Goal: Task Accomplishment & Management: Manage account settings

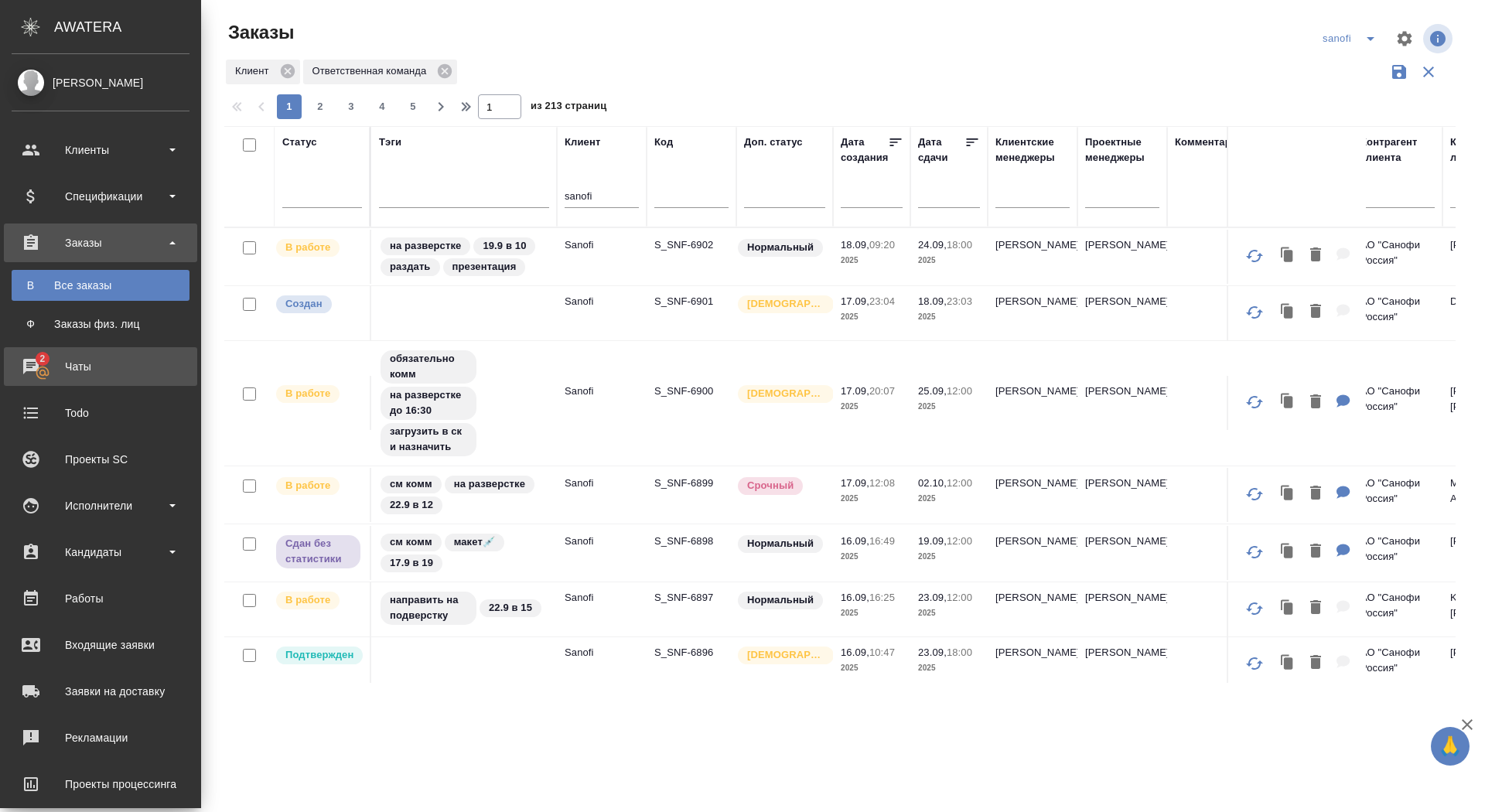
click at [31, 379] on link "2 Чаты" at bounding box center [100, 367] width 193 height 39
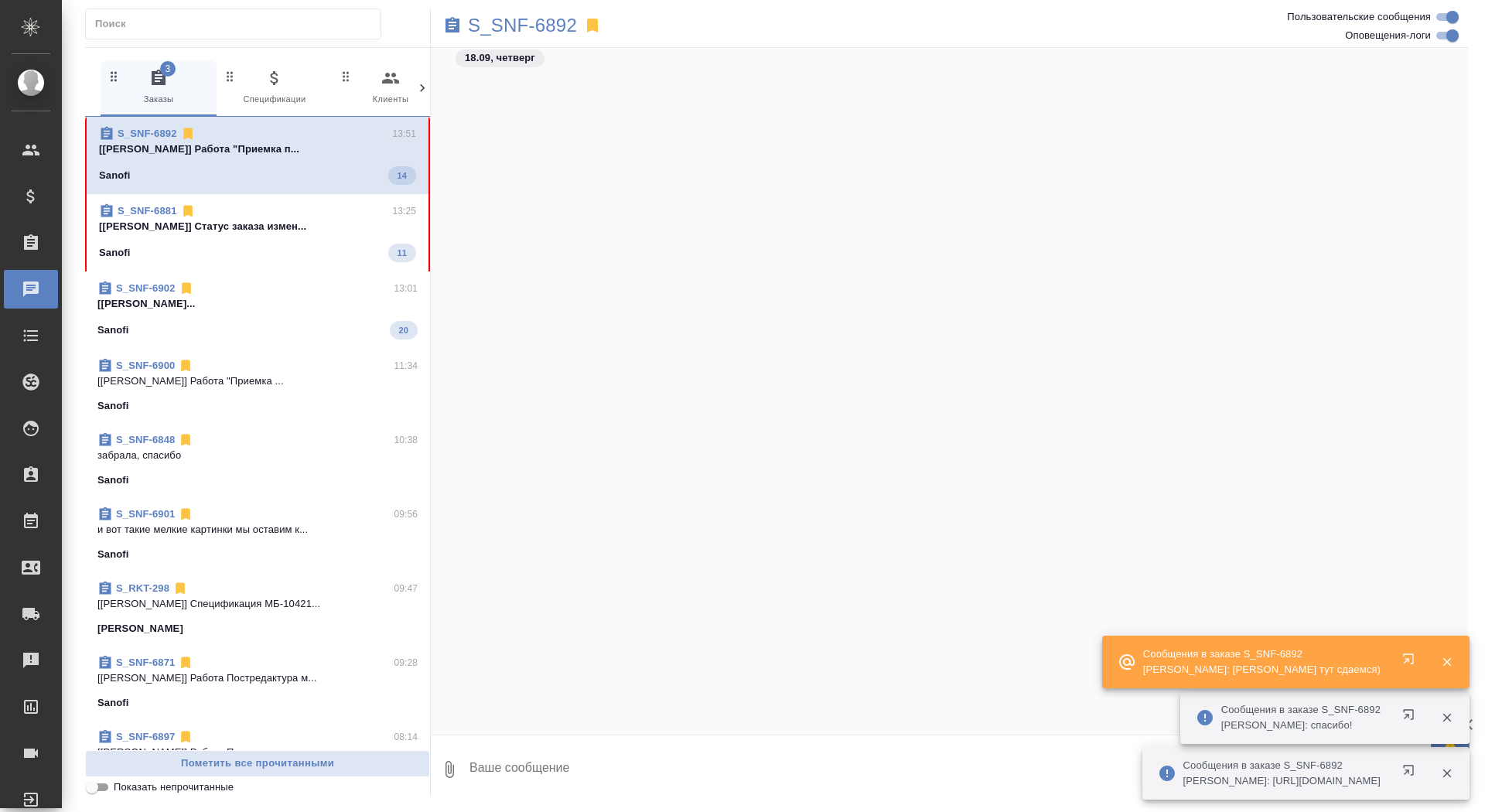
scroll to position [35113, 0]
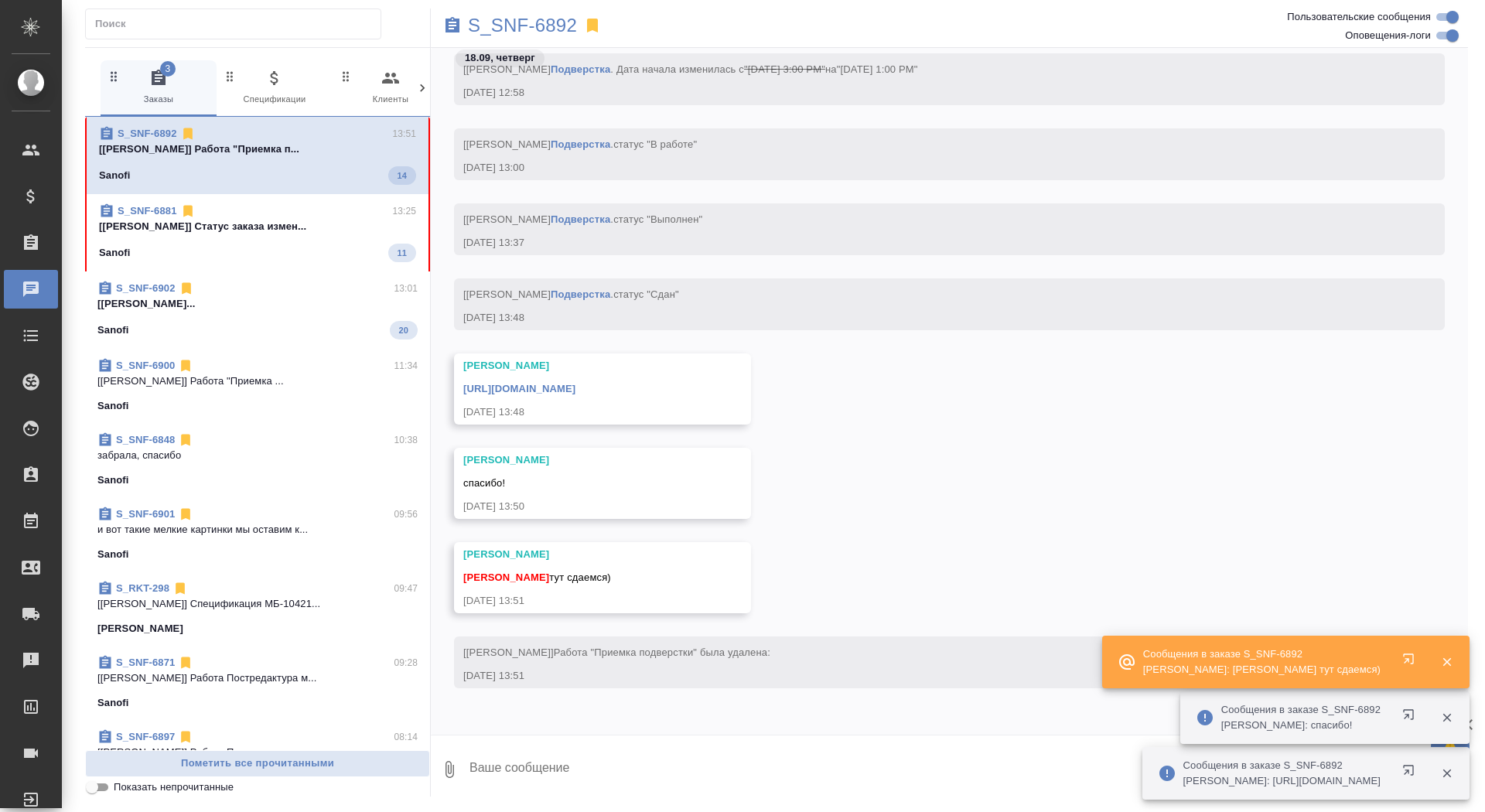
click at [626, 765] on textarea at bounding box center [967, 769] width 1000 height 52
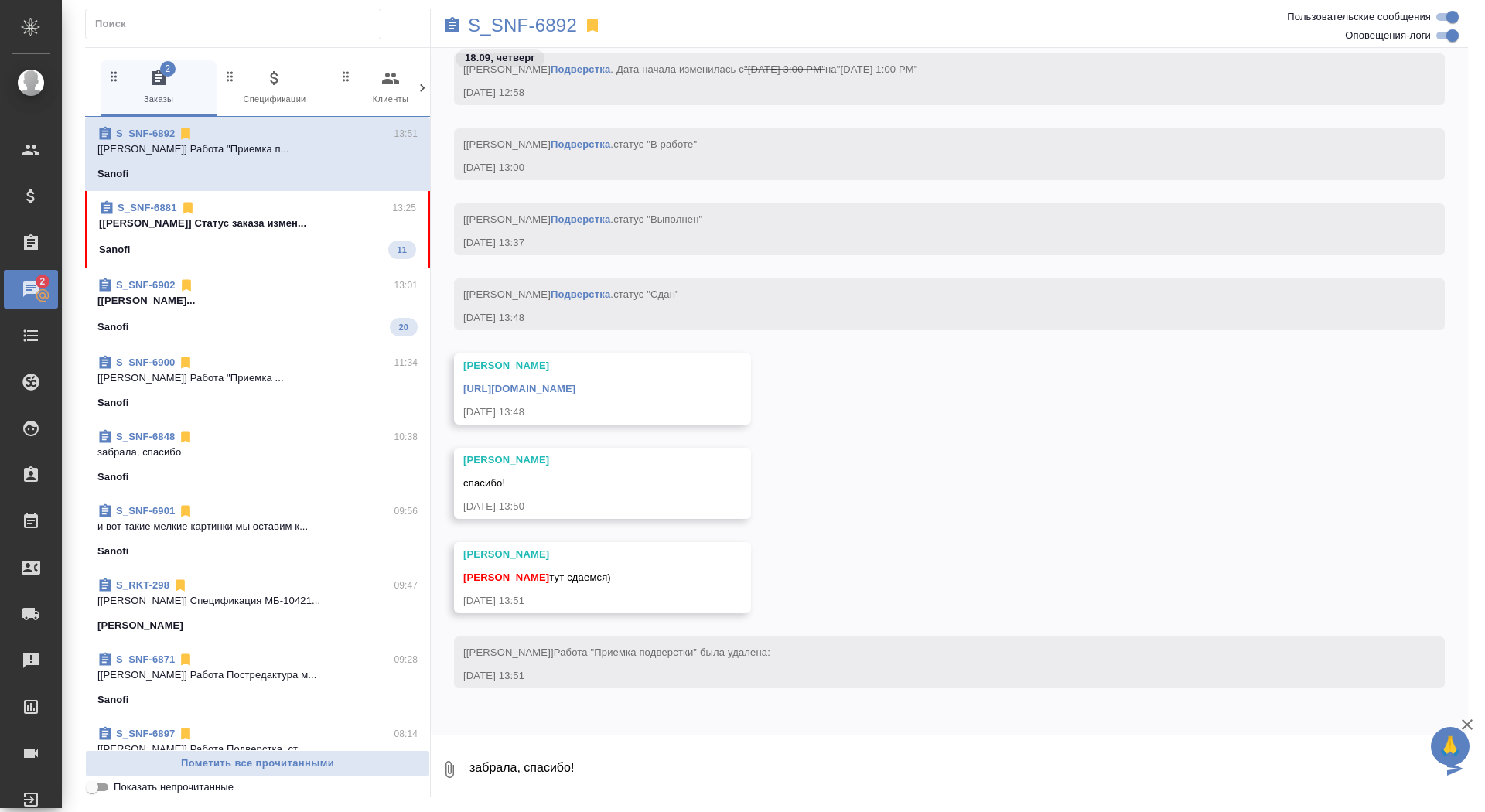
type textarea "забрала, спасибо!"
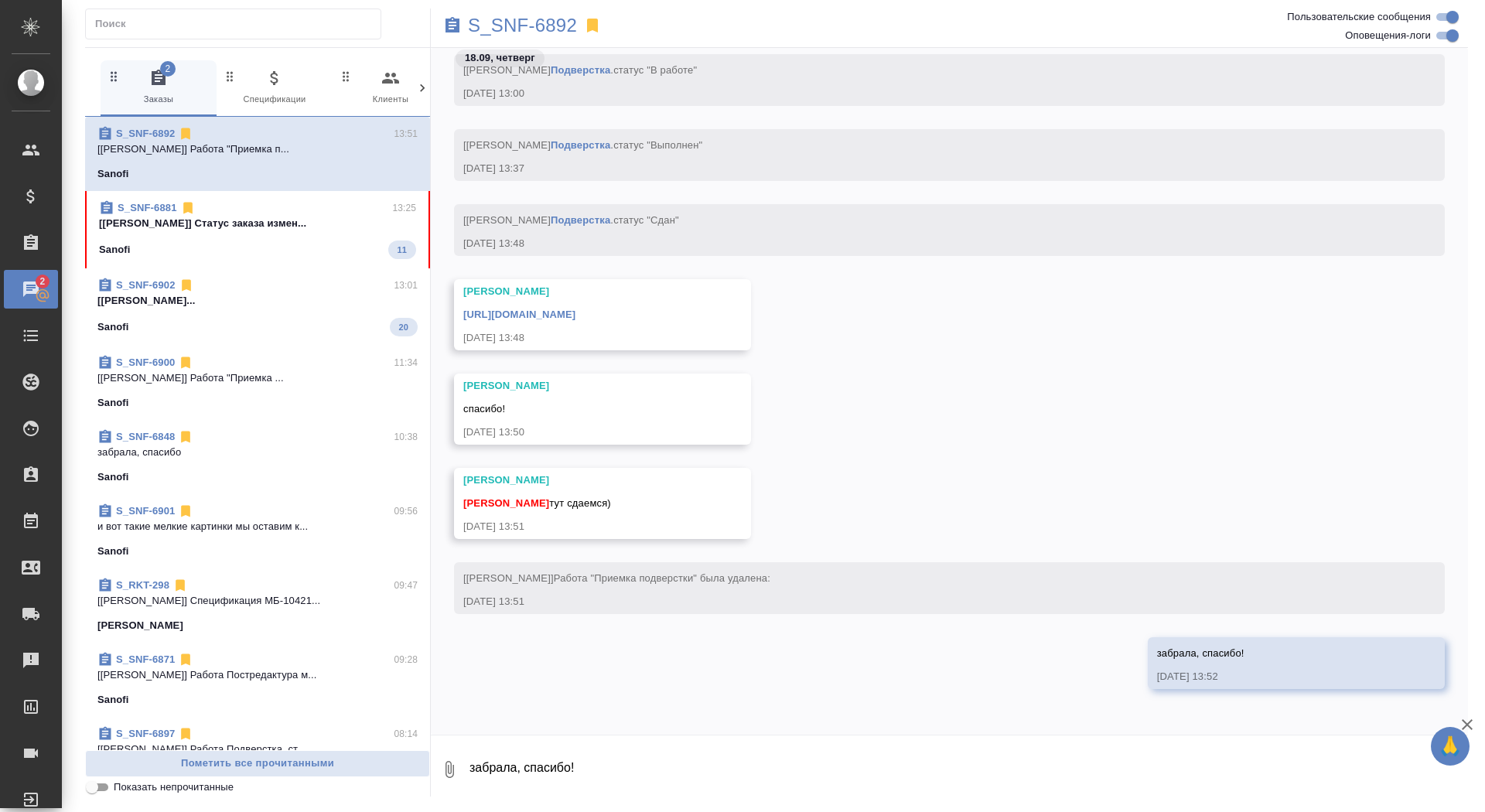
click at [576, 316] on link "https://drive.awatera.com/apps/files/files/10357984?dir=/Shares/Sanofi/Orders/S…" at bounding box center [519, 314] width 112 height 12
click at [553, 18] on p "S_SNF-6892" at bounding box center [522, 25] width 109 height 15
click at [365, 241] on div "Sanofi 11" at bounding box center [258, 250] width 317 height 19
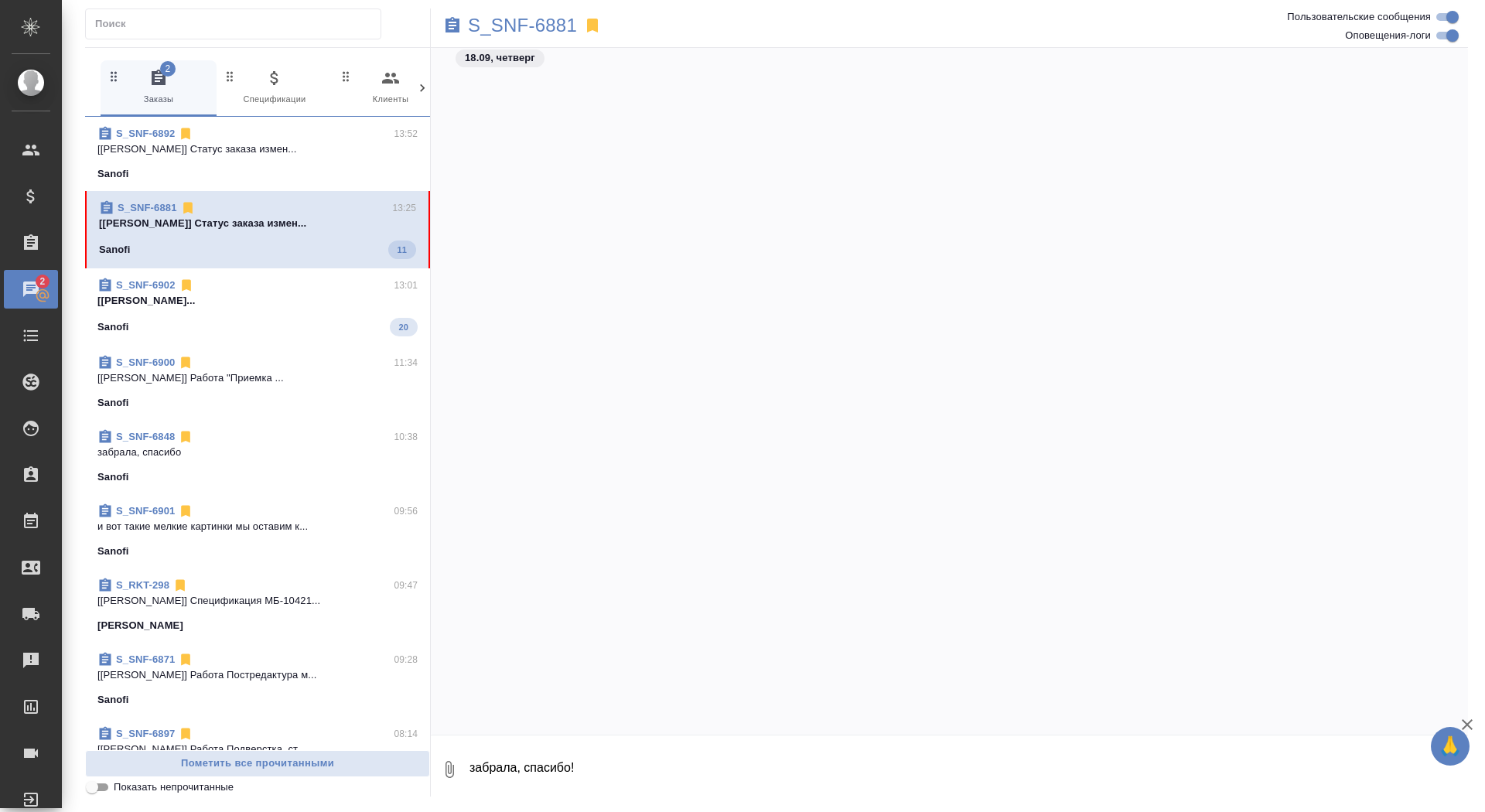
scroll to position [62398, 0]
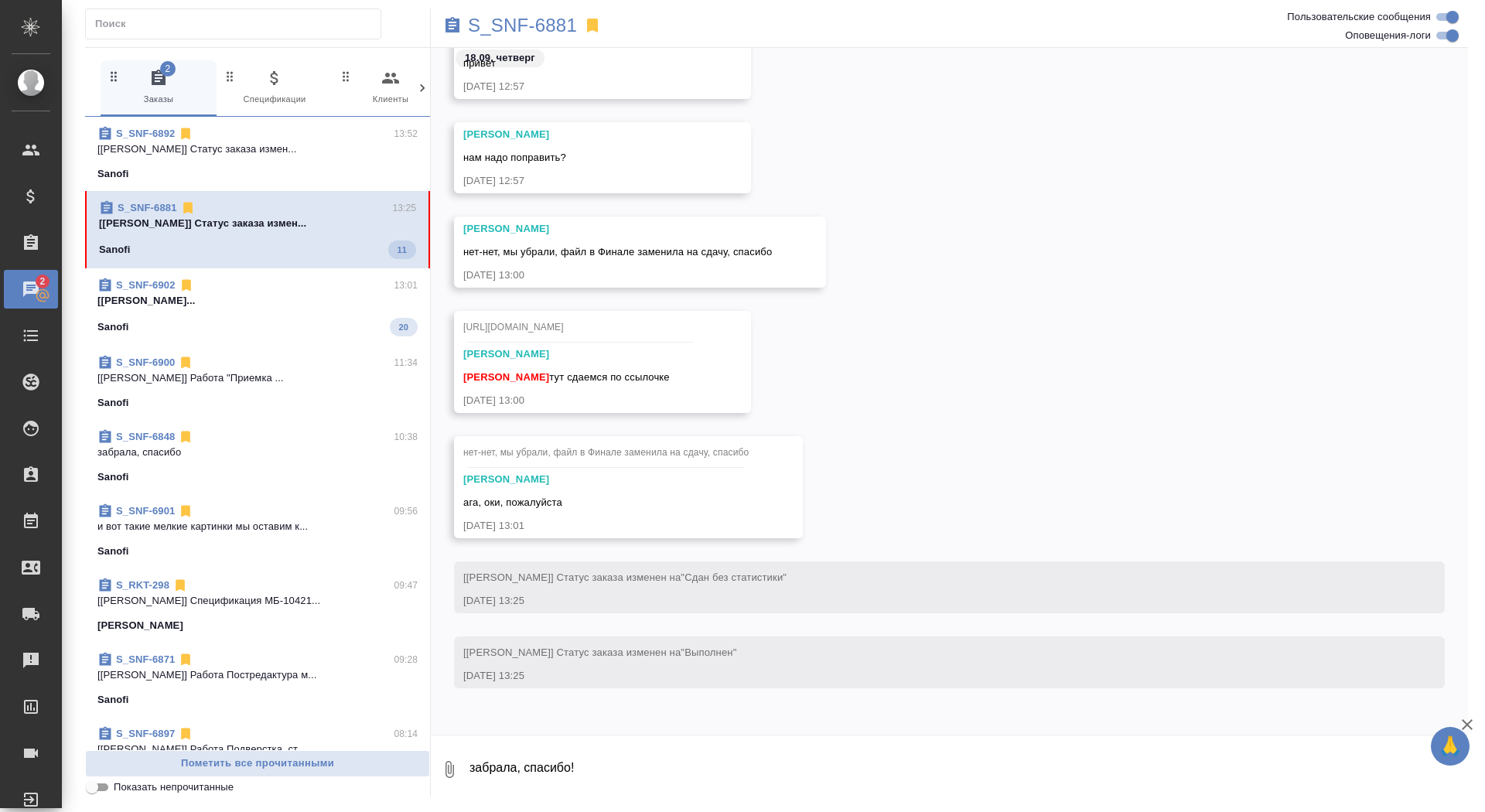
click at [668, 767] on textarea "забрала, спасибо!" at bounding box center [967, 769] width 1000 height 52
type textarea "забрала, спасибо"
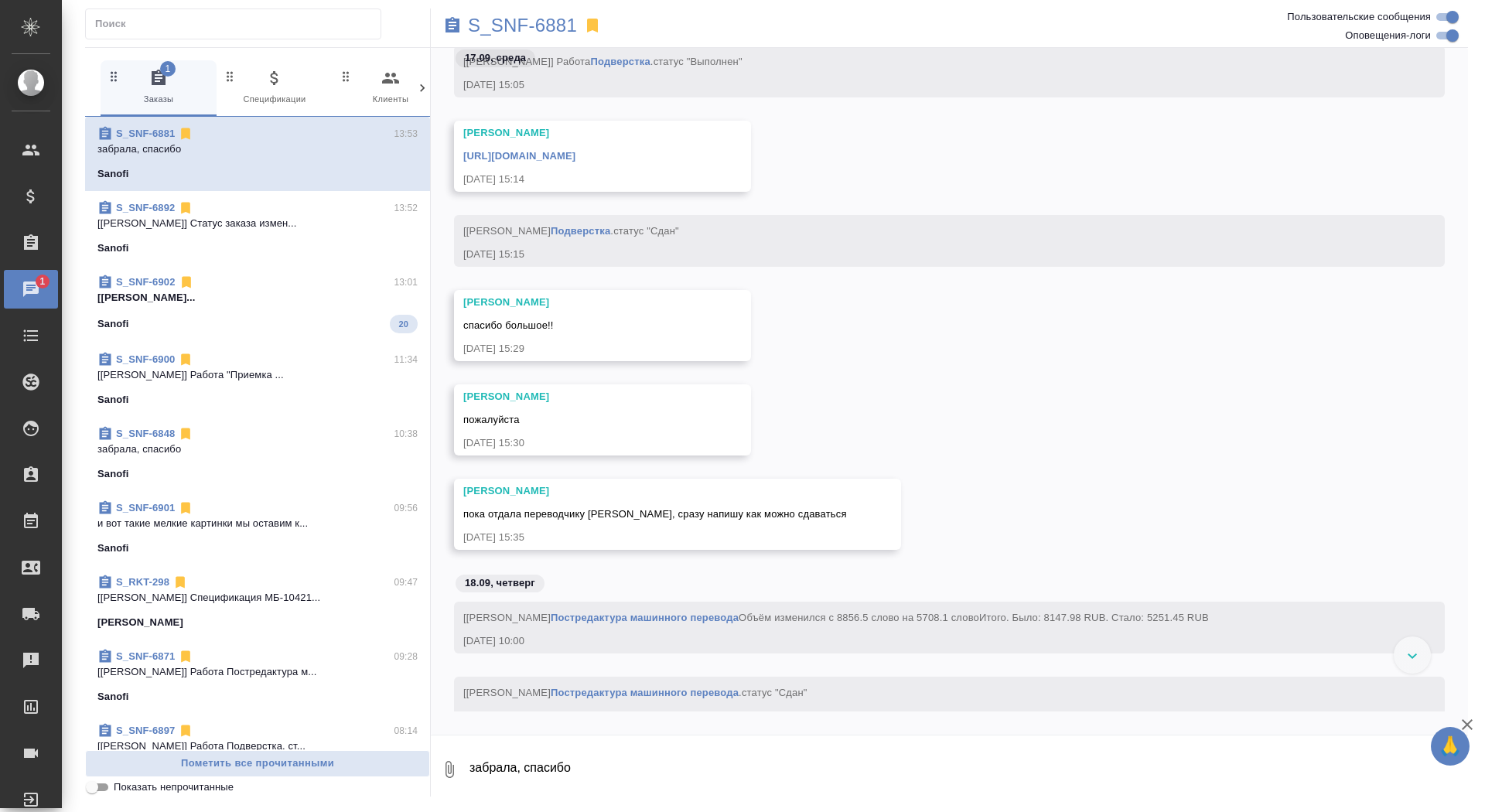
scroll to position [55252, 0]
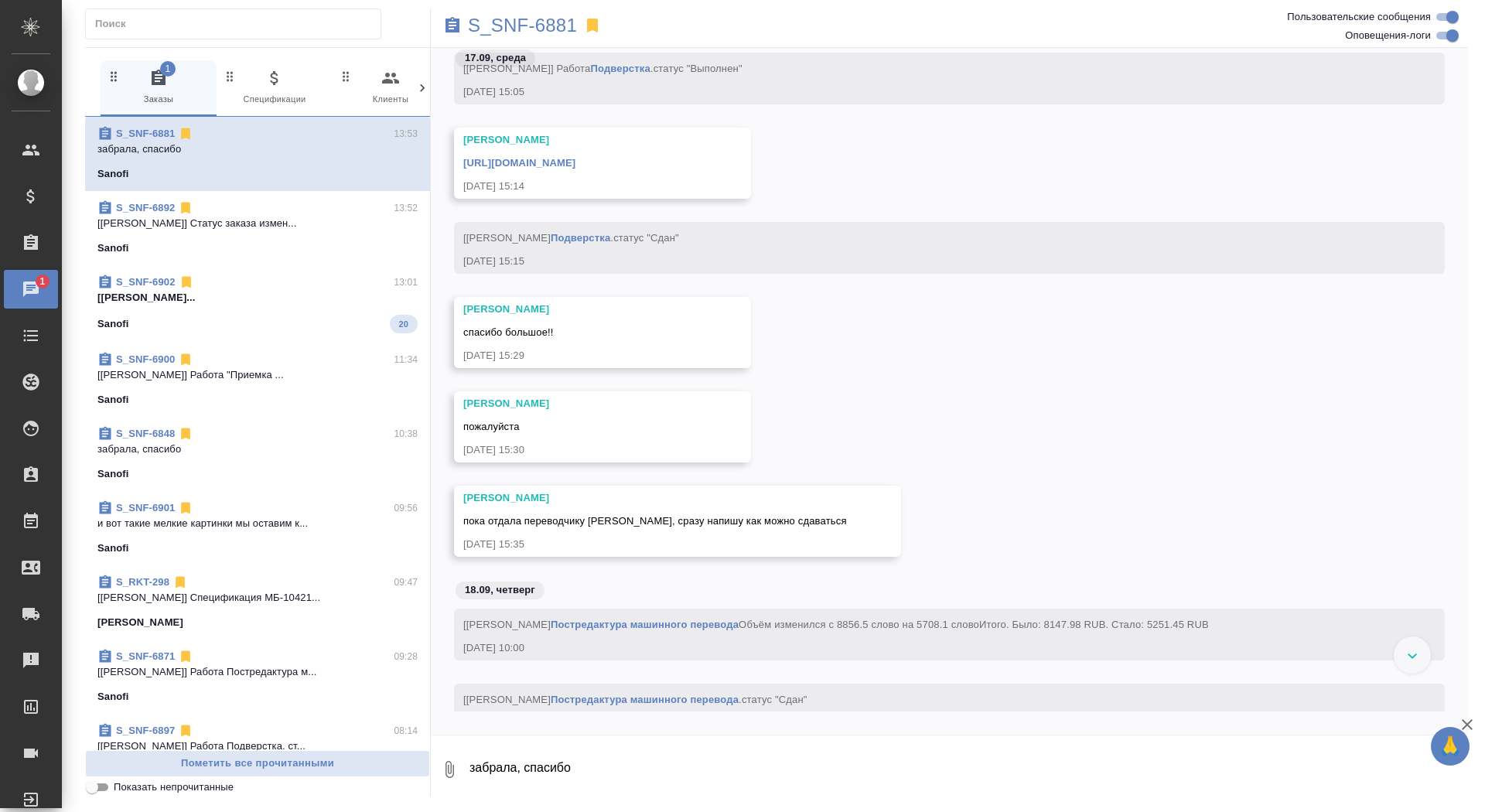
click at [576, 168] on link "https://drive.awatera.com/apps/files/files/10337930?dir=/Shares/Sanofi/Orders/S…" at bounding box center [519, 162] width 112 height 12
click at [570, 26] on p "S_SNF-6881" at bounding box center [522, 25] width 109 height 15
click at [360, 250] on div "Sanofi" at bounding box center [258, 248] width 321 height 15
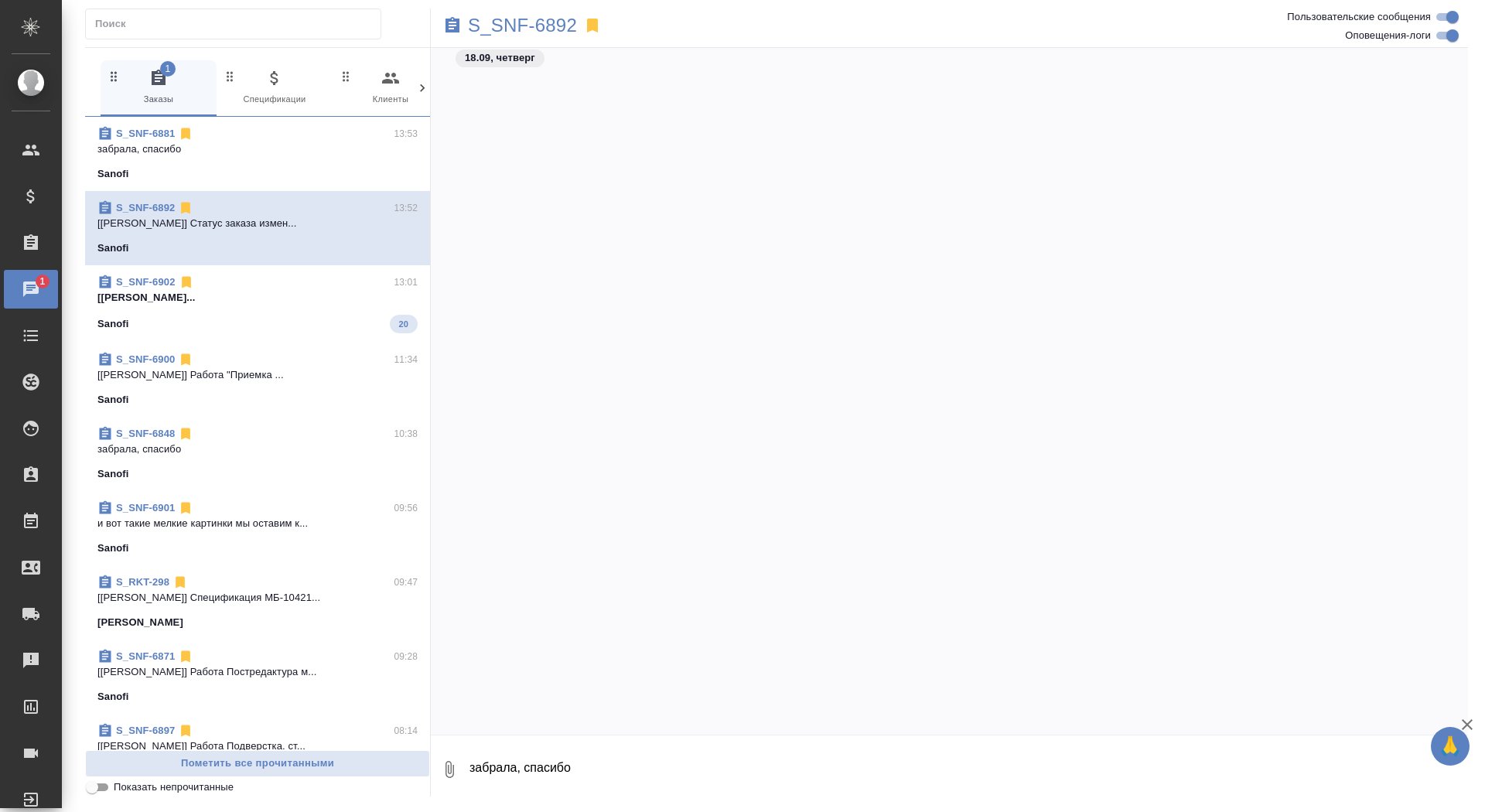
scroll to position [34900, 0]
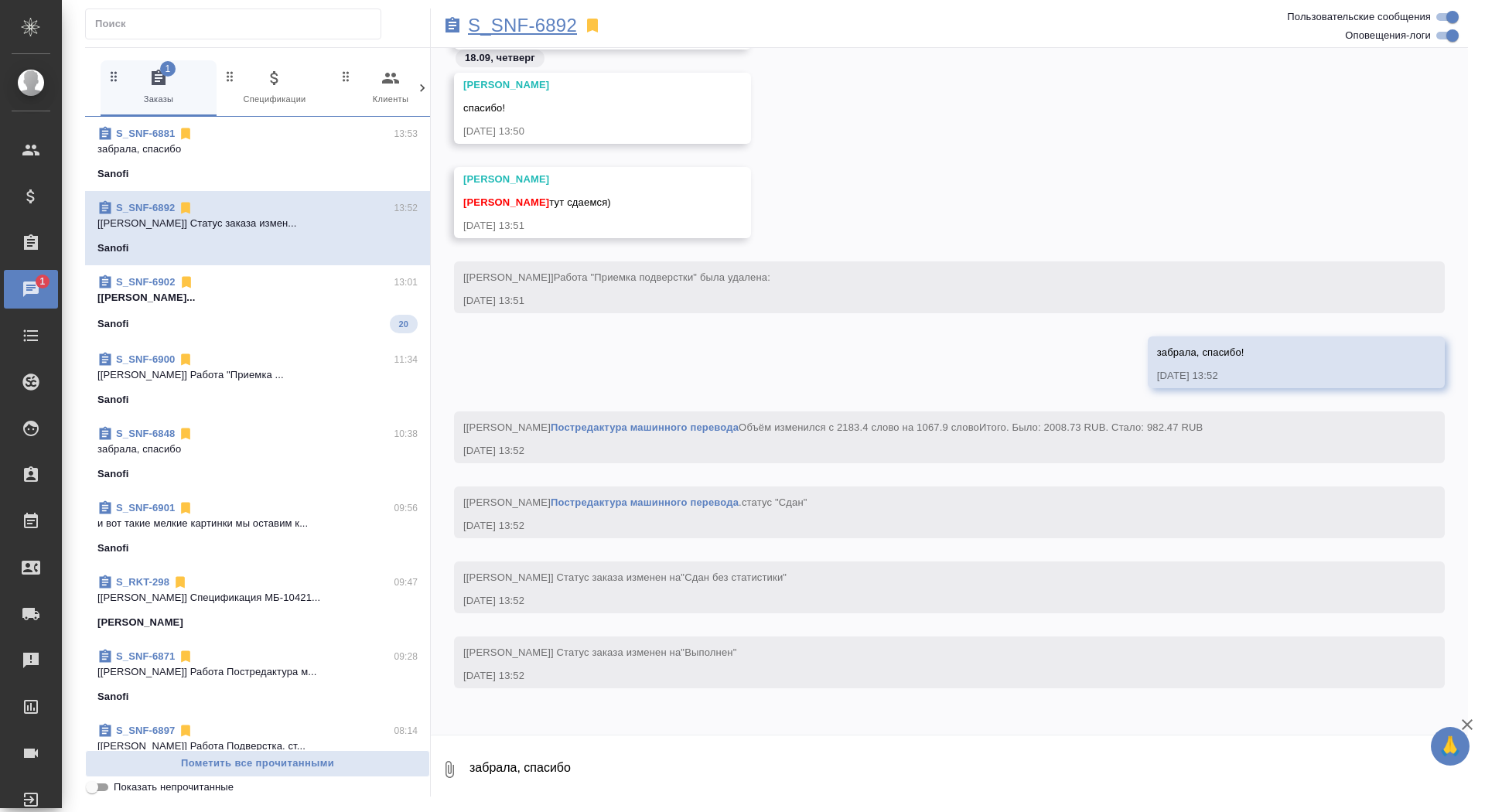
click at [520, 32] on p "S_SNF-6892" at bounding box center [522, 25] width 109 height 15
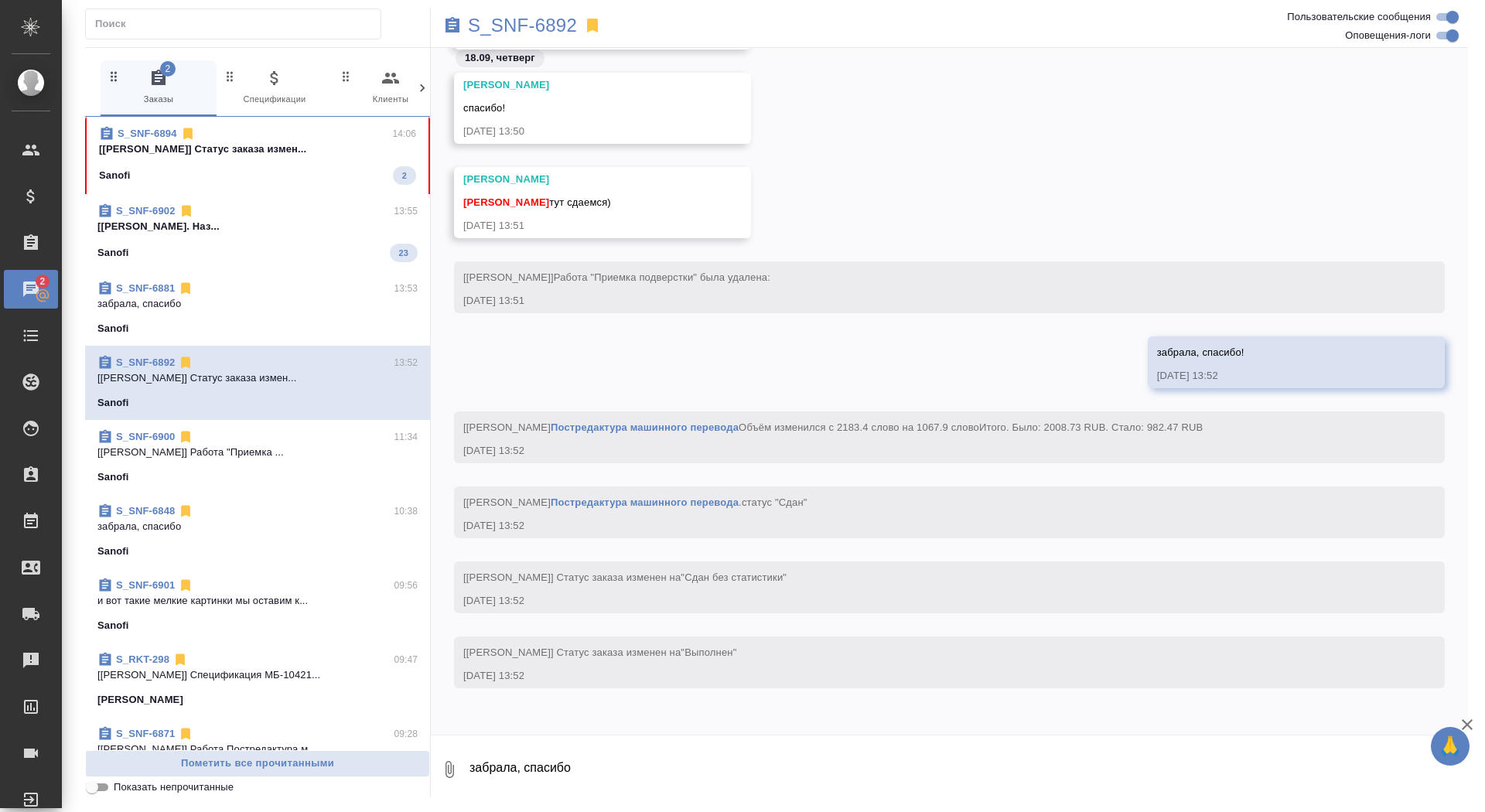
click at [244, 173] on div "Sanofi 2" at bounding box center [258, 175] width 317 height 19
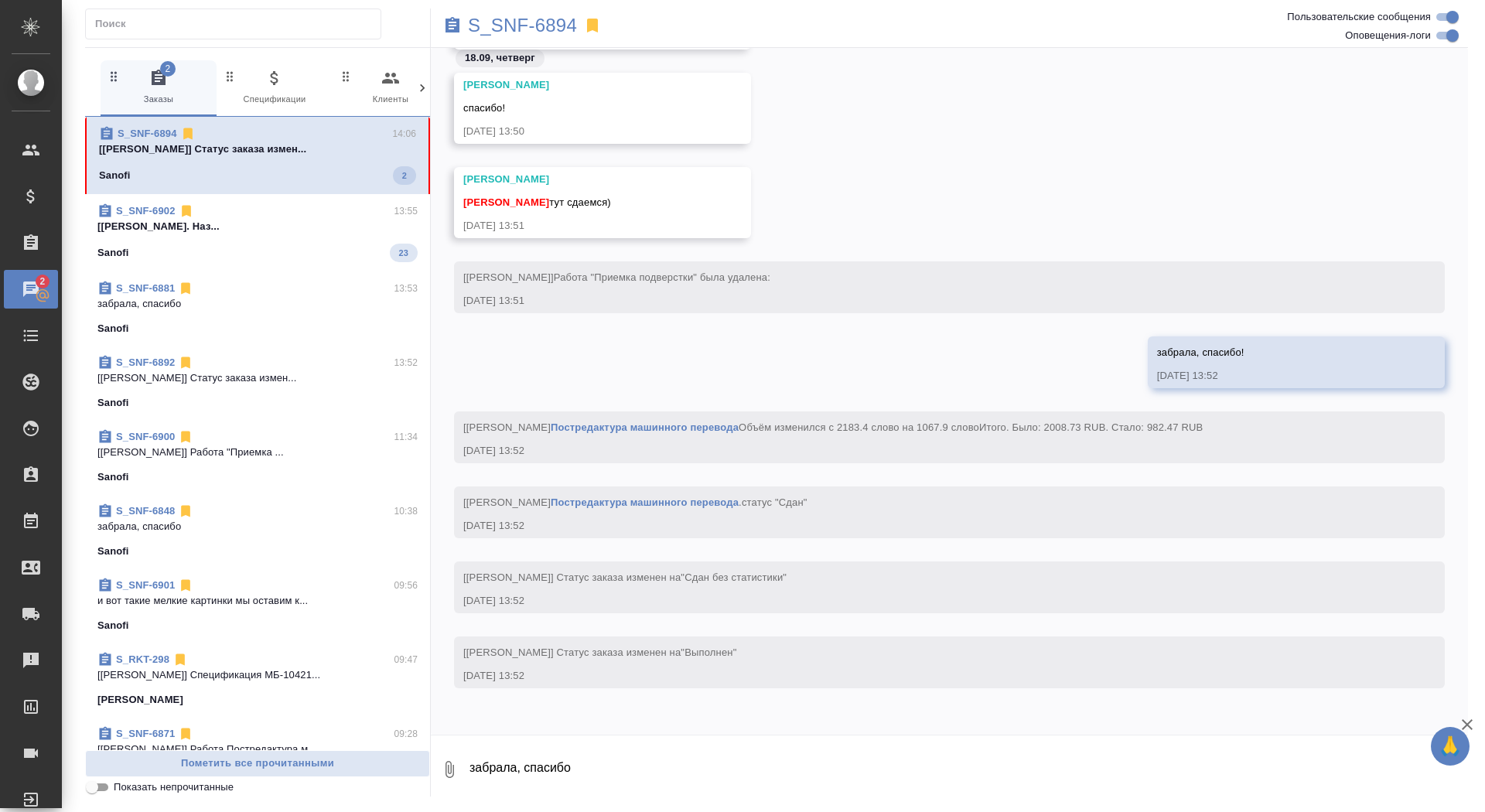
scroll to position [25380, 0]
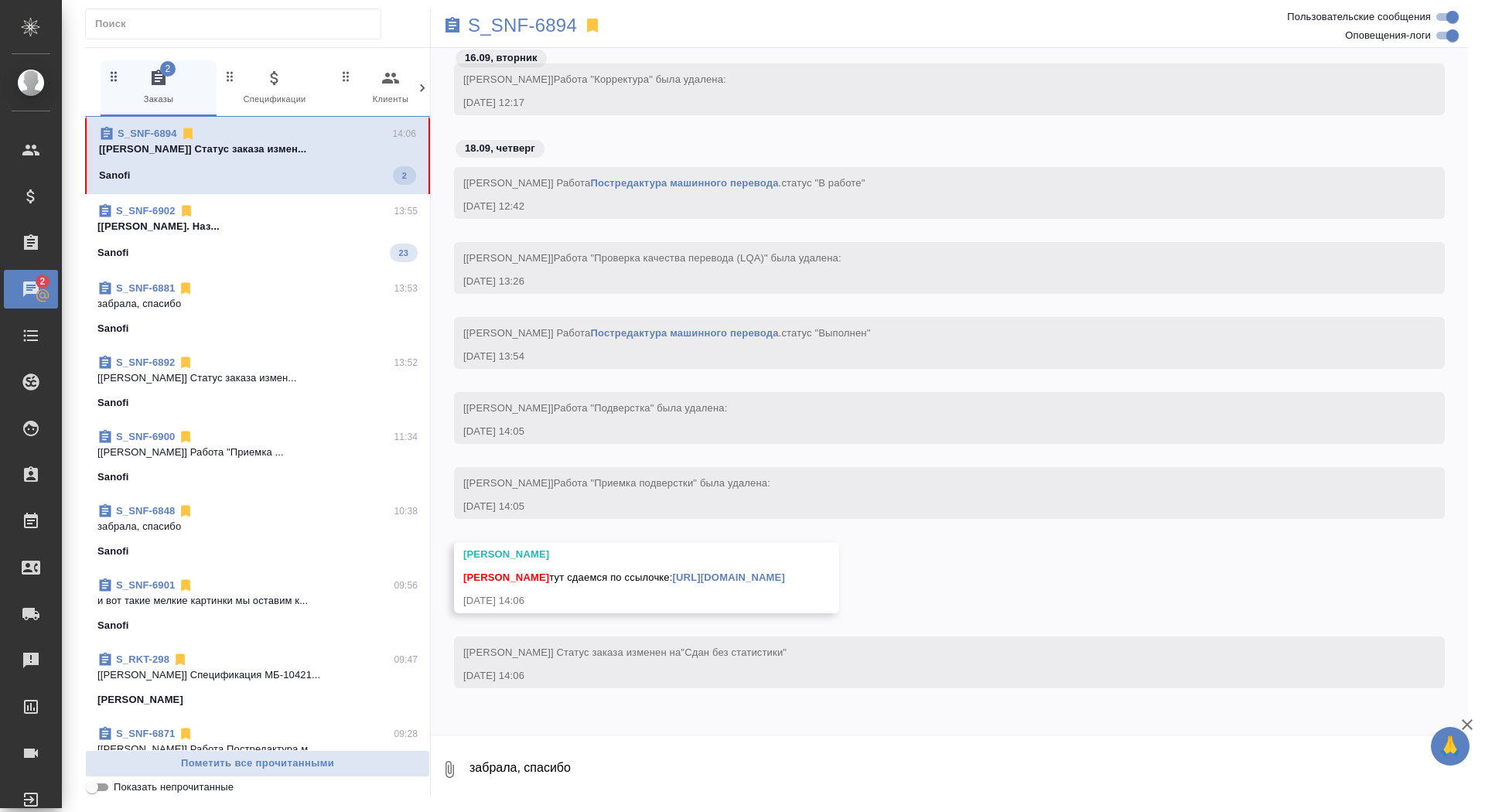
click at [847, 769] on textarea "забрала, спасибо" at bounding box center [967, 769] width 1000 height 52
type textarea "забрала, спасибо"
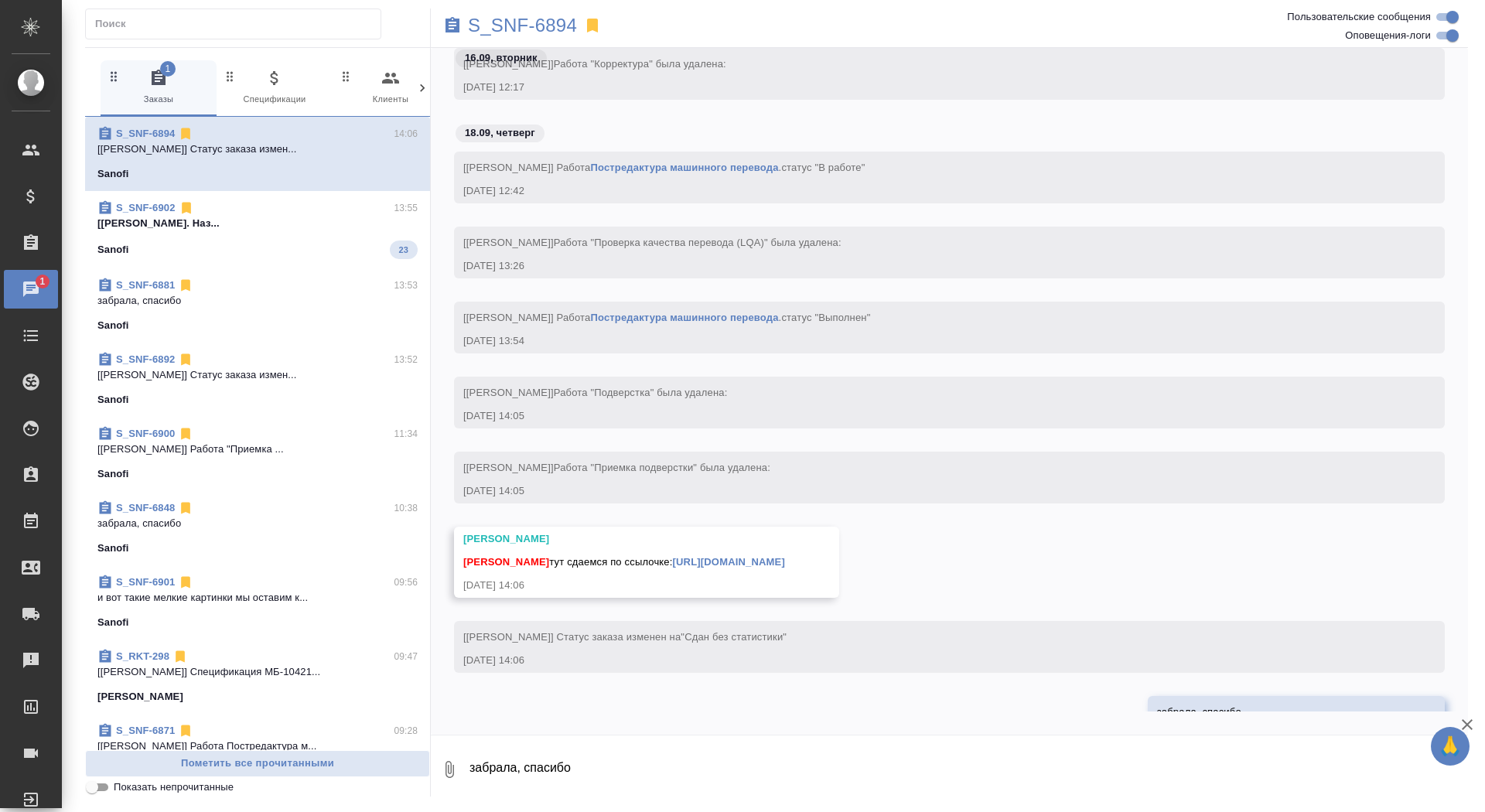
scroll to position [25454, 0]
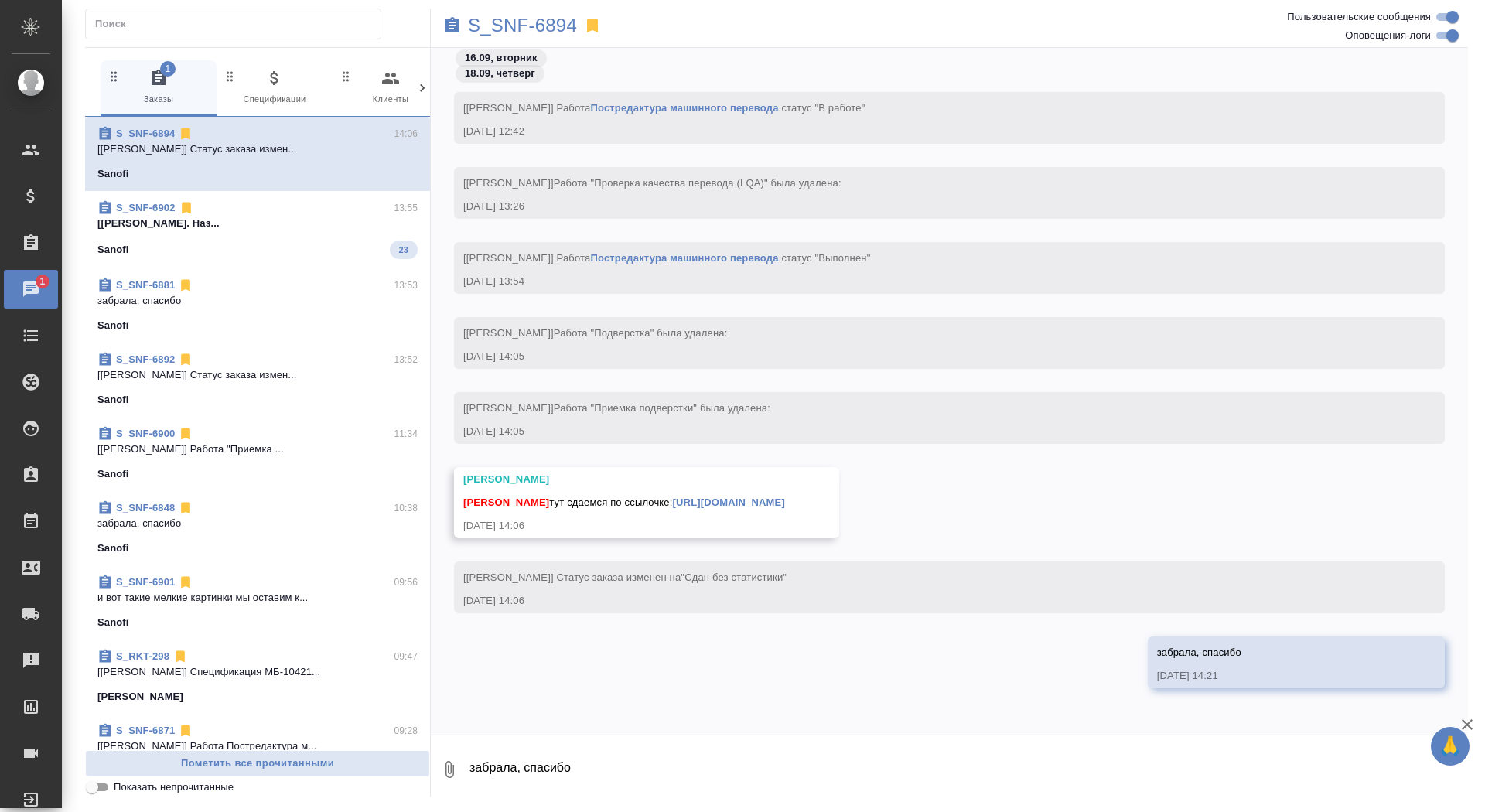
click at [785, 497] on link "https://drive.awatera.com/apps/files/?dir=/Shares/Sanofi/Orders/S_SNF-6894/Final" at bounding box center [729, 502] width 112 height 12
click at [504, 20] on p "S_SNF-6894" at bounding box center [522, 25] width 109 height 15
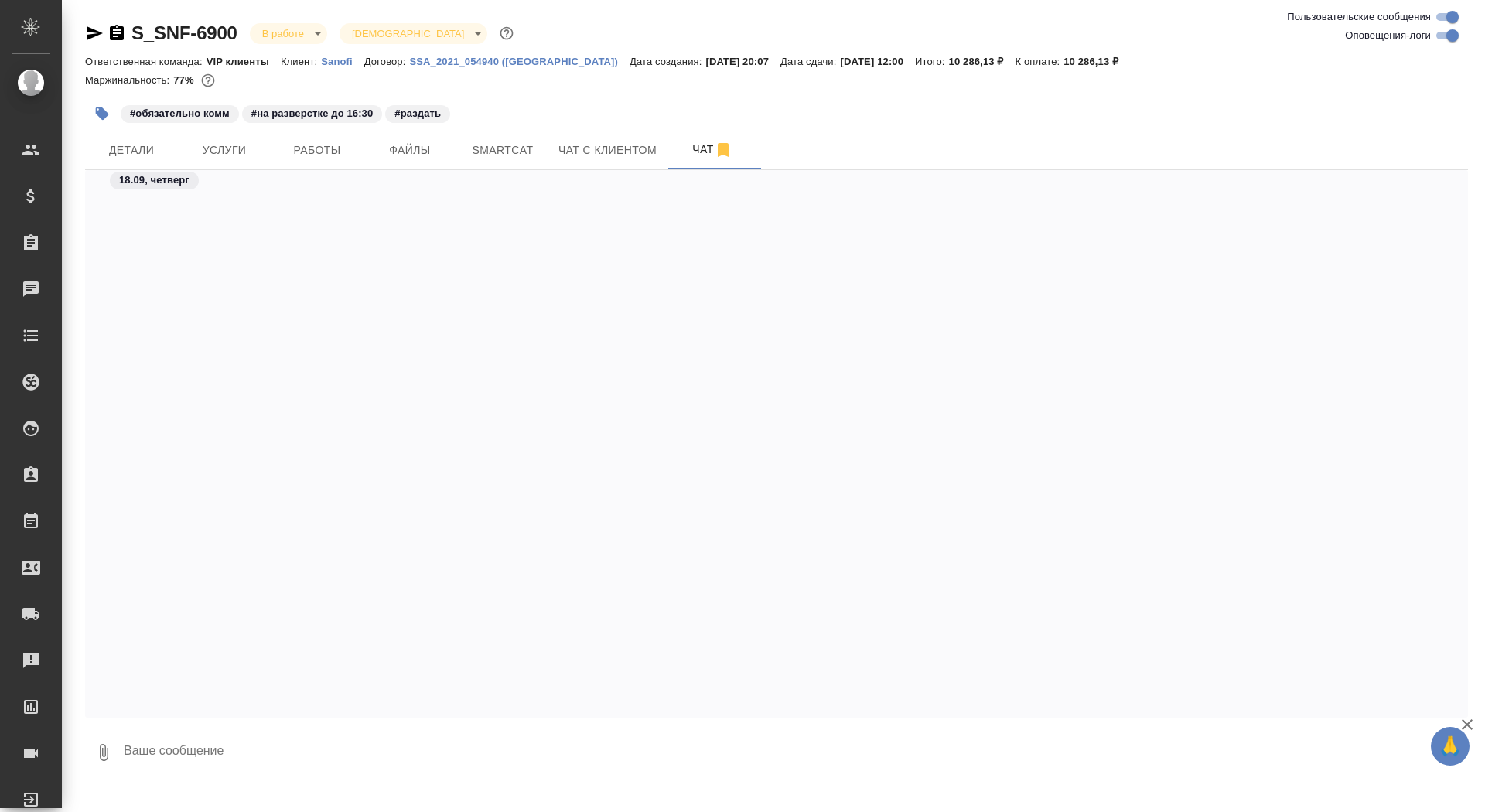
scroll to position [24262, 0]
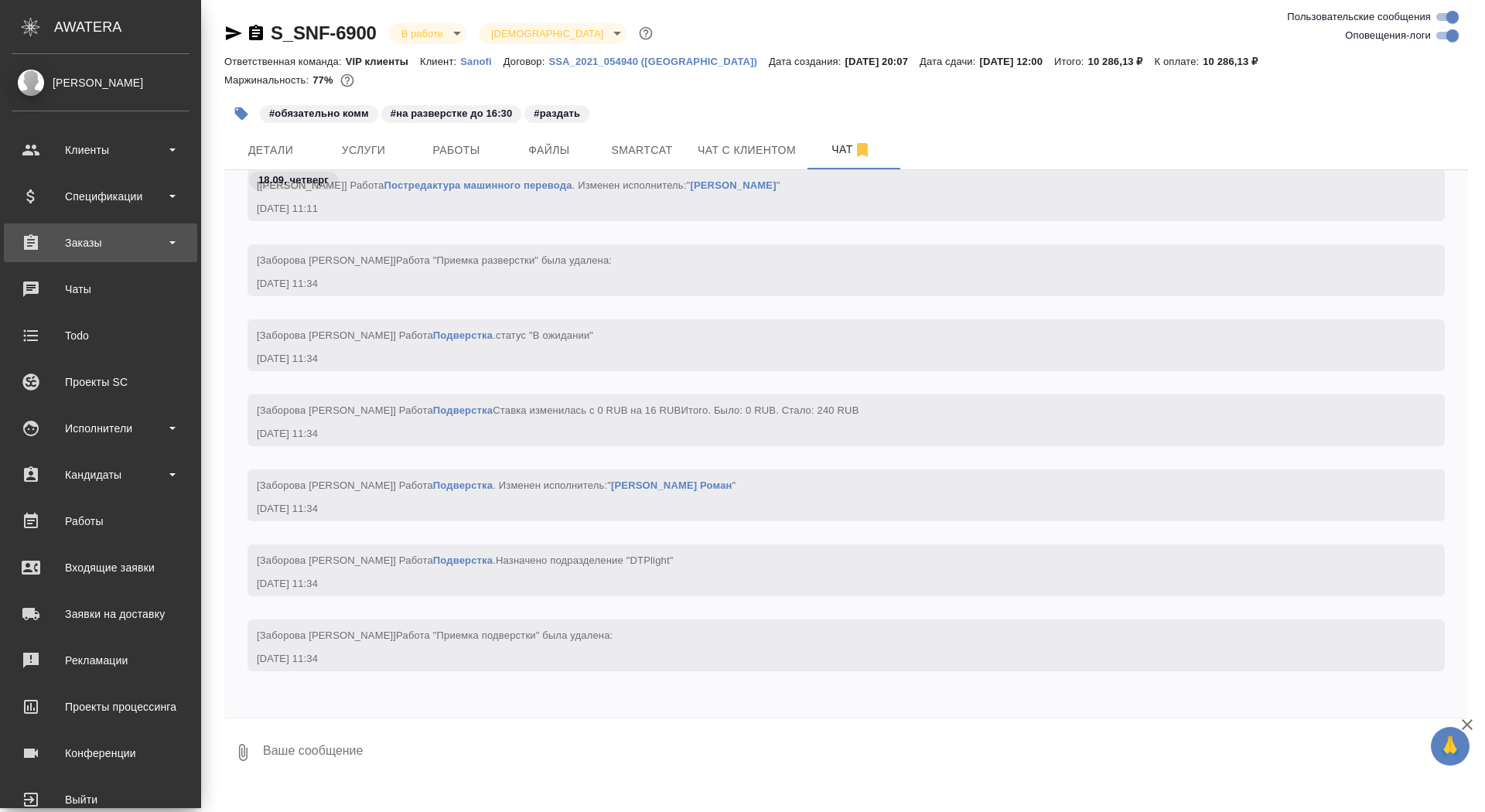
click at [45, 258] on div "Заказы" at bounding box center [100, 243] width 193 height 39
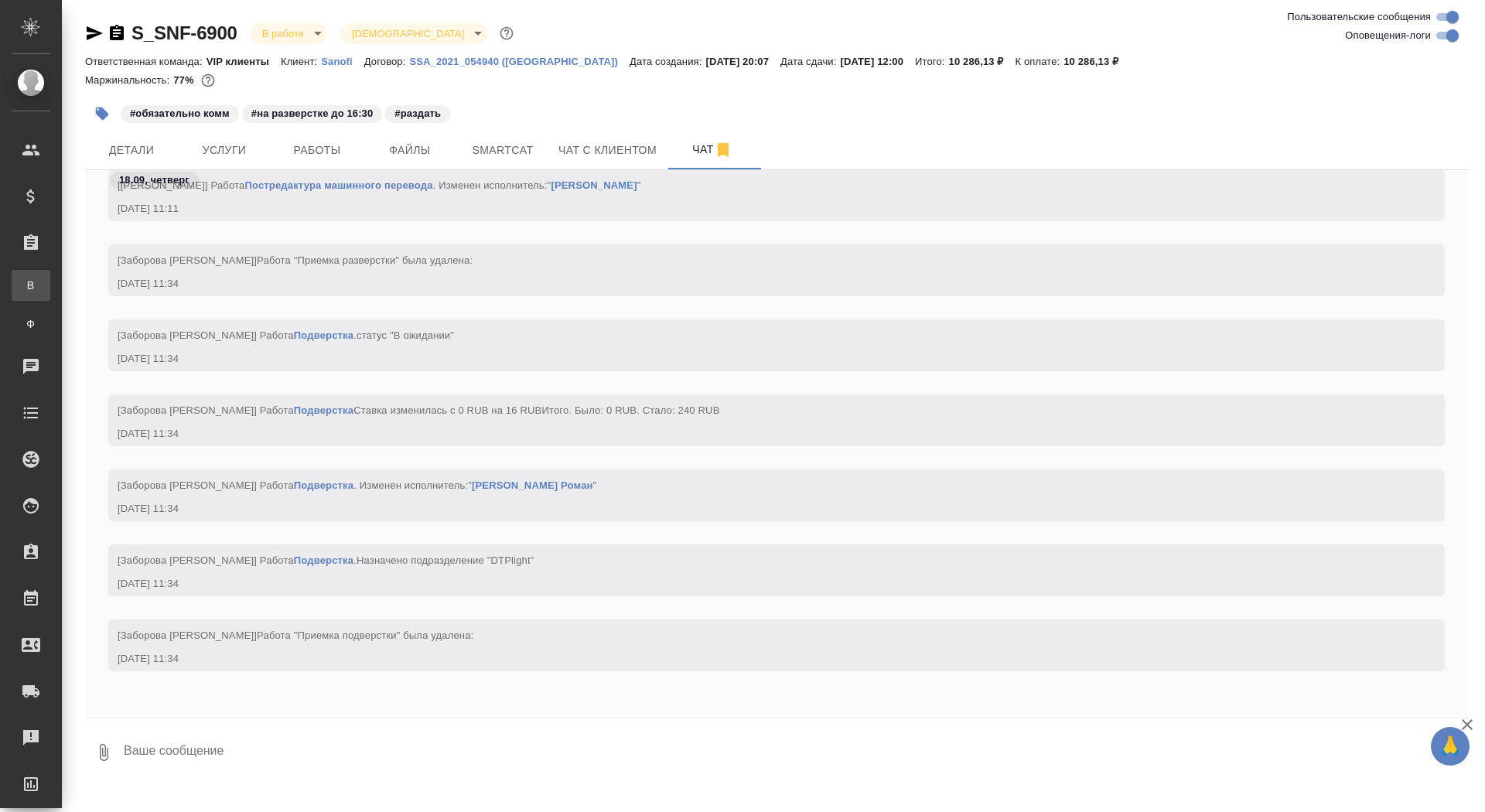
click at [23, 292] on div "Все заказы" at bounding box center [12, 285] width 23 height 15
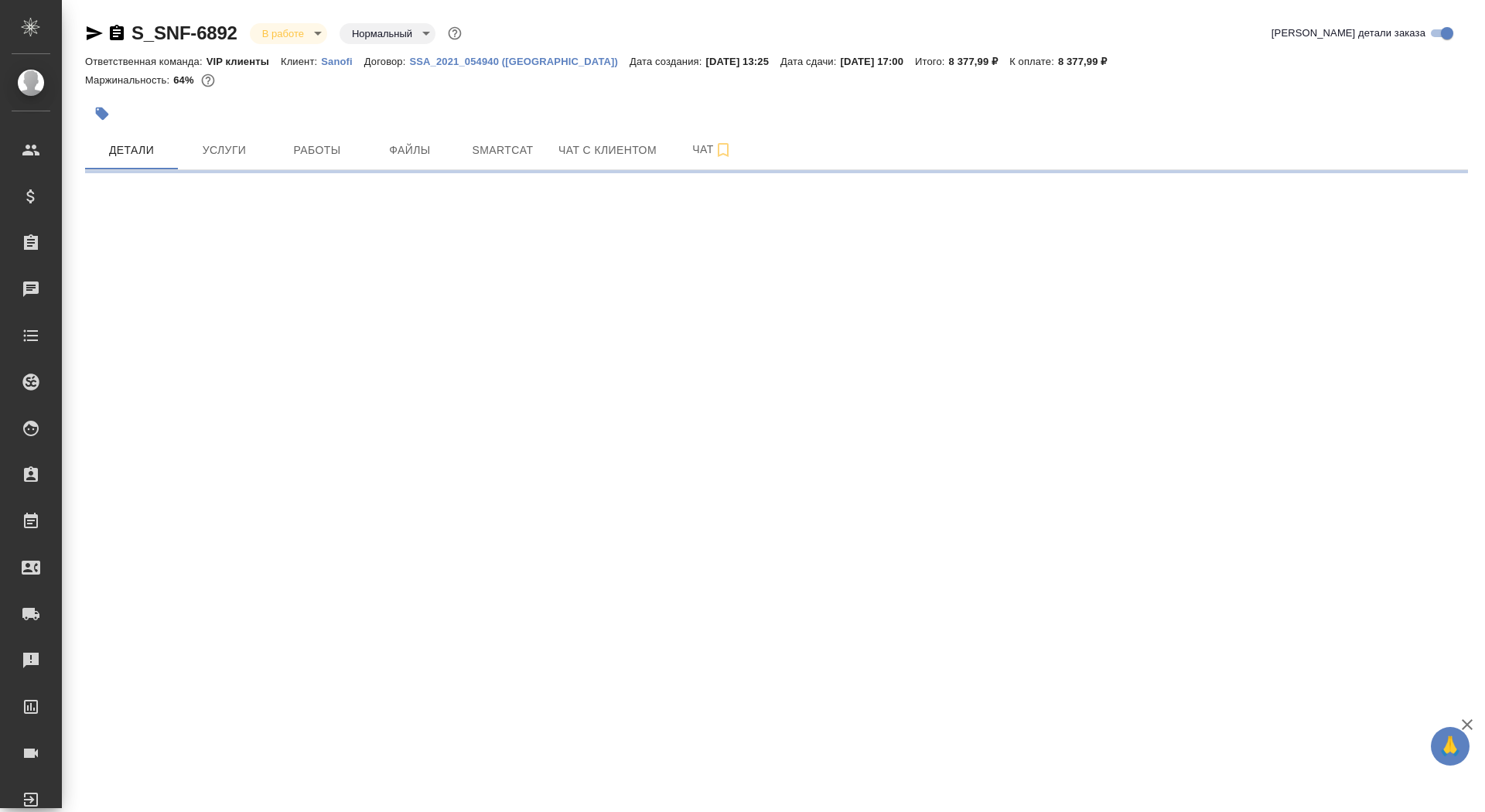
click at [113, 34] on icon "button" at bounding box center [116, 33] width 19 height 19
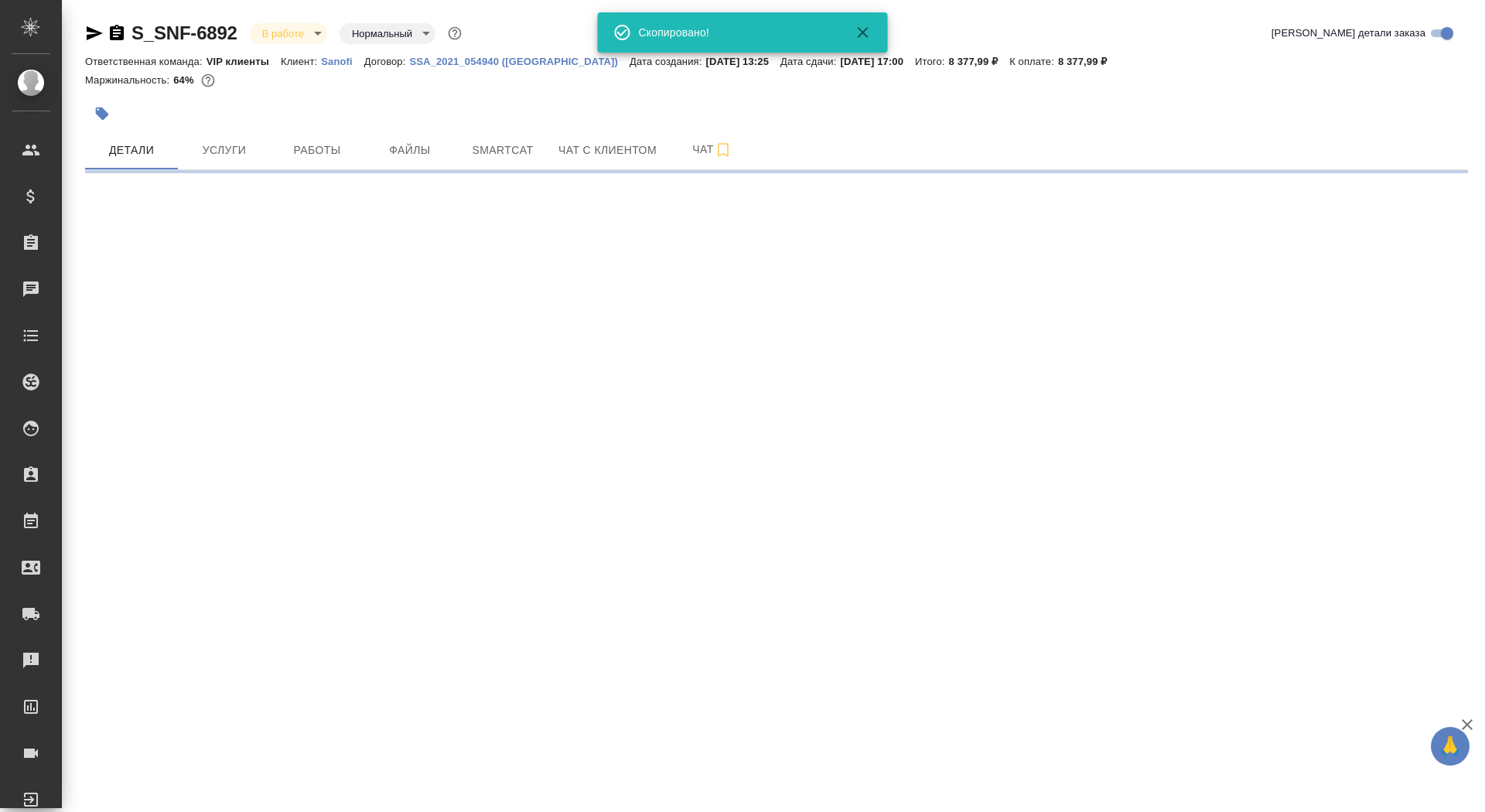
select select "RU"
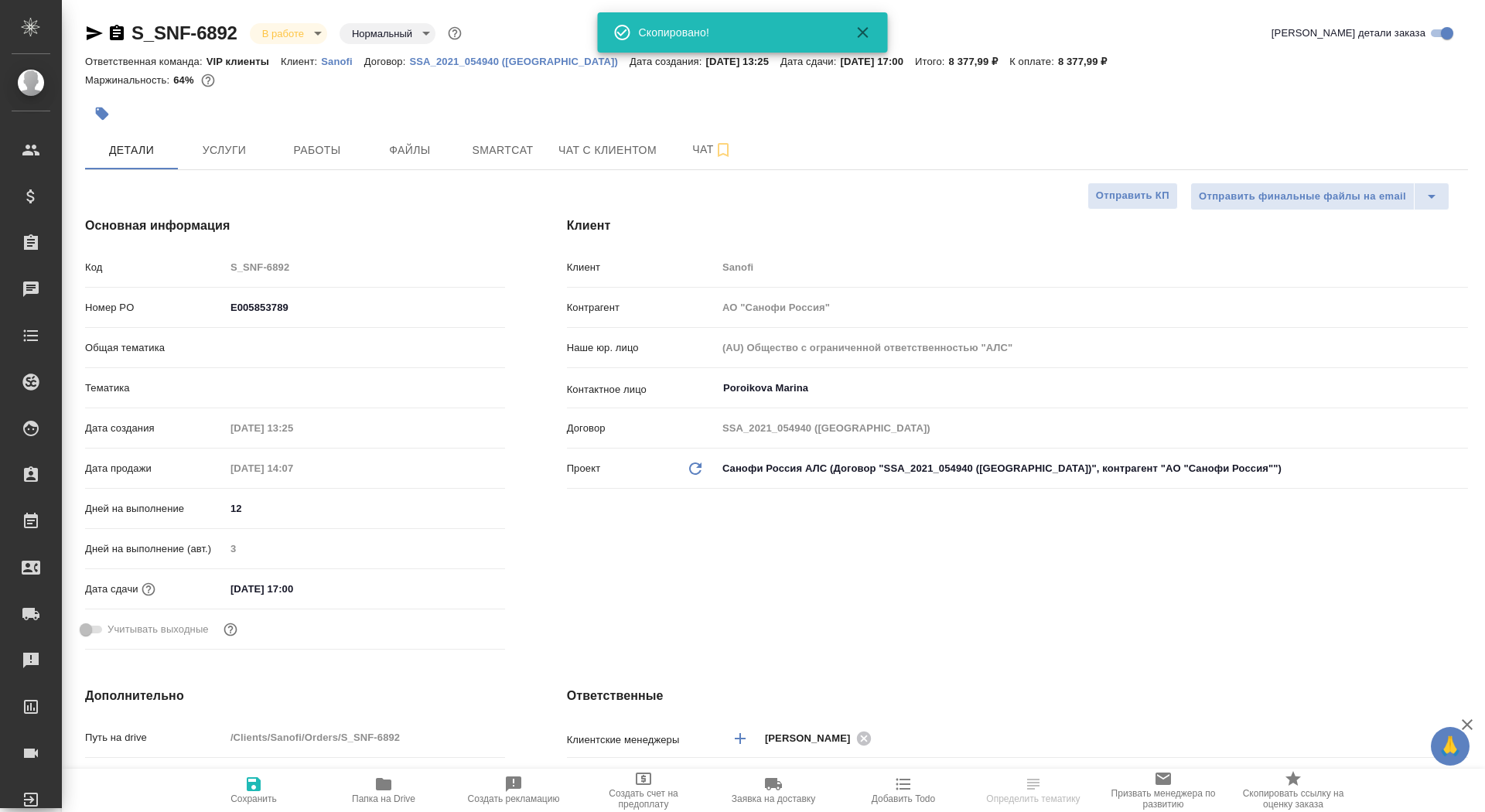
type textarea "x"
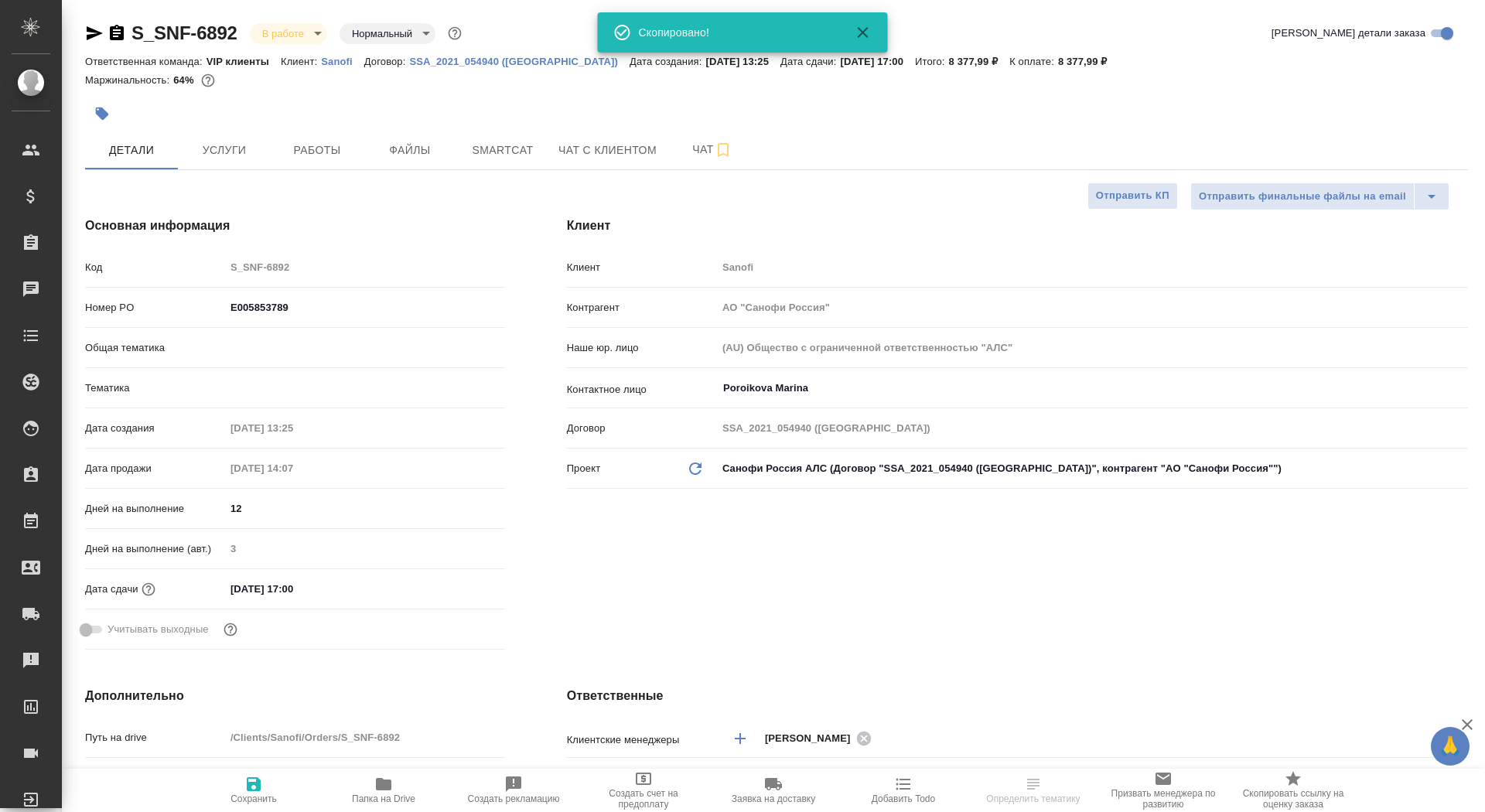
type textarea "x"
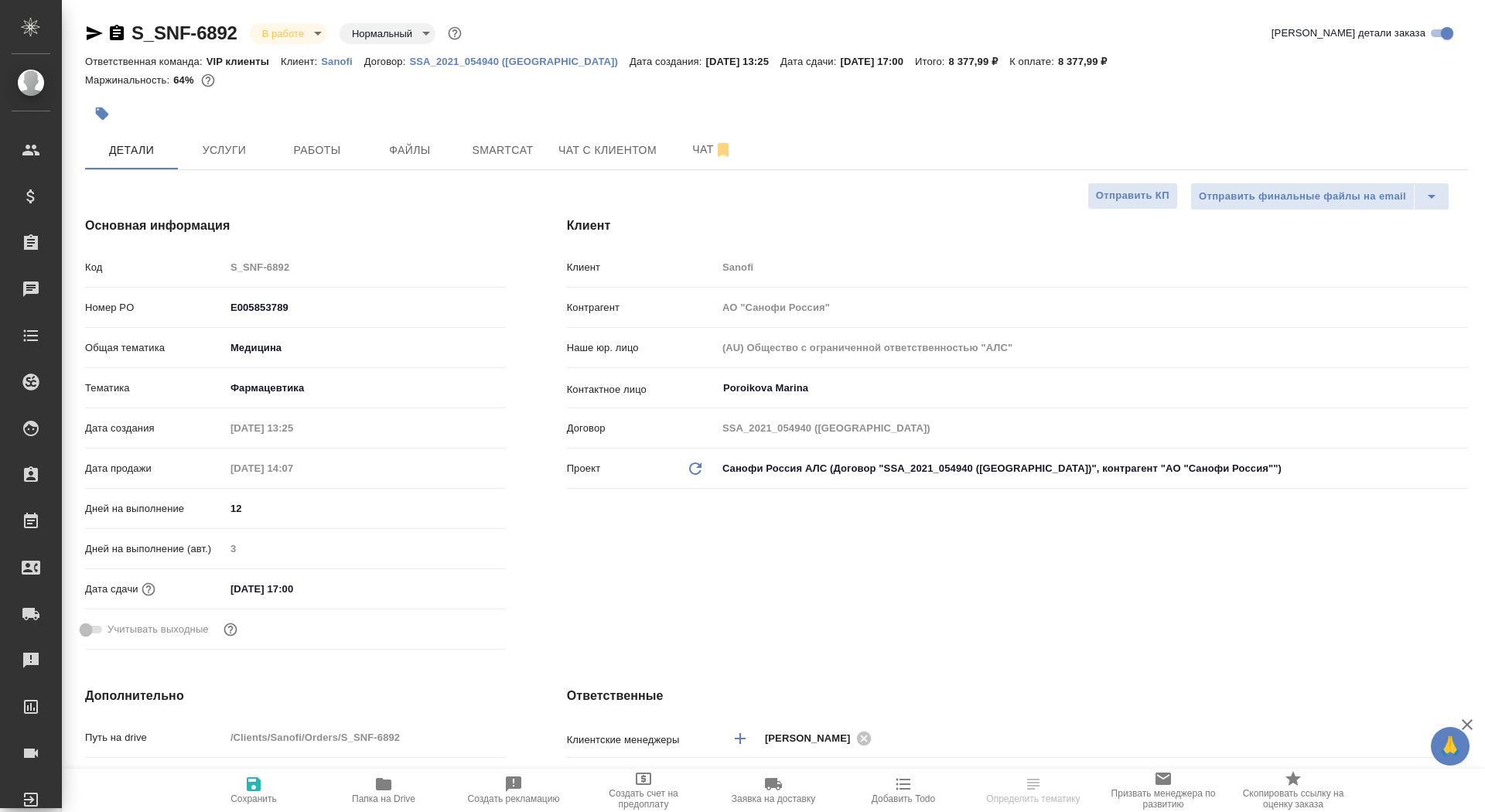
type textarea "x"
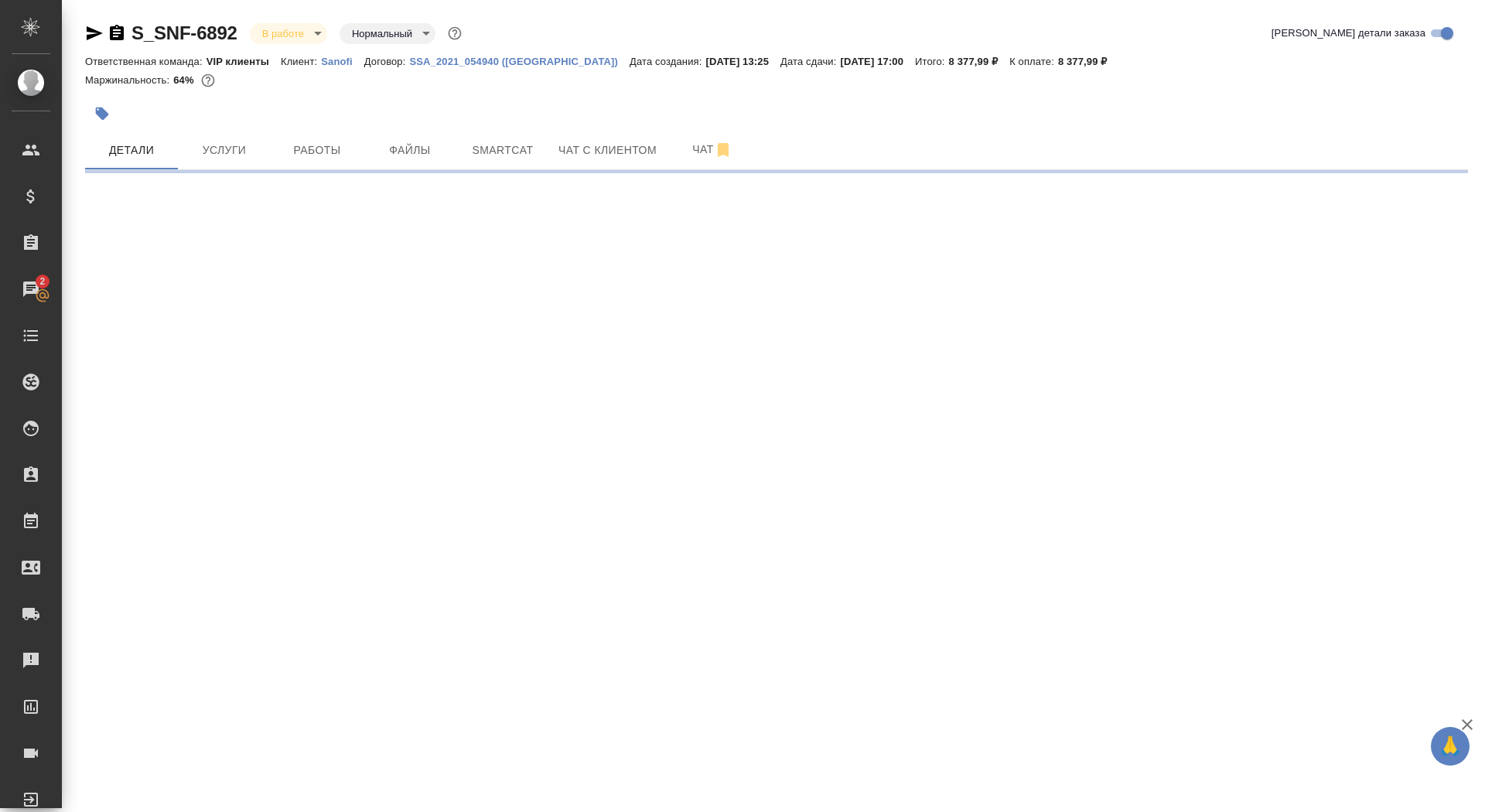
select select "RU"
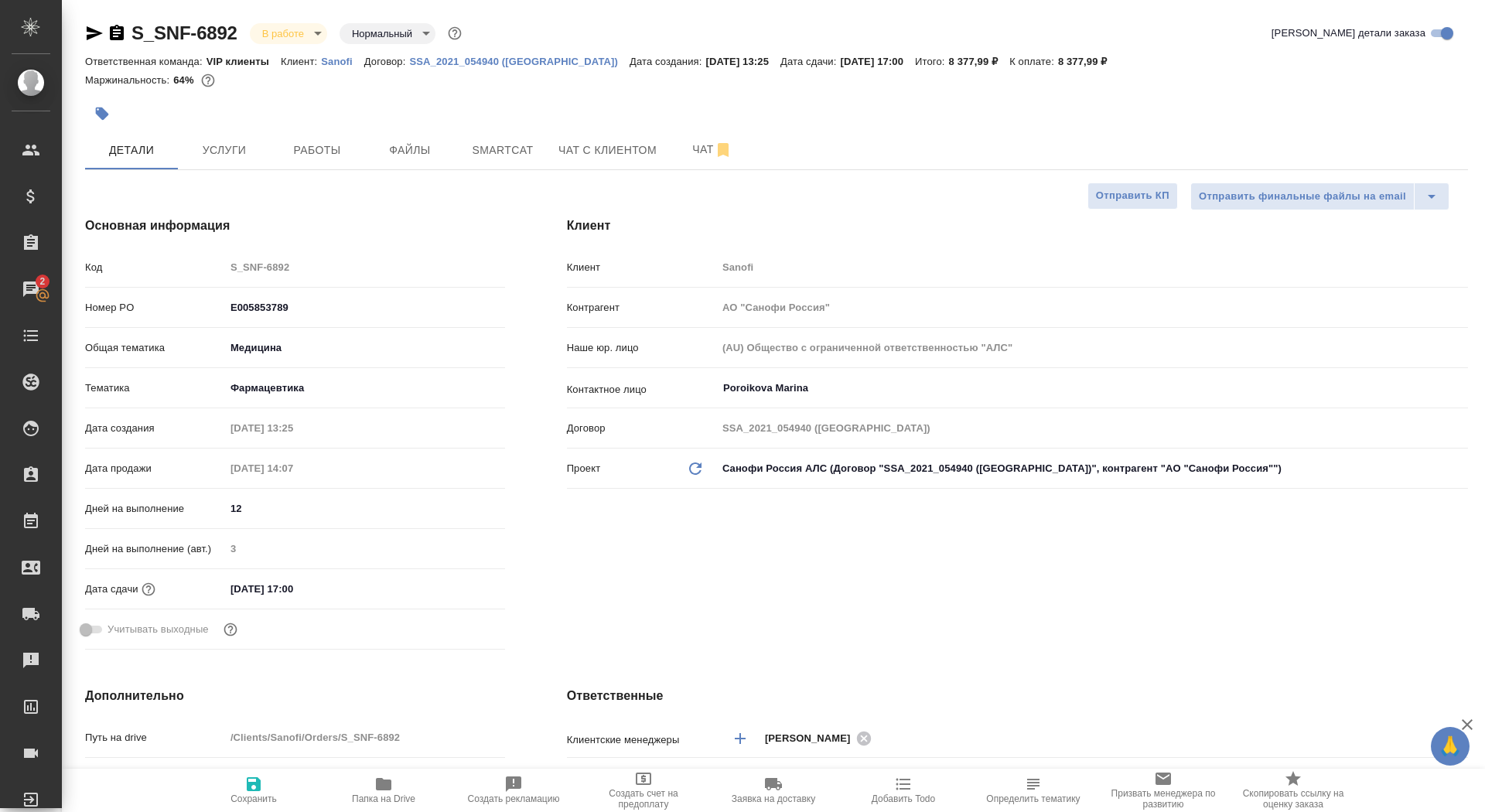
type textarea "x"
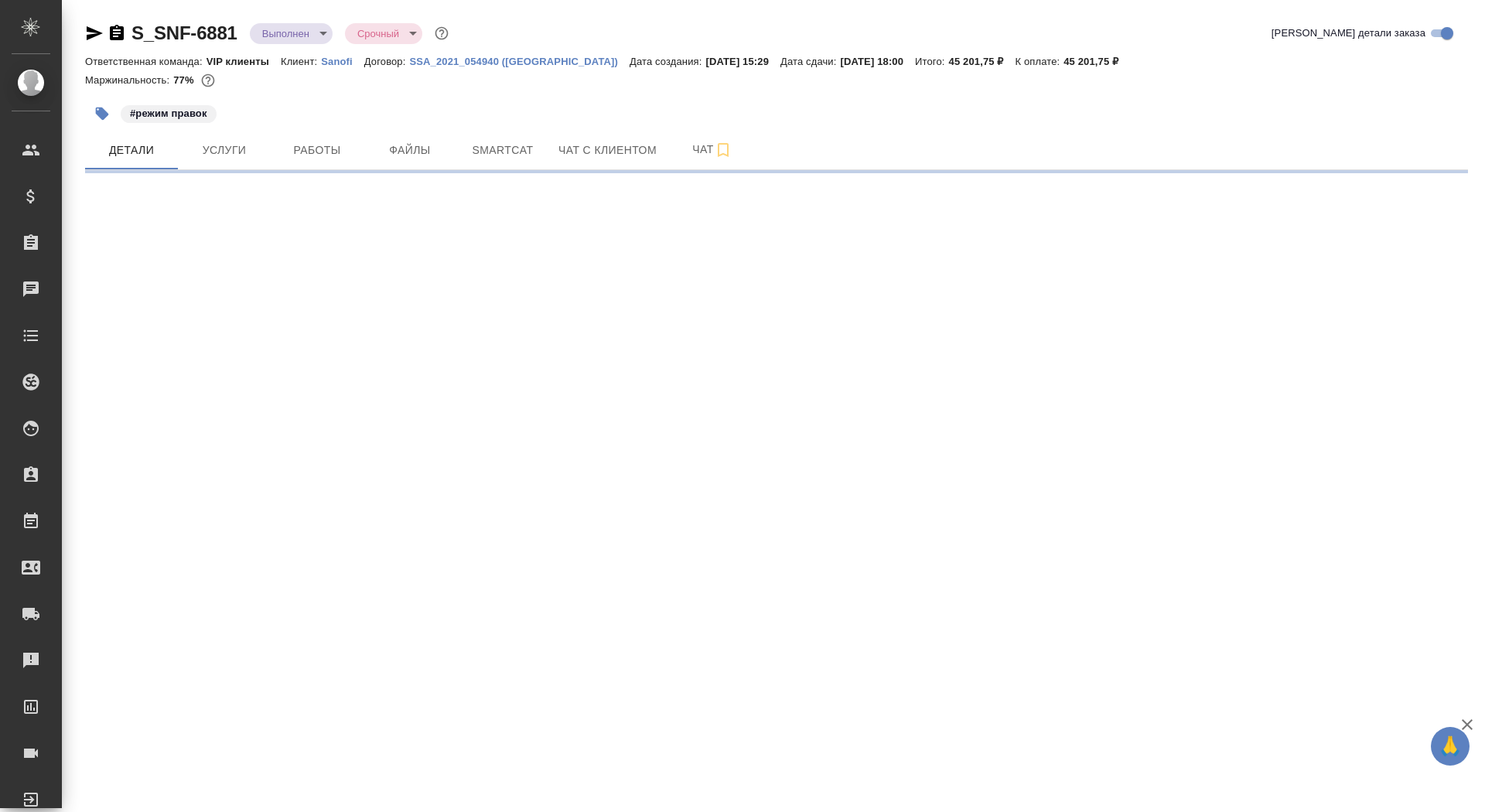
select select "RU"
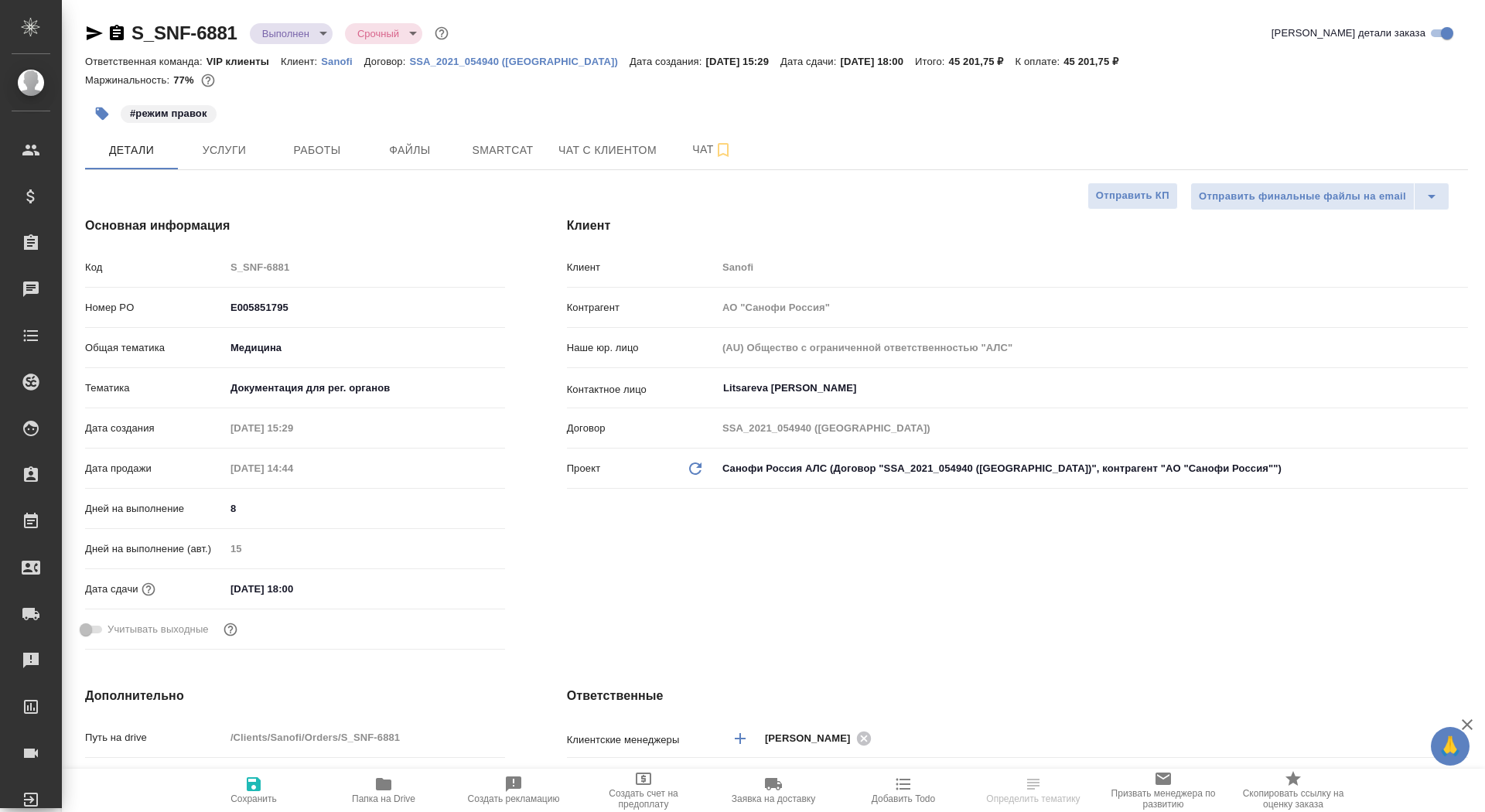
type textarea "x"
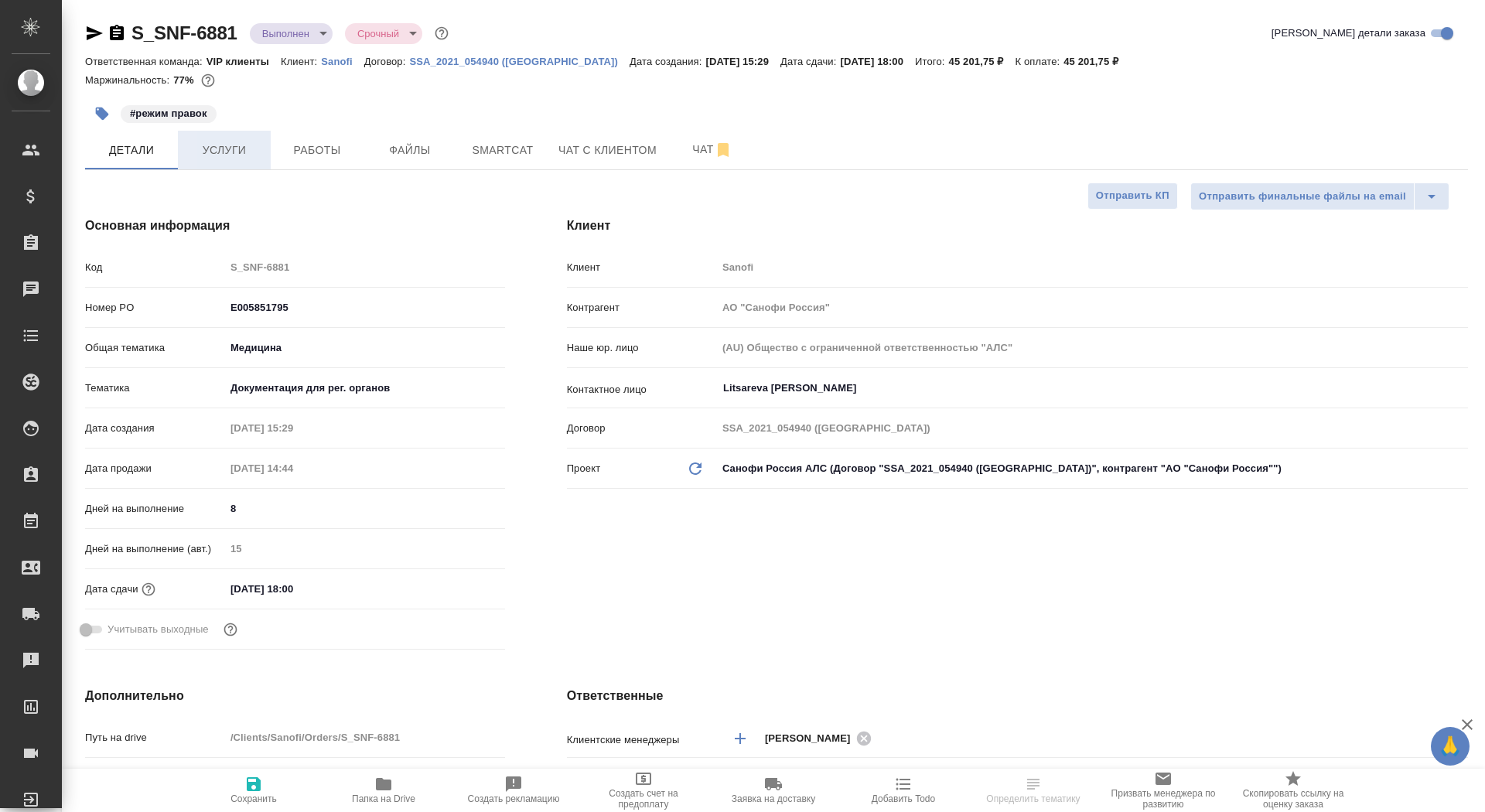
type textarea "x"
click at [111, 30] on icon "button" at bounding box center [117, 32] width 14 height 15
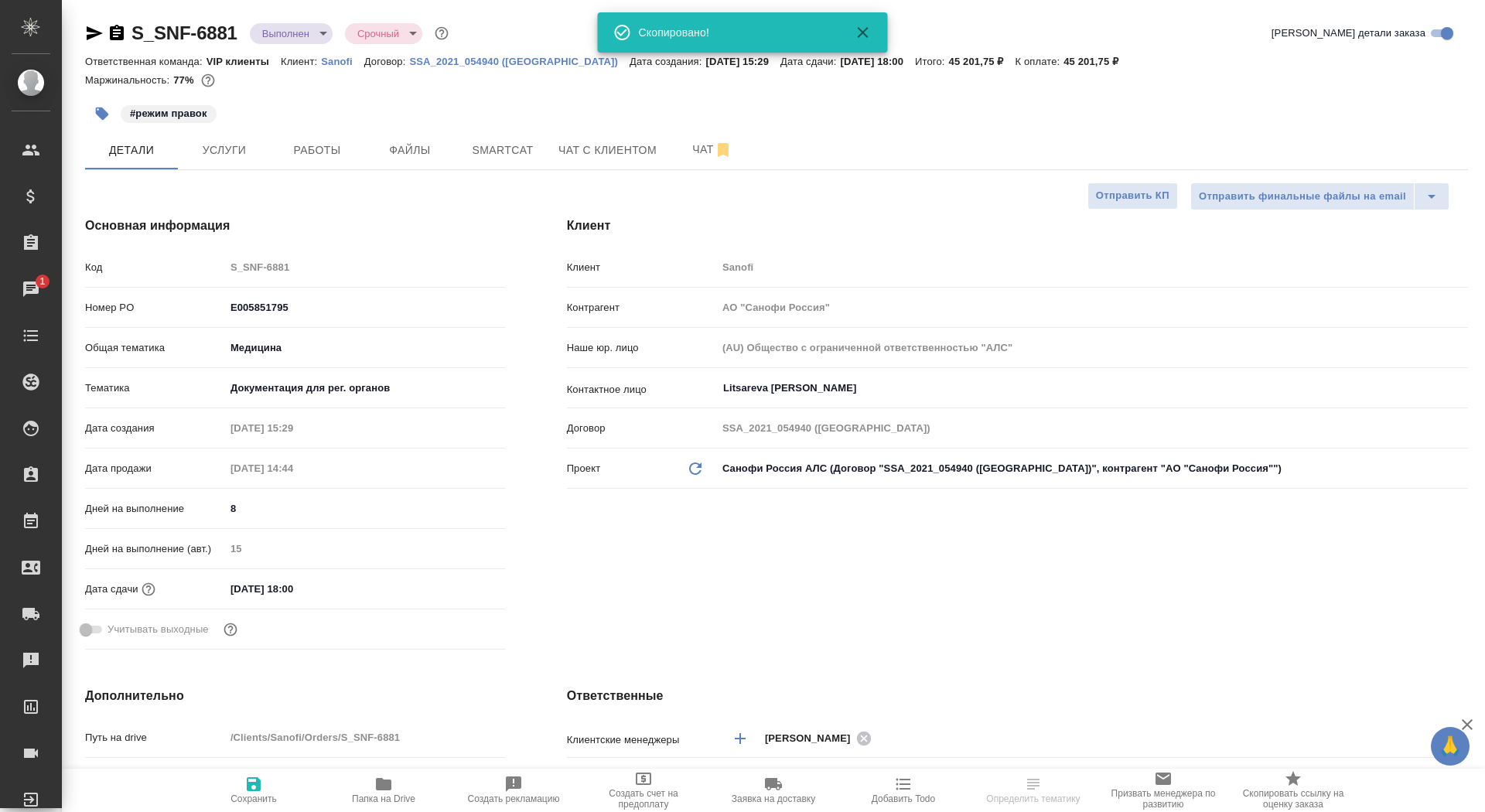
type textarea "x"
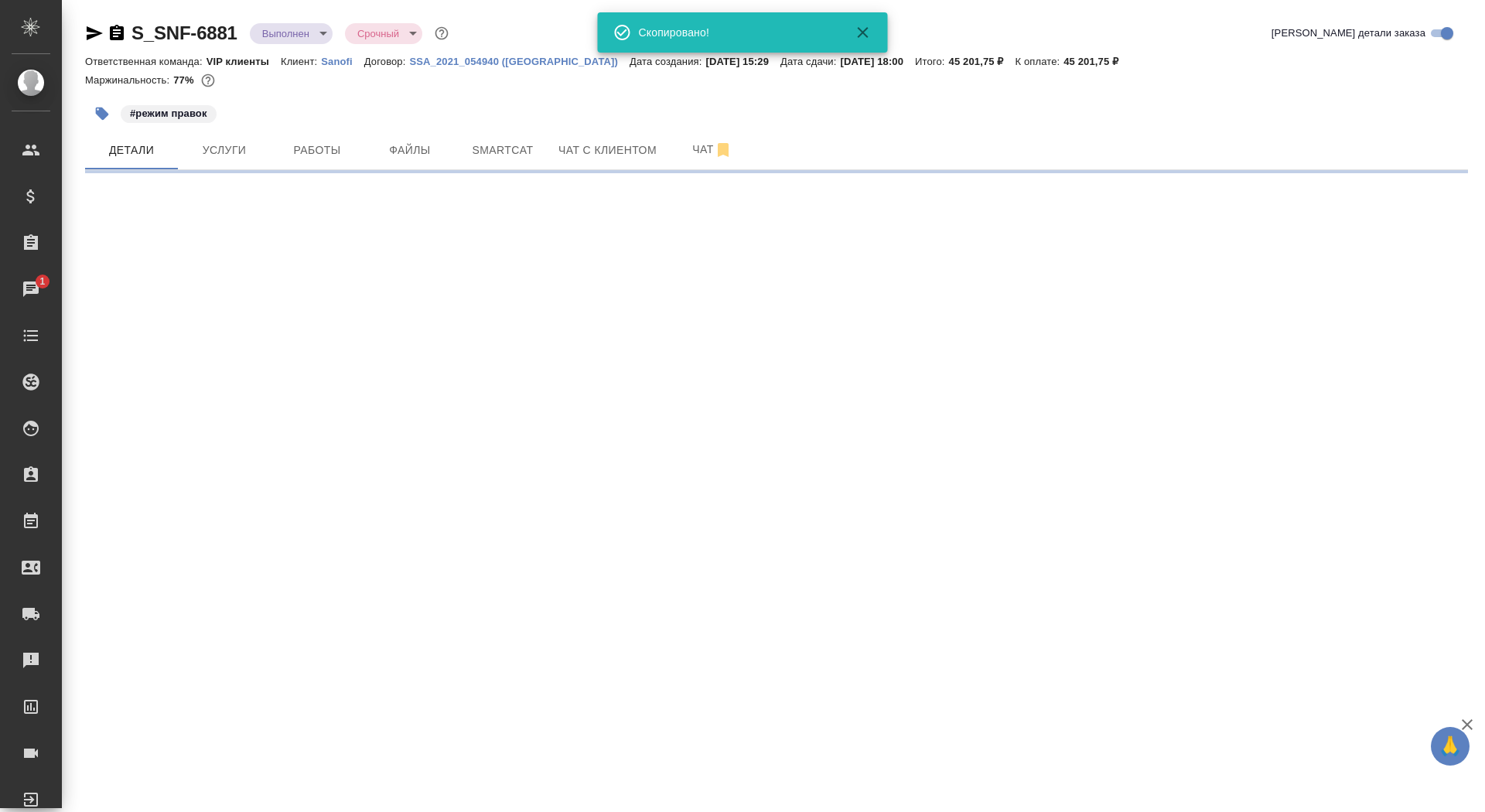
select select "RU"
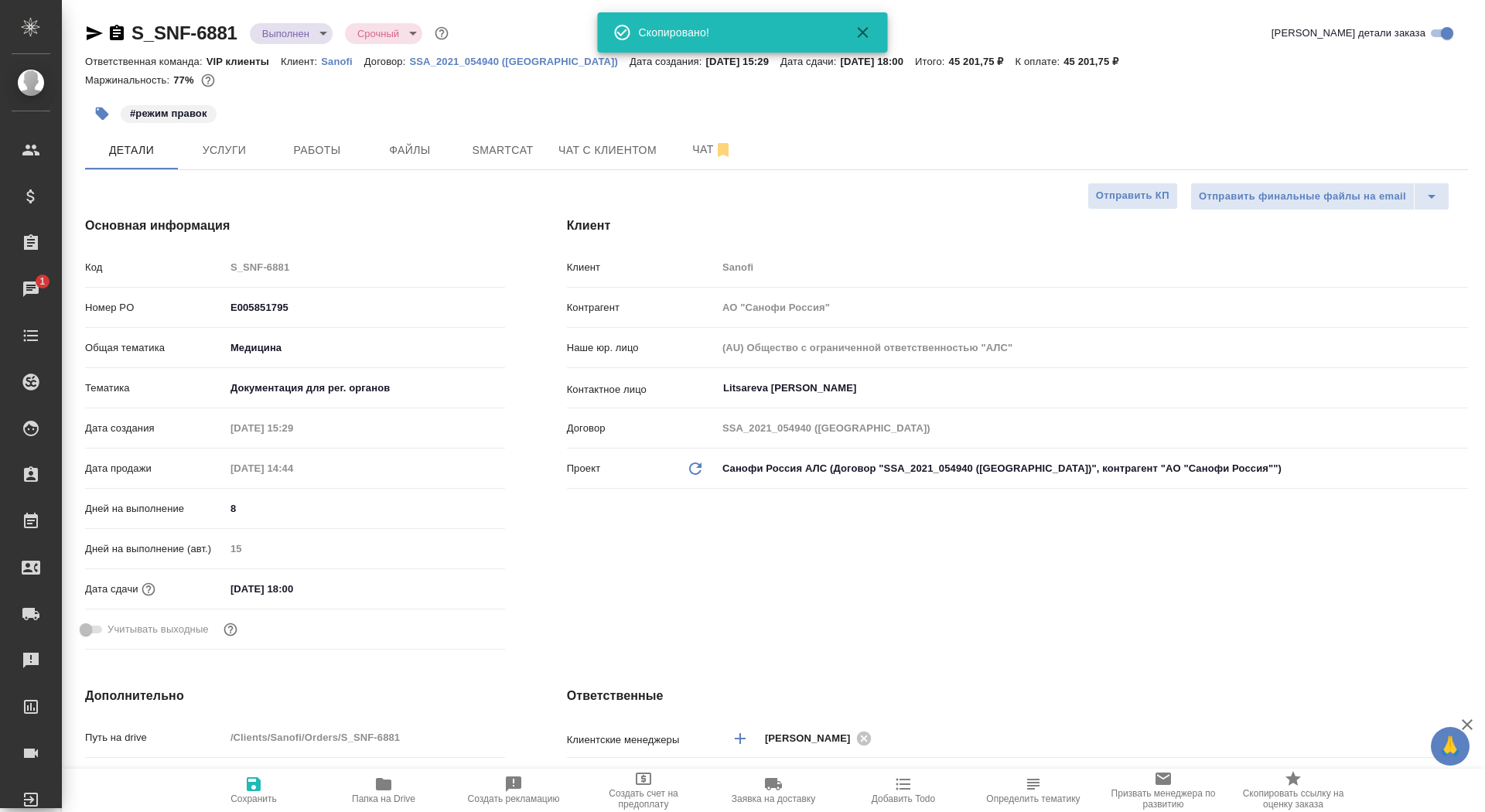
type textarea "x"
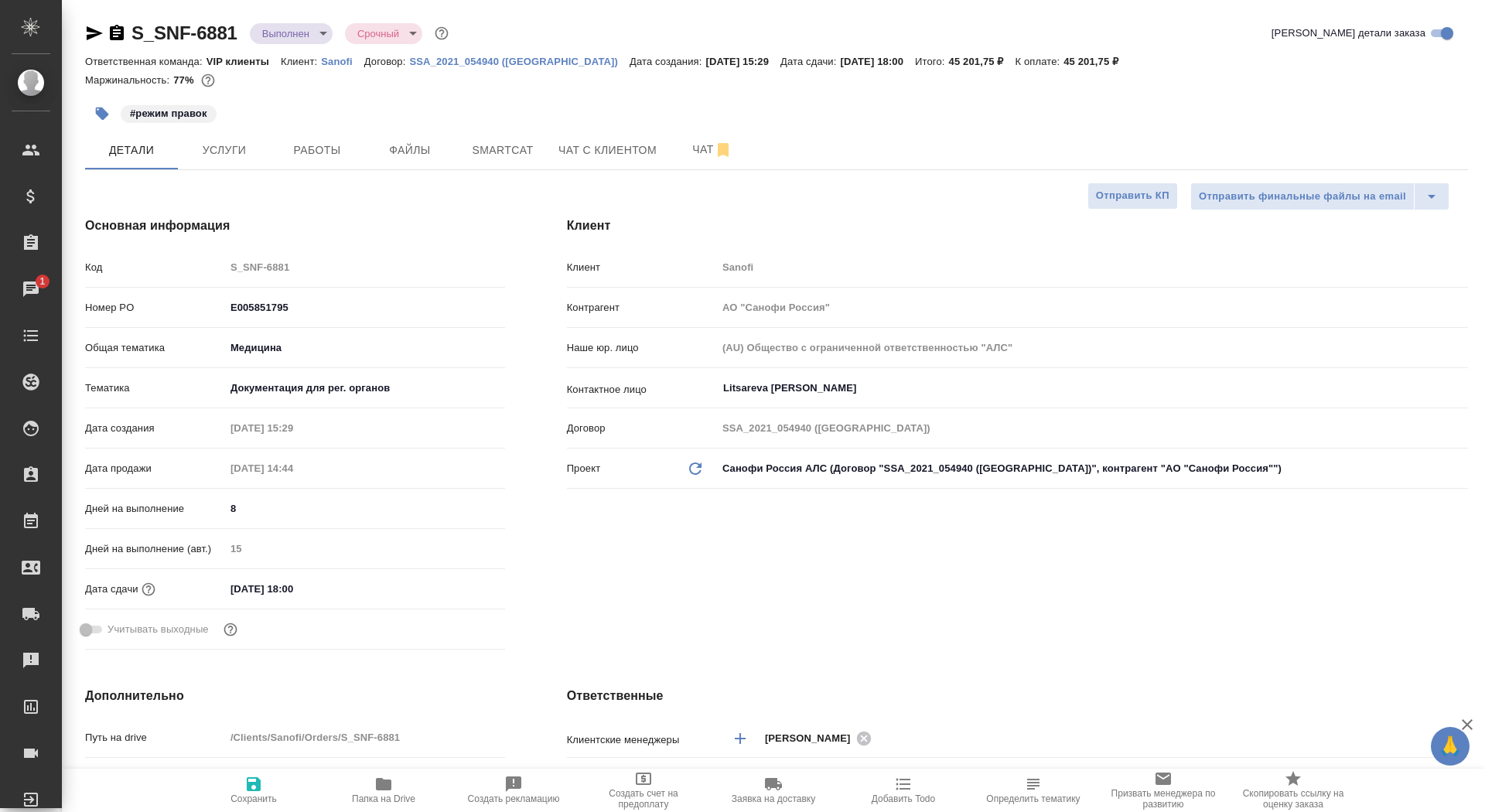
type textarea "x"
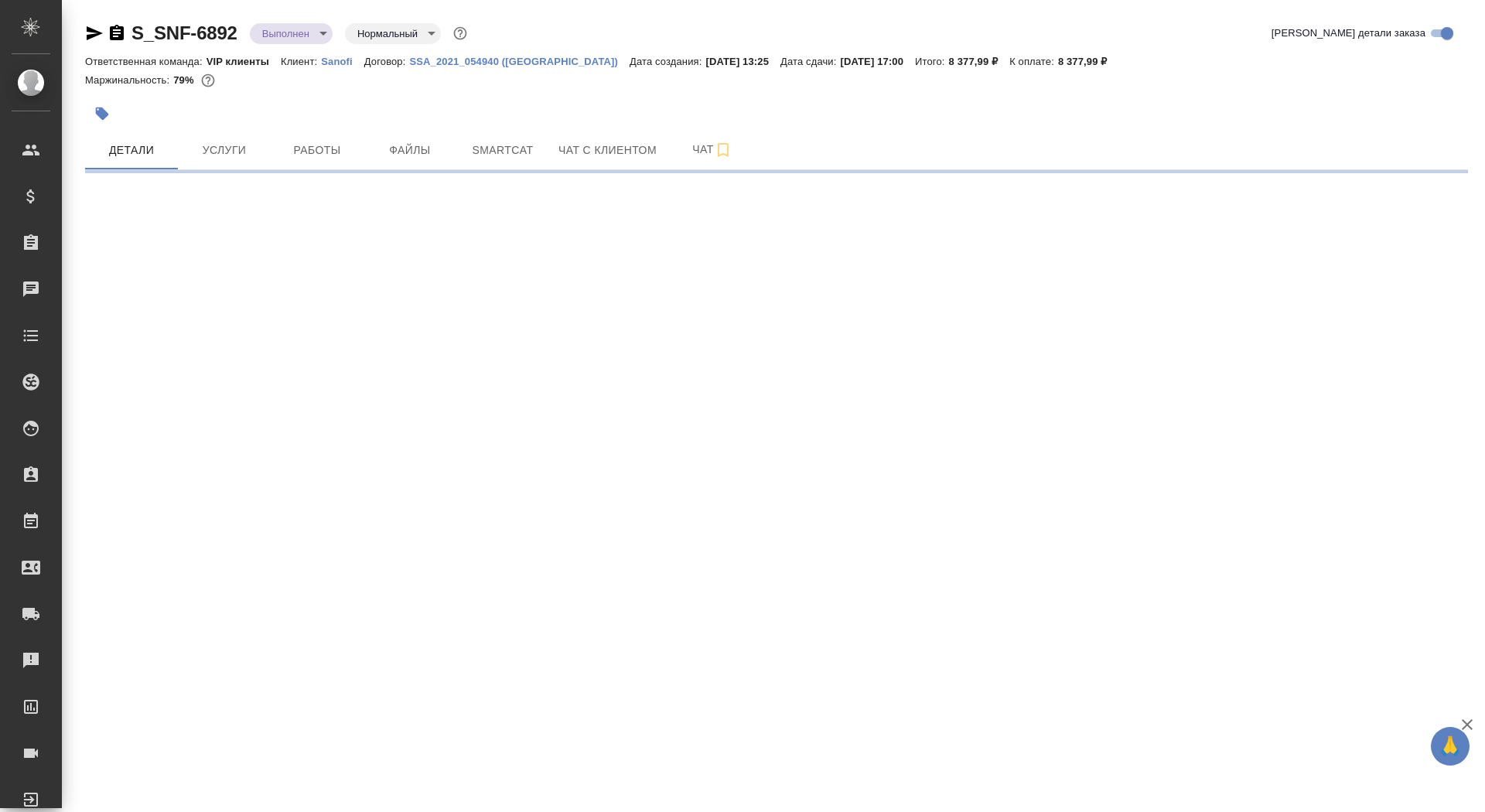
select select "RU"
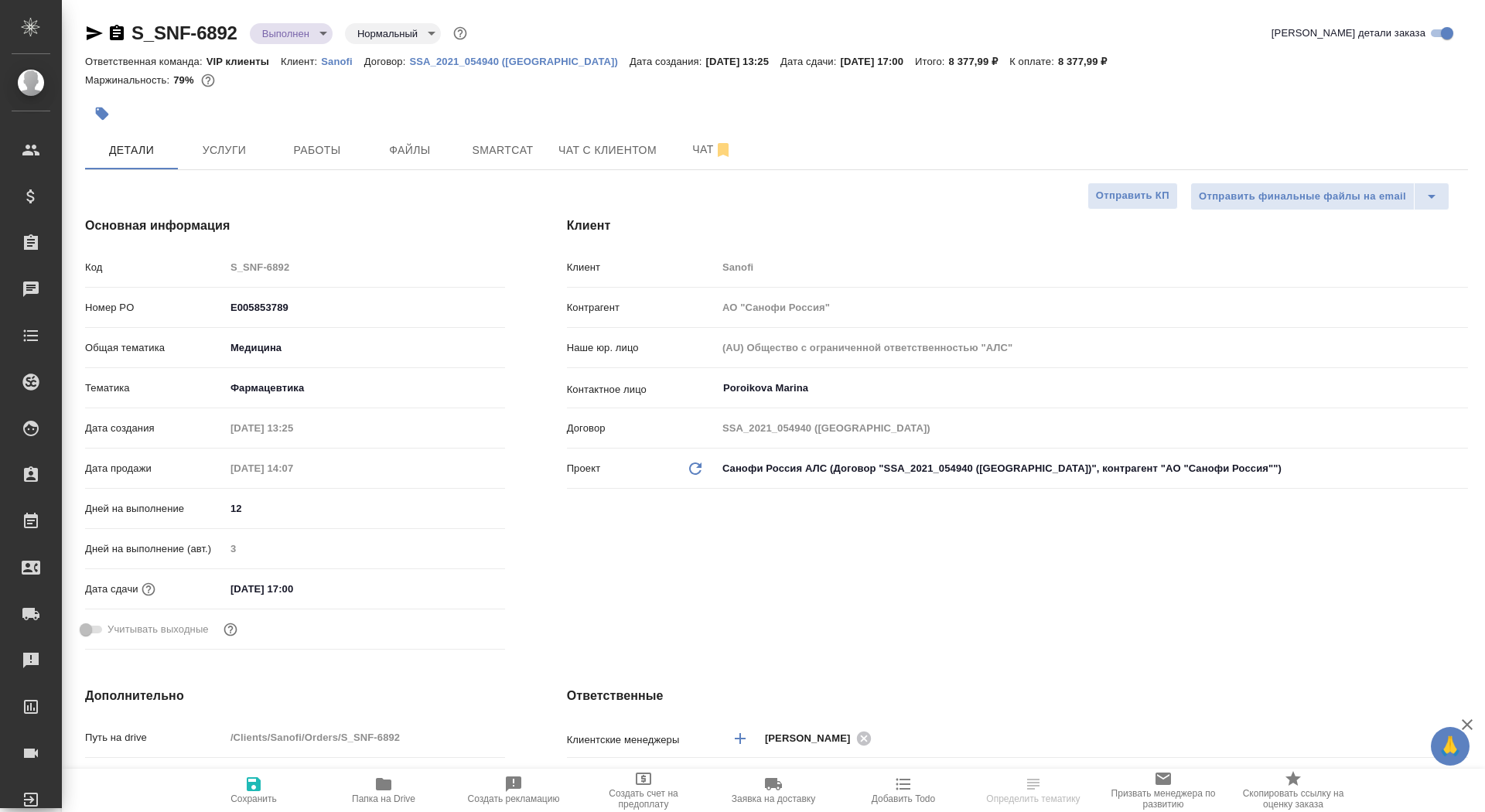
type textarea "x"
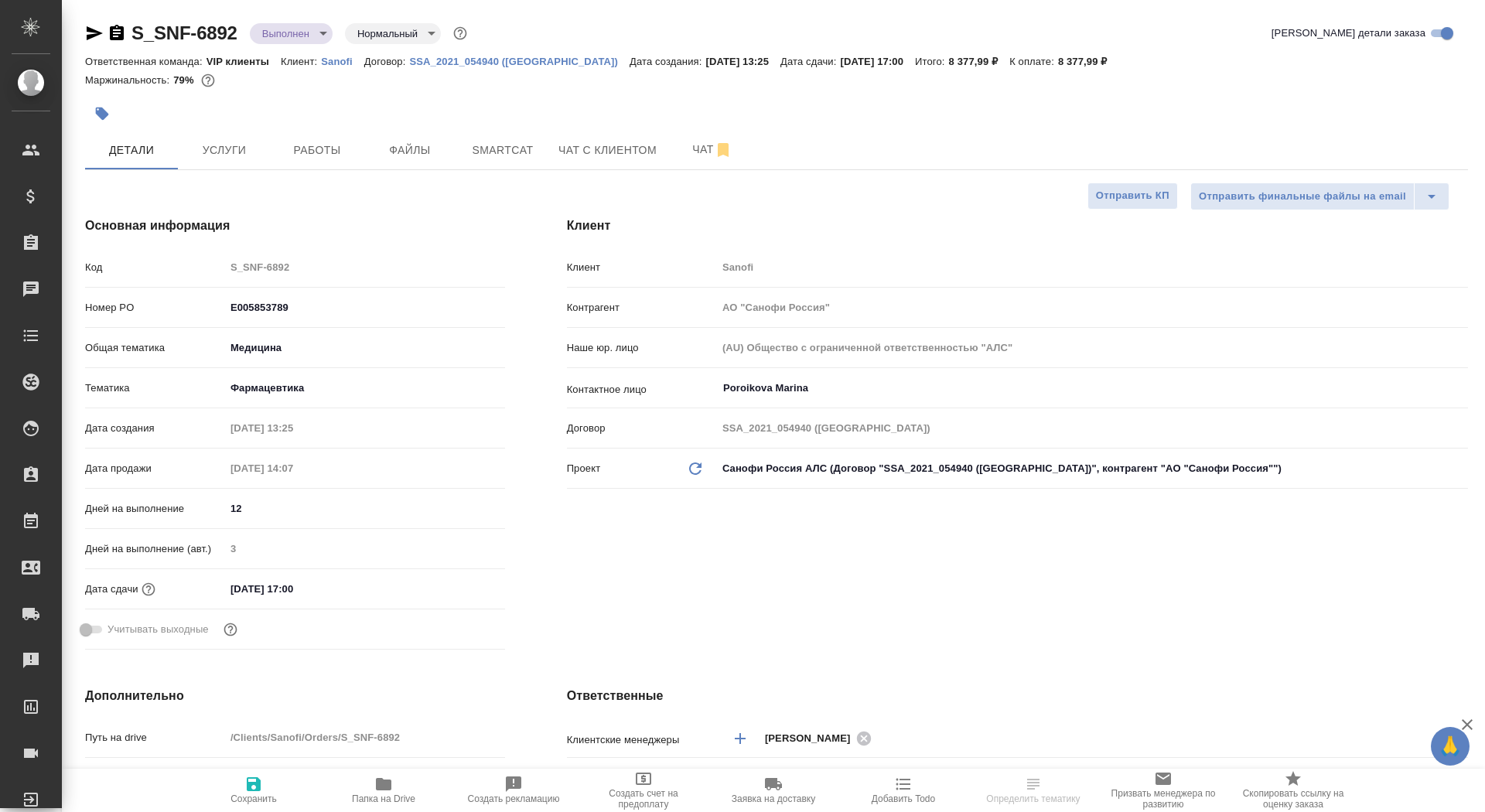
type textarea "x"
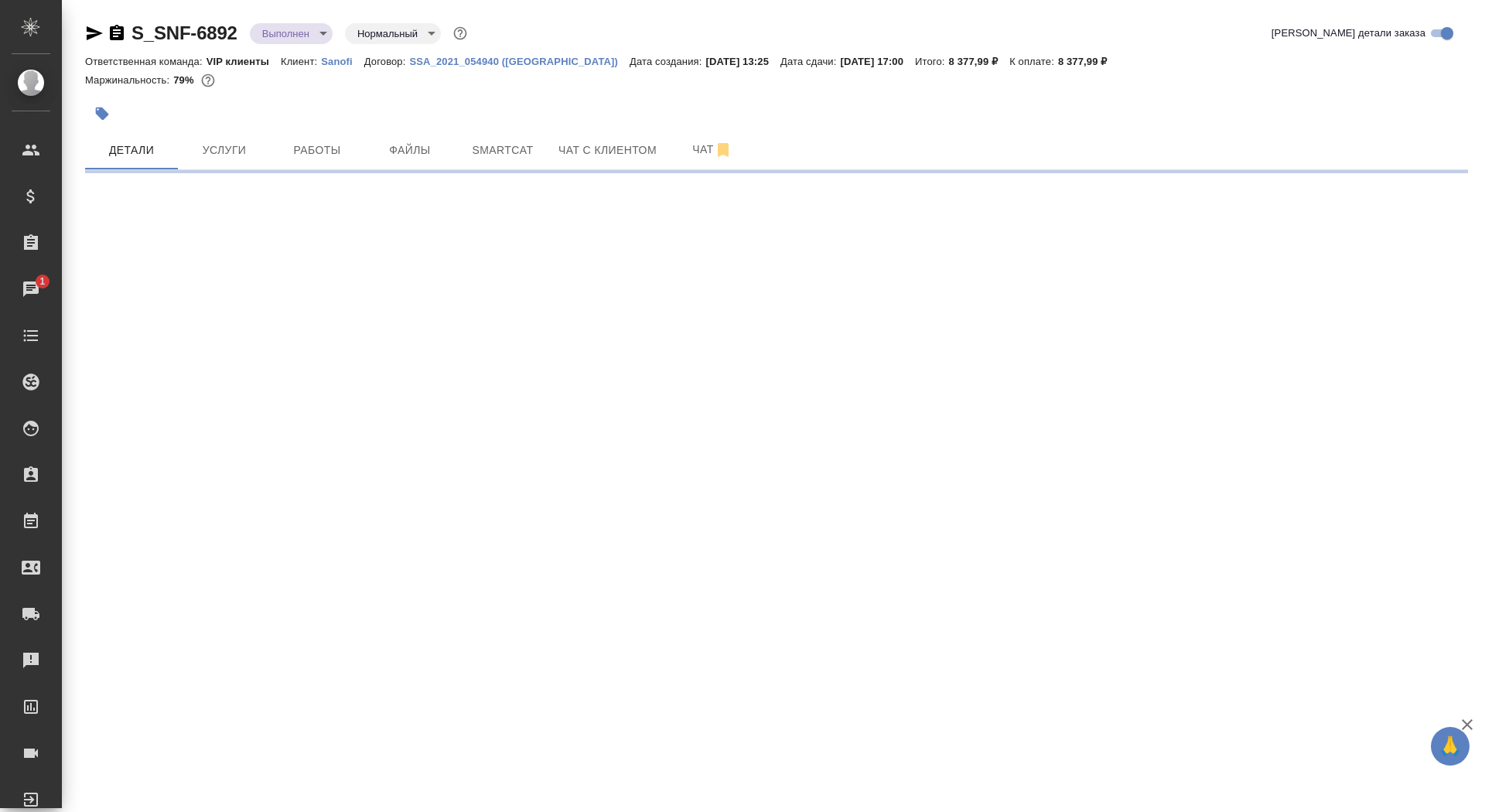
select select "RU"
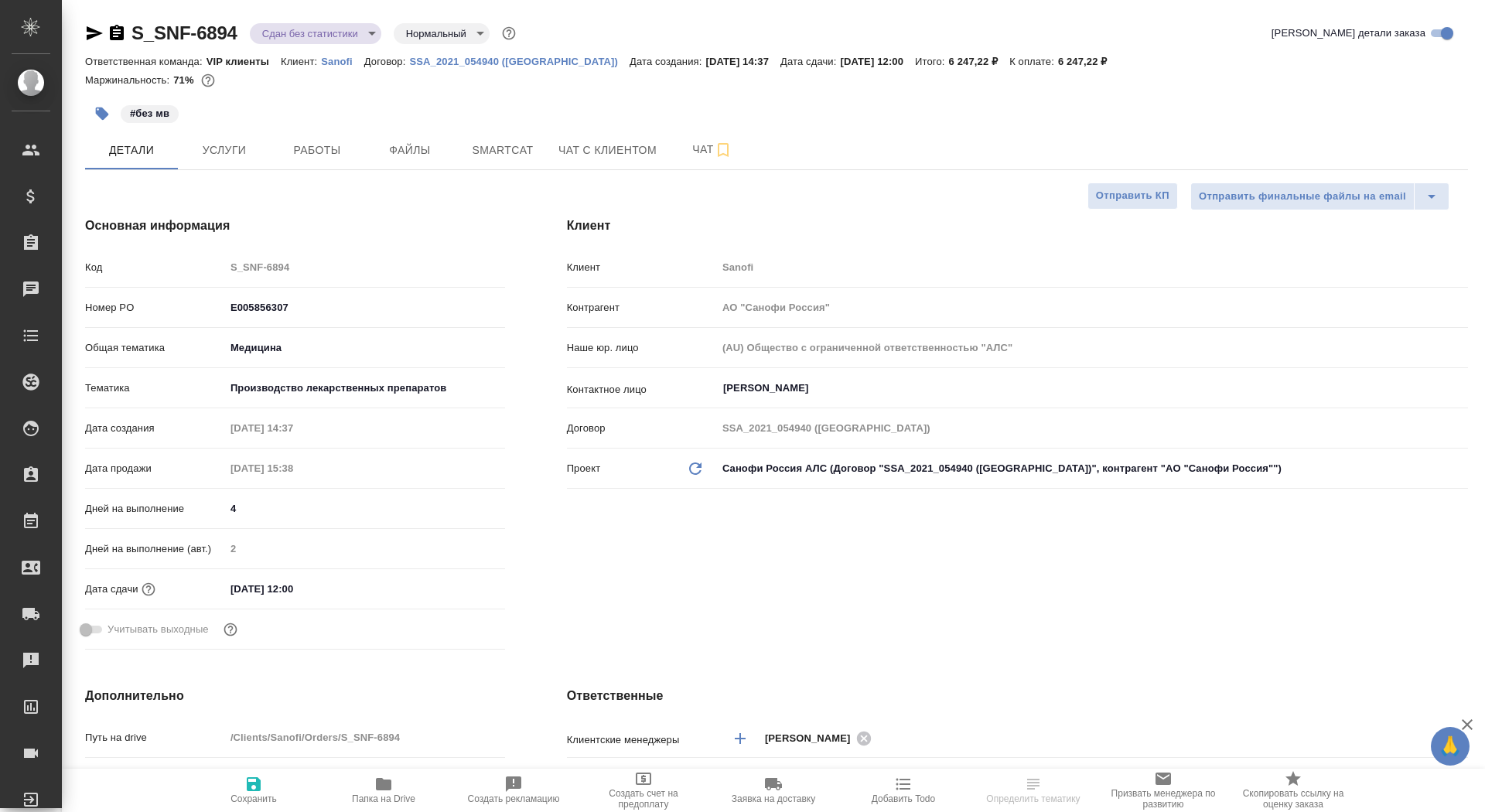
type textarea "x"
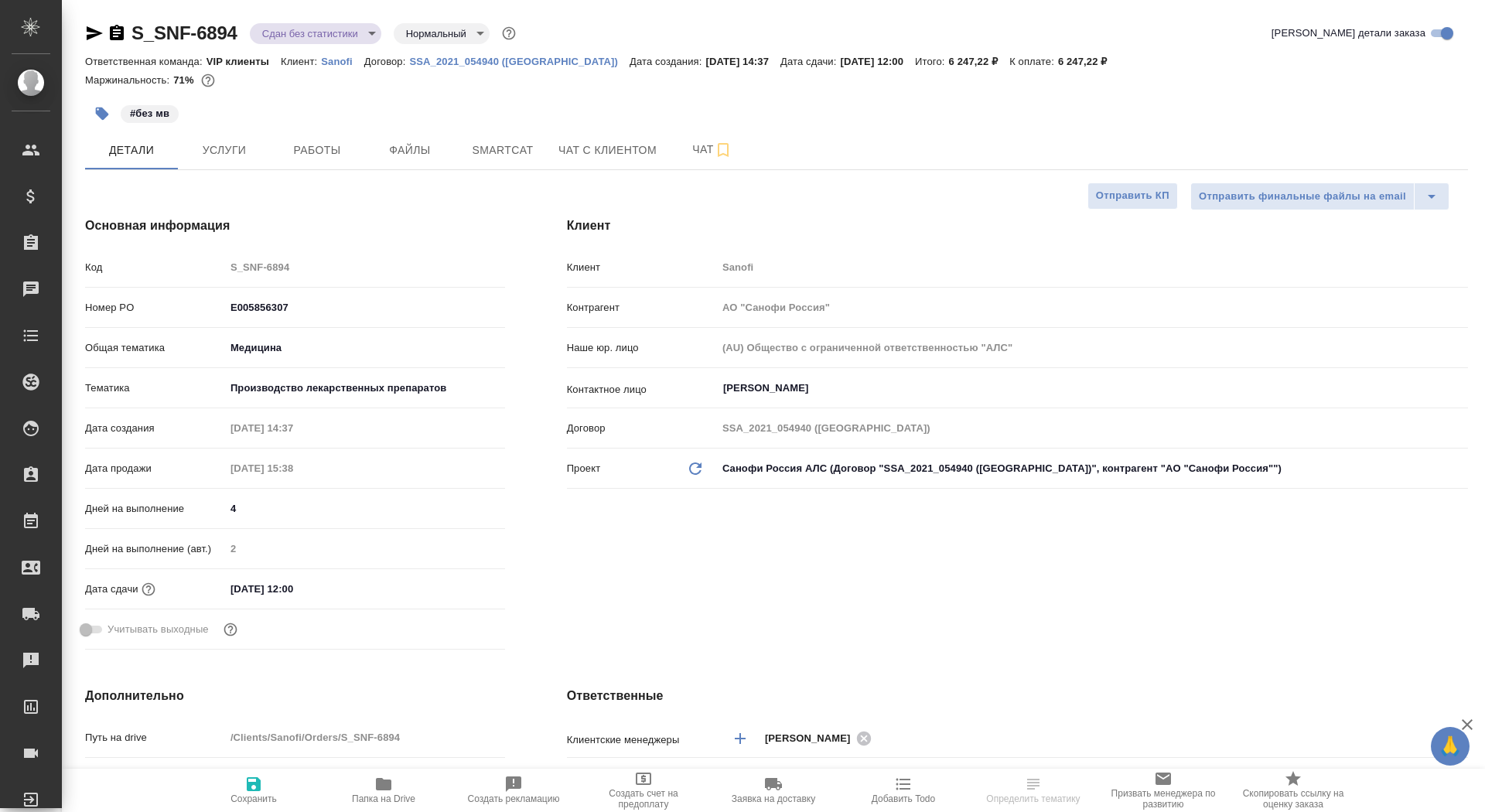
type textarea "x"
click at [119, 27] on icon "button" at bounding box center [117, 32] width 14 height 15
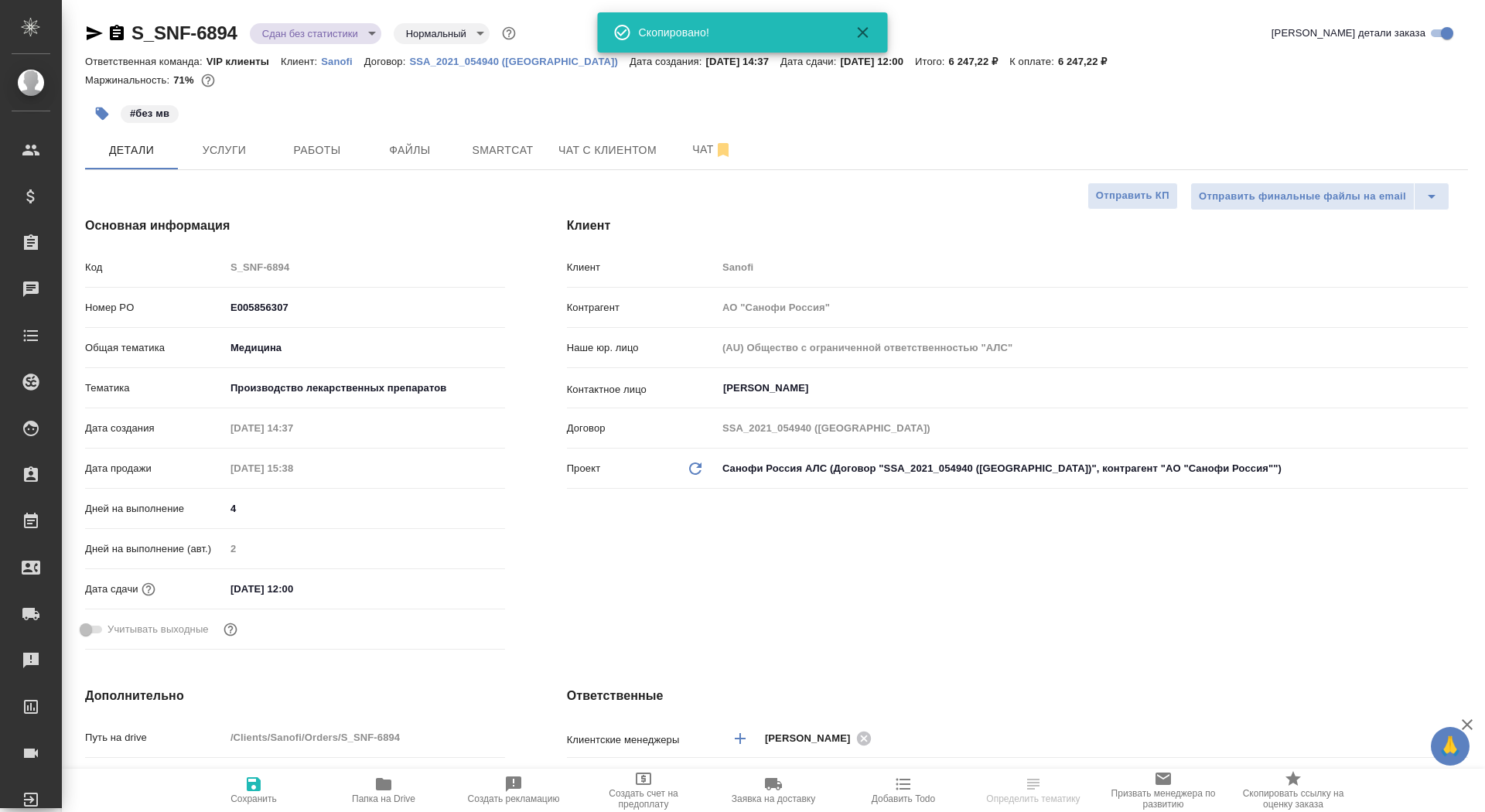
type textarea "x"
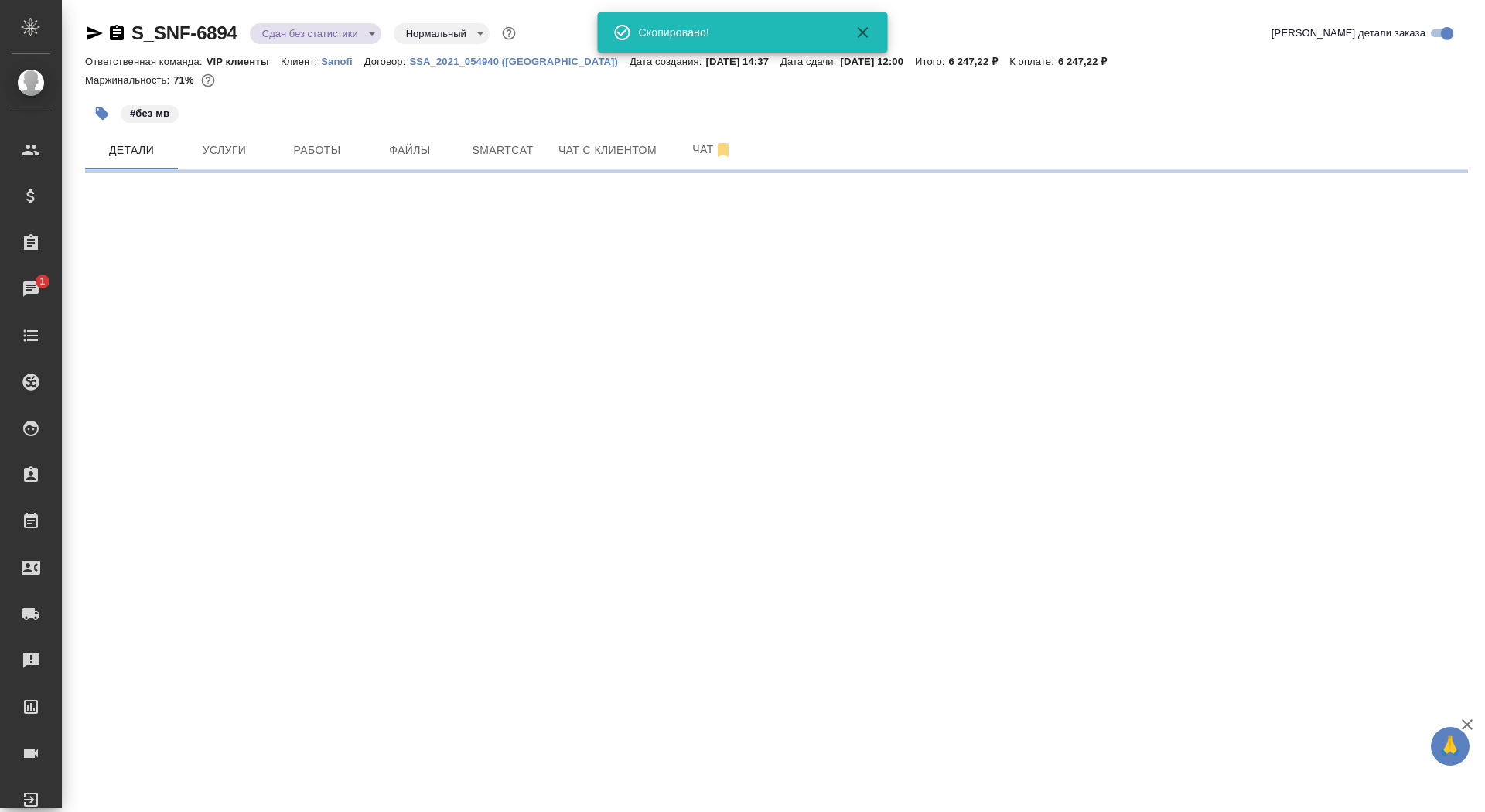
select select "RU"
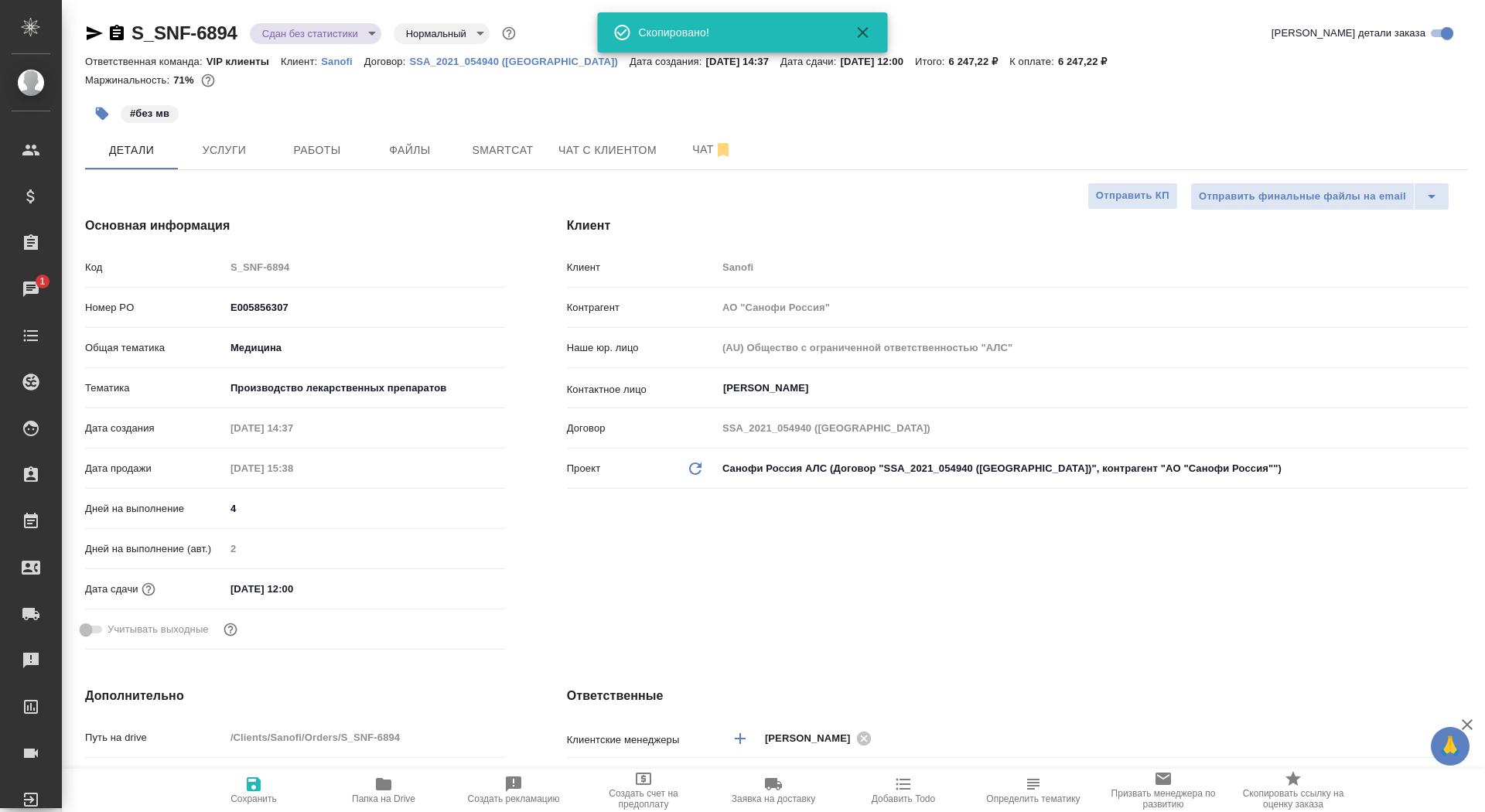
type textarea "x"
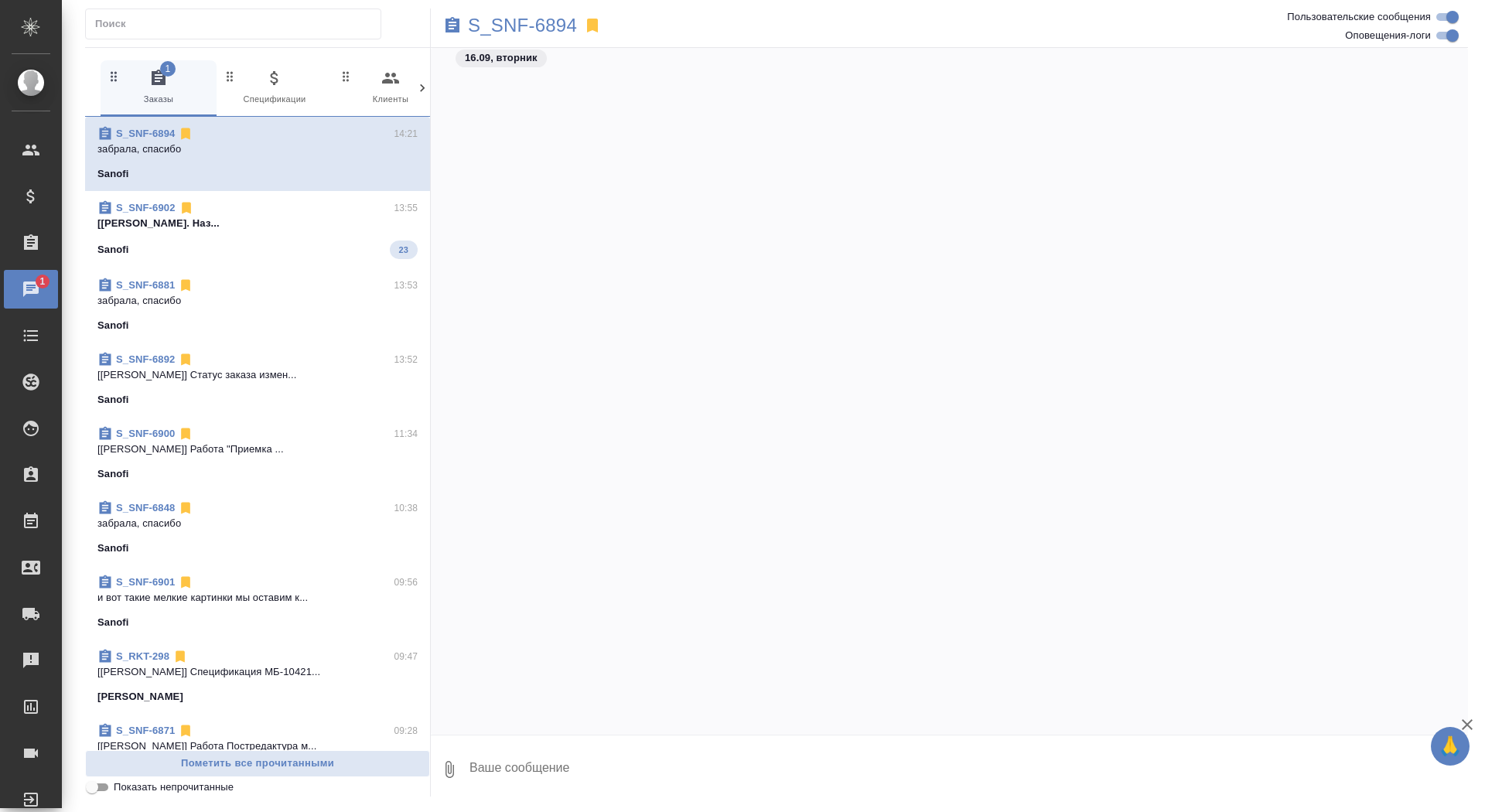
scroll to position [25454, 0]
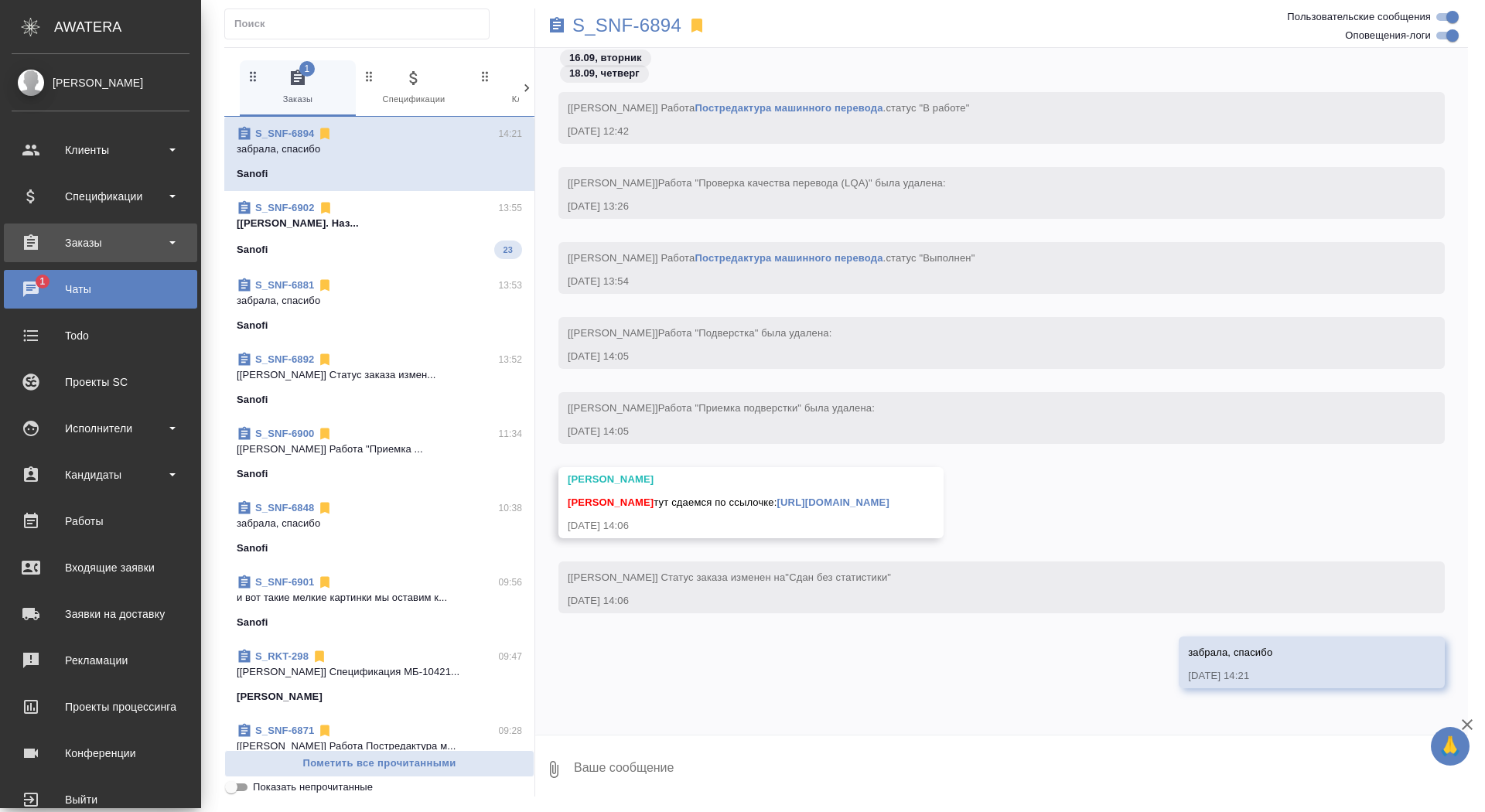
click at [52, 232] on div "Заказы" at bounding box center [100, 243] width 178 height 23
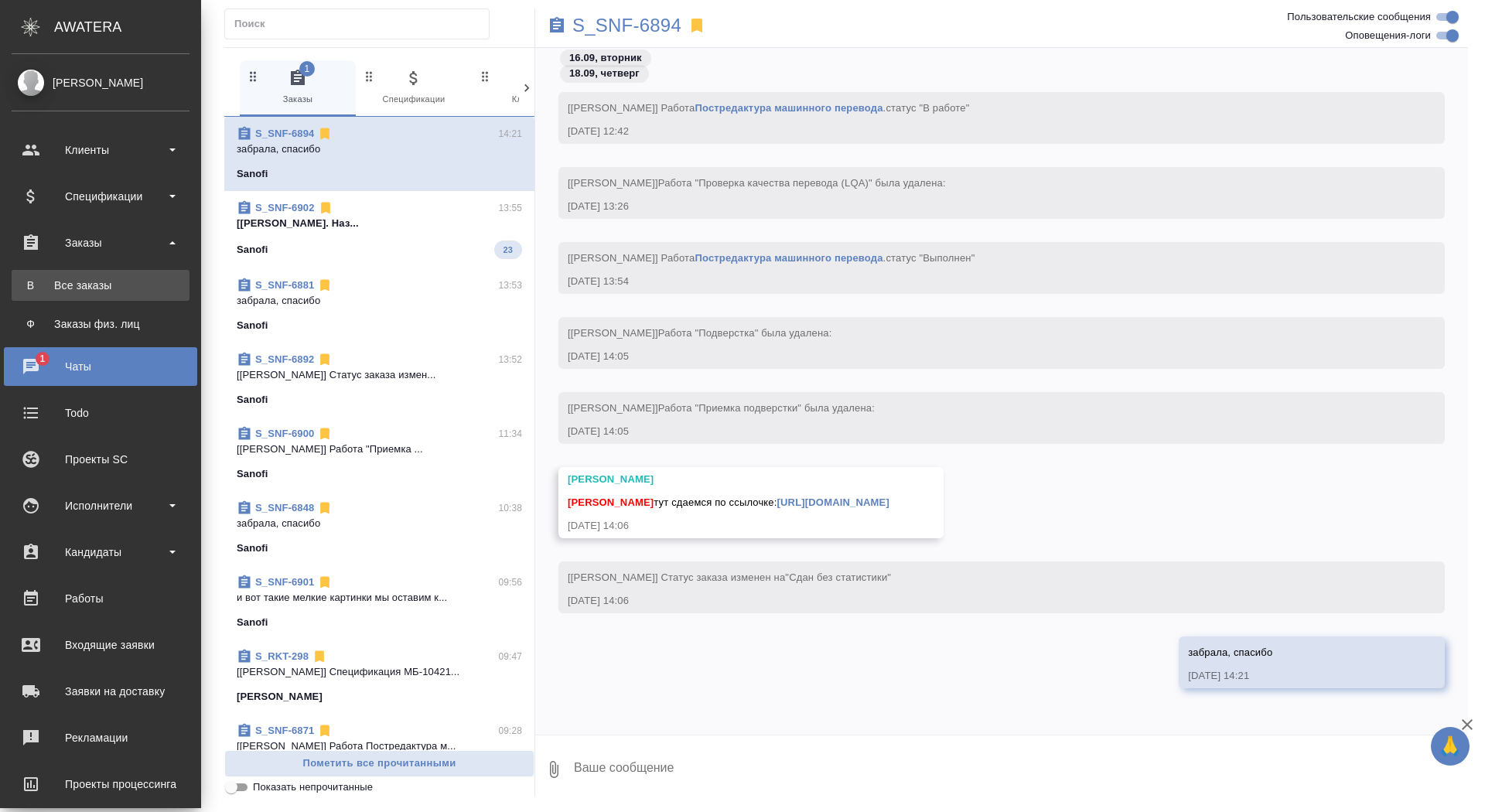
click at [60, 278] on div "Все заказы" at bounding box center [100, 285] width 162 height 15
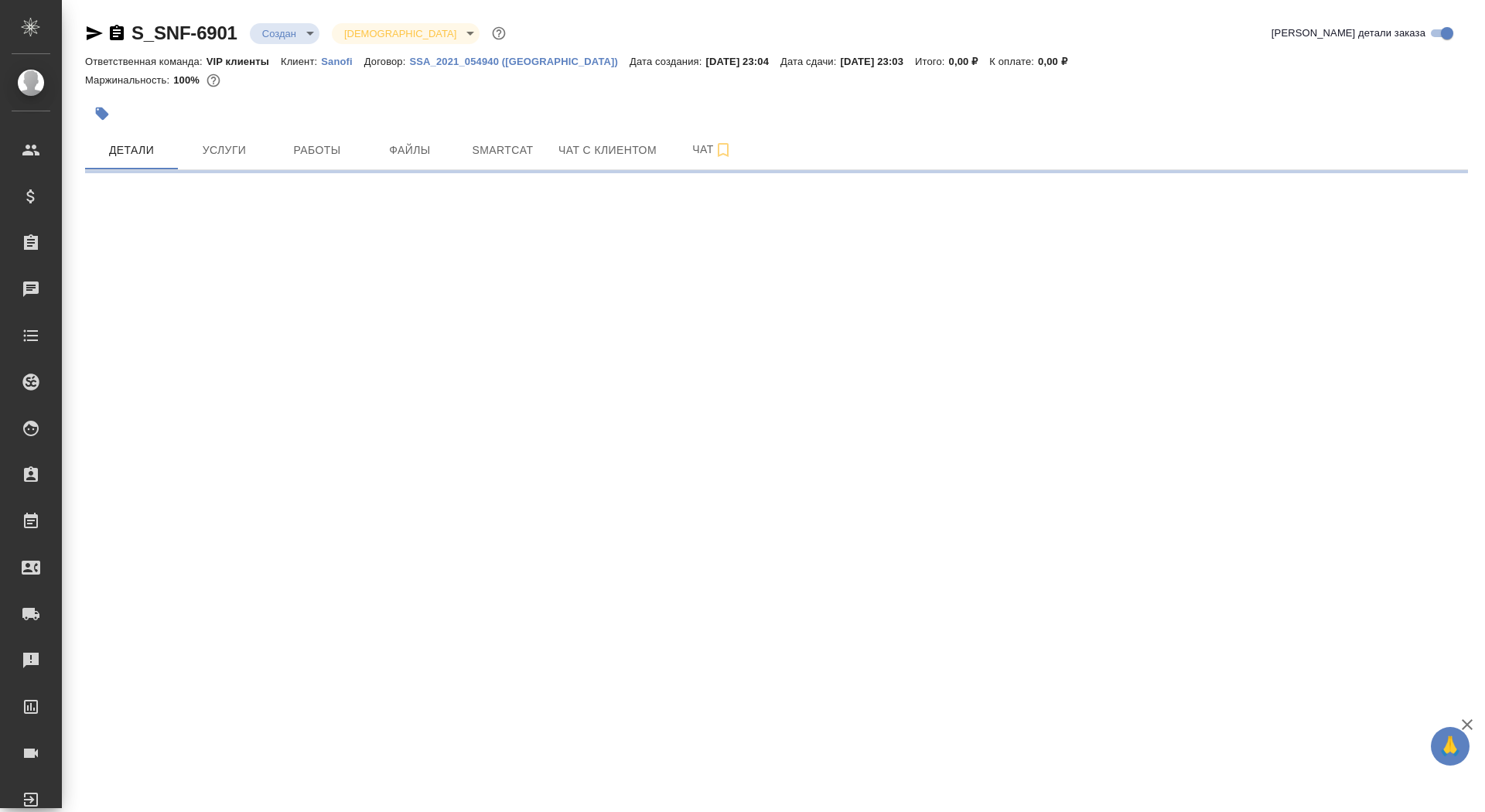
select select "RU"
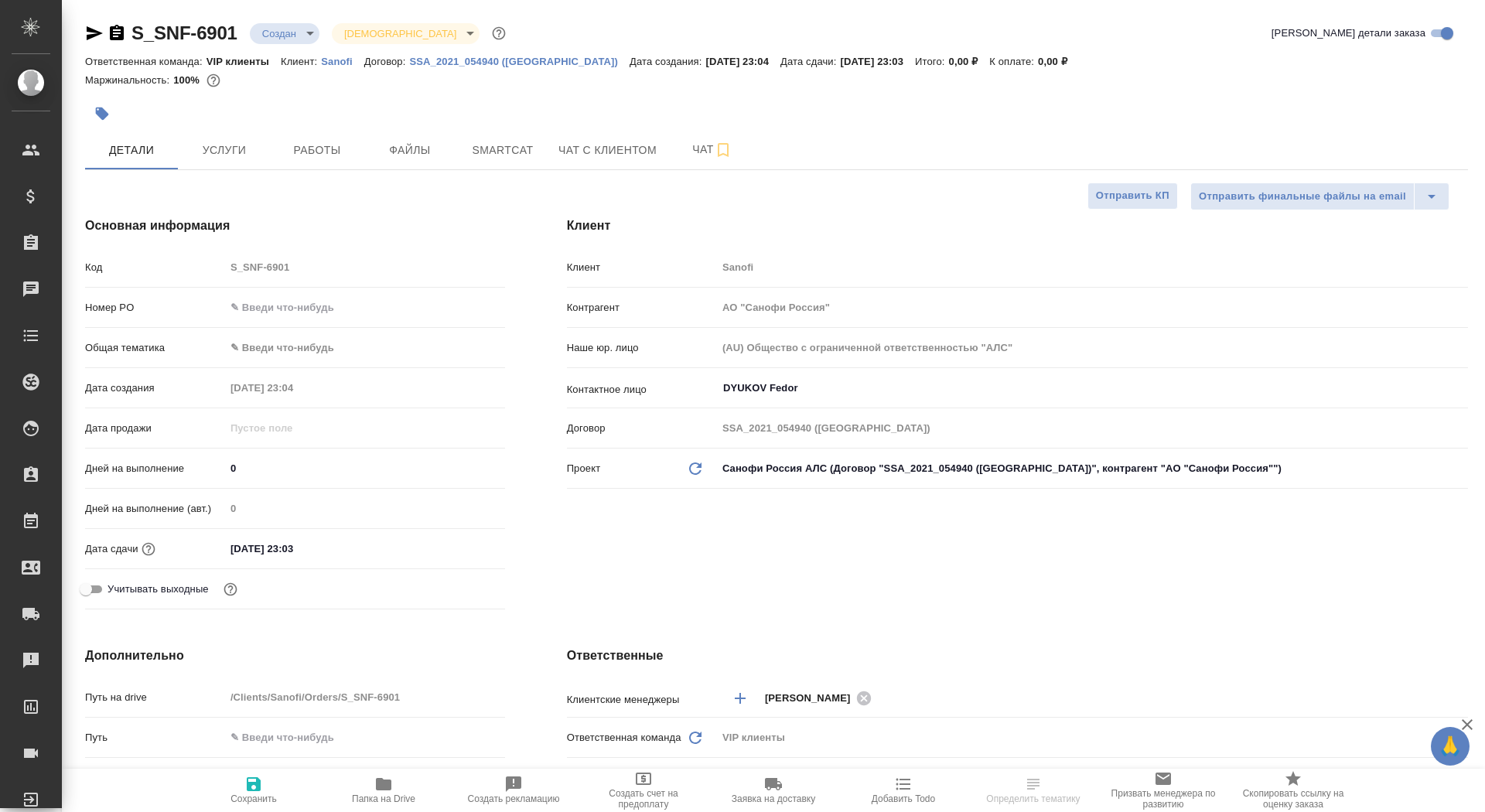
type textarea "x"
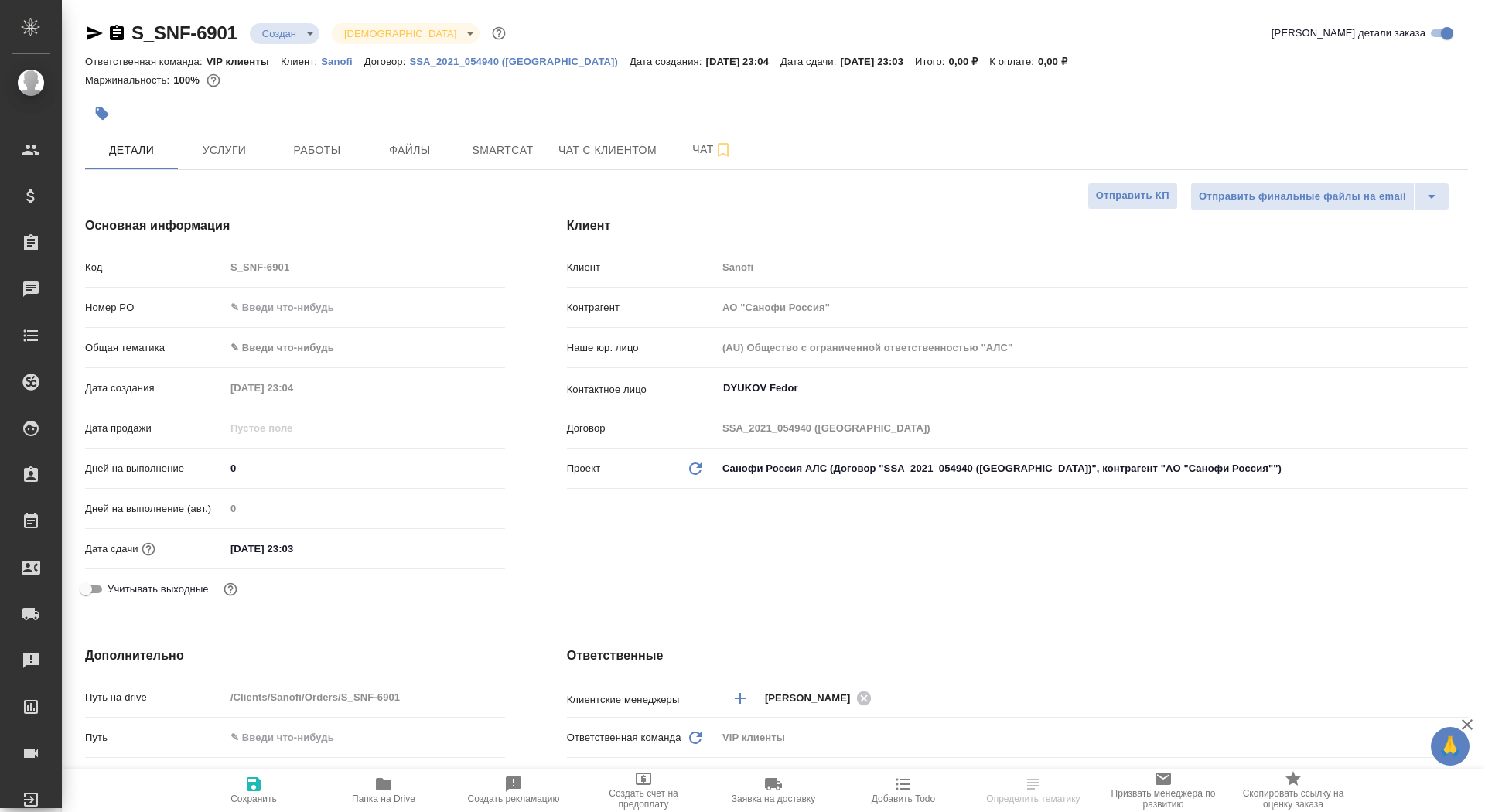
type textarea "x"
click at [700, 149] on span "Чат" at bounding box center [713, 150] width 74 height 19
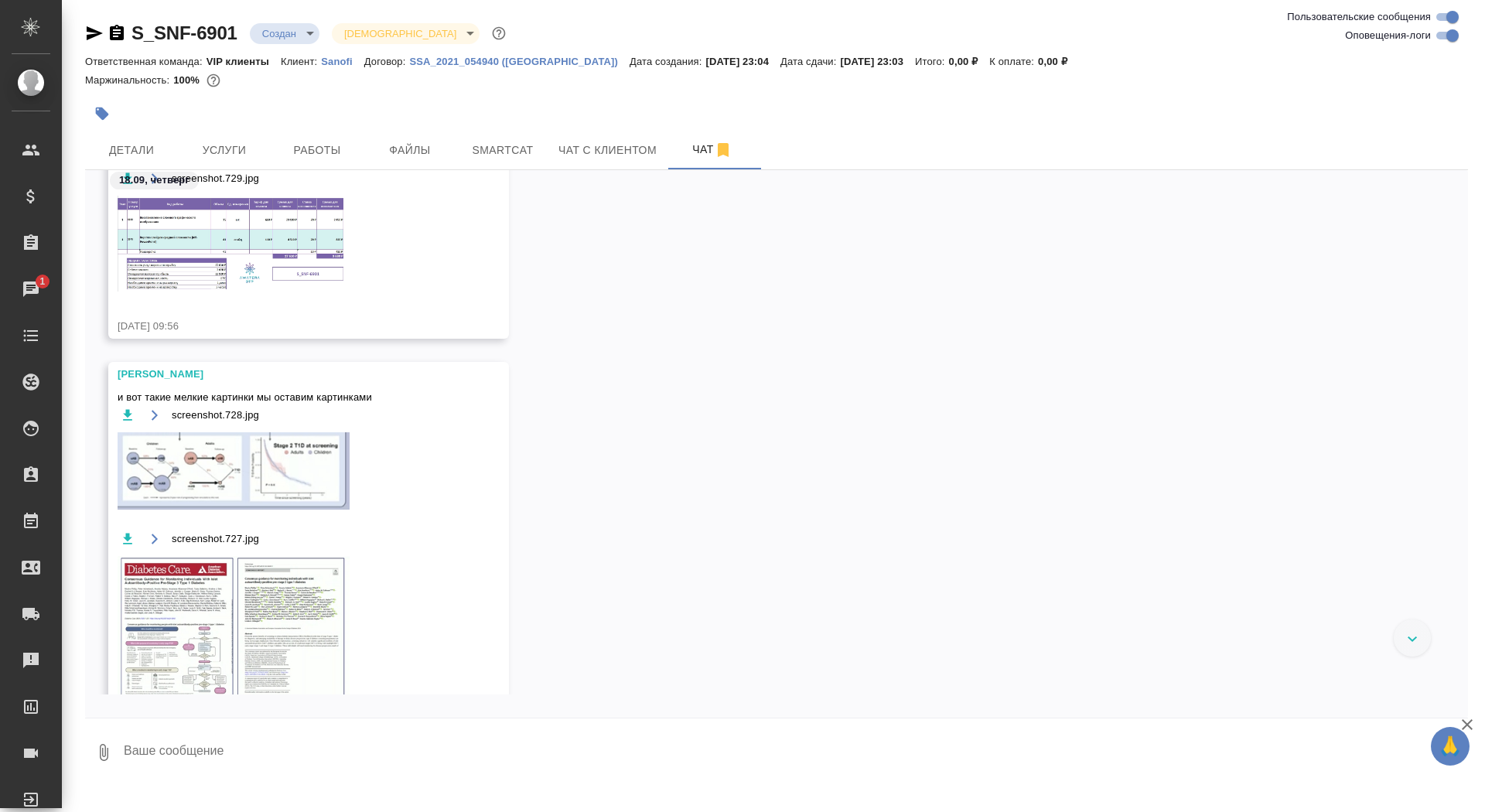
scroll to position [2753, 0]
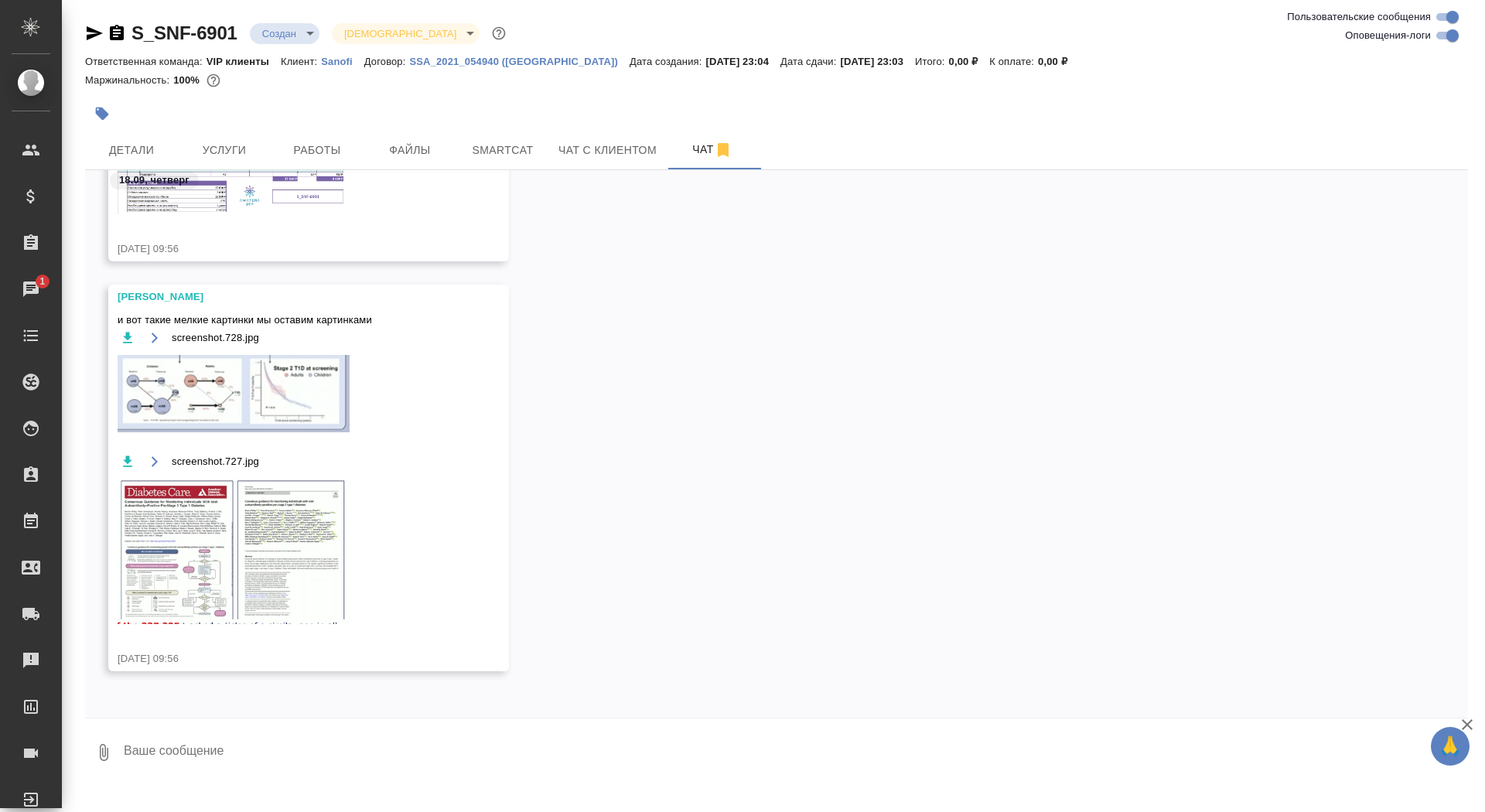
click at [323, 738] on textarea at bounding box center [795, 752] width 1346 height 52
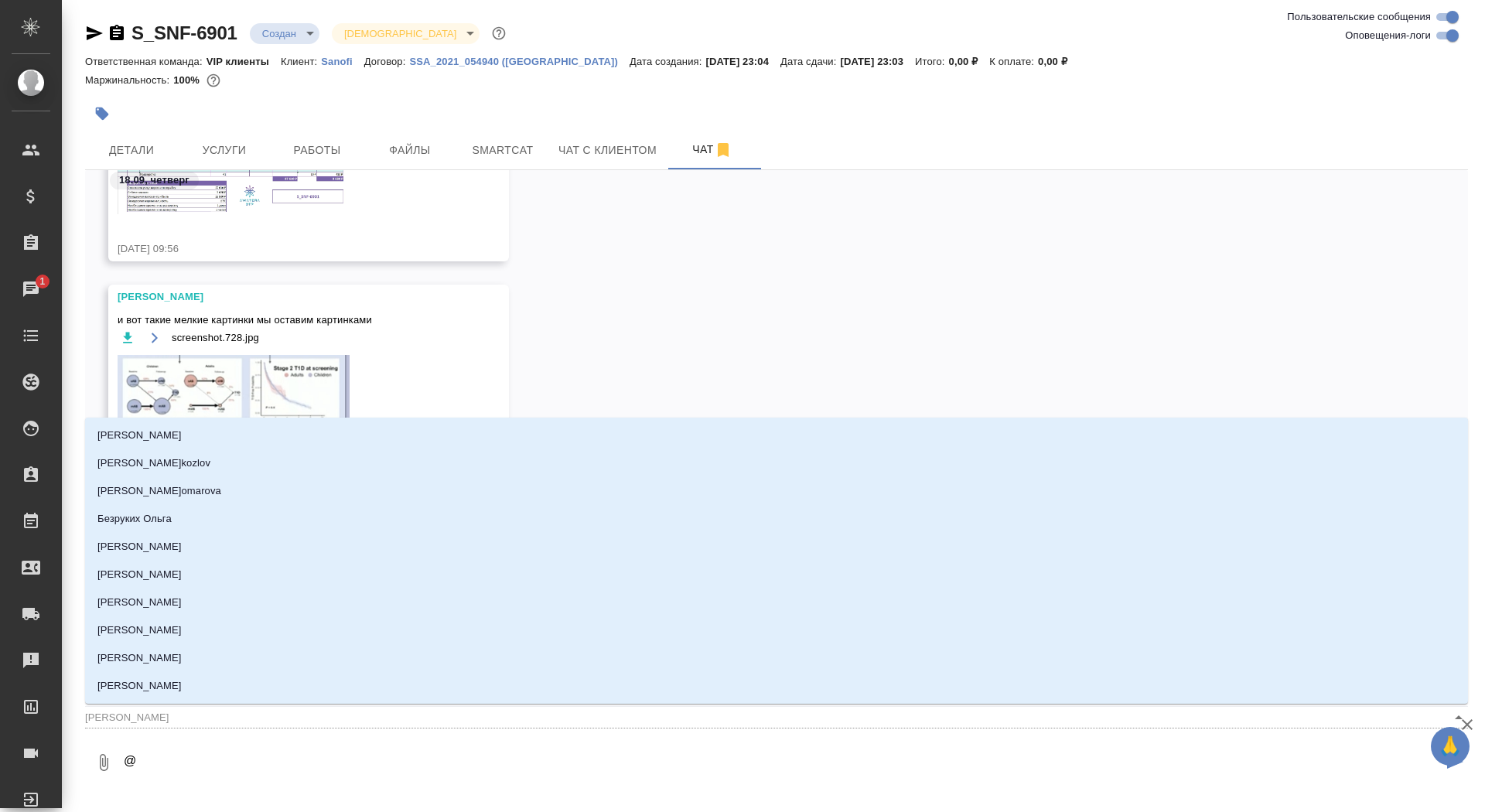
type textarea "@а"
type input "[PERSON_NAME]"
type textarea "@ар"
type input "ар"
type textarea "@арс"
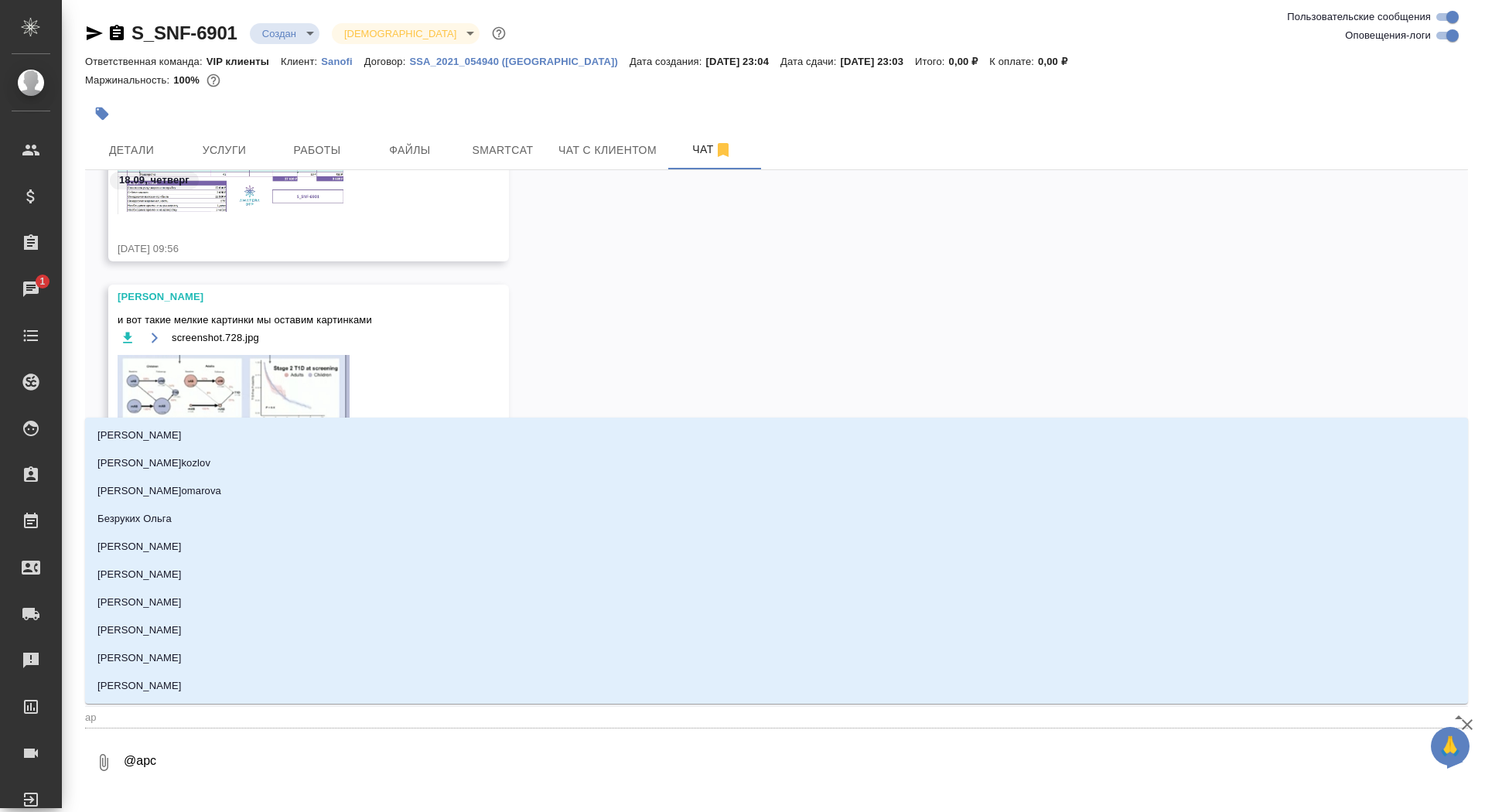
type input "арс"
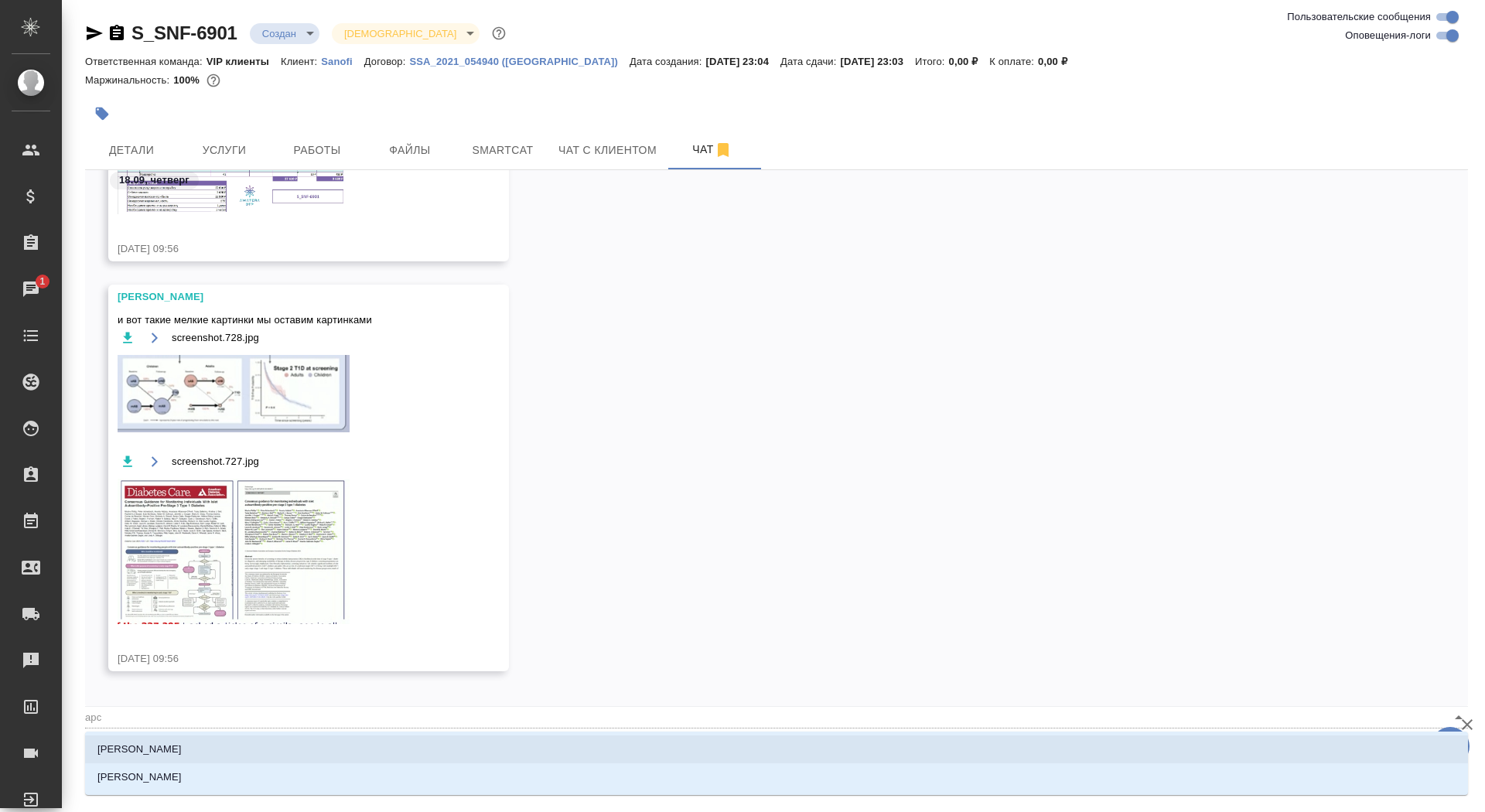
click at [393, 751] on li "[PERSON_NAME]" at bounding box center [777, 749] width 1383 height 27
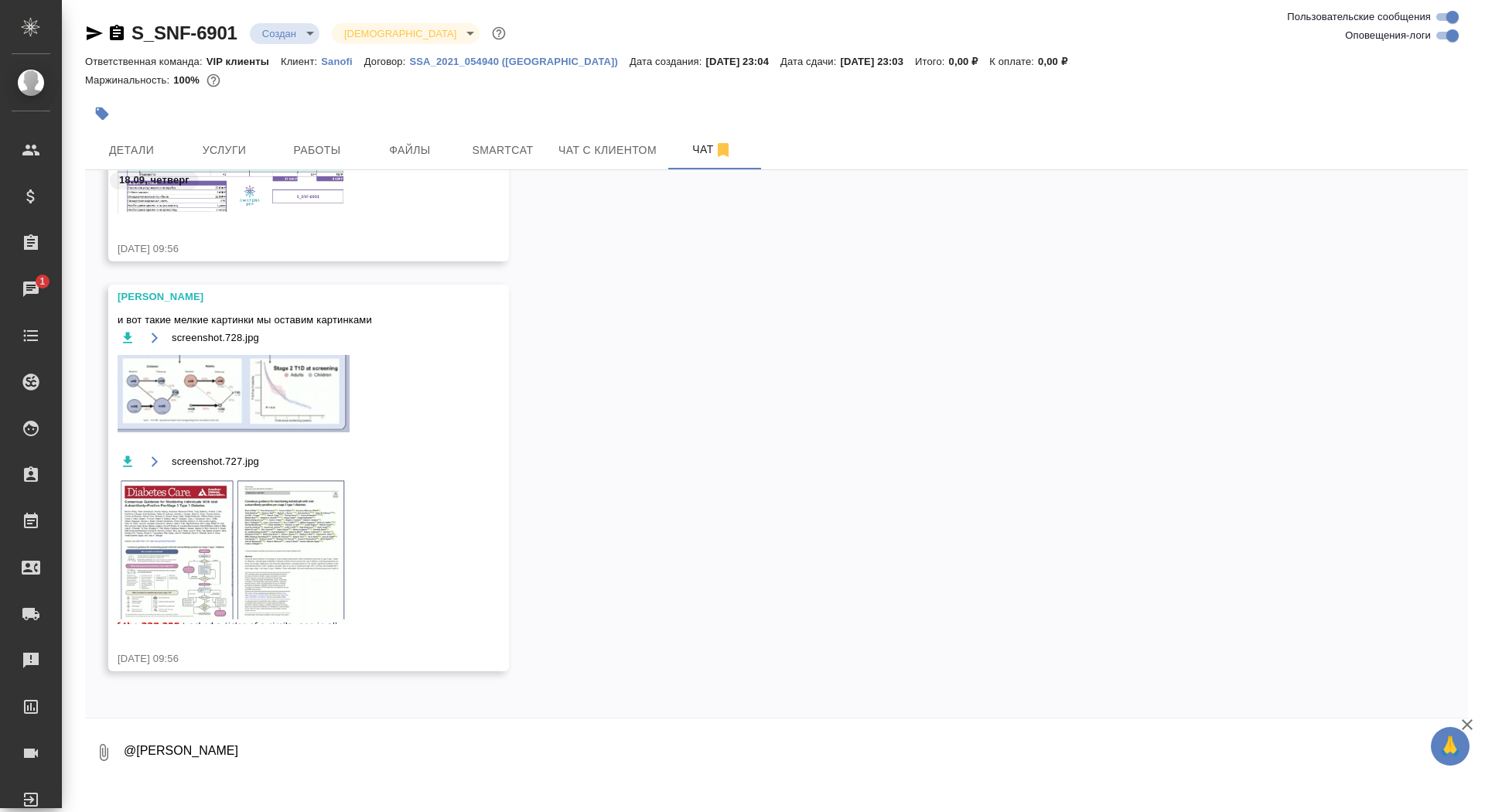
paste textarea "Срок неделя Перевод лейблов не нужен, графиков – нужен 28 слайд удаляйте Коммен…"
drag, startPoint x: 266, startPoint y: 754, endPoint x: 197, endPoint y: 754, distance: 69.0
click at [197, 754] on textarea "@[PERSON_NAME] неделя Перевод лейблов не нужен, графиков – нужен 28 слайд удаля…" at bounding box center [782, 752] width 1320 height 52
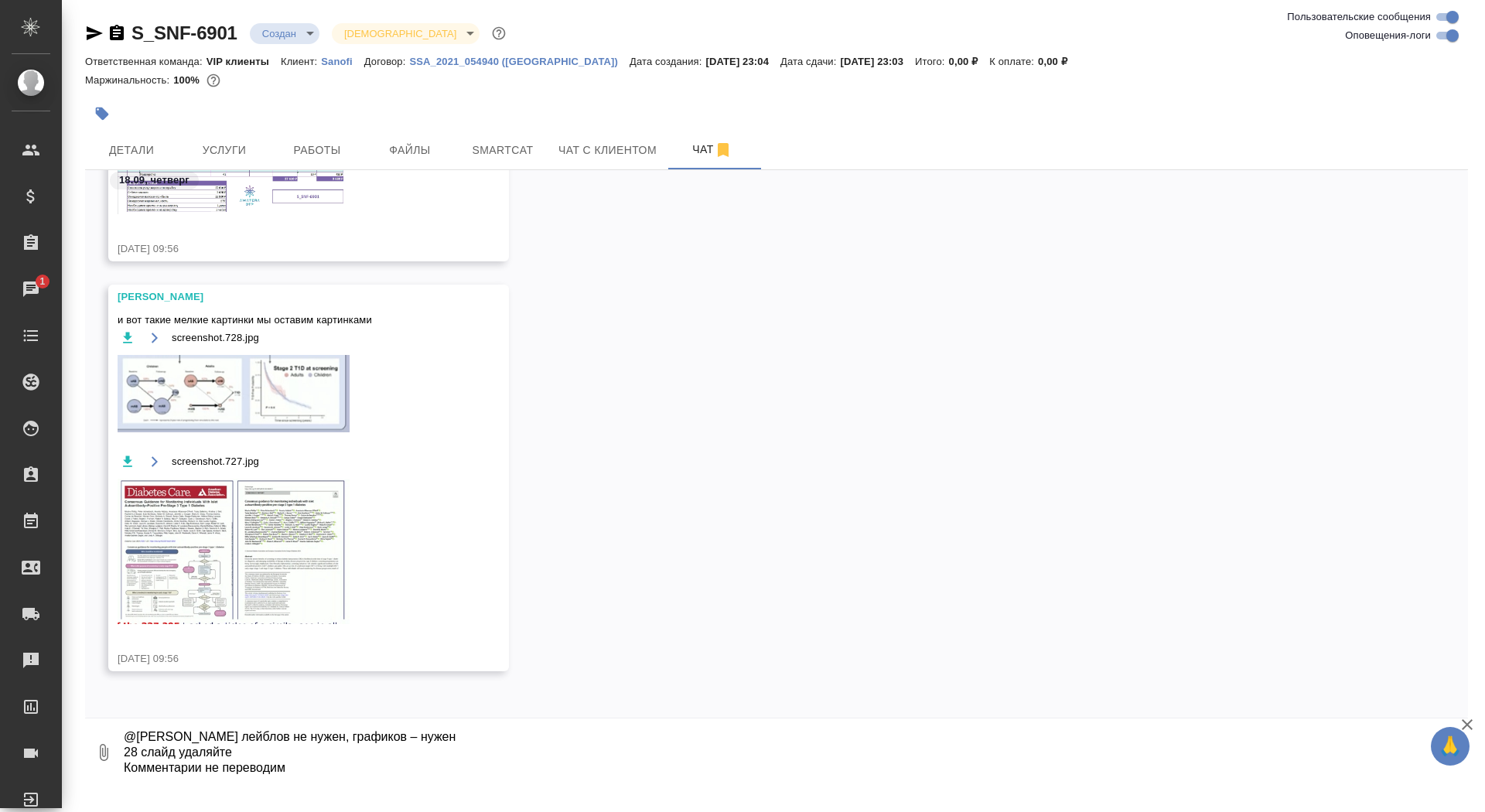
type textarea "@[PERSON_NAME] Перевод лейблов не нужен, графиков – нужен 28 слайд удаляйте Ком…"
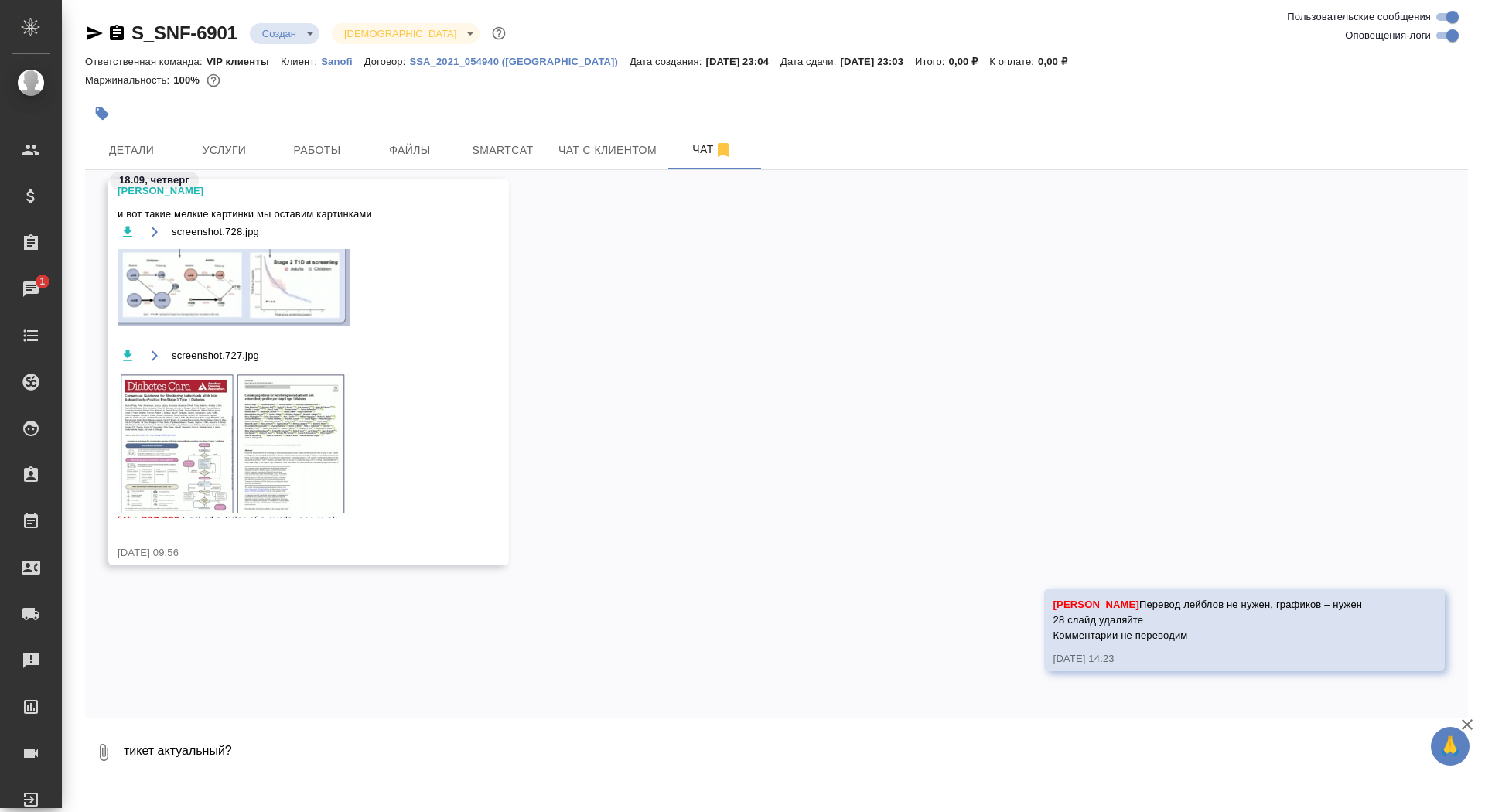
type textarea "тикет актуальный?"
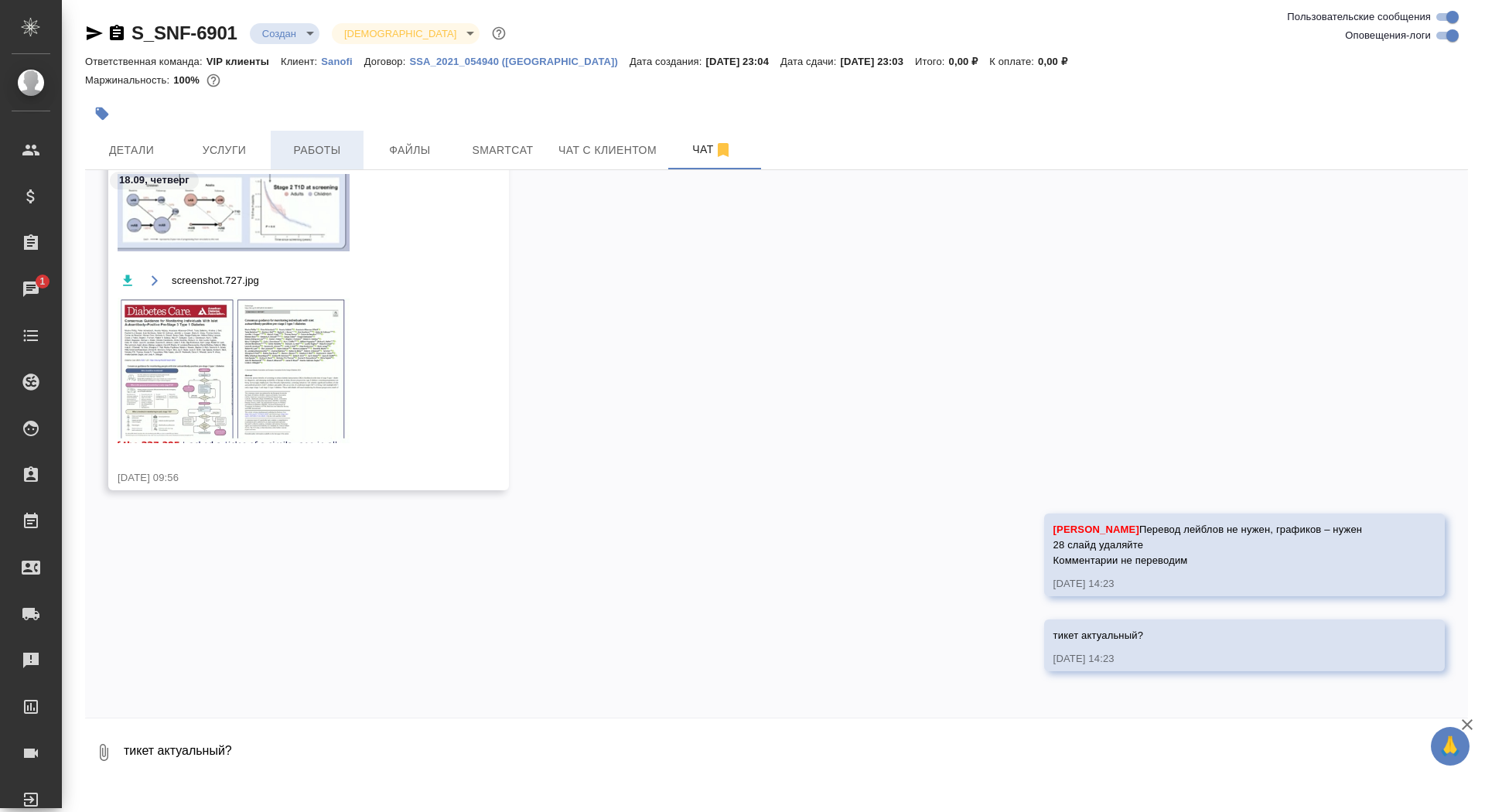
click at [310, 151] on span "Работы" at bounding box center [317, 151] width 74 height 19
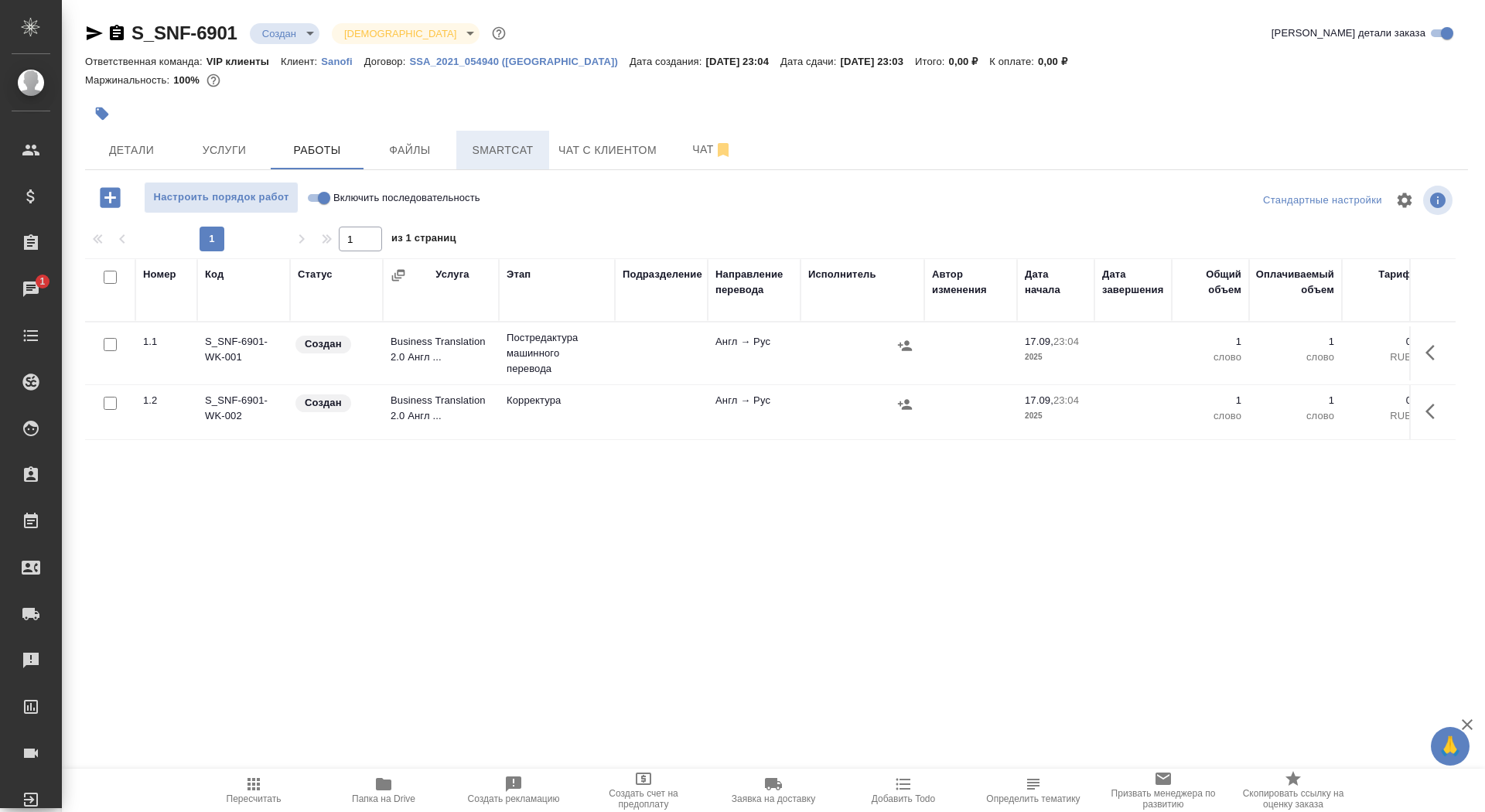
click at [486, 151] on span "Smartcat" at bounding box center [503, 151] width 74 height 19
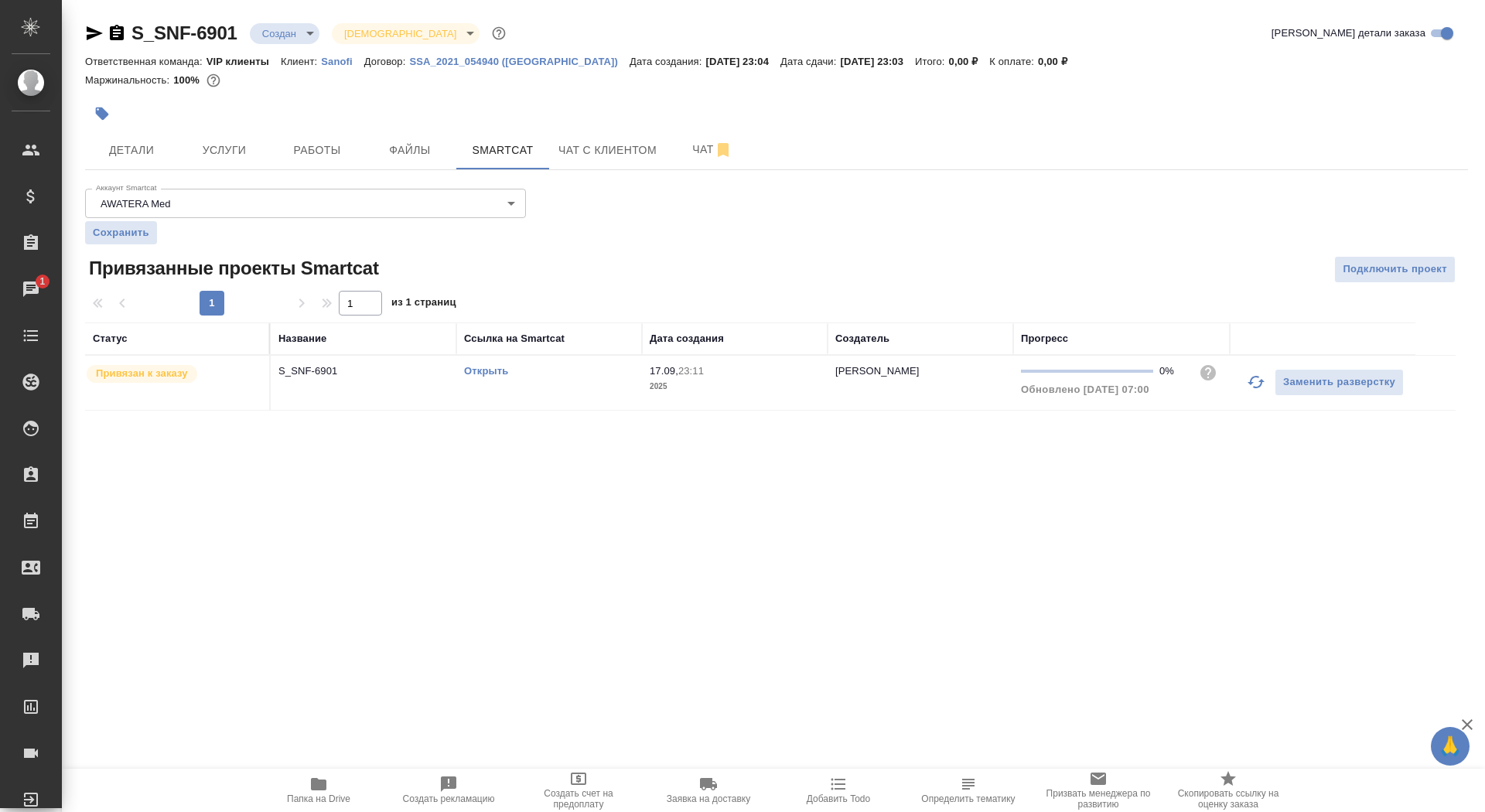
click at [489, 365] on link "Открыть" at bounding box center [486, 370] width 44 height 12
click at [236, 154] on span "Услуги" at bounding box center [224, 151] width 74 height 19
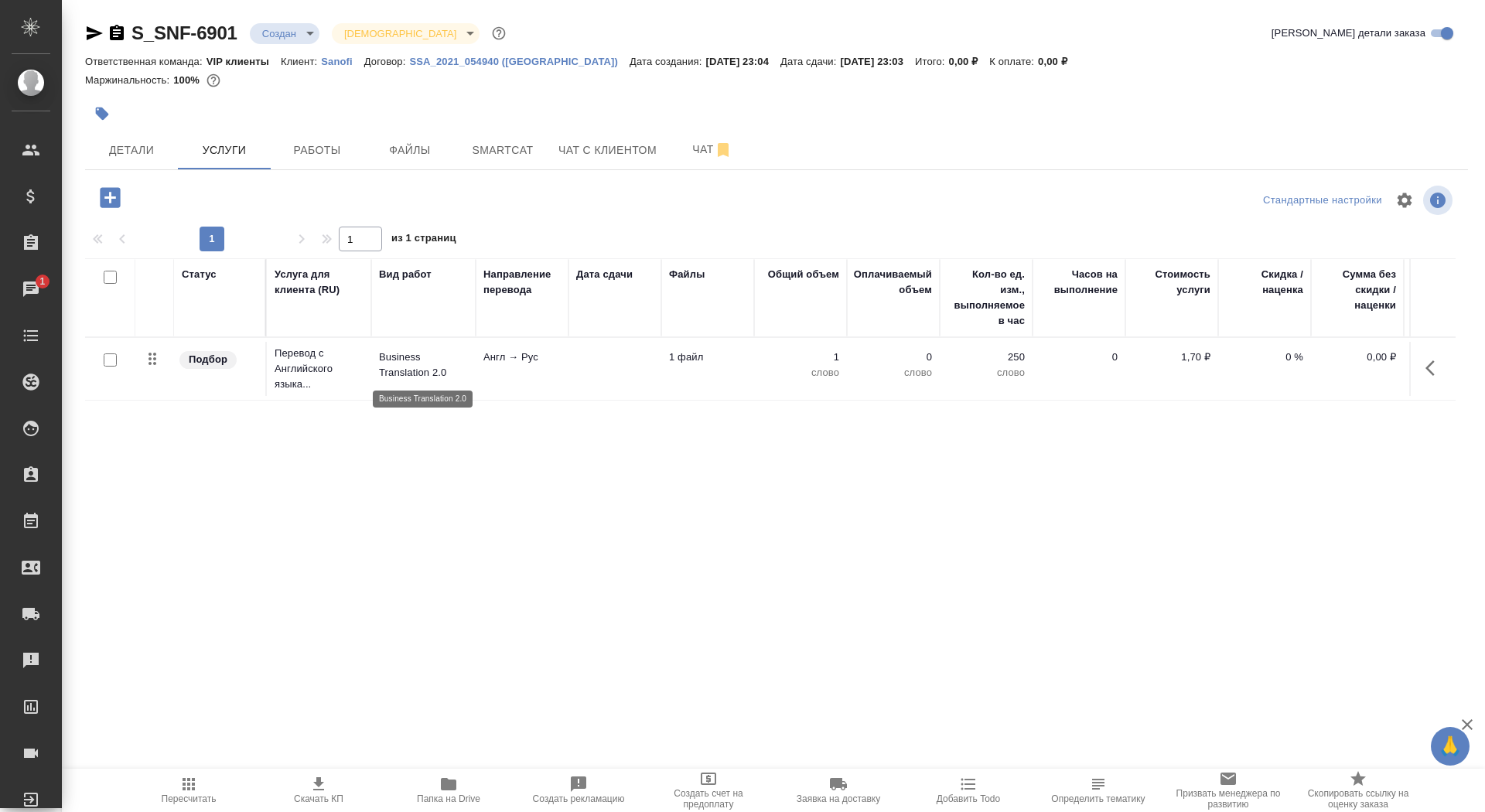
click at [460, 366] on p "Business Translation 2.0" at bounding box center [423, 365] width 89 height 31
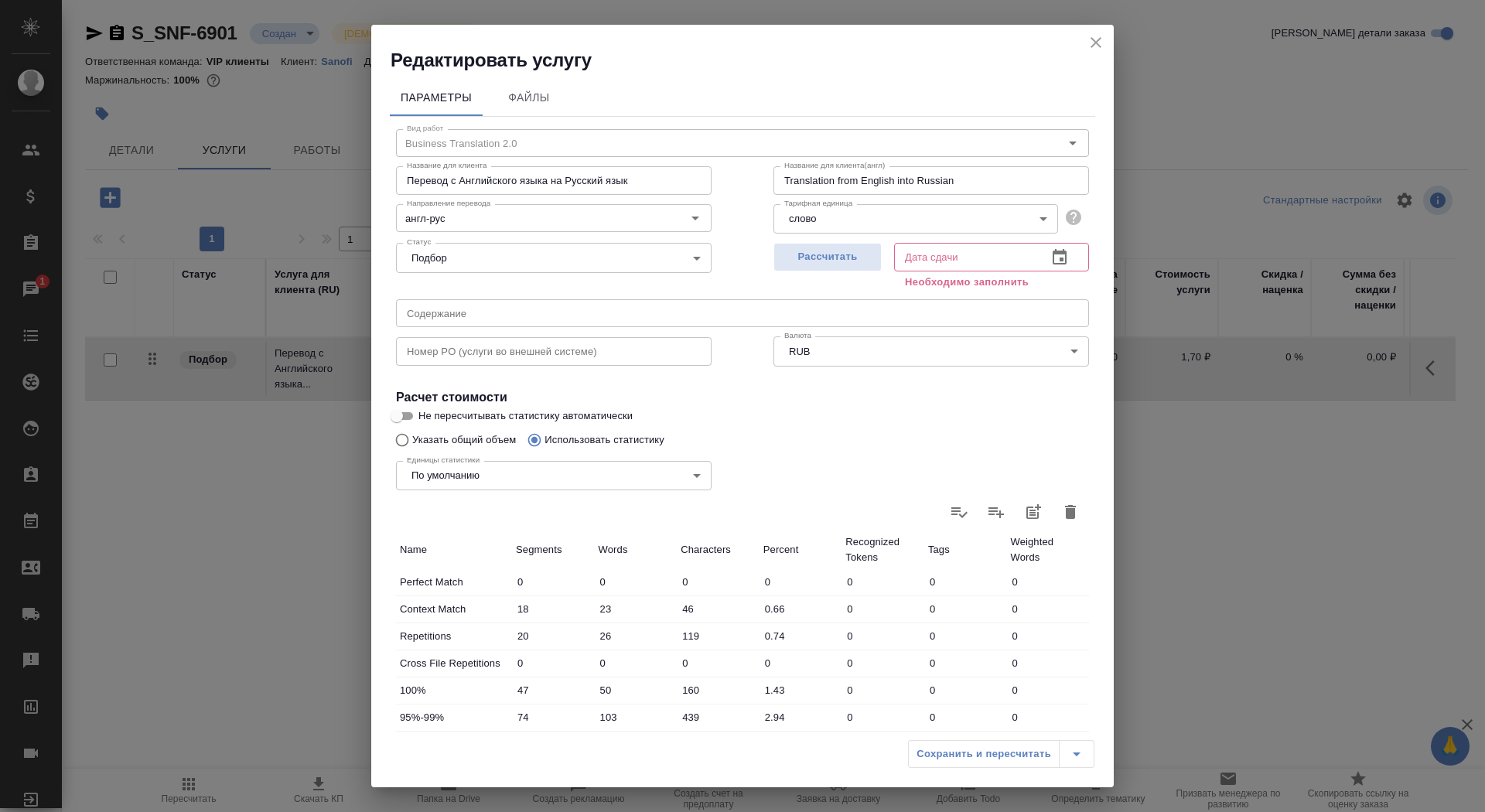
click at [405, 413] on input "Не пересчитывать статистику автоматически" at bounding box center [397, 415] width 56 height 19
checkbox input "true"
click at [853, 259] on span "Рассчитать" at bounding box center [827, 257] width 91 height 18
type input "18.09.2025 23:03"
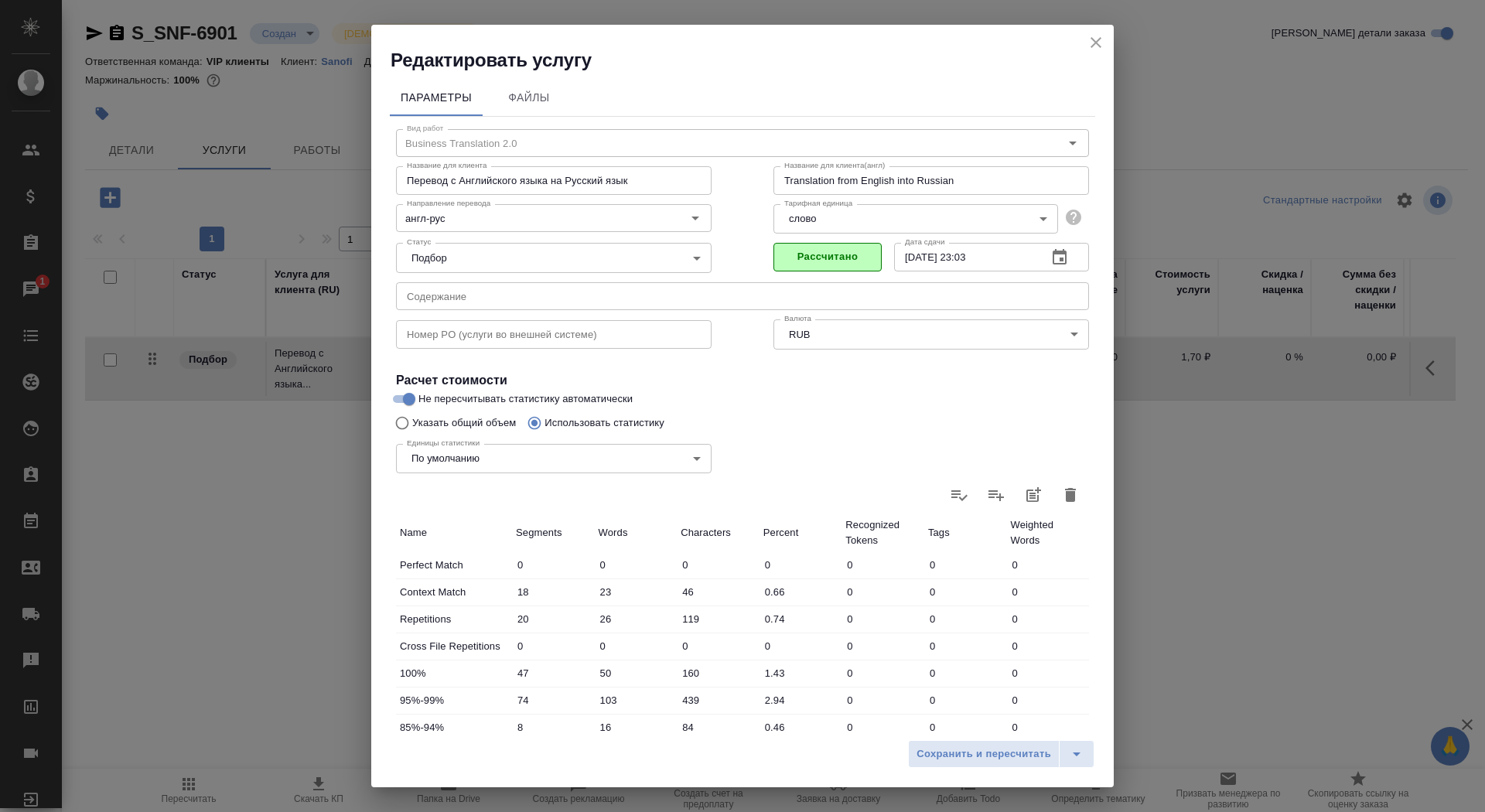
click at [1074, 495] on icon "button" at bounding box center [1071, 495] width 11 height 14
click at [1071, 492] on icon "button" at bounding box center [1071, 495] width 11 height 14
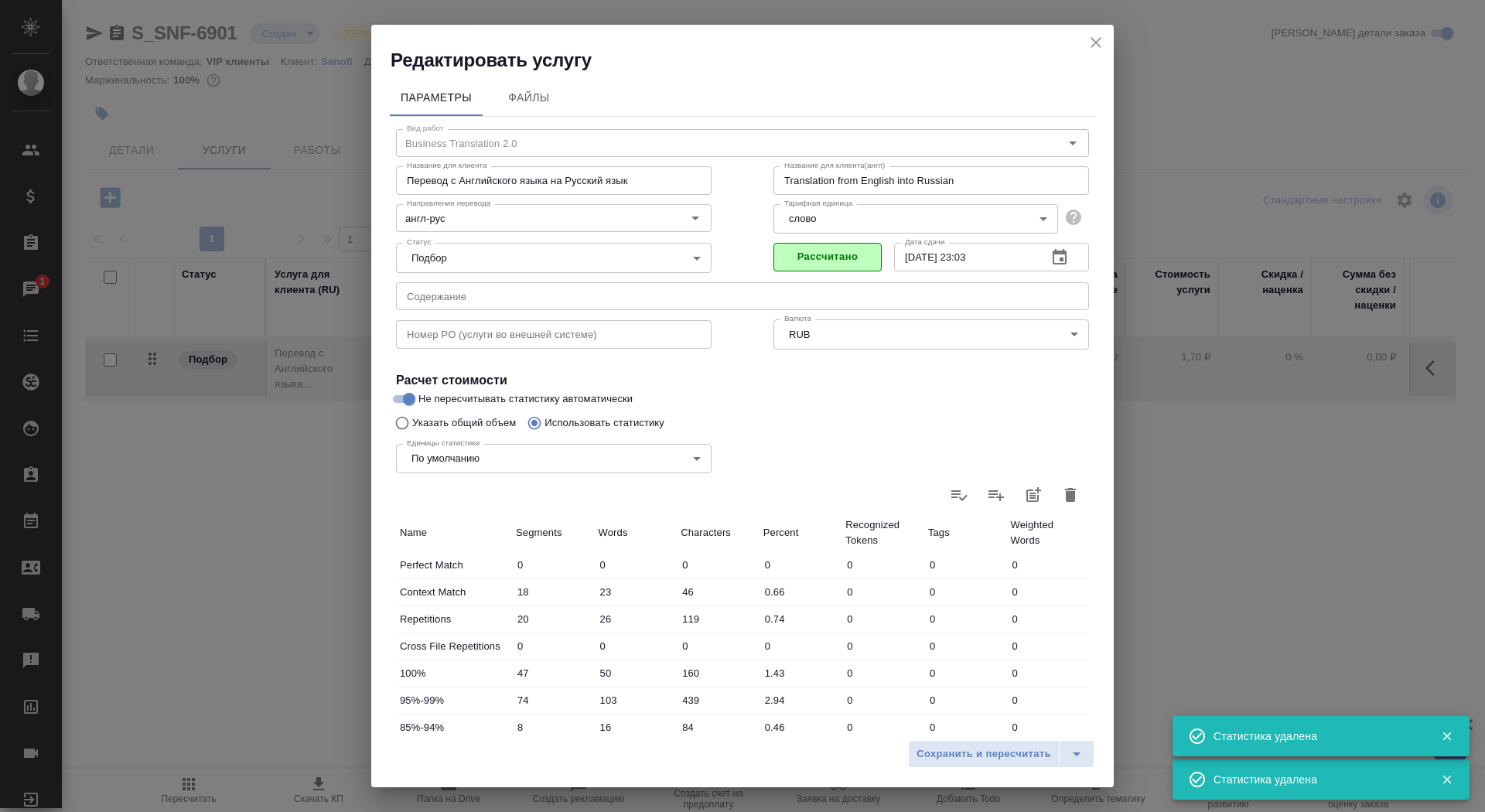
type input "0"
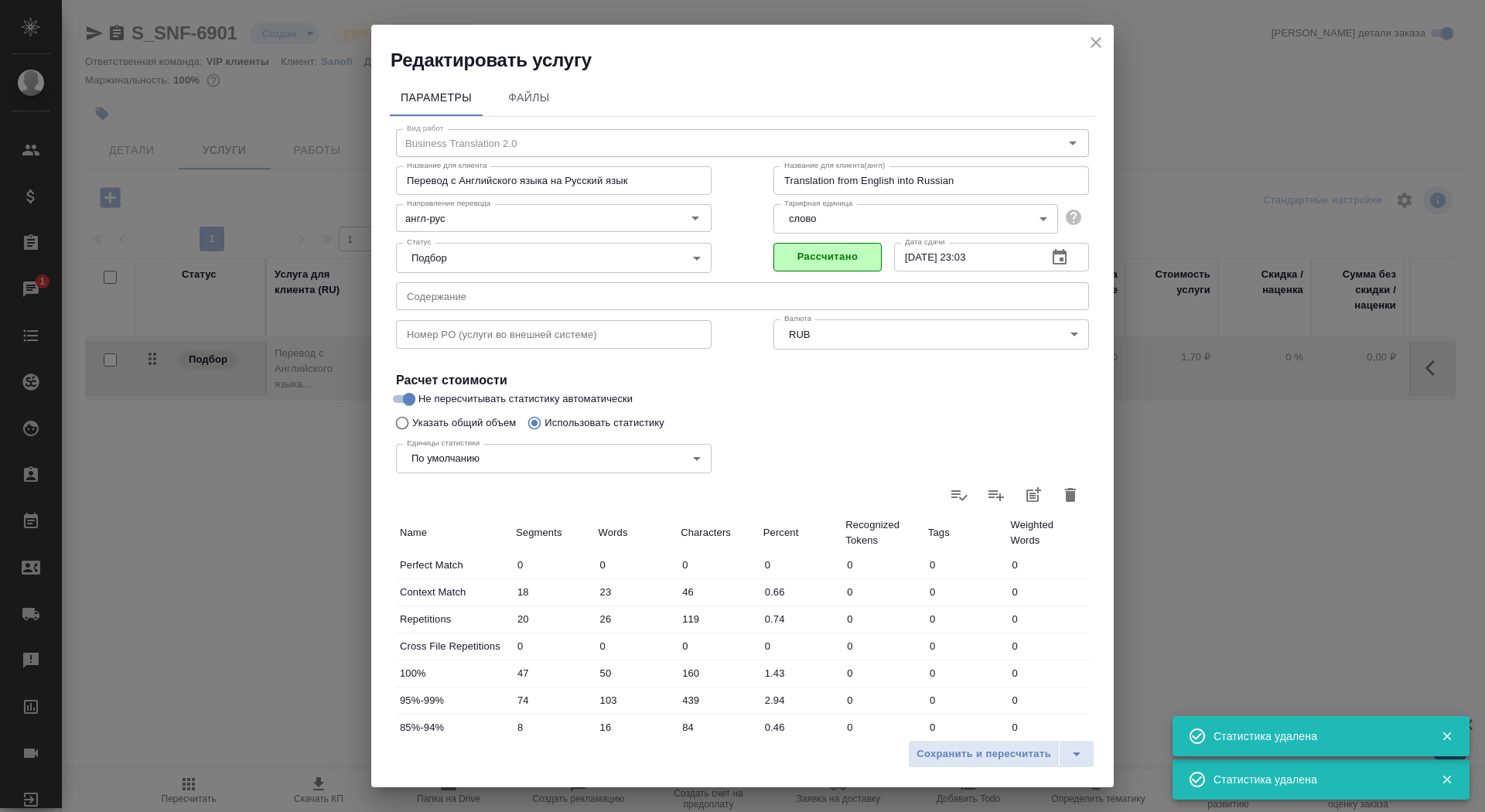
type input "0"
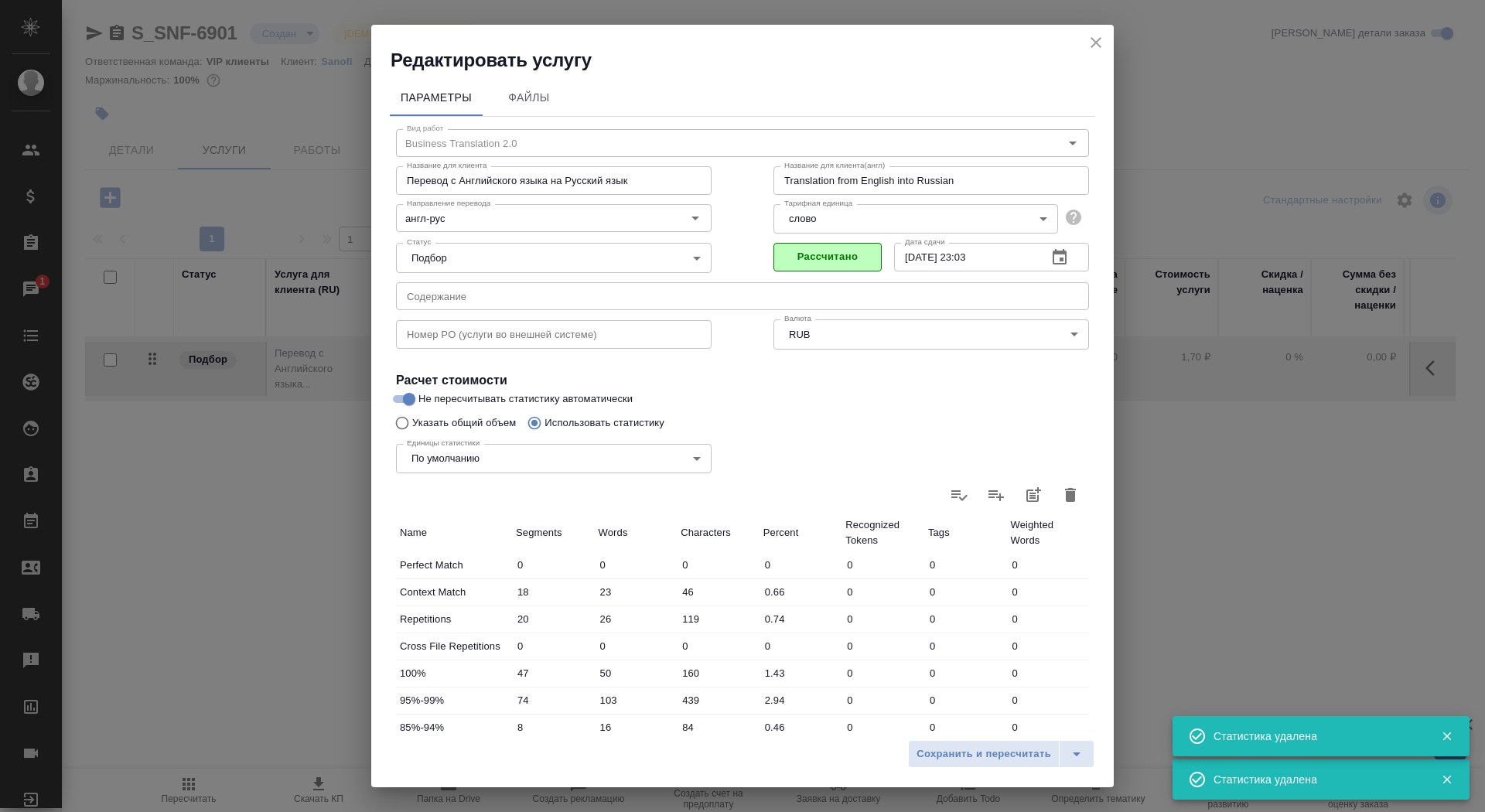
type input "0"
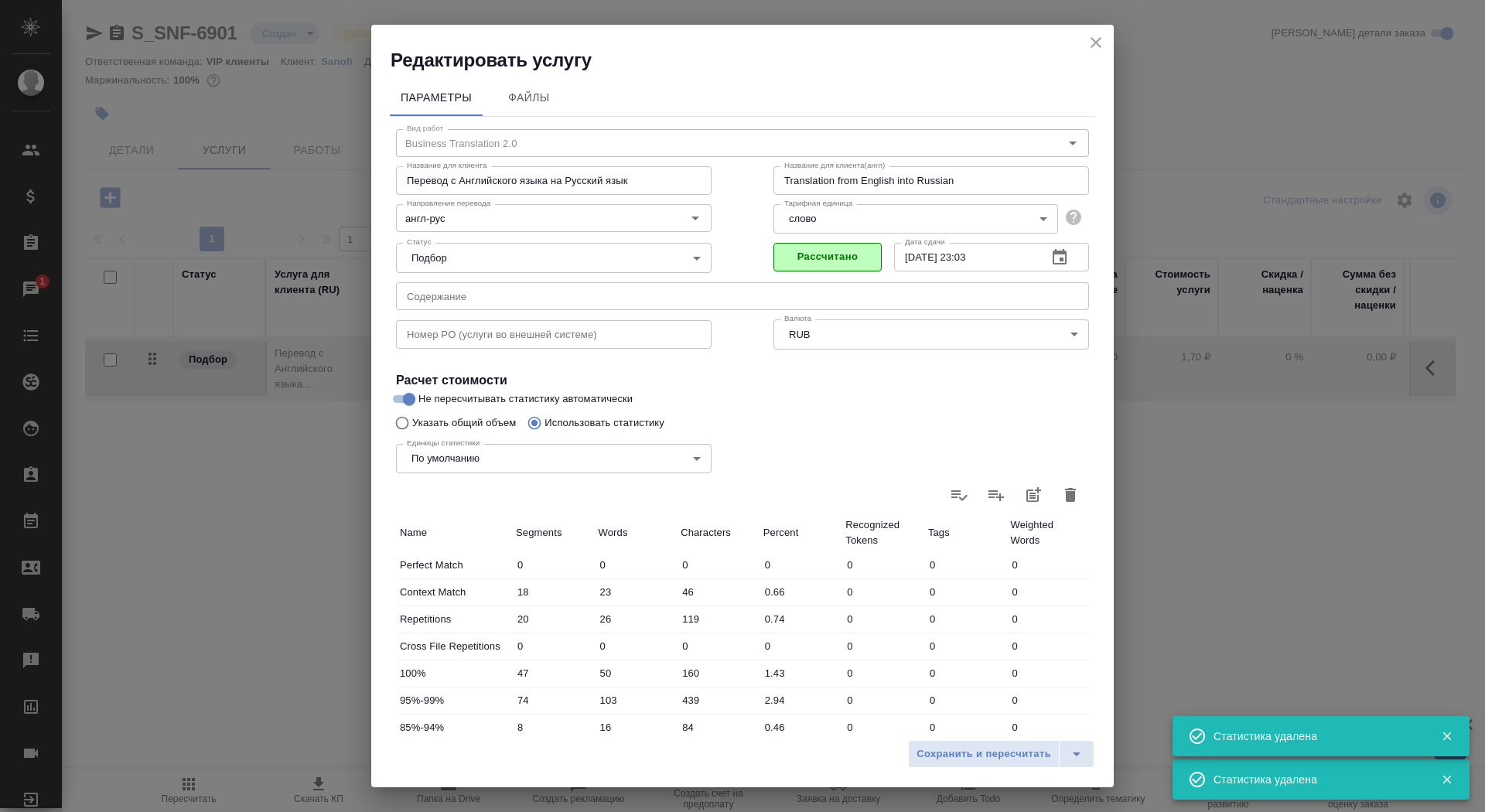
type input "0"
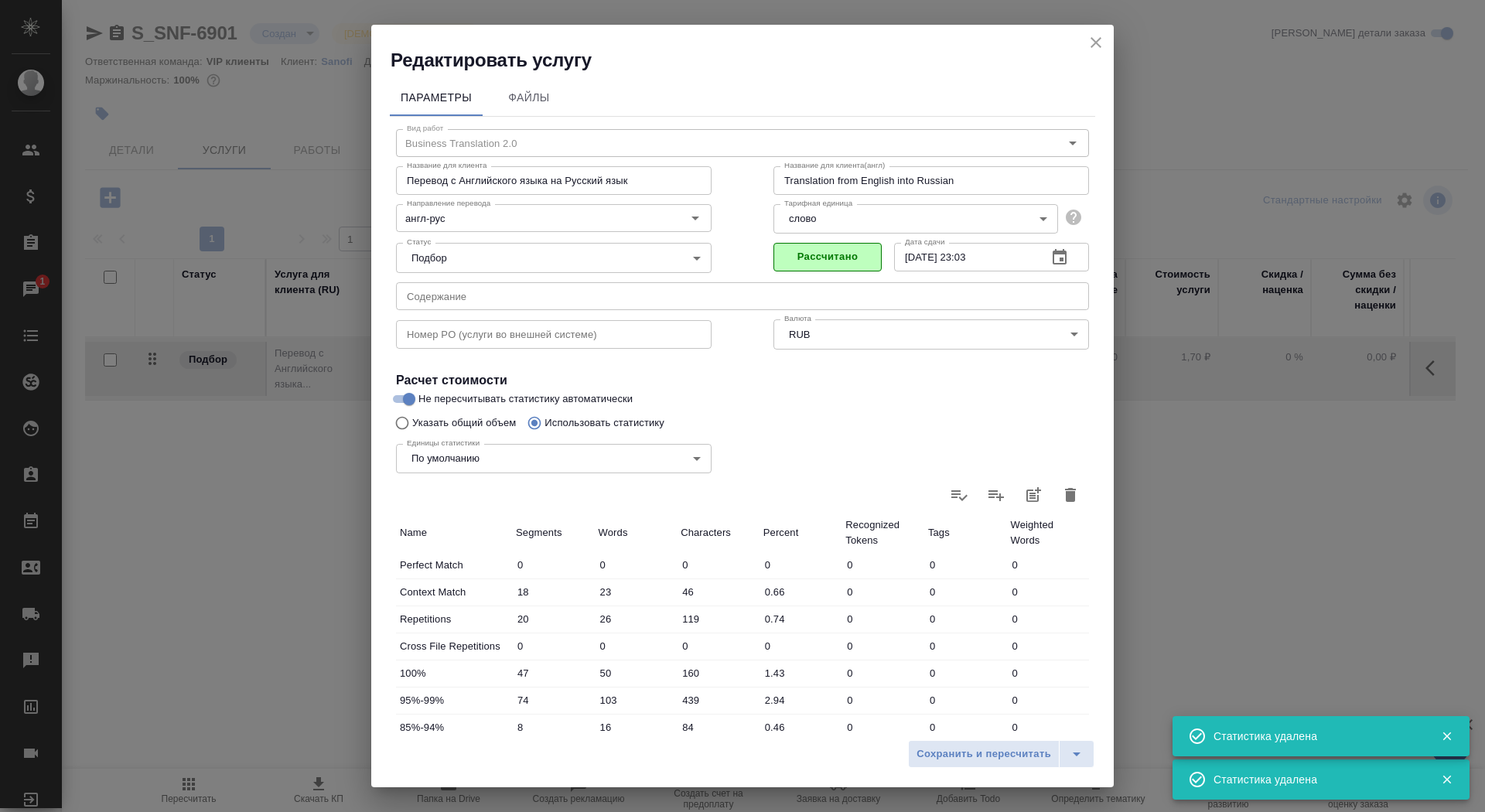
type input "0"
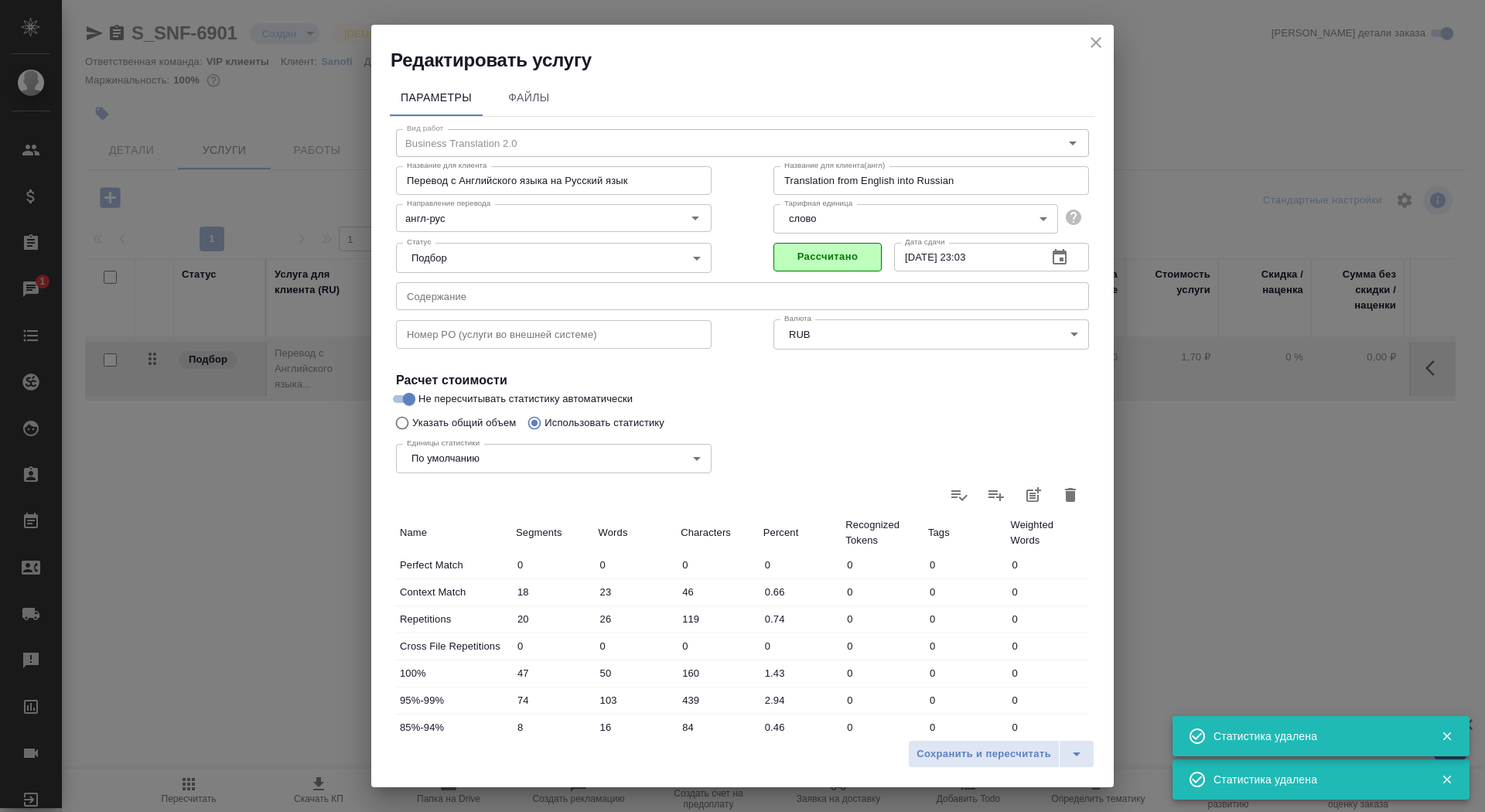
type input "0"
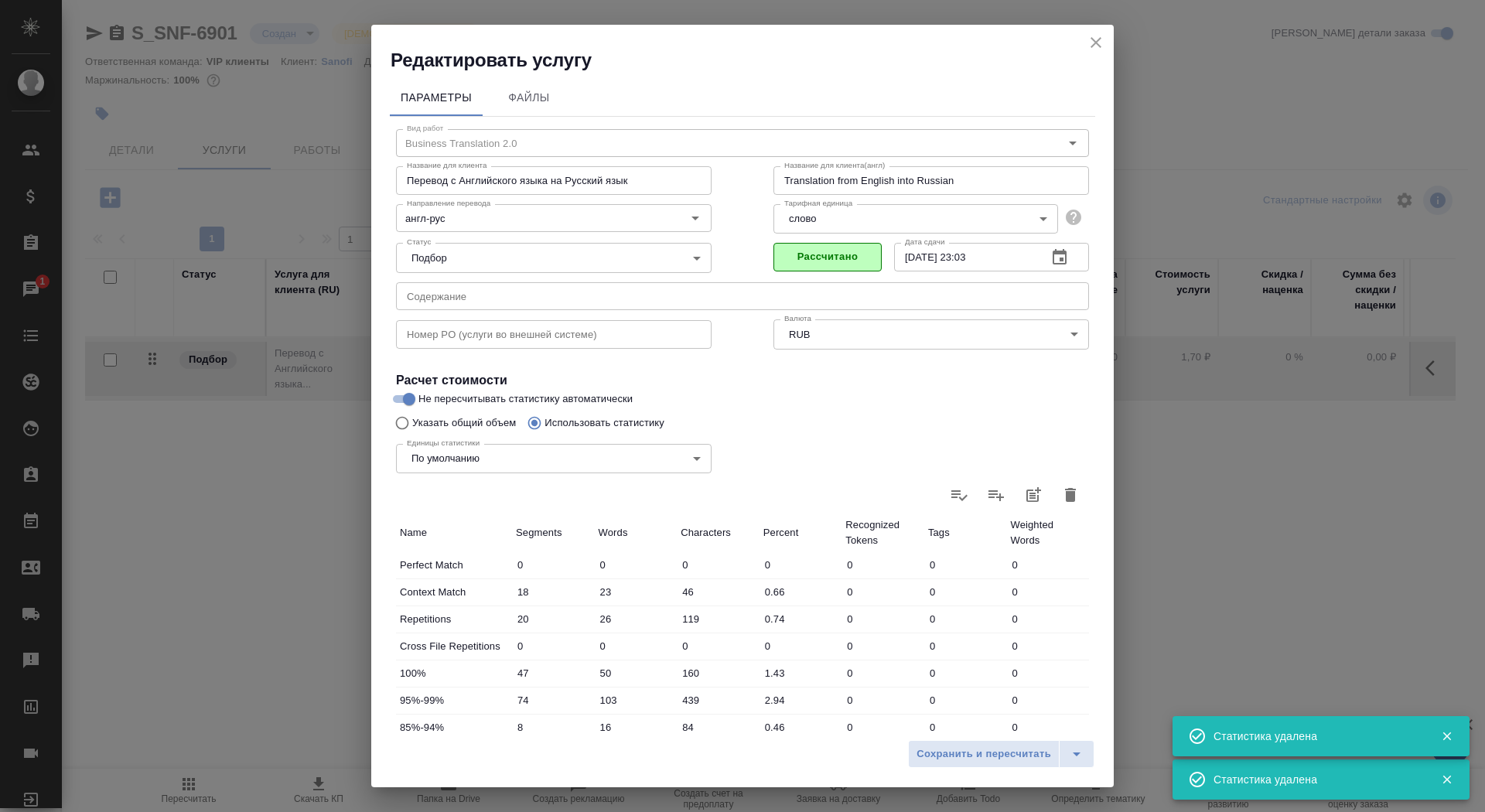
type input "0"
click at [1066, 492] on icon at bounding box center [1070, 495] width 19 height 19
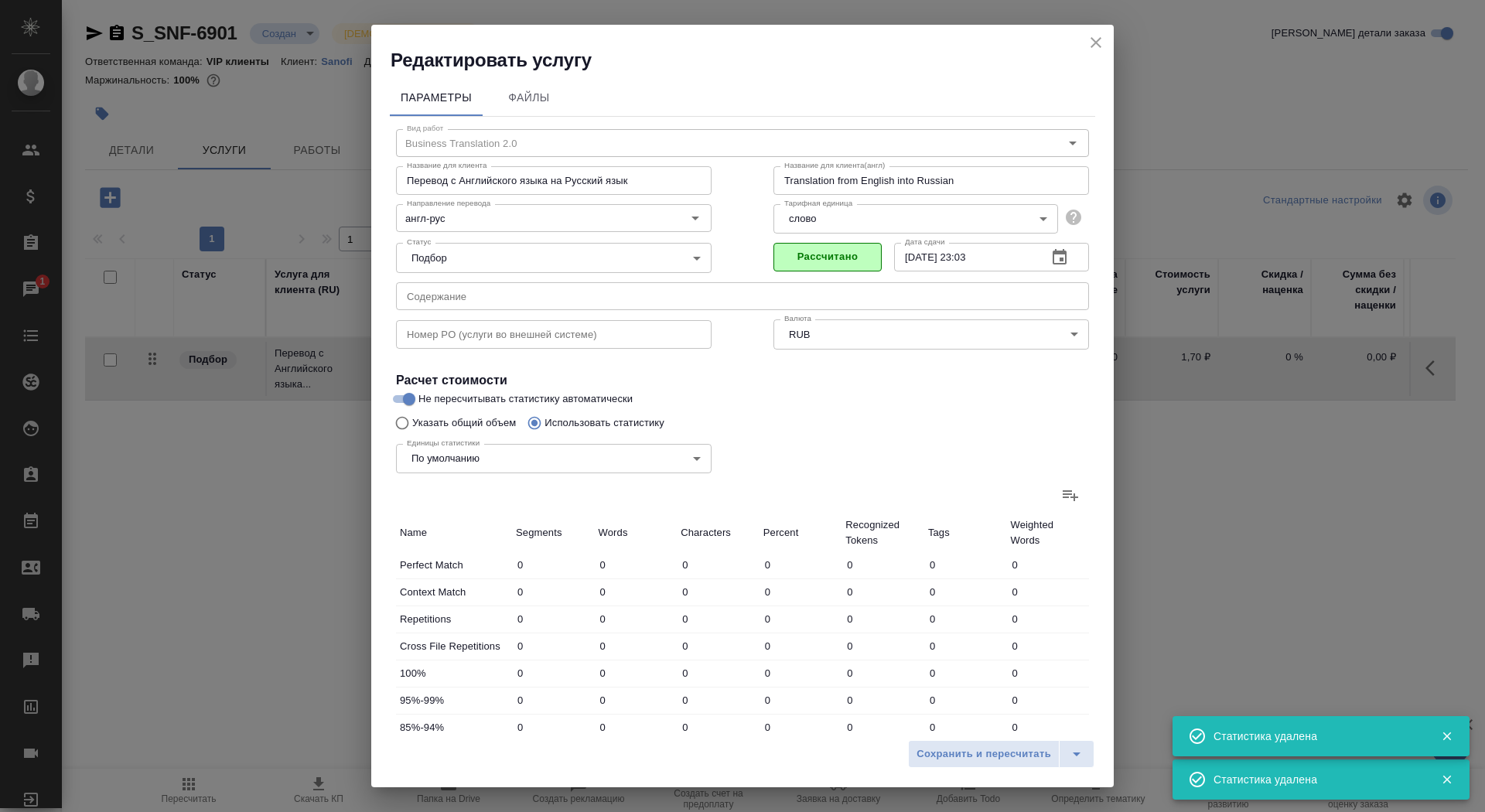
click at [0, 0] on input "file" at bounding box center [0, 0] width 0 height 0
type input "20"
type input "26"
type input "51"
type input "22"
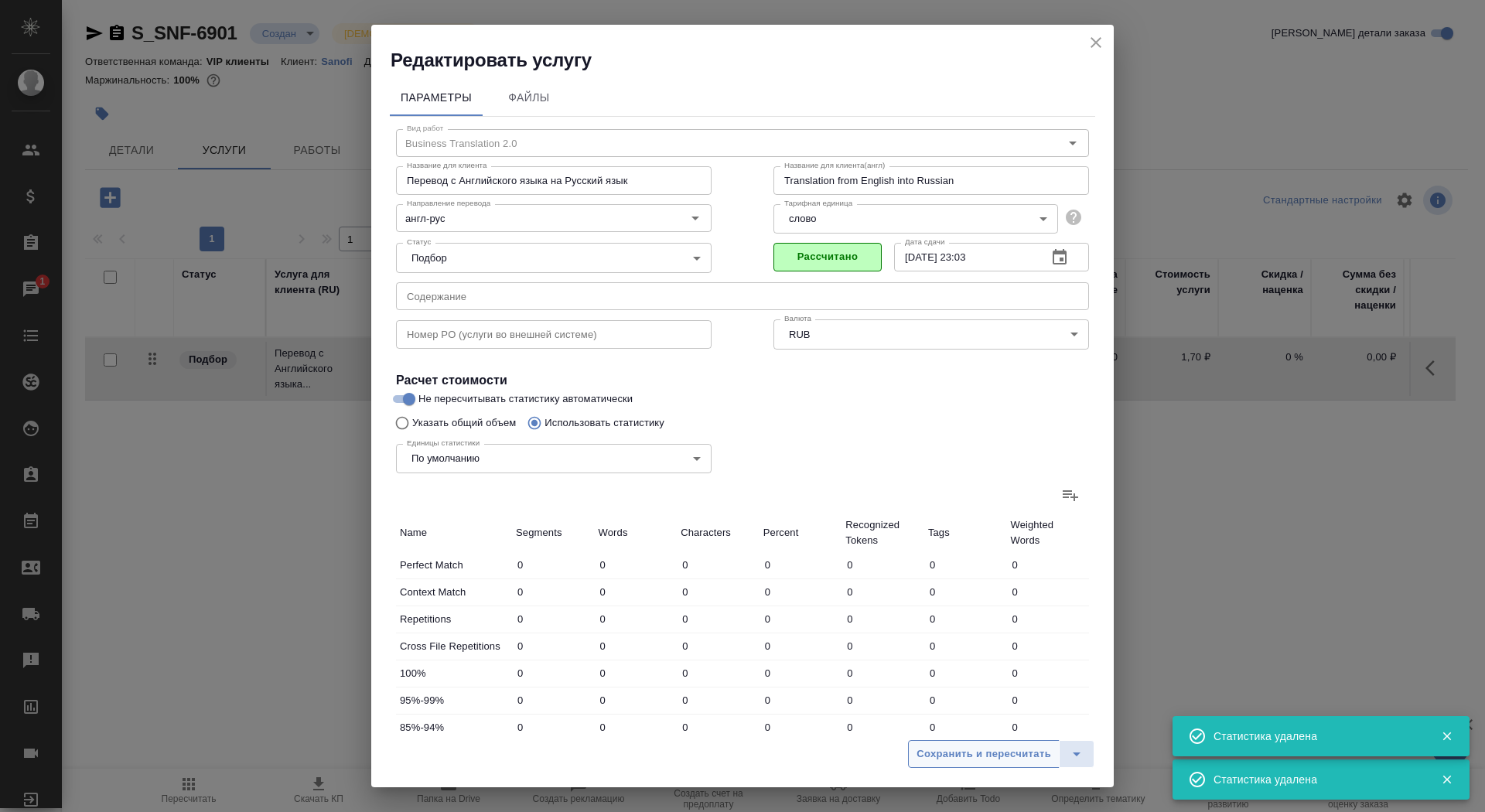
type input "29"
type input "131"
type input "52"
type input "55"
type input "176"
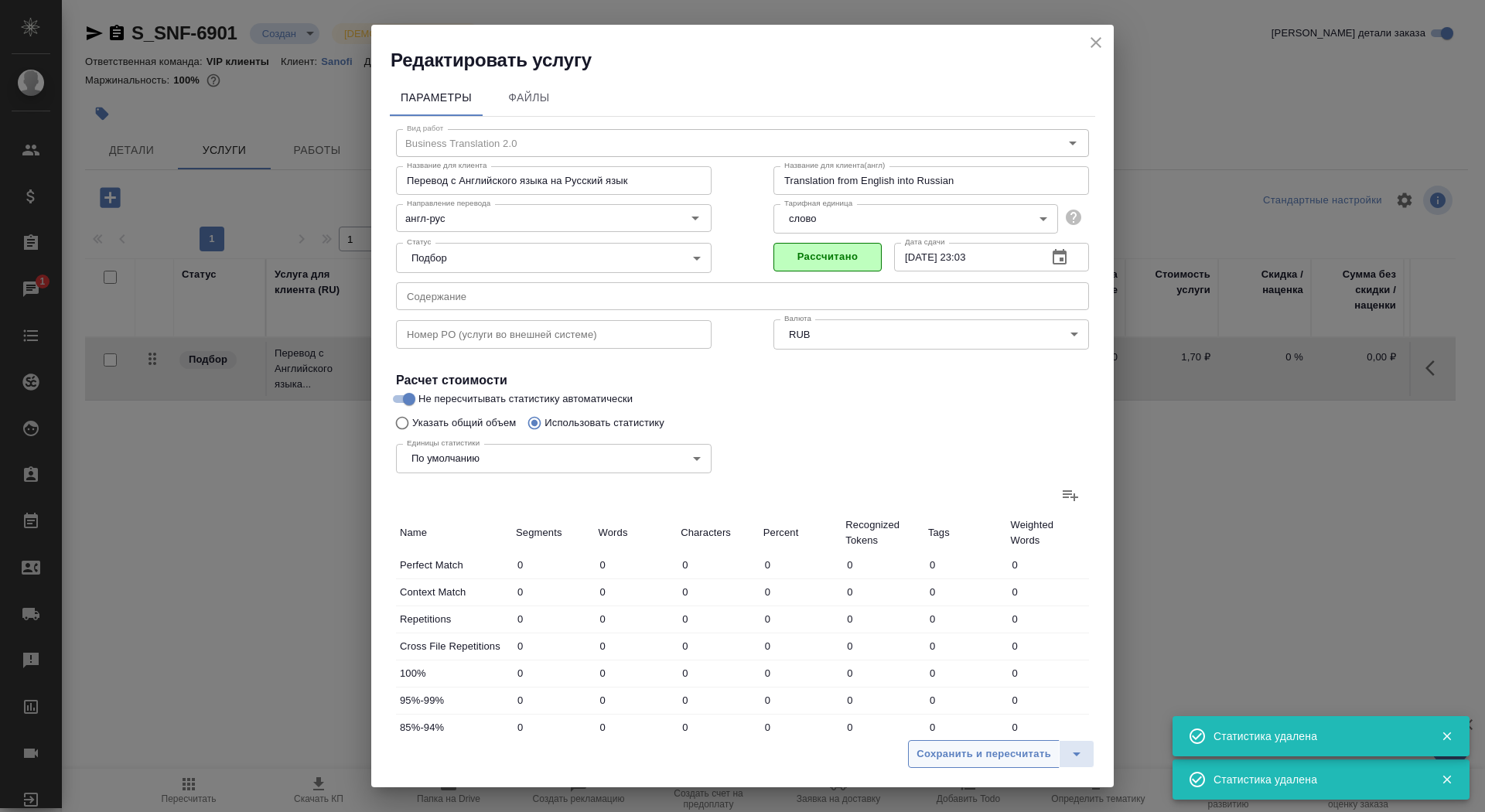
type input "82"
type input "114"
type input "483"
type input "9"
type input "18"
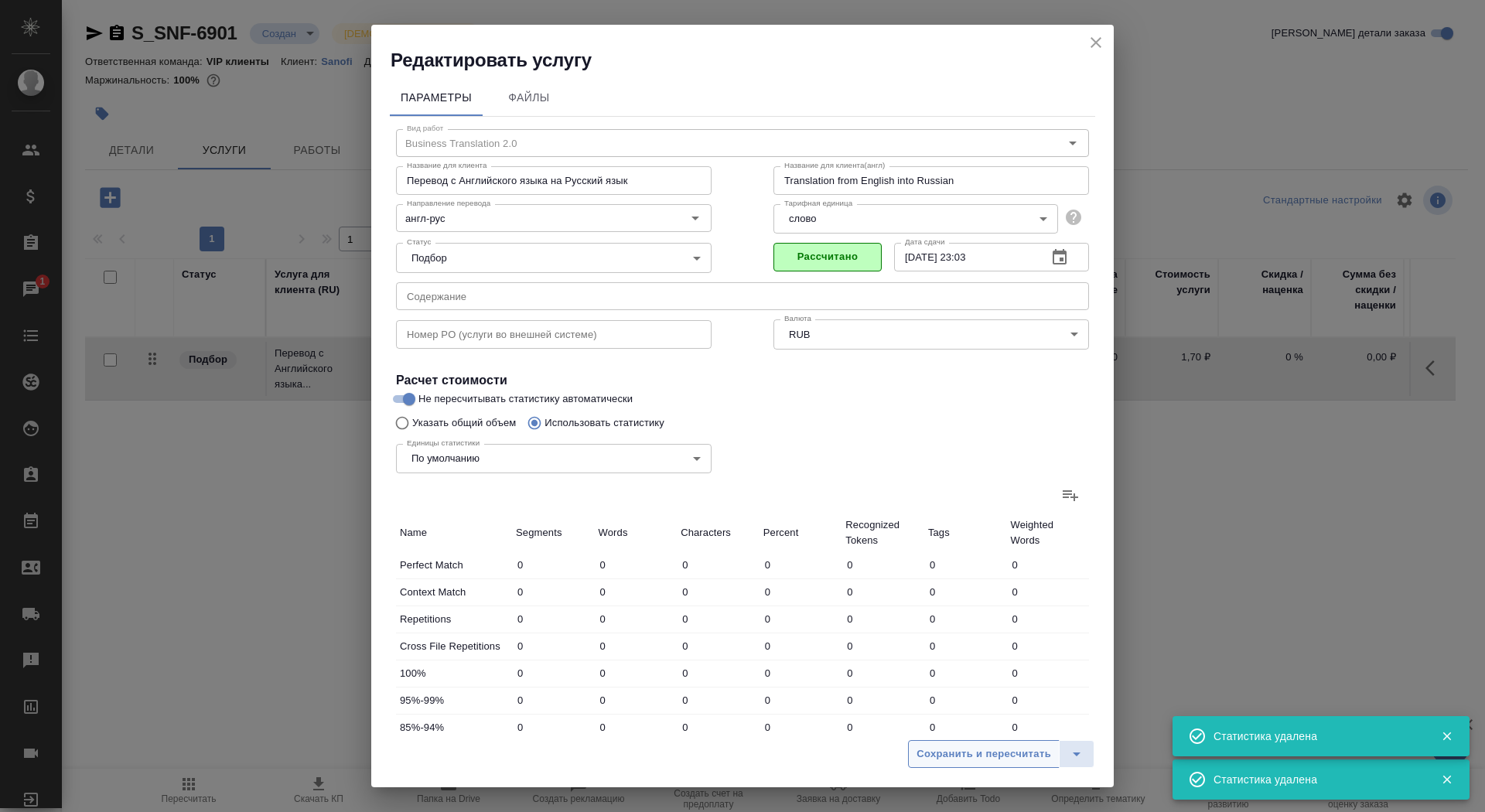
type input "93"
type input "27"
type input "60"
type input "319"
type input "578"
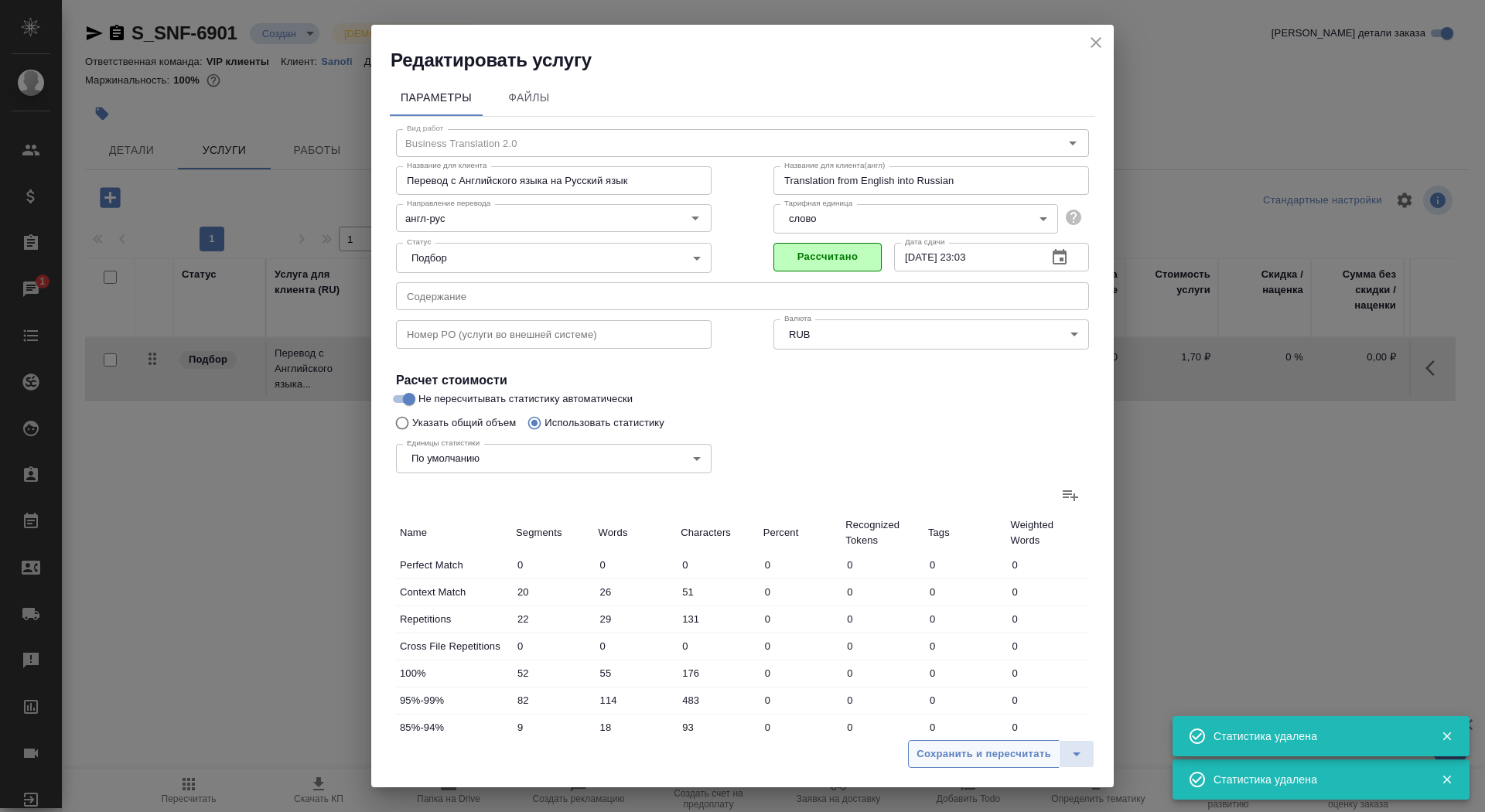
type input "3552"
type input "22665"
type input "766"
type input "3823"
type input "23786"
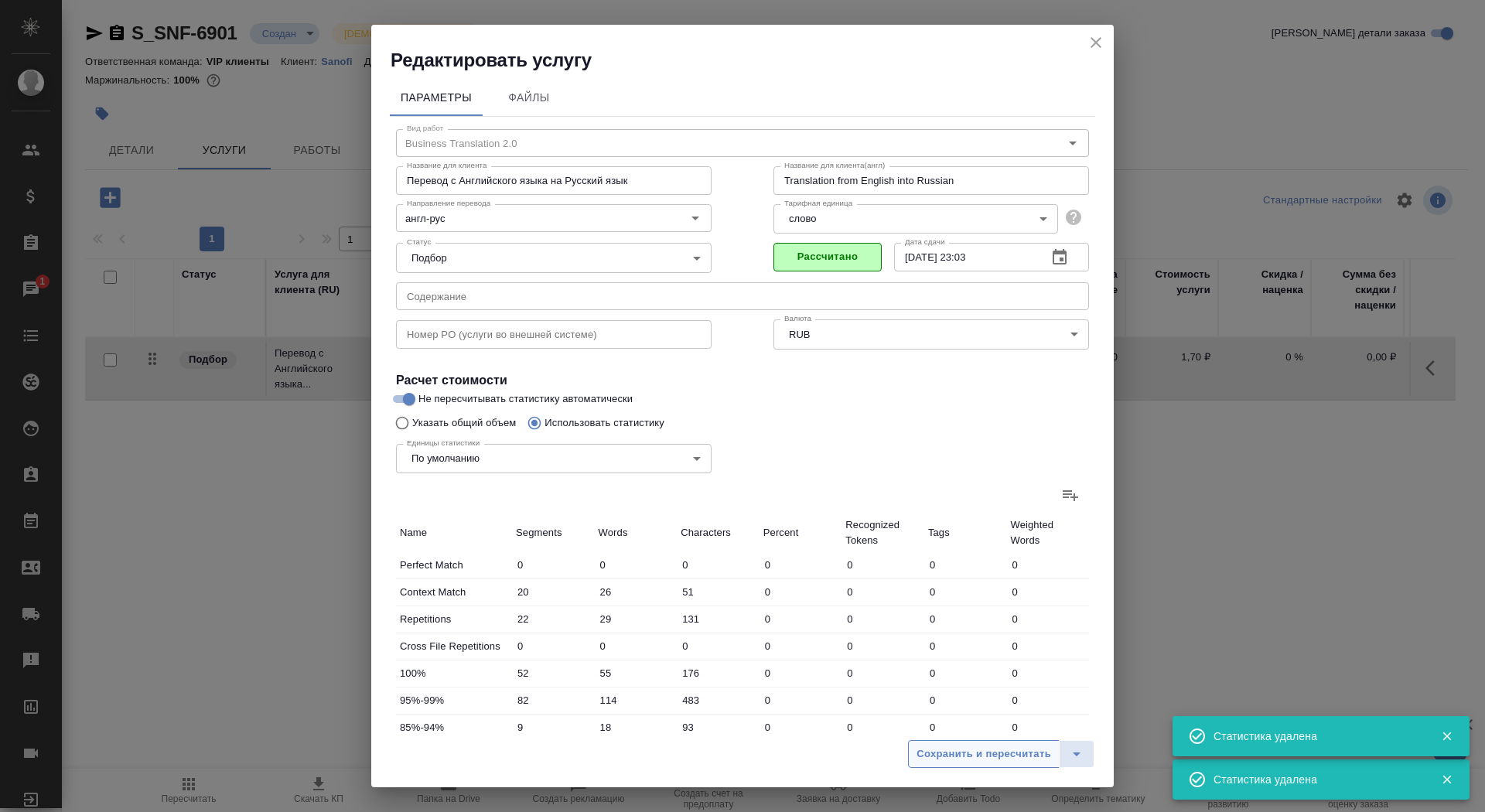
type input "788"
type input "3852"
type input "23917"
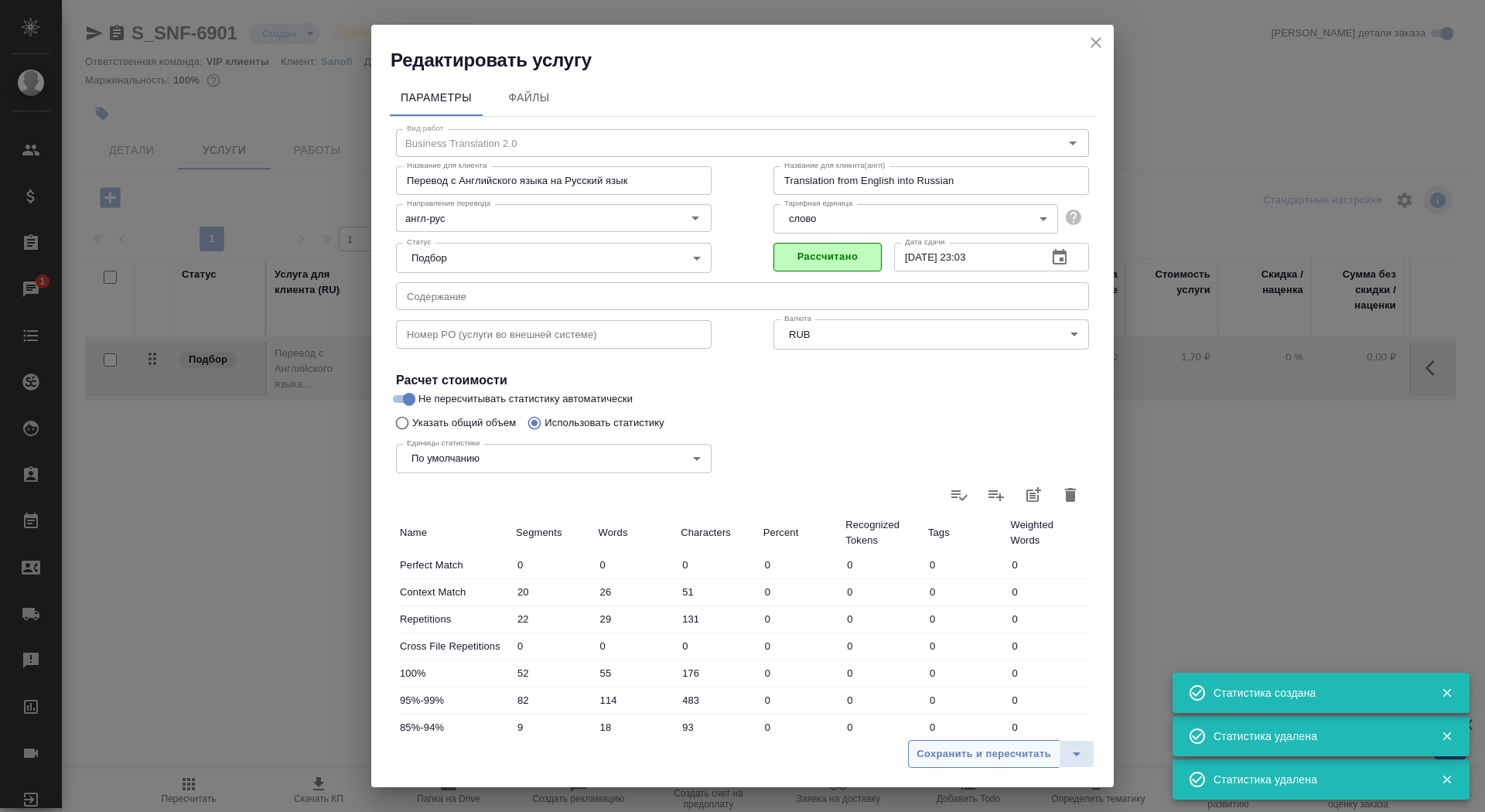
click at [992, 746] on span "Сохранить и пересчитать" at bounding box center [984, 754] width 135 height 18
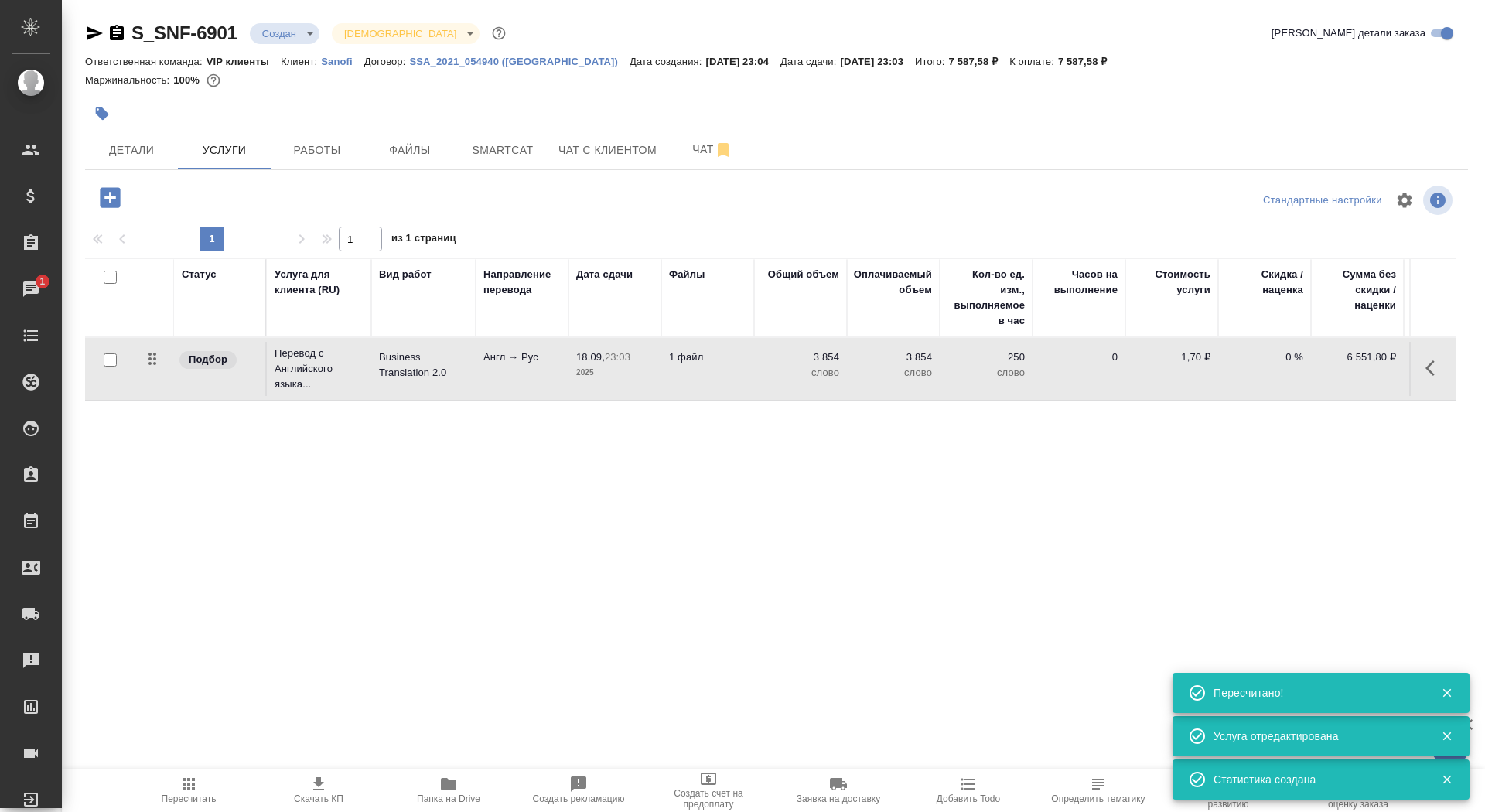
click at [581, 381] on td "18.09, 23:03 2025" at bounding box center [615, 368] width 93 height 54
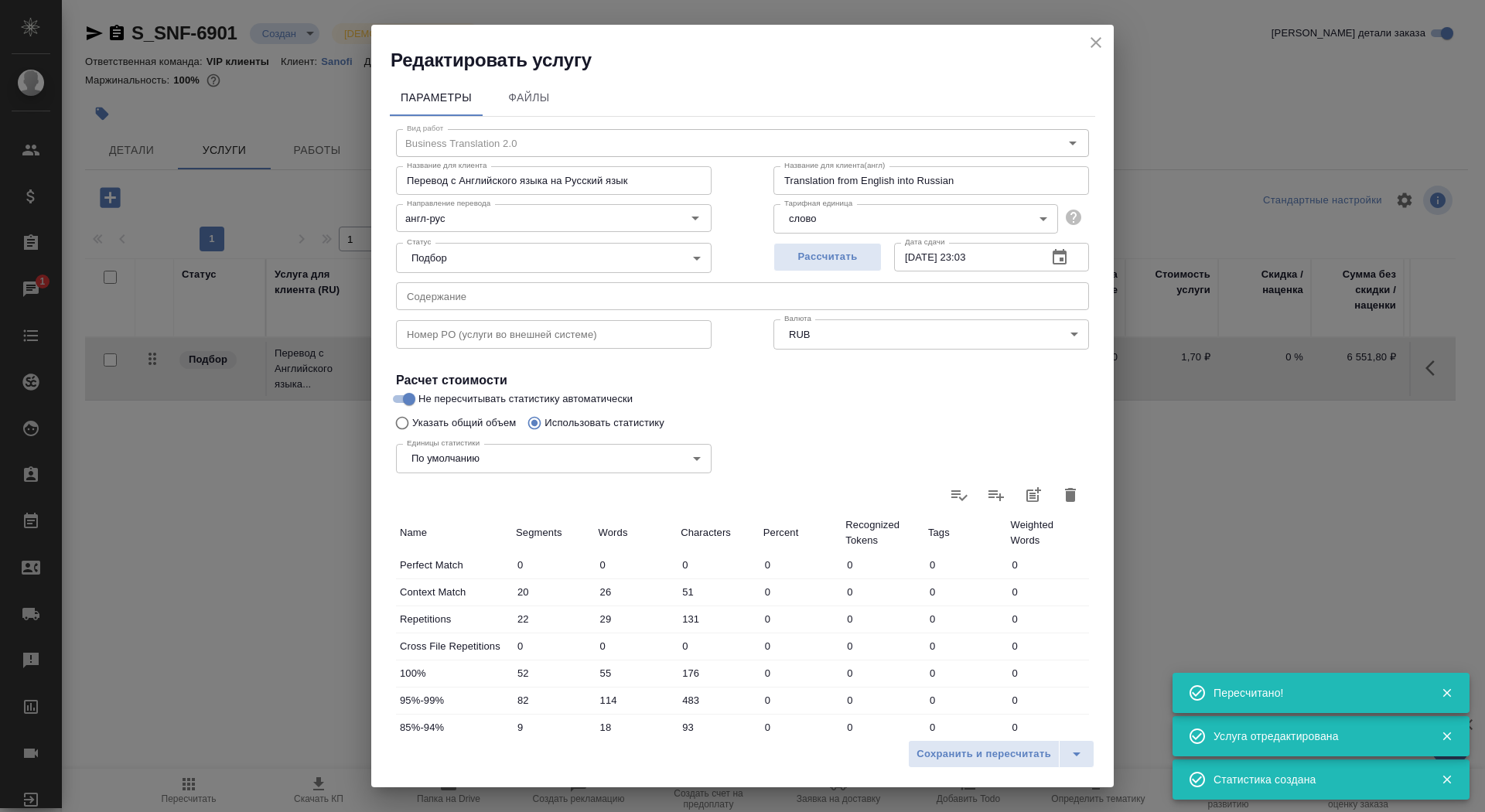
scroll to position [240, 0]
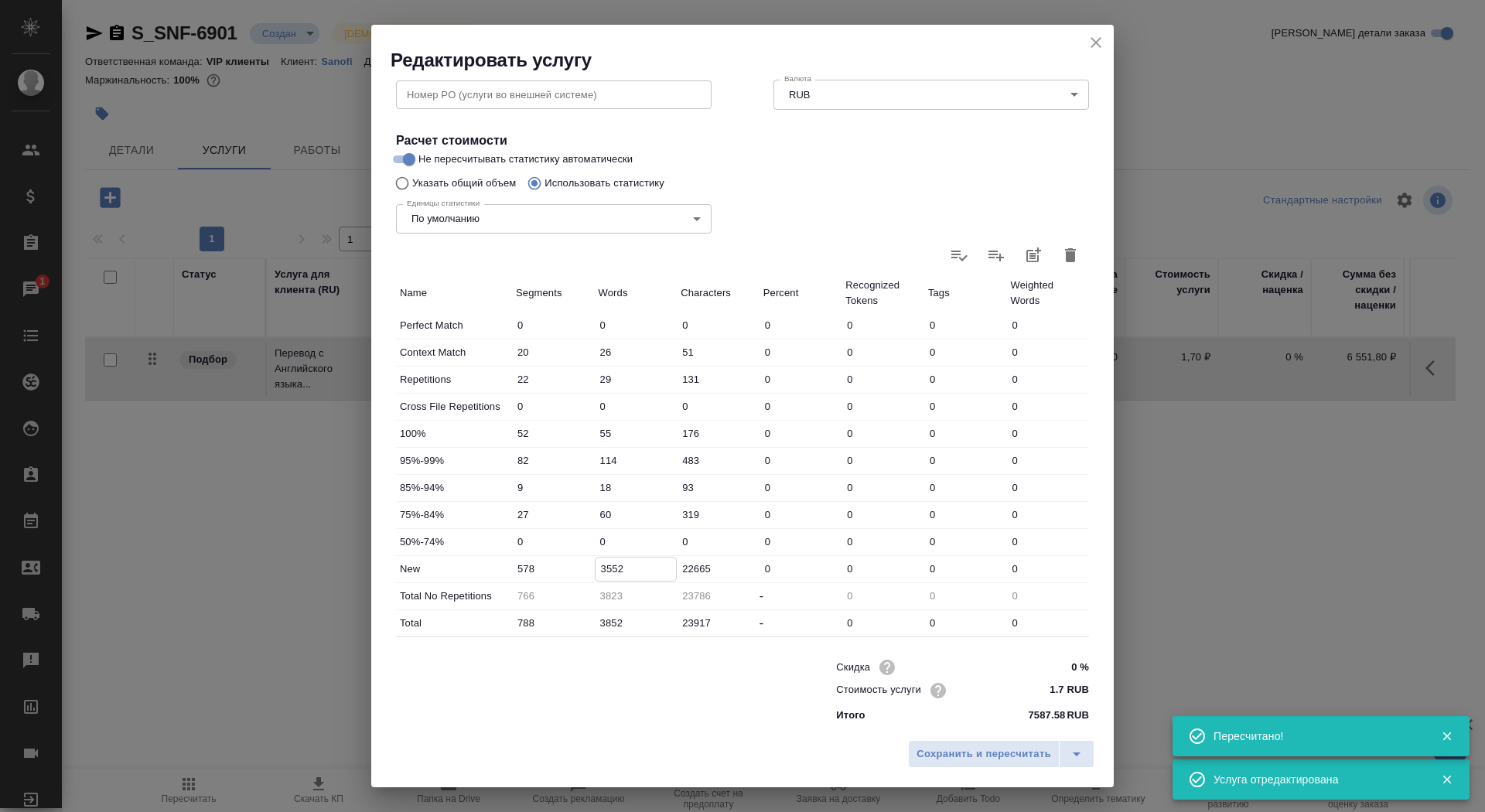
click at [599, 567] on input "3552" at bounding box center [637, 568] width 81 height 22
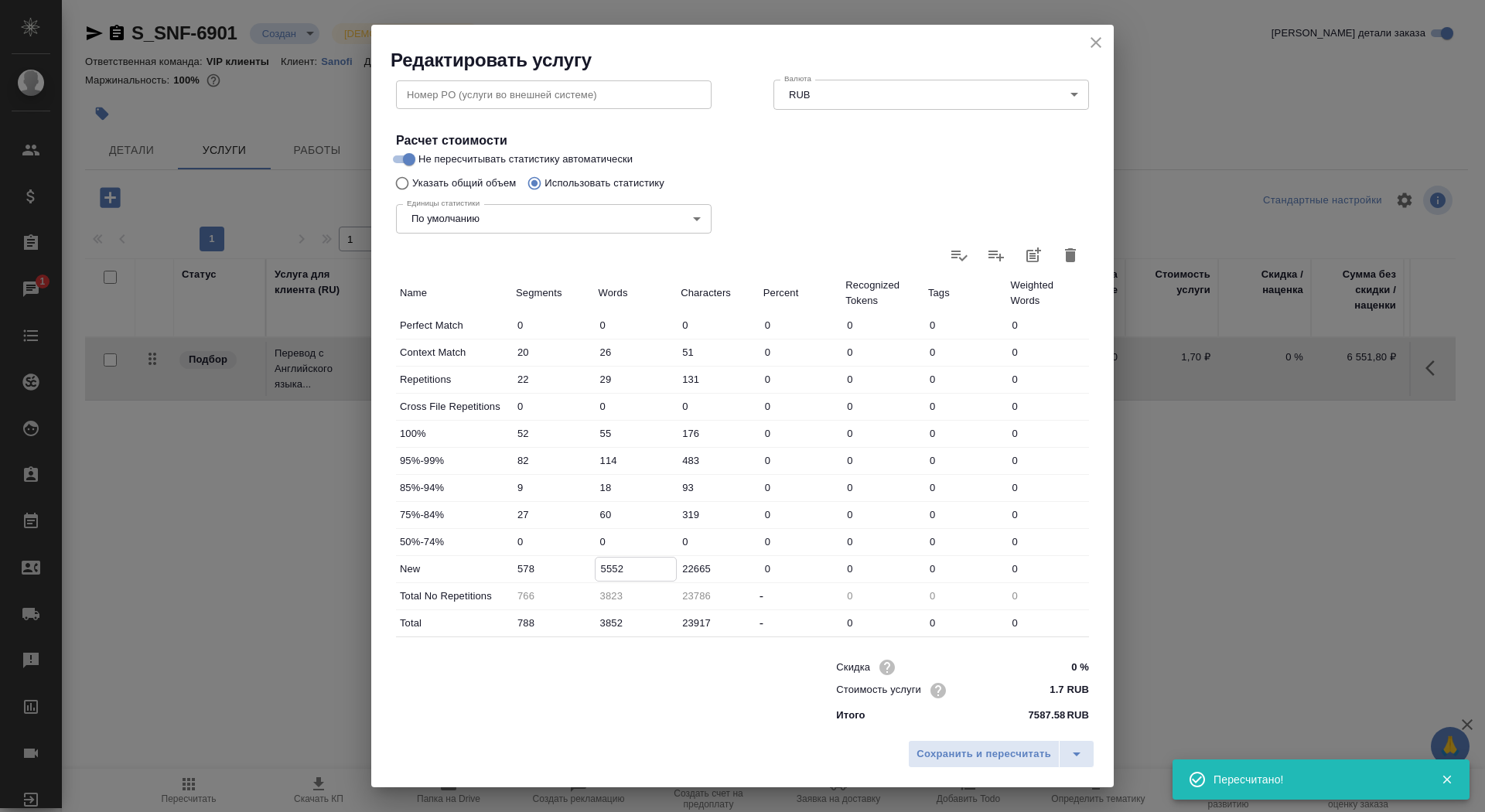
type input "5552"
click at [983, 769] on div "Сохранить и пересчитать" at bounding box center [742, 760] width 743 height 55
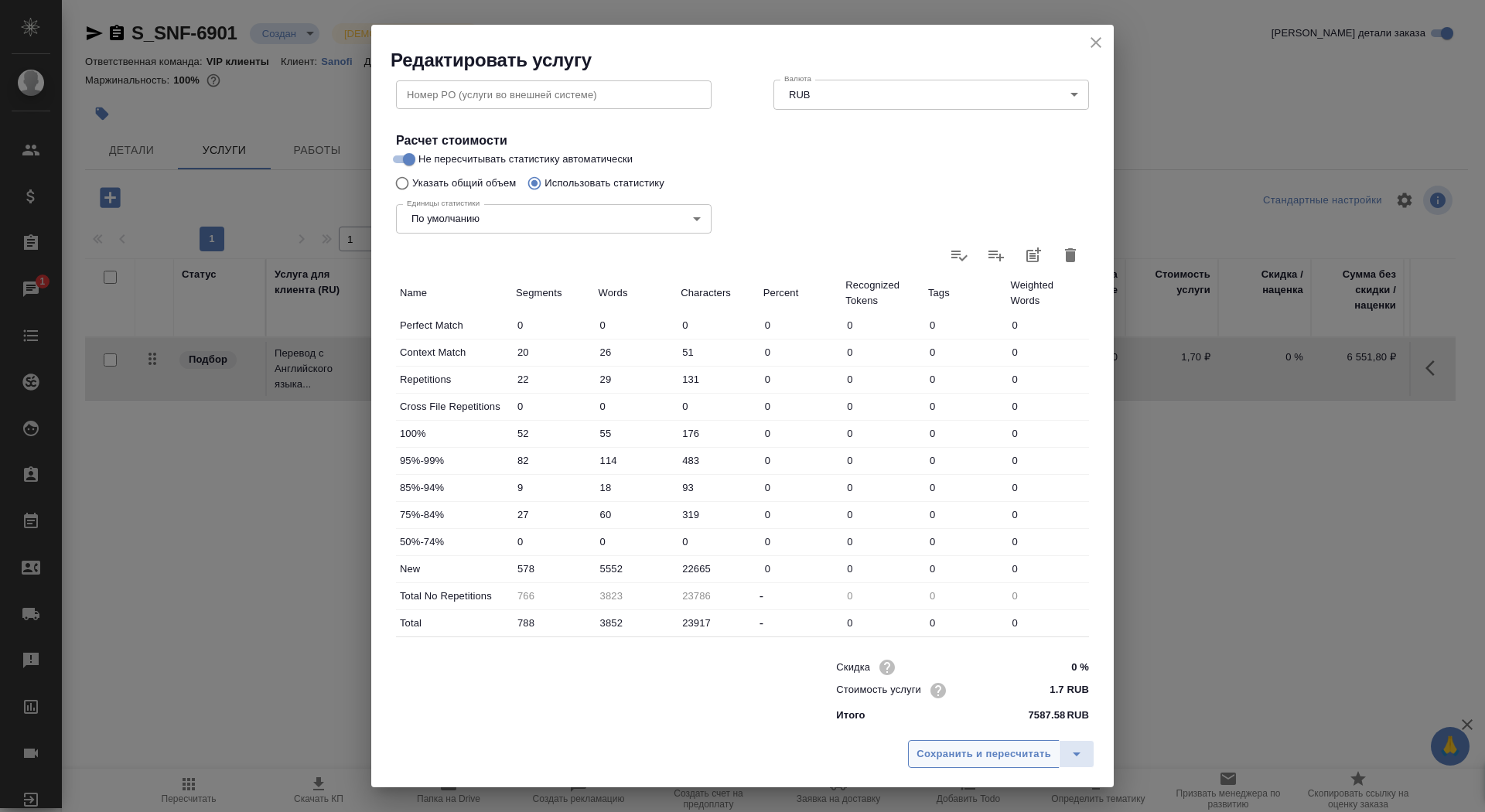
click at [978, 753] on span "Сохранить и пересчитать" at bounding box center [984, 754] width 135 height 18
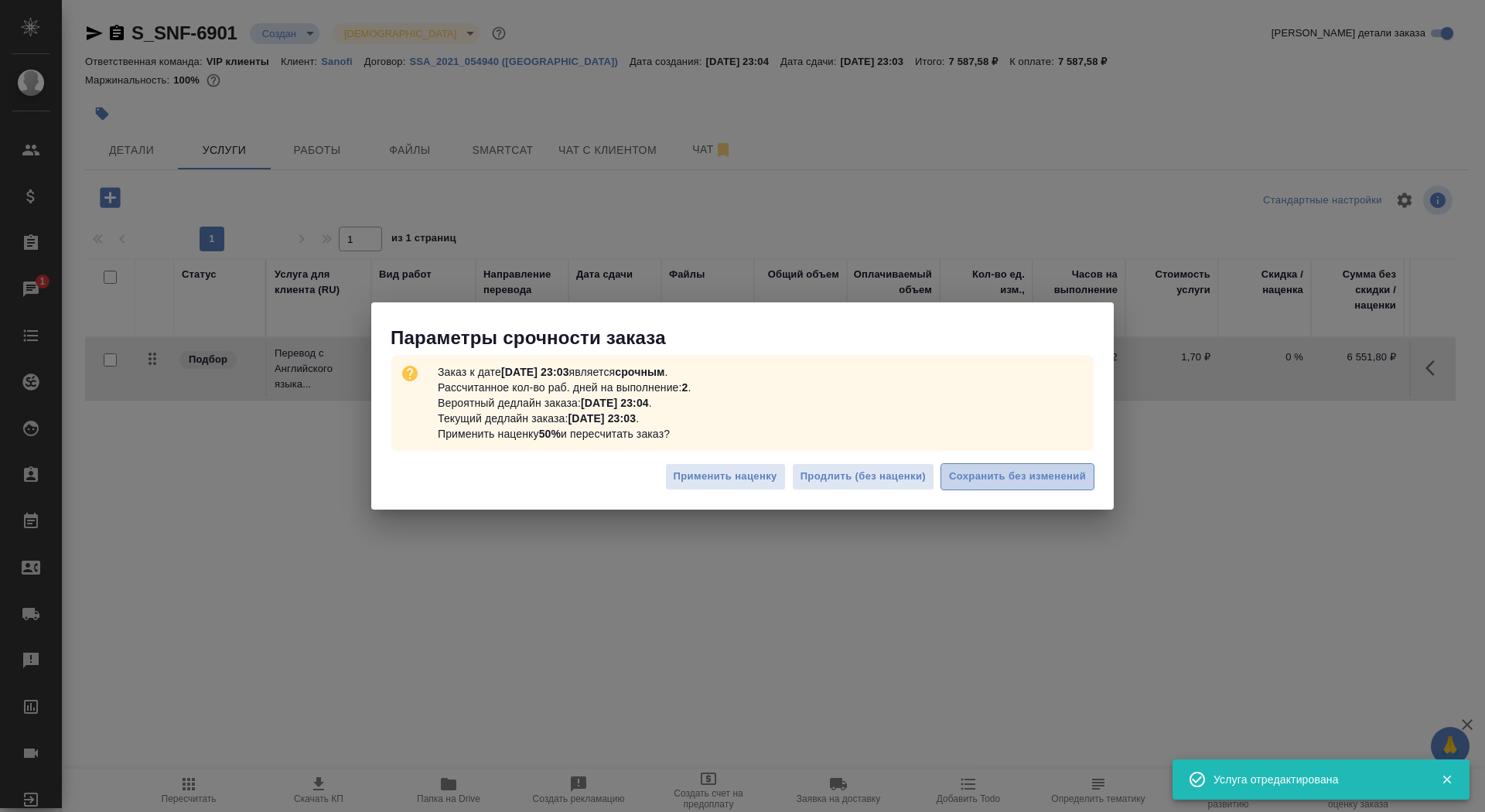
click at [994, 485] on span "Сохранить без изменений" at bounding box center [1017, 476] width 137 height 18
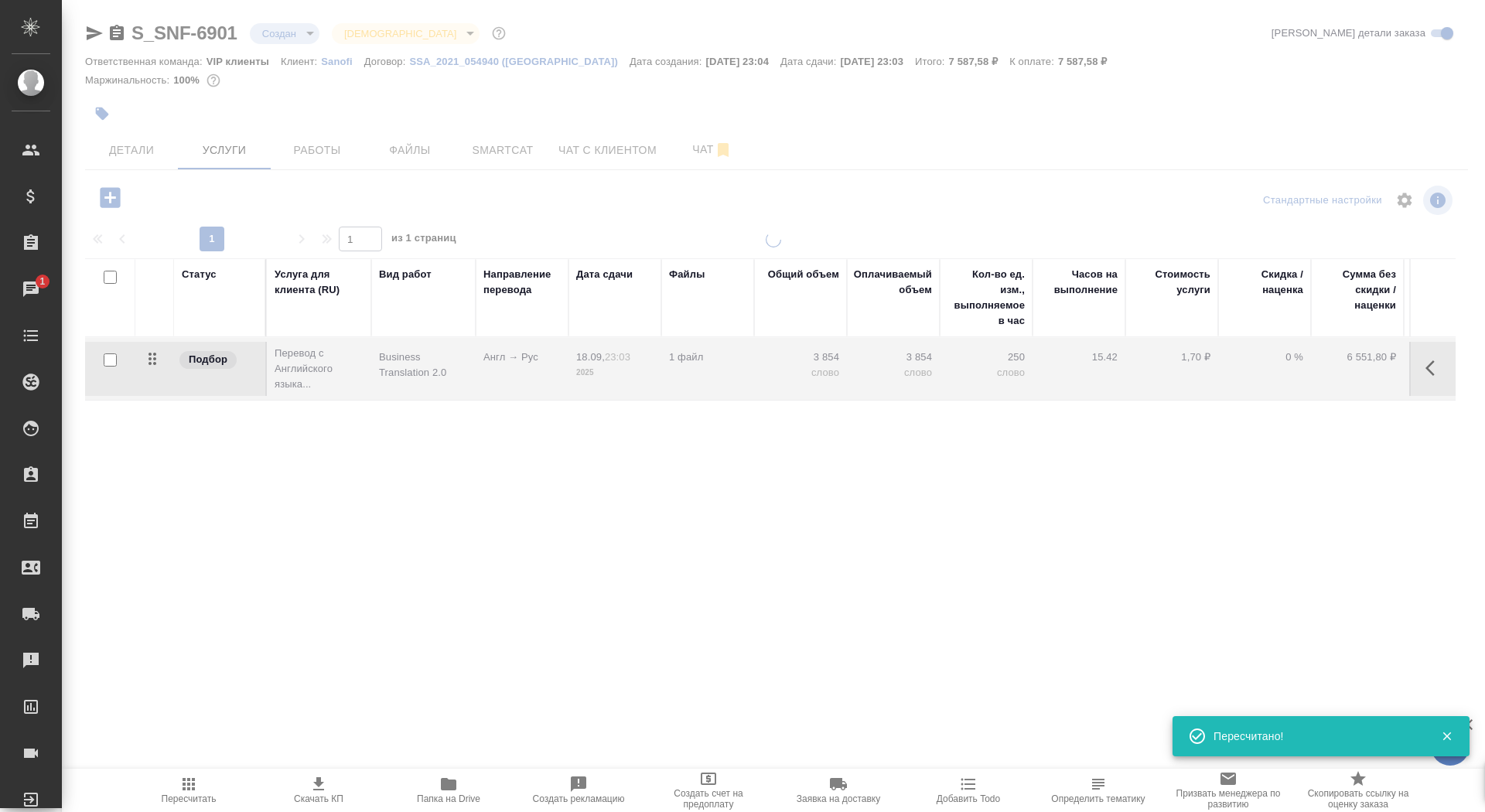
type input "urgent"
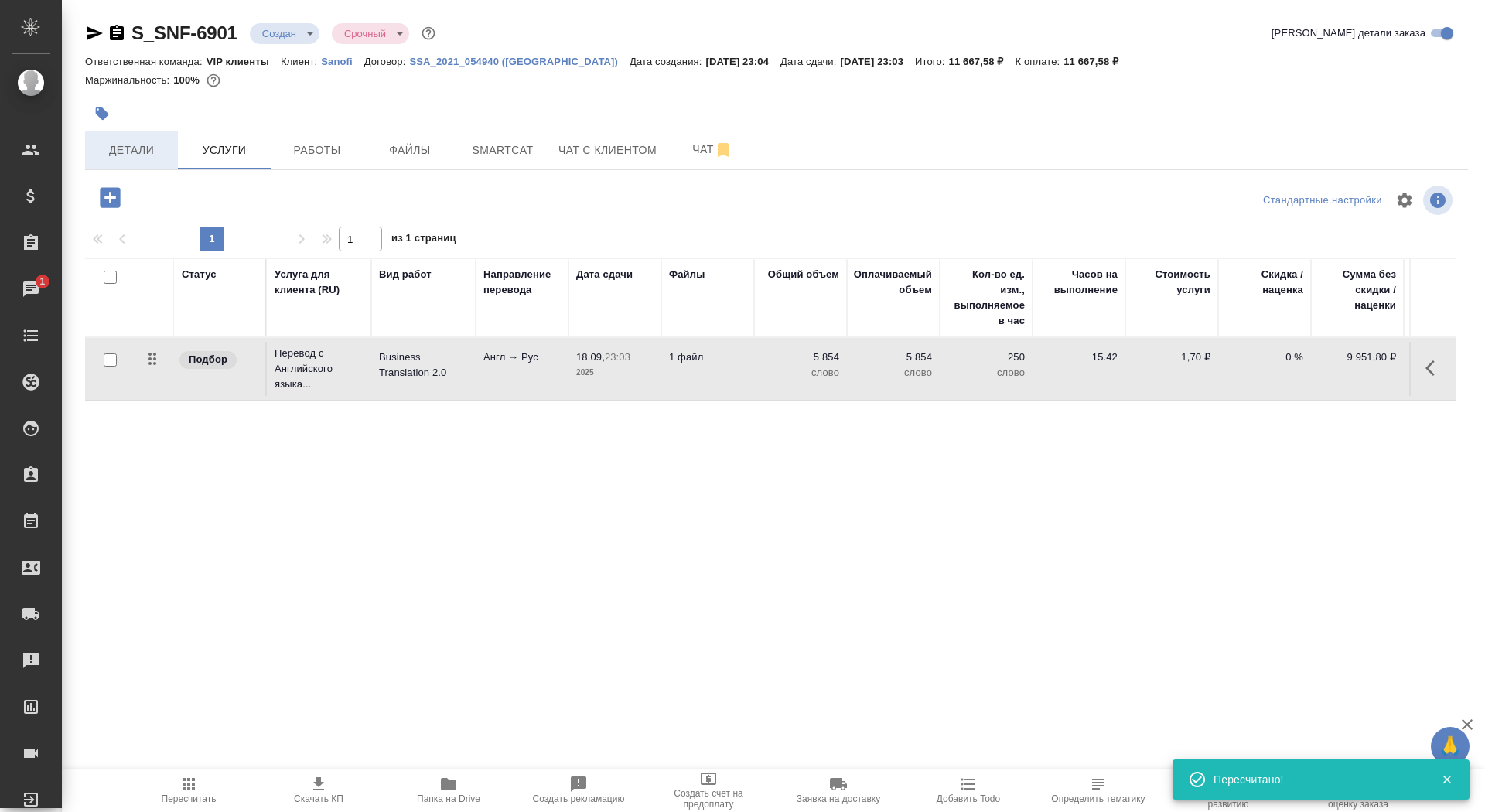
click at [151, 153] on span "Детали" at bounding box center [132, 151] width 74 height 19
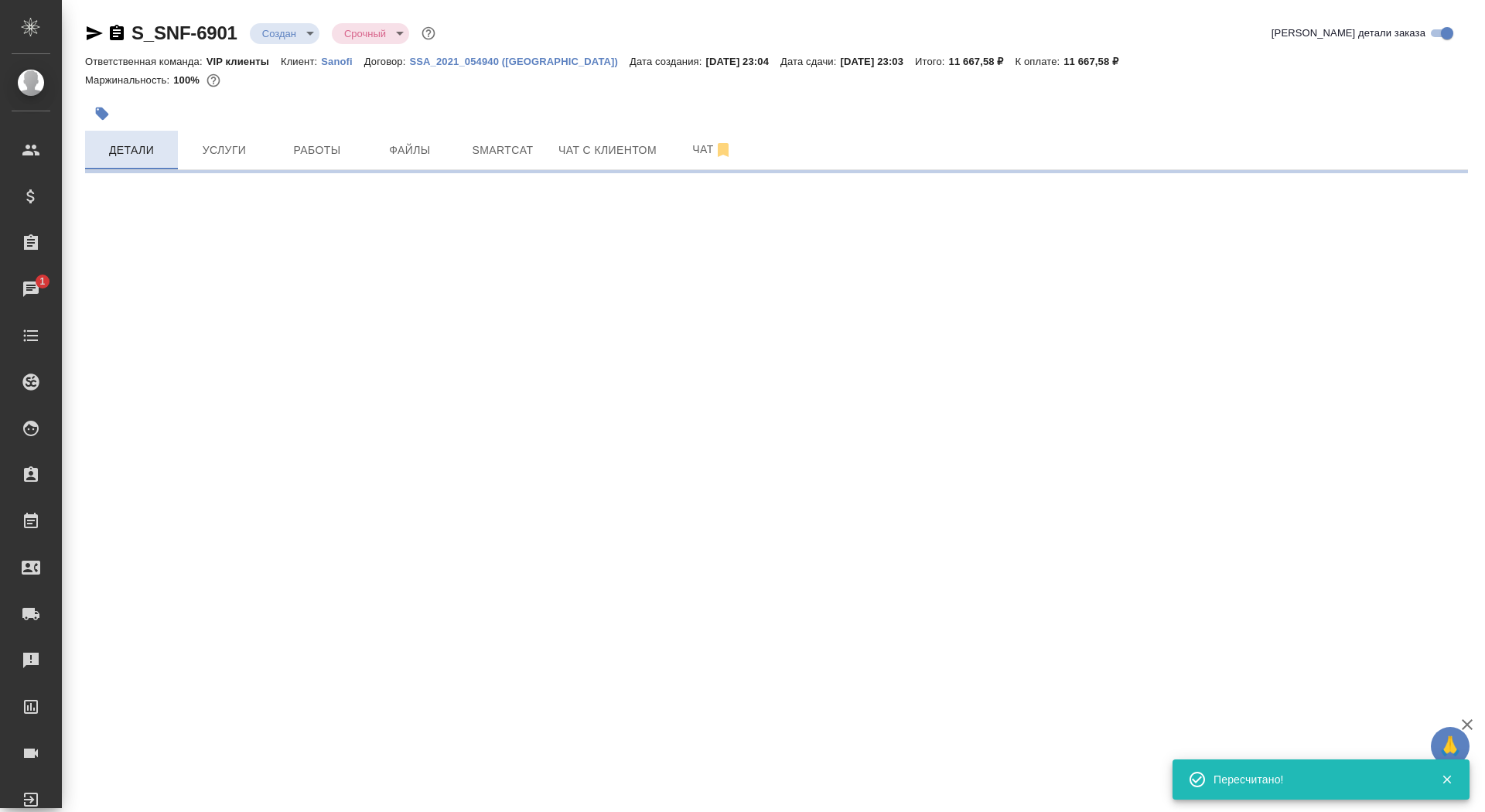
select select "RU"
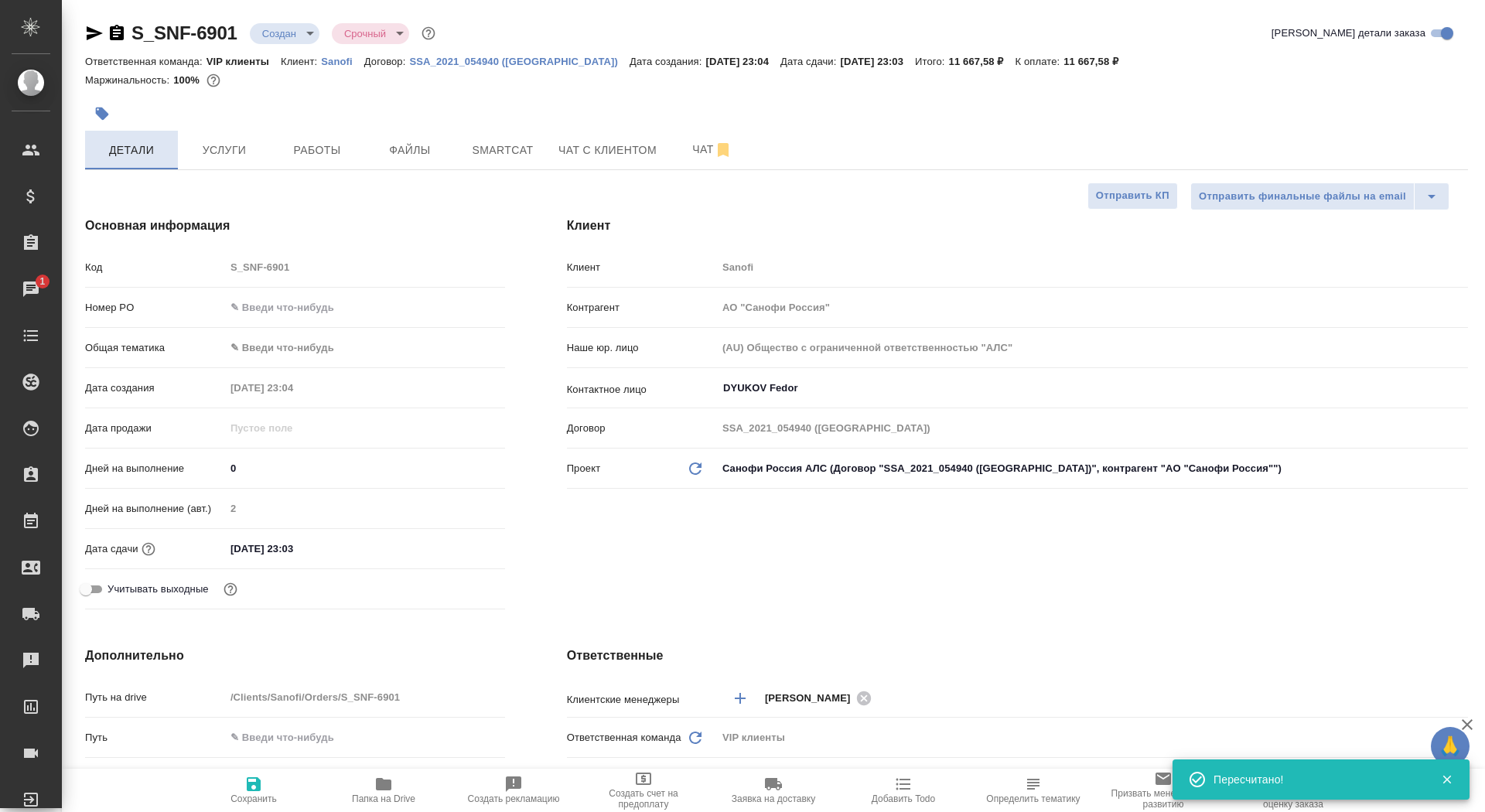
type textarea "x"
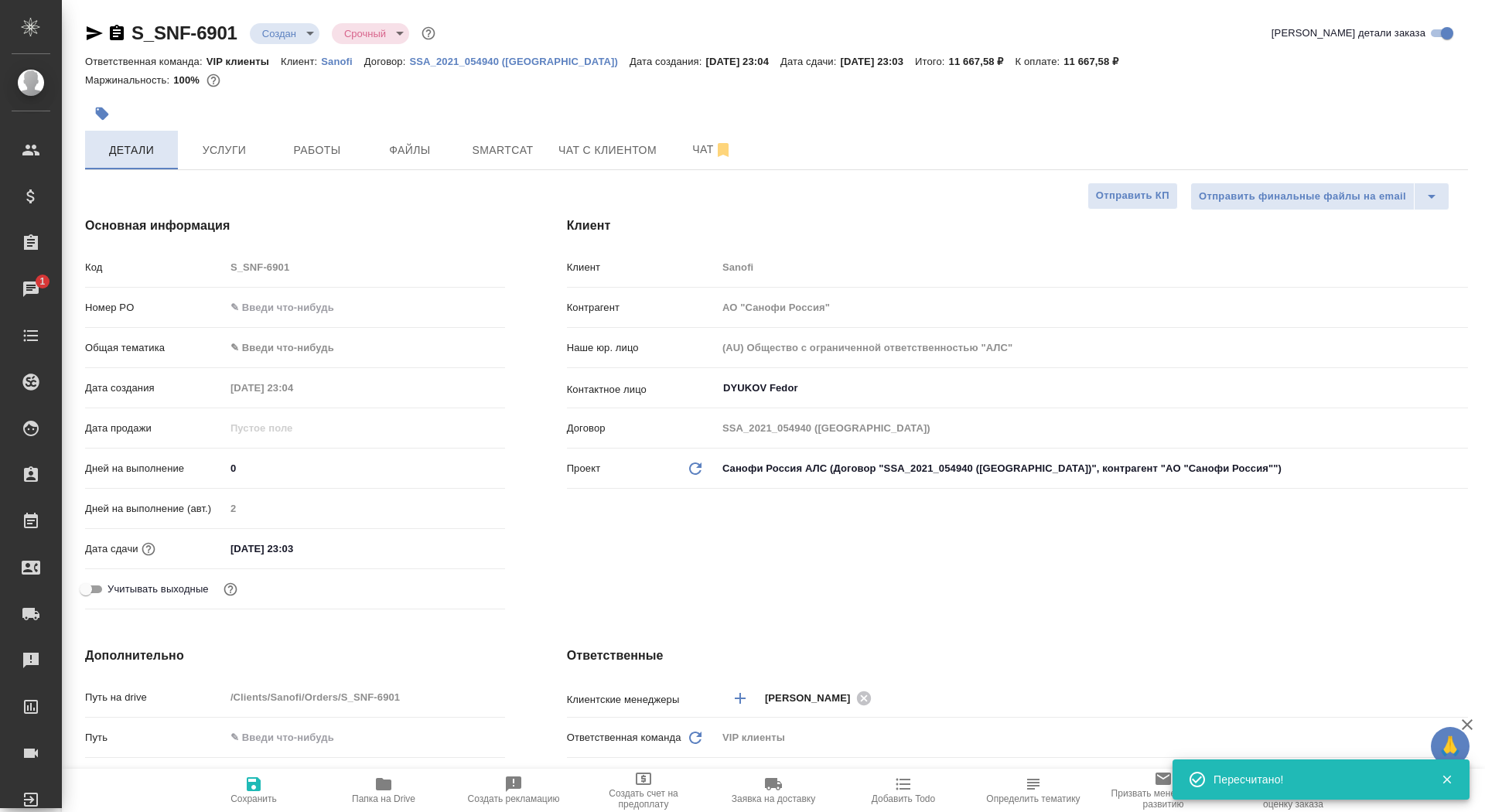
type textarea "x"
click at [262, 543] on input "18.09.2025 23:03" at bounding box center [293, 548] width 135 height 22
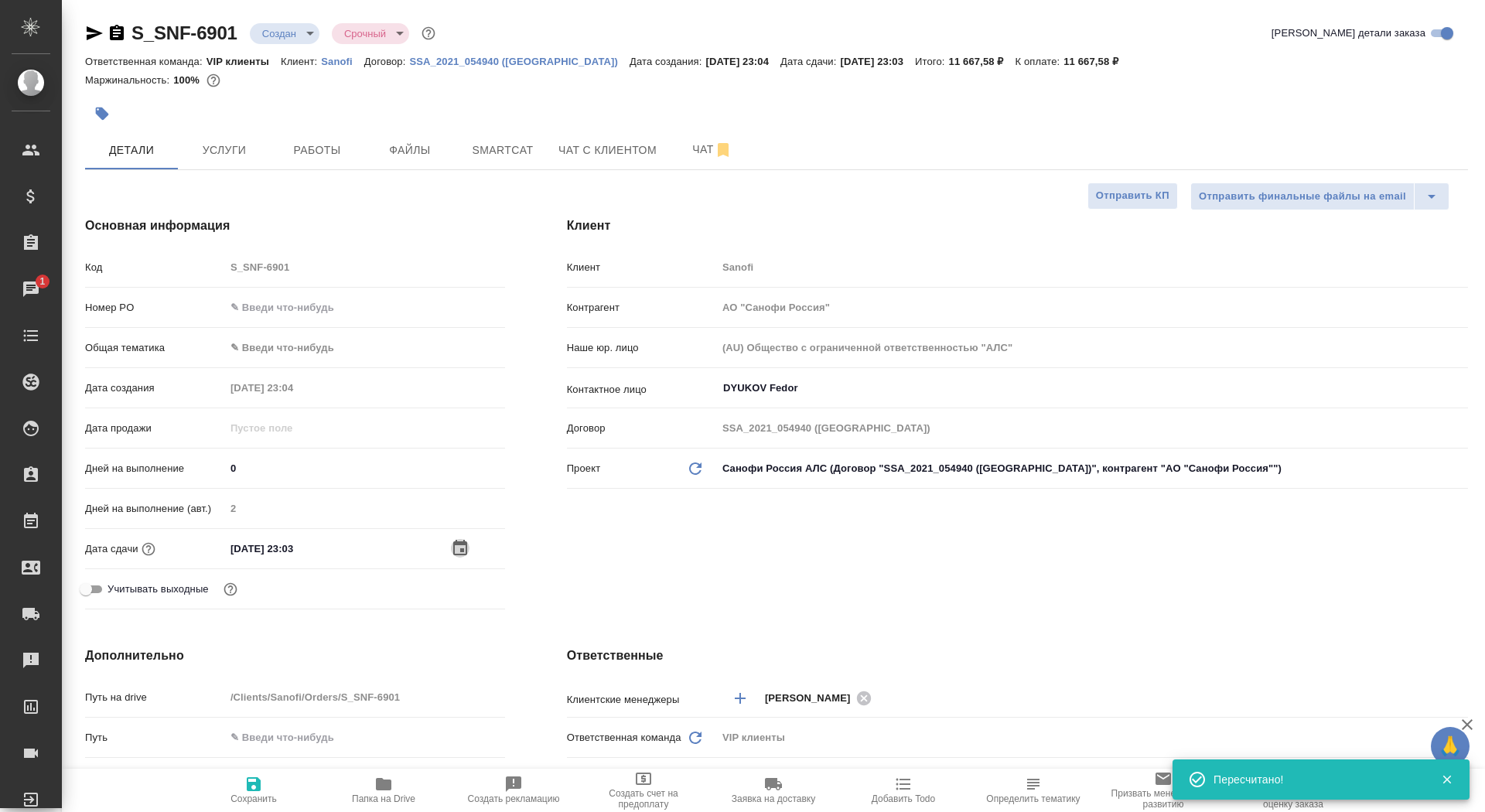
click at [460, 547] on icon "button" at bounding box center [460, 548] width 19 height 19
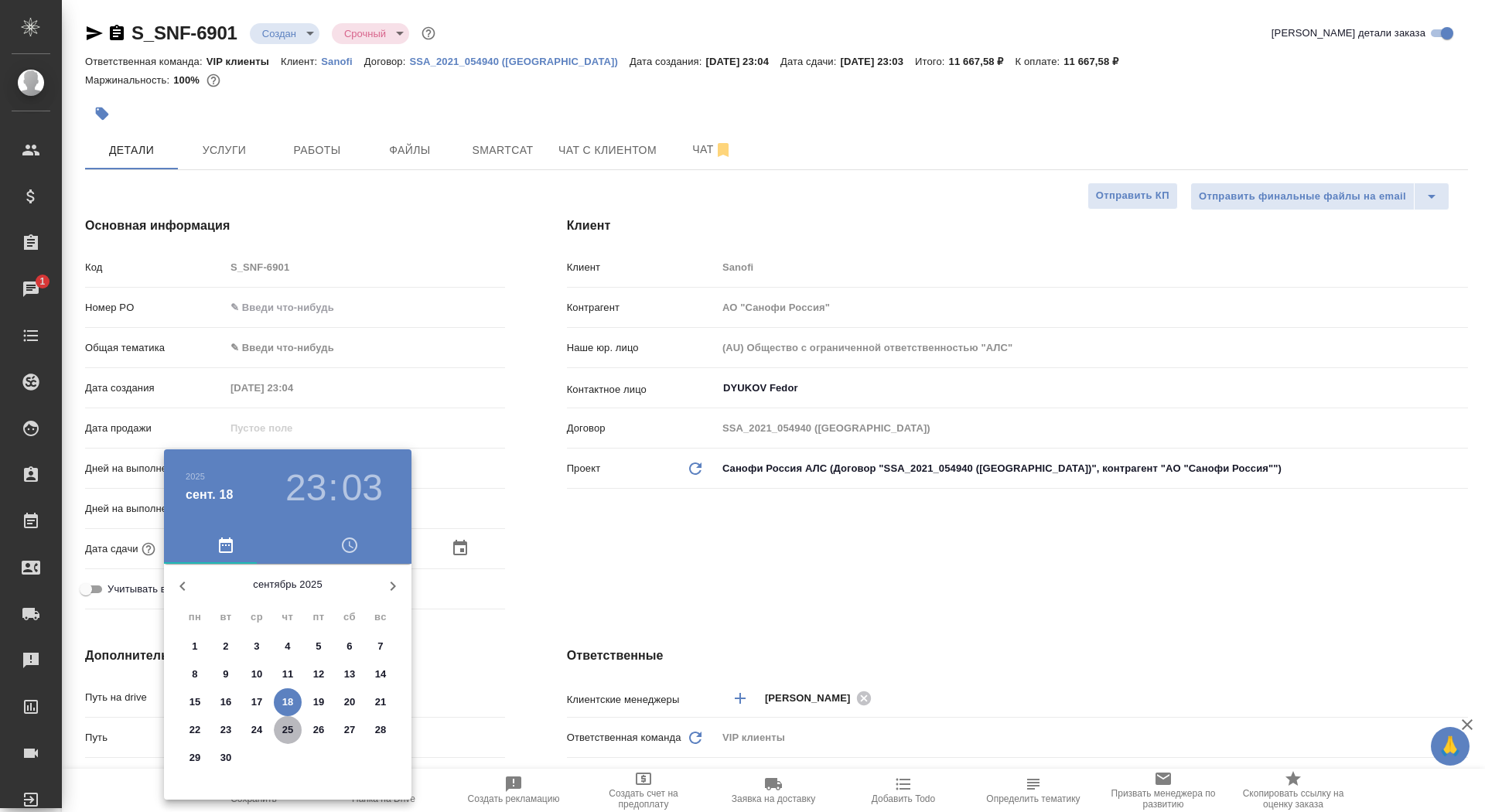
click at [289, 729] on p "25" at bounding box center [288, 730] width 12 height 15
type input "25.09.2025 23:03"
type textarea "x"
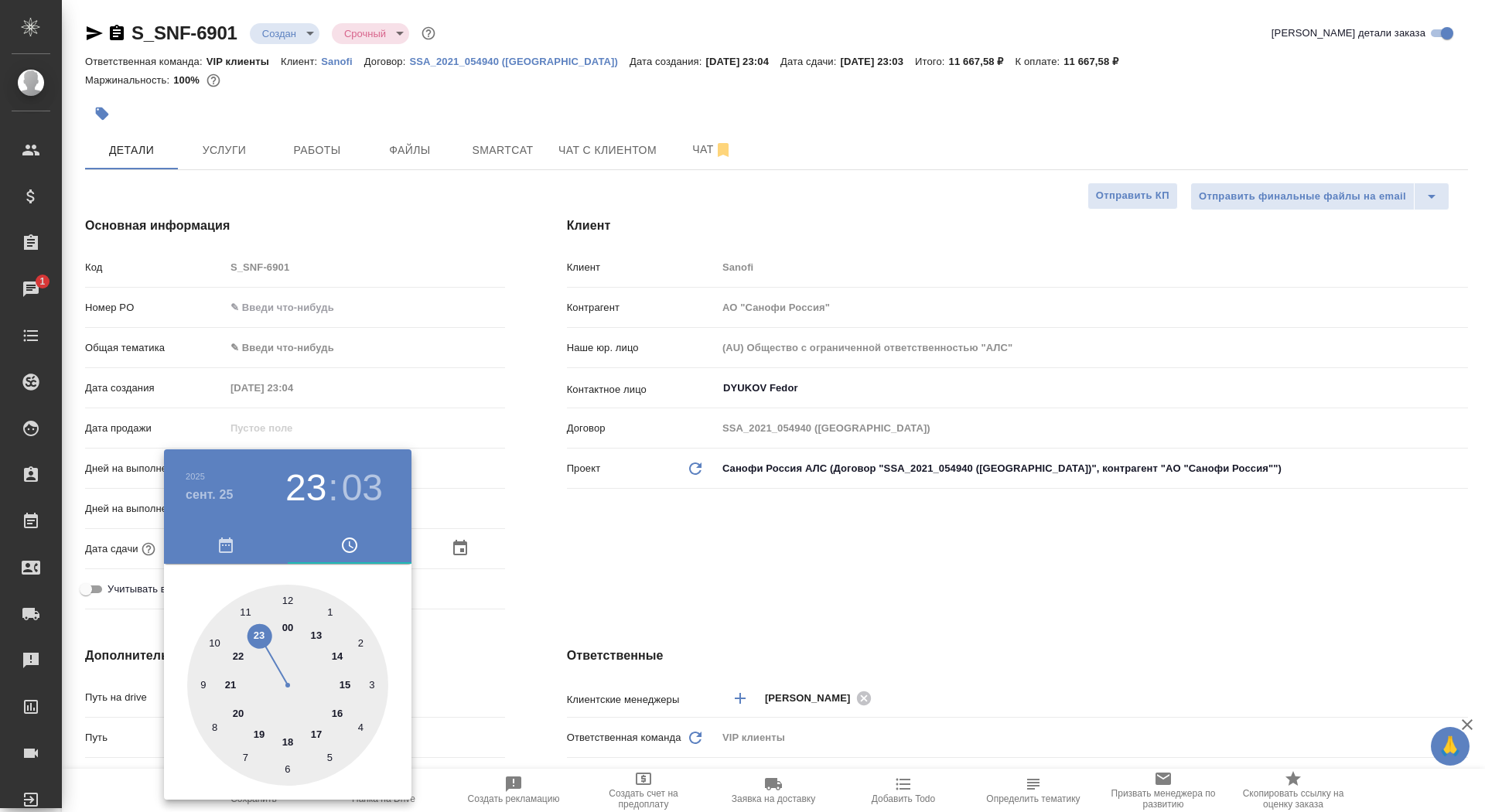
click at [287, 599] on div at bounding box center [287, 684] width 201 height 201
type input "25.09.2025 12:03"
type textarea "x"
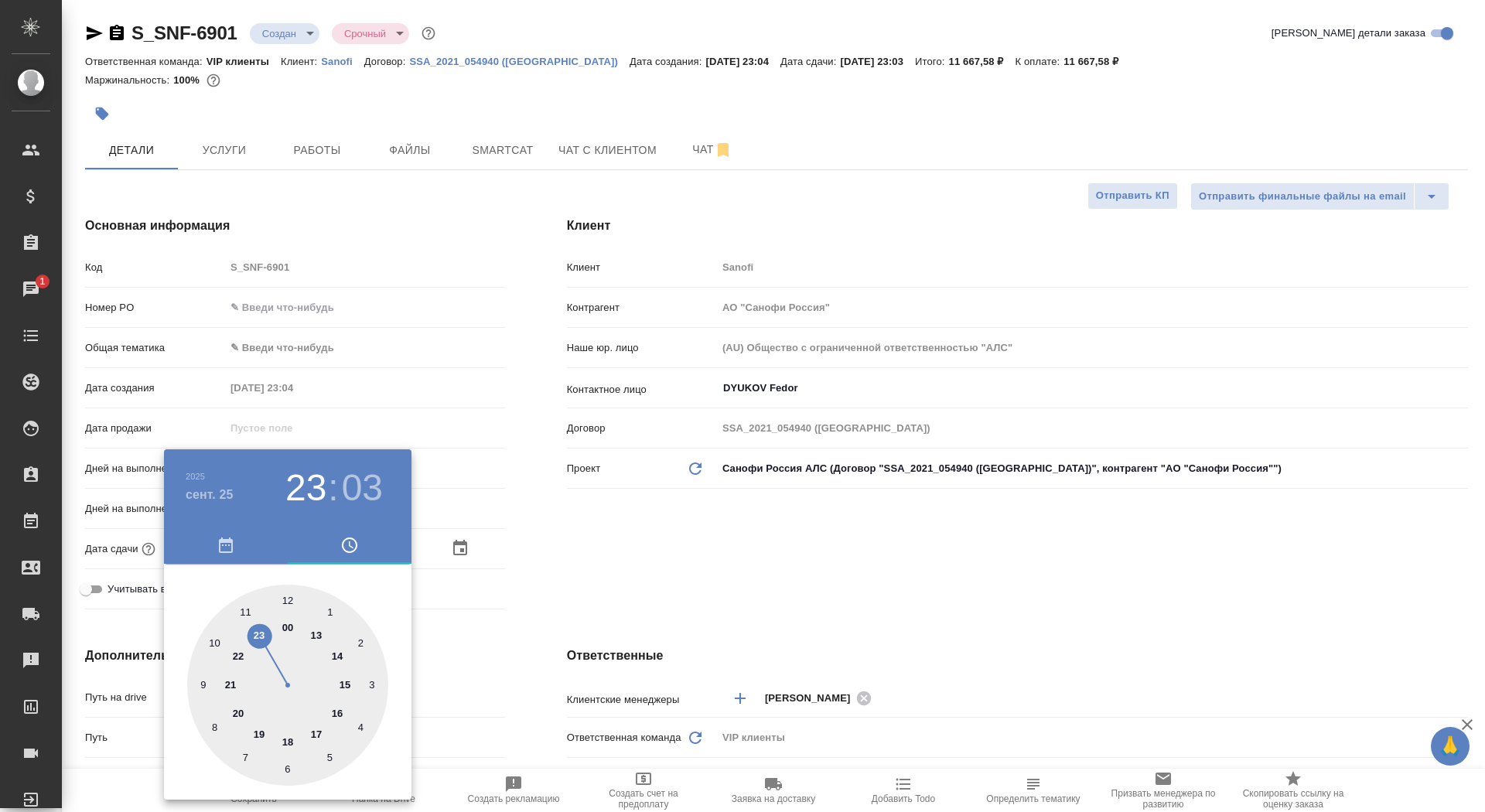
click at [287, 599] on div at bounding box center [287, 684] width 201 height 201
type input "25.09.2025 12:00"
type textarea "x"
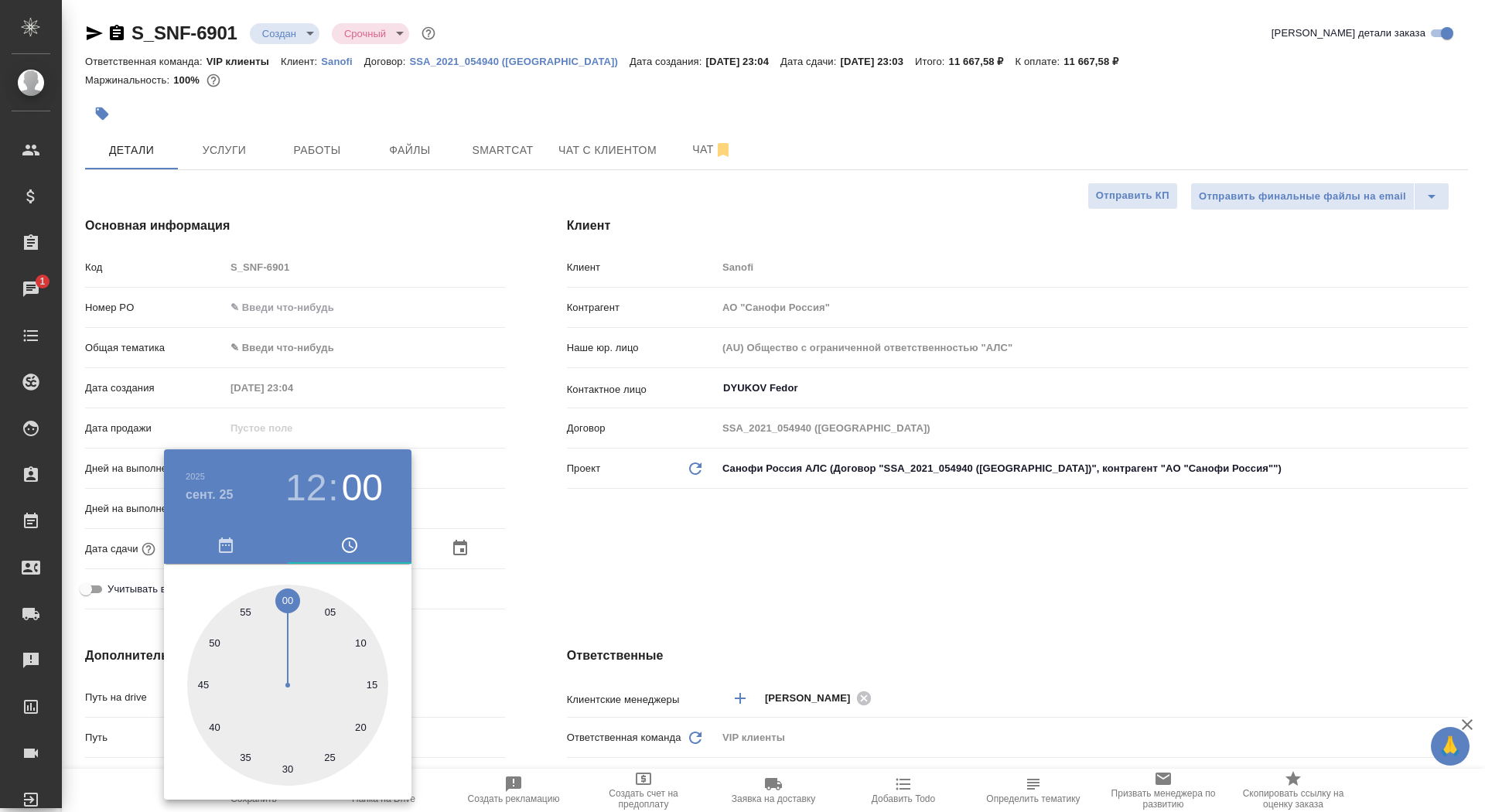
click at [638, 569] on div at bounding box center [742, 406] width 1485 height 812
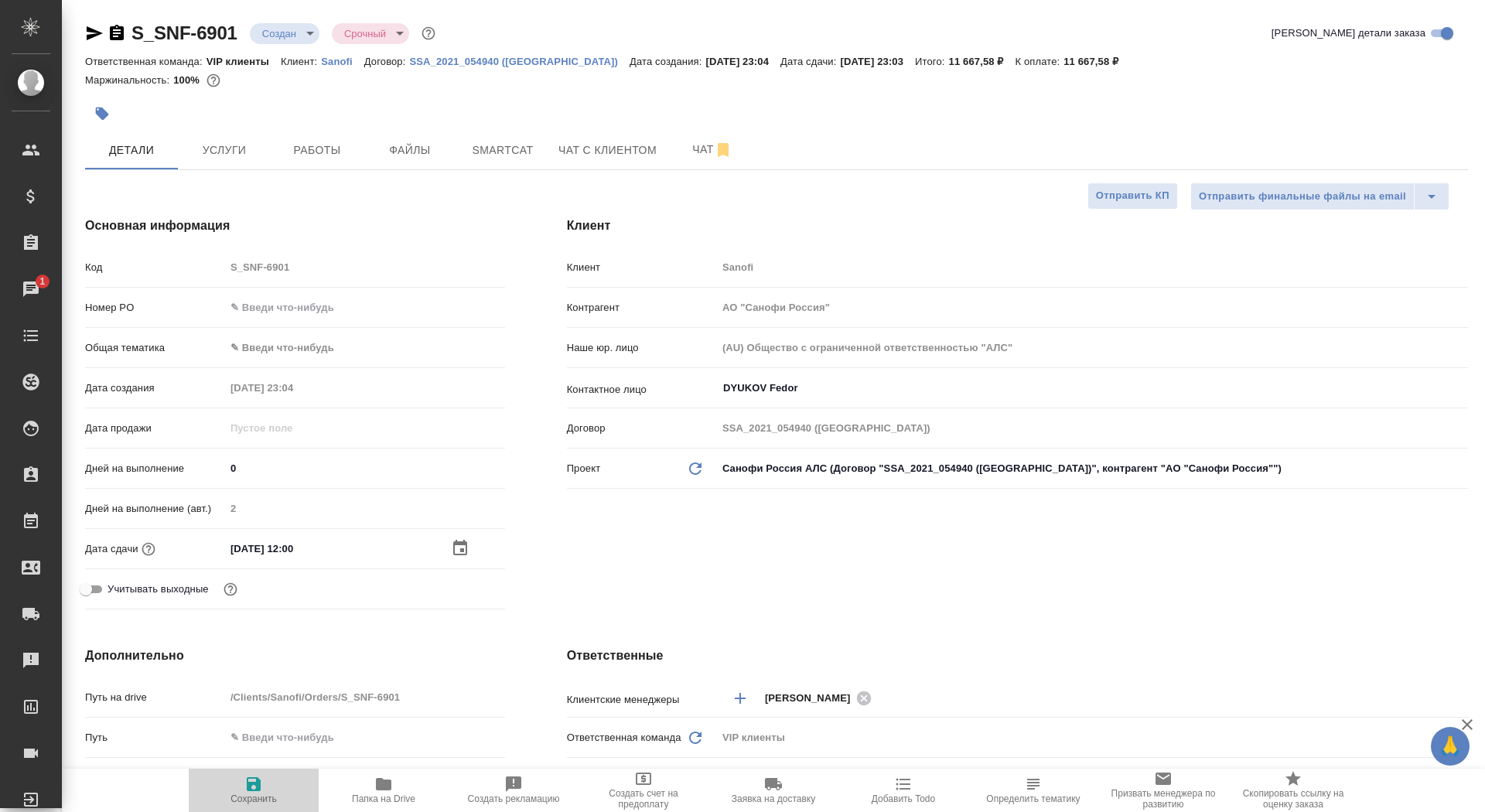
click at [274, 782] on span "Сохранить" at bounding box center [254, 789] width 112 height 29
type textarea "x"
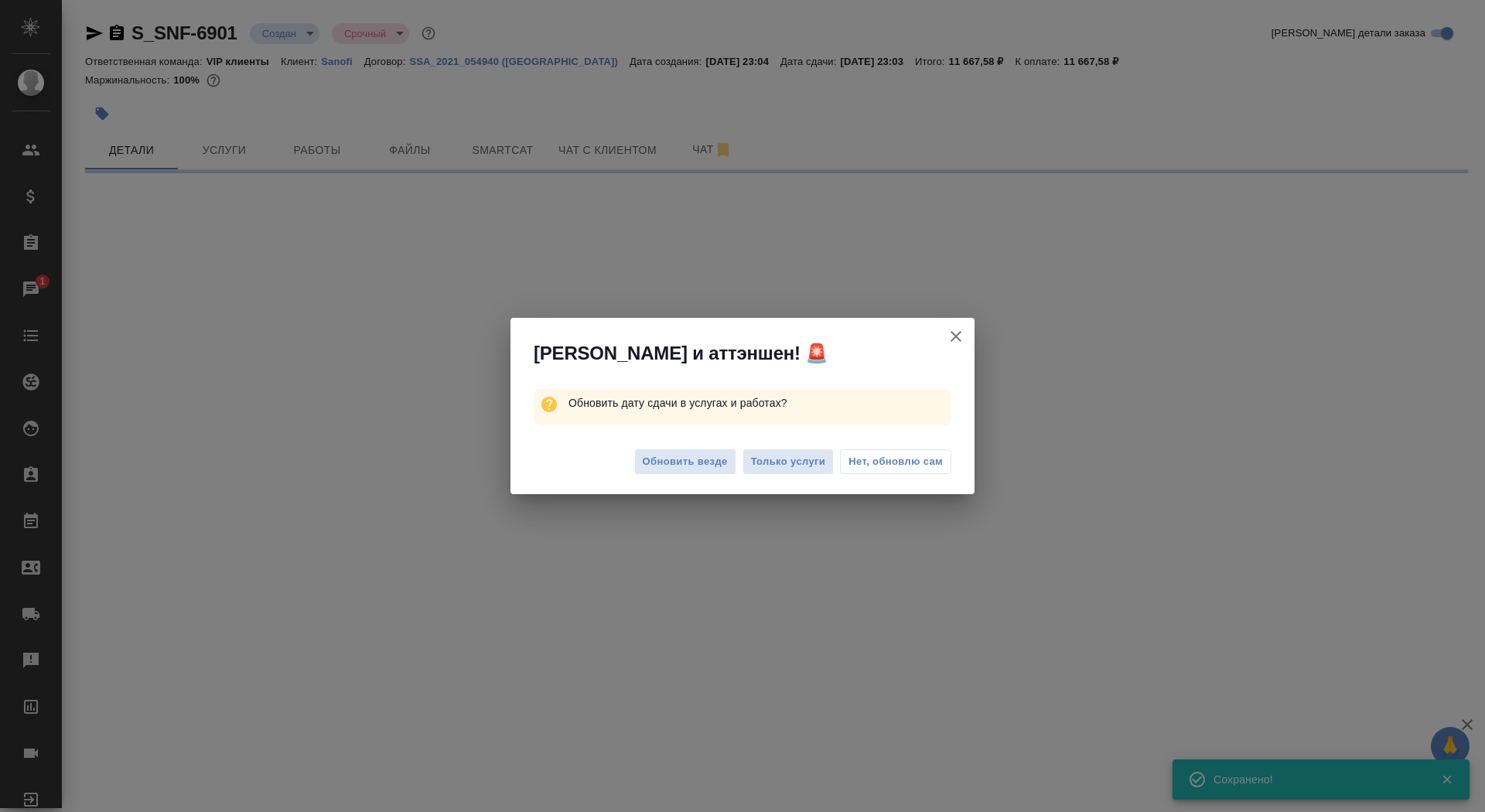
click at [252, 795] on div "Алоха и аттэншен! 🚨 Обновить дату сдачи в услугах и работах? Обновить везде Тол…" at bounding box center [742, 406] width 1485 height 812
select select "RU"
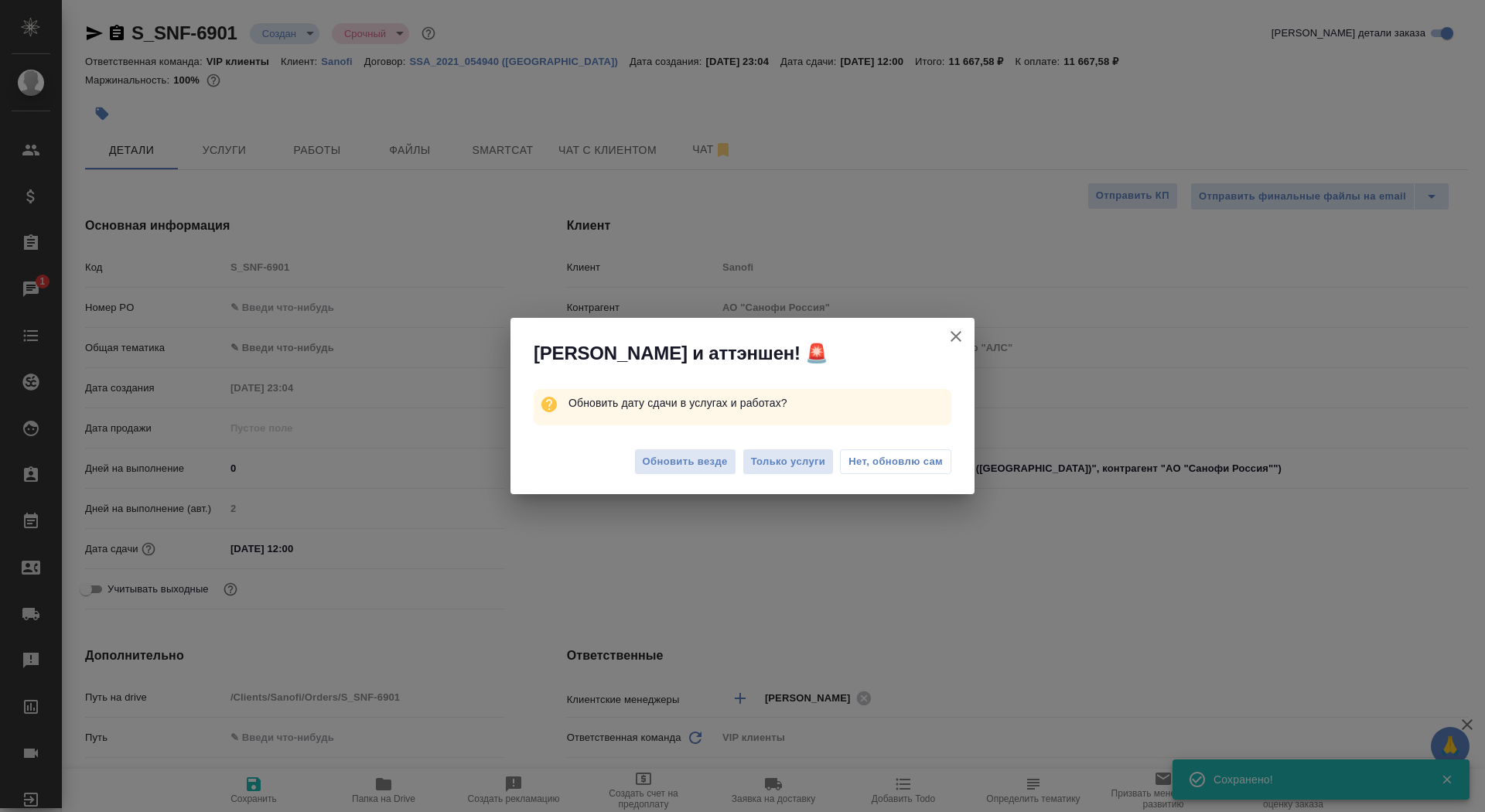
type textarea "x"
click at [663, 449] on button "Обновить везде" at bounding box center [684, 462] width 102 height 27
type textarea "x"
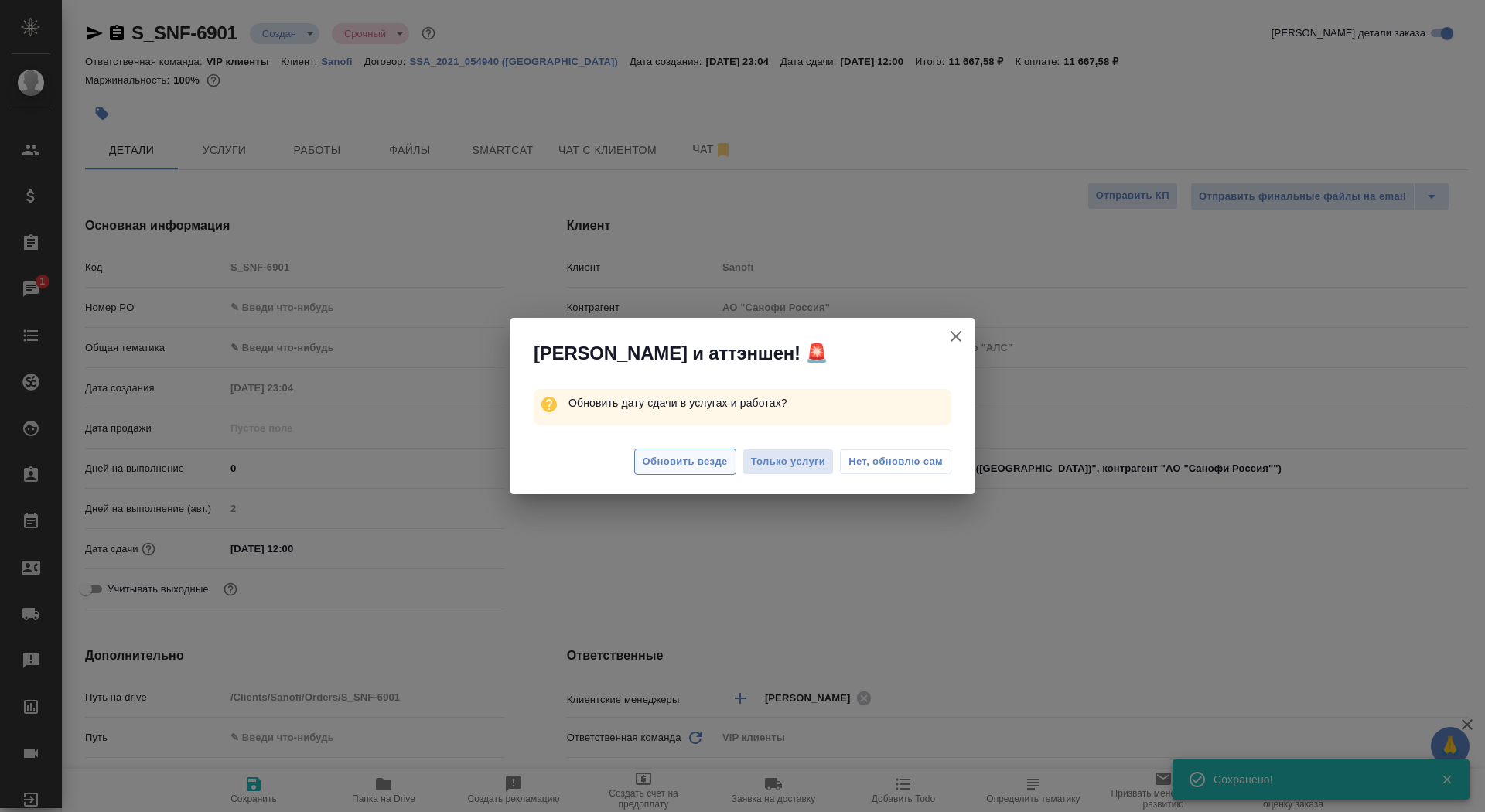
type textarea "x"
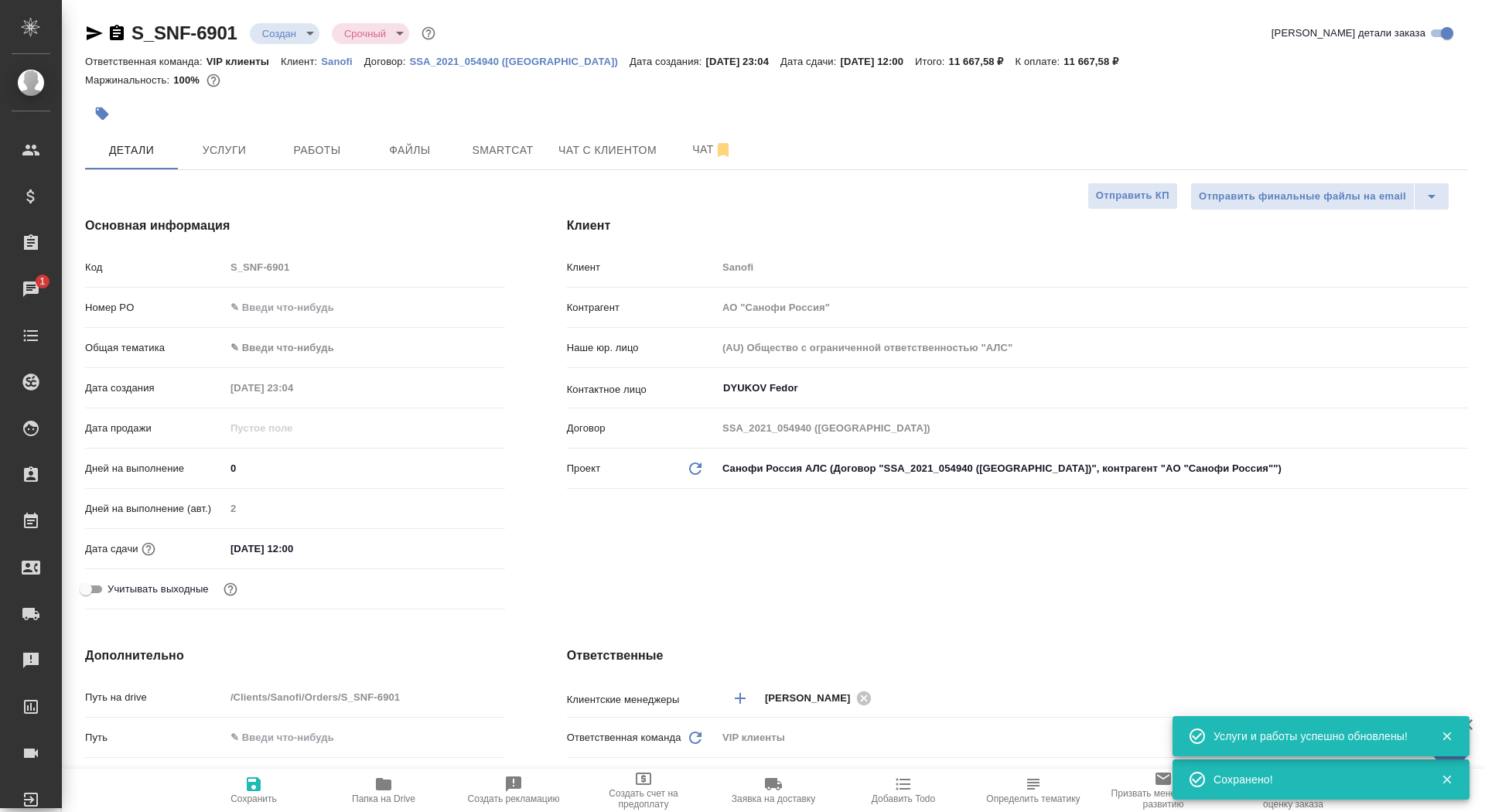
type textarea "x"
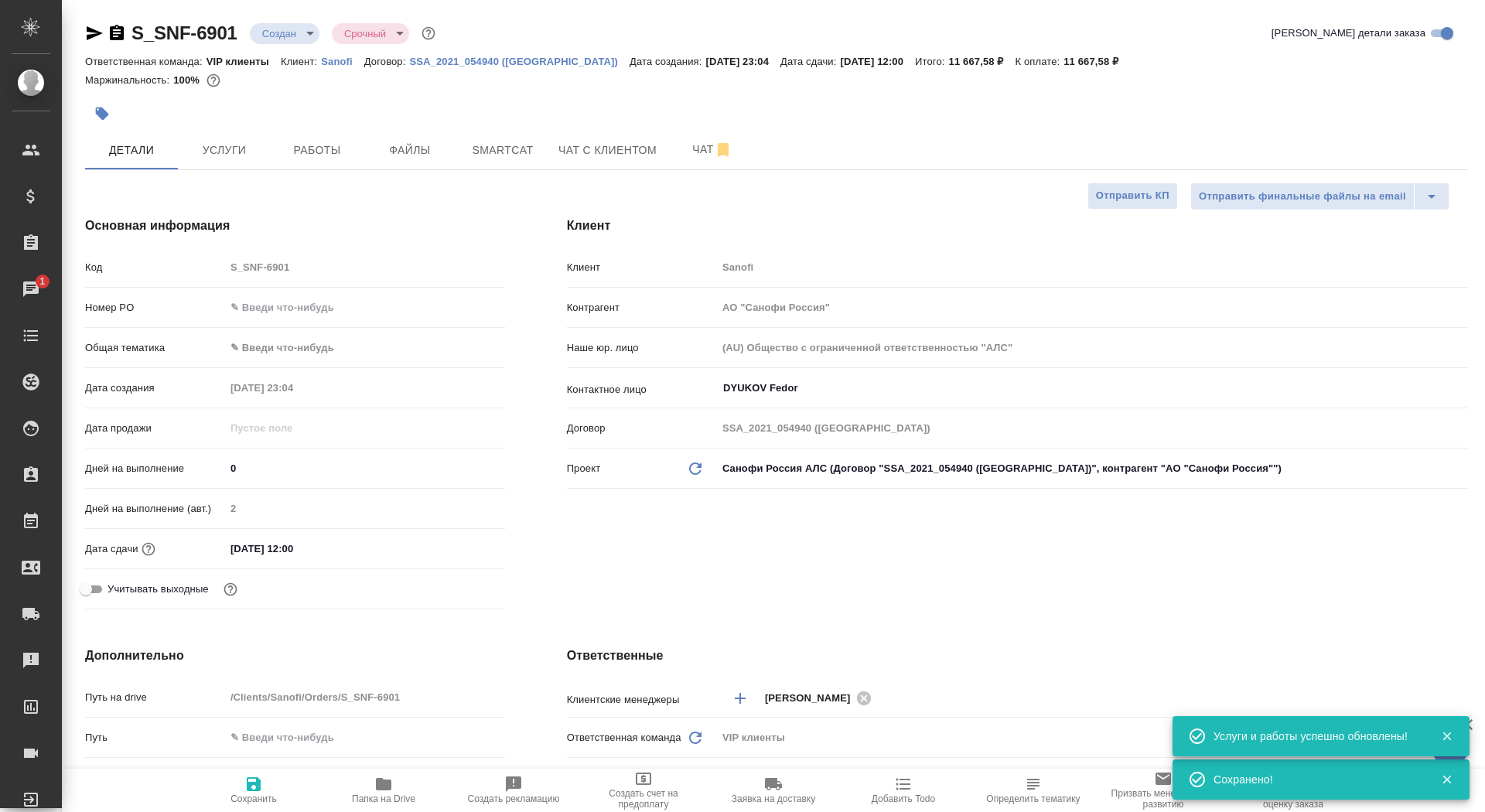
type textarea "x"
click at [700, 149] on span "Чат" at bounding box center [713, 150] width 74 height 19
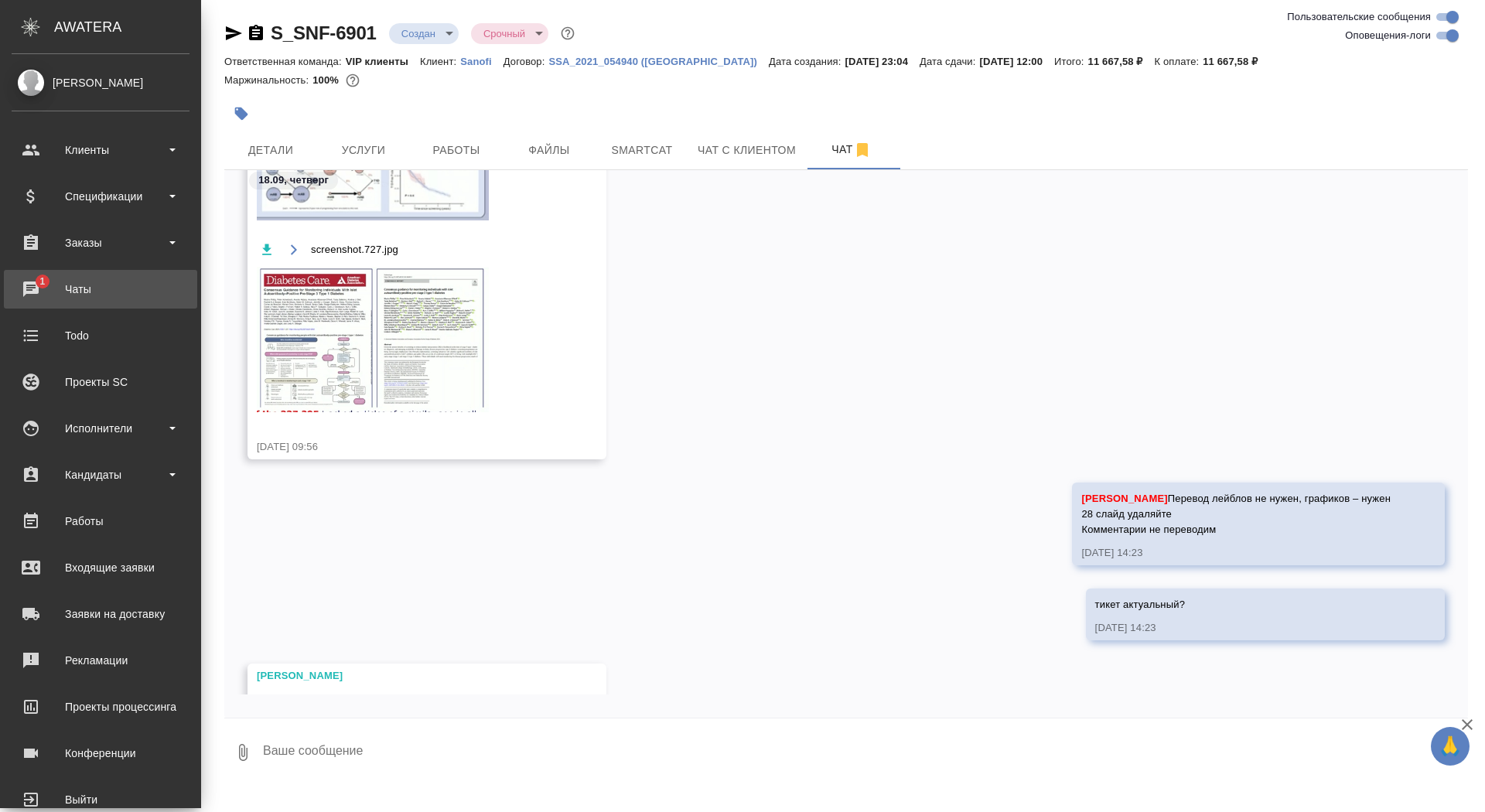
scroll to position [4487, 0]
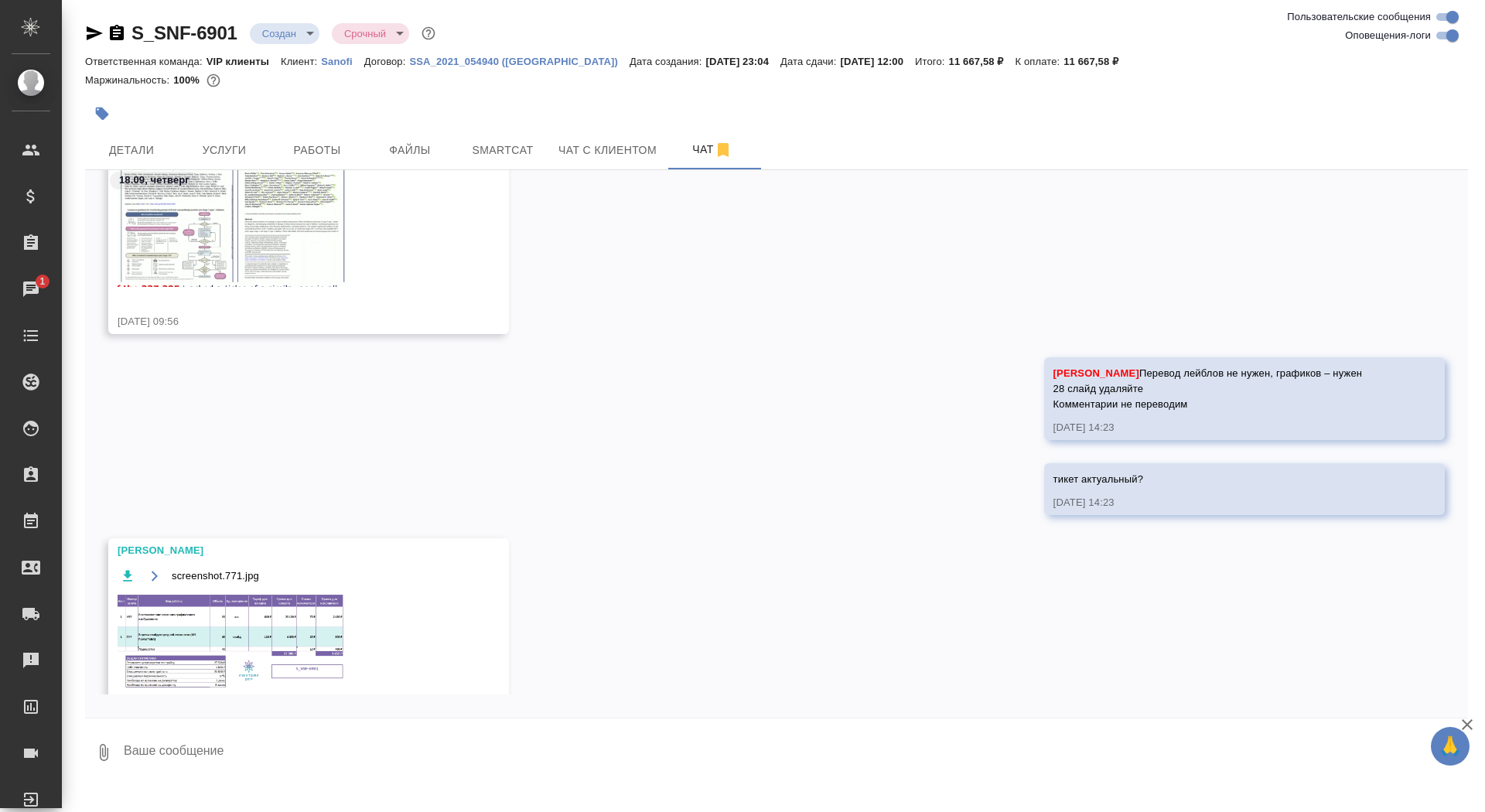
click at [344, 757] on textarea at bounding box center [795, 752] width 1346 height 52
type textarea "спасибо!"
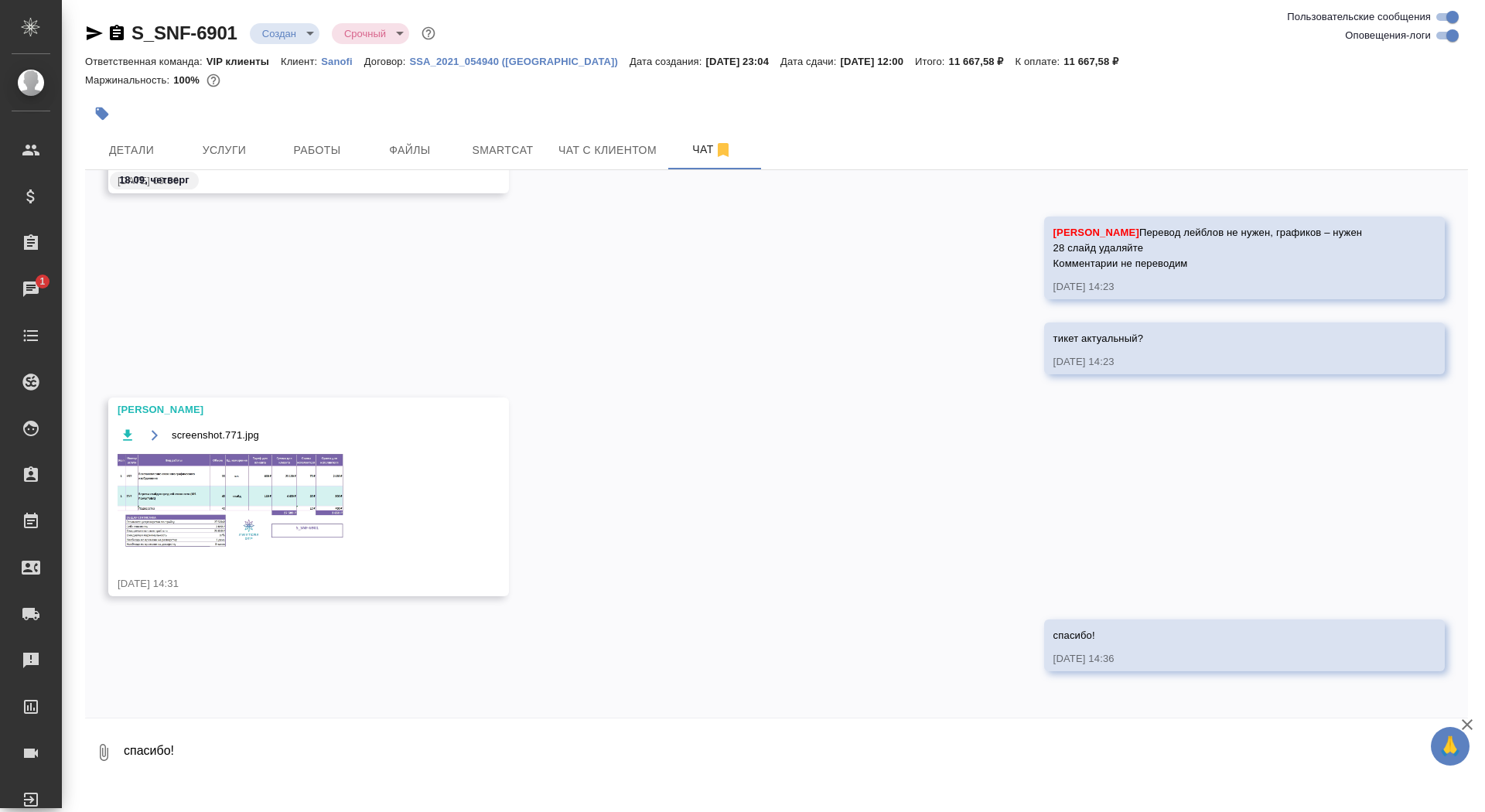
click at [262, 516] on img at bounding box center [234, 500] width 232 height 96
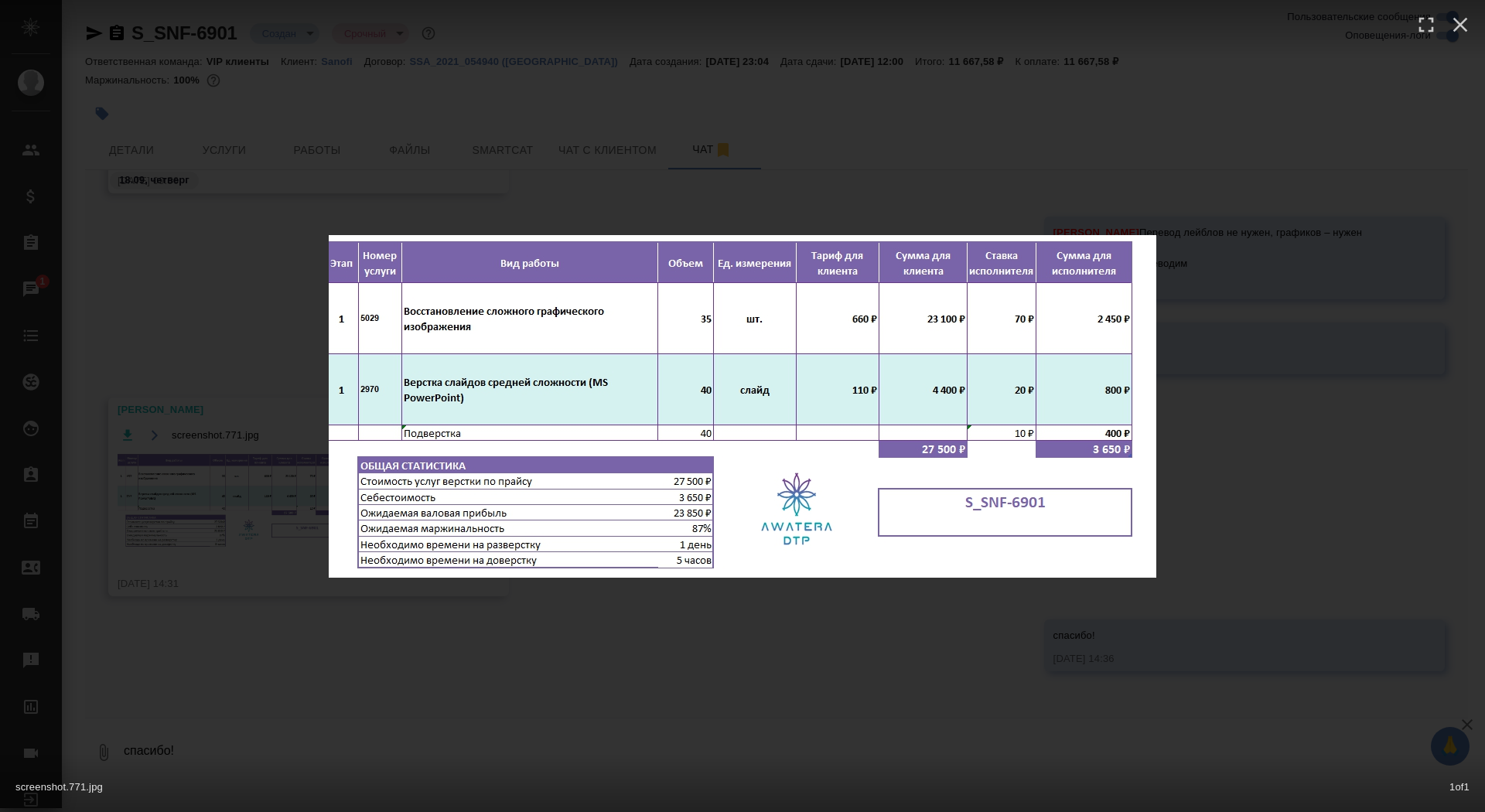
click at [259, 516] on div "screenshot.771.jpg 1 of 1" at bounding box center [742, 406] width 1485 height 812
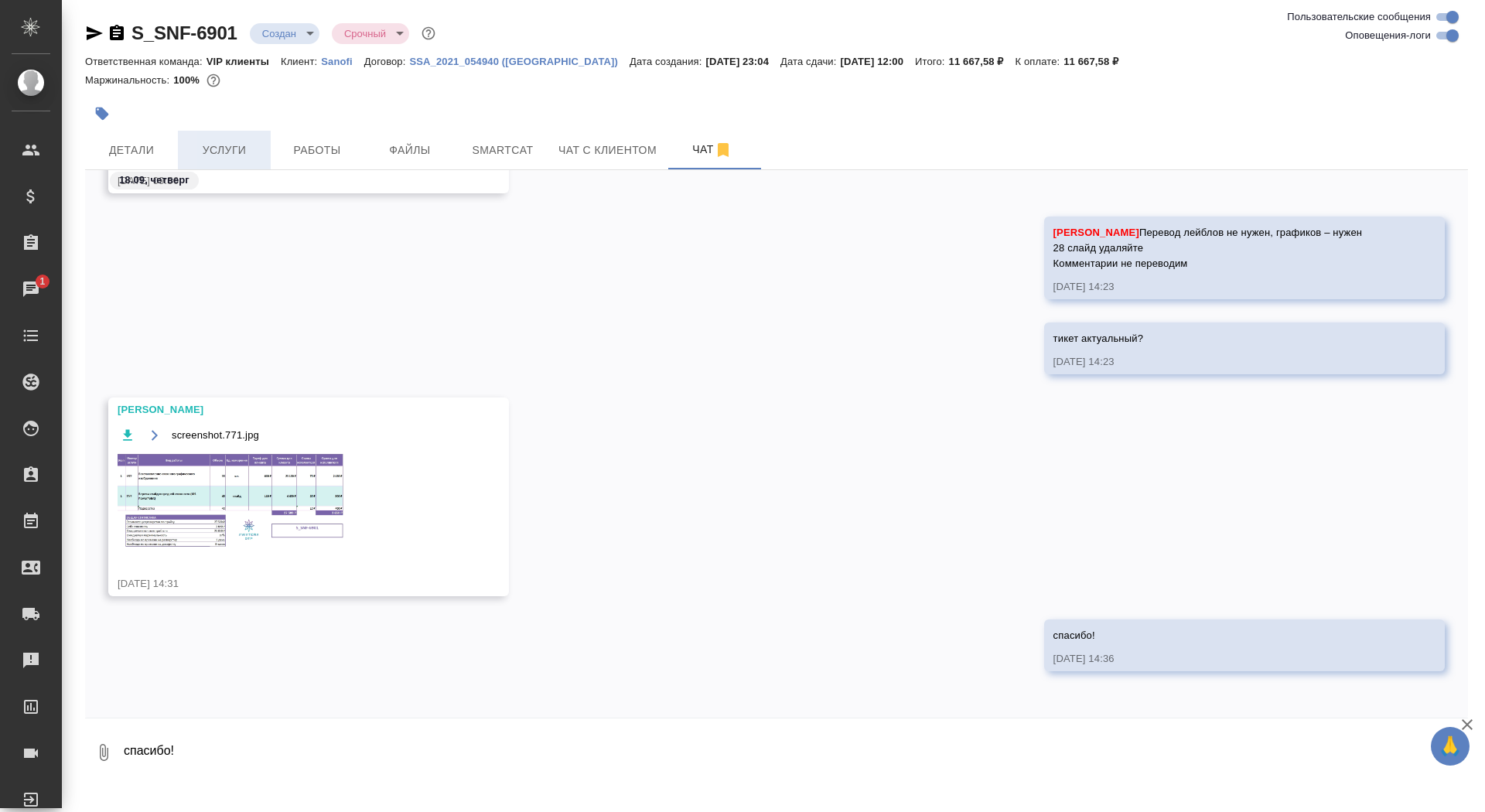
click at [237, 150] on span "Услуги" at bounding box center [224, 151] width 74 height 19
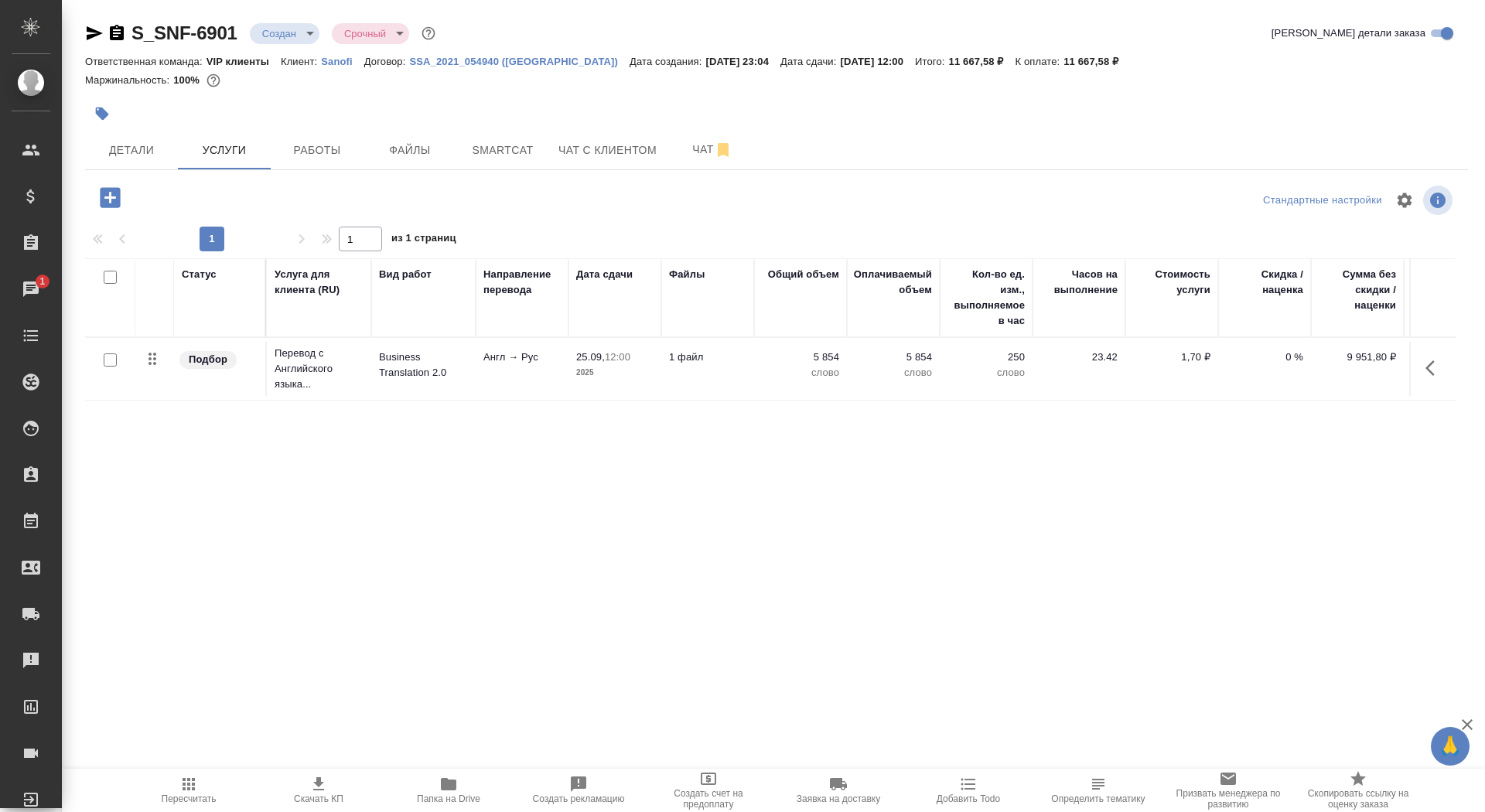
click at [89, 203] on div at bounding box center [315, 197] width 461 height 32
click at [115, 203] on icon "button" at bounding box center [110, 197] width 20 height 20
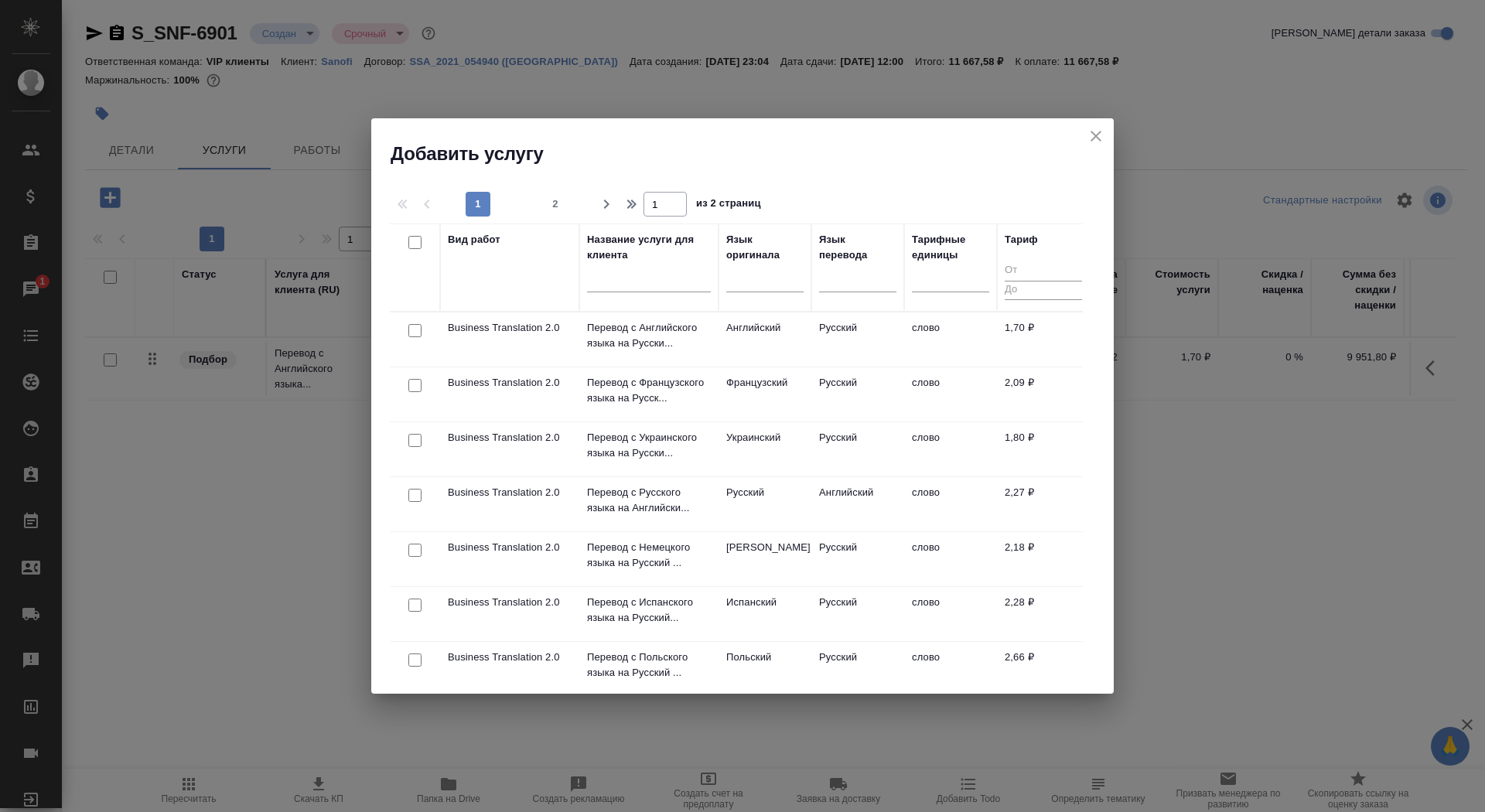
click at [623, 281] on input "text" at bounding box center [649, 282] width 124 height 19
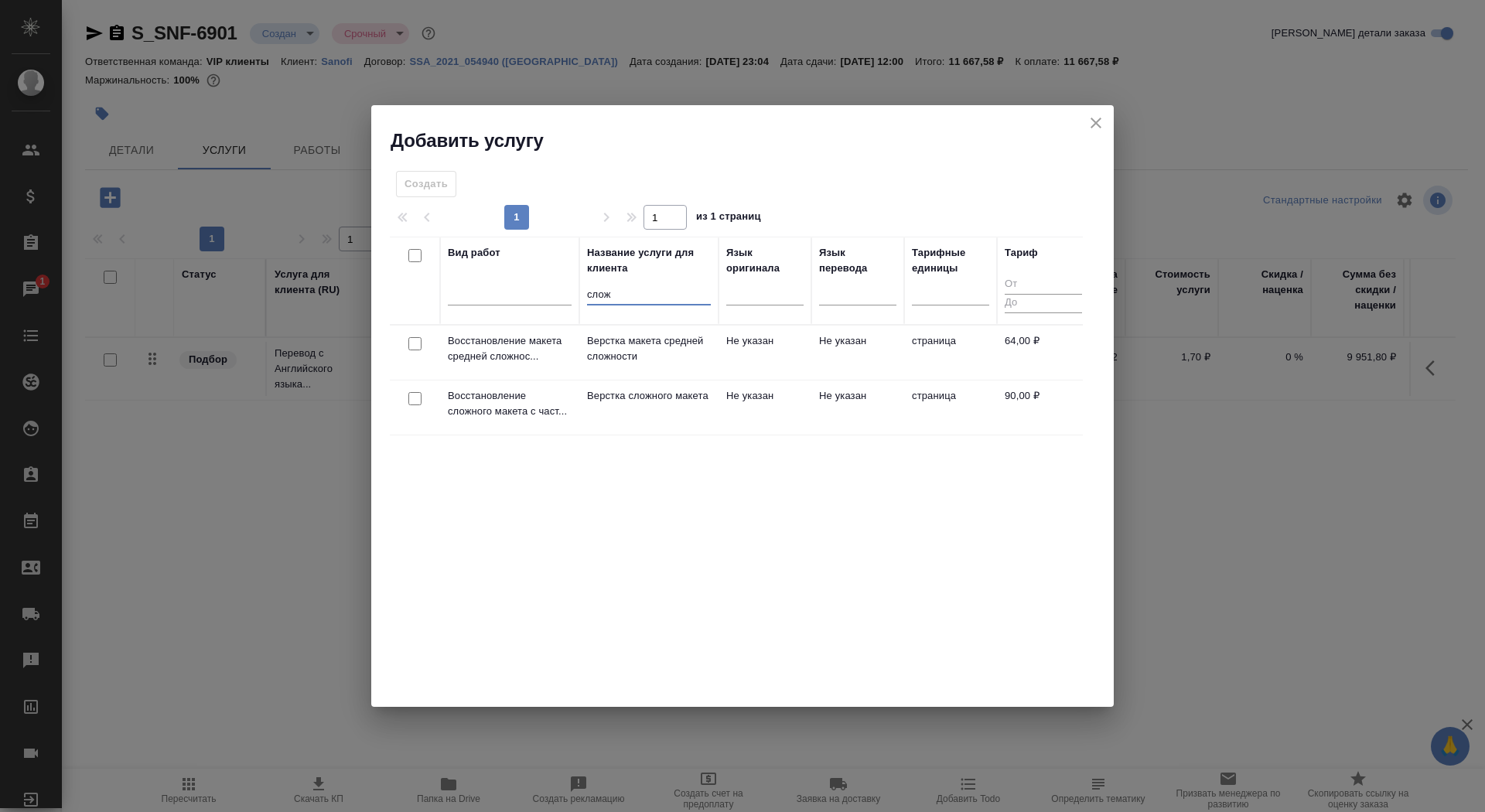
type input "слож"
click at [650, 426] on td "Верстка сложного макета" at bounding box center [648, 407] width 139 height 54
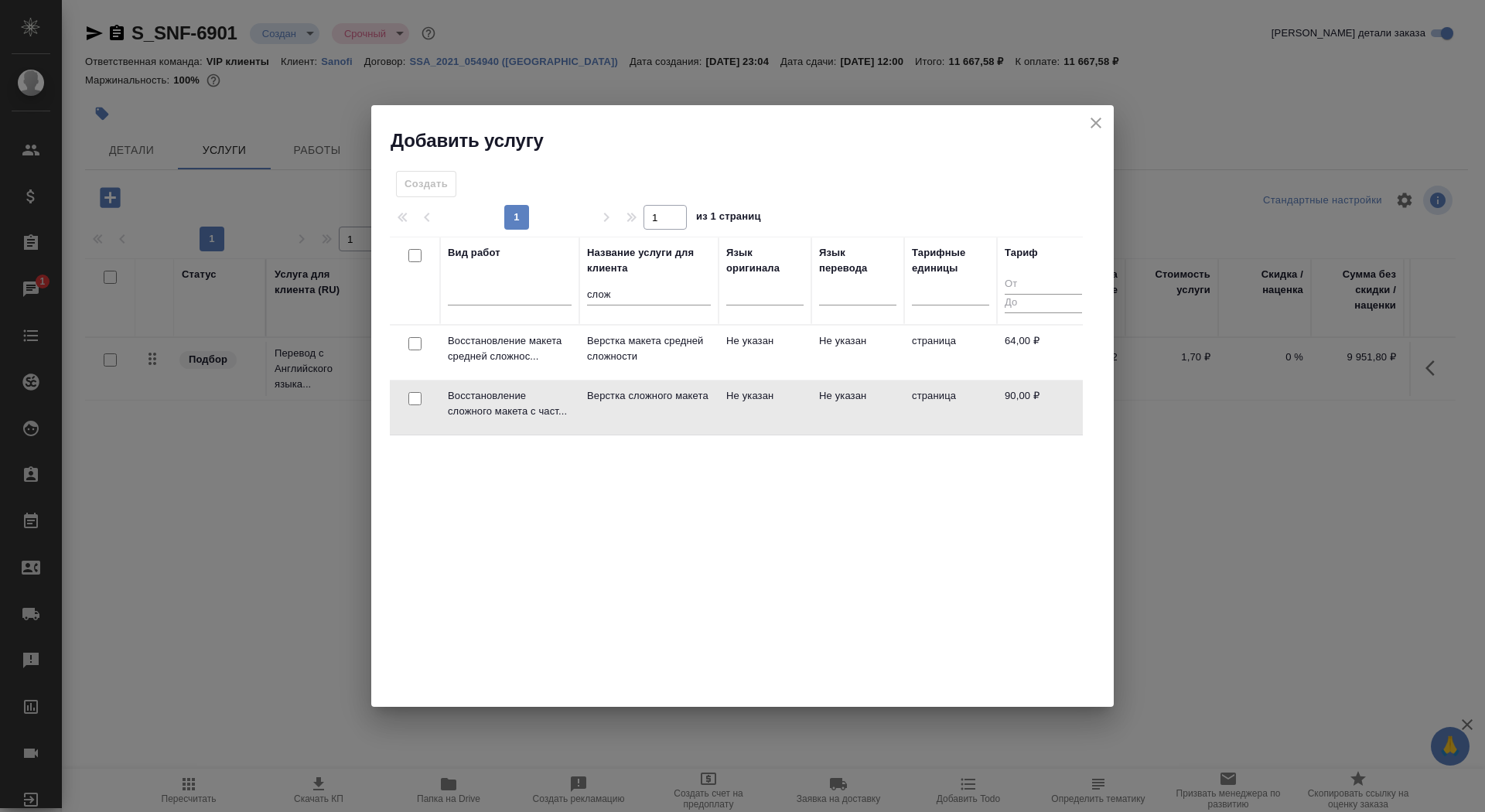
click at [650, 426] on td "Верстка сложного макета" at bounding box center [648, 407] width 139 height 54
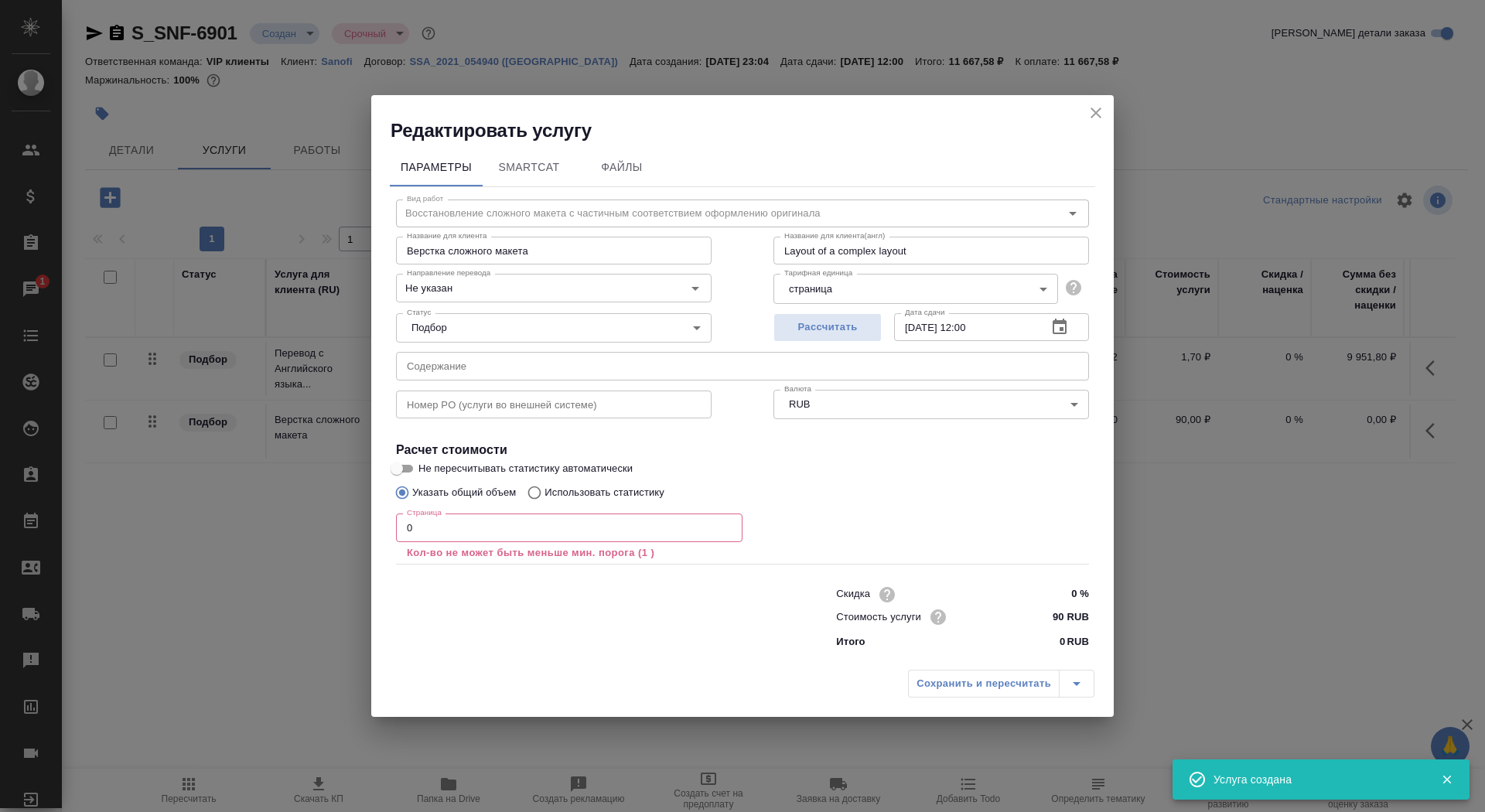
click at [484, 542] on div "Страница 0 Страница Кол-во не может быть меньше мин. порога (1 )" at bounding box center [568, 537] width 346 height 46
click at [483, 527] on input "0" at bounding box center [568, 527] width 346 height 27
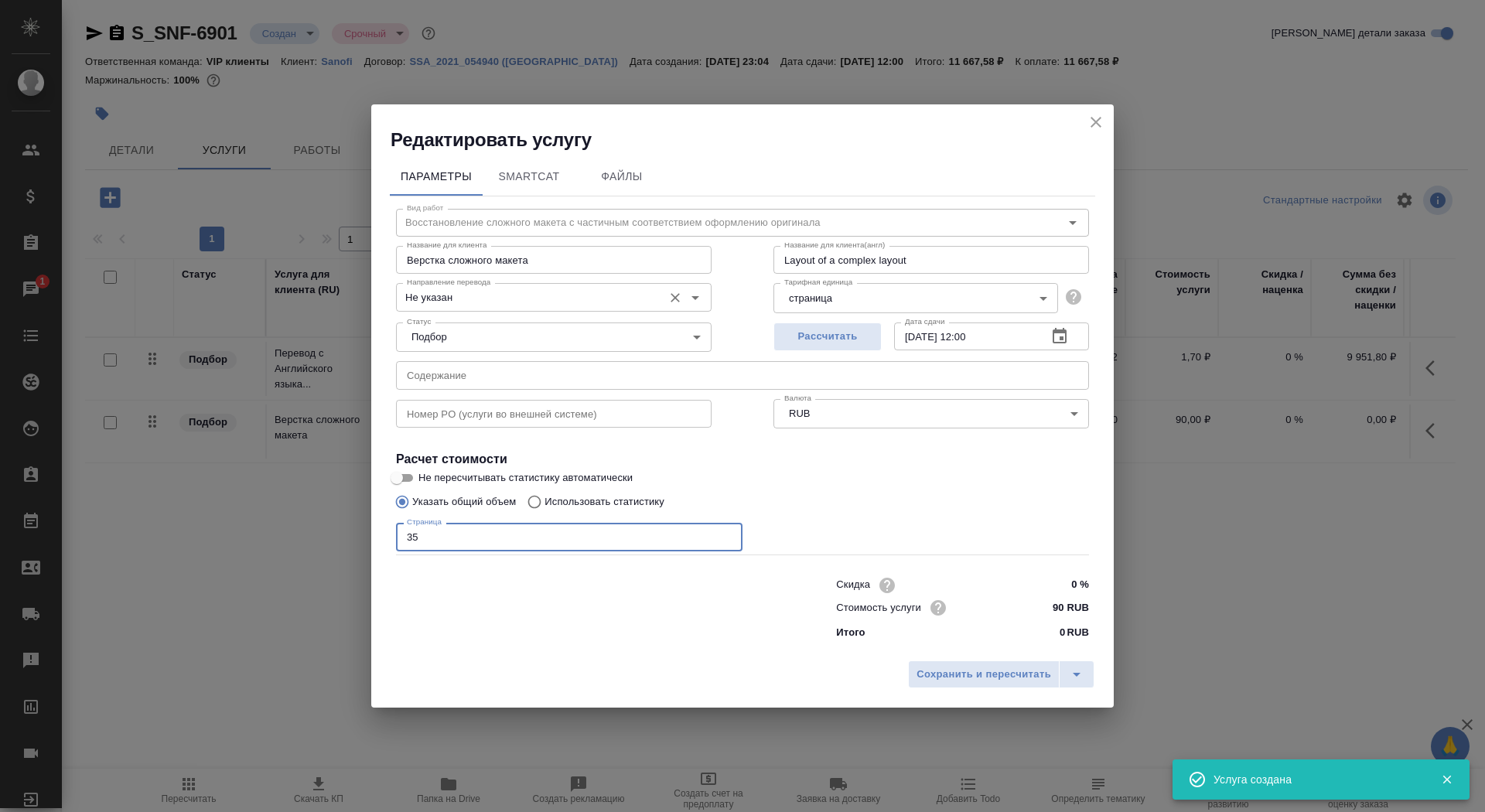
click at [530, 284] on div "Не указан Направление перевода" at bounding box center [553, 297] width 315 height 27
type input "35"
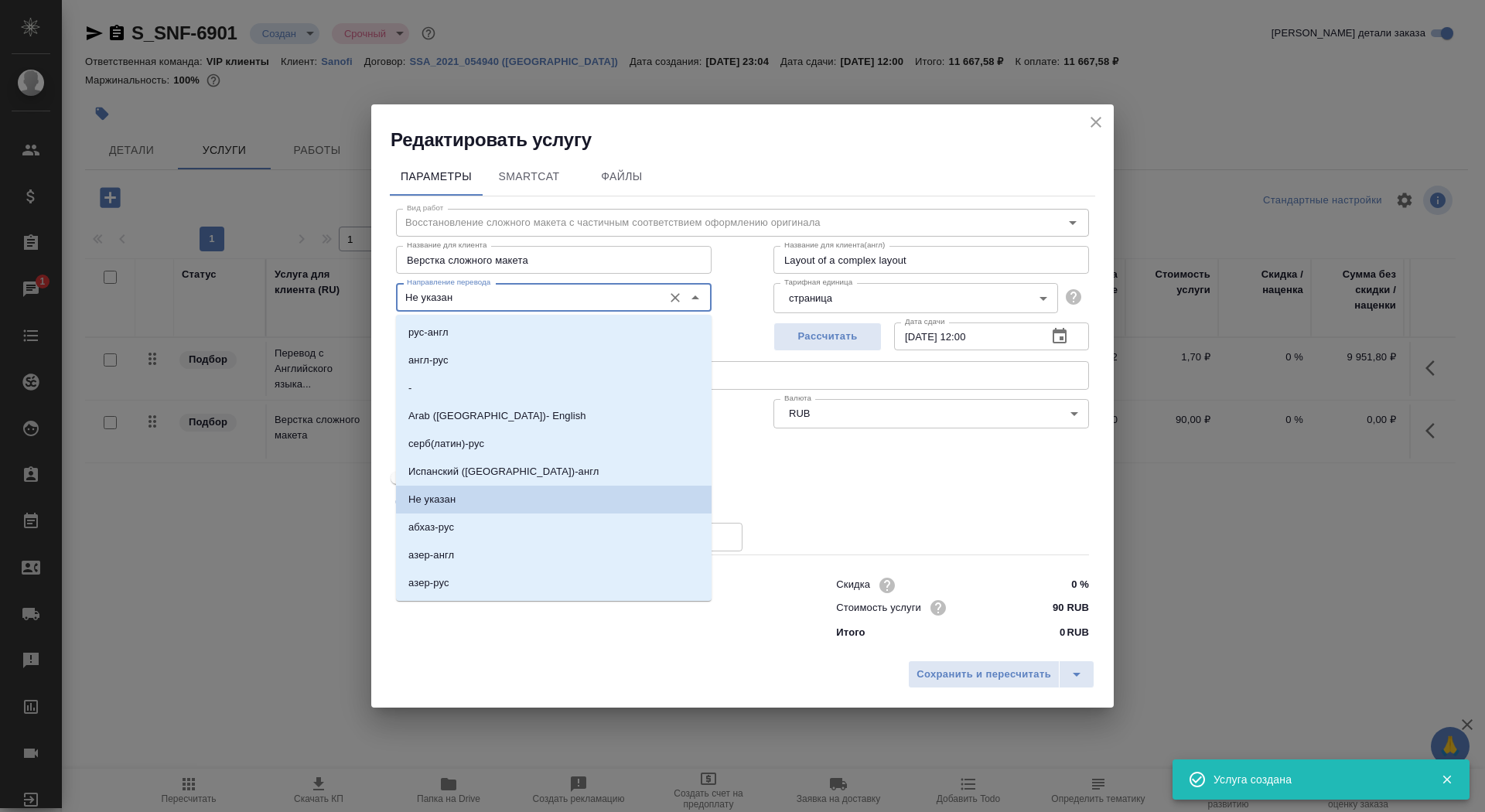
click at [531, 296] on input "Не указан" at bounding box center [527, 297] width 254 height 19
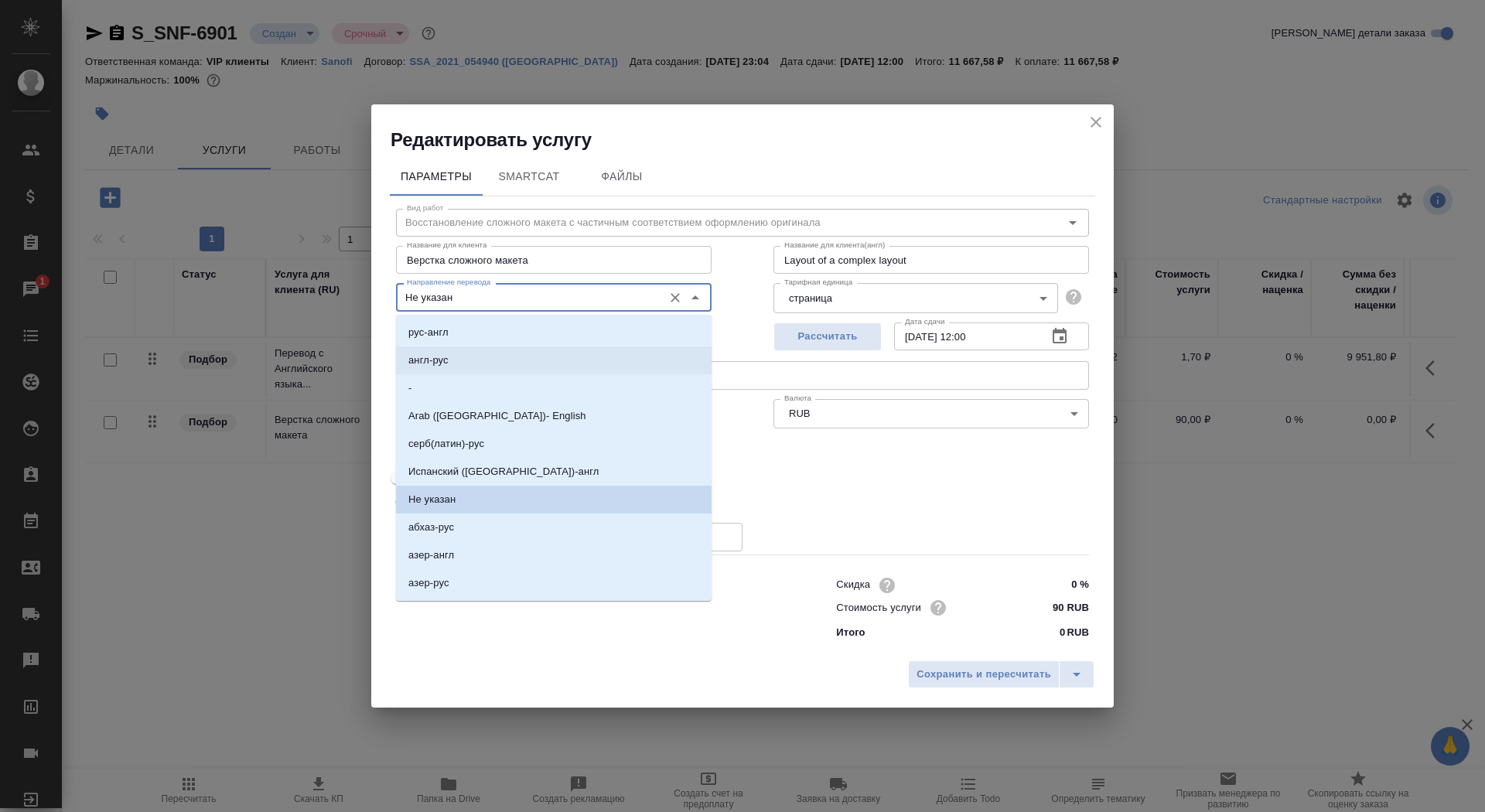
click at [531, 359] on li "англ-рус" at bounding box center [553, 360] width 315 height 27
type input "англ-рус"
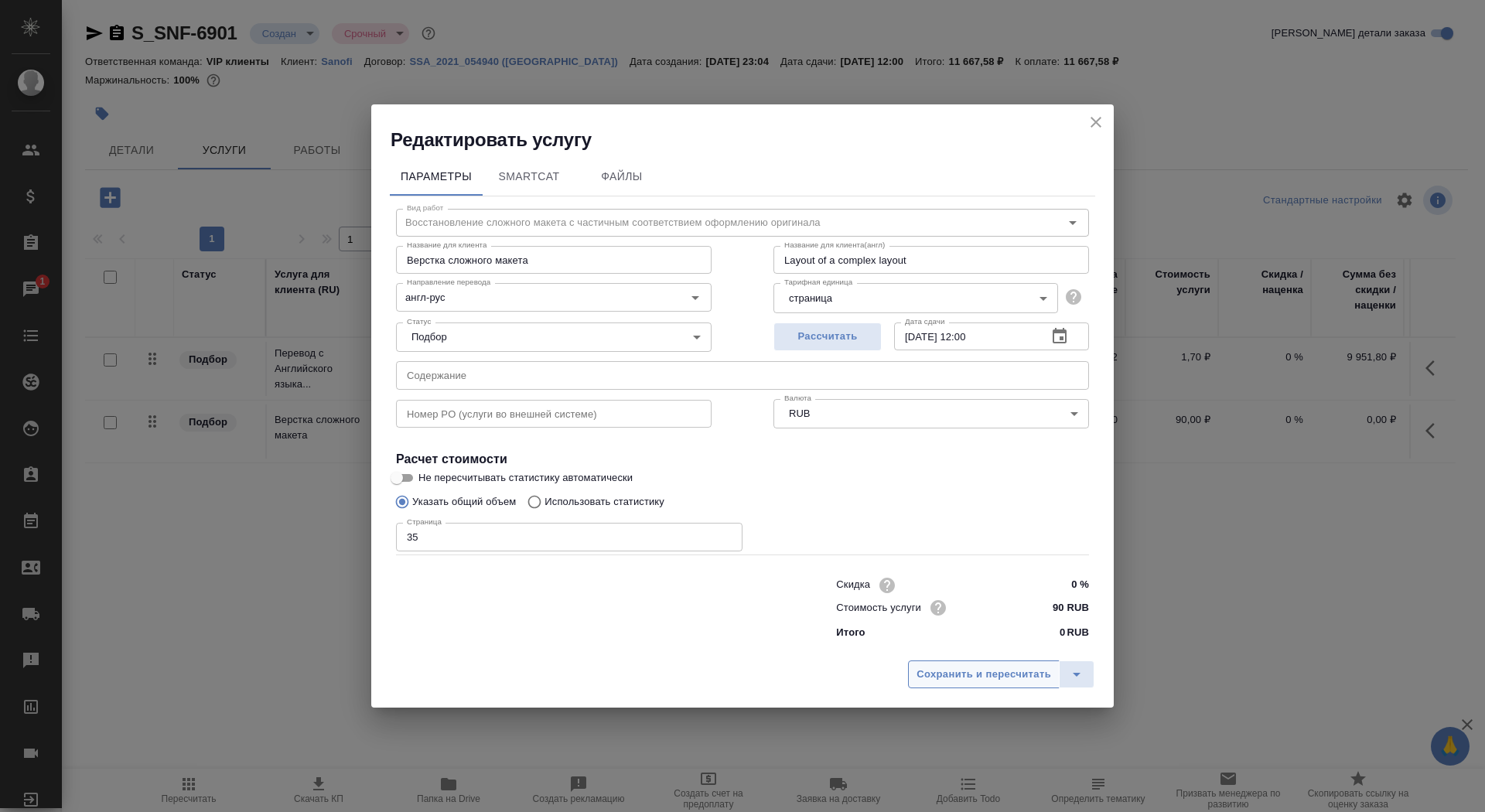
click at [950, 661] on div "Сохранить и пересчитать" at bounding box center [742, 680] width 743 height 55
click at [952, 673] on span "Сохранить и пересчитать" at bounding box center [984, 675] width 135 height 18
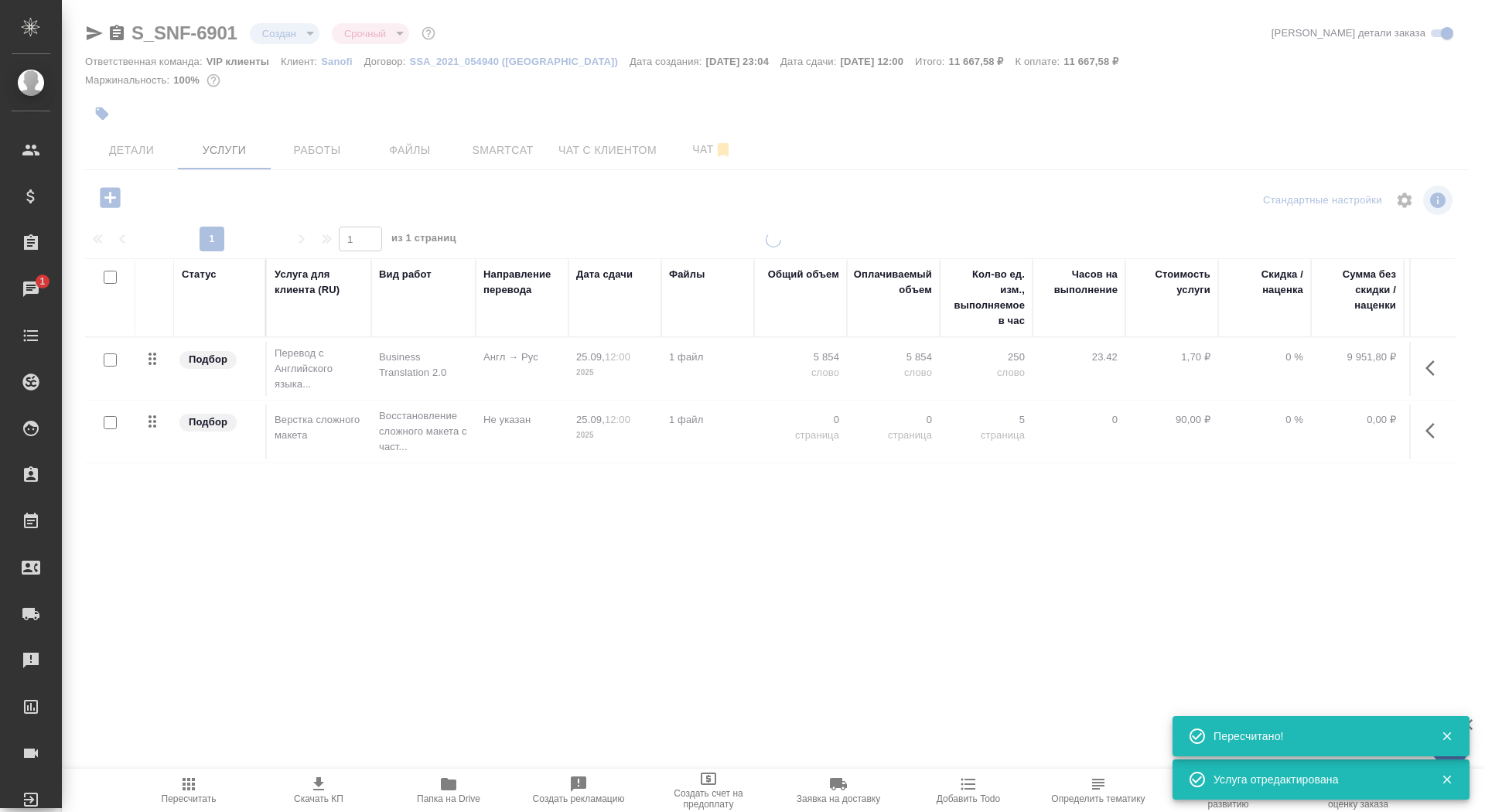
type input "normal"
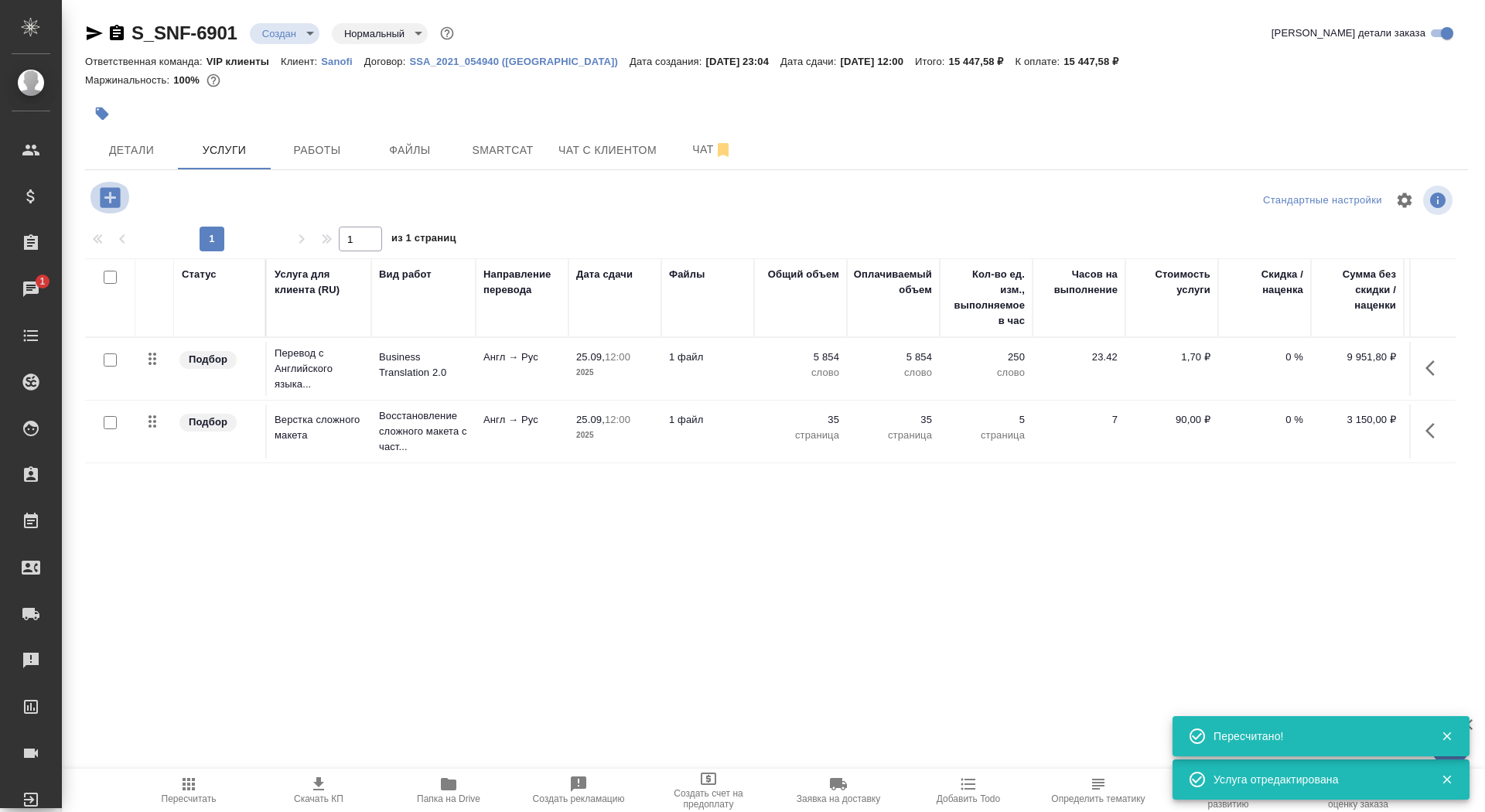
click at [109, 193] on icon "button" at bounding box center [110, 197] width 27 height 27
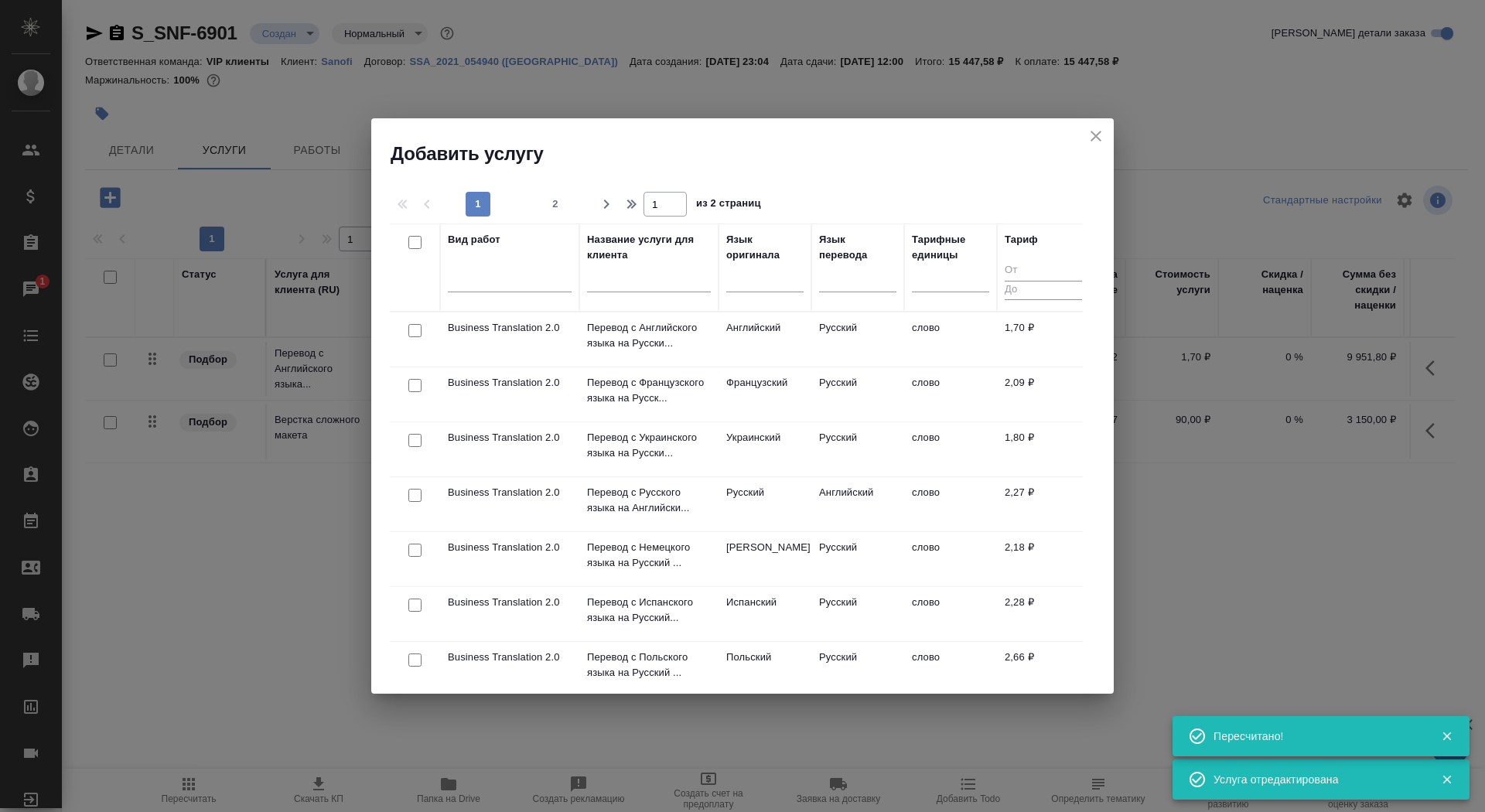
click at [665, 287] on input "text" at bounding box center [649, 282] width 124 height 19
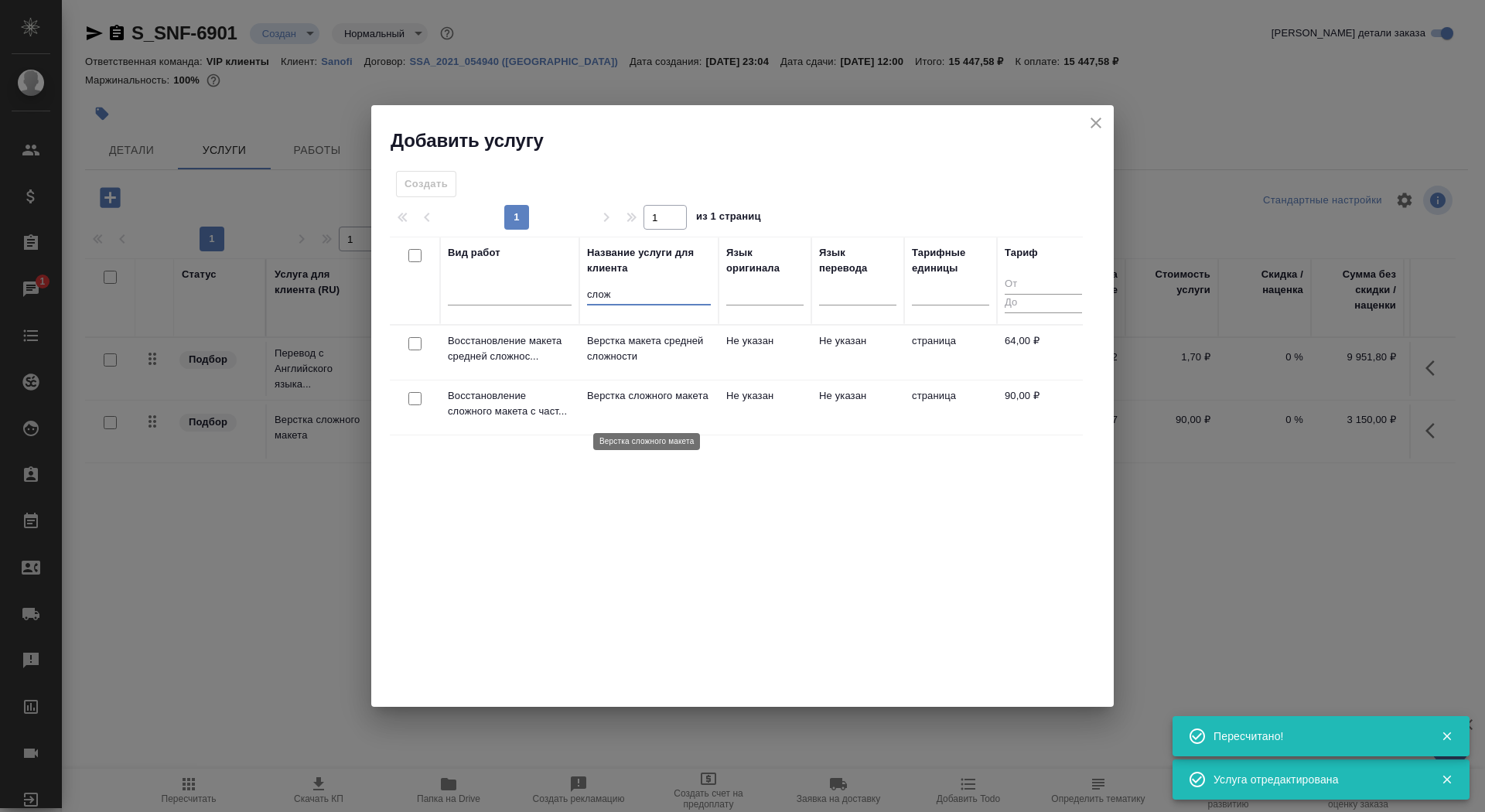
type input "слож"
click at [643, 404] on p "Верстка сложного макета" at bounding box center [649, 395] width 124 height 15
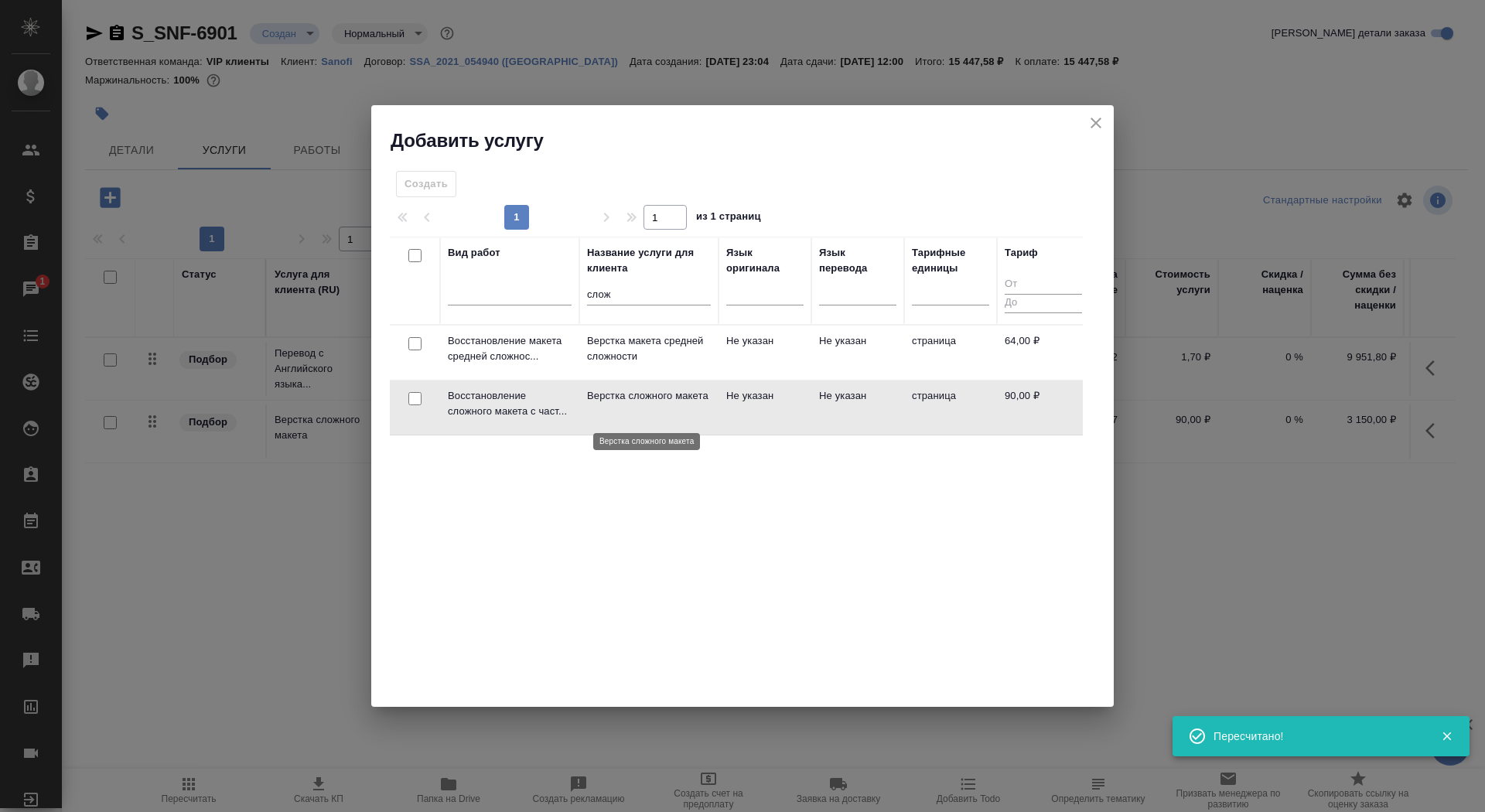
click at [643, 404] on p "Верстка сложного макета" at bounding box center [649, 395] width 124 height 15
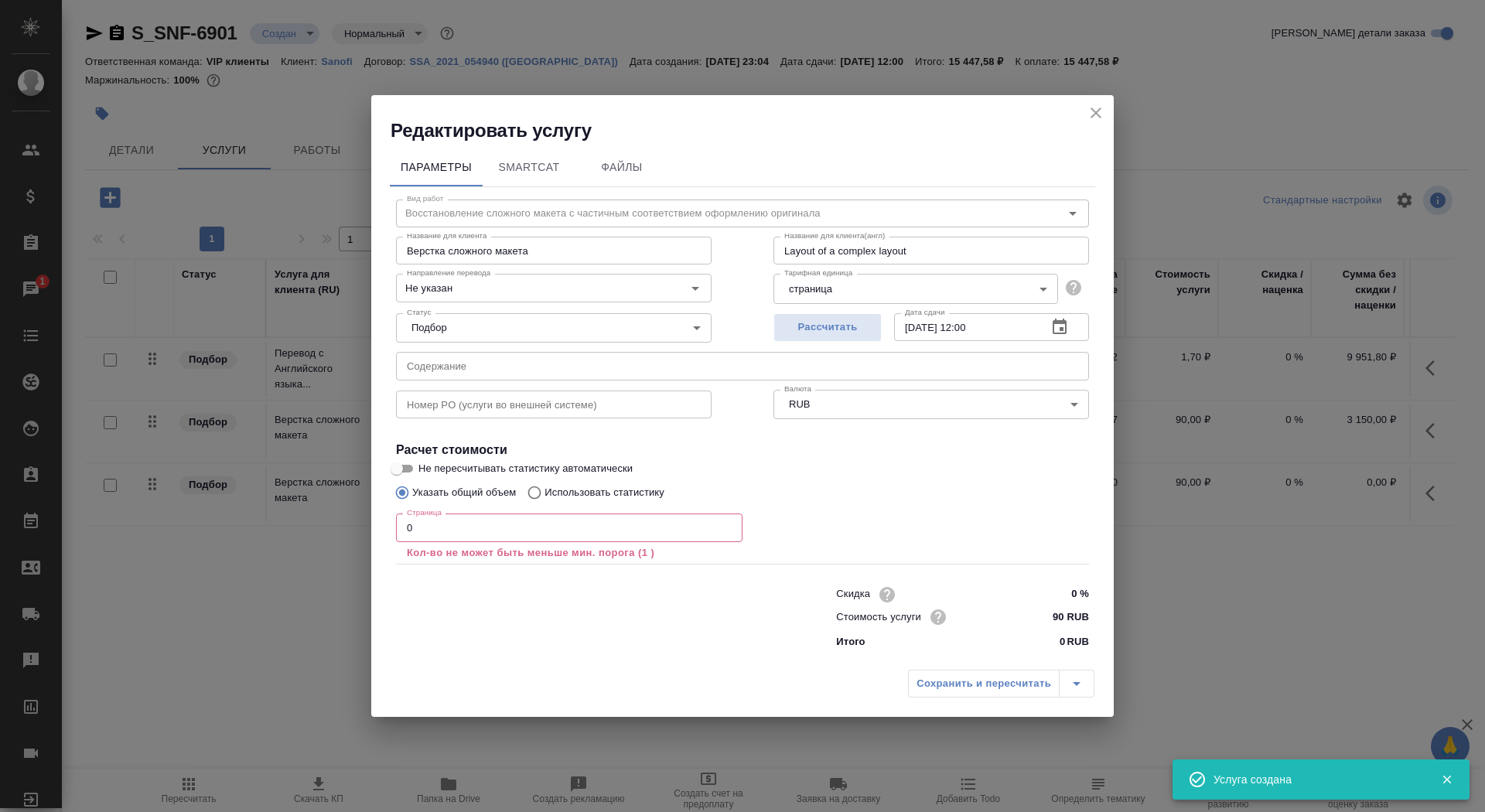
click at [1100, 120] on icon "close" at bounding box center [1095, 112] width 19 height 19
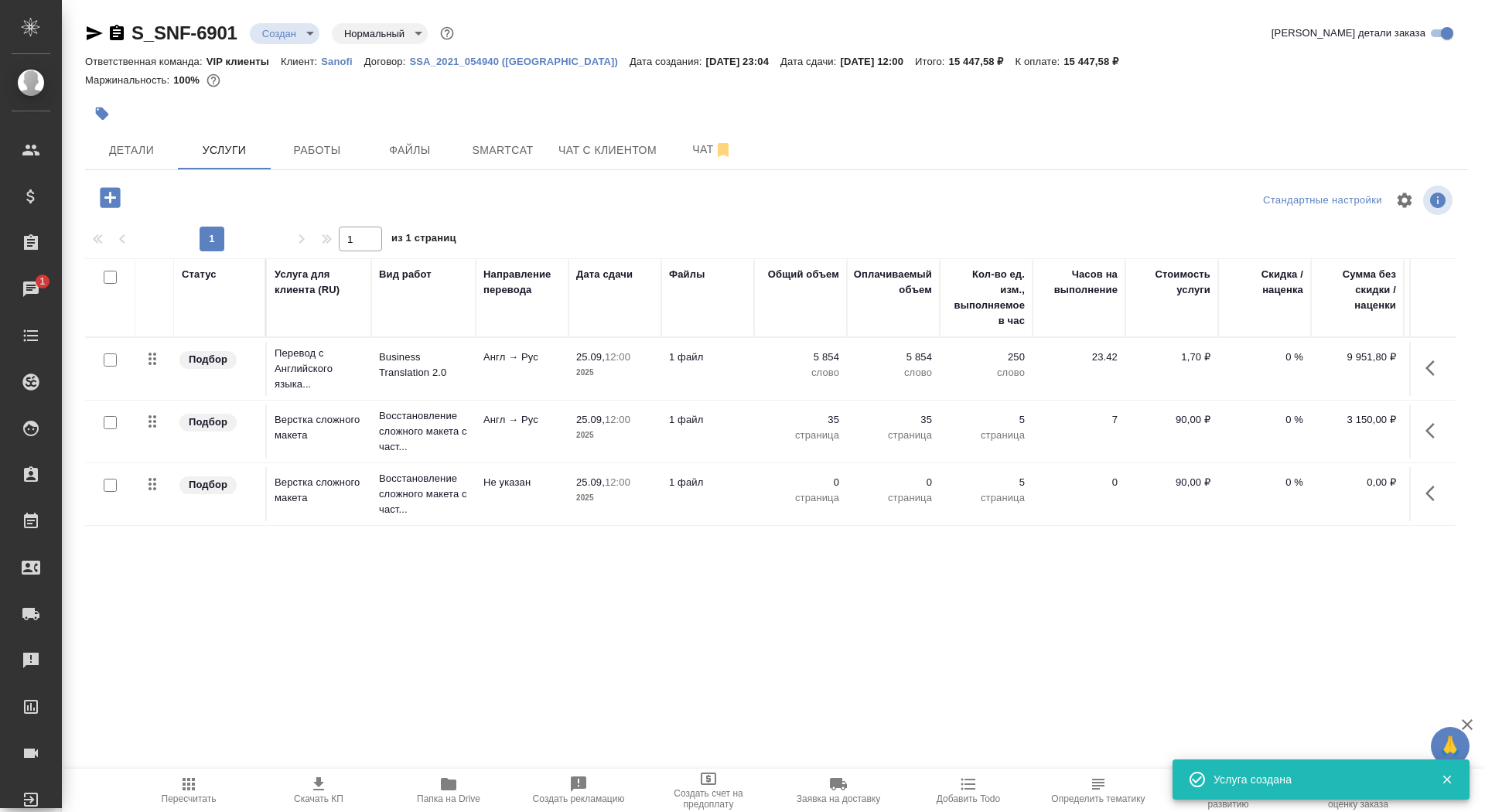
click at [1436, 494] on icon "button" at bounding box center [1435, 493] width 19 height 19
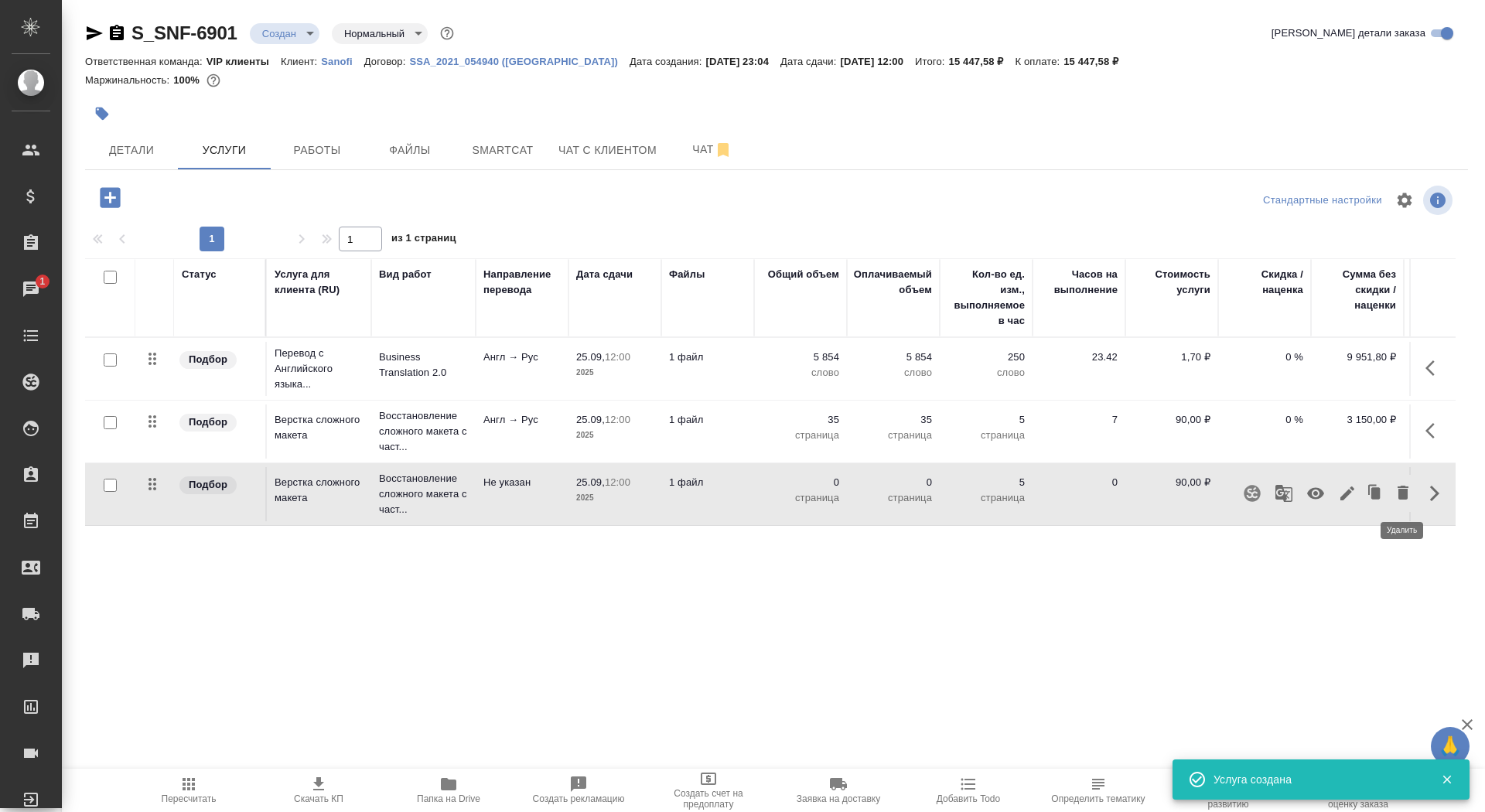
click at [1404, 494] on icon "button" at bounding box center [1403, 493] width 11 height 14
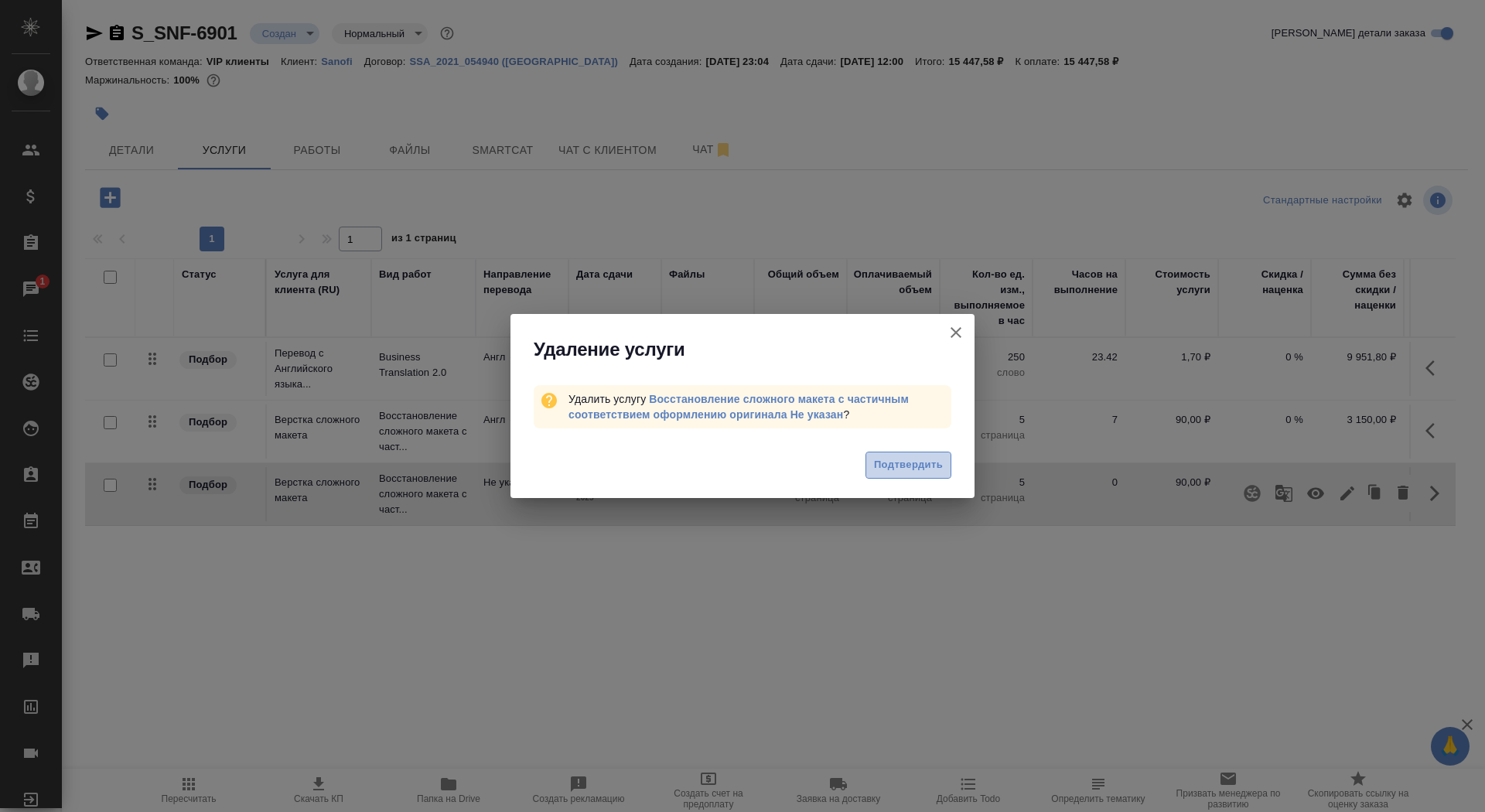
click at [883, 452] on button "Подтвердить" at bounding box center [908, 465] width 86 height 27
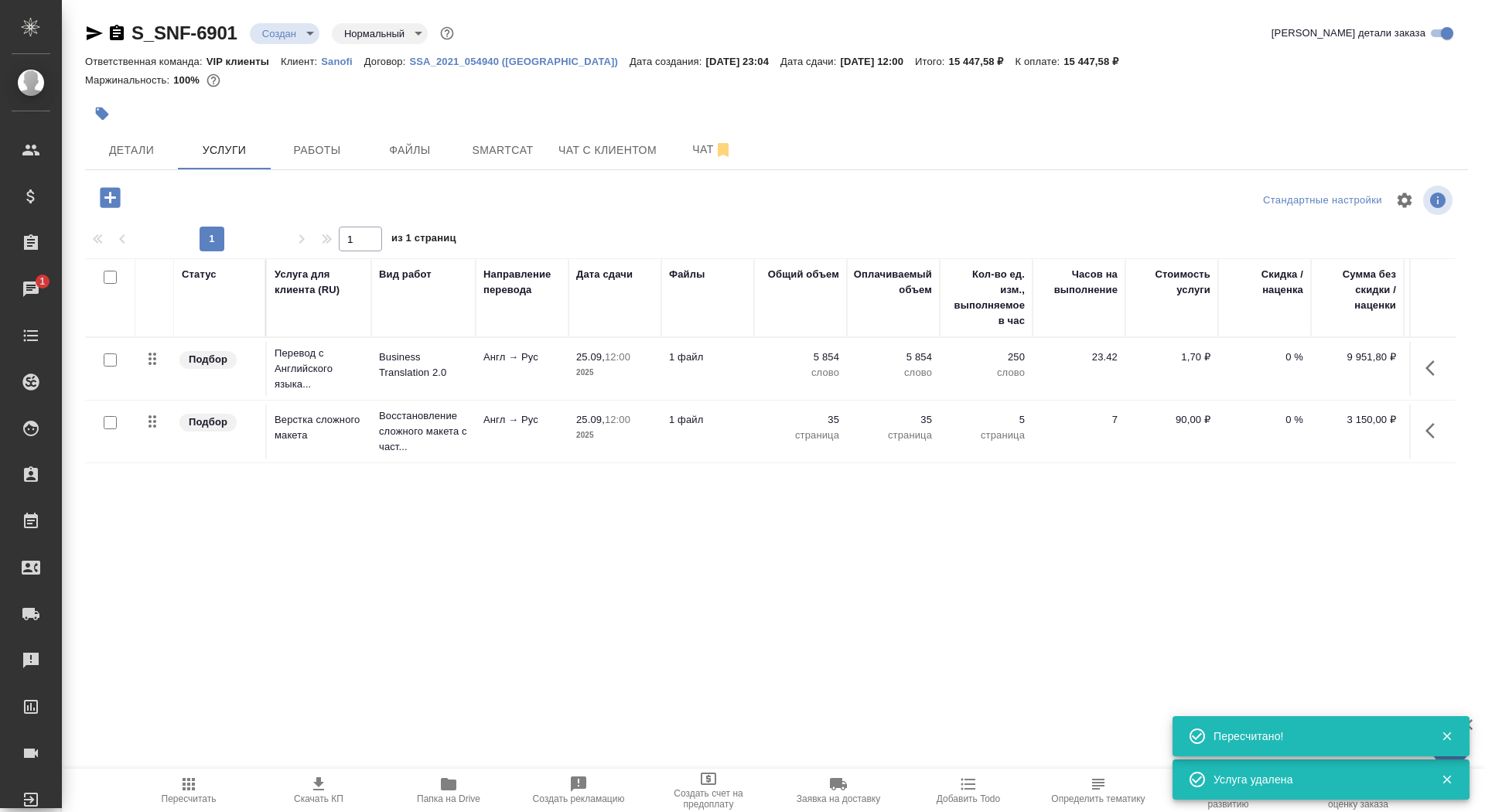
click at [120, 191] on icon "button" at bounding box center [110, 197] width 27 height 27
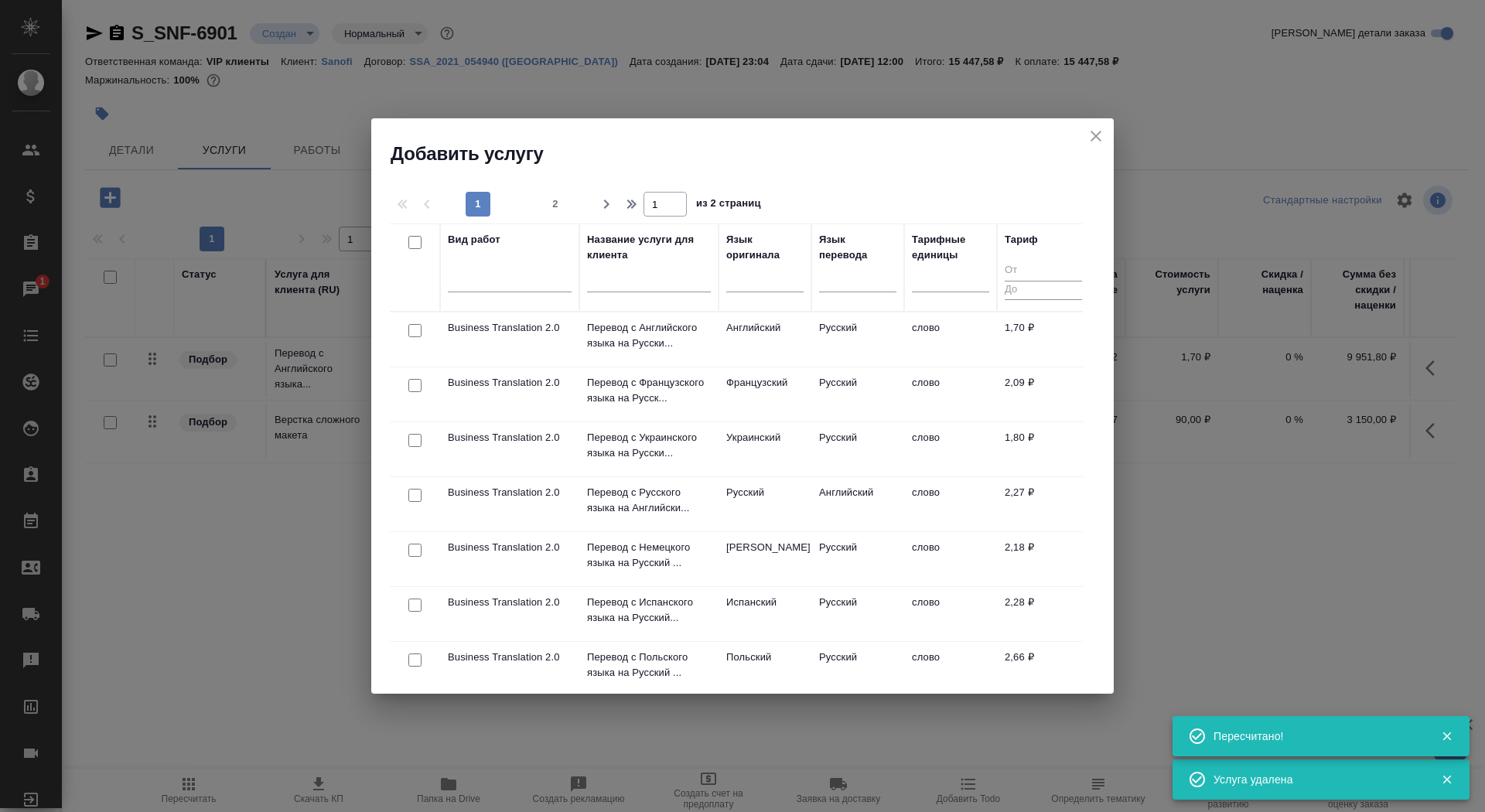
click at [652, 273] on input "text" at bounding box center [649, 282] width 124 height 19
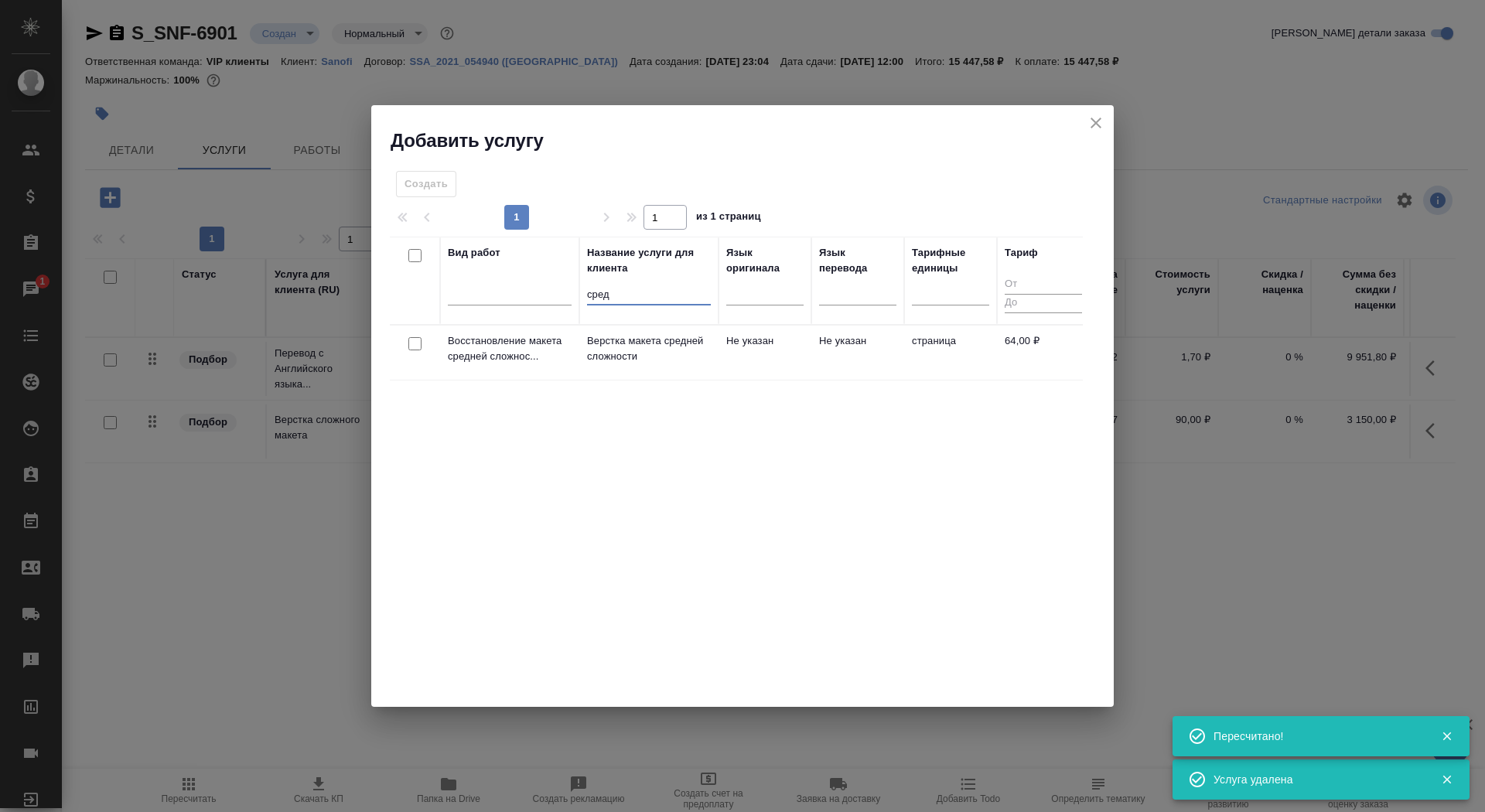
type input "сред"
click at [615, 326] on td "Верстка макета средней сложности" at bounding box center [648, 352] width 139 height 54
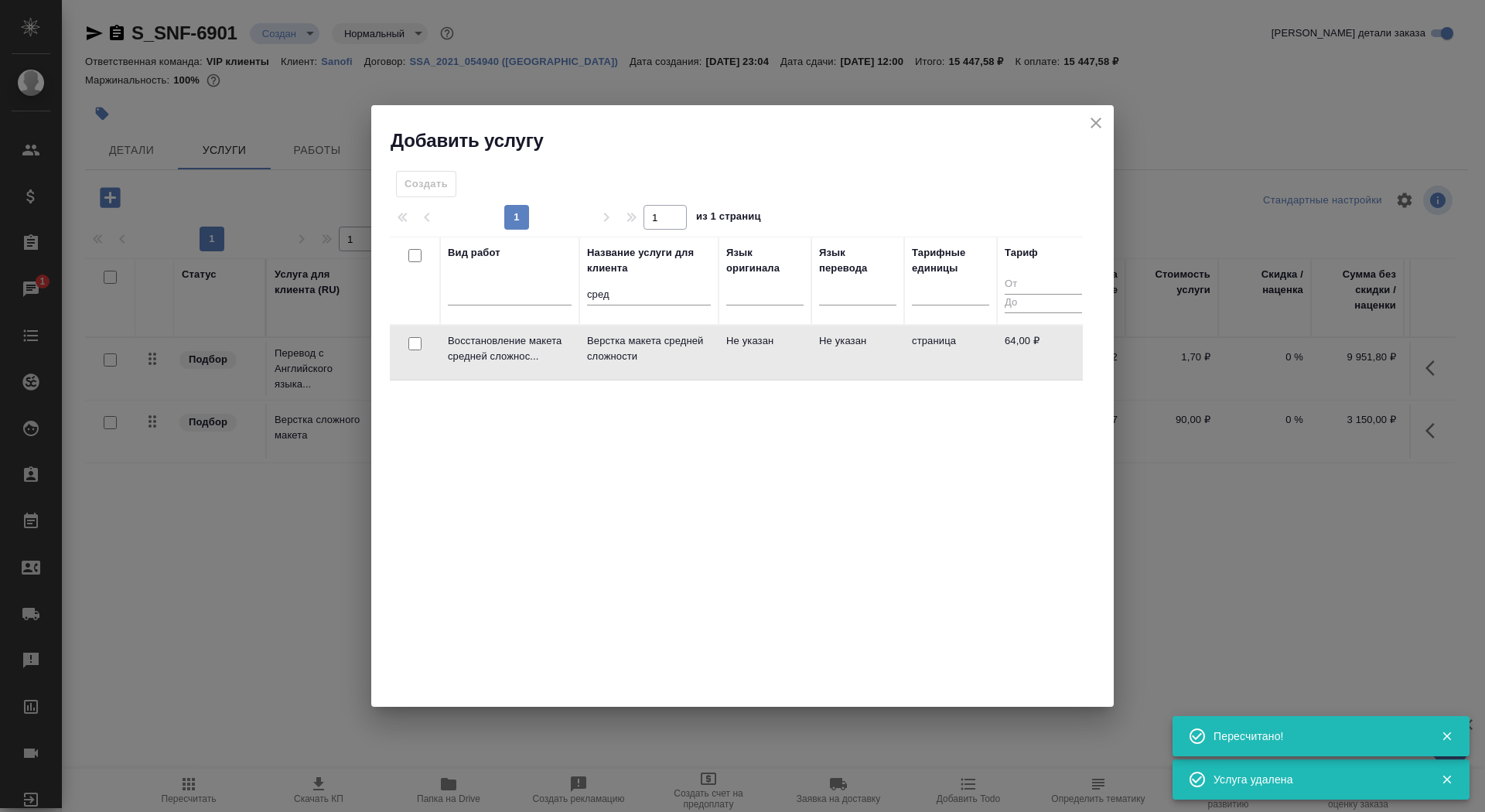
click at [615, 326] on td "Верстка макета средней сложности" at bounding box center [648, 352] width 139 height 54
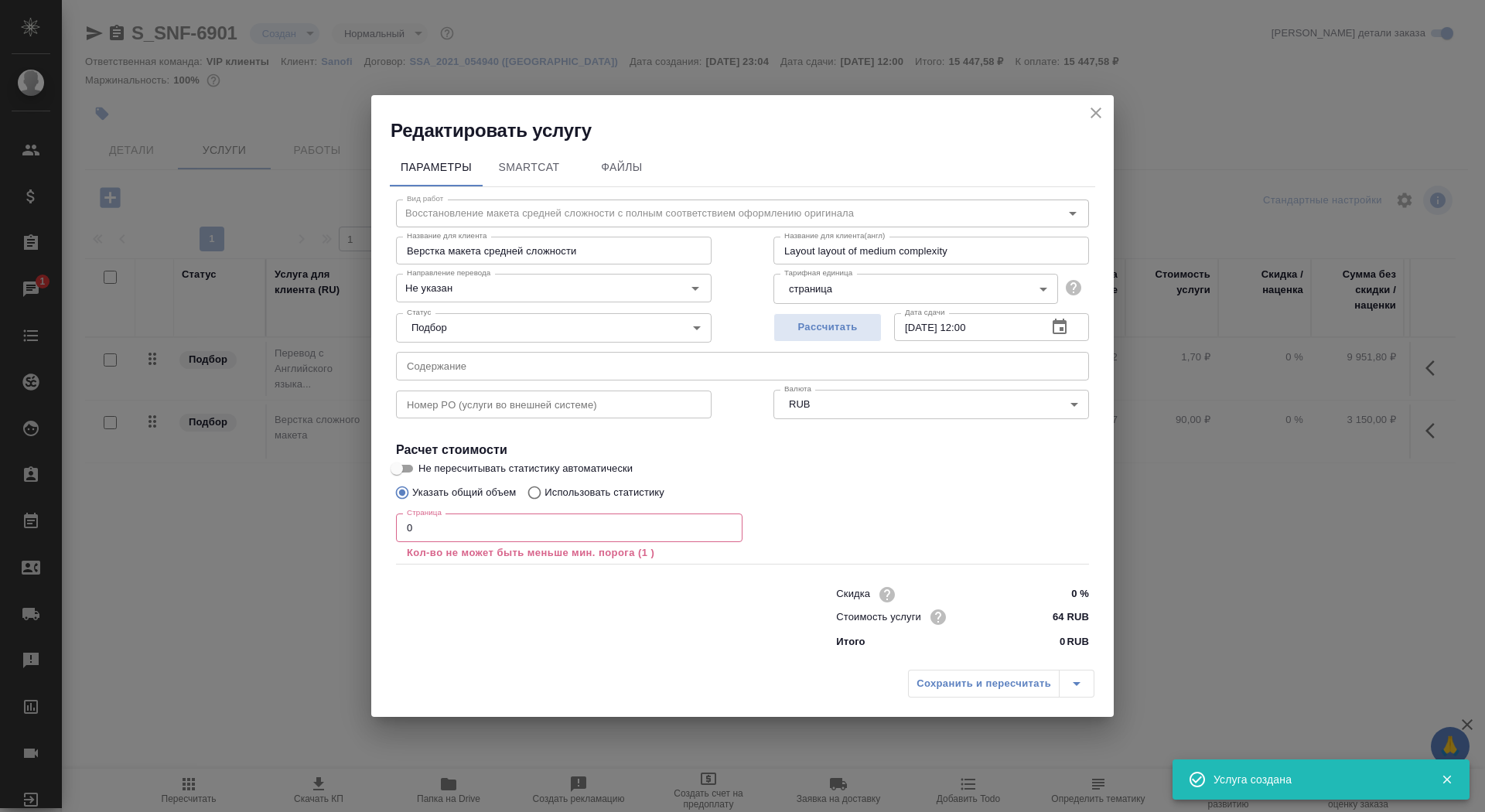
click at [468, 535] on input "0" at bounding box center [568, 527] width 346 height 27
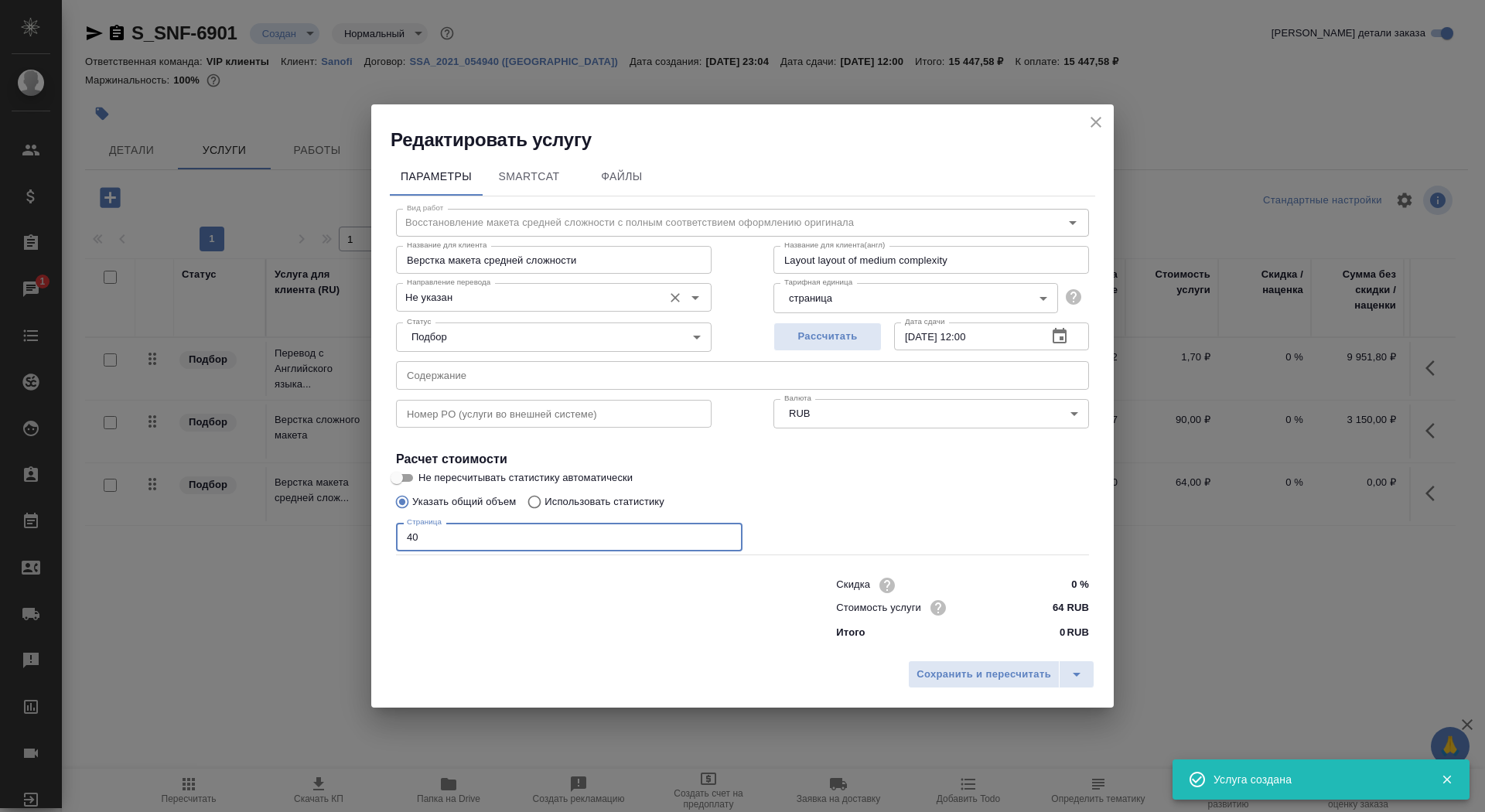
click at [455, 307] on div "Не указан Направление перевода" at bounding box center [553, 297] width 315 height 27
type input "40"
click at [485, 307] on div "Не указан Направление перевода" at bounding box center [553, 297] width 315 height 27
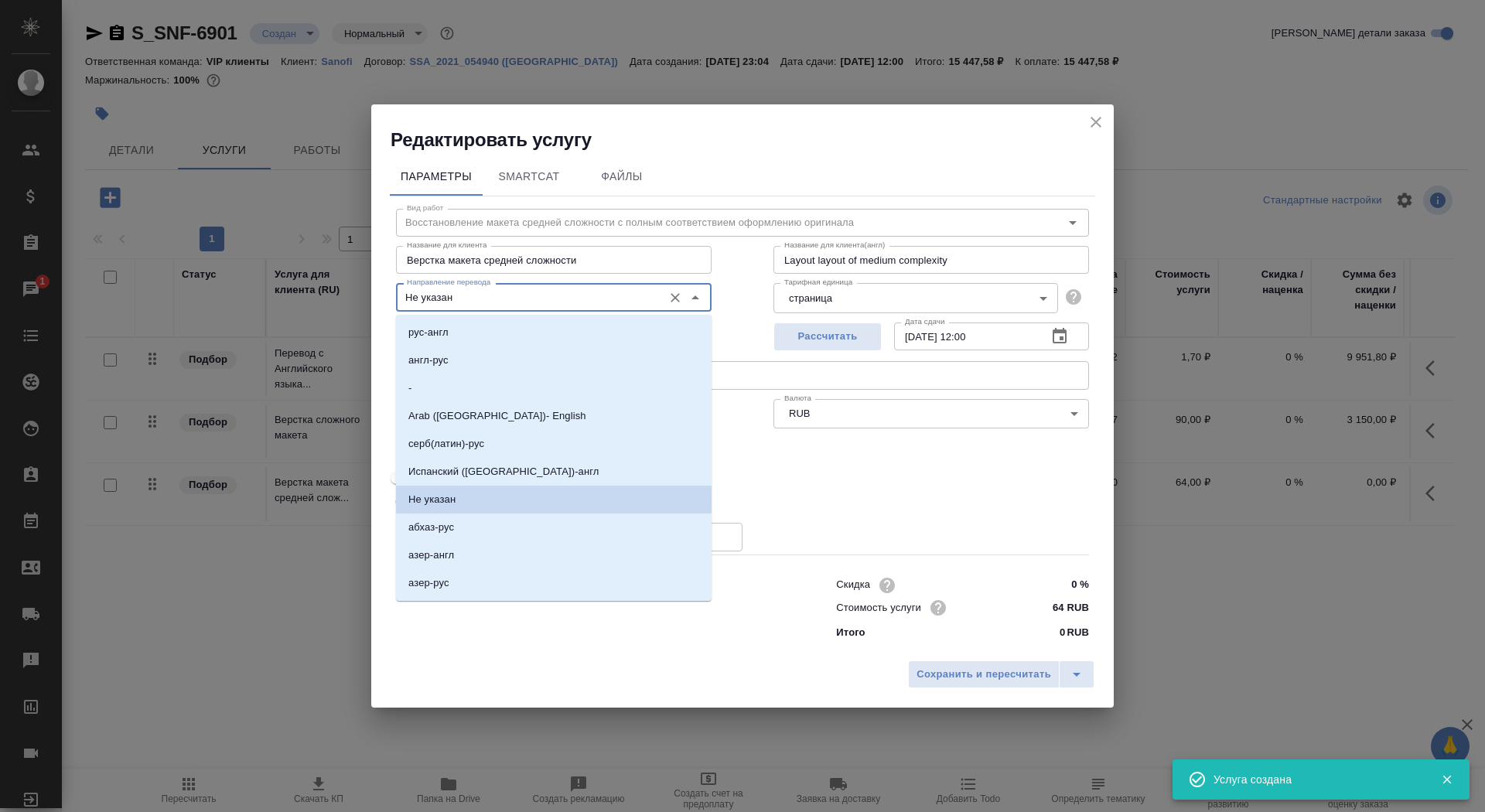
click at [490, 299] on input "Не указан" at bounding box center [527, 297] width 254 height 19
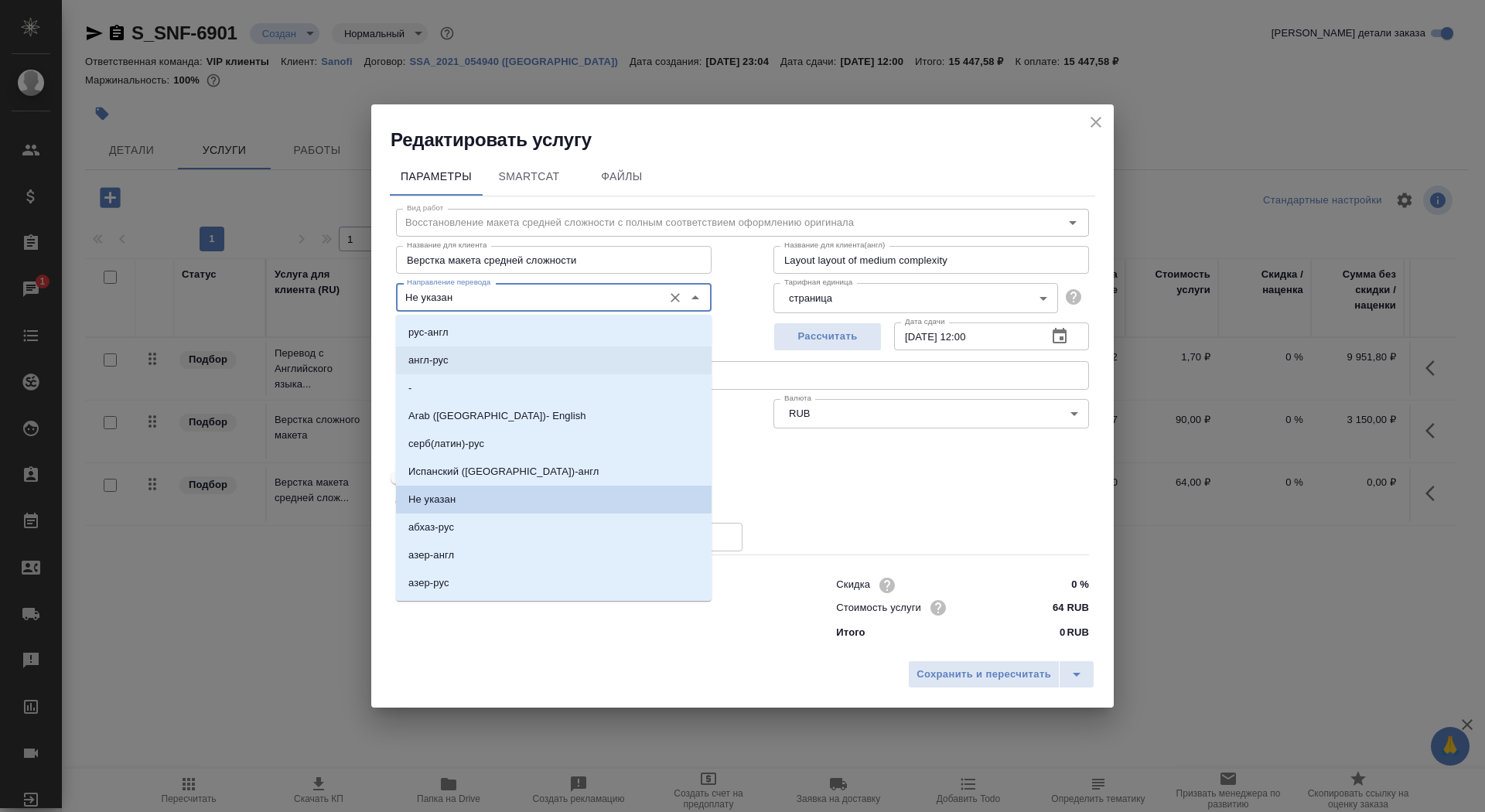
click at [494, 366] on li "англ-рус" at bounding box center [553, 360] width 315 height 27
type input "англ-рус"
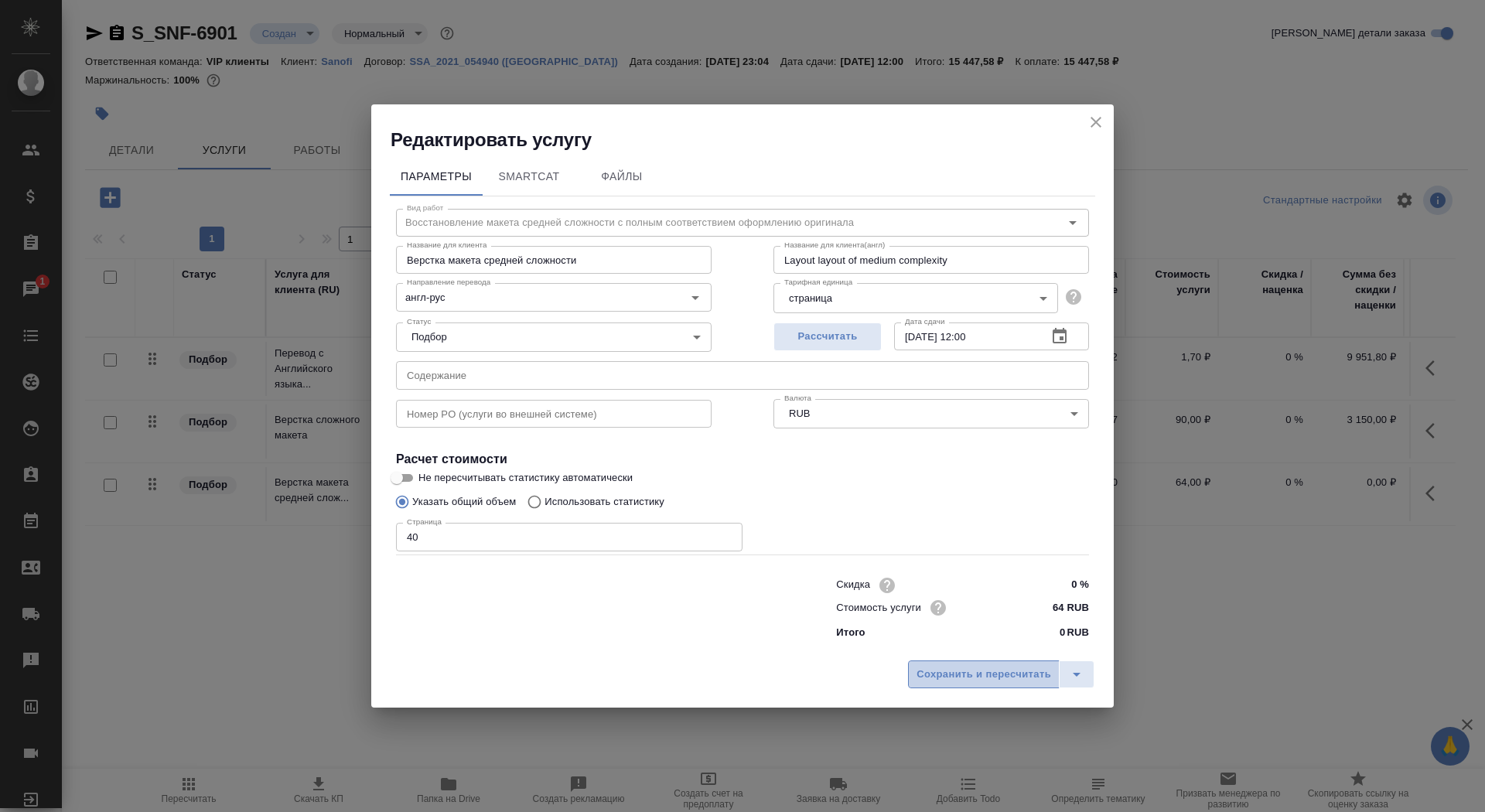
click at [972, 686] on button "Сохранить и пересчитать" at bounding box center [983, 674] width 151 height 27
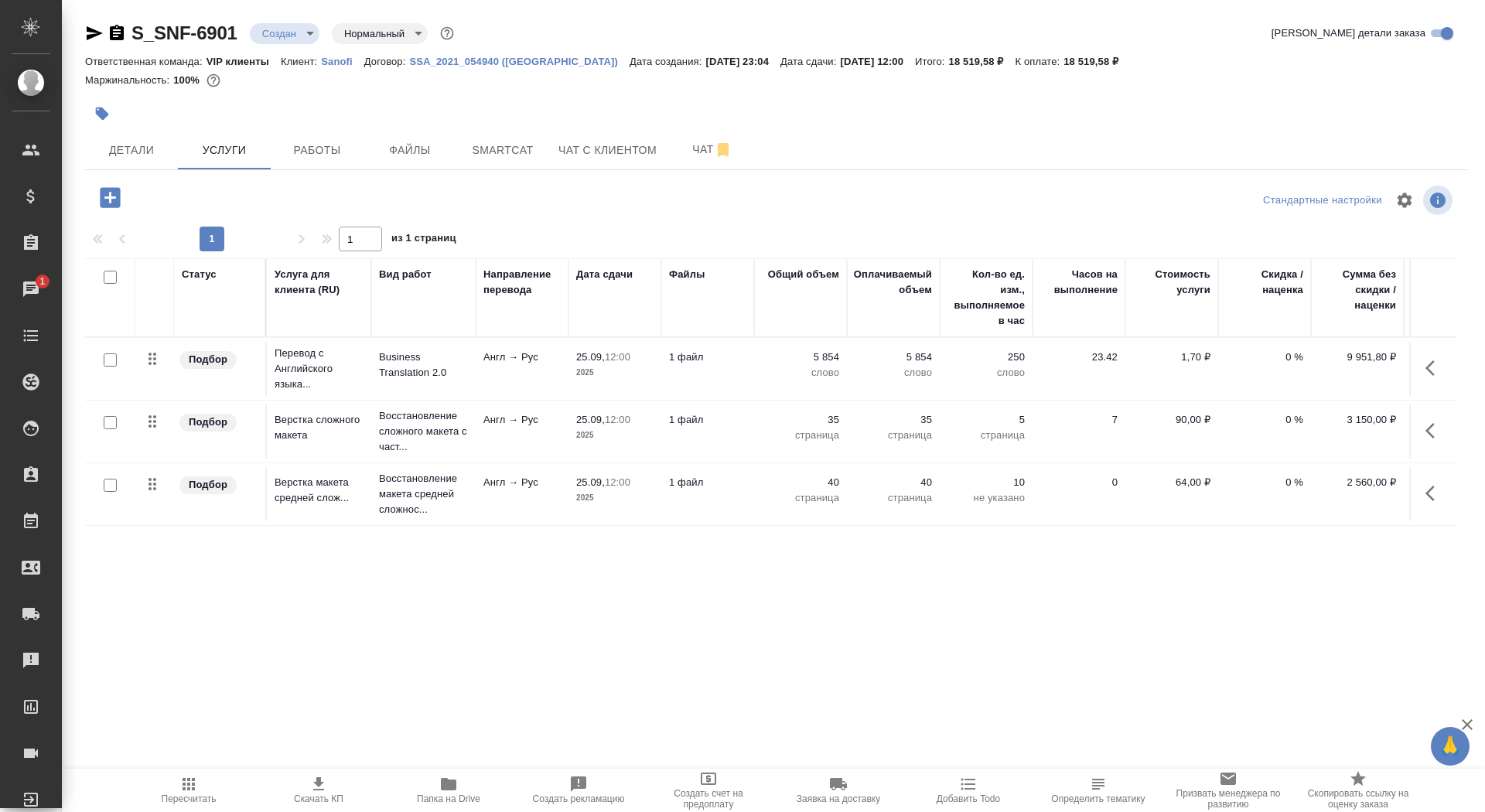
click at [322, 790] on icon "button" at bounding box center [319, 784] width 11 height 13
click at [164, 139] on button "Детали" at bounding box center [131, 151] width 93 height 39
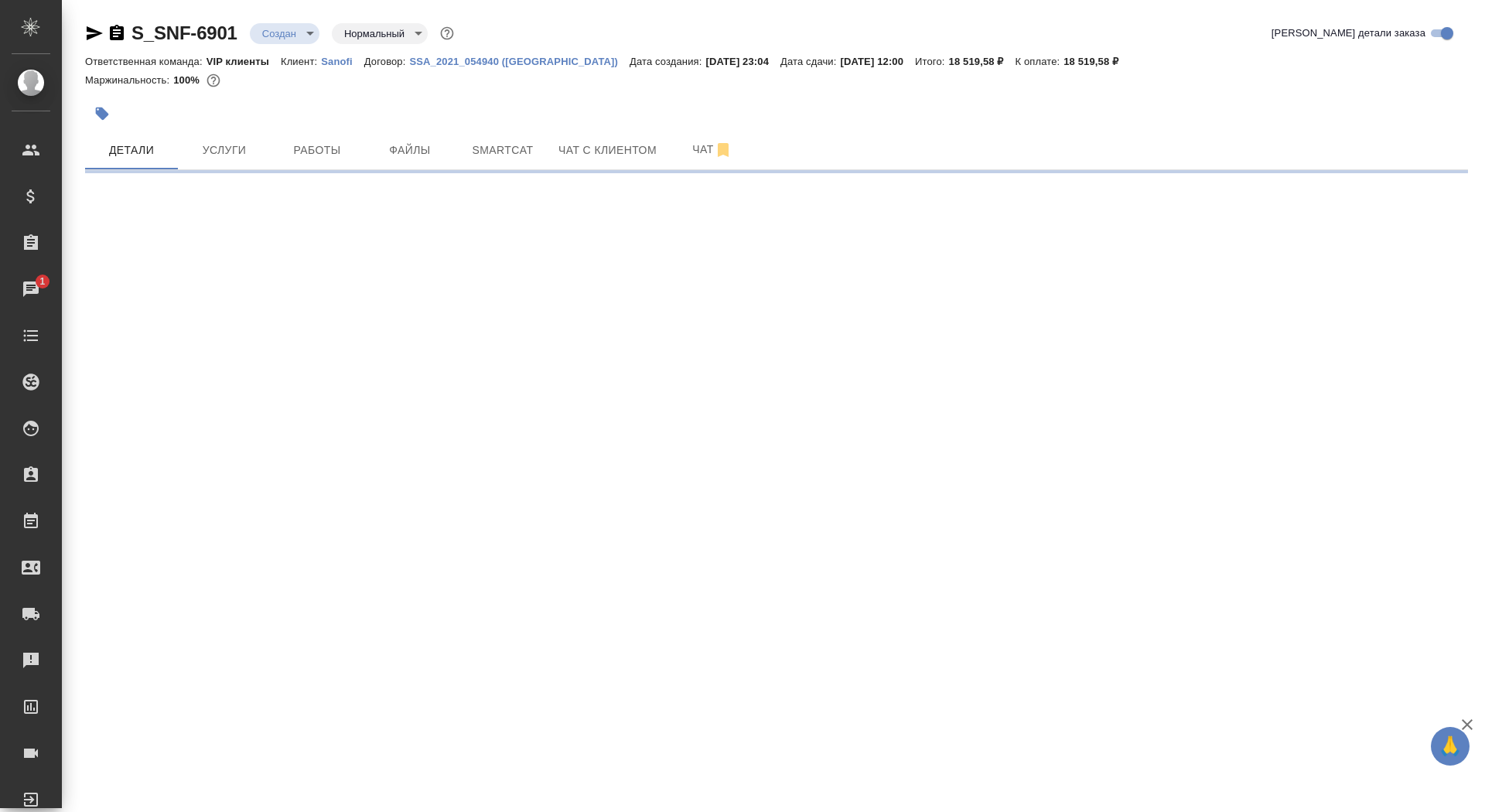
select select "RU"
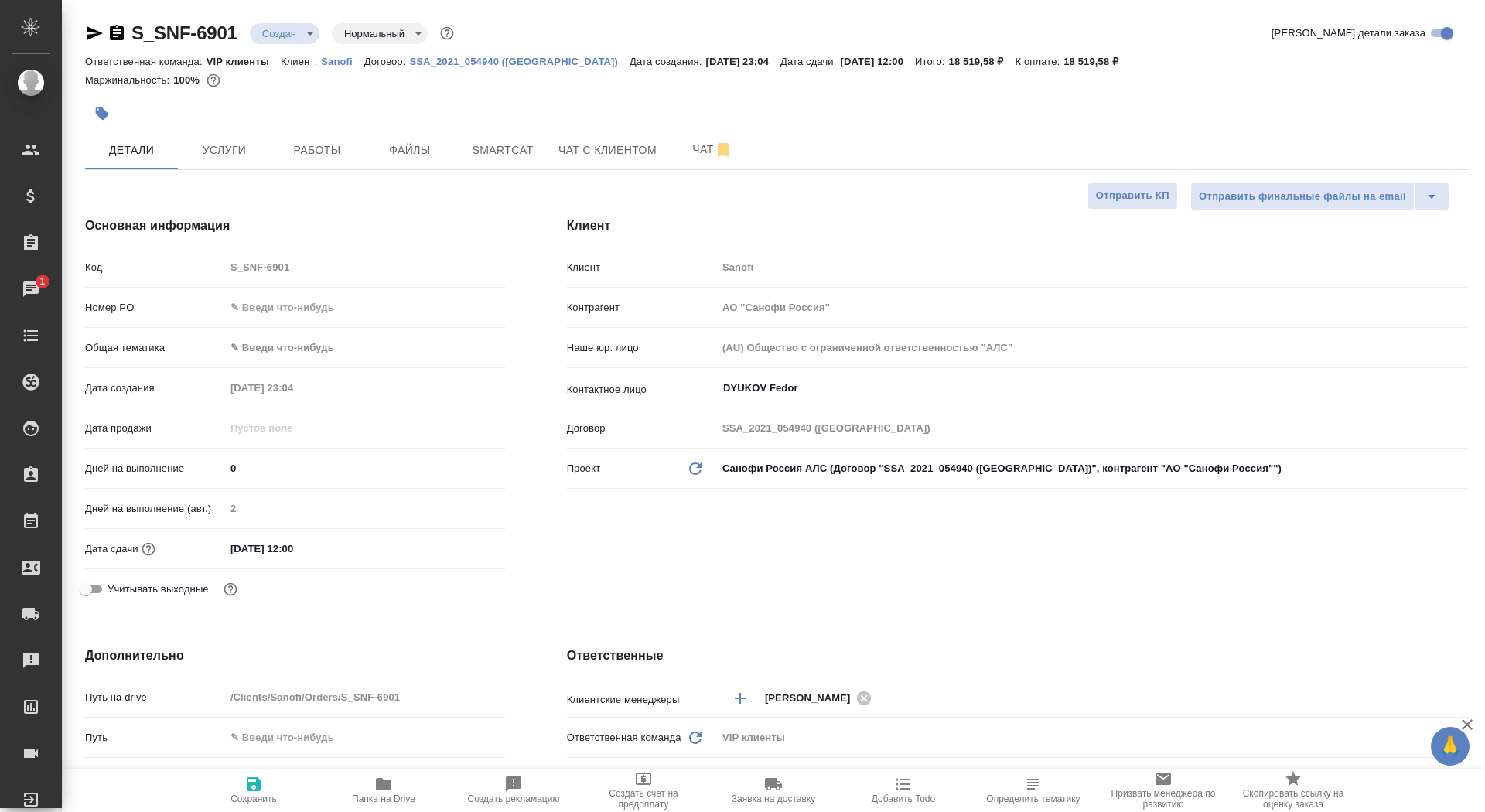
type textarea "x"
type input "[PERSON_NAME]"
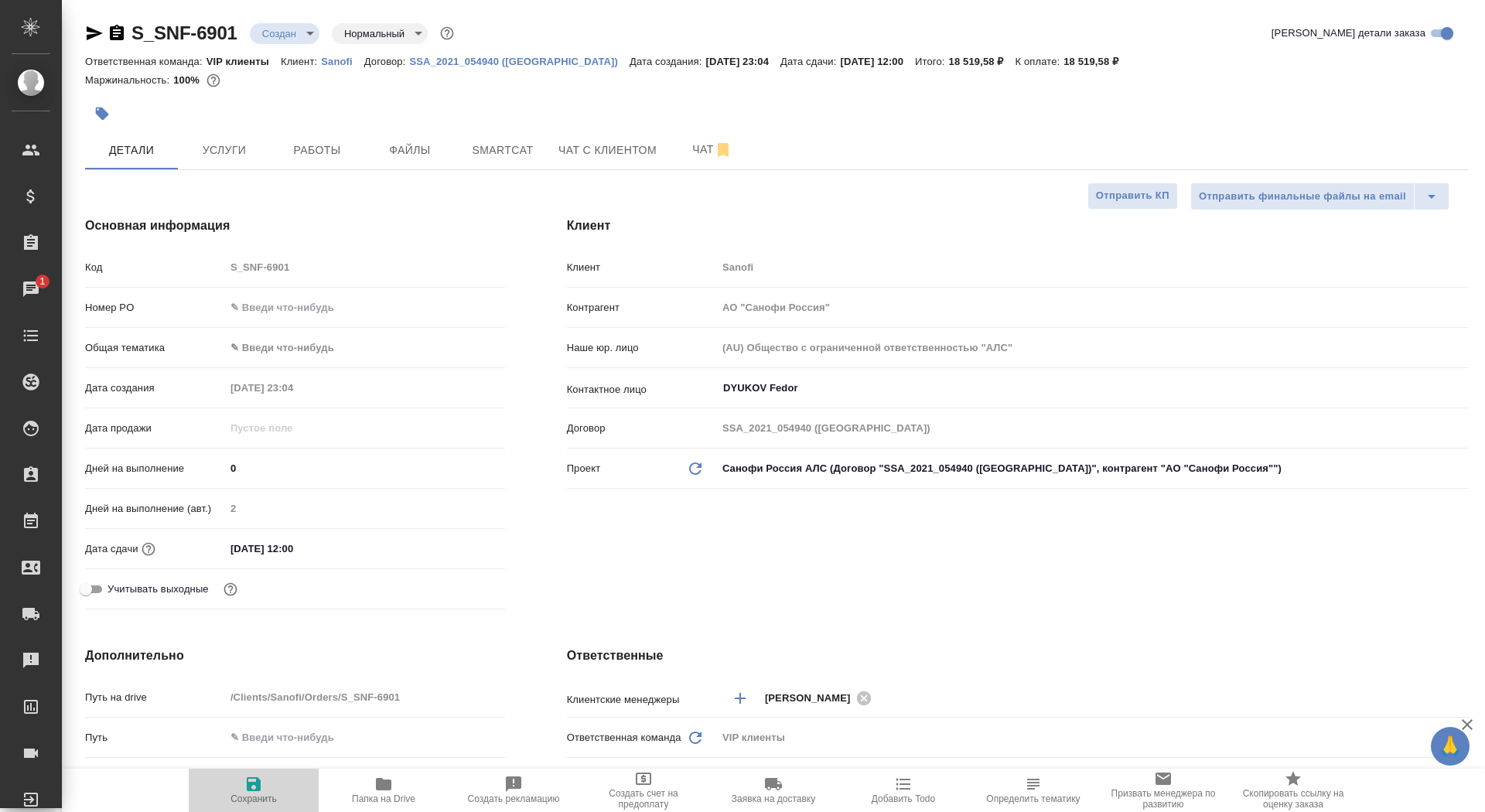
click at [244, 785] on icon "button" at bounding box center [253, 784] width 19 height 19
type textarea "x"
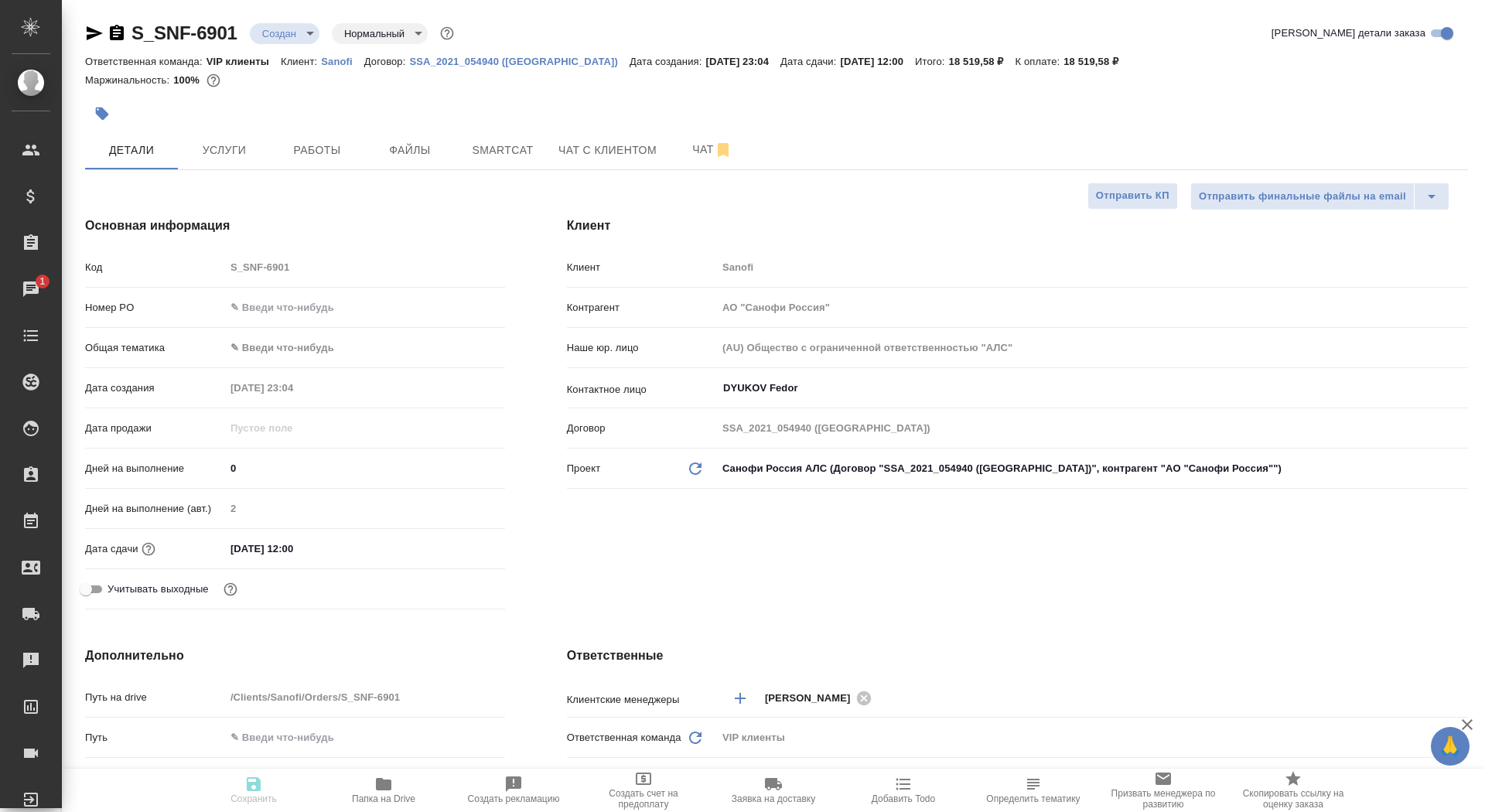
type textarea "x"
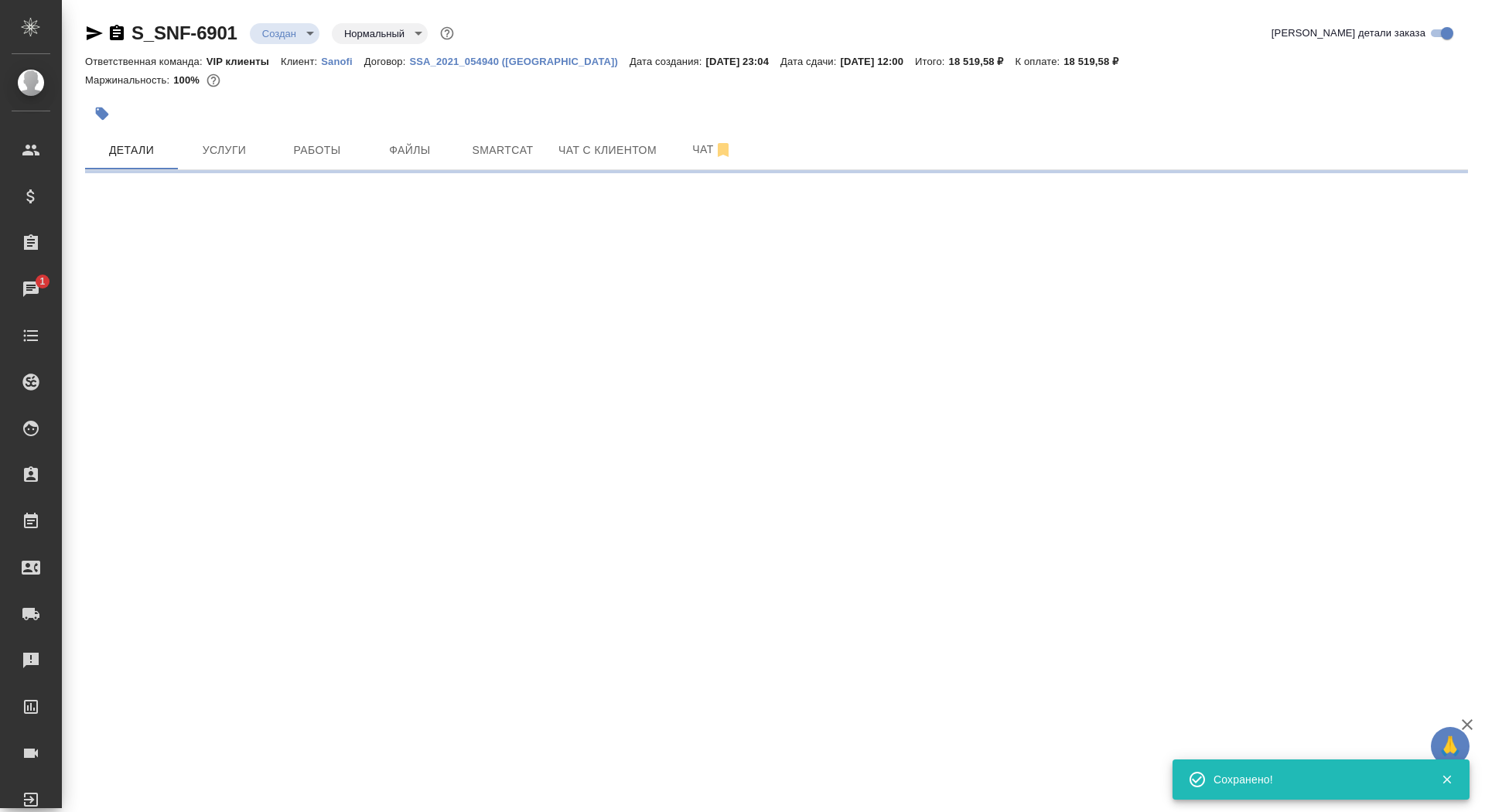
select select "RU"
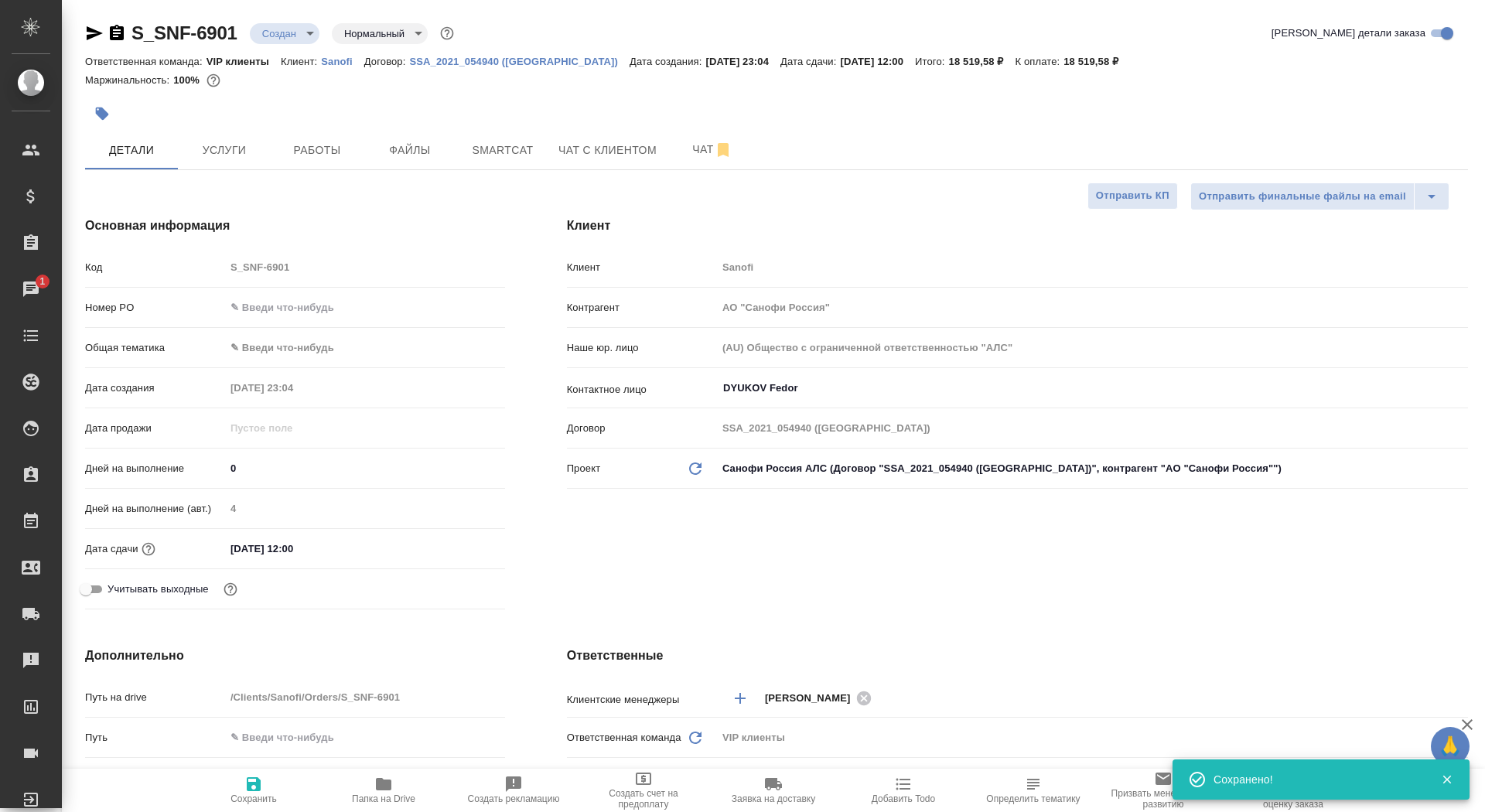
type textarea "x"
drag, startPoint x: 265, startPoint y: 468, endPoint x: 213, endPoint y: 468, distance: 52.0
click at [213, 468] on div "Дней на выполнение 0" at bounding box center [295, 468] width 420 height 27
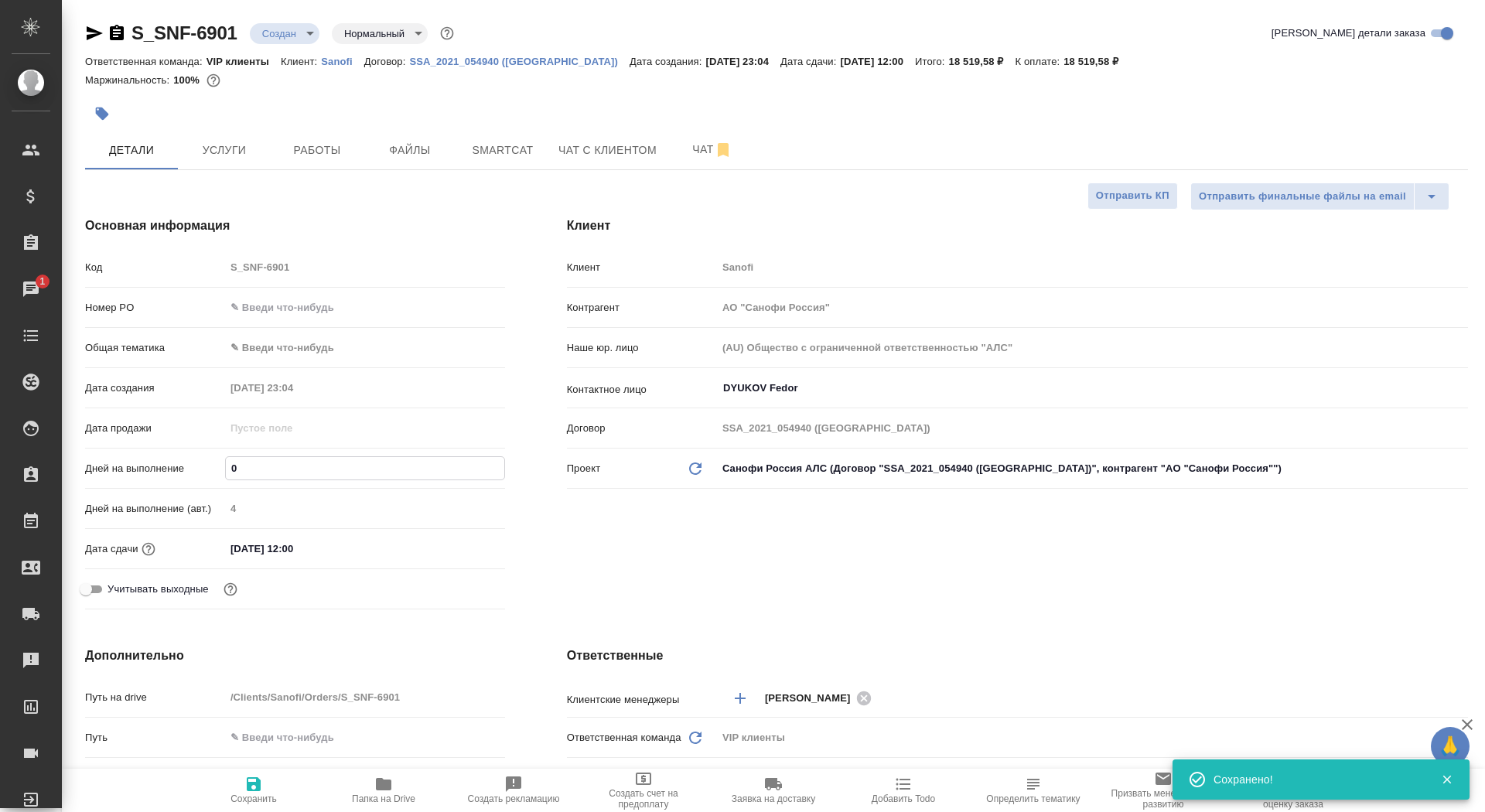
type input "7"
type textarea "x"
type input "7"
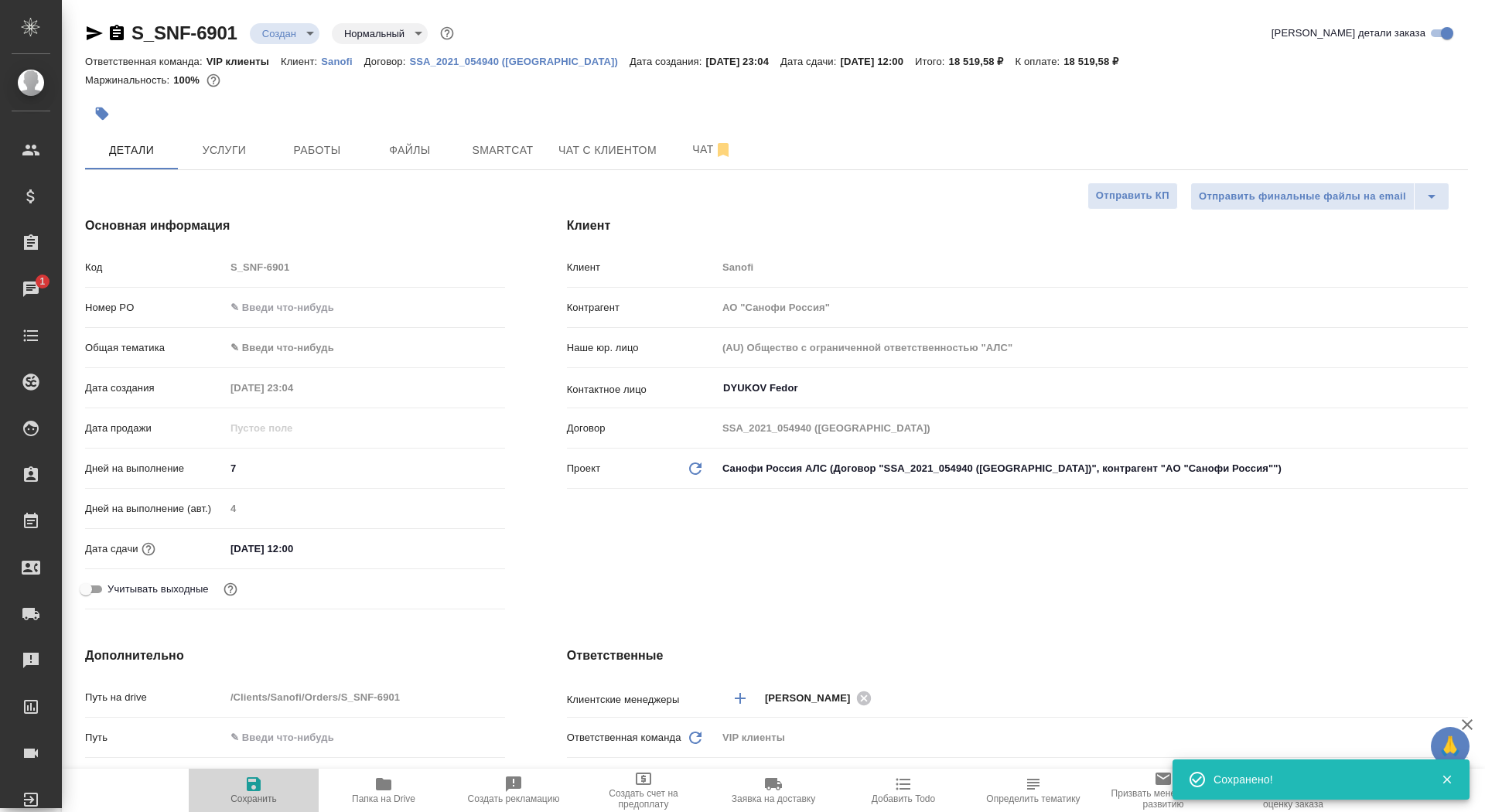
click at [283, 800] on span "Сохранить" at bounding box center [254, 789] width 112 height 29
type textarea "x"
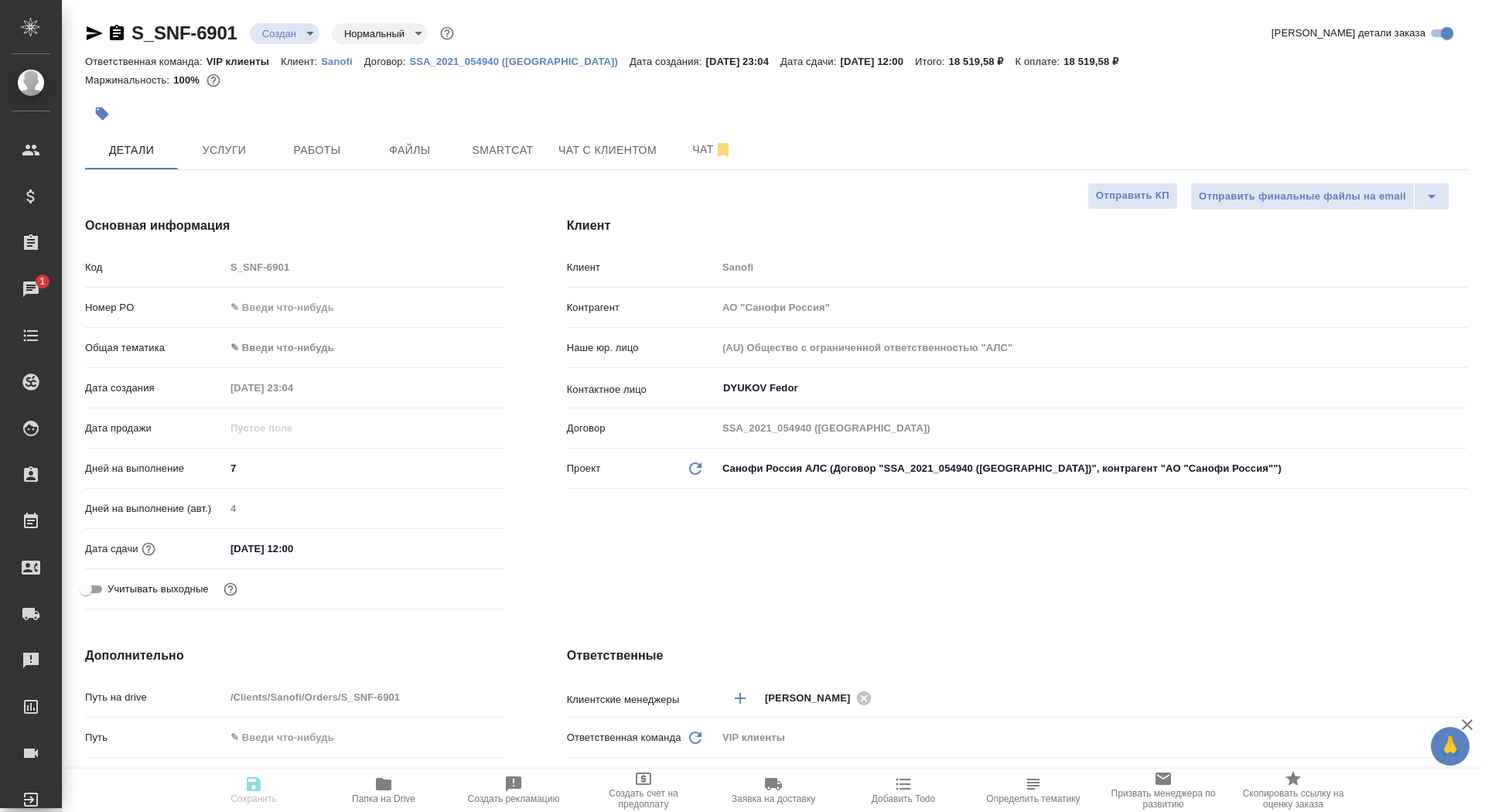
type textarea "x"
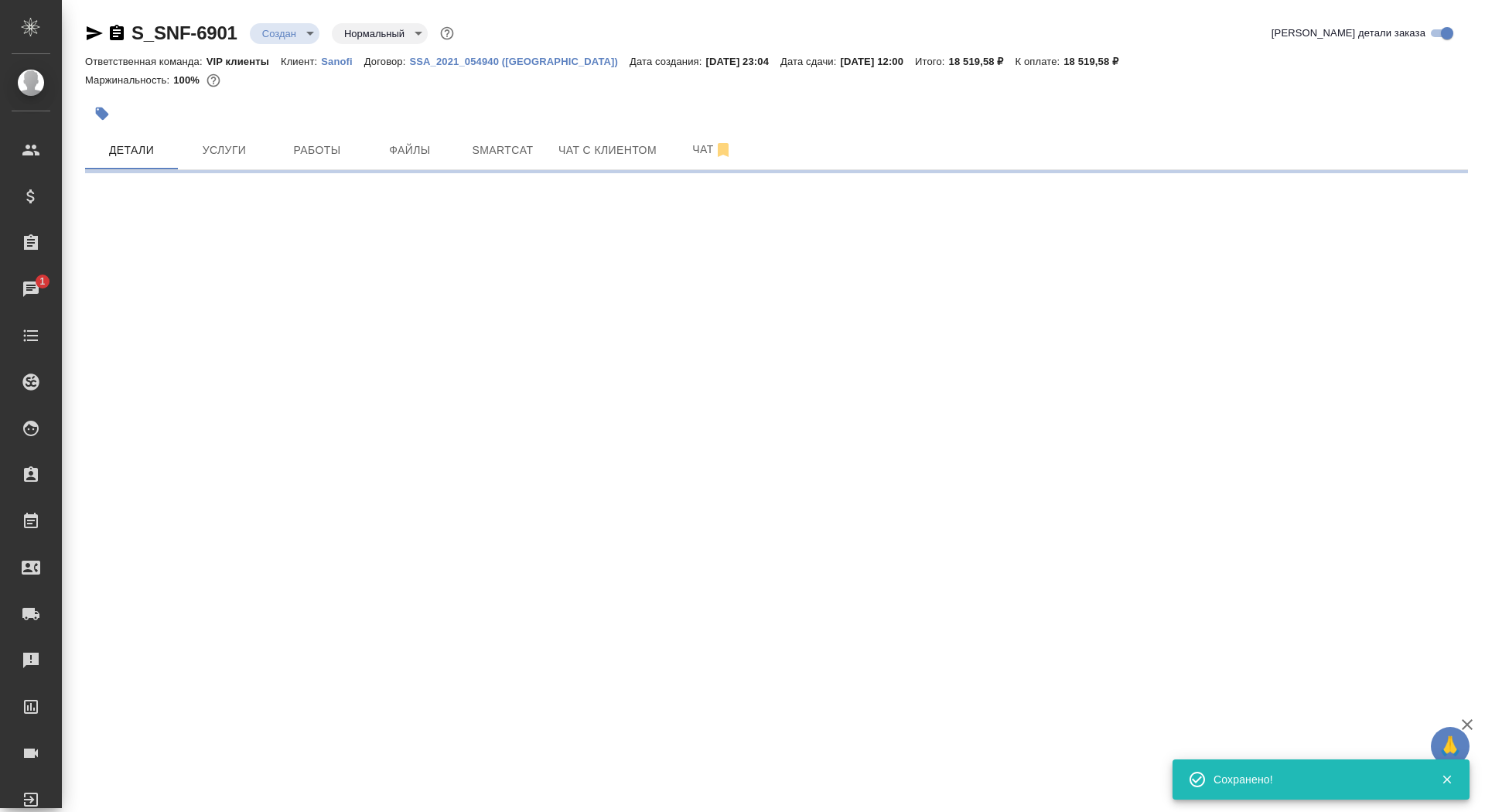
select select "RU"
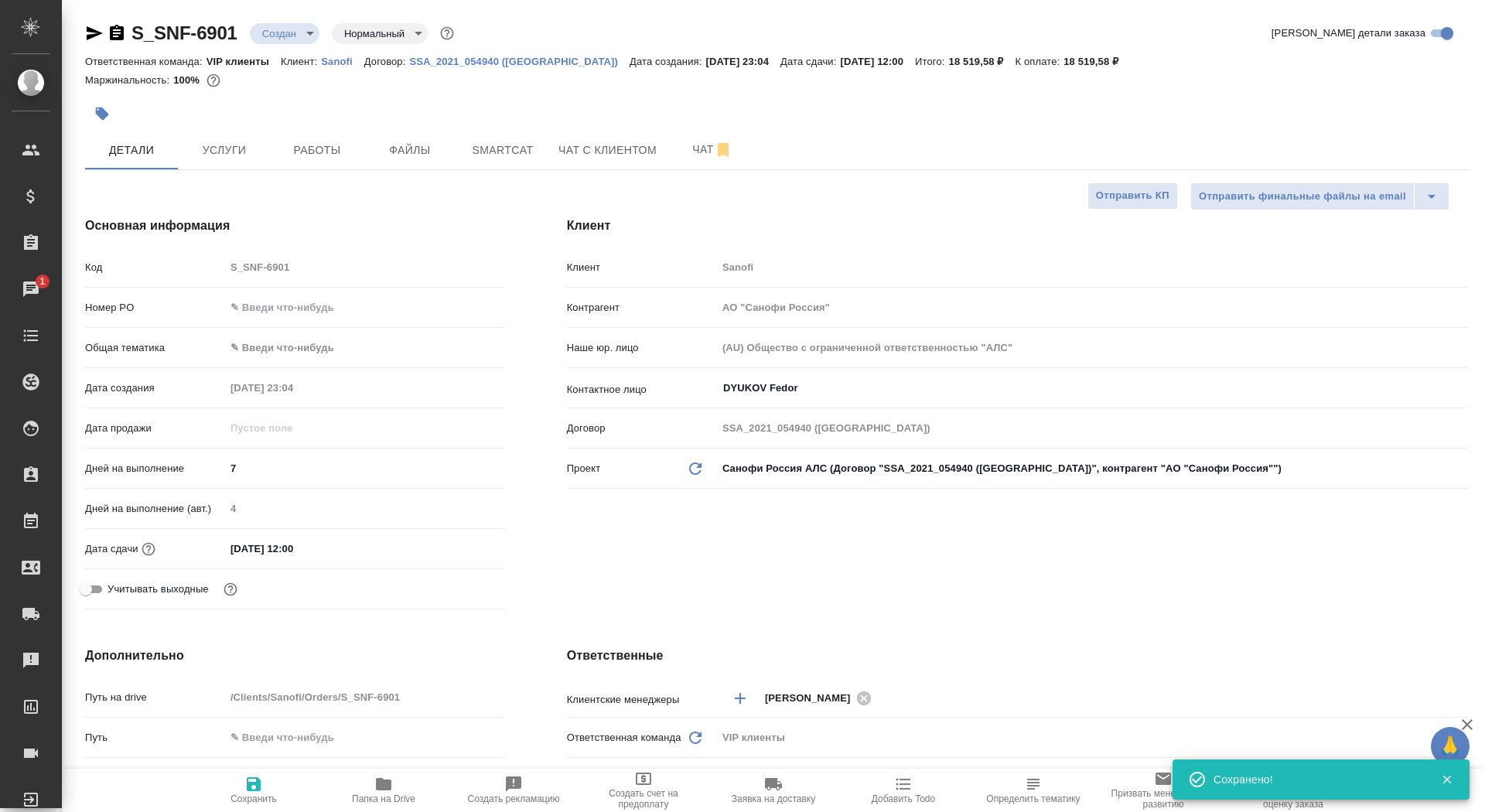
click at [268, 795] on span "Сохранить" at bounding box center [253, 799] width 46 height 11
type textarea "x"
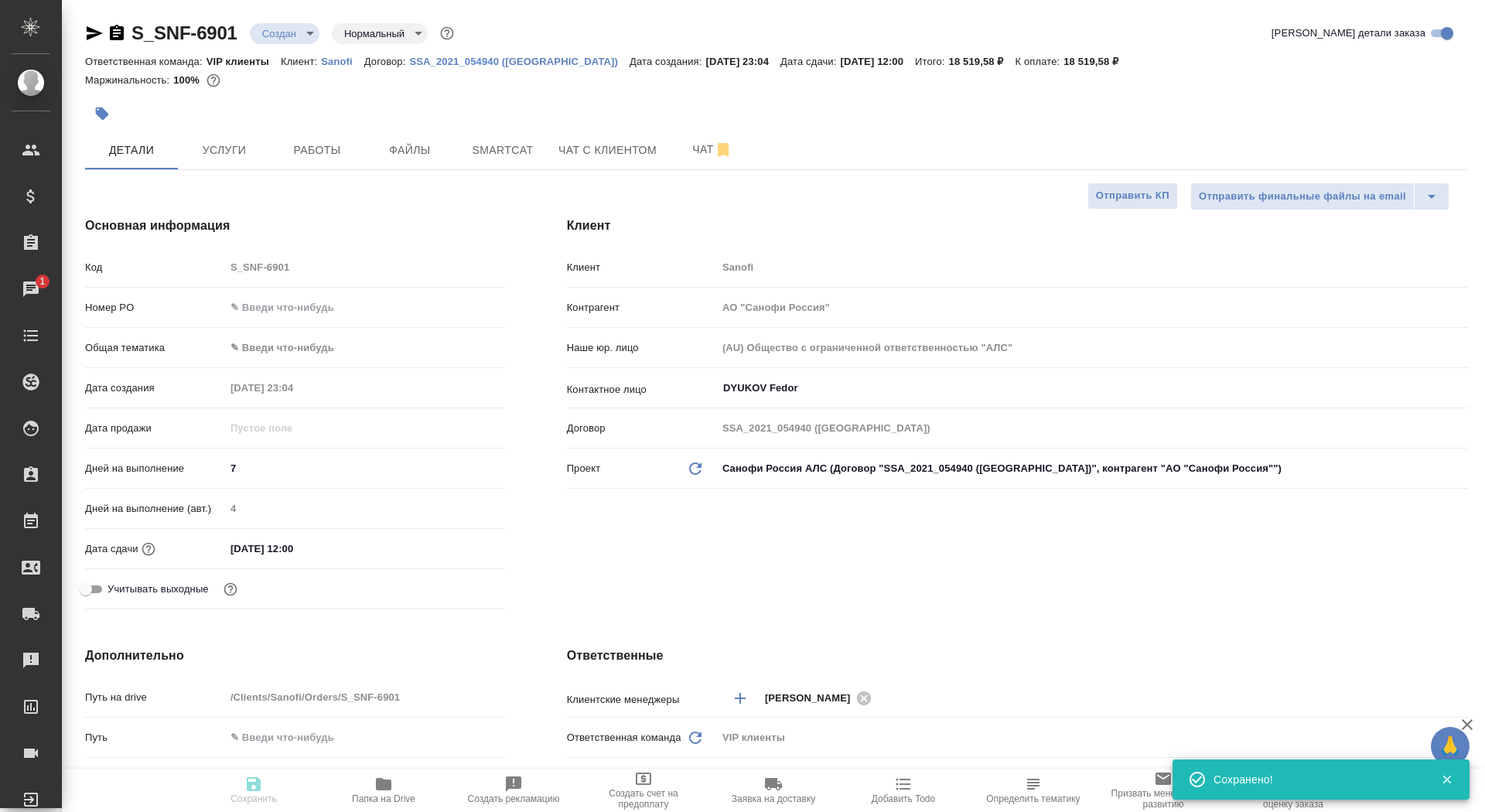
type textarea "x"
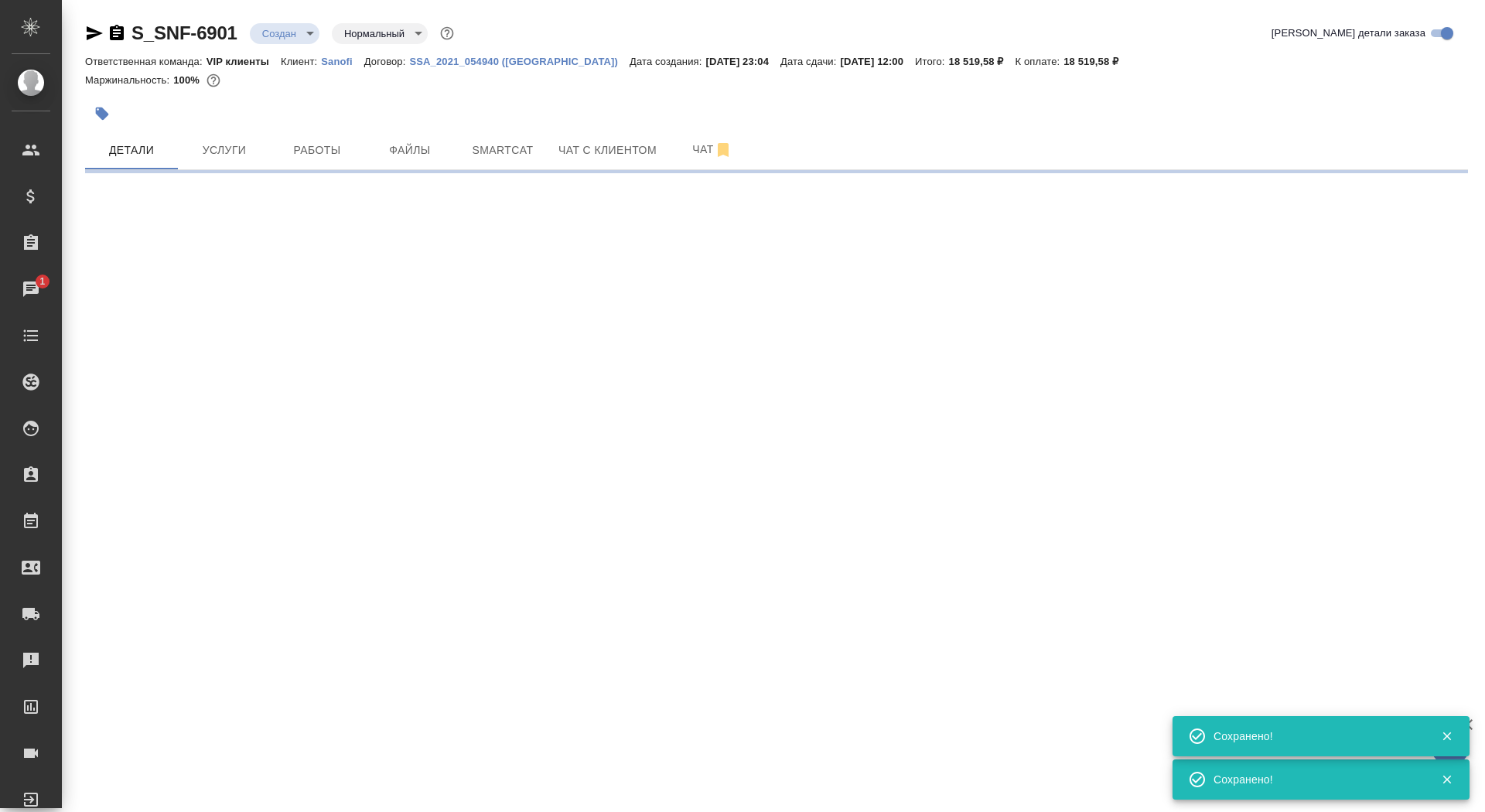
select select "RU"
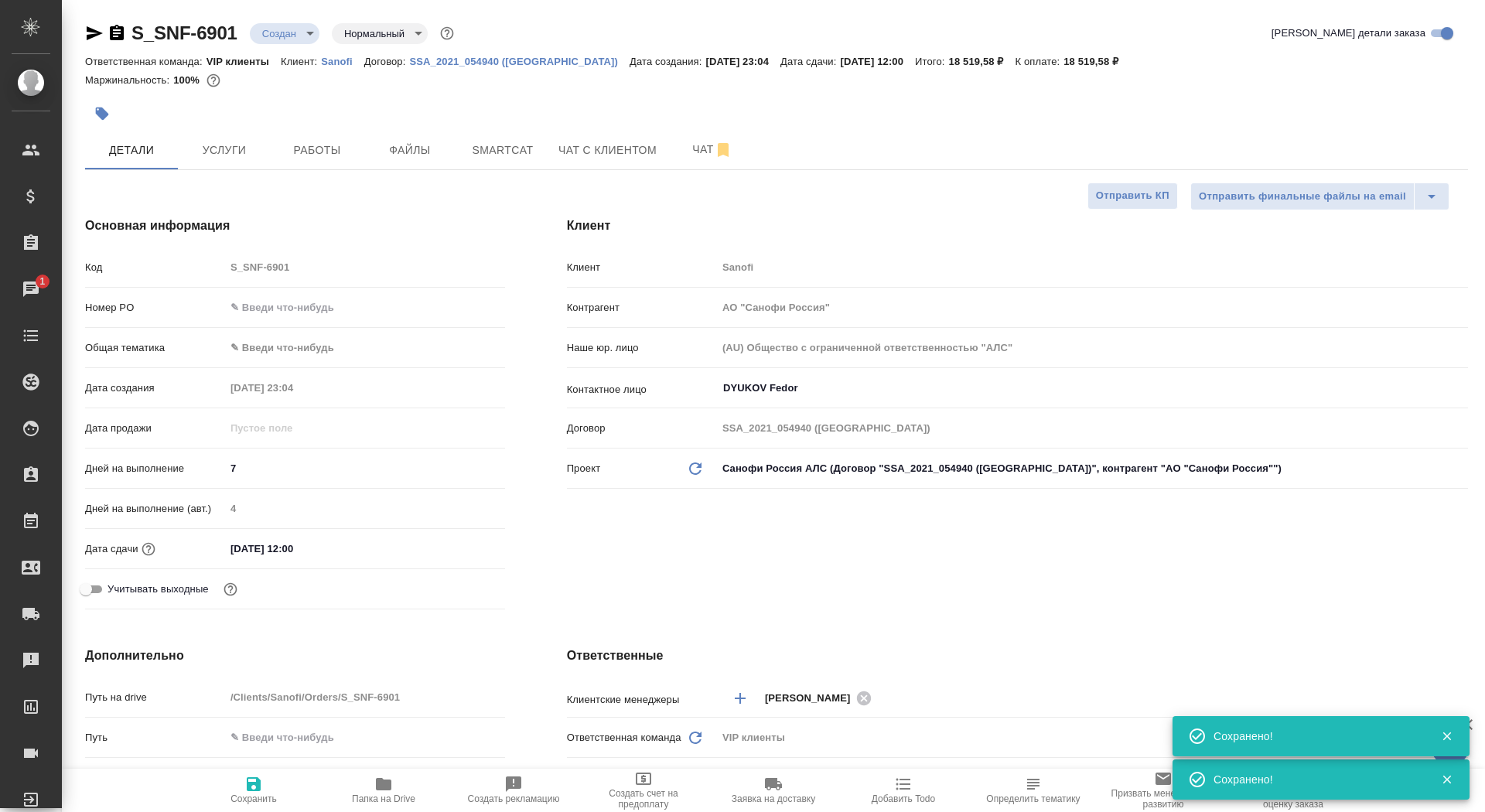
type textarea "x"
click at [1108, 201] on span "Отправить КП" at bounding box center [1133, 196] width 73 height 18
type textarea "x"
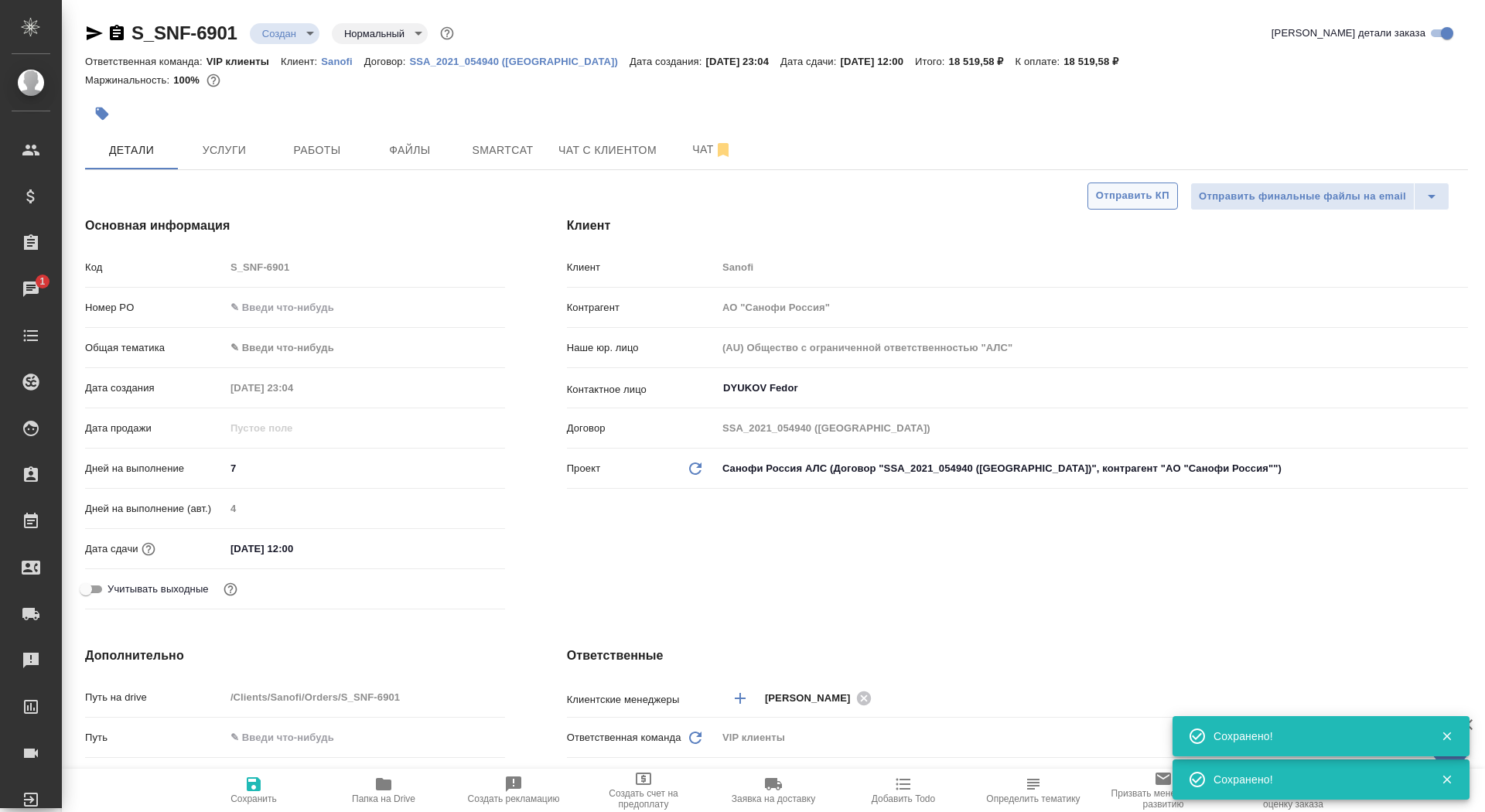
type textarea "x"
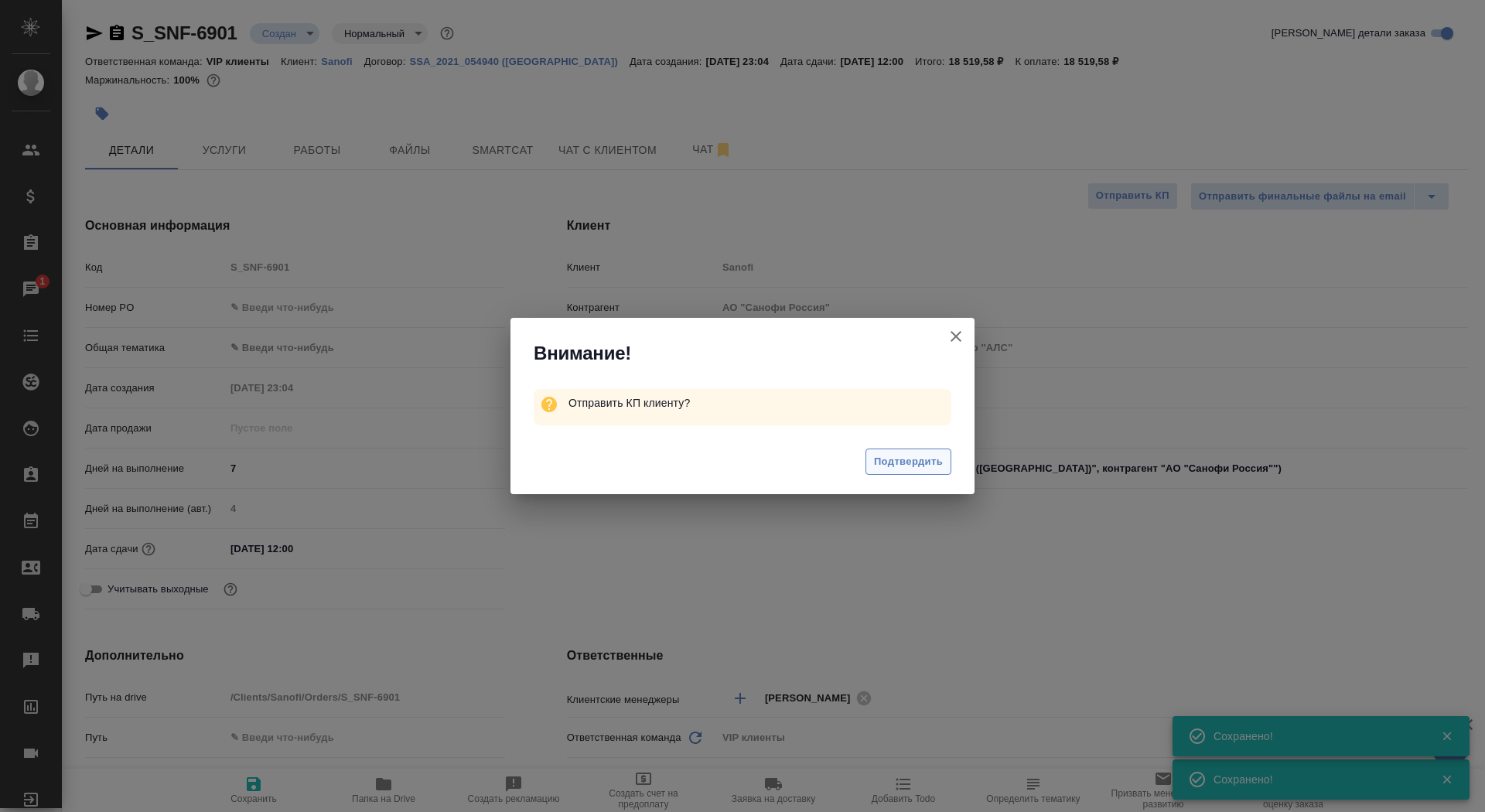
click at [911, 455] on span "Подтвердить" at bounding box center [909, 462] width 69 height 18
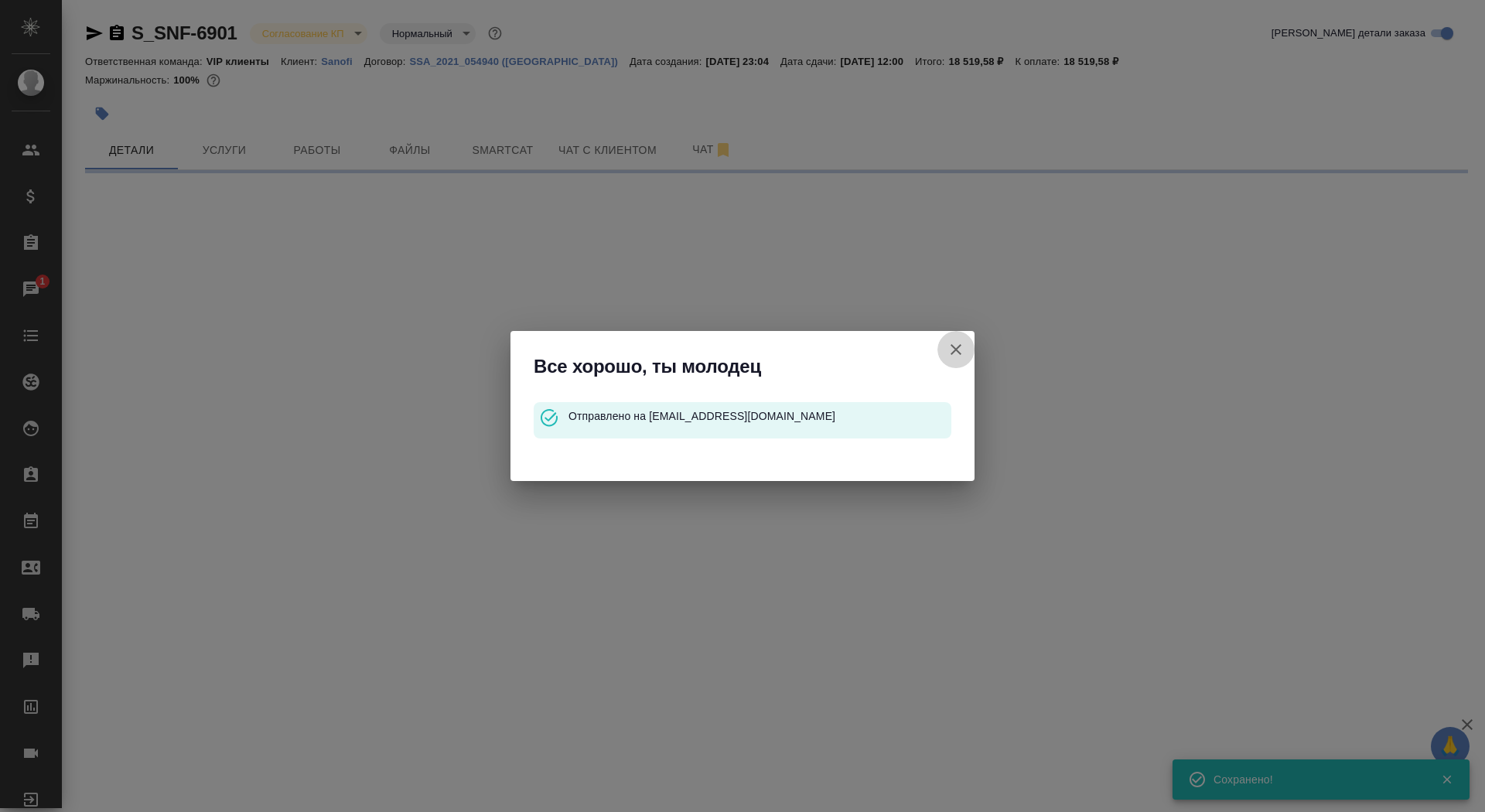
click at [959, 344] on icon "button" at bounding box center [955, 349] width 19 height 19
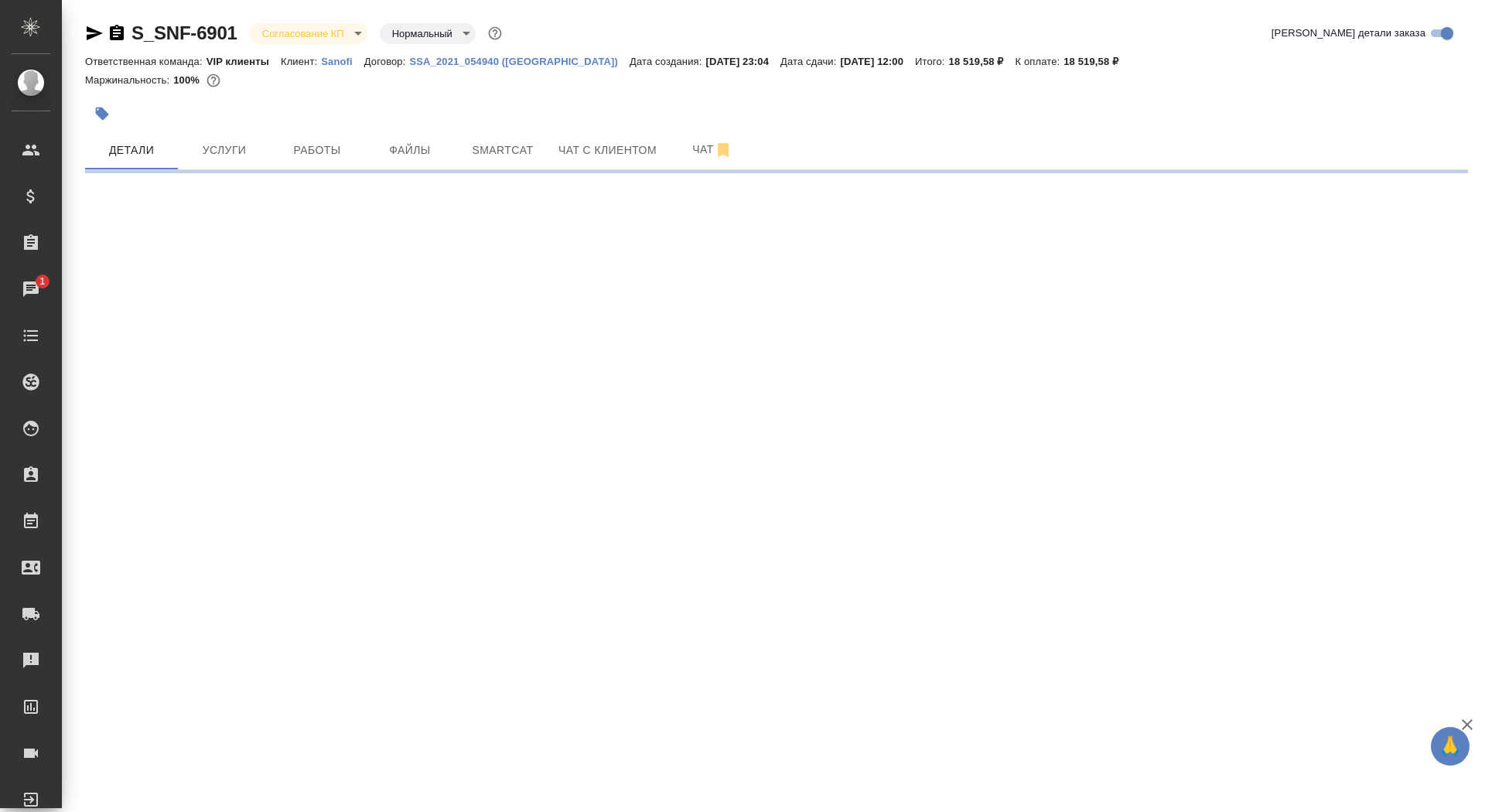
select select "RU"
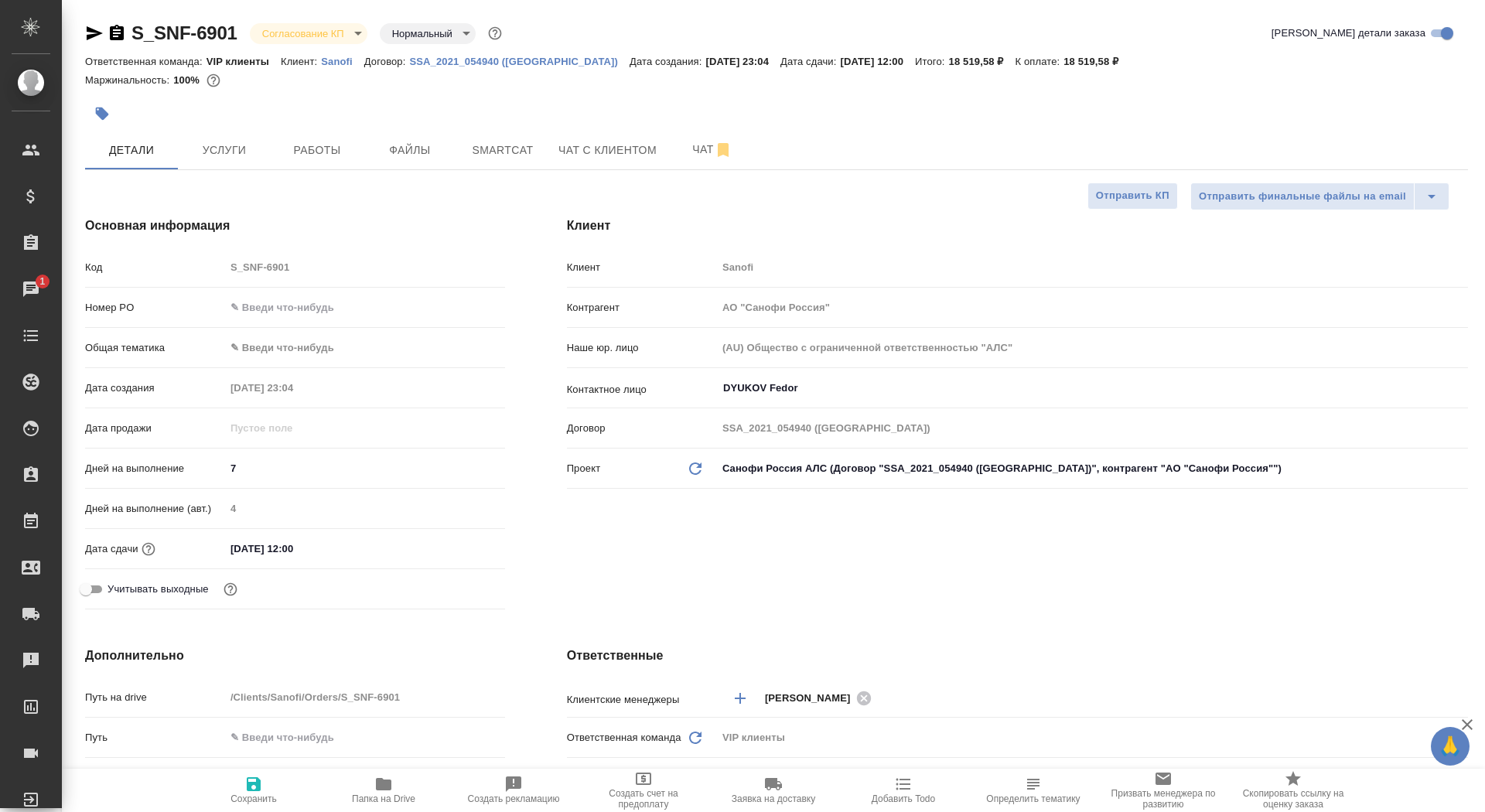
type textarea "x"
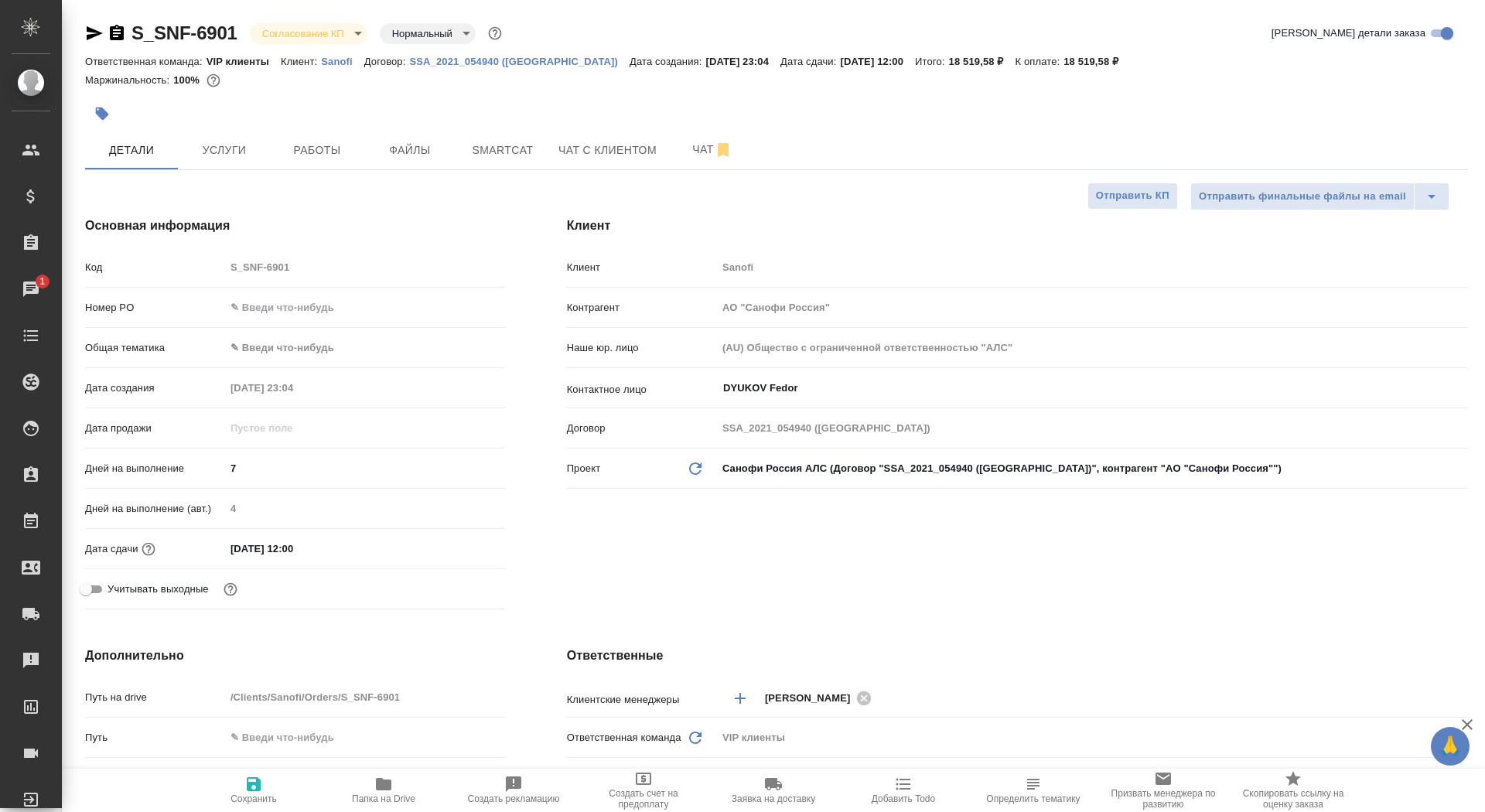
type textarea "x"
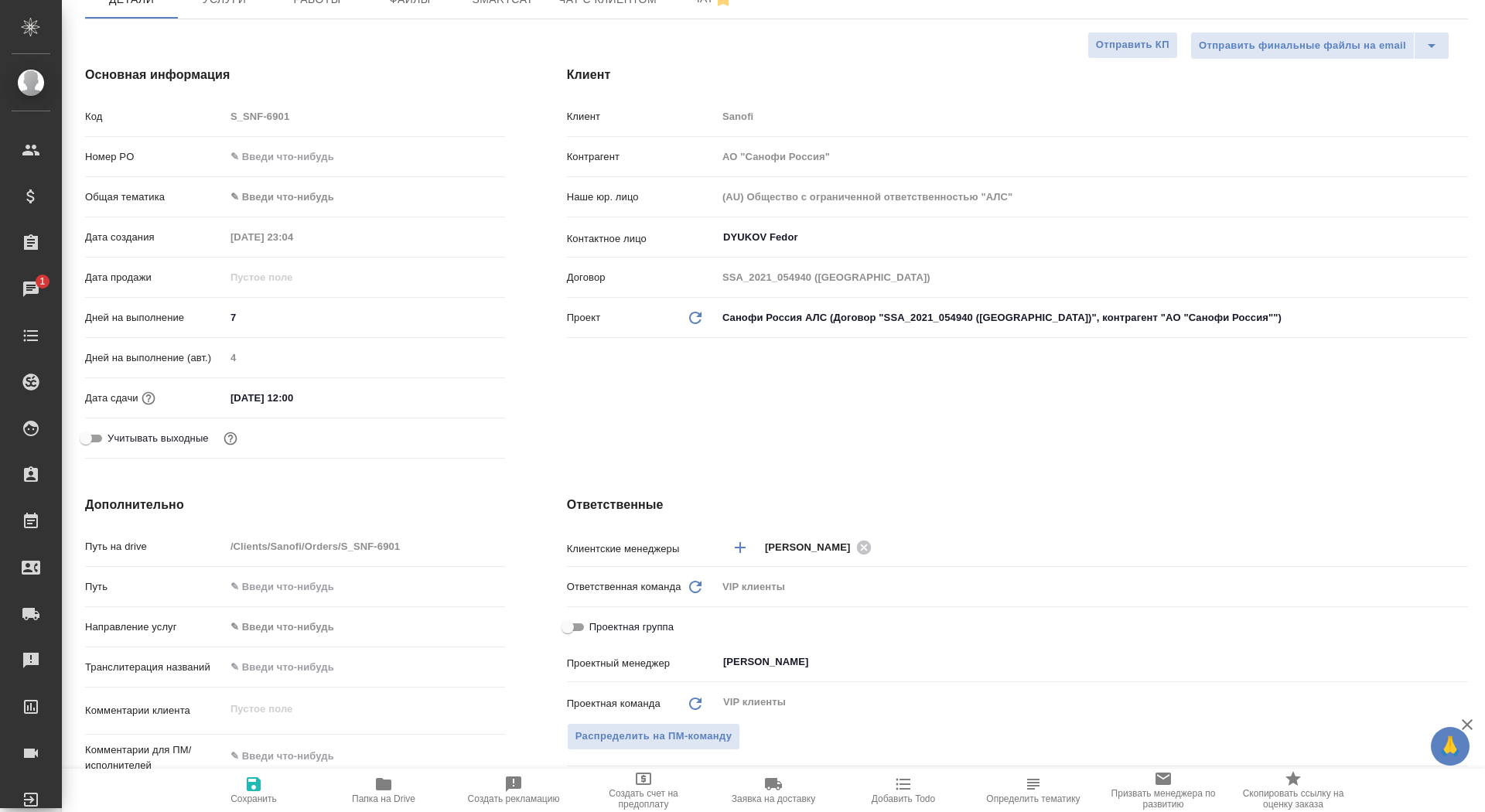
scroll to position [488, 0]
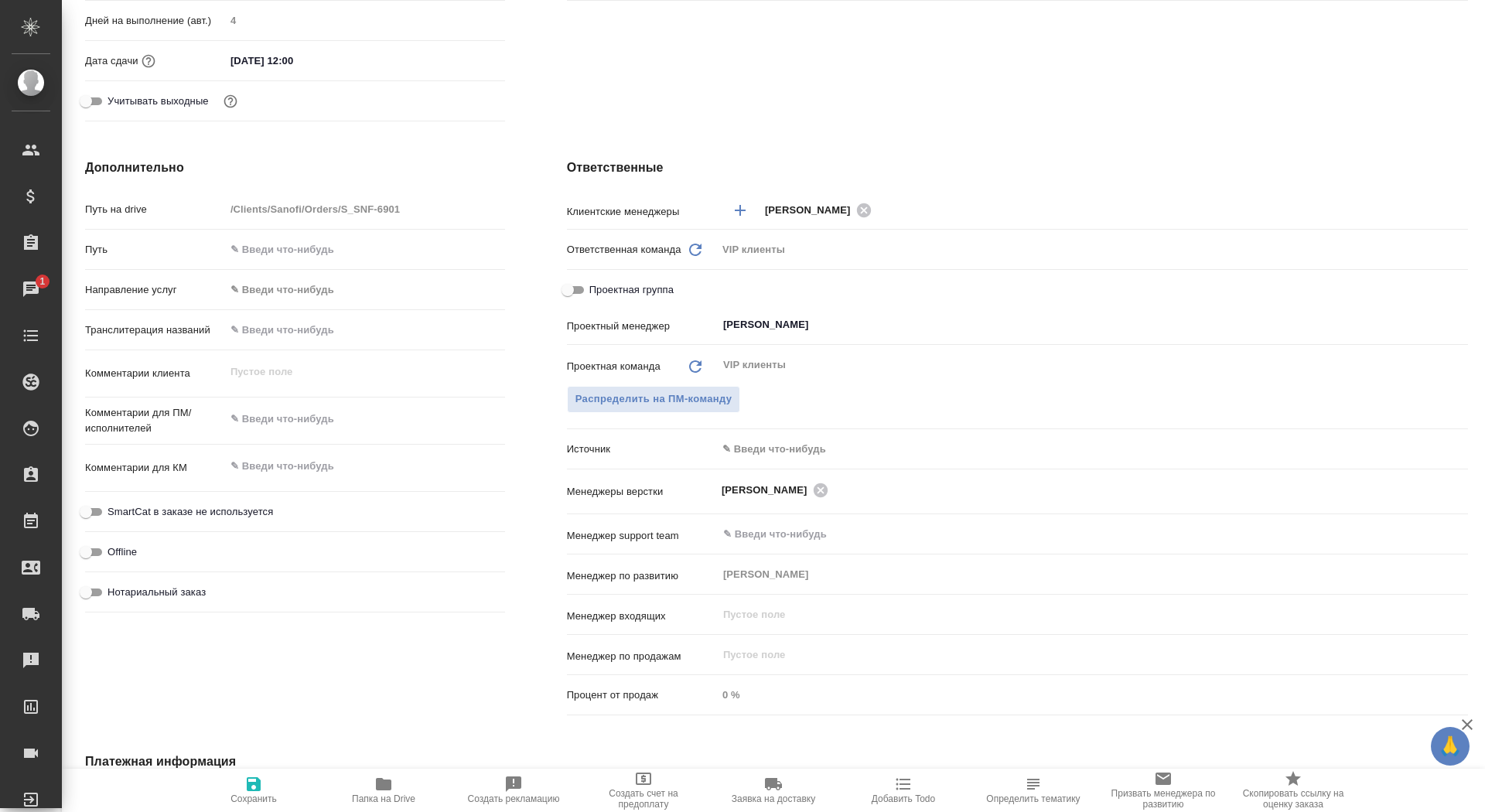
type textarea "x"
click at [327, 422] on textarea at bounding box center [365, 420] width 280 height 27
paste textarea "Срок неделя Перевод лейблов не нужен, графиков – нужен 28 слайд удаляйте Коммен…"
type textarea "x"
type textarea "Срок неделя Перевод лейблов не нужен, графиков – нужен 28 слайд удаляйте Коммен…"
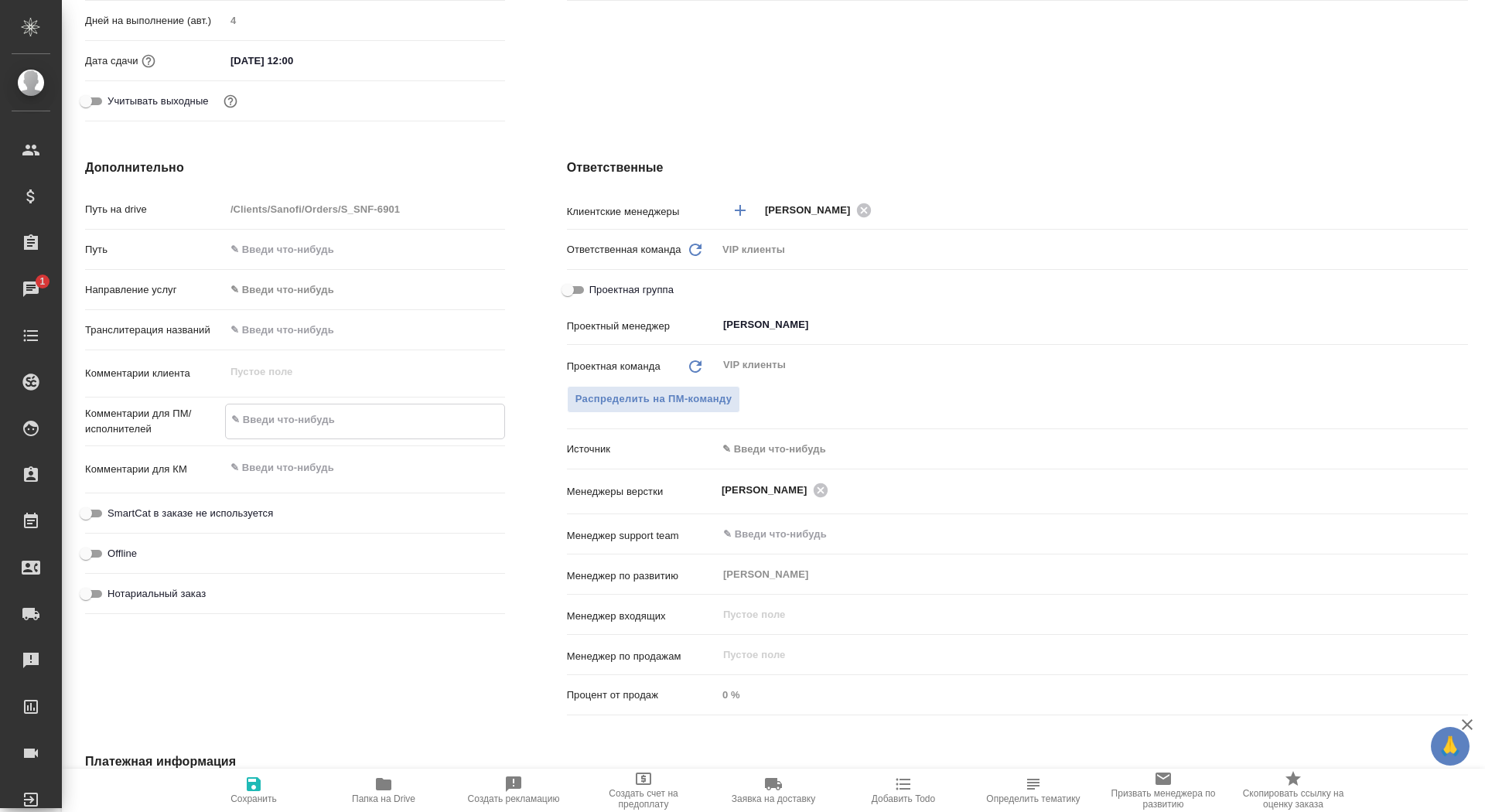
type textarea "x"
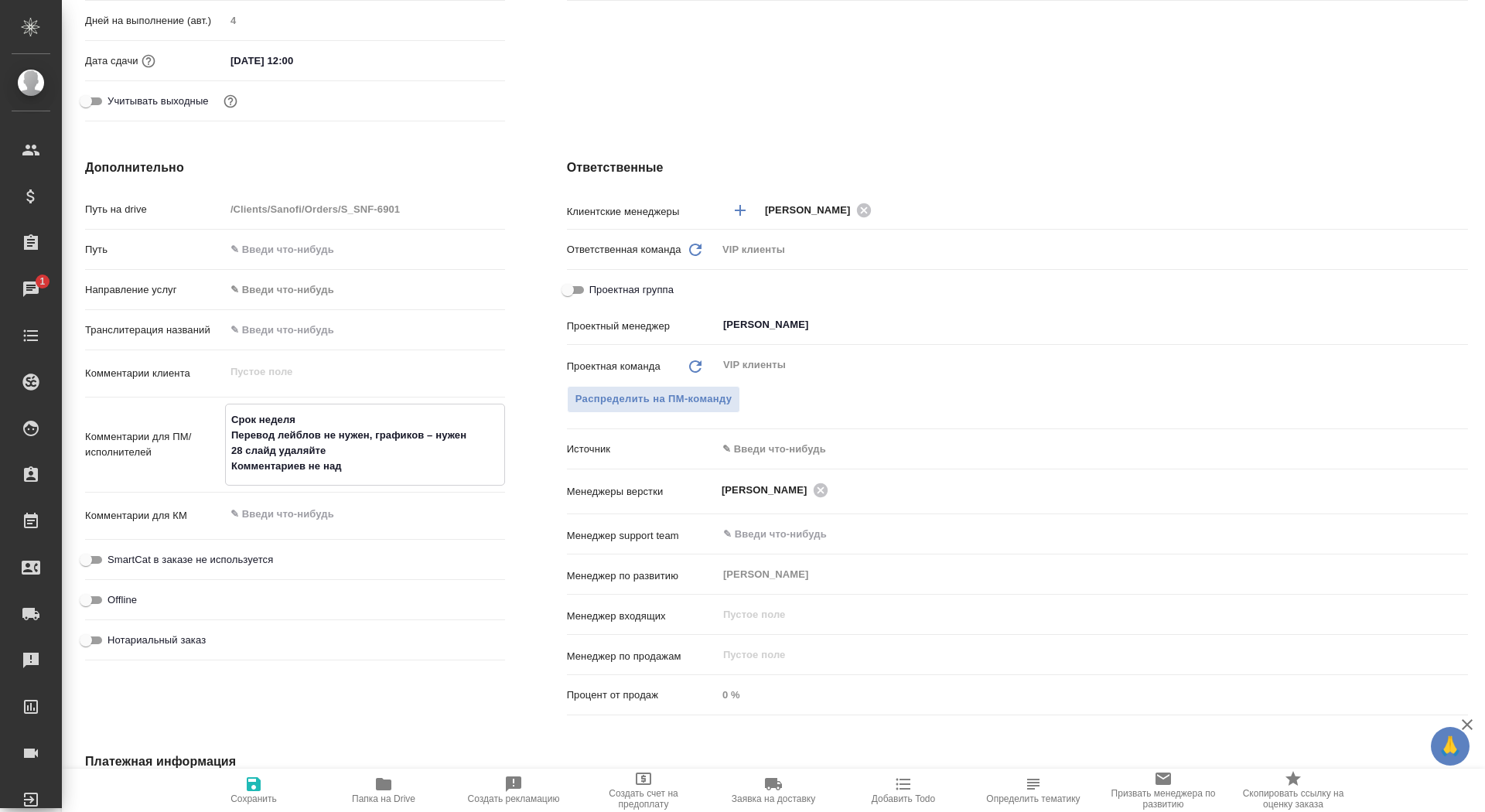
type textarea "x"
type textarea "Срок неделя Перевод лейблов не нужен, графиков – нужен 28 слайд удаляйте Коммен…"
type textarea "x"
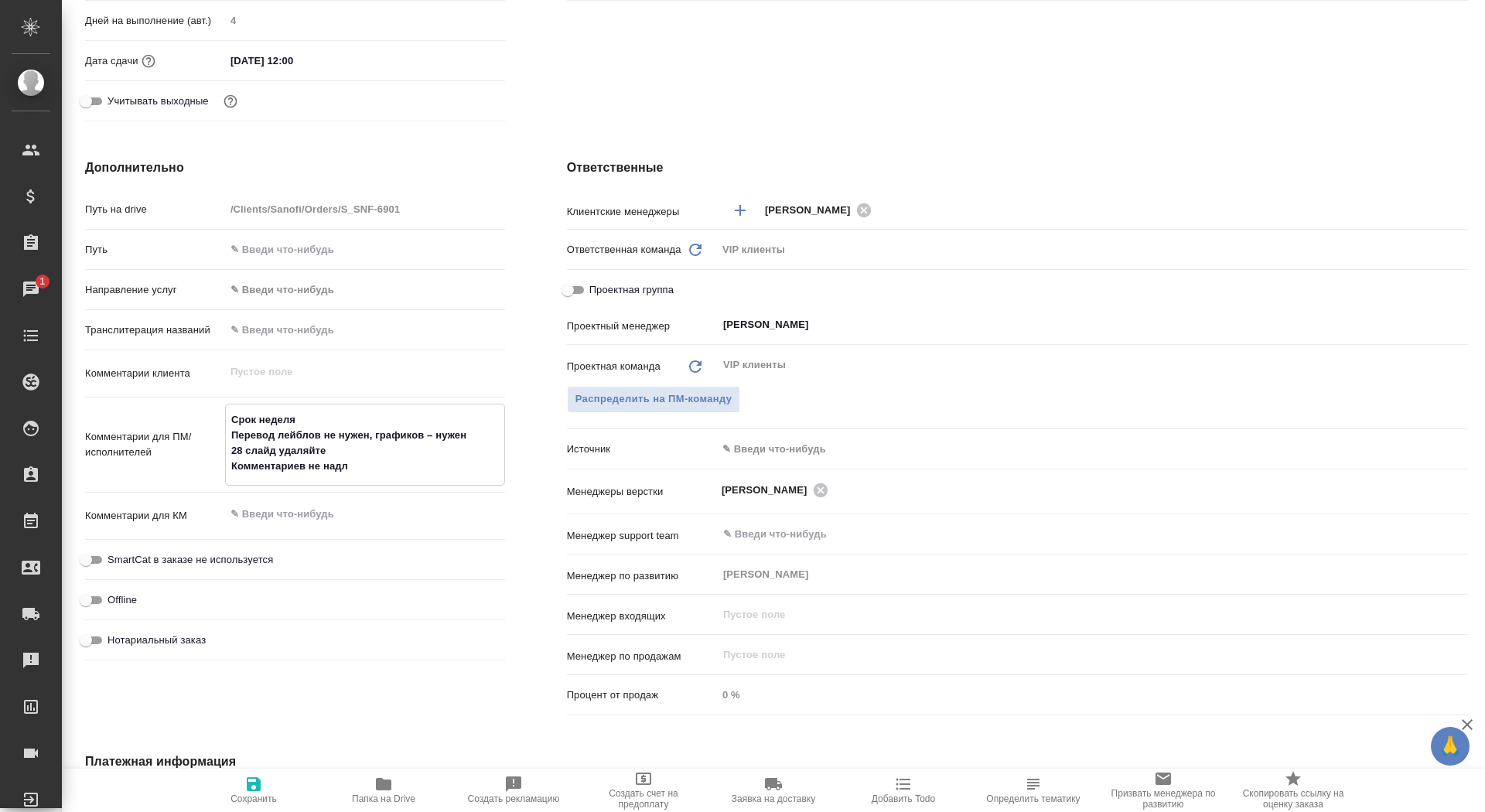
type textarea "Срок неделя Перевод лейблов не нужен, графиков – нужен 28 слайд удаляйте Коммен…"
type textarea "x"
type textarea "Срок неделя Перевод лейблов не нужен, графиков – нужен 28 слайд удаляйте Коммен…"
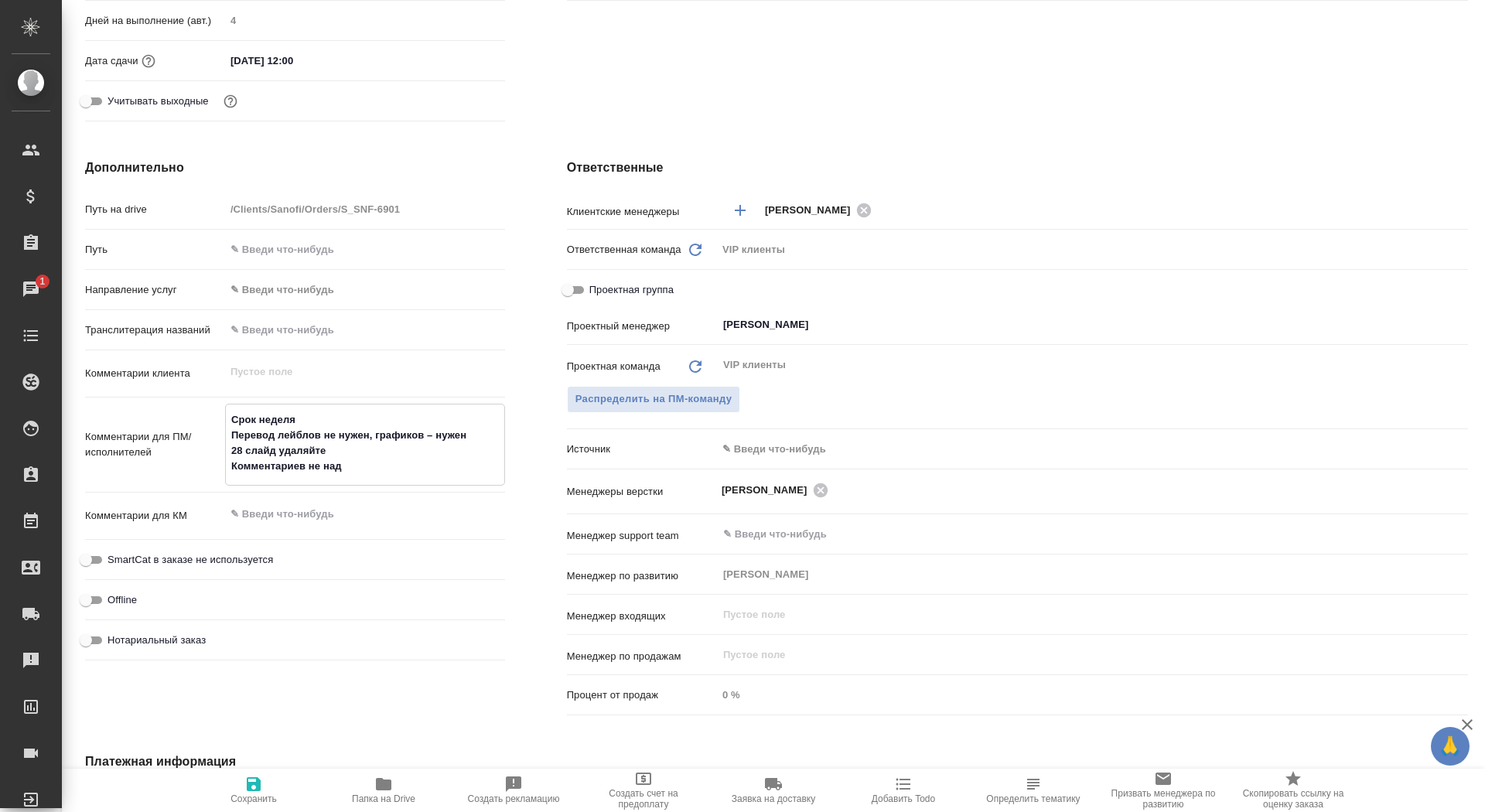
type textarea "x"
type textarea "Срок неделя Перевод лейблов не нужен, графиков – нужен 28 слайд удаляйте Коммен…"
type textarea "x"
click at [263, 799] on span "Сохранить" at bounding box center [253, 799] width 46 height 11
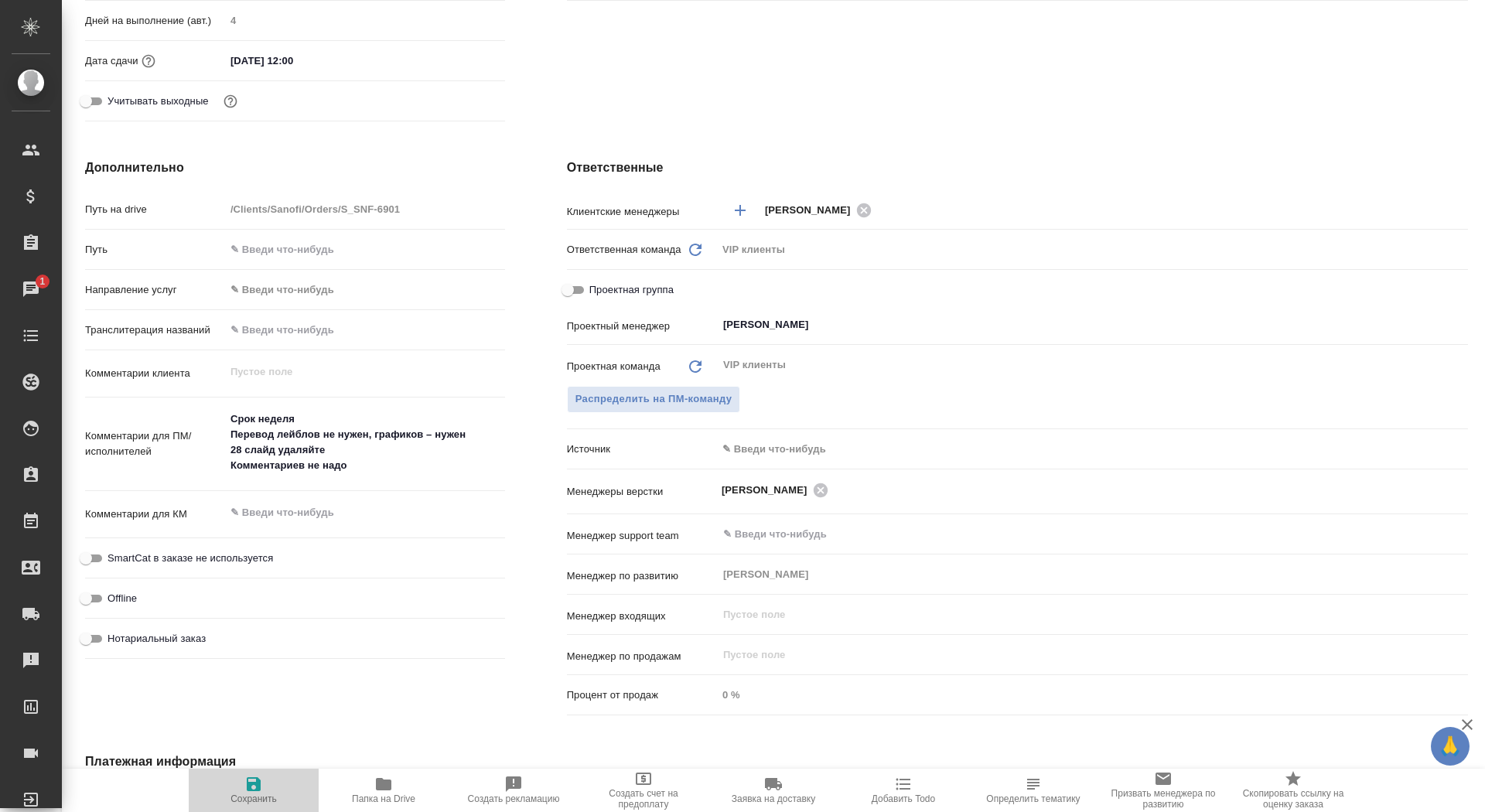
type textarea "x"
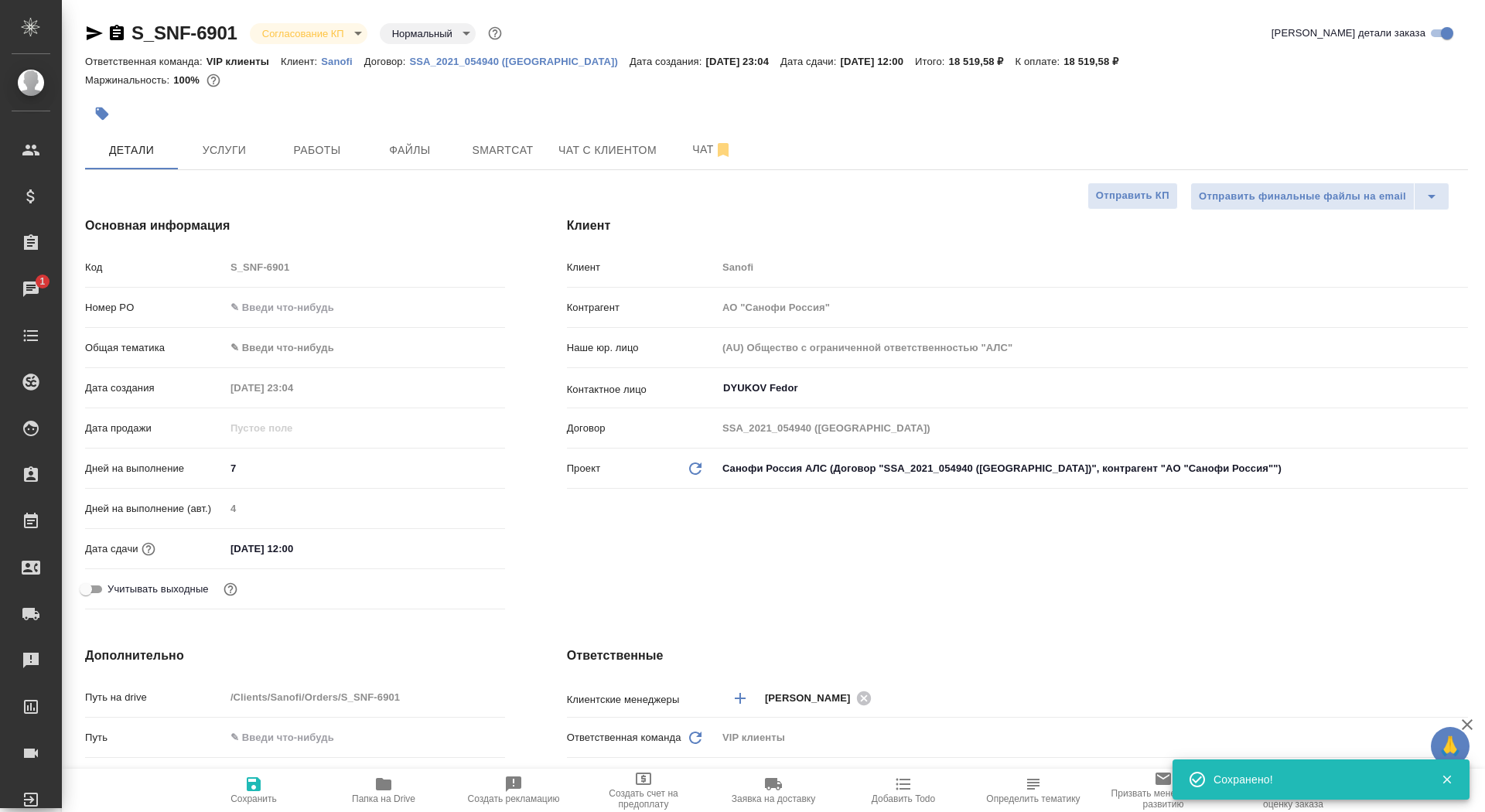
click at [115, 38] on icon "button" at bounding box center [117, 32] width 14 height 15
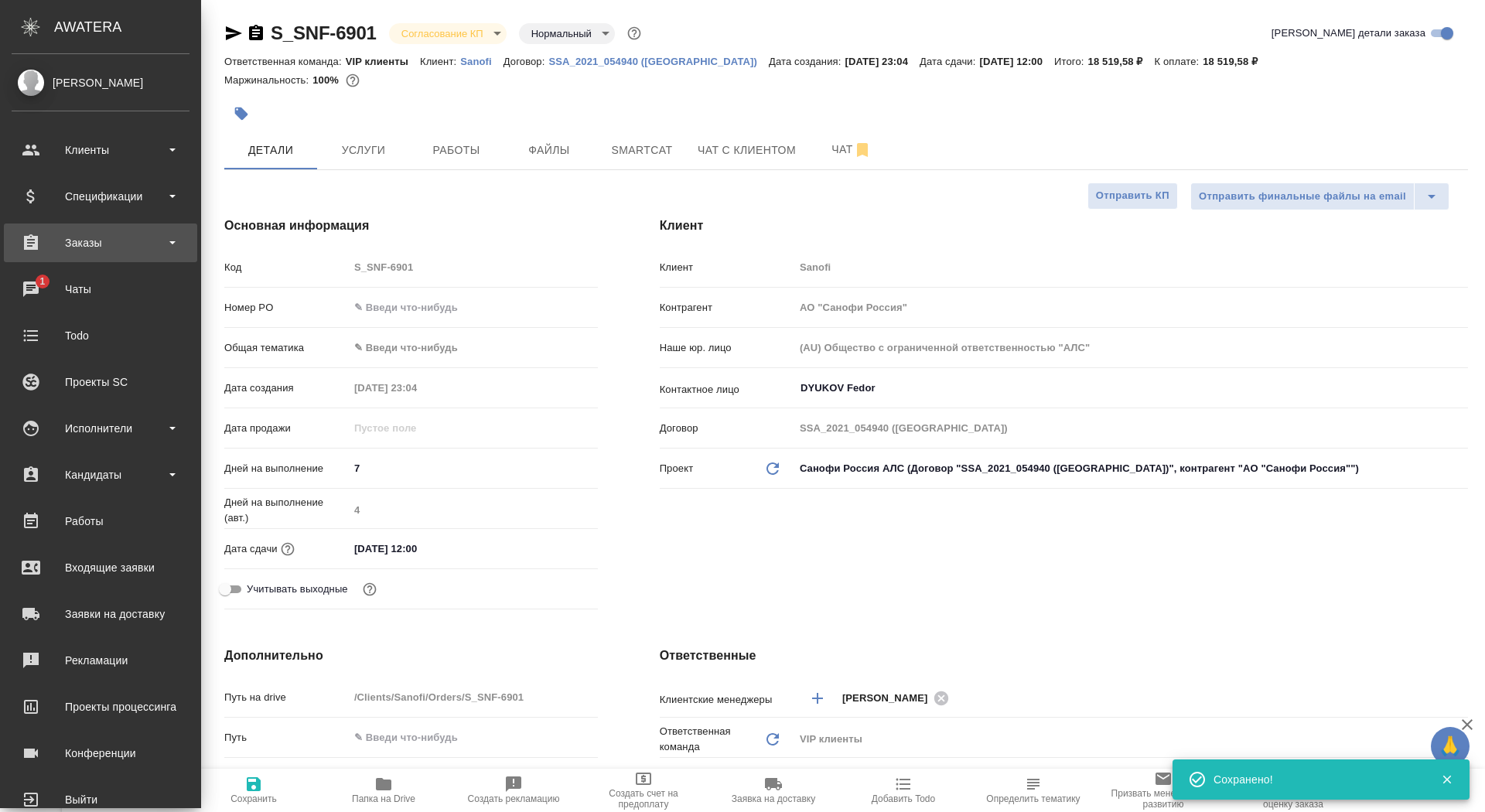
click at [33, 252] on div "Заказы" at bounding box center [100, 243] width 178 height 23
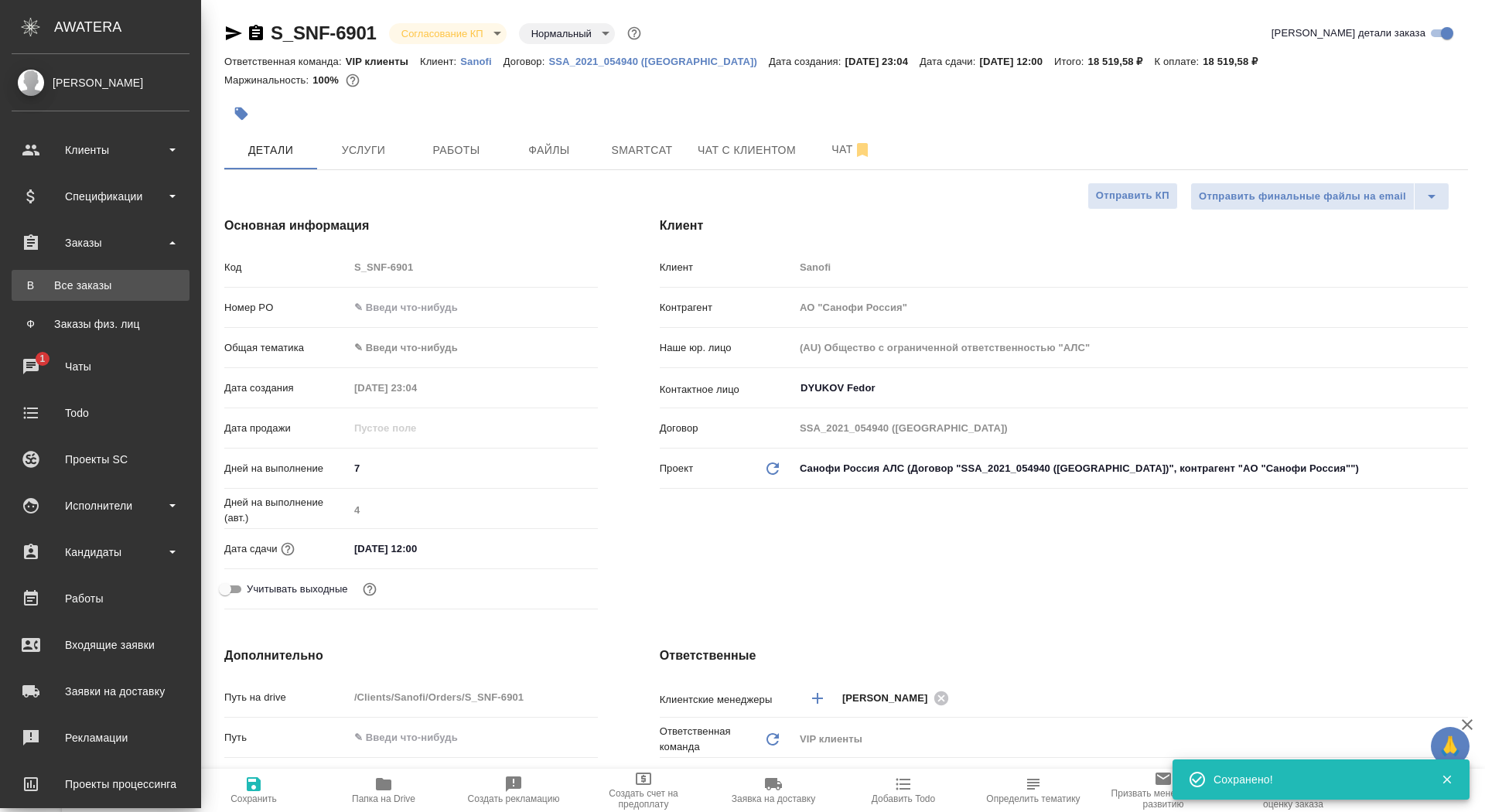
click at [33, 272] on link "В Все заказы" at bounding box center [100, 285] width 178 height 31
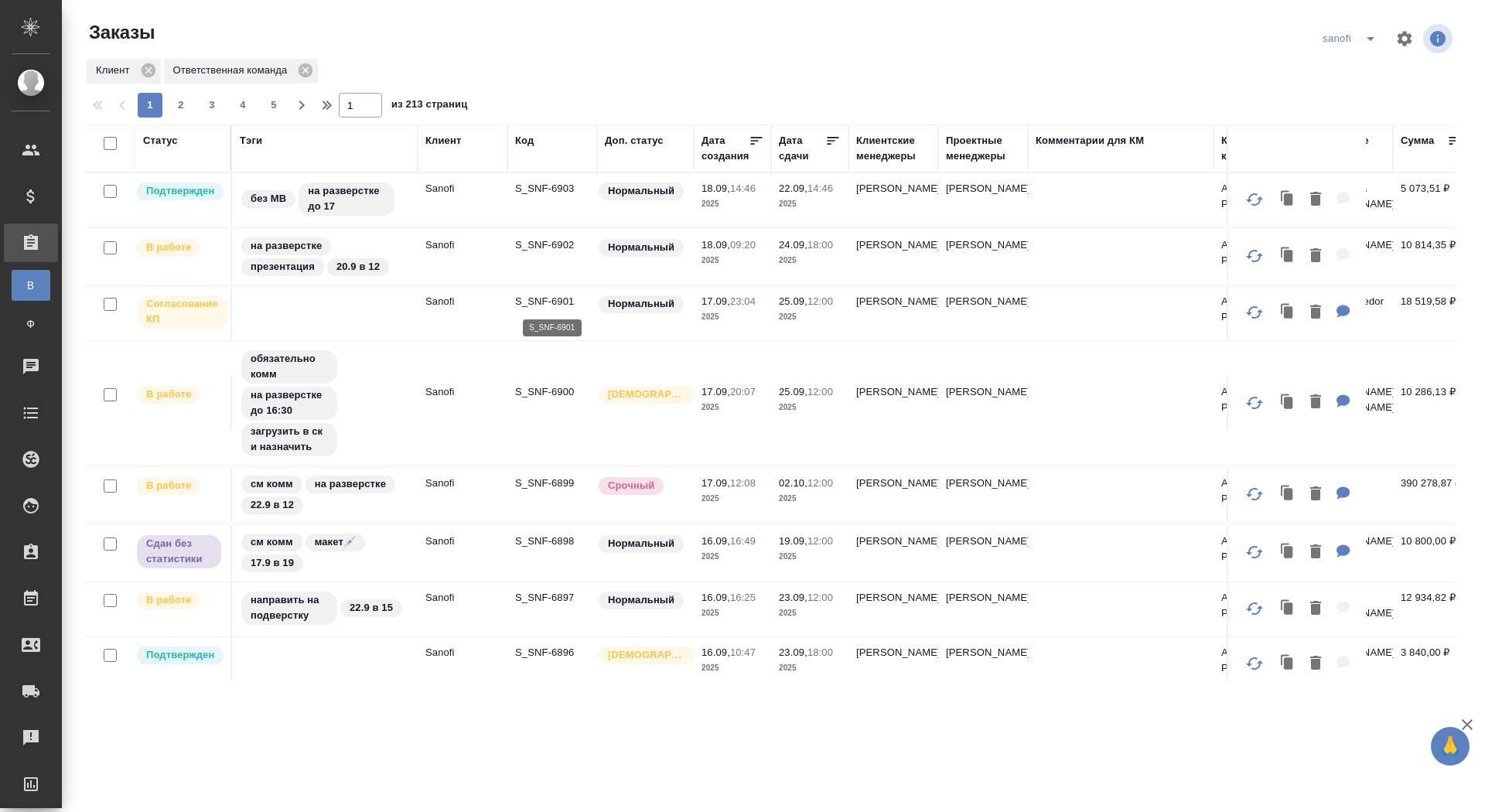
click at [547, 303] on p "S_SNF-6901" at bounding box center [553, 301] width 74 height 15
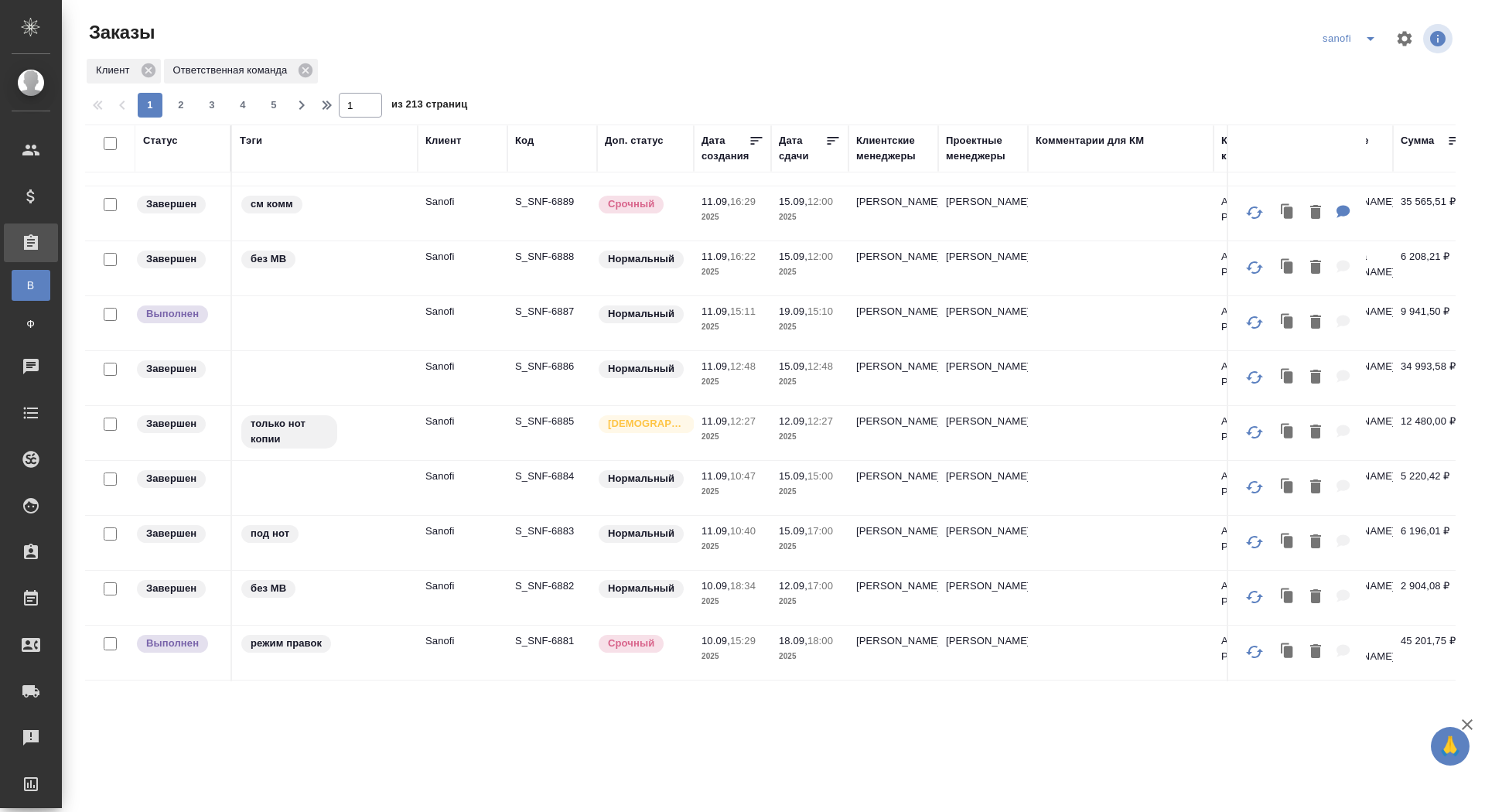
scroll to position [1085, 0]
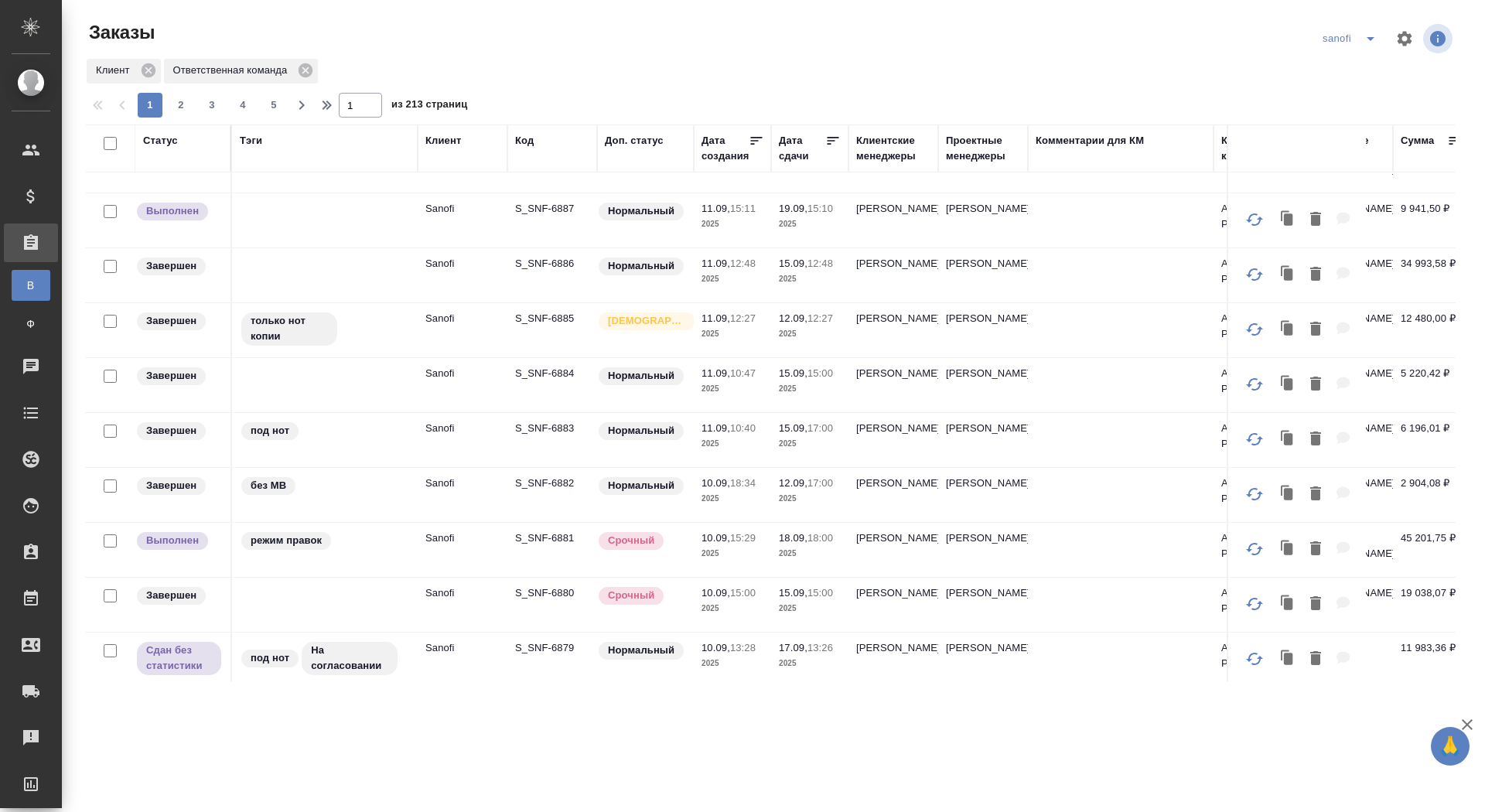
click at [160, 142] on div "Статус" at bounding box center [160, 140] width 35 height 15
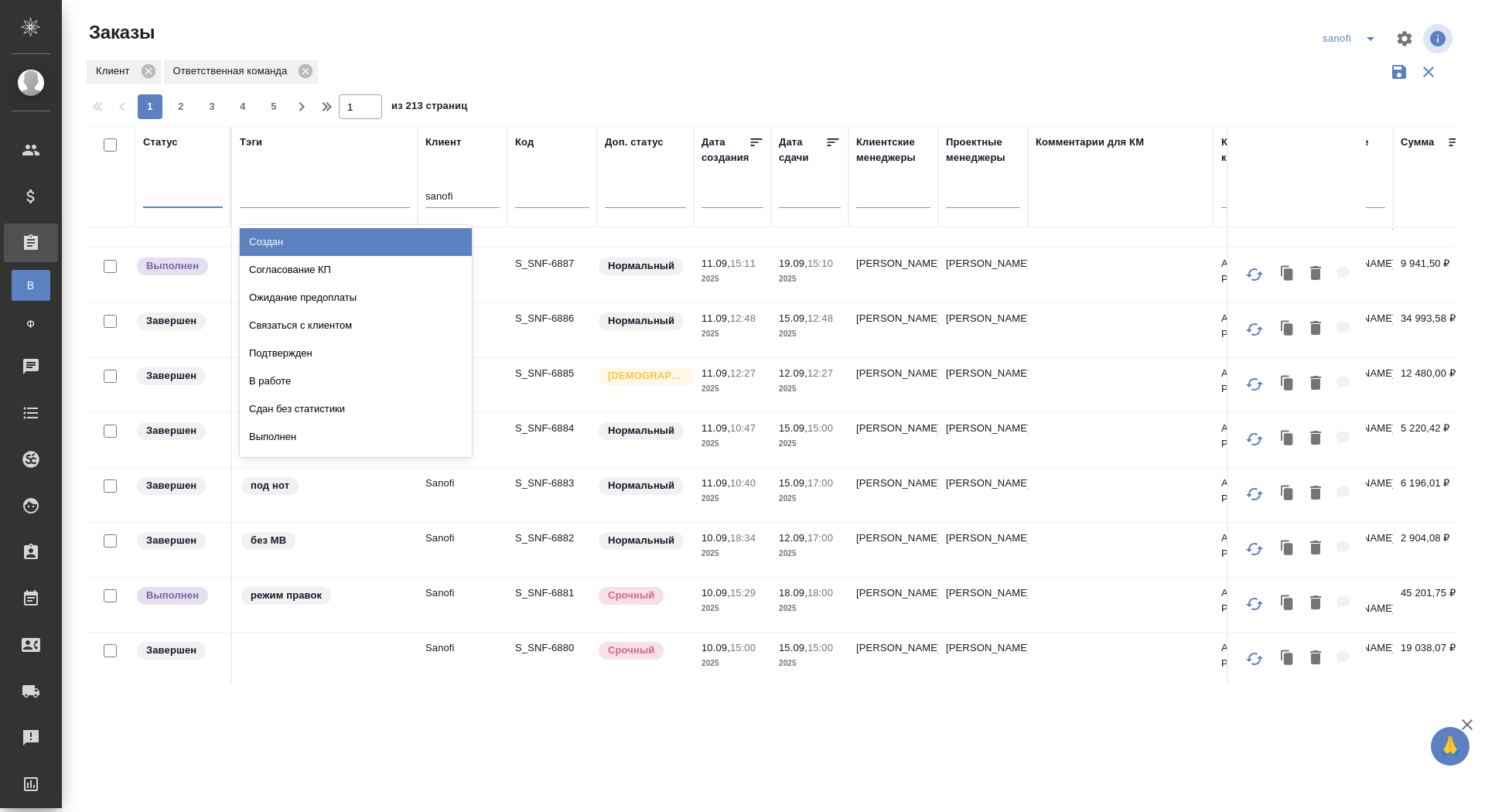
click at [170, 197] on div at bounding box center [183, 191] width 80 height 22
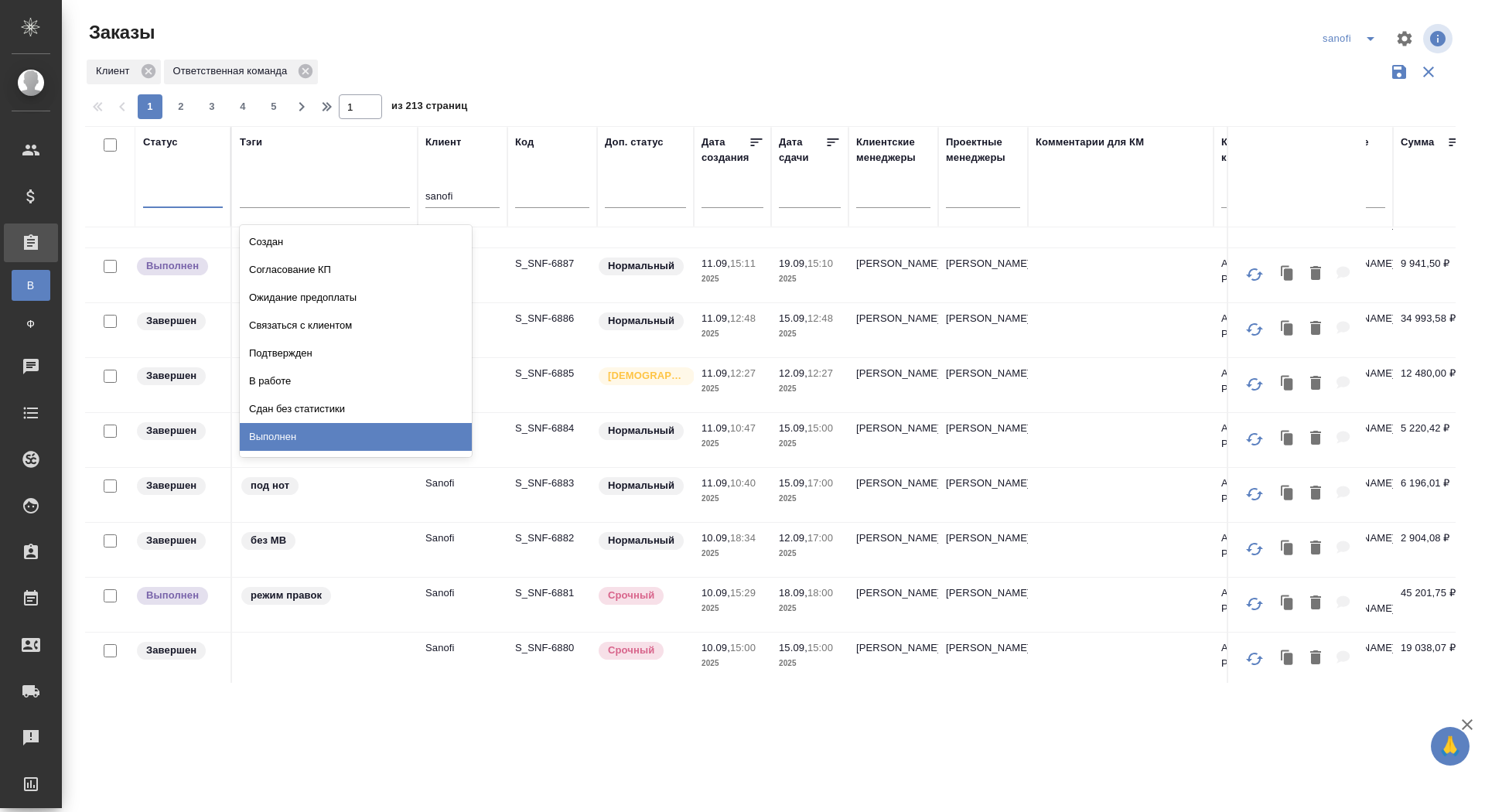
click at [328, 428] on div "Выполнен" at bounding box center [356, 437] width 232 height 27
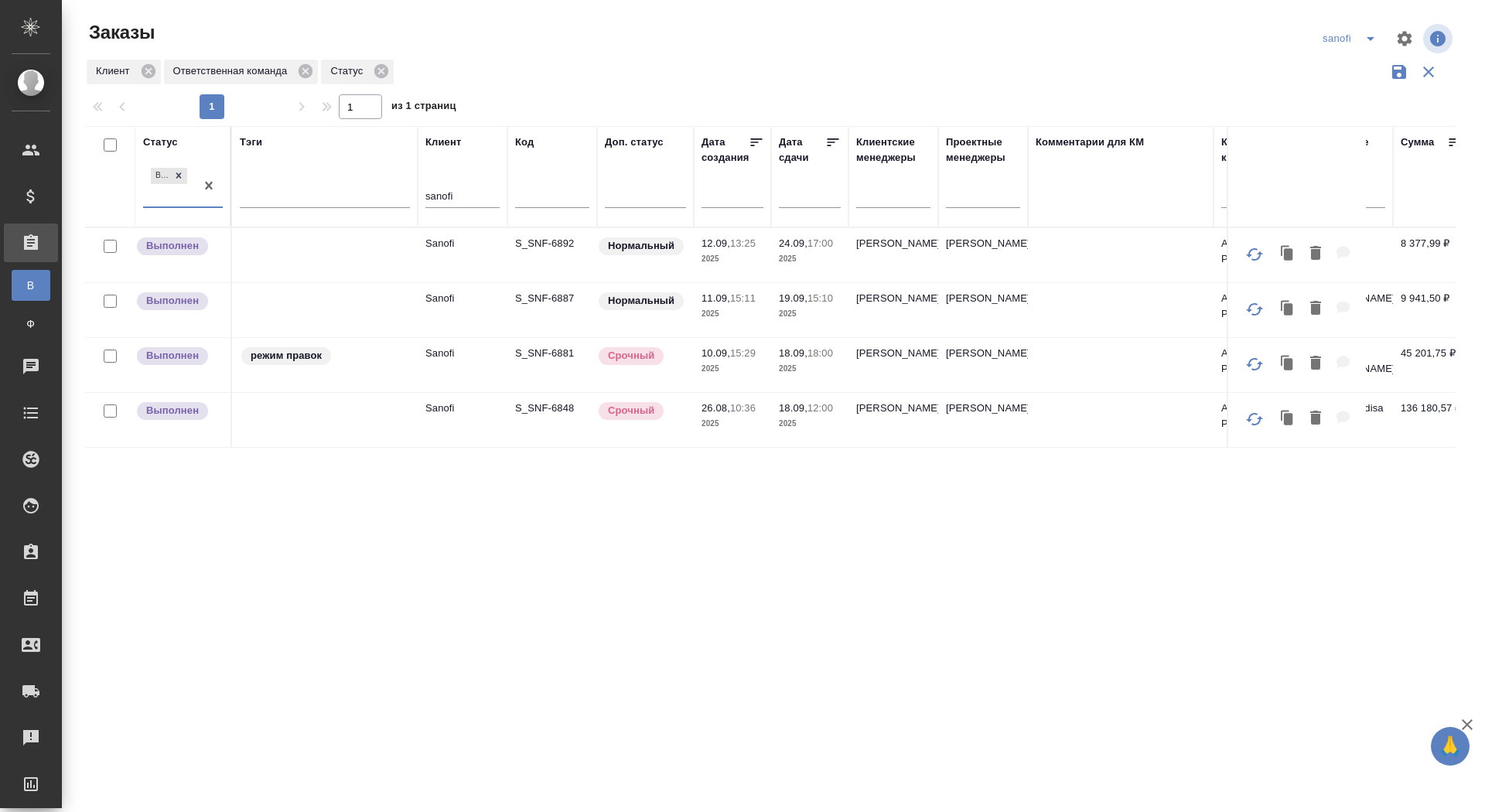
scroll to position [0, 0]
click at [547, 406] on p "S_SNF-6848" at bounding box center [553, 407] width 74 height 15
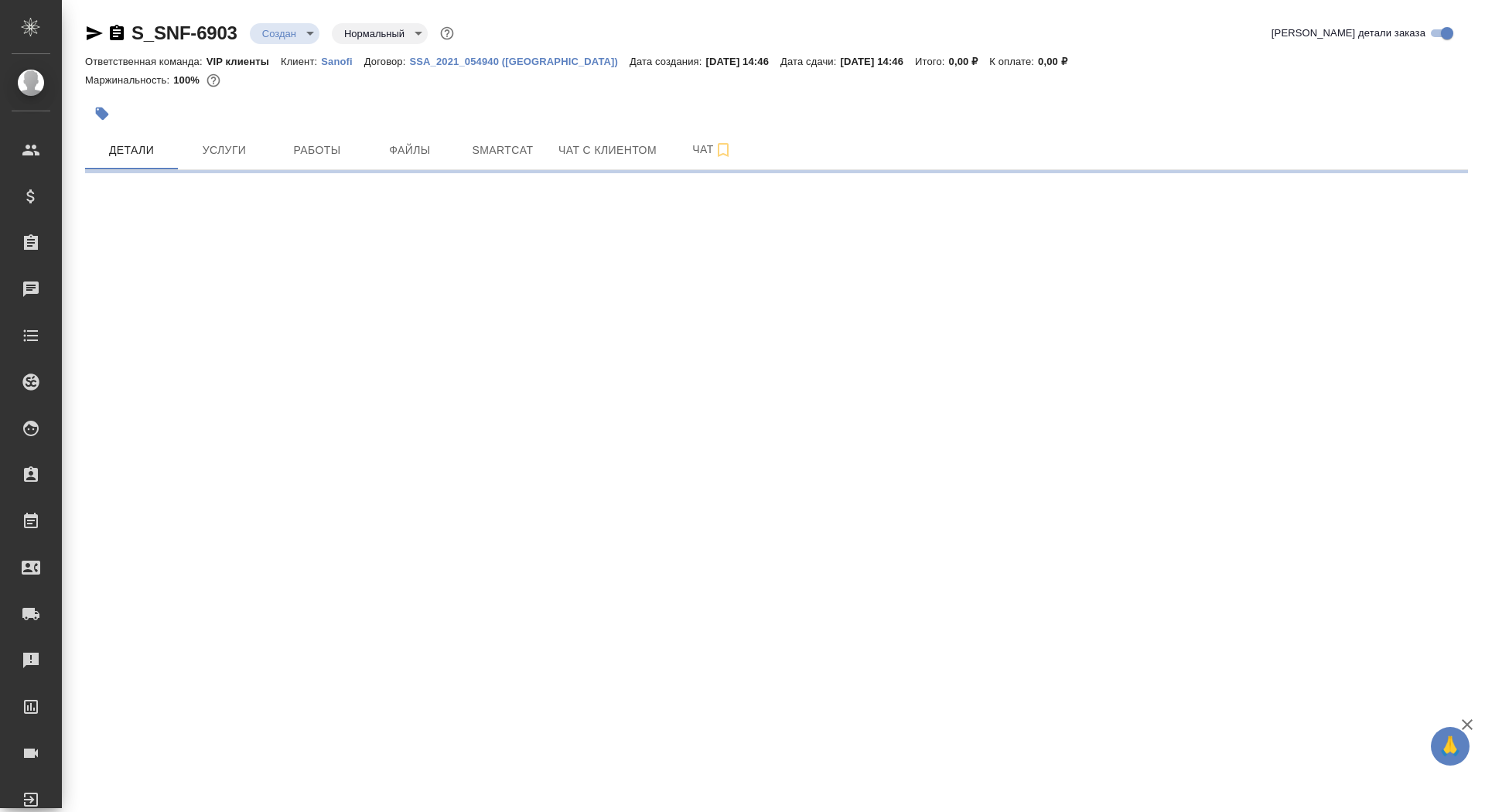
select select "RU"
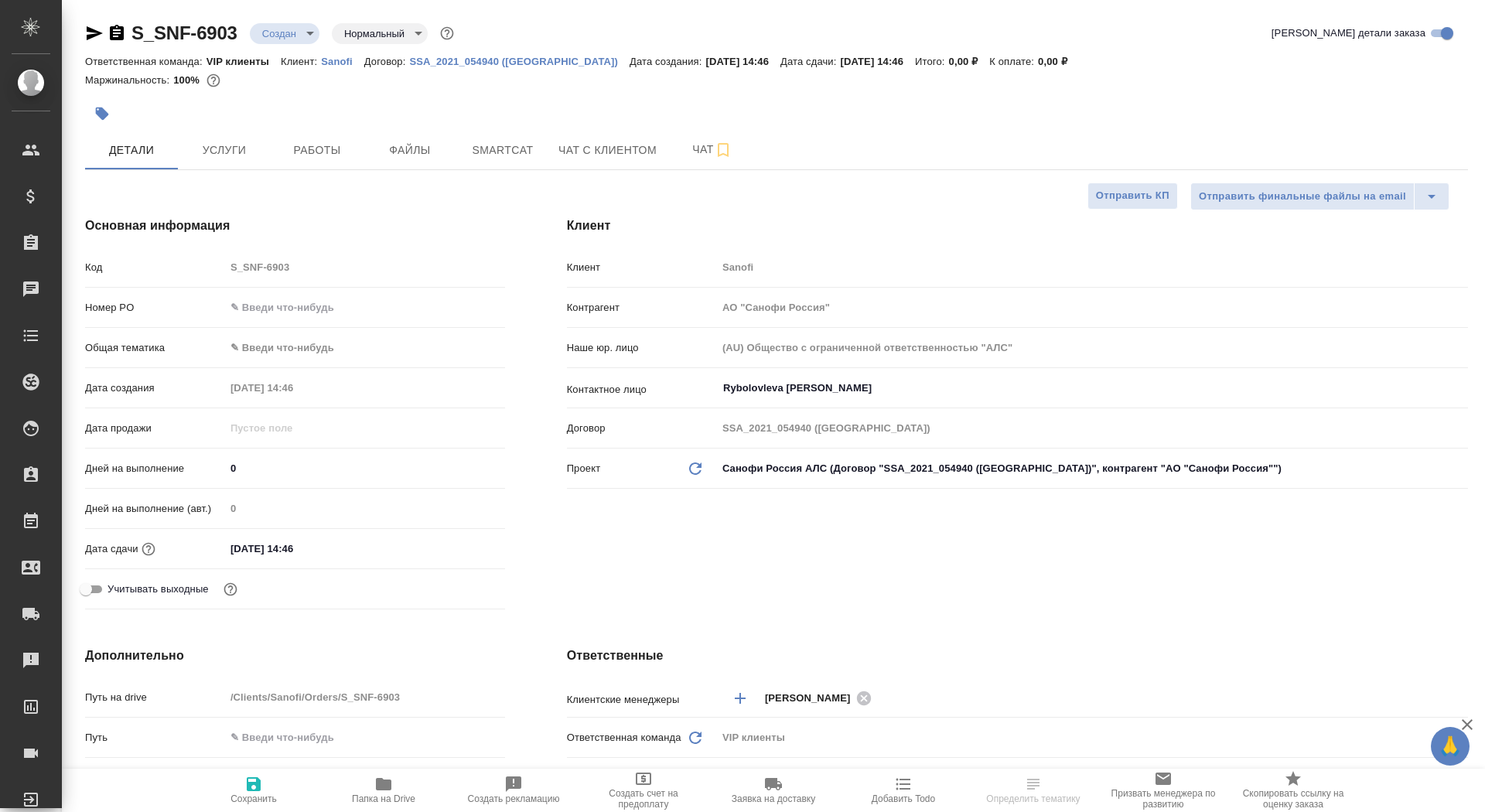
type textarea "x"
drag, startPoint x: 238, startPoint y: 472, endPoint x: 222, endPoint y: 472, distance: 16.0
click at [222, 472] on div "Дней на выполнение 0" at bounding box center [295, 468] width 420 height 27
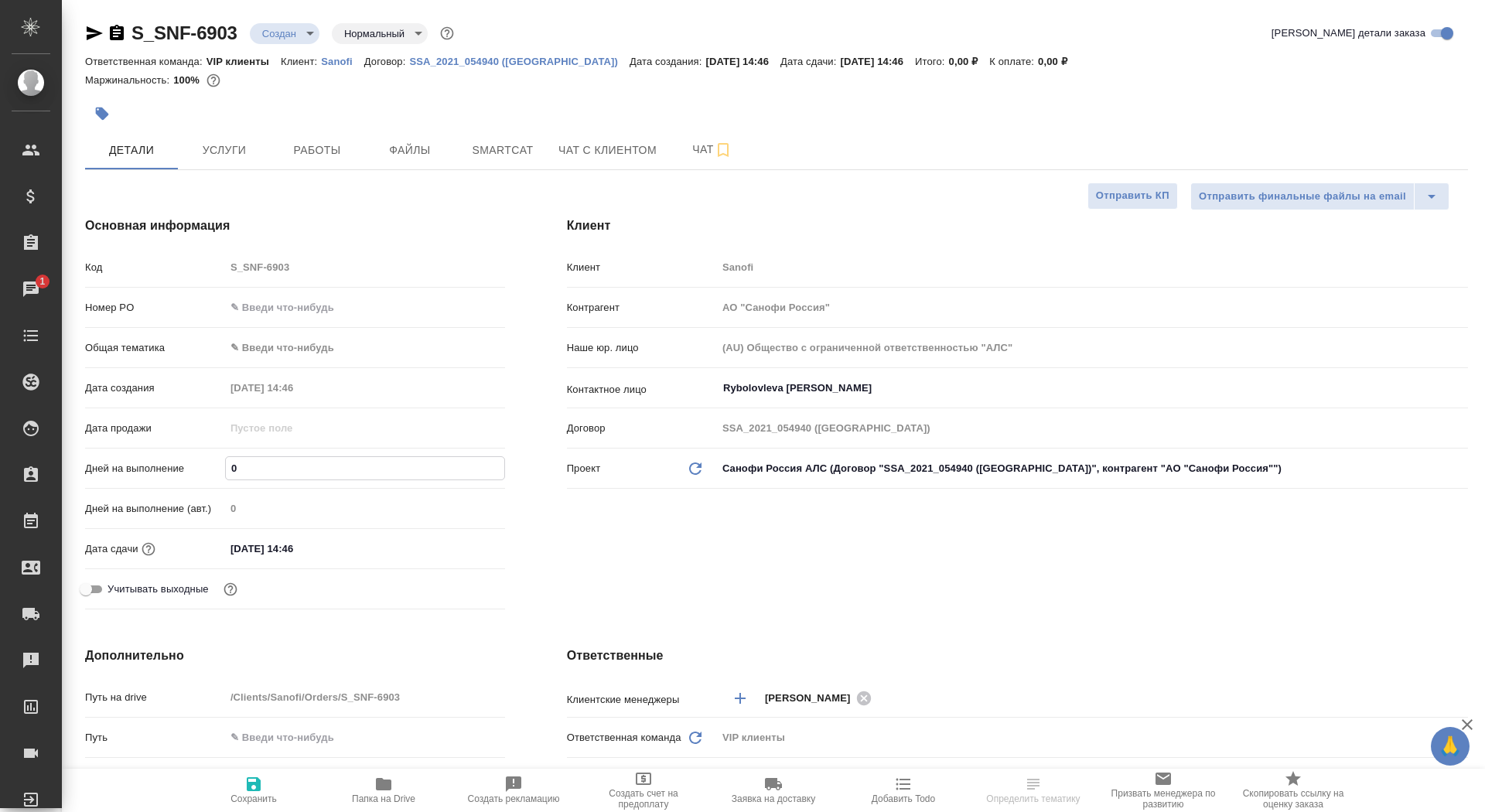
type input "4"
type textarea "x"
type input "4"
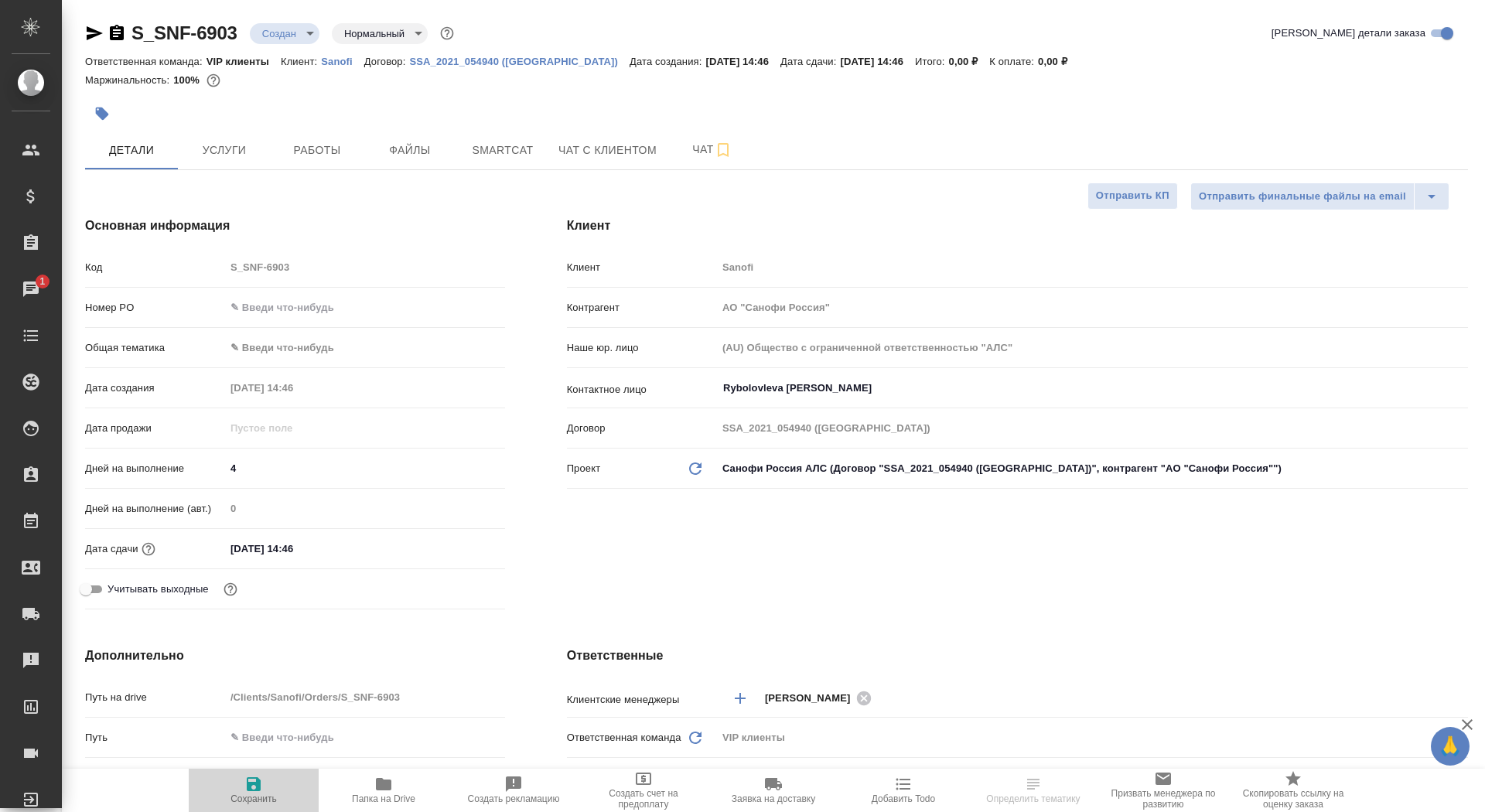
click at [242, 783] on span "Сохранить" at bounding box center [254, 789] width 112 height 29
type textarea "x"
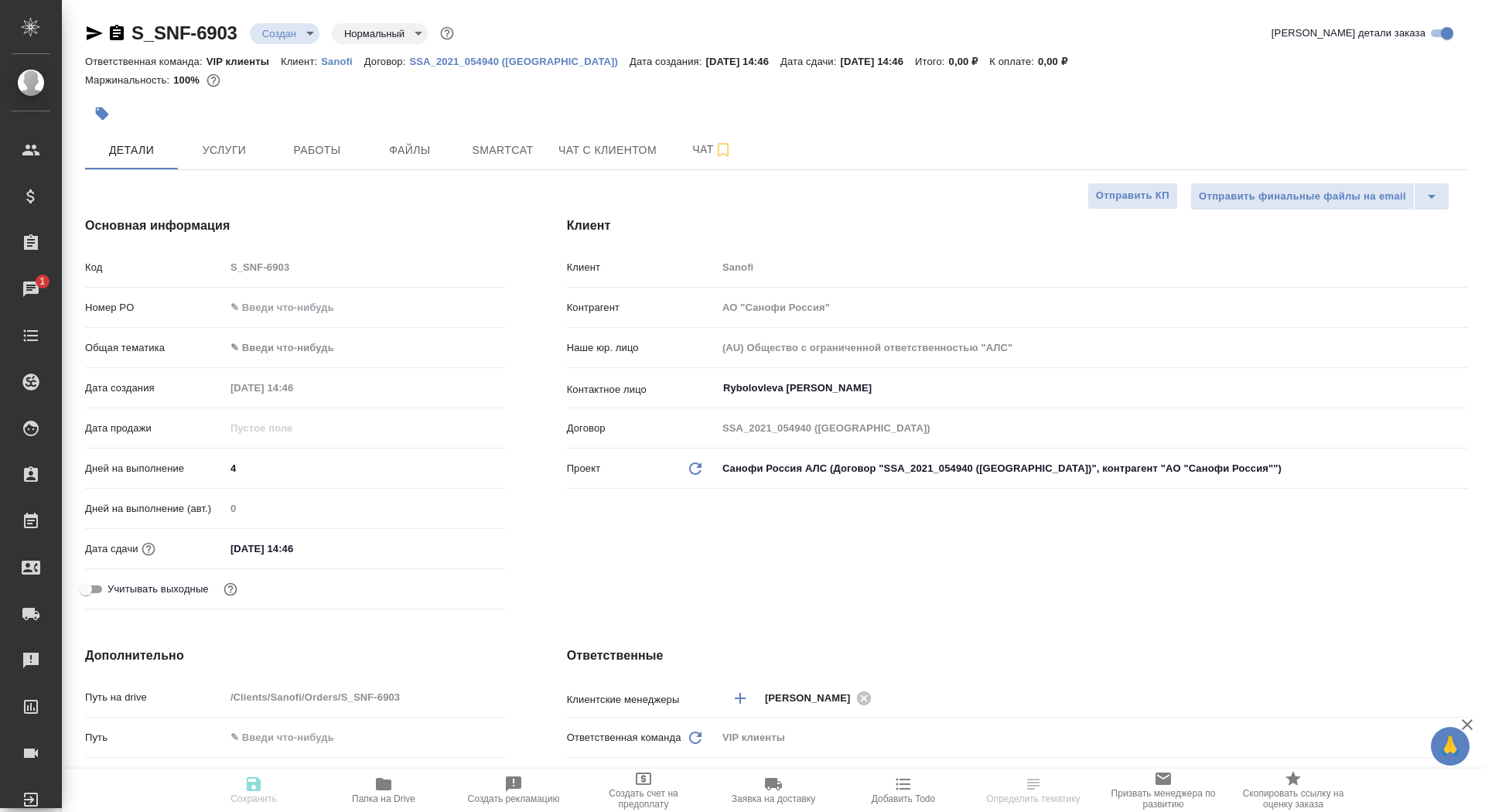
type textarea "x"
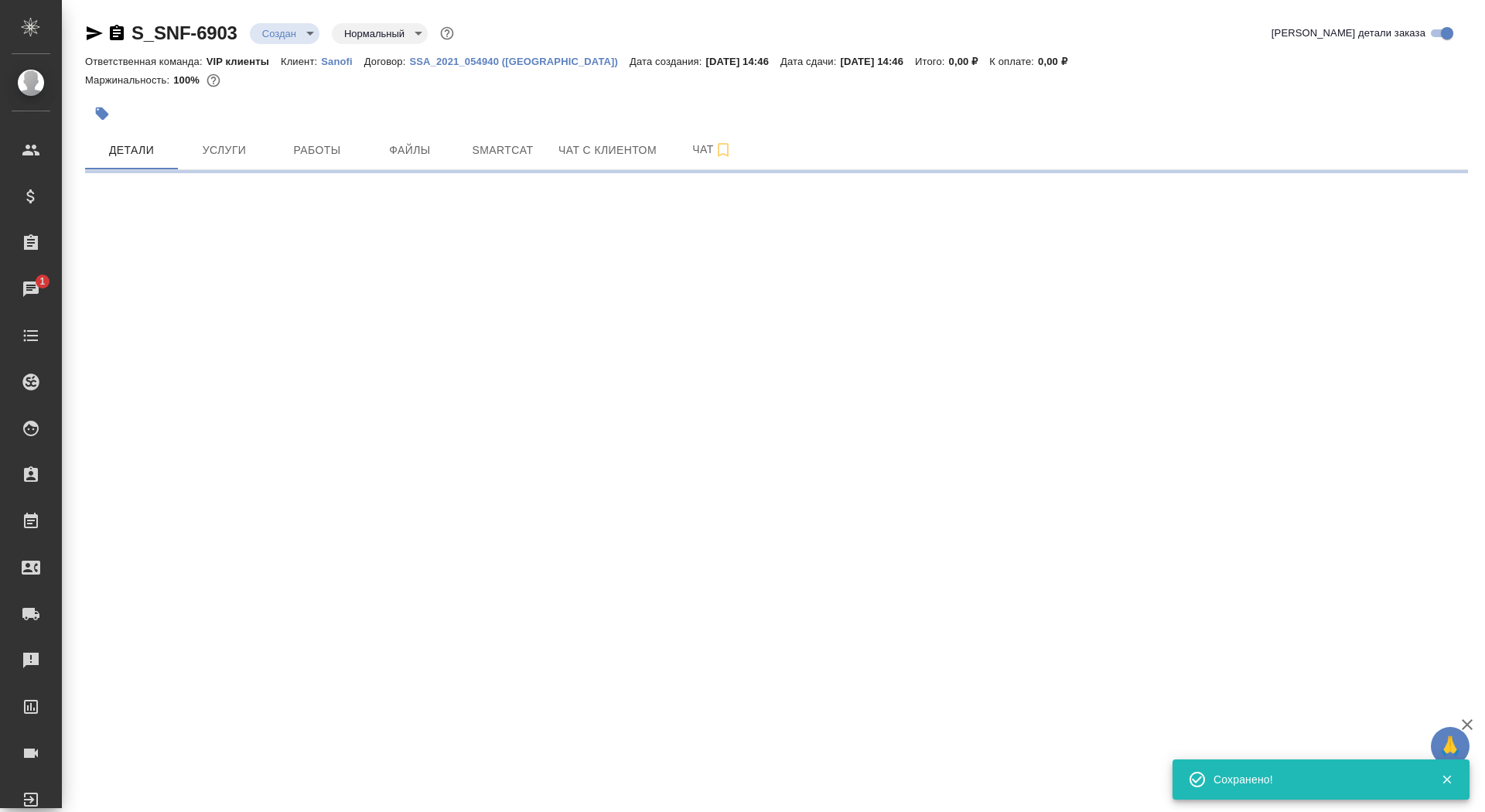
select select "RU"
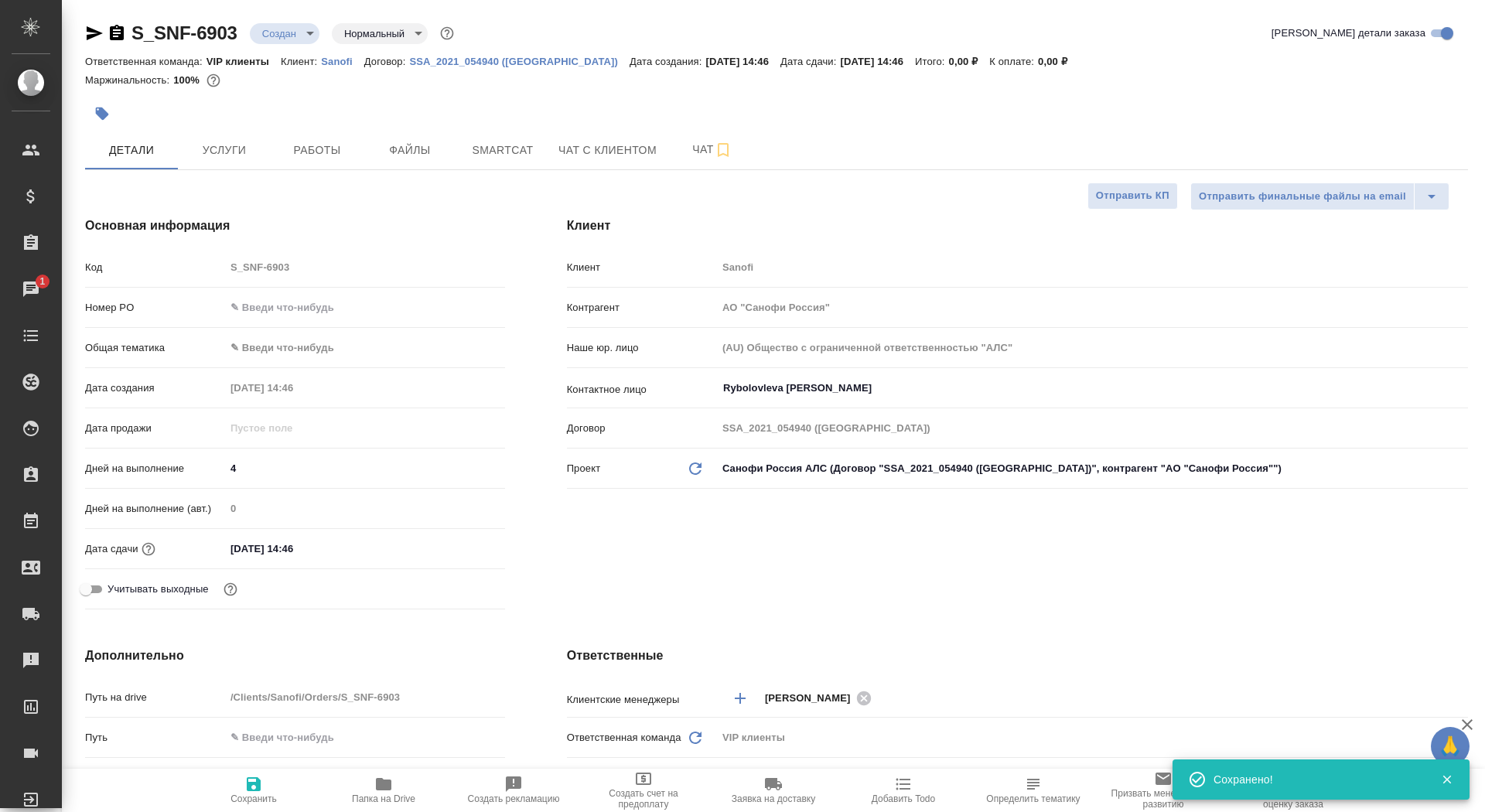
type textarea "x"
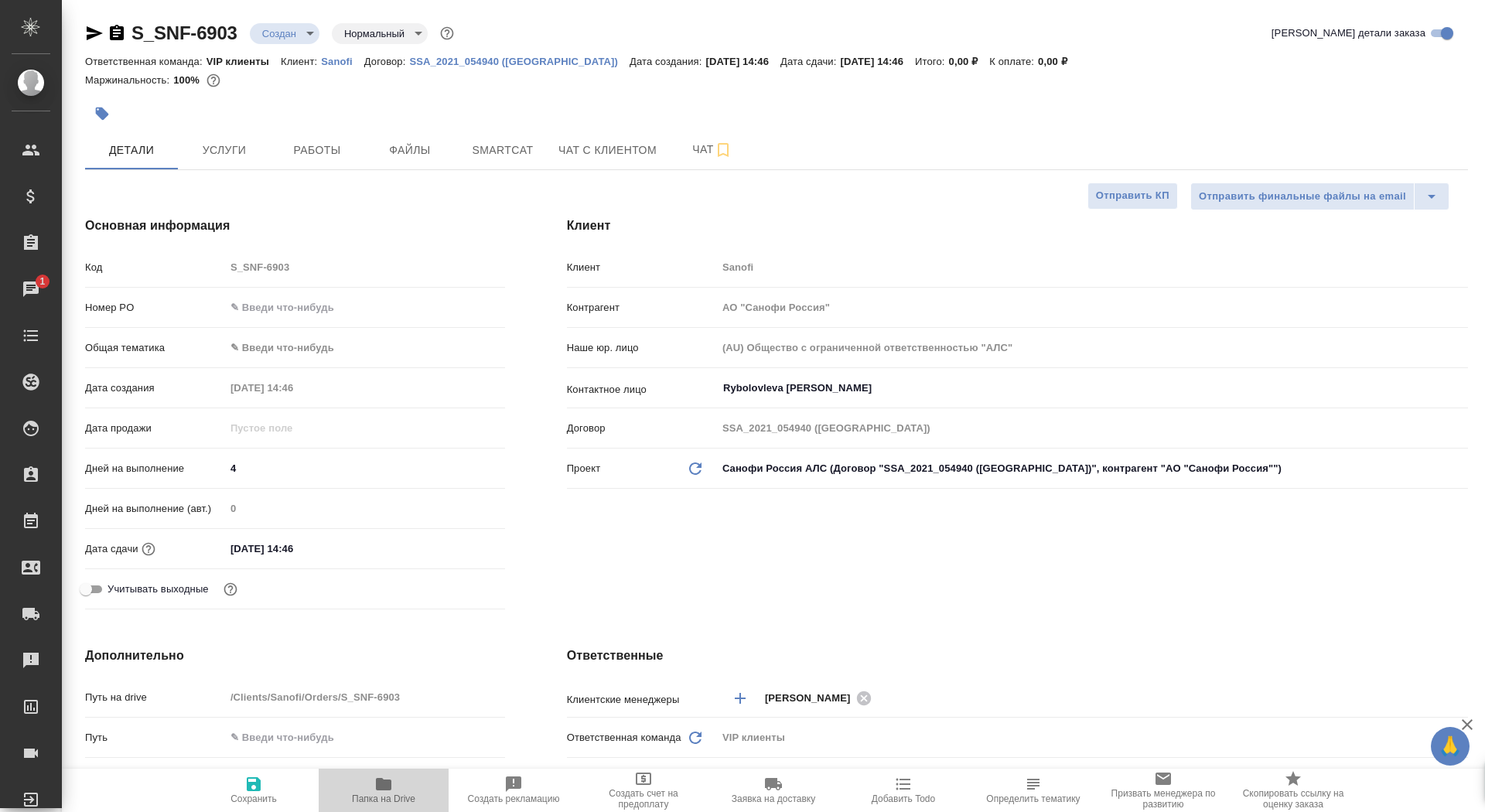
click at [370, 799] on span "Папка на Drive" at bounding box center [383, 799] width 64 height 11
type textarea "x"
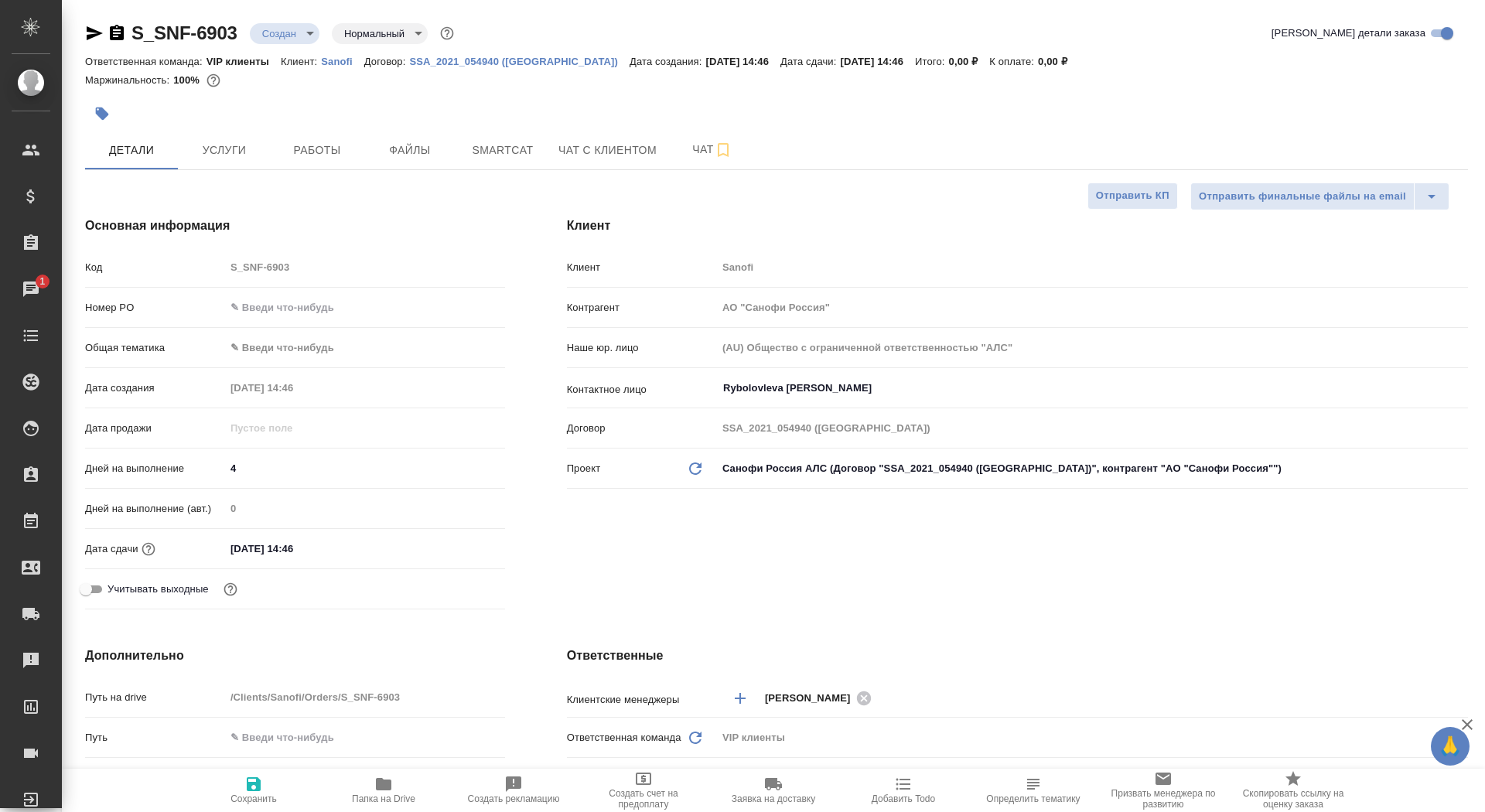
type textarea "x"
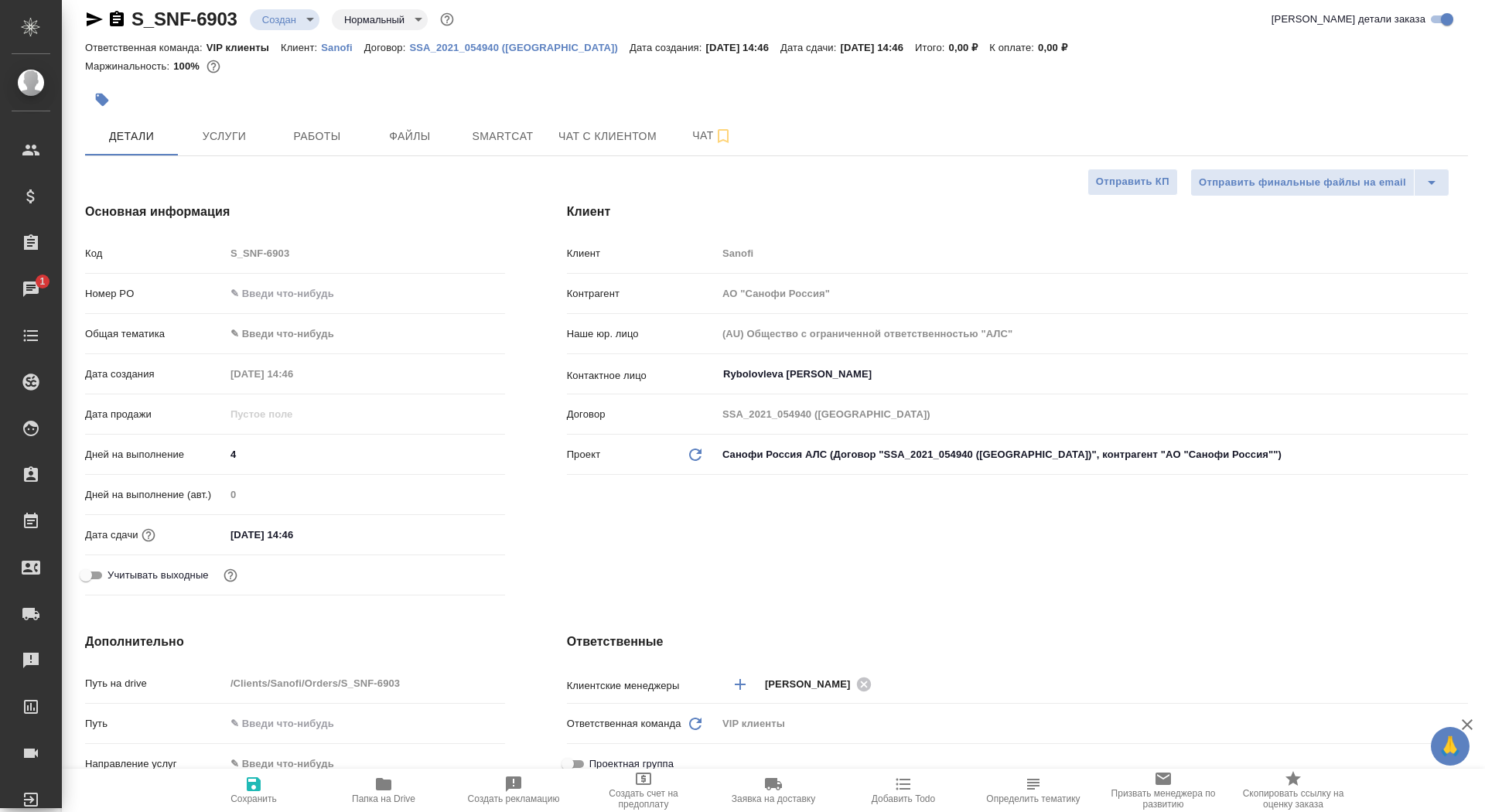
scroll to position [394, 0]
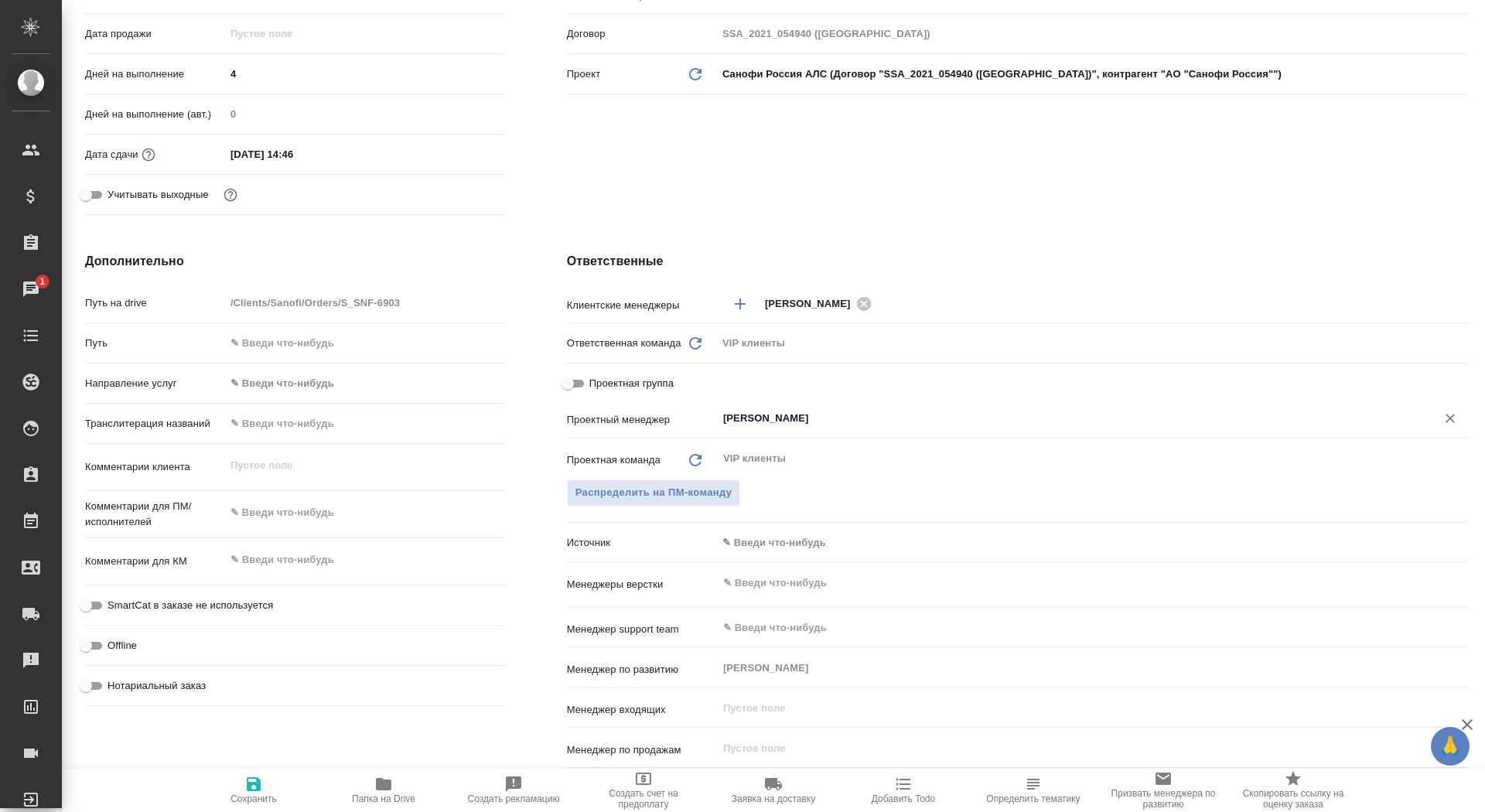
click at [793, 418] on input "[PERSON_NAME]" at bounding box center [1066, 418] width 690 height 19
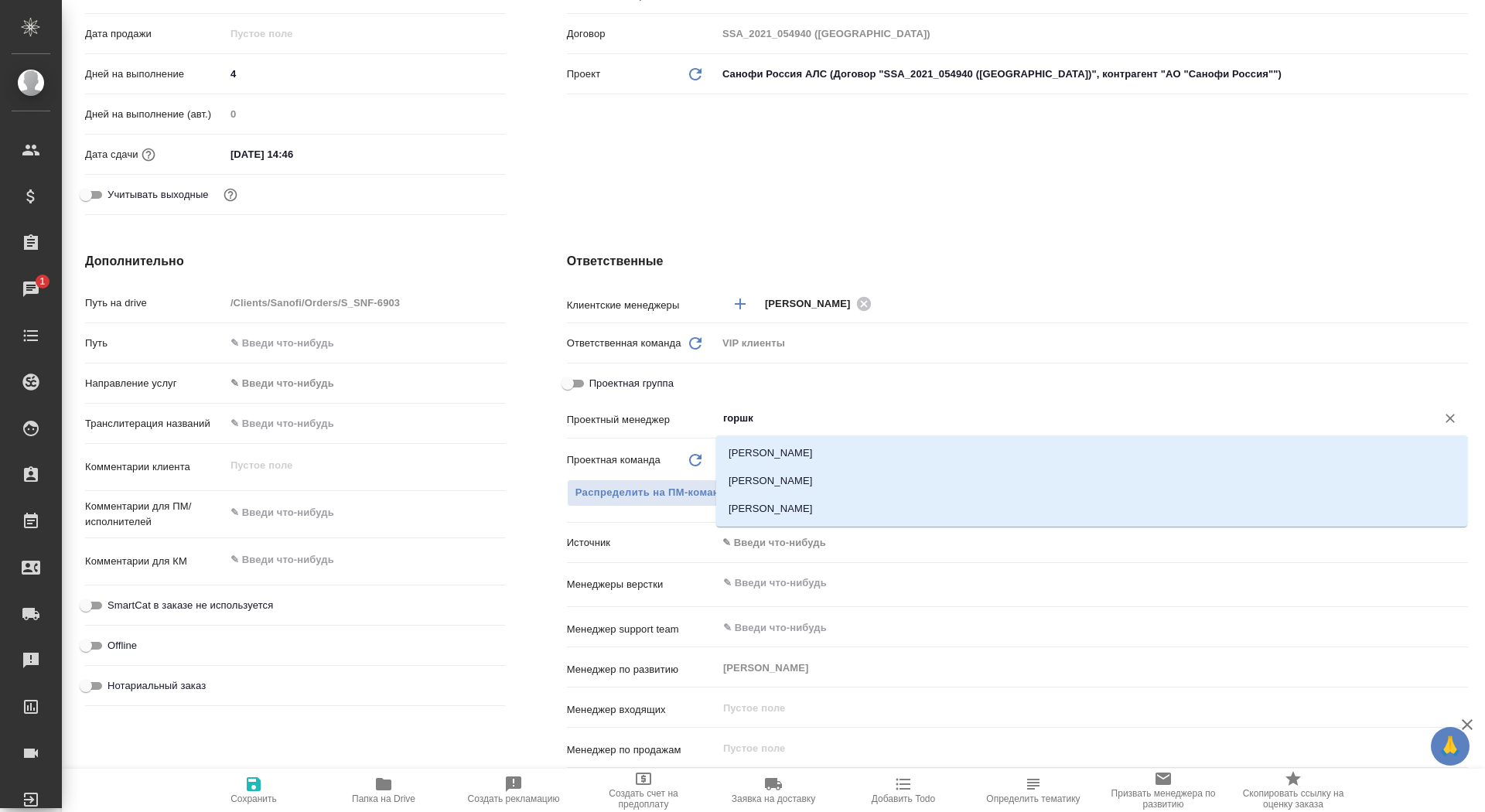
type input "горшко"
click at [852, 466] on li "Горшкова Анастасия" at bounding box center [1092, 452] width 751 height 27
type textarea "x"
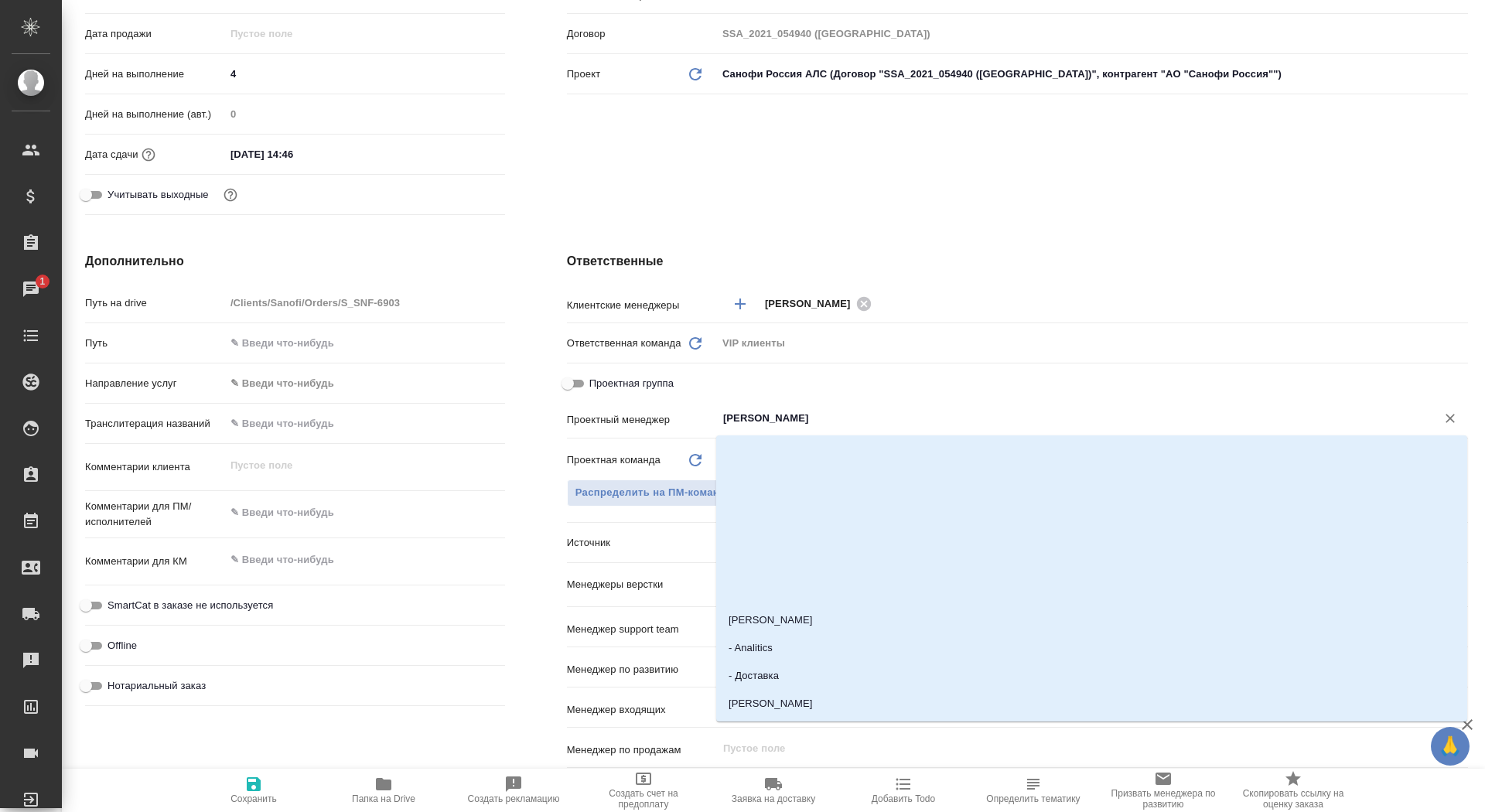
drag, startPoint x: 845, startPoint y: 416, endPoint x: 775, endPoint y: 415, distance: 70.0
click at [774, 416] on input "Горшкова Анастасия" at bounding box center [1066, 418] width 690 height 19
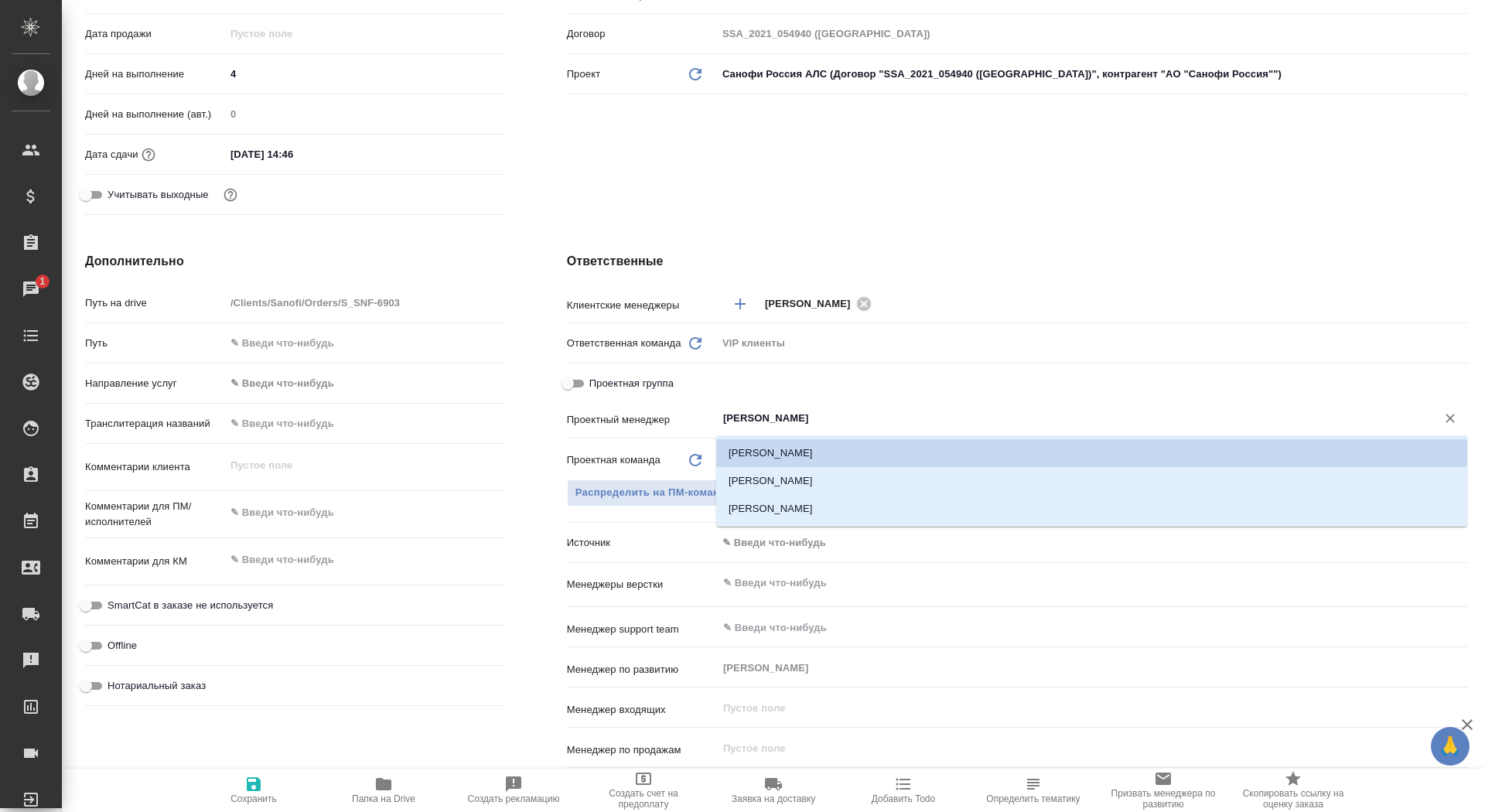
type input "Горшкова"
click at [806, 480] on li "[PERSON_NAME]" at bounding box center [1092, 481] width 751 height 27
type textarea "x"
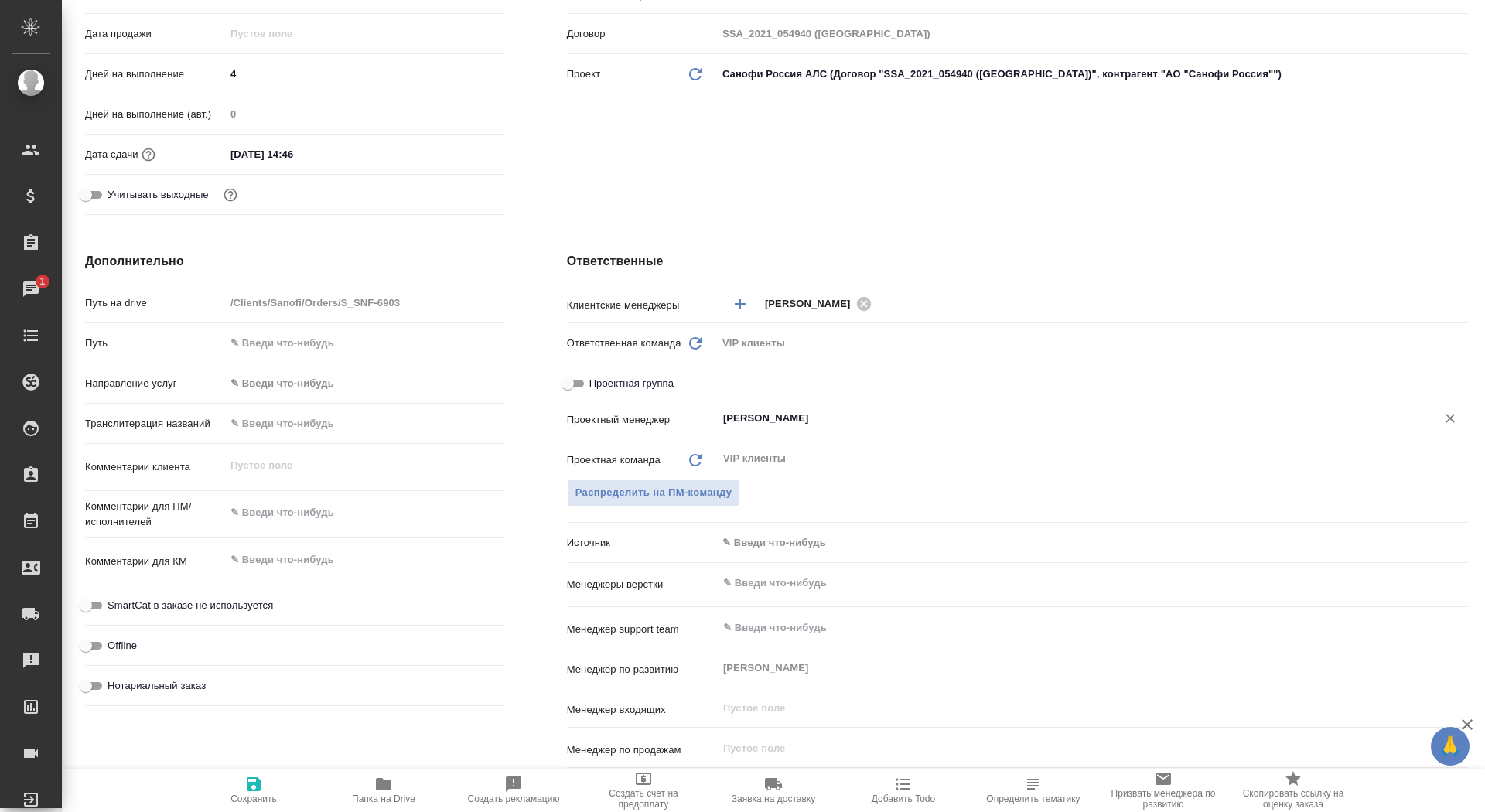
type input "[PERSON_NAME]"
click at [259, 792] on icon "button" at bounding box center [253, 784] width 19 height 19
type textarea "x"
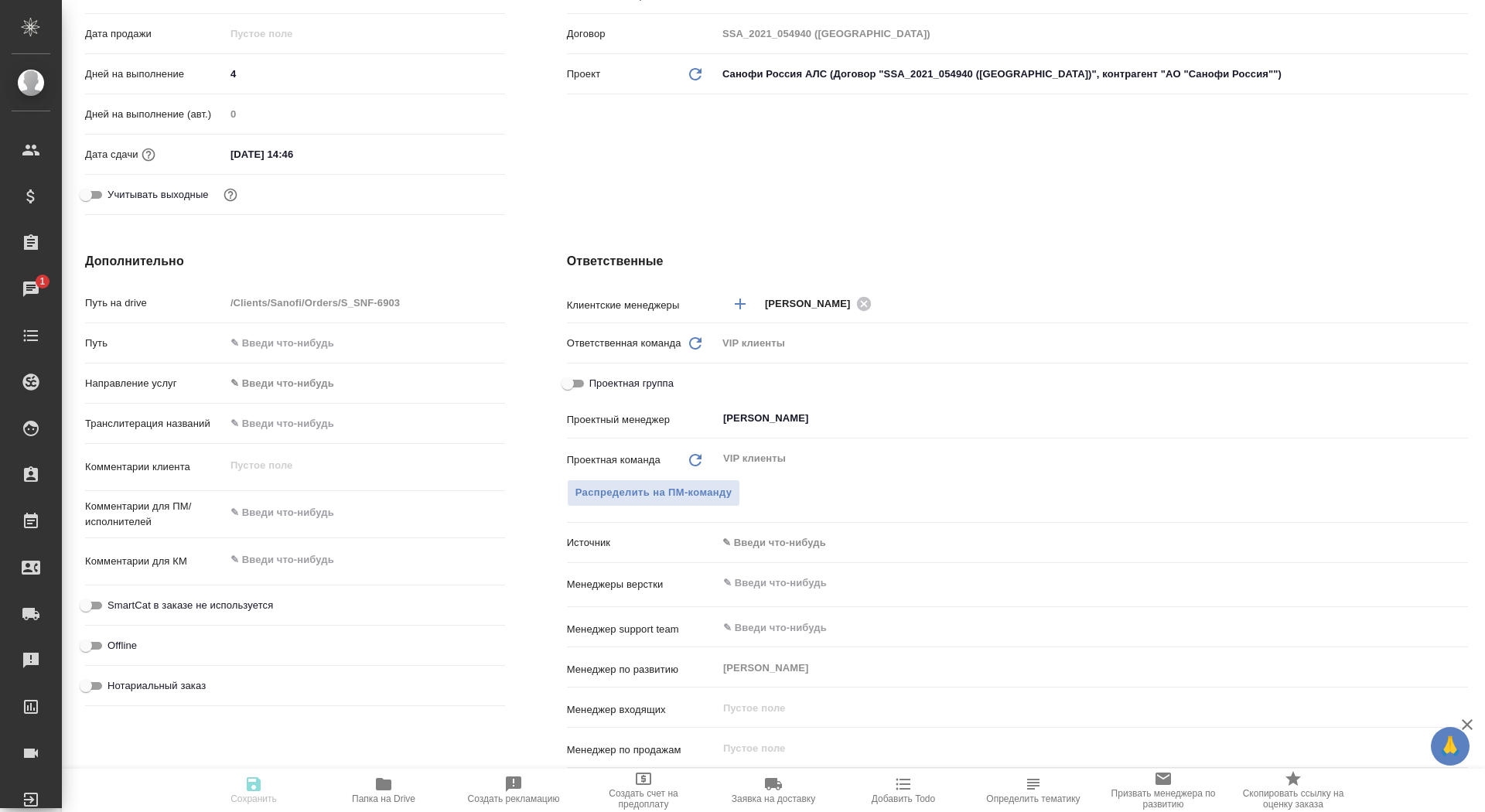
type textarea "x"
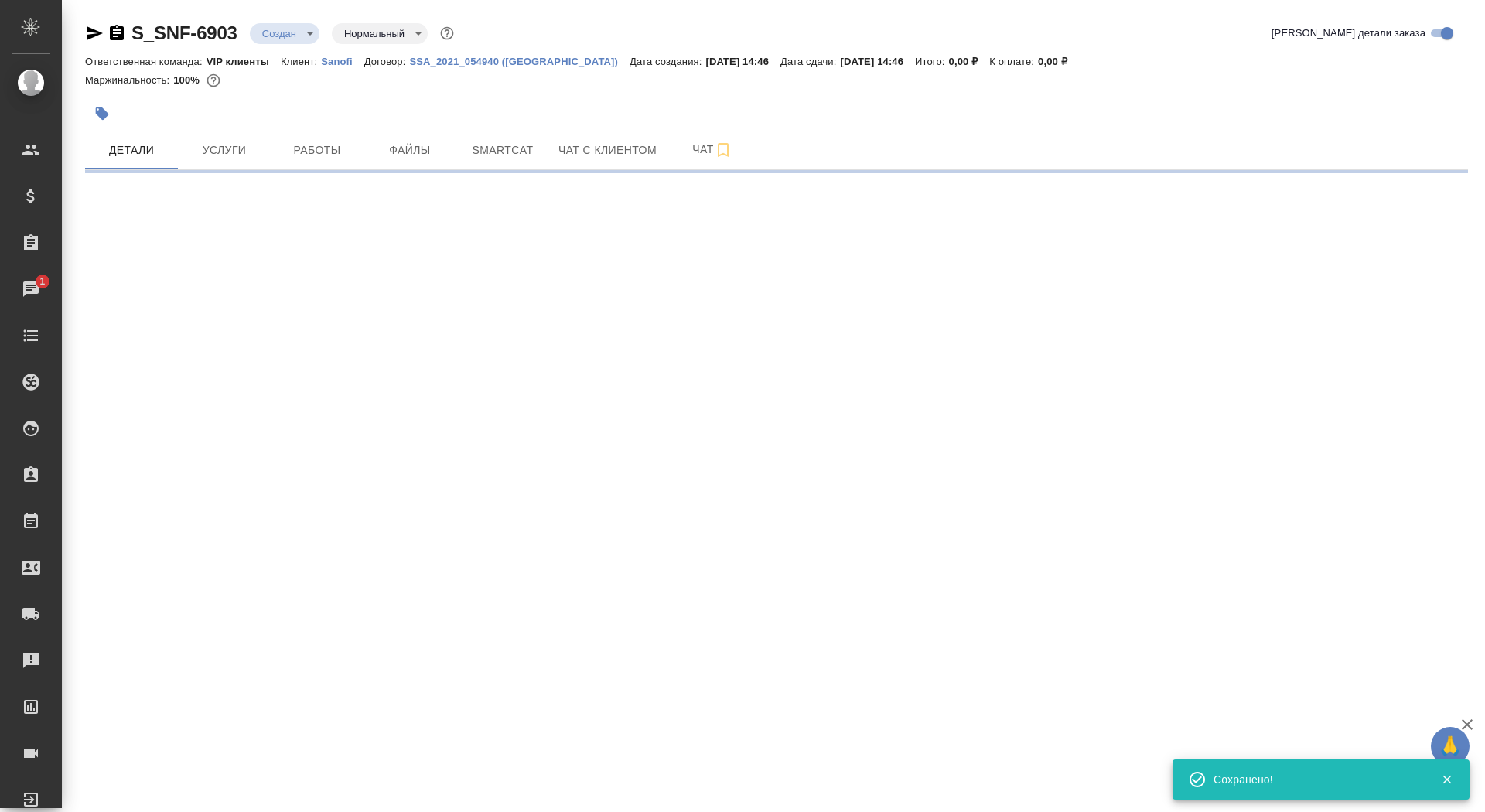
scroll to position [0, 0]
select select "RU"
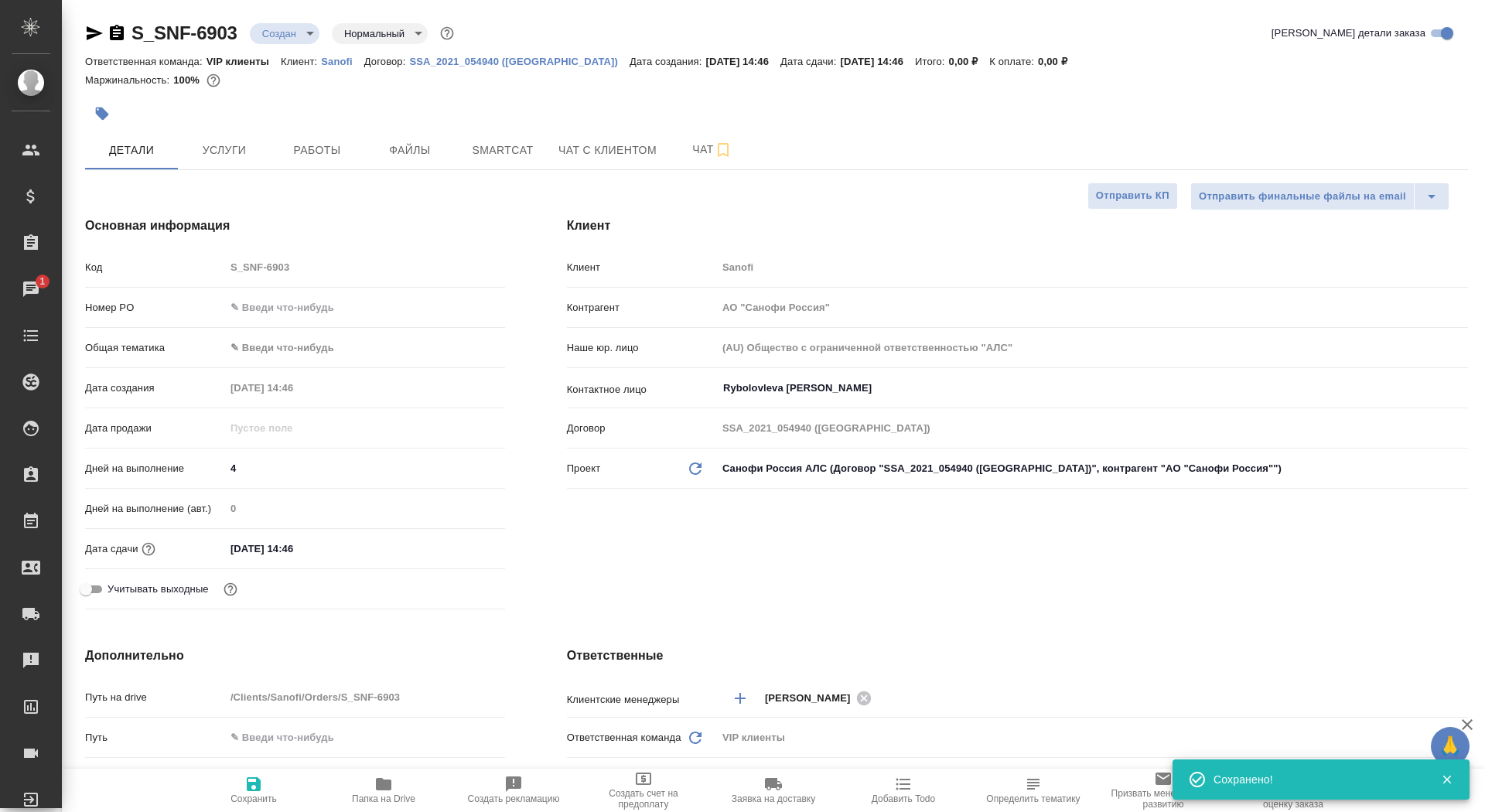
type textarea "x"
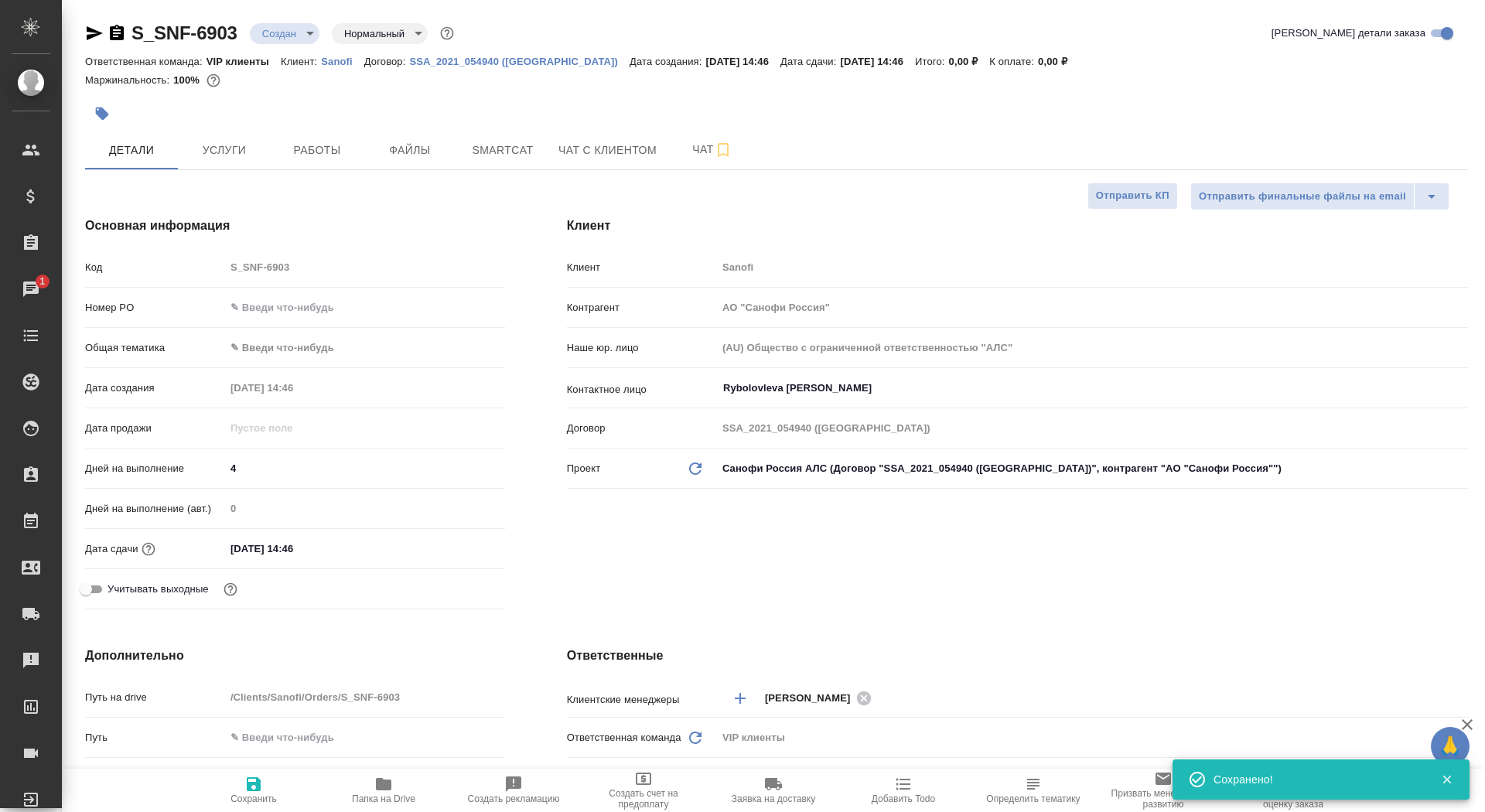
type textarea "x"
click at [245, 139] on button "Услуги" at bounding box center [224, 151] width 93 height 39
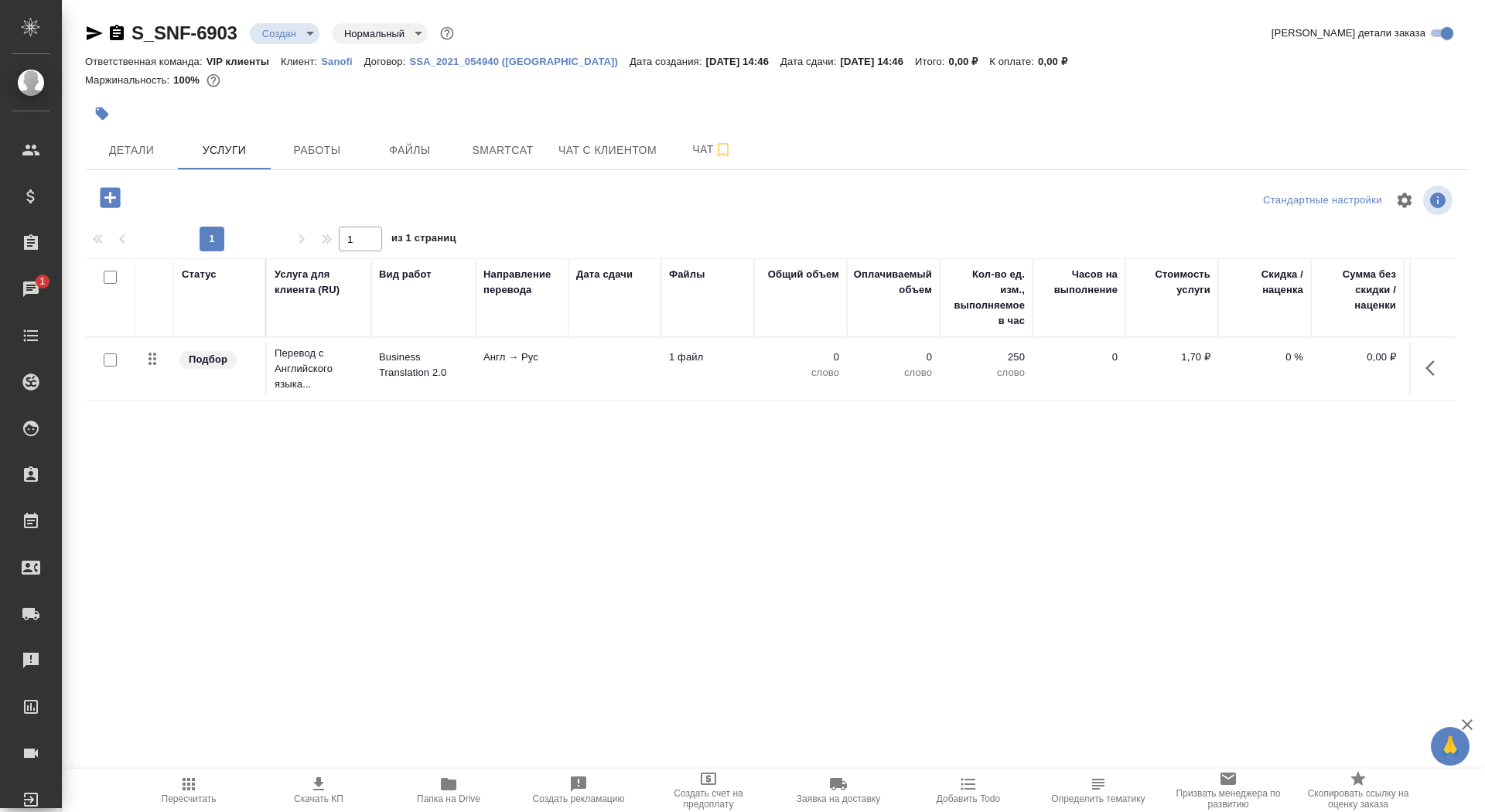
click at [116, 358] on input "checkbox" at bounding box center [110, 360] width 13 height 13
checkbox input "true"
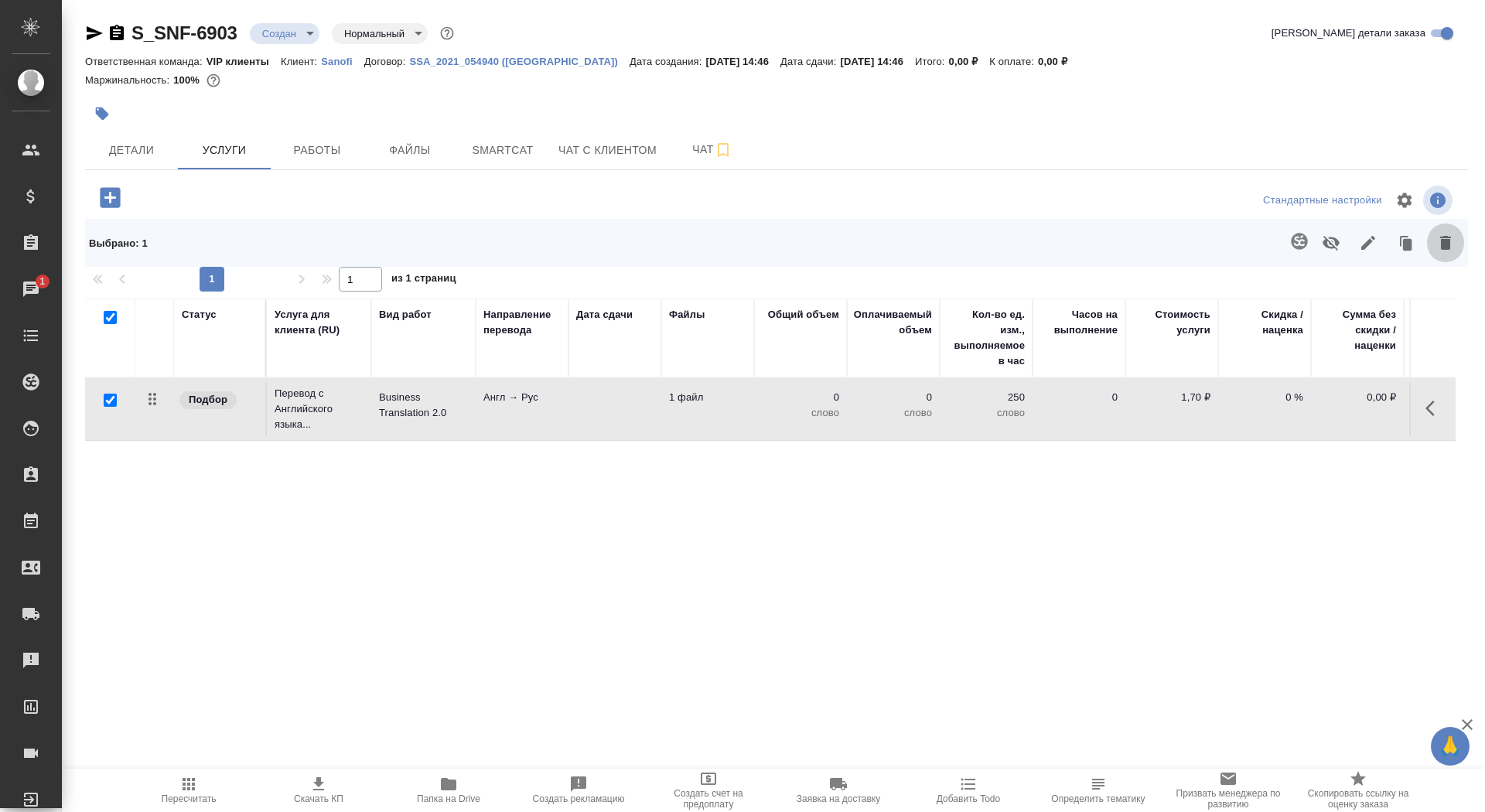
click at [1451, 254] on button "button" at bounding box center [1446, 243] width 37 height 40
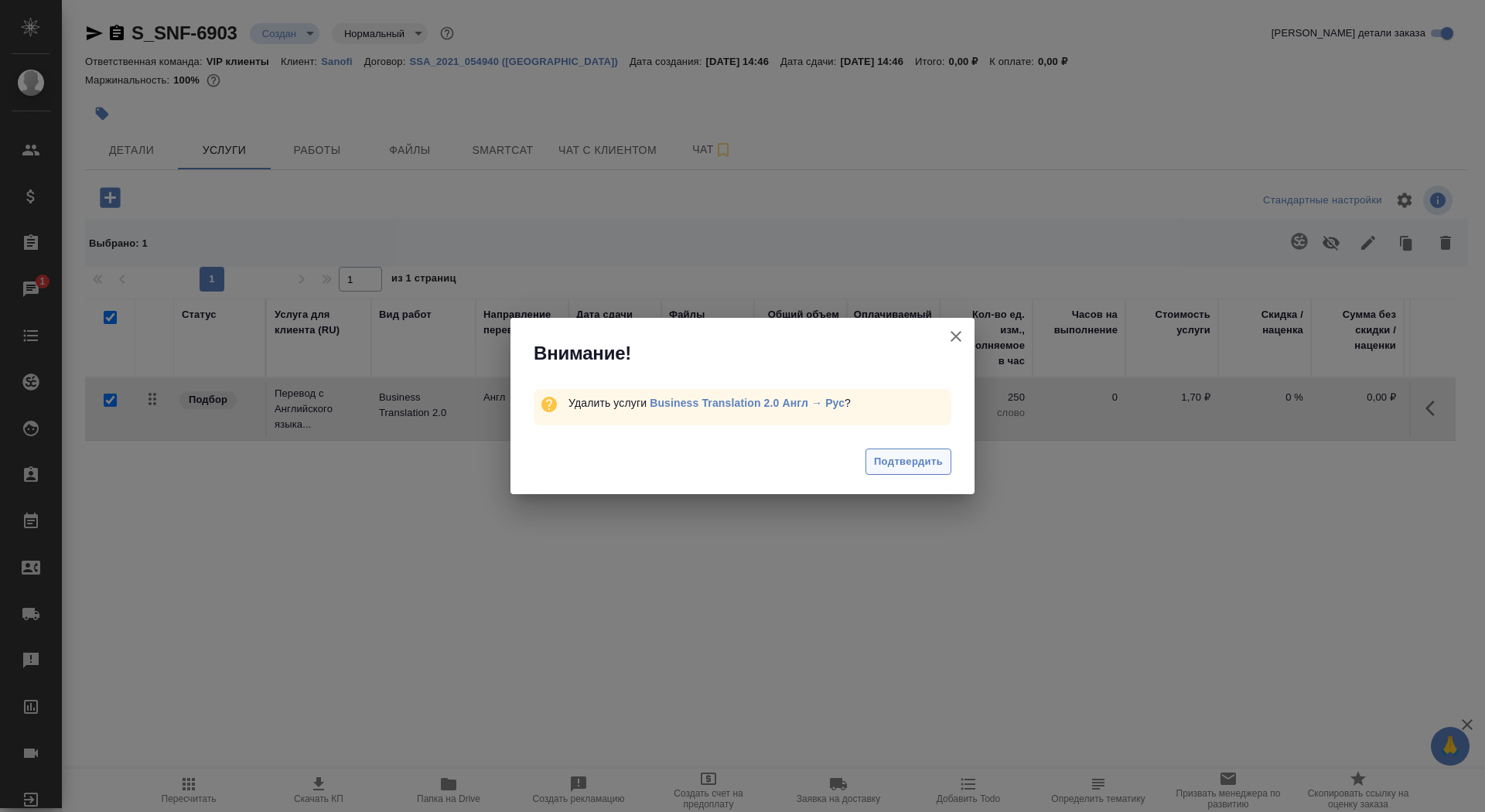
click at [883, 458] on span "Подтвердить" at bounding box center [909, 462] width 69 height 18
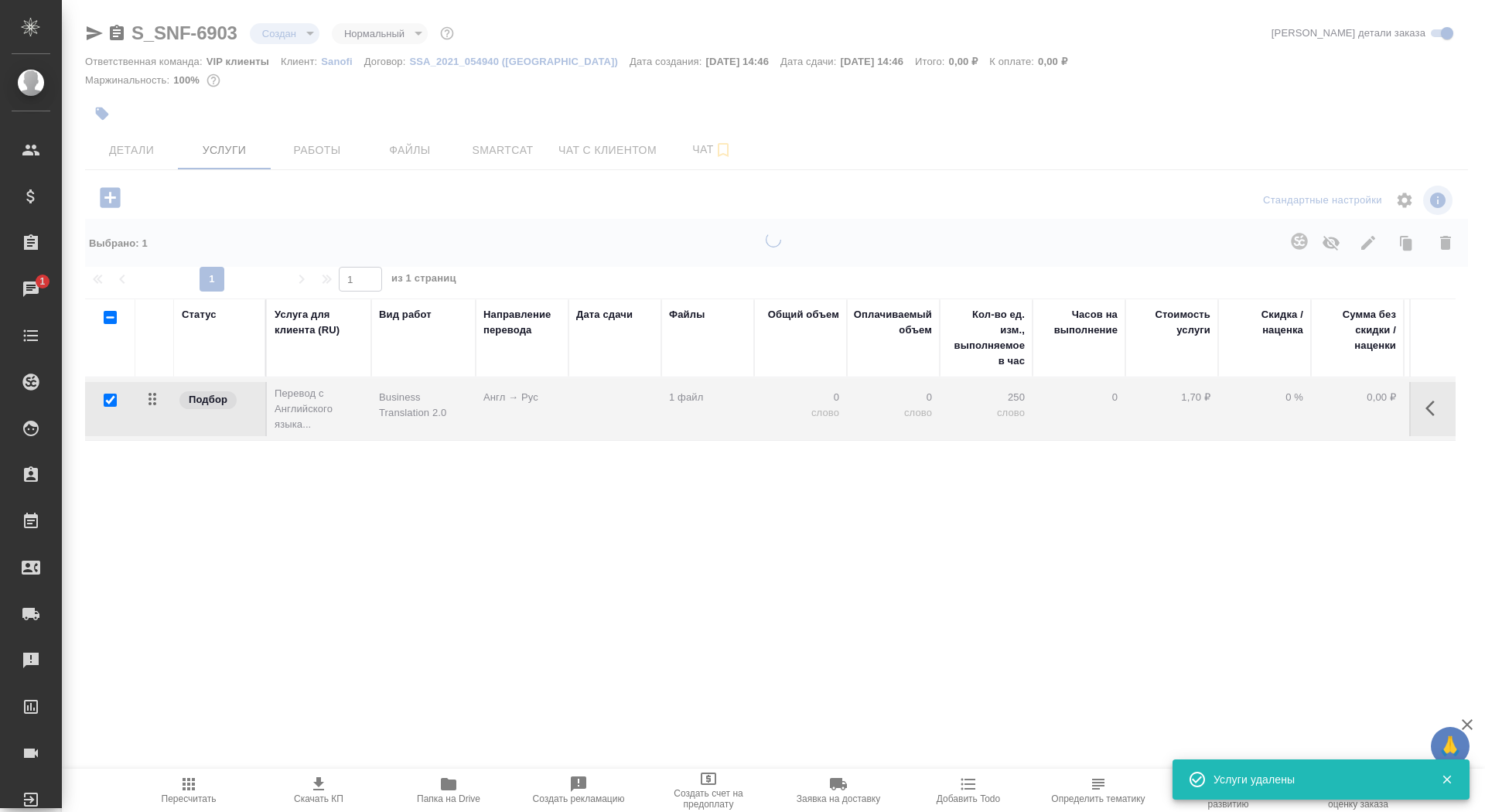
checkbox input "false"
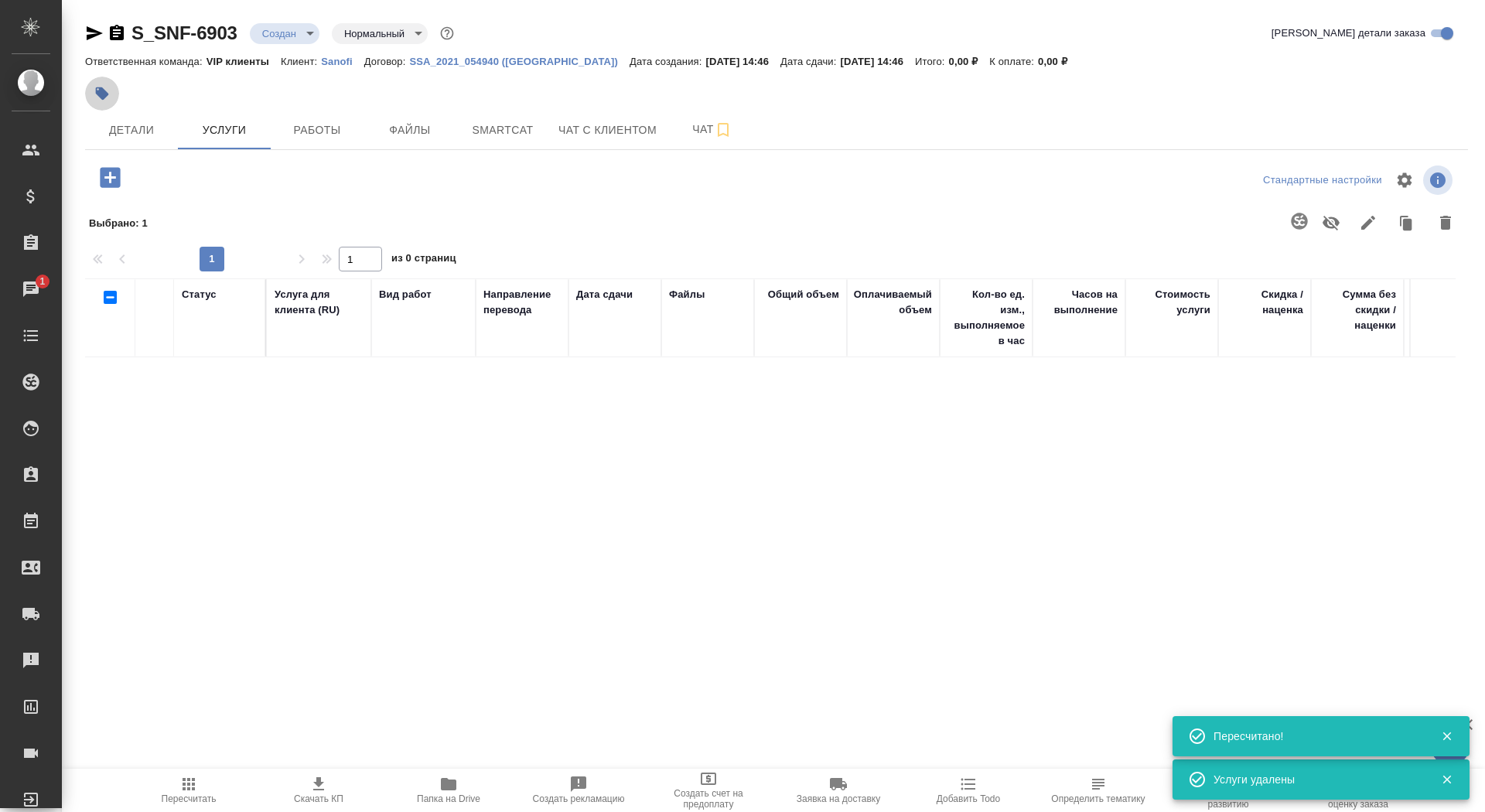
click at [102, 81] on button "button" at bounding box center [102, 93] width 34 height 34
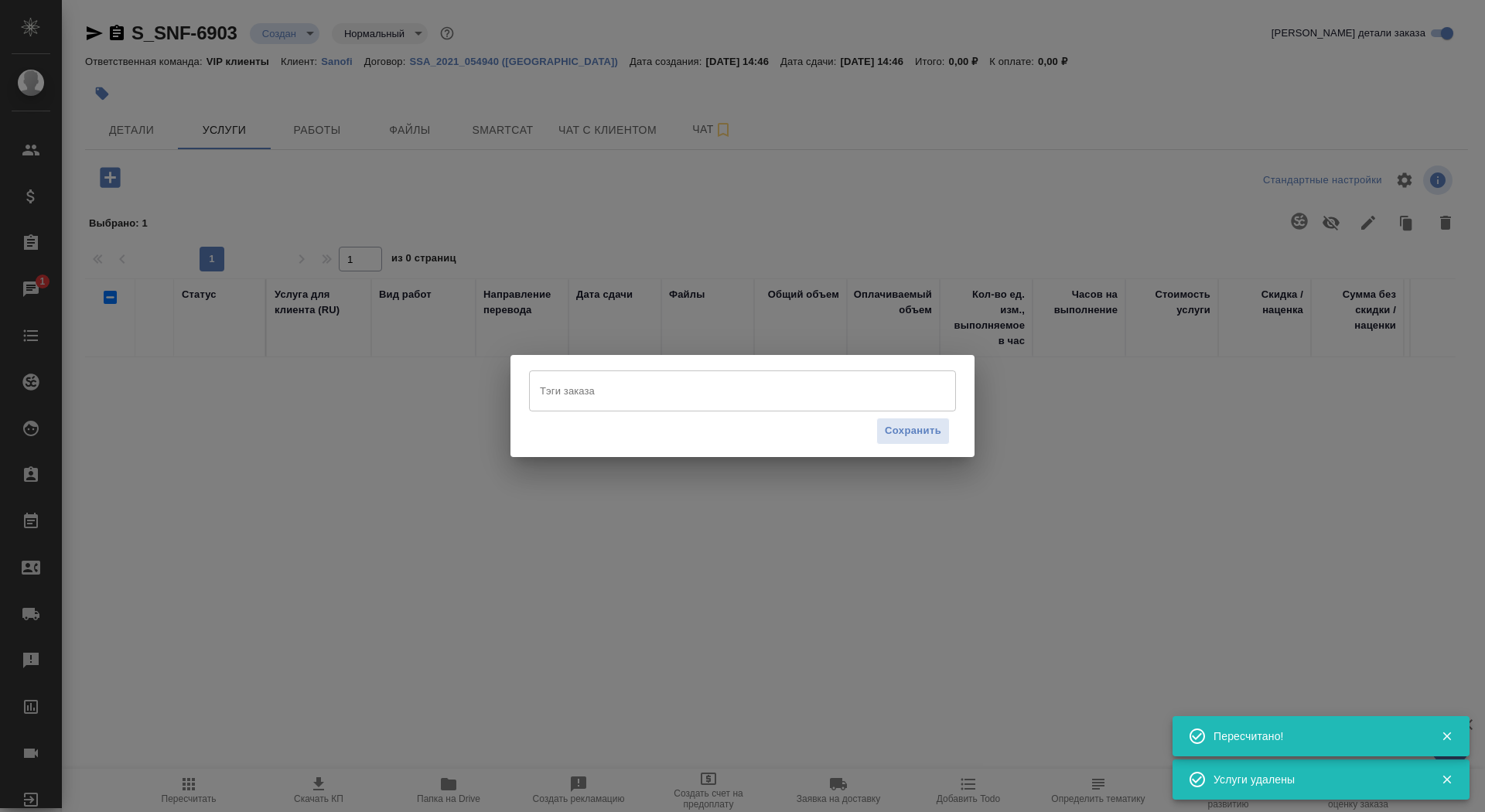
click at [710, 407] on div "Тэги заказа" at bounding box center [742, 390] width 427 height 40
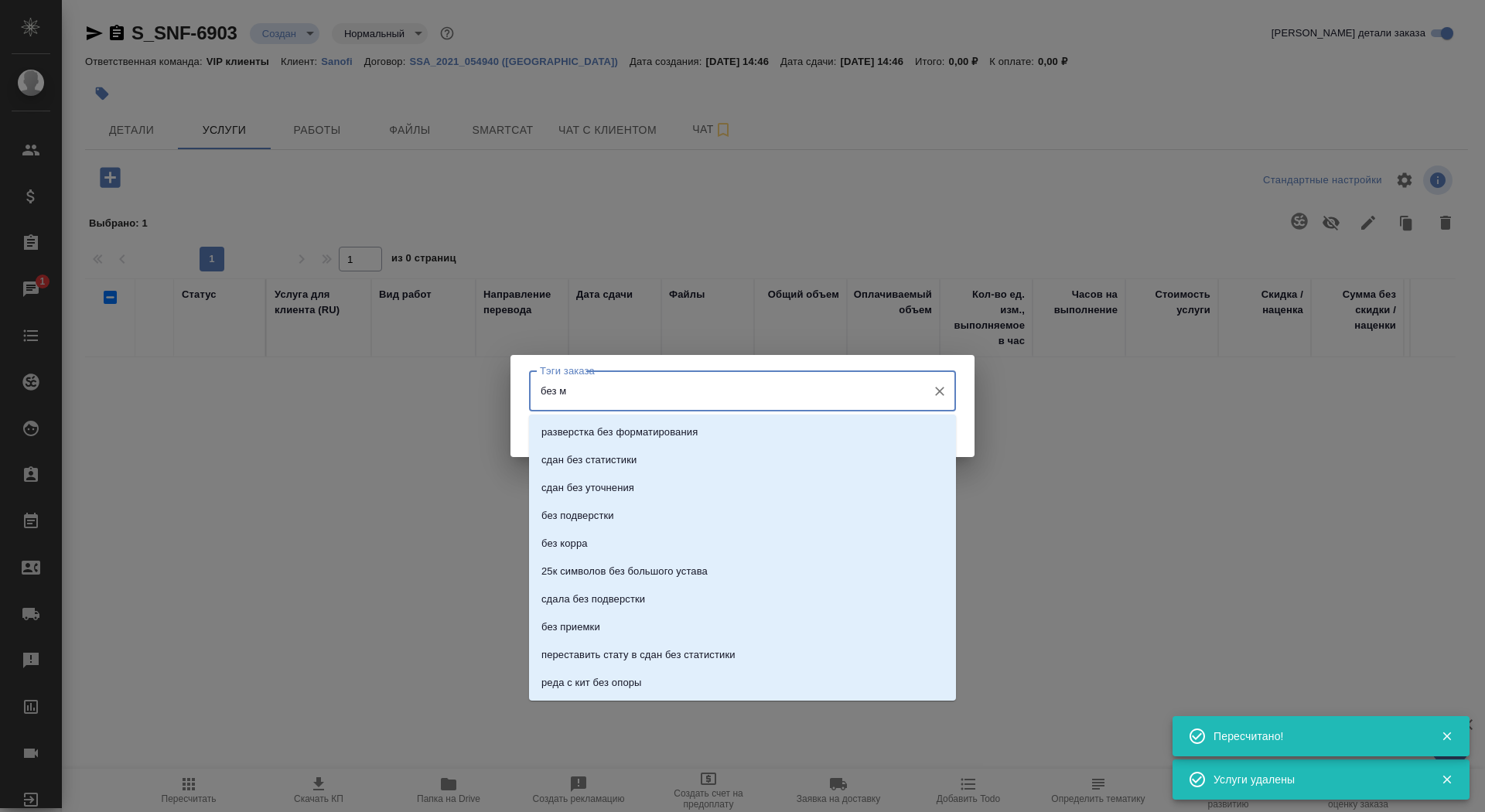
type input "без мв"
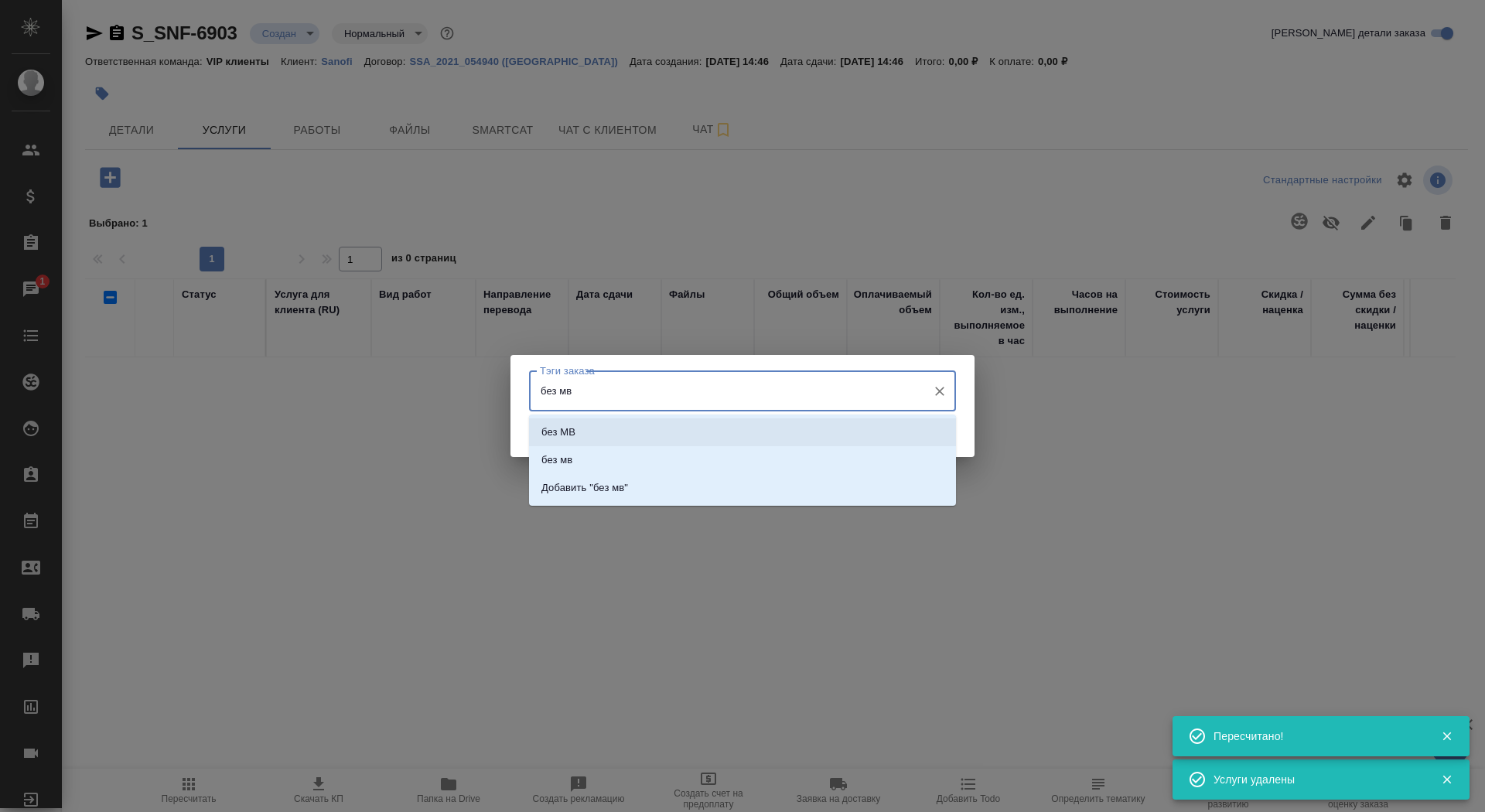
click at [758, 424] on li "без МВ" at bounding box center [742, 432] width 427 height 27
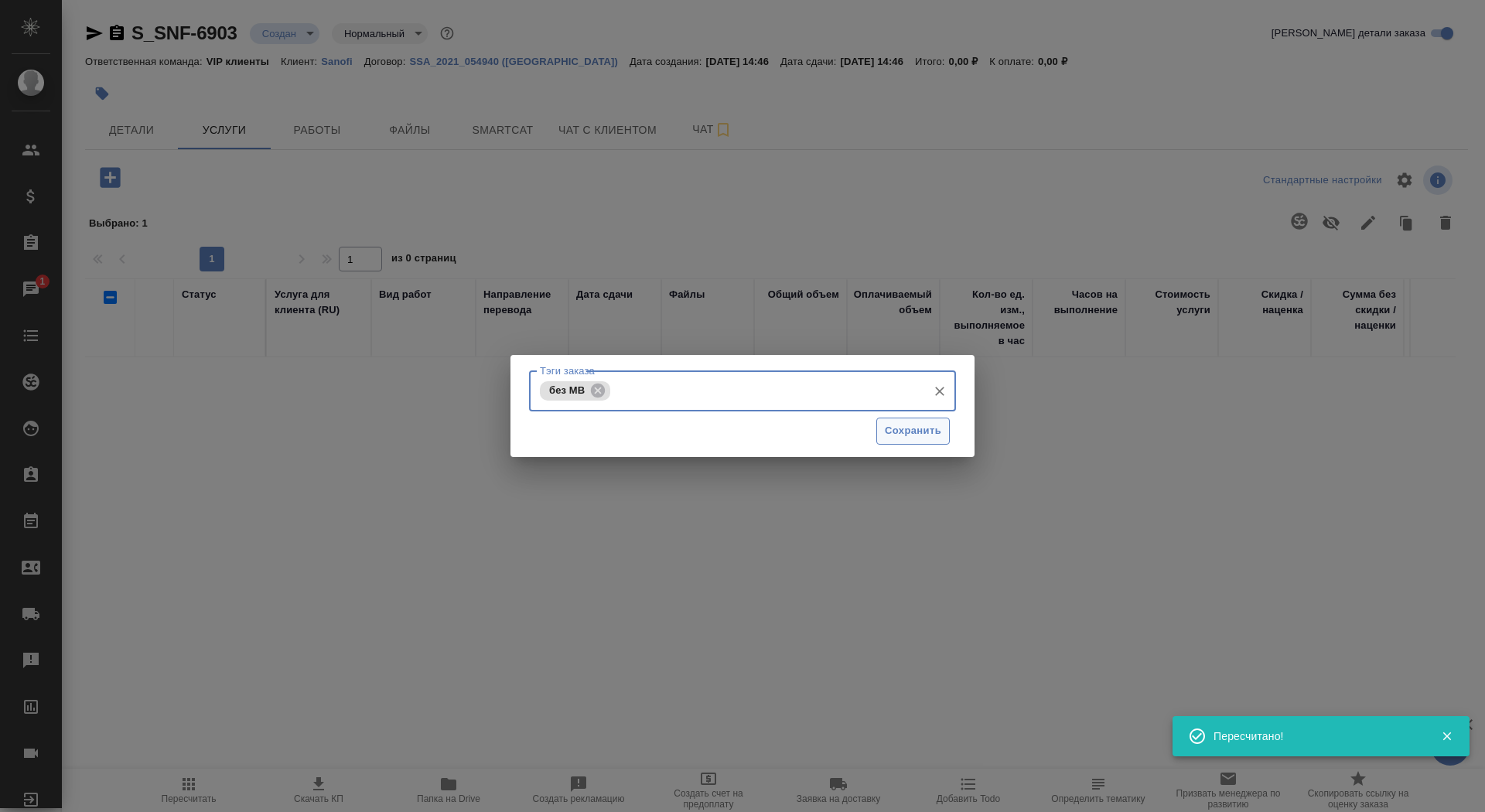
click at [924, 433] on span "Сохранить" at bounding box center [913, 431] width 57 height 18
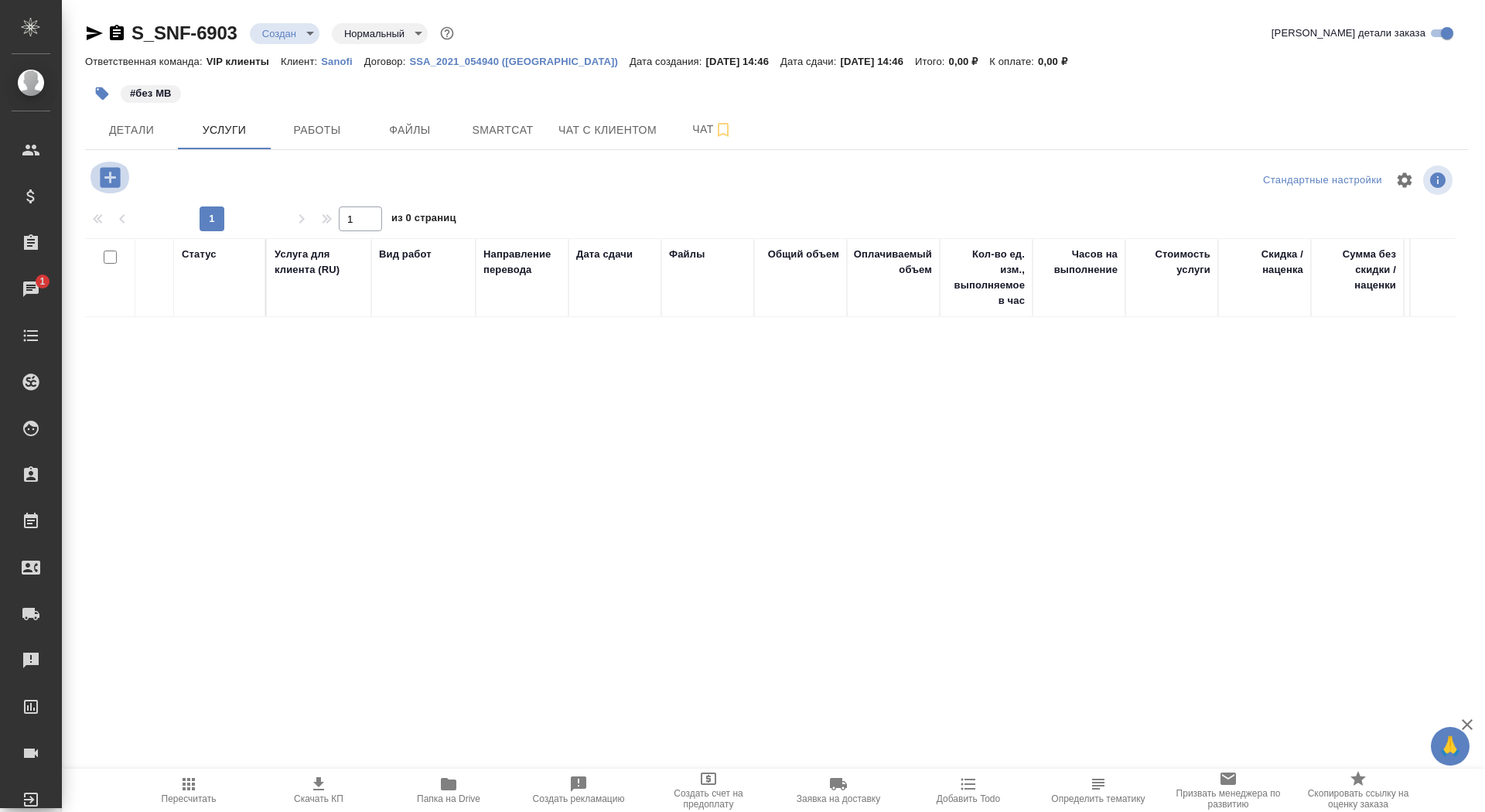
click at [113, 181] on icon "button" at bounding box center [110, 177] width 20 height 20
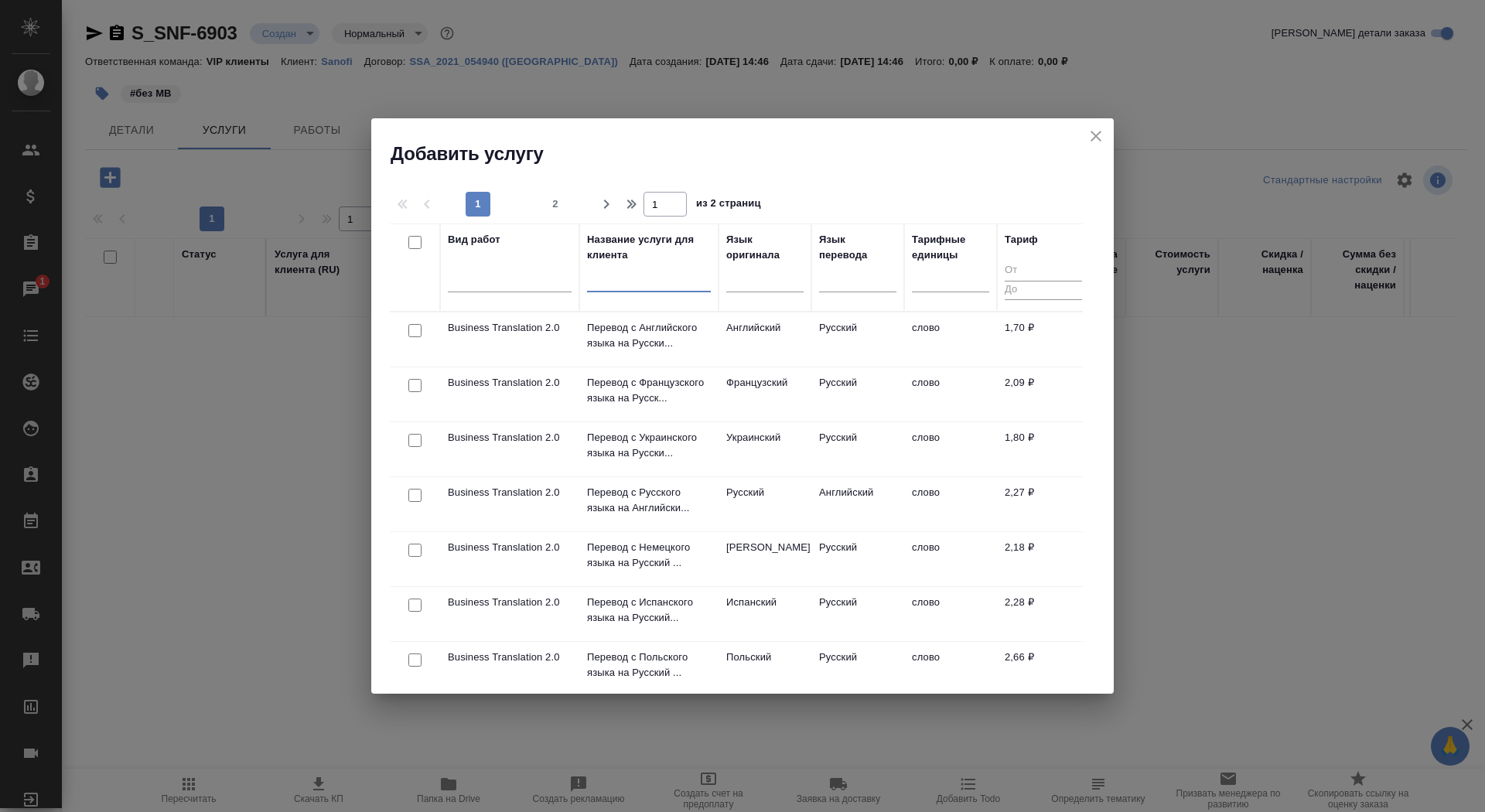
click at [612, 284] on input "text" at bounding box center [649, 282] width 124 height 19
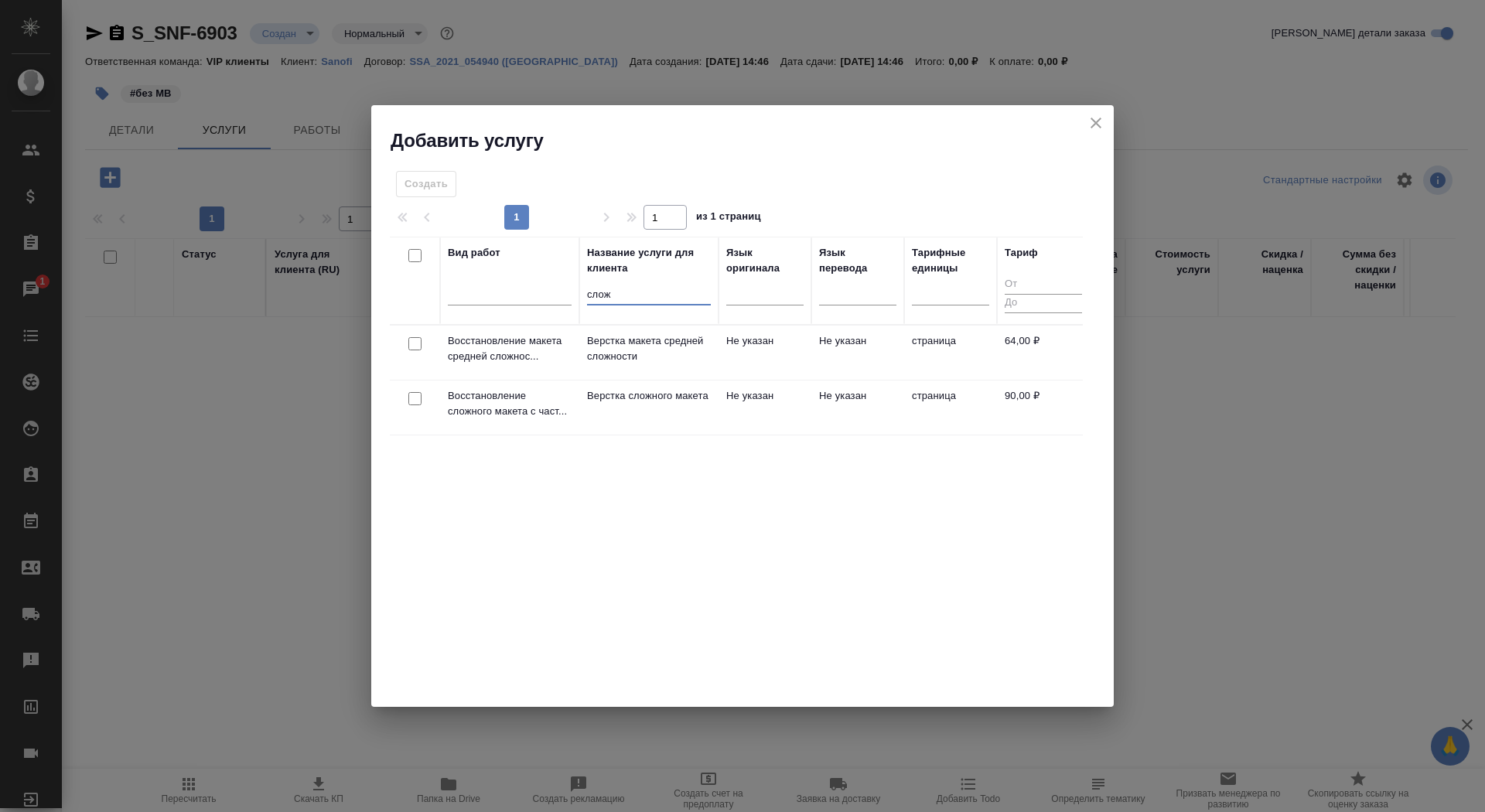
type input "слож"
click at [655, 395] on p "Верстка сложного макета" at bounding box center [649, 395] width 124 height 15
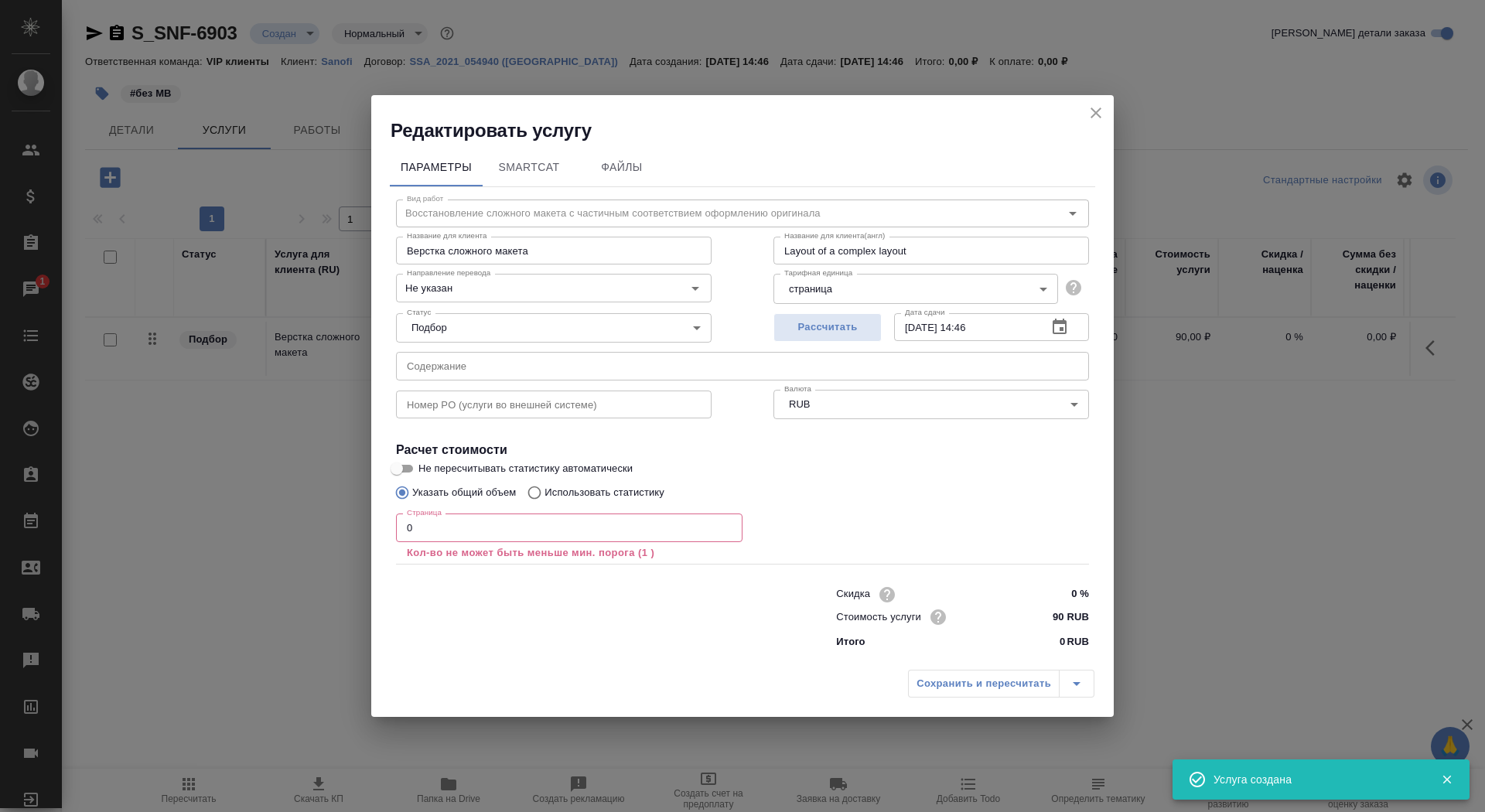
click at [499, 527] on input "0" at bounding box center [568, 527] width 346 height 27
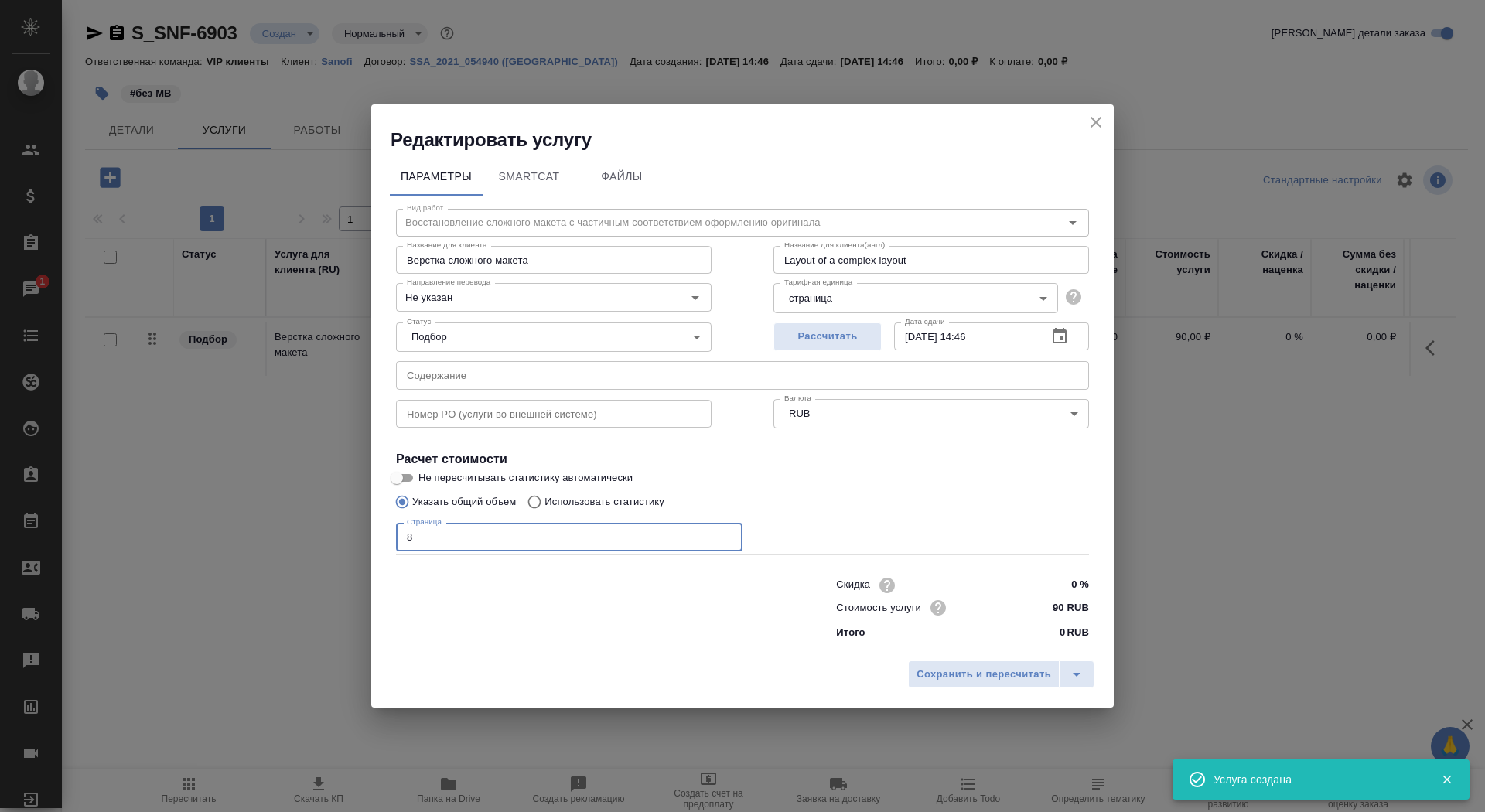
type input "8"
click at [521, 276] on div "Направление перевода Не указан Направление перевода" at bounding box center [553, 297] width 377 height 101
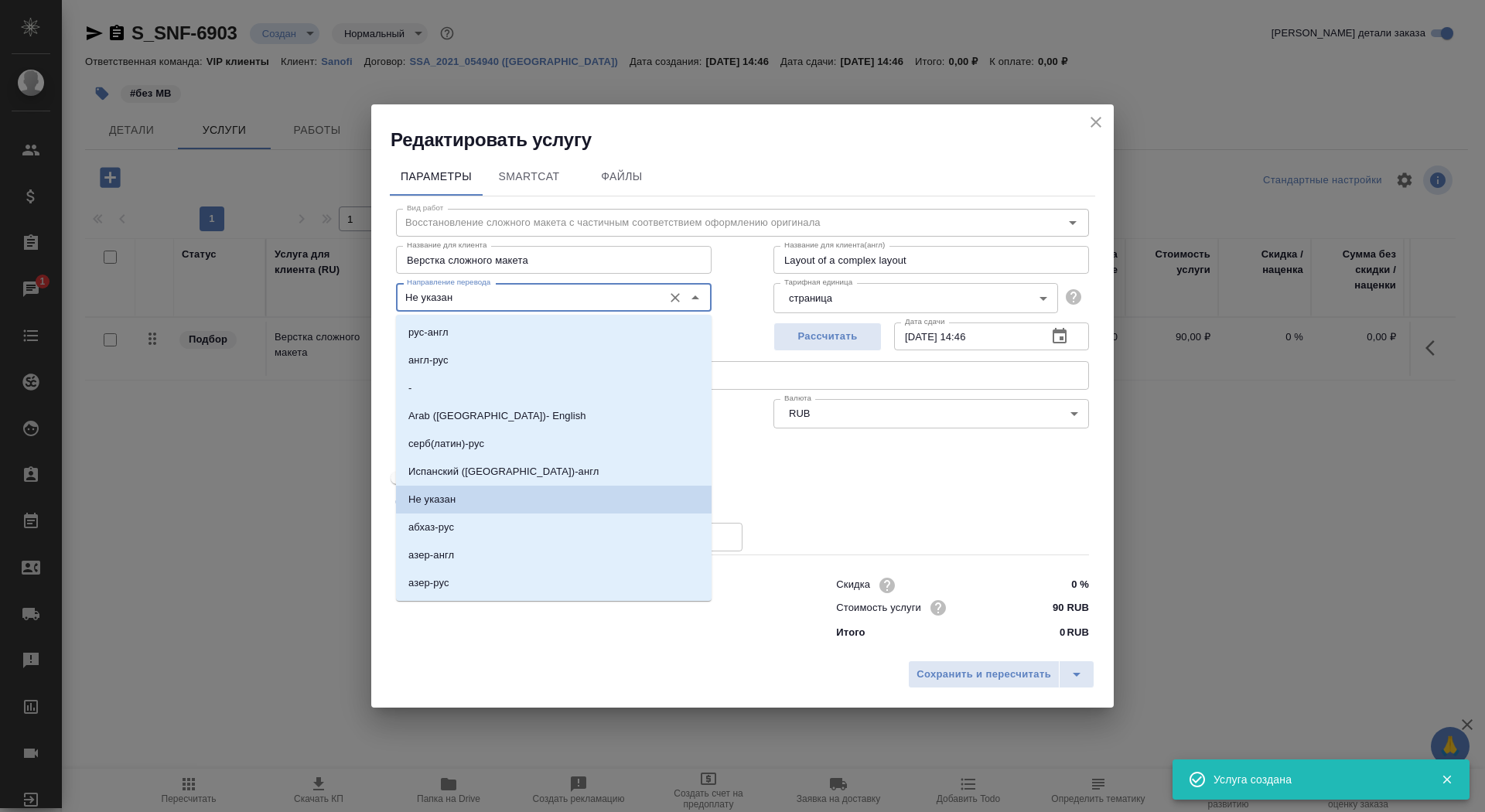
click at [529, 292] on input "Не указан" at bounding box center [527, 297] width 254 height 19
click at [533, 337] on li "рус-англ" at bounding box center [553, 332] width 315 height 27
type input "рус-англ"
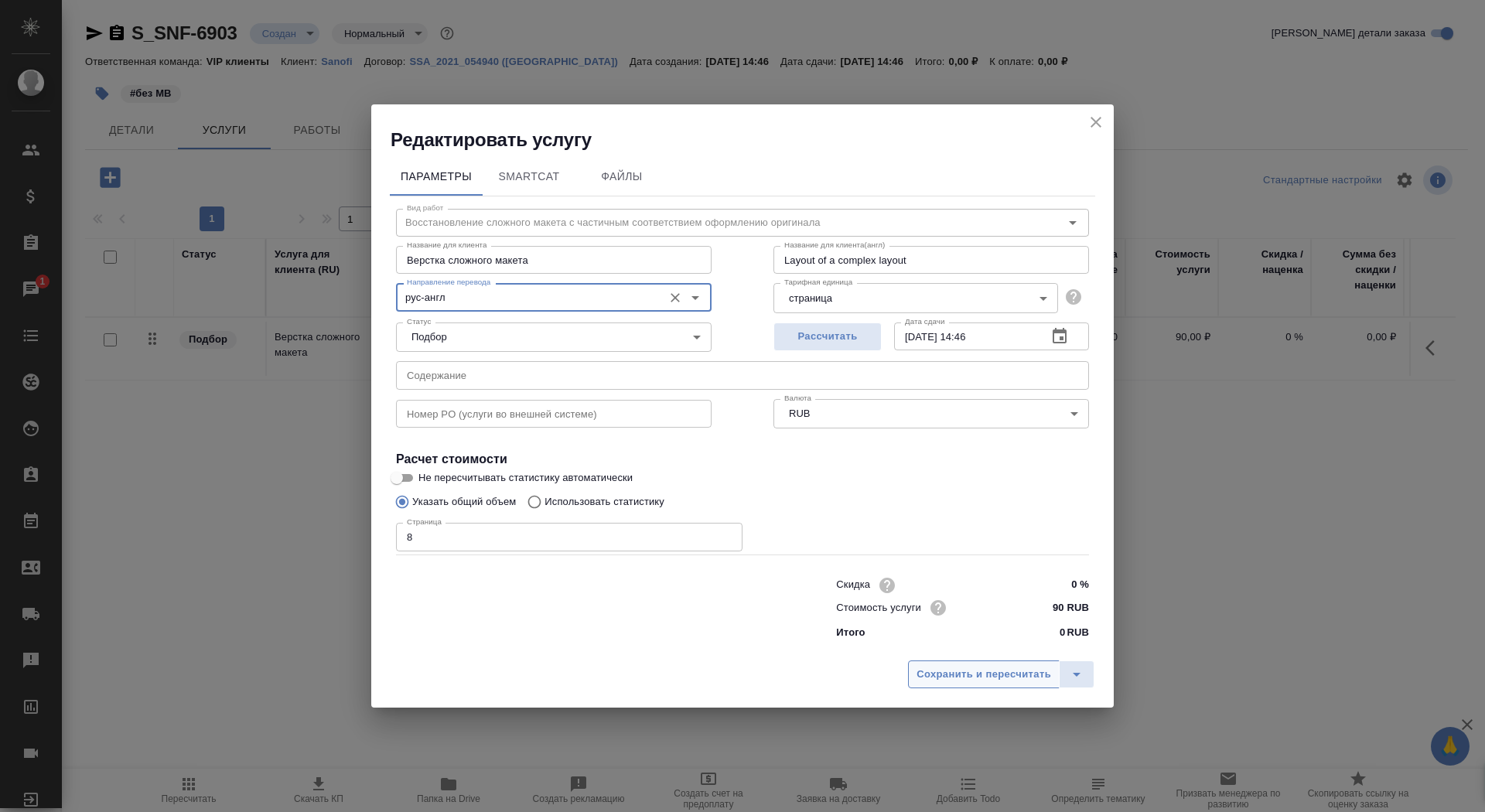
click at [974, 682] on span "Сохранить и пересчитать" at bounding box center [984, 675] width 135 height 18
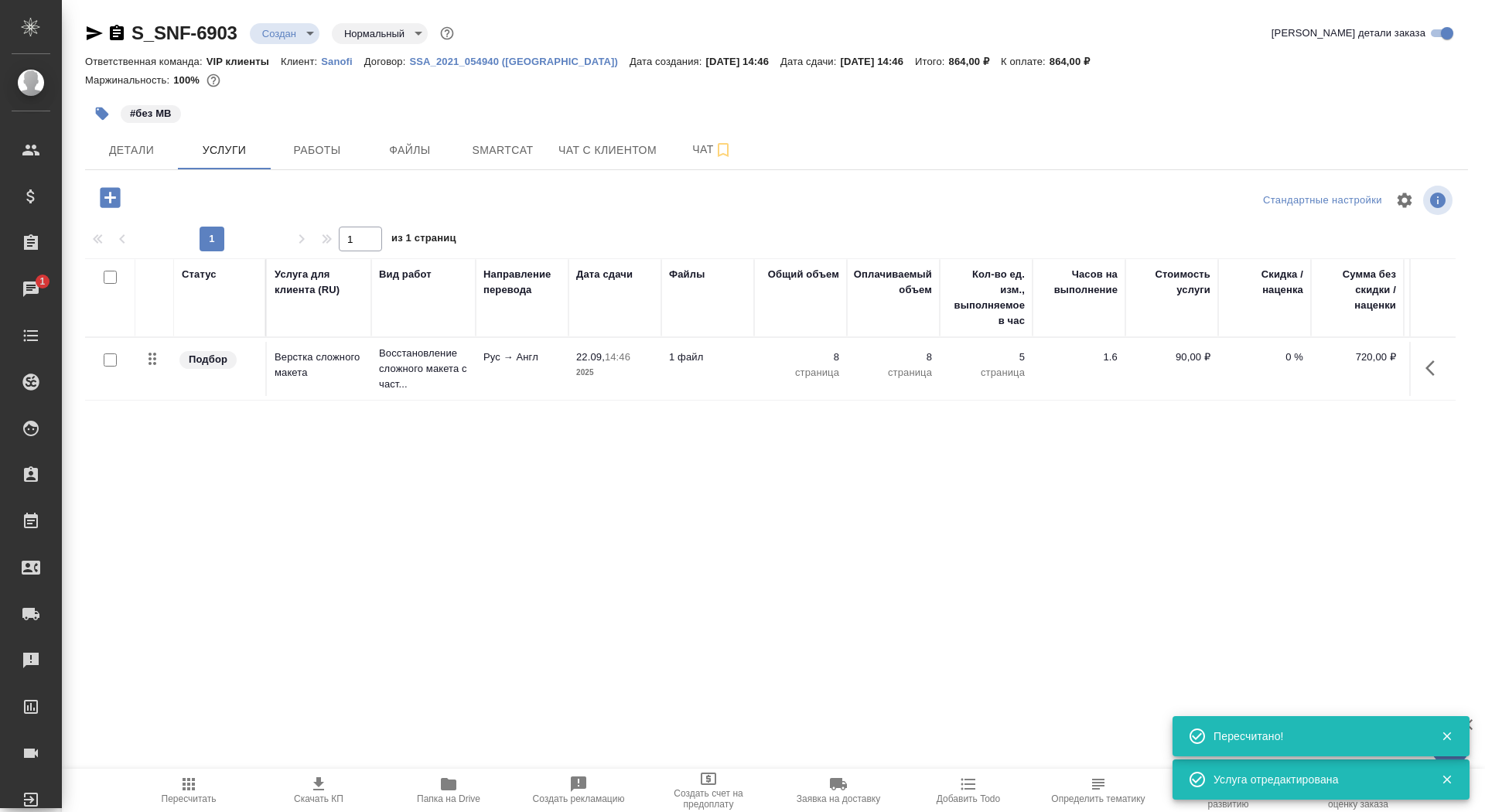
click at [117, 196] on icon "button" at bounding box center [110, 197] width 20 height 20
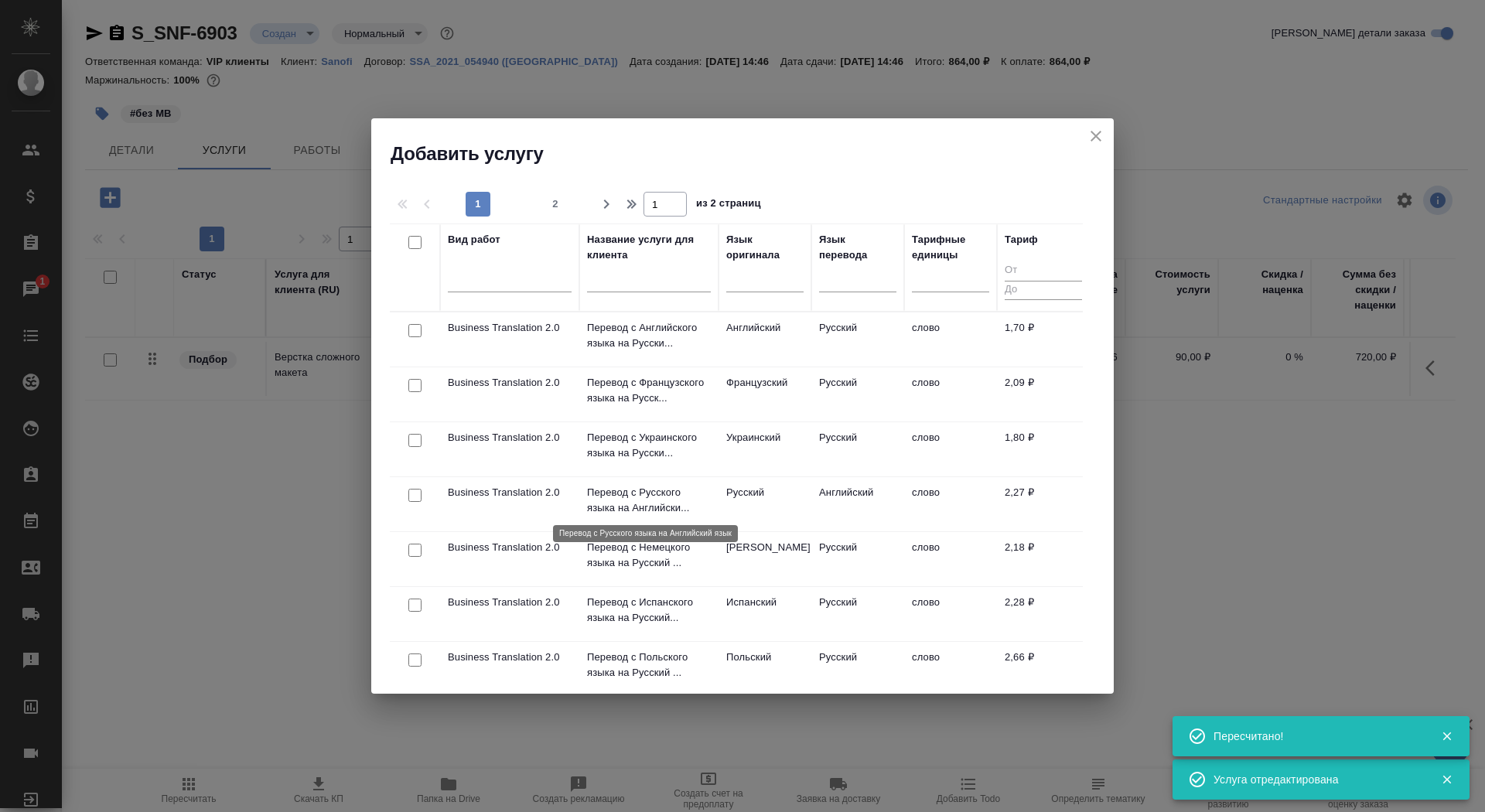
click at [661, 491] on p "Перевод с Русского языка на Английски..." at bounding box center [649, 500] width 124 height 31
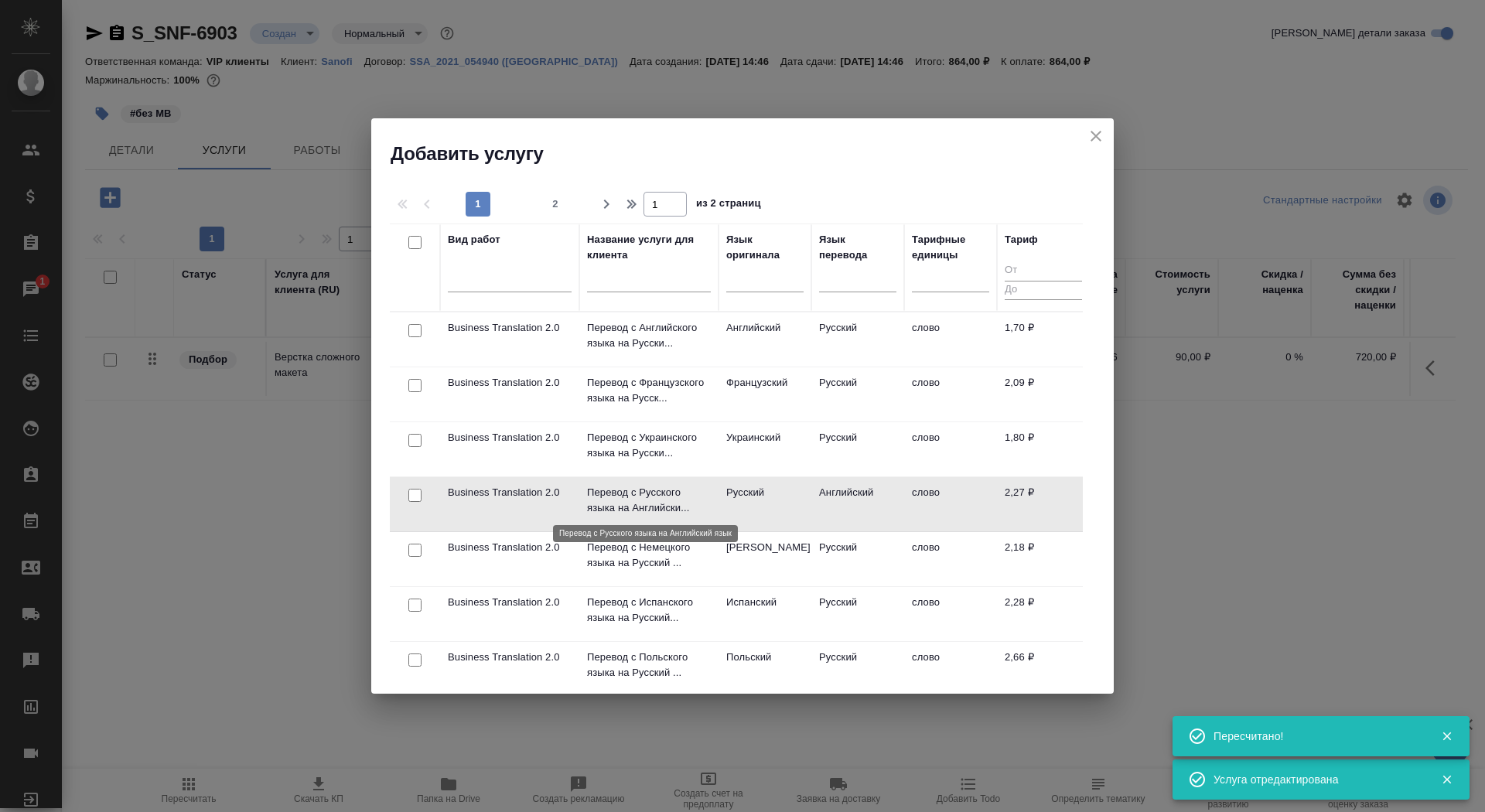
click at [661, 491] on p "Перевод с Русского языка на Английски..." at bounding box center [649, 500] width 124 height 31
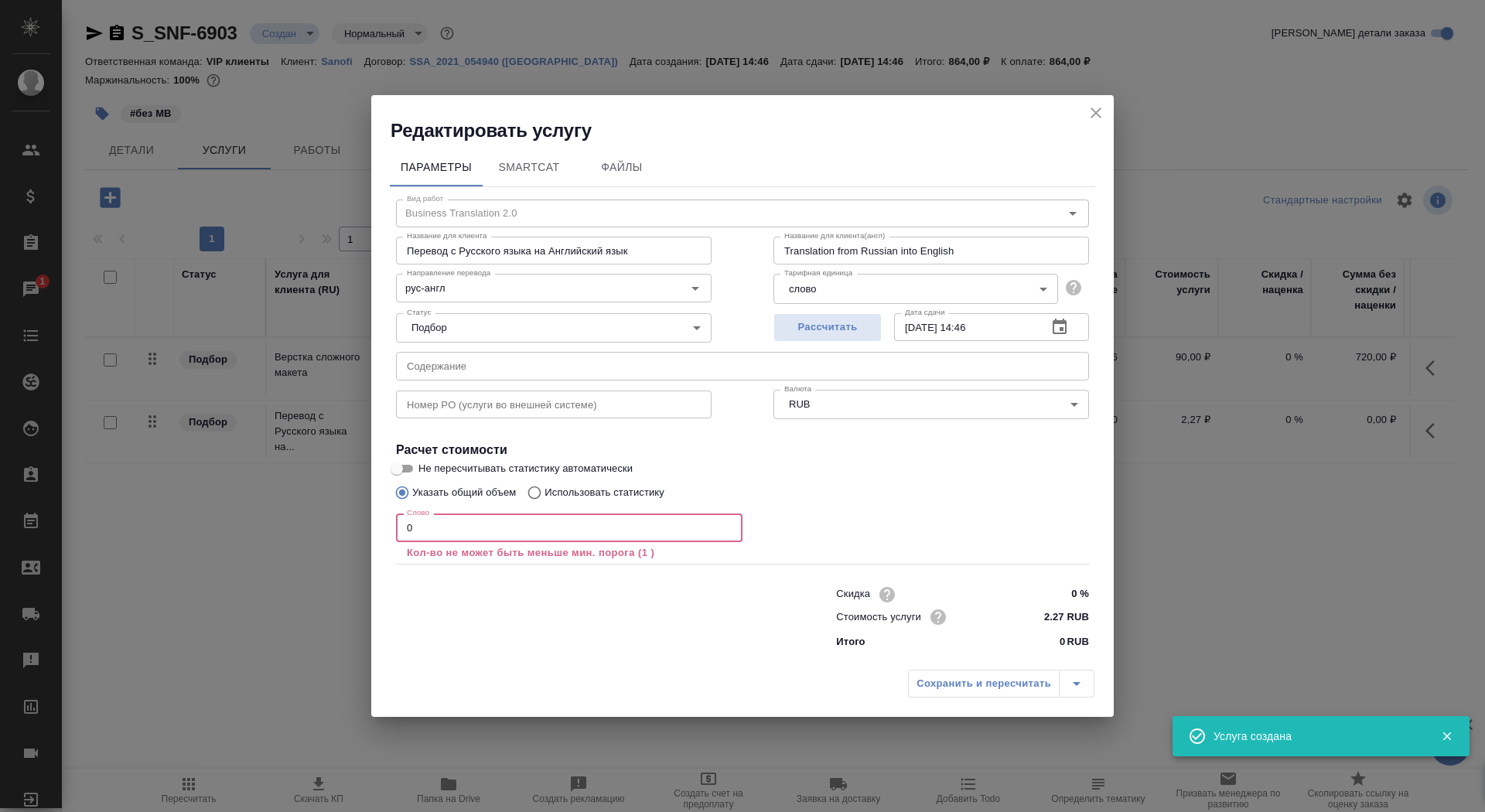
click at [468, 522] on input "0" at bounding box center [568, 527] width 346 height 27
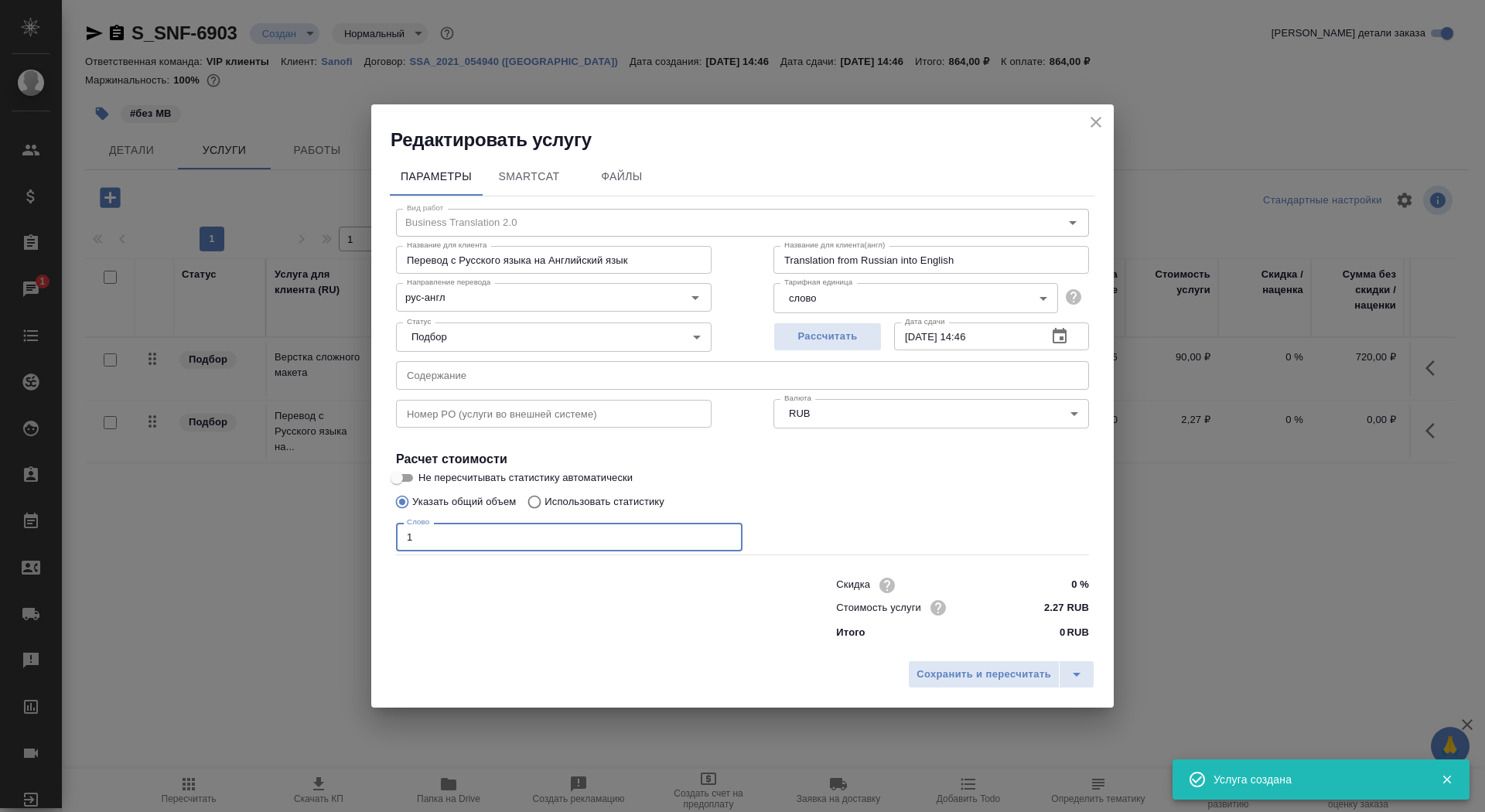
type input "1"
click at [413, 475] on input "Не пересчитывать статистику автоматически" at bounding box center [397, 477] width 56 height 19
checkbox input "true"
click at [975, 682] on span "Сохранить и пересчитать" at bounding box center [984, 675] width 135 height 18
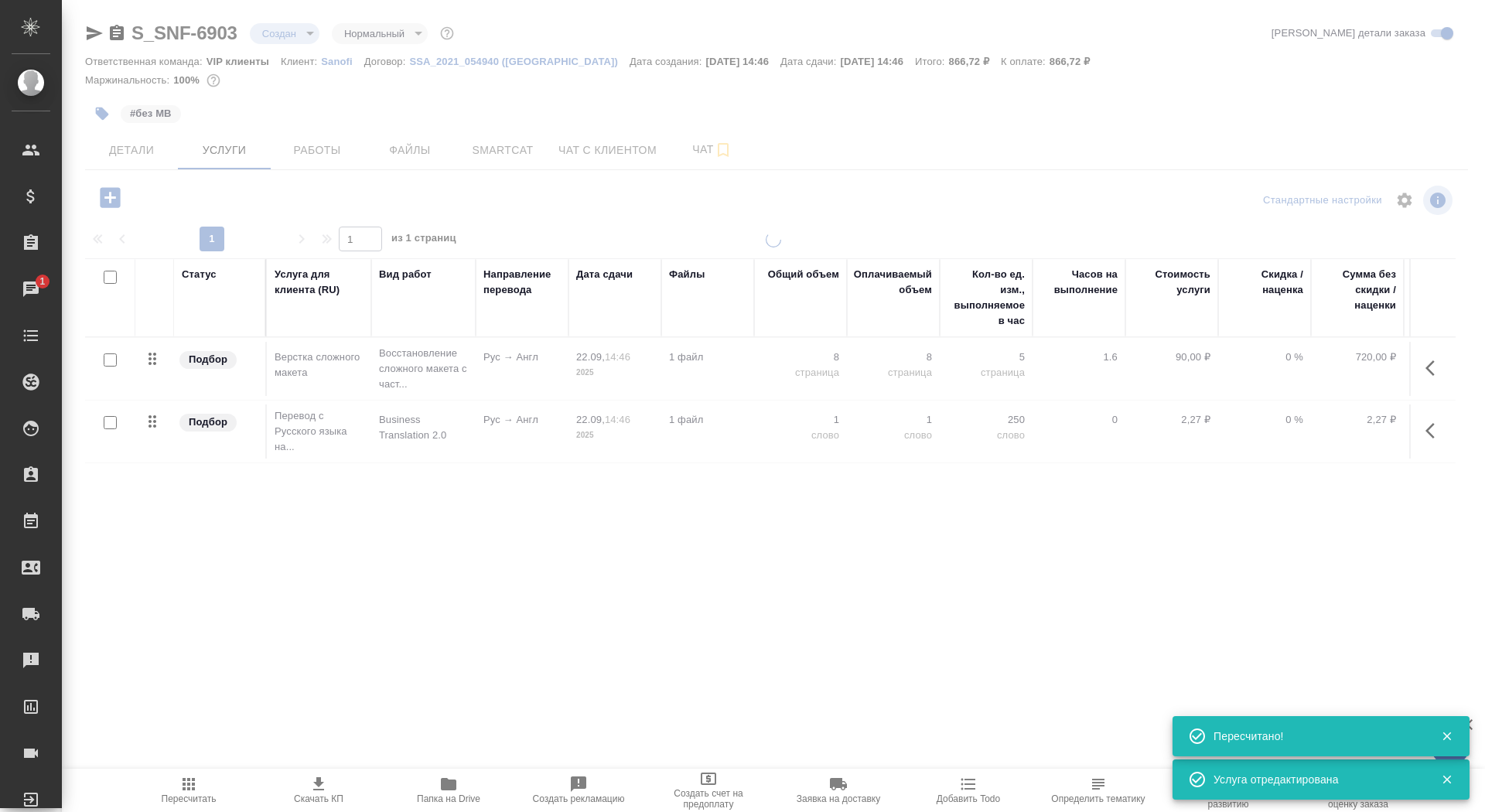
click at [107, 426] on input "checkbox" at bounding box center [110, 422] width 13 height 13
checkbox input "true"
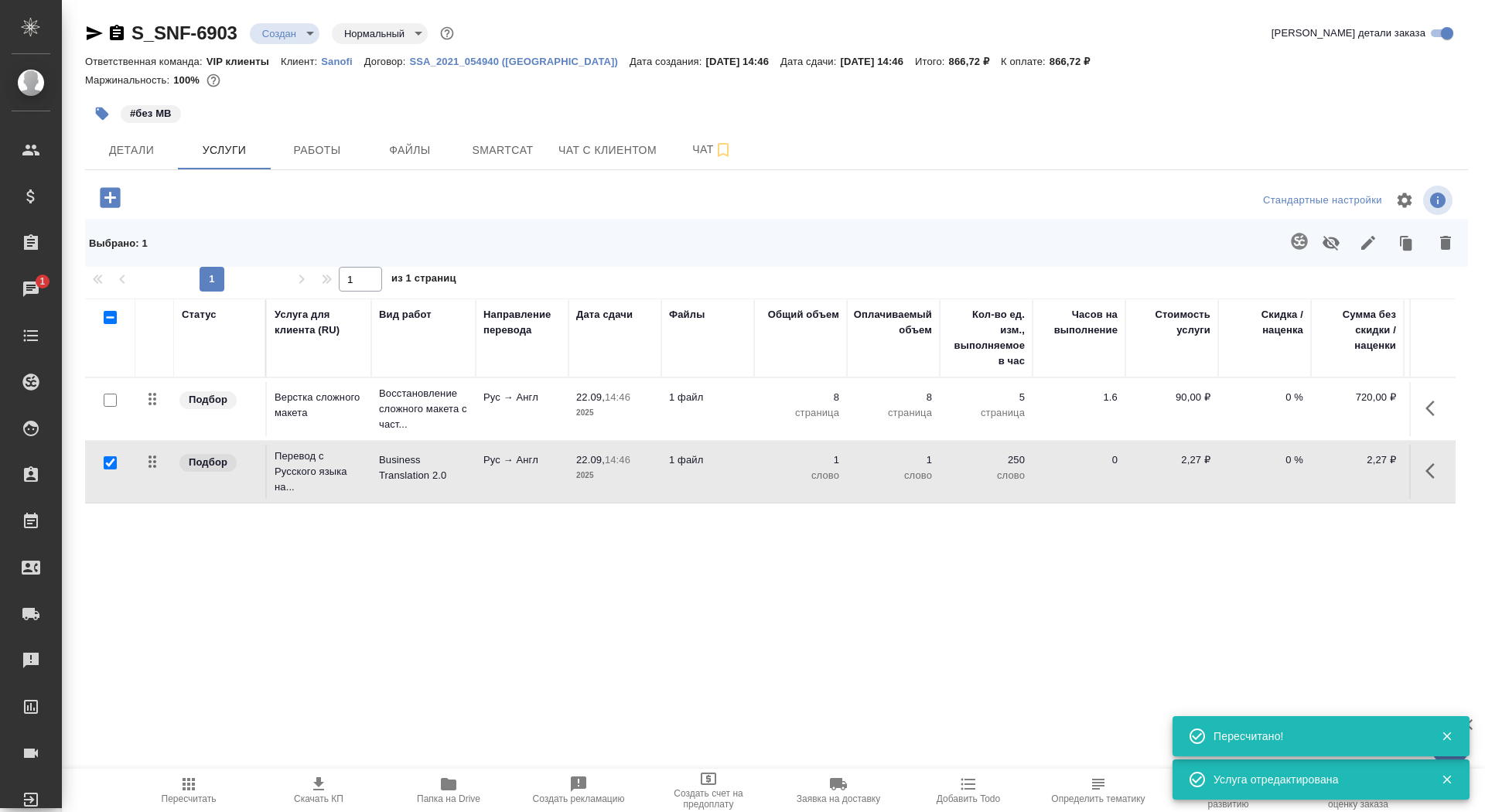
click at [1297, 232] on icon "button" at bounding box center [1299, 241] width 19 height 19
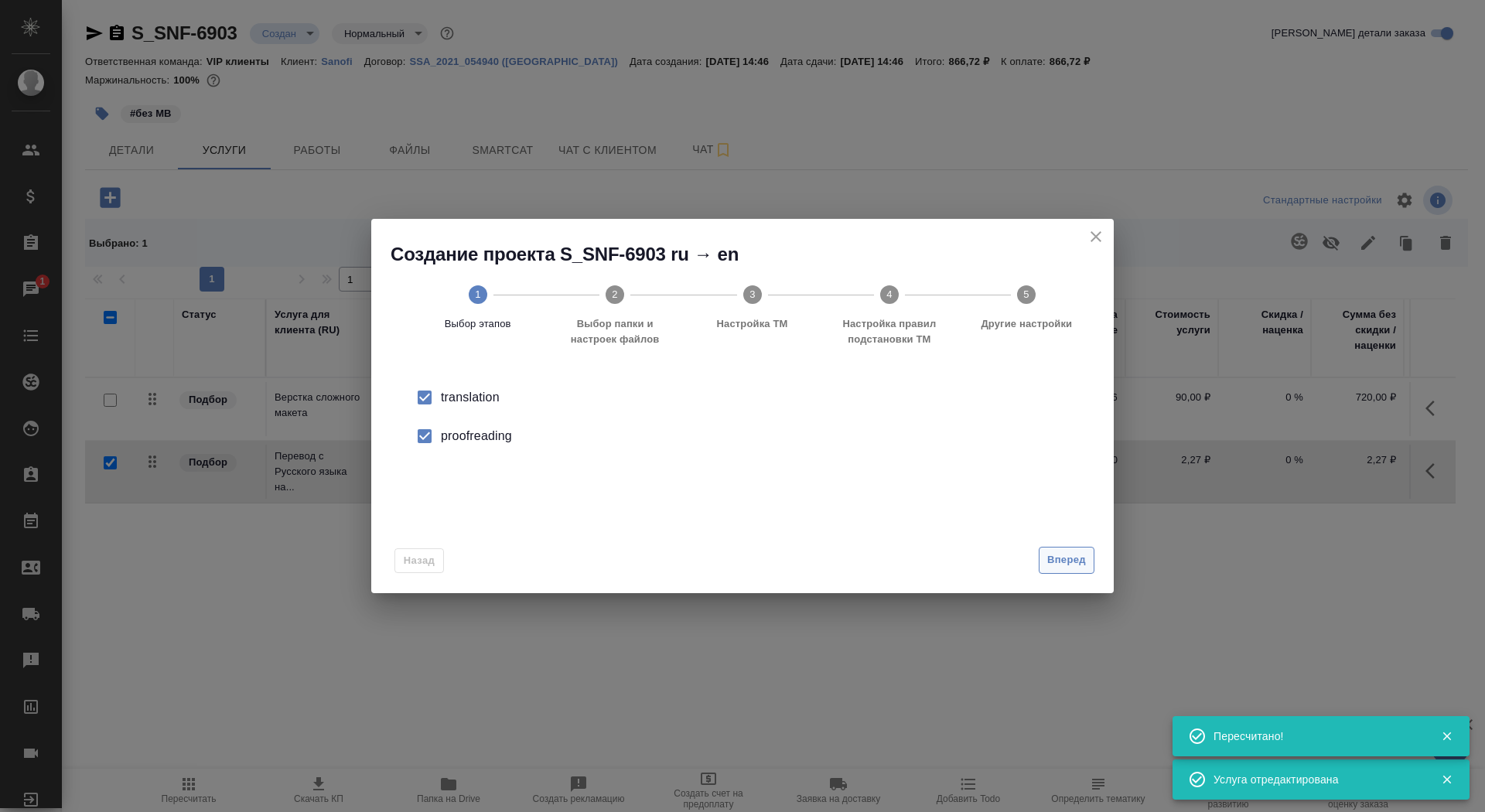
click at [1071, 573] on button "Вперед" at bounding box center [1066, 561] width 56 height 27
click at [911, 410] on input "Папка с файлами для перевода" at bounding box center [717, 406] width 644 height 19
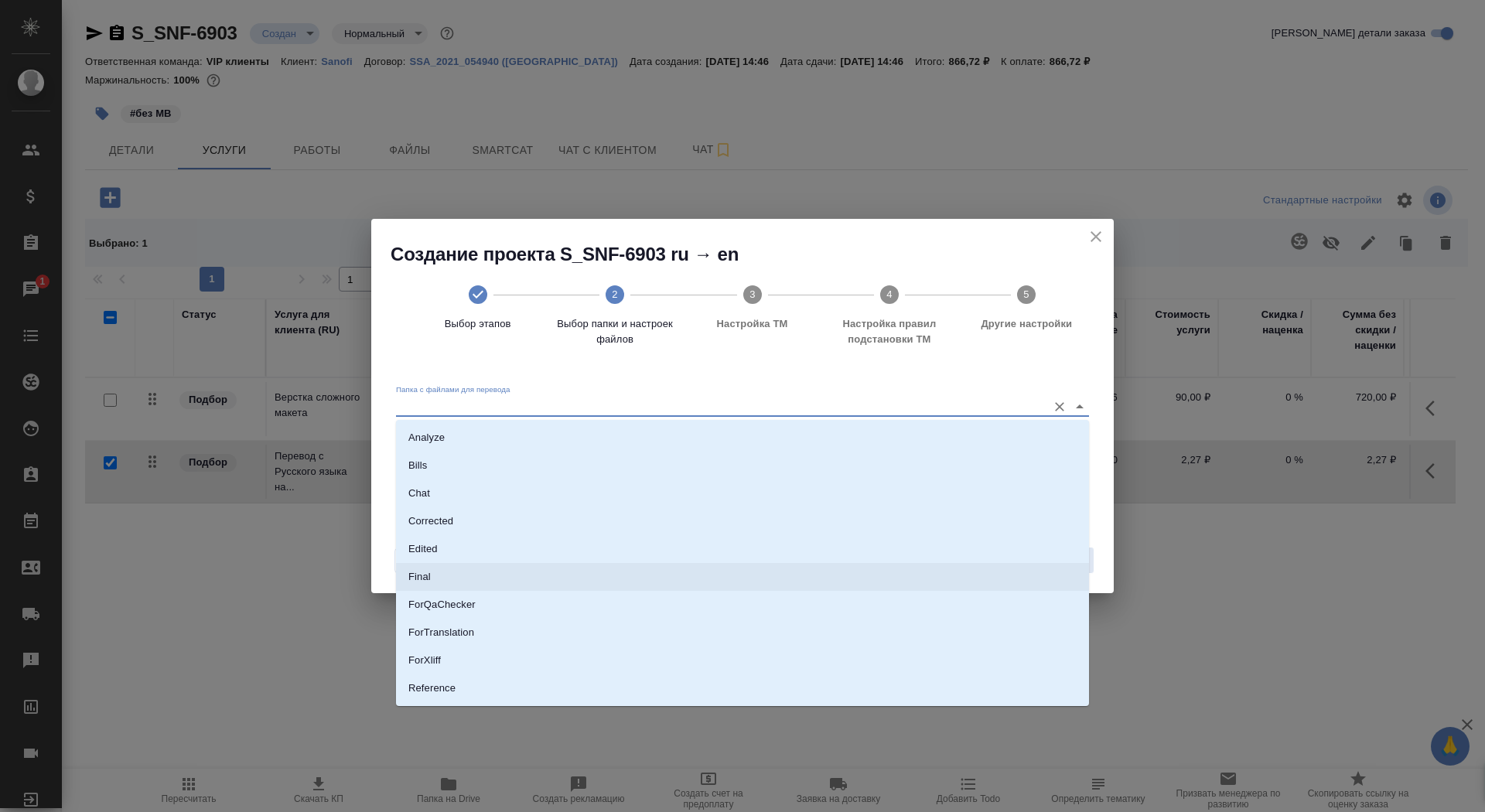
scroll to position [81, 0]
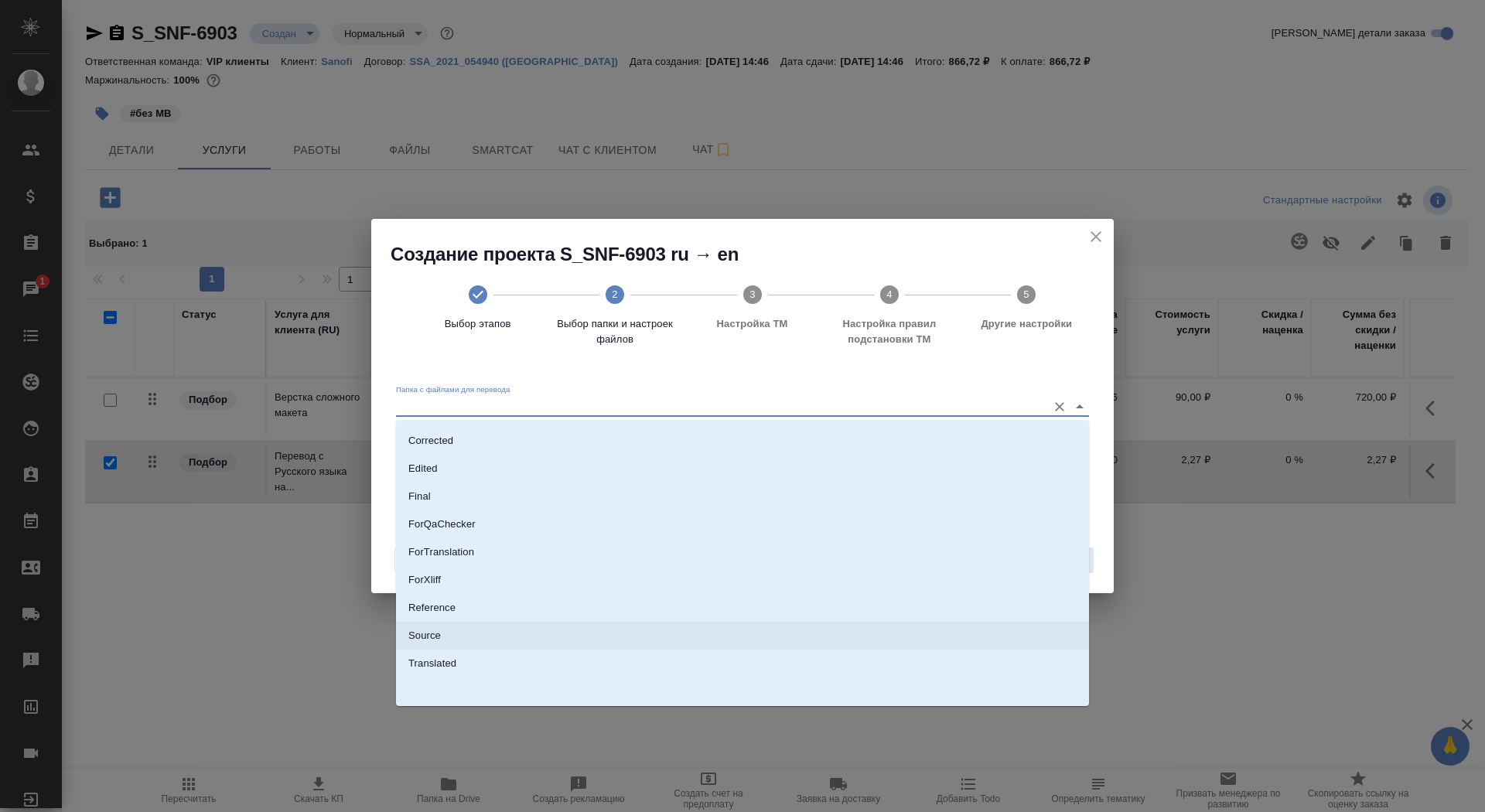
click at [902, 623] on li "Source" at bounding box center [742, 635] width 693 height 27
type input "Source"
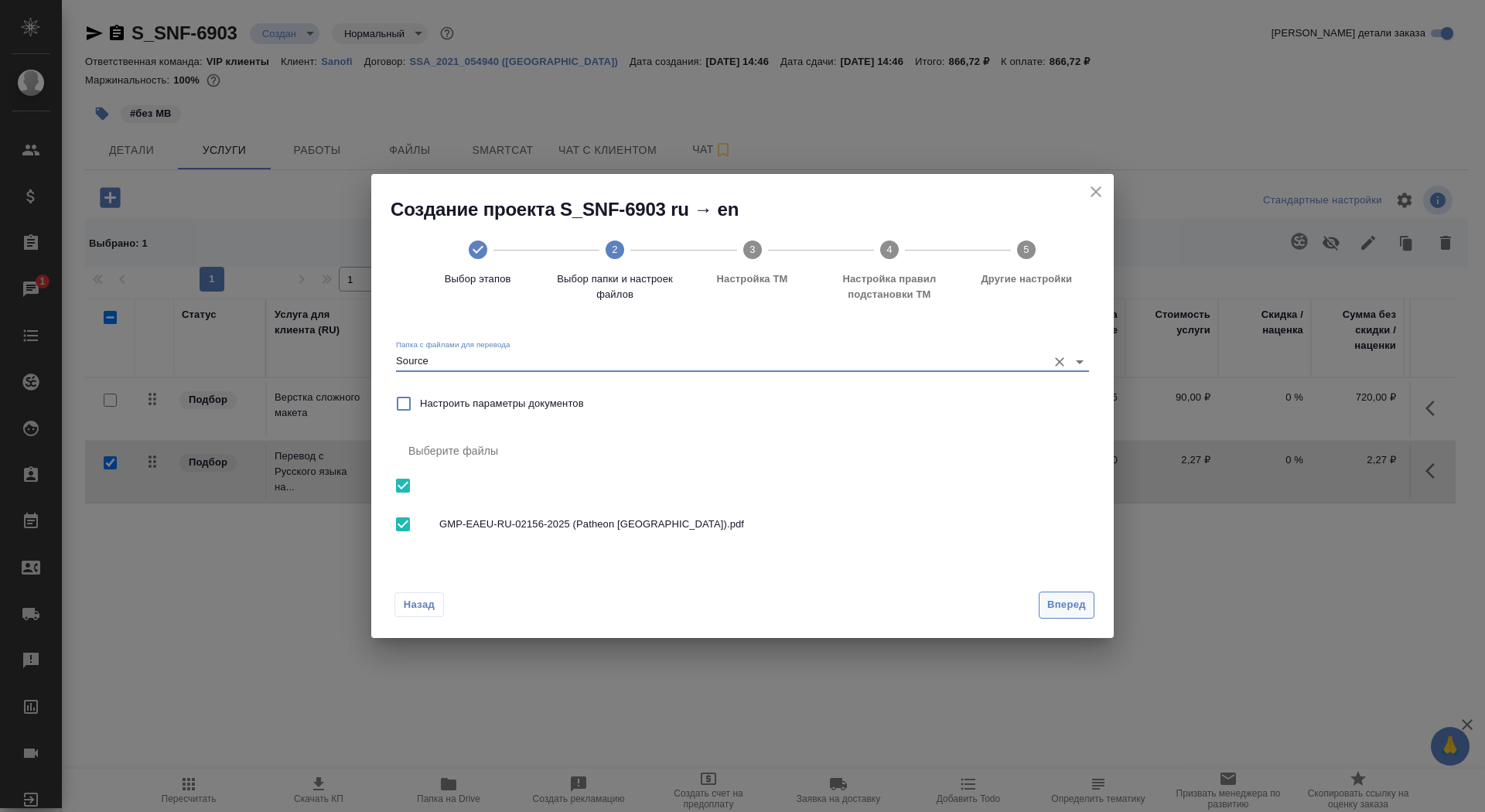
click at [1072, 598] on span "Вперед" at bounding box center [1067, 605] width 39 height 18
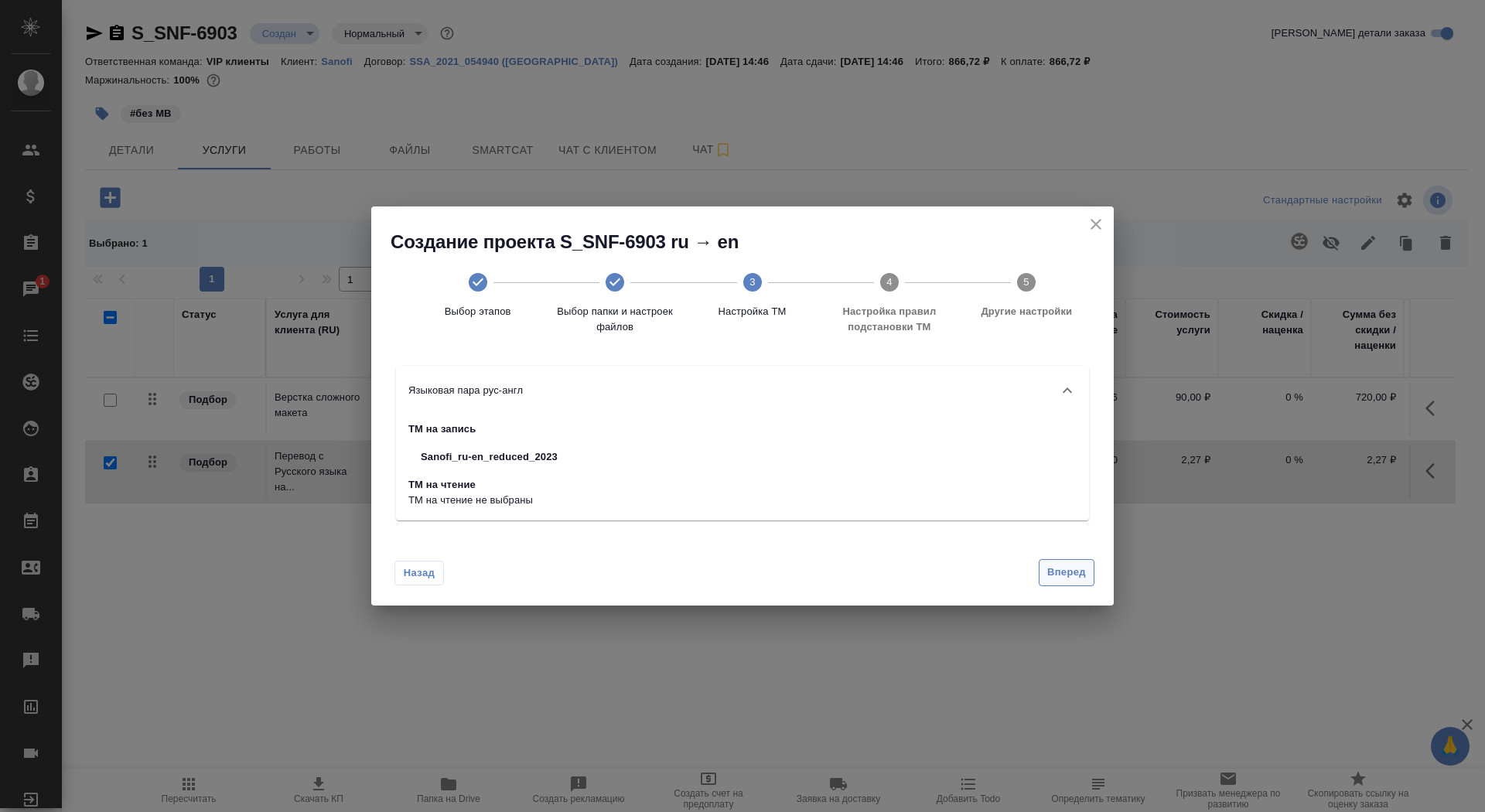
click at [1065, 577] on span "Вперед" at bounding box center [1067, 573] width 39 height 18
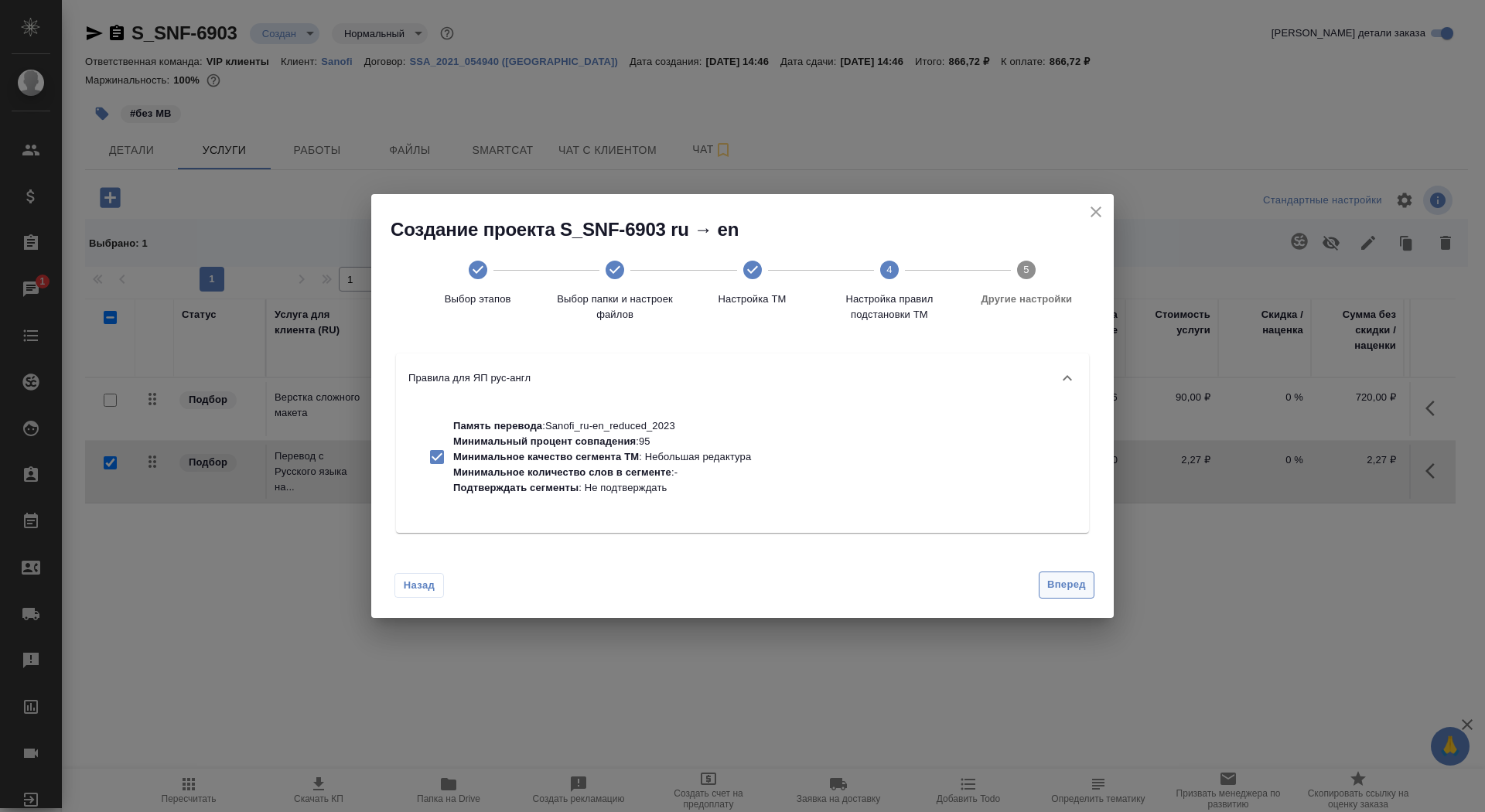
click at [1067, 582] on span "Вперед" at bounding box center [1067, 585] width 39 height 18
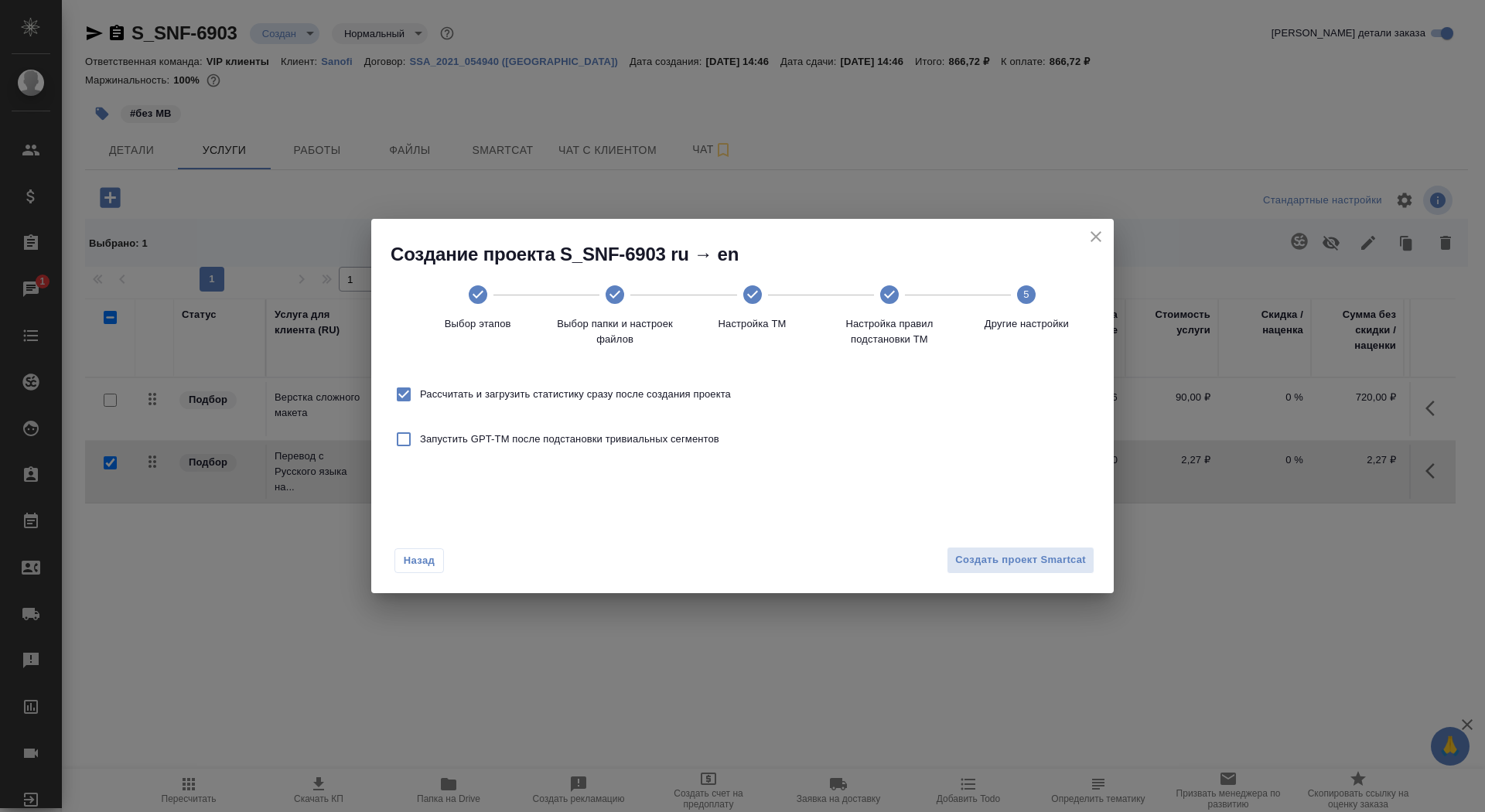
click at [1061, 576] on div "Назад Создать проект Smartcat" at bounding box center [742, 557] width 743 height 73
click at [1052, 563] on span "Создать проект Smartcat" at bounding box center [1021, 561] width 131 height 18
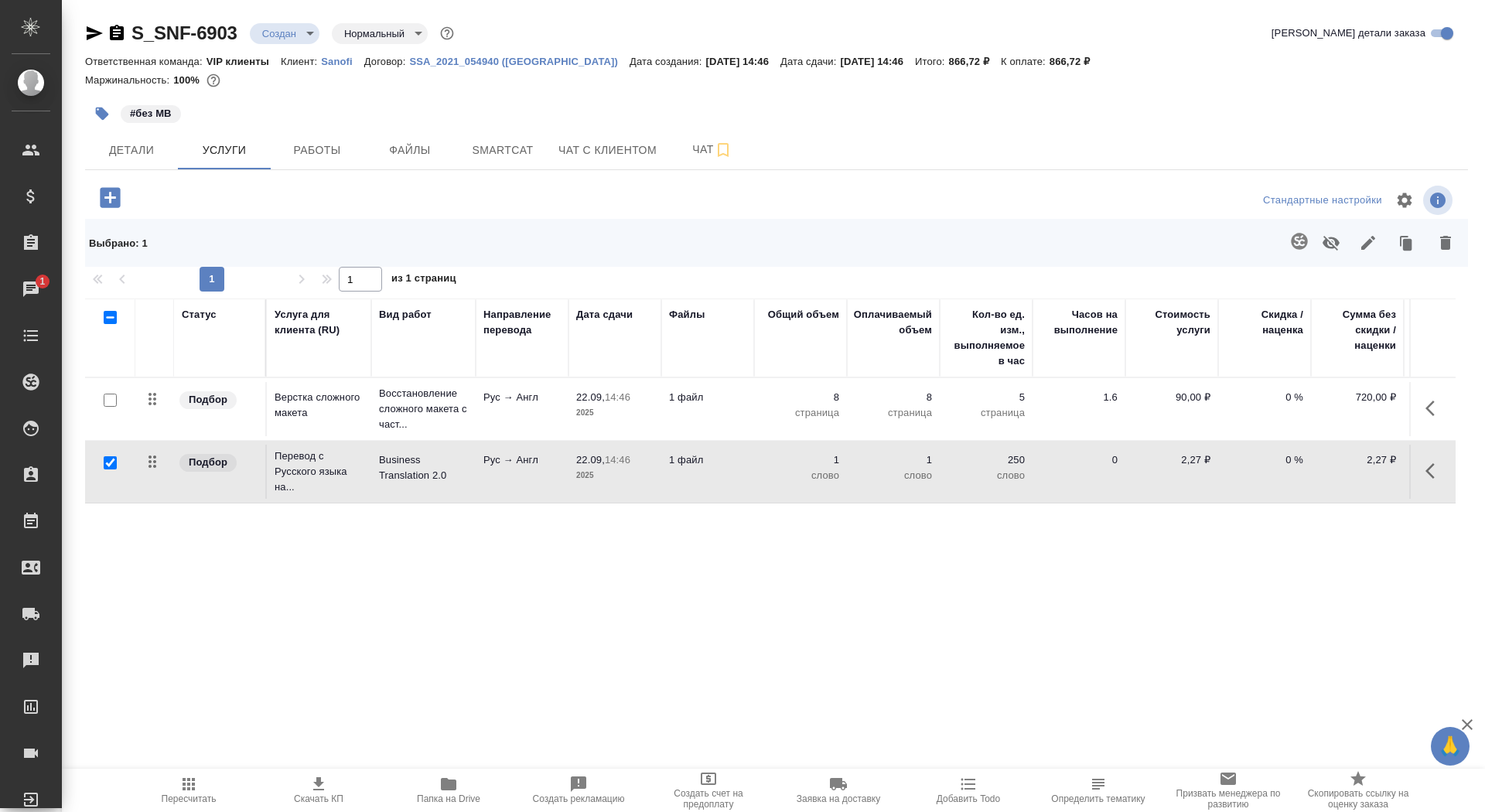
click at [514, 382] on td "Рус → Англ" at bounding box center [522, 408] width 93 height 54
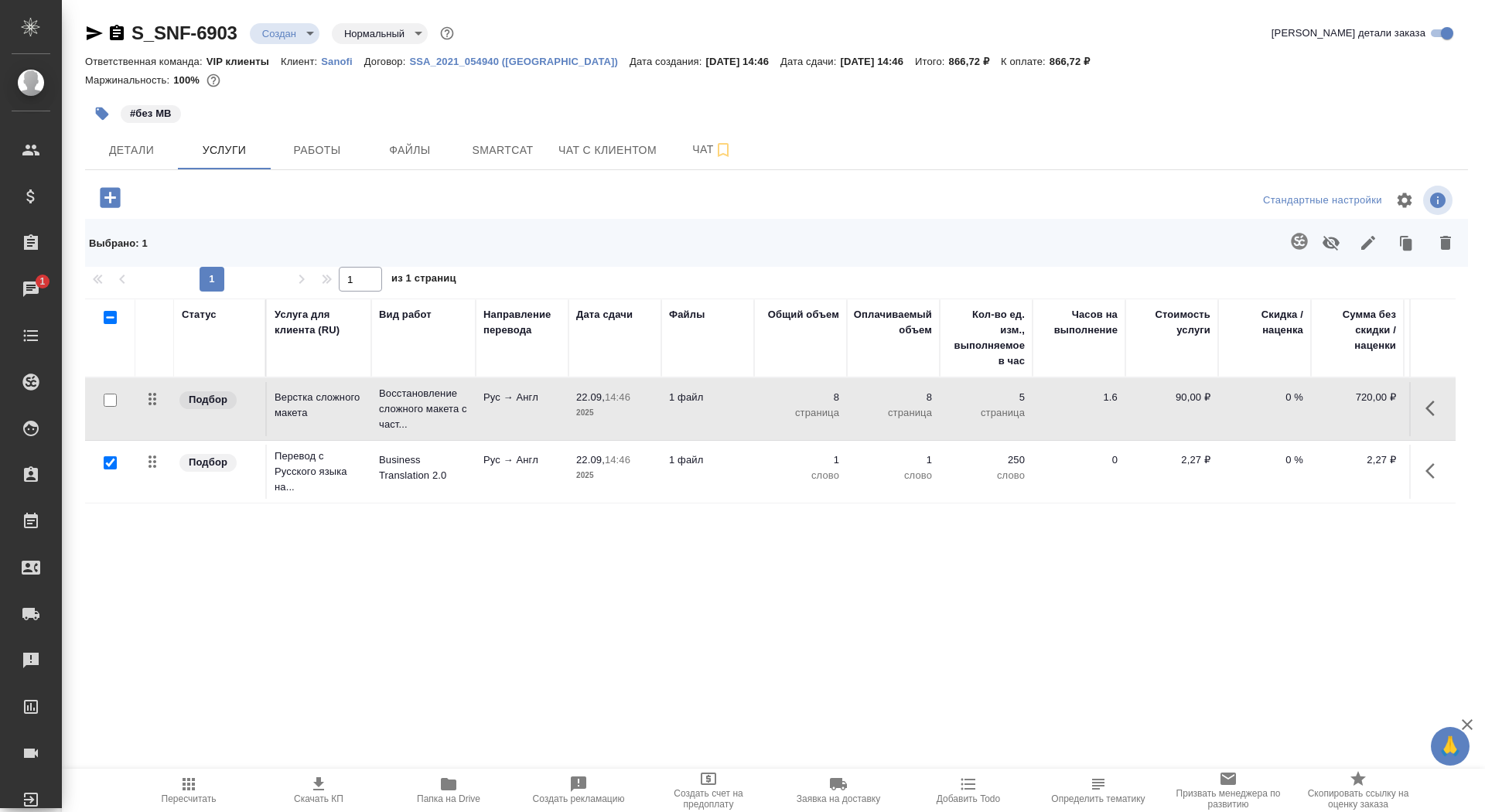
click at [514, 382] on td "Рус → Англ" at bounding box center [522, 408] width 93 height 54
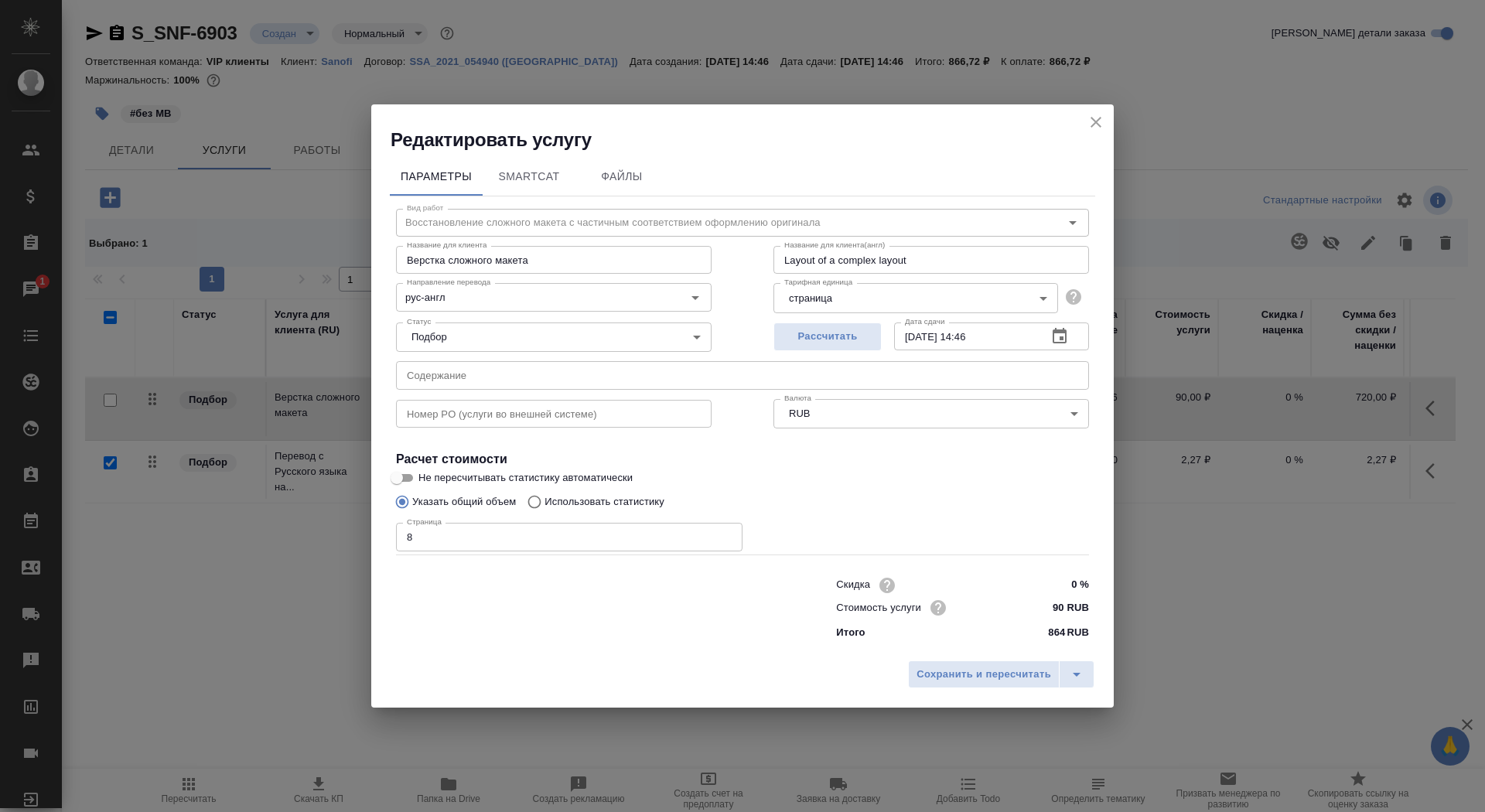
click at [1091, 128] on icon "close" at bounding box center [1095, 122] width 19 height 19
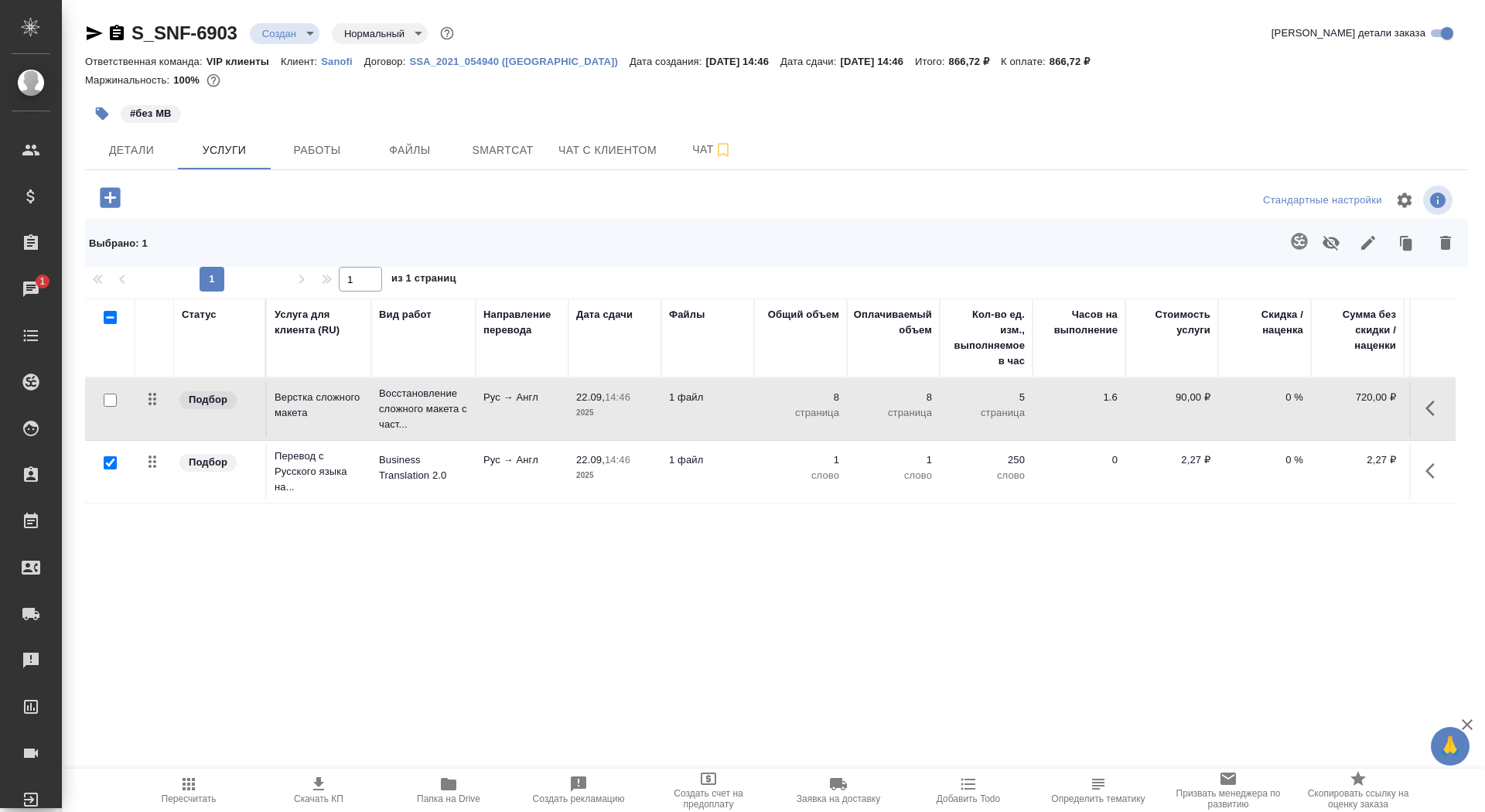
click at [483, 484] on td "Рус → Англ" at bounding box center [522, 471] width 93 height 54
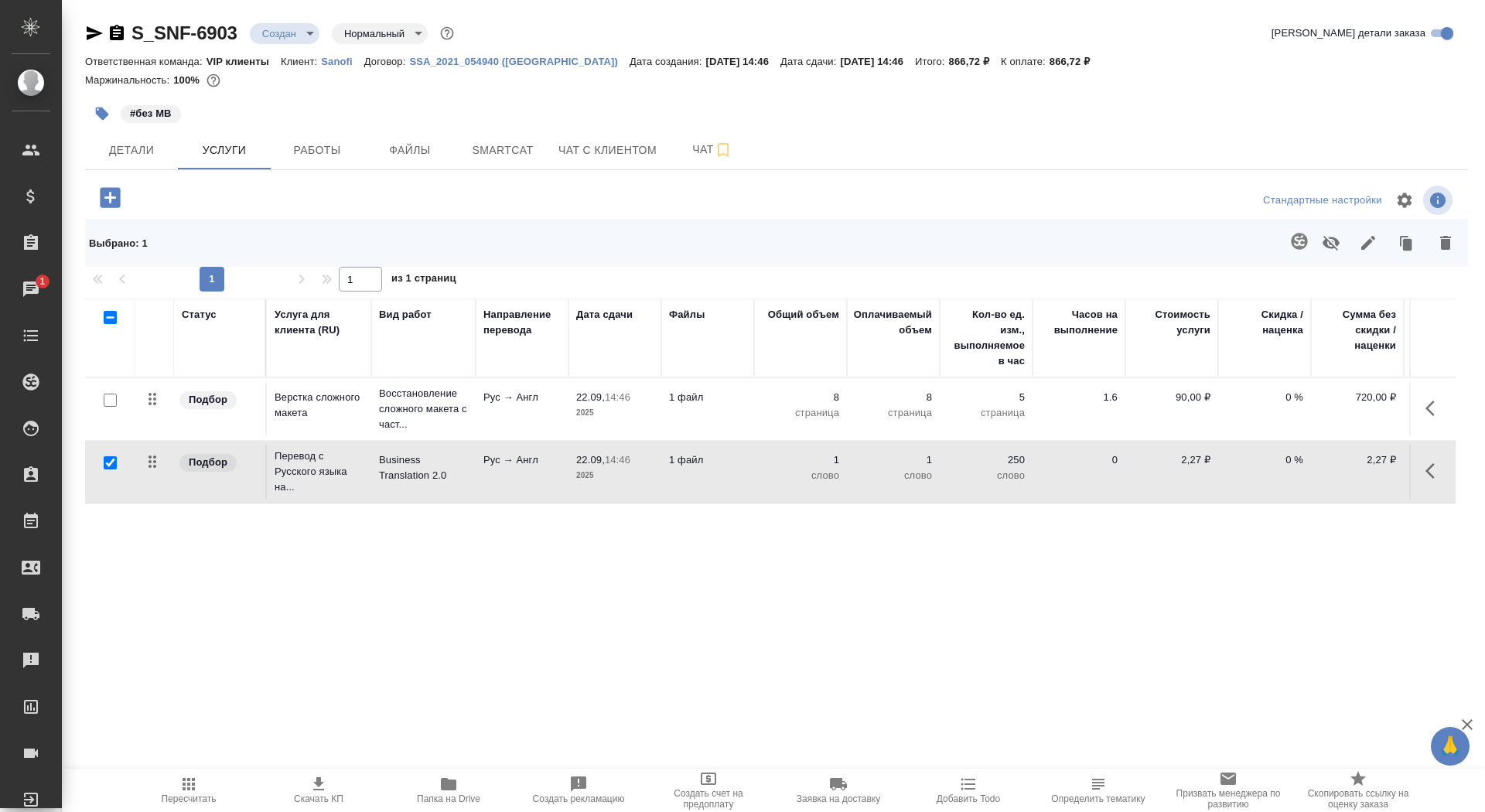
click at [483, 484] on td "Рус → Англ" at bounding box center [522, 471] width 93 height 54
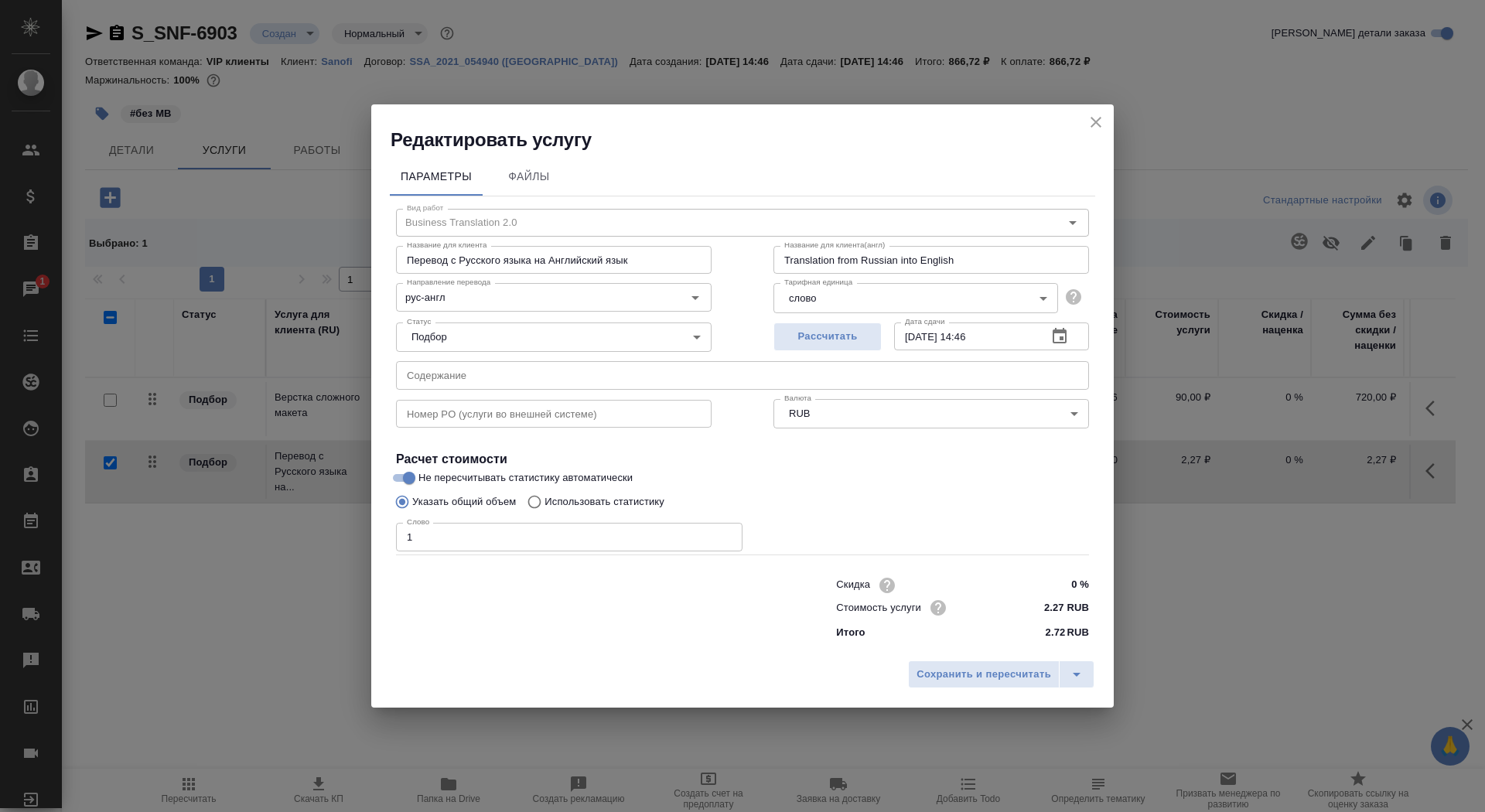
click at [628, 492] on label "Использовать статистику" at bounding box center [592, 501] width 144 height 29
click at [545, 492] on input "Использовать статистику" at bounding box center [532, 501] width 25 height 29
radio input "true"
radio input "false"
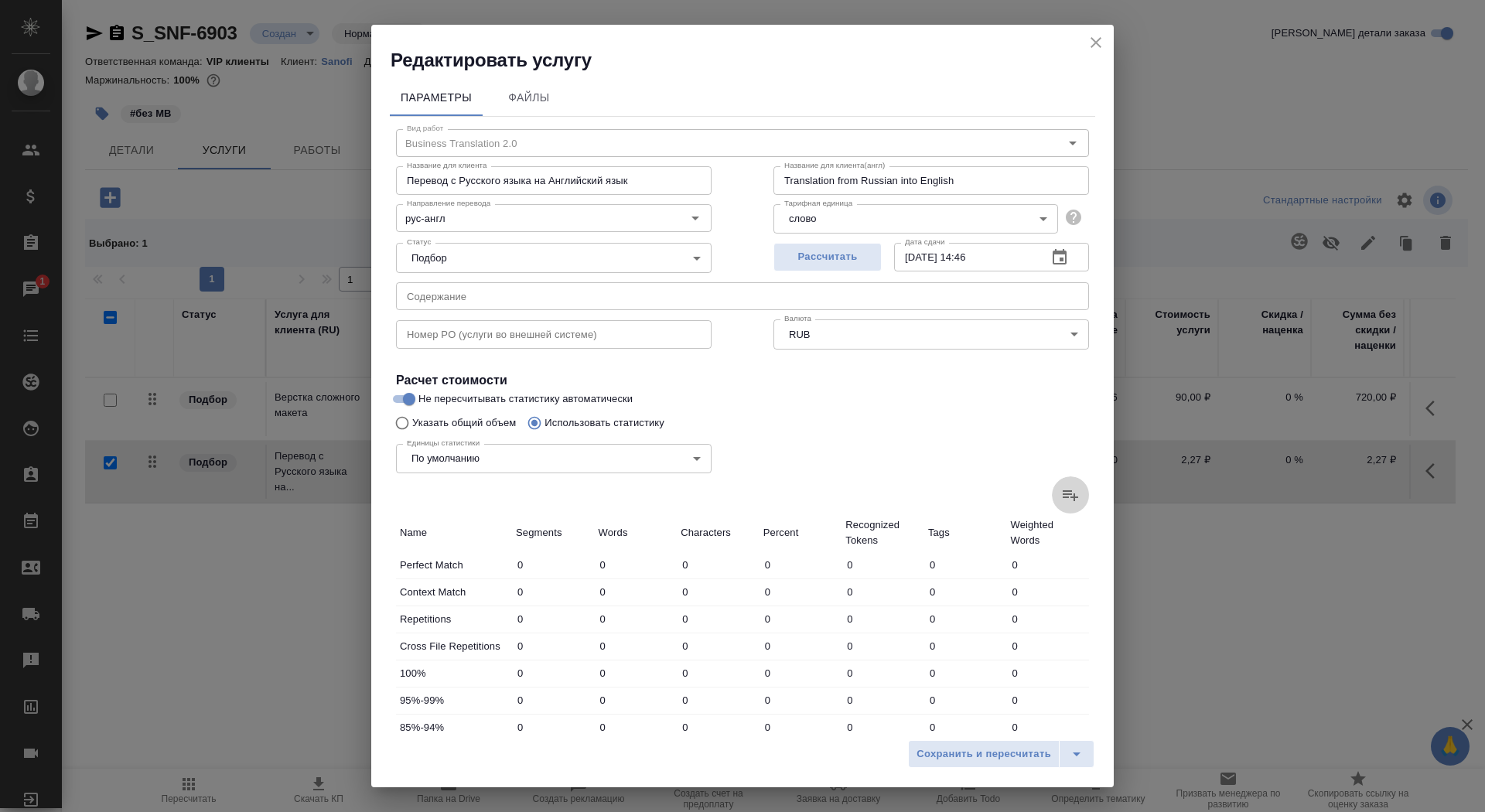
click at [1065, 486] on icon at bounding box center [1070, 495] width 19 height 19
click at [0, 0] on input "file" at bounding box center [0, 0] width 0 height 0
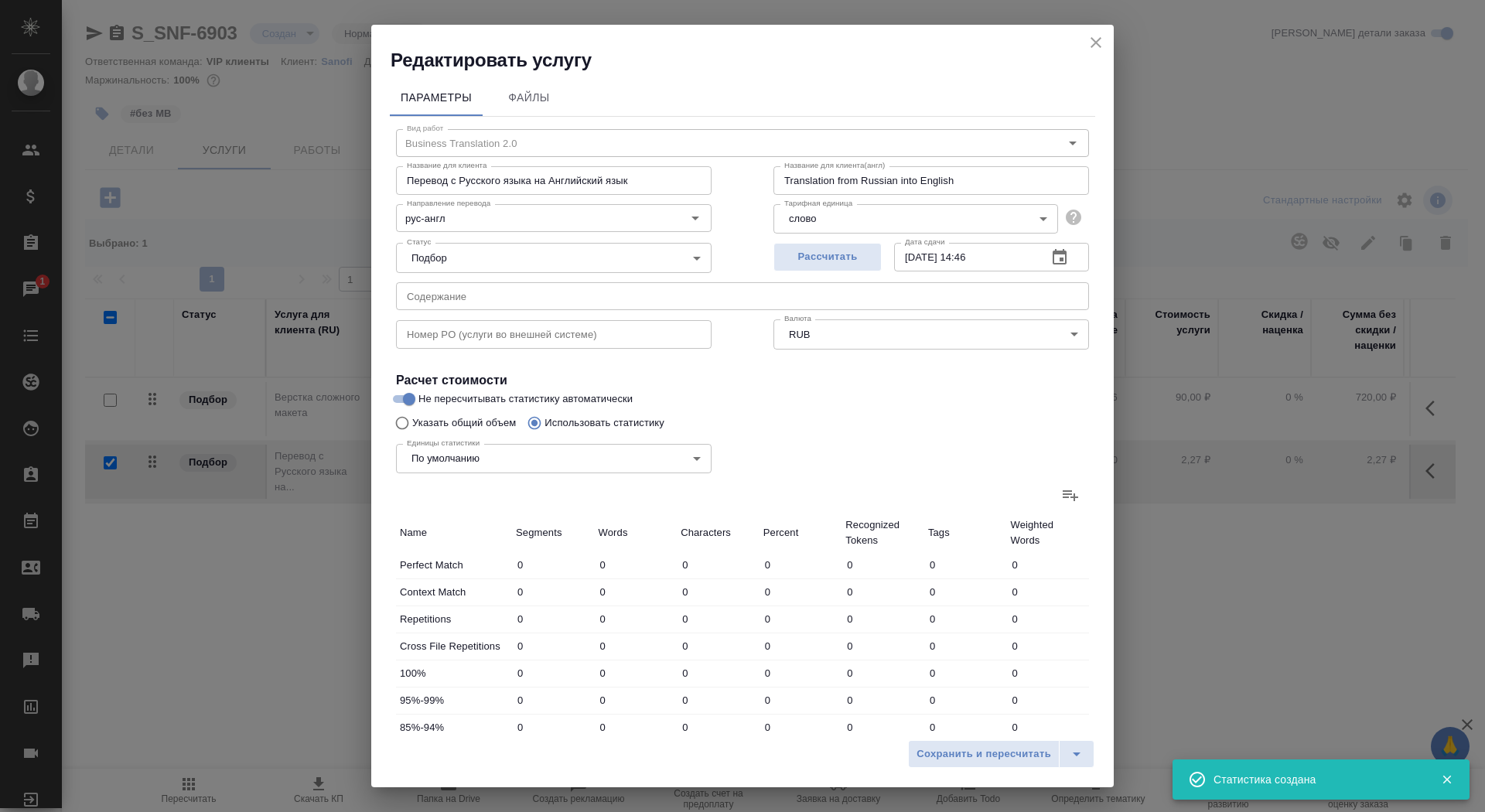
type input "14"
type input "31"
type input "371"
type input "8"
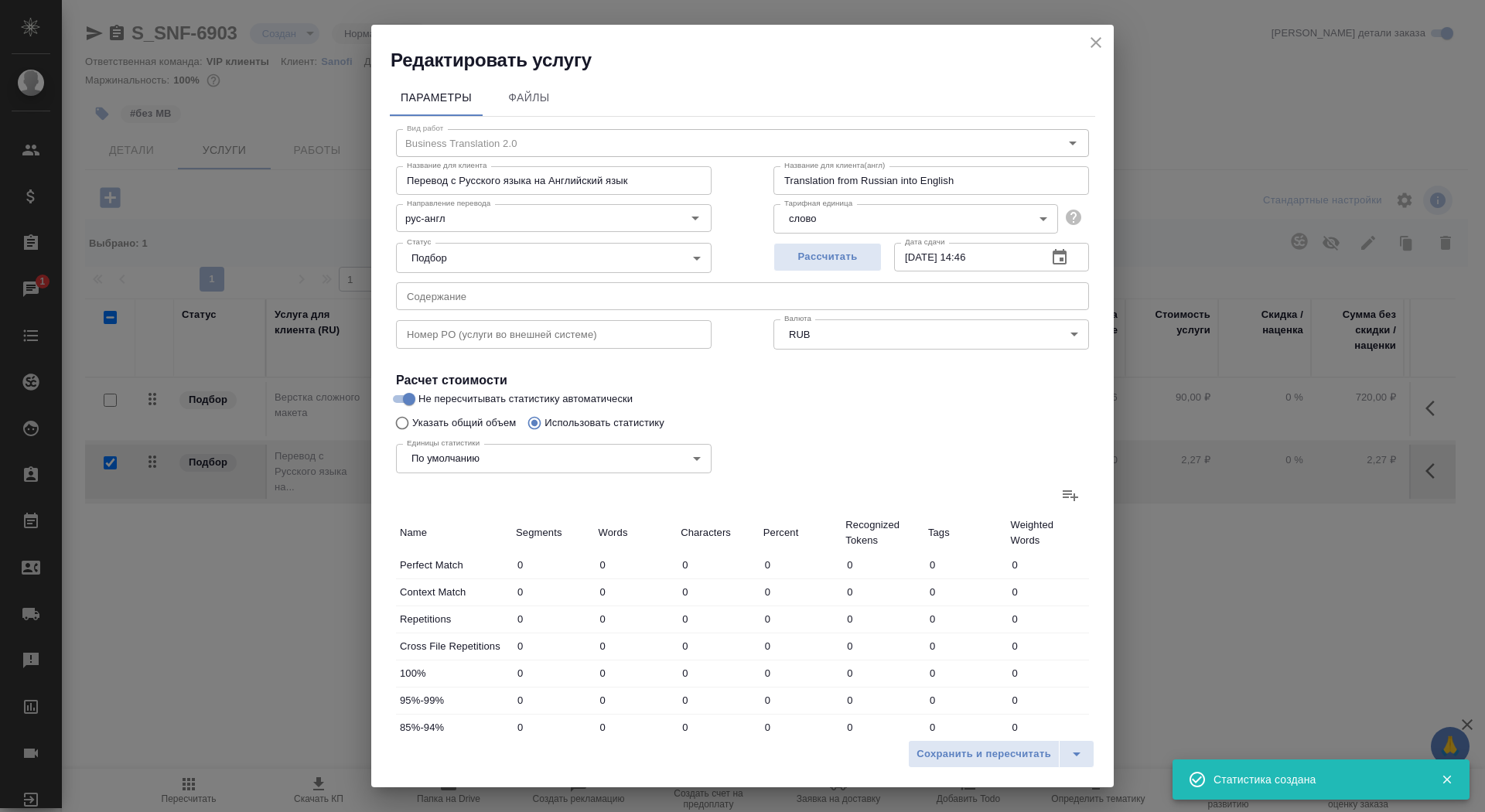
type input "58"
type input "42"
type input "91"
type input "823"
type input "30"
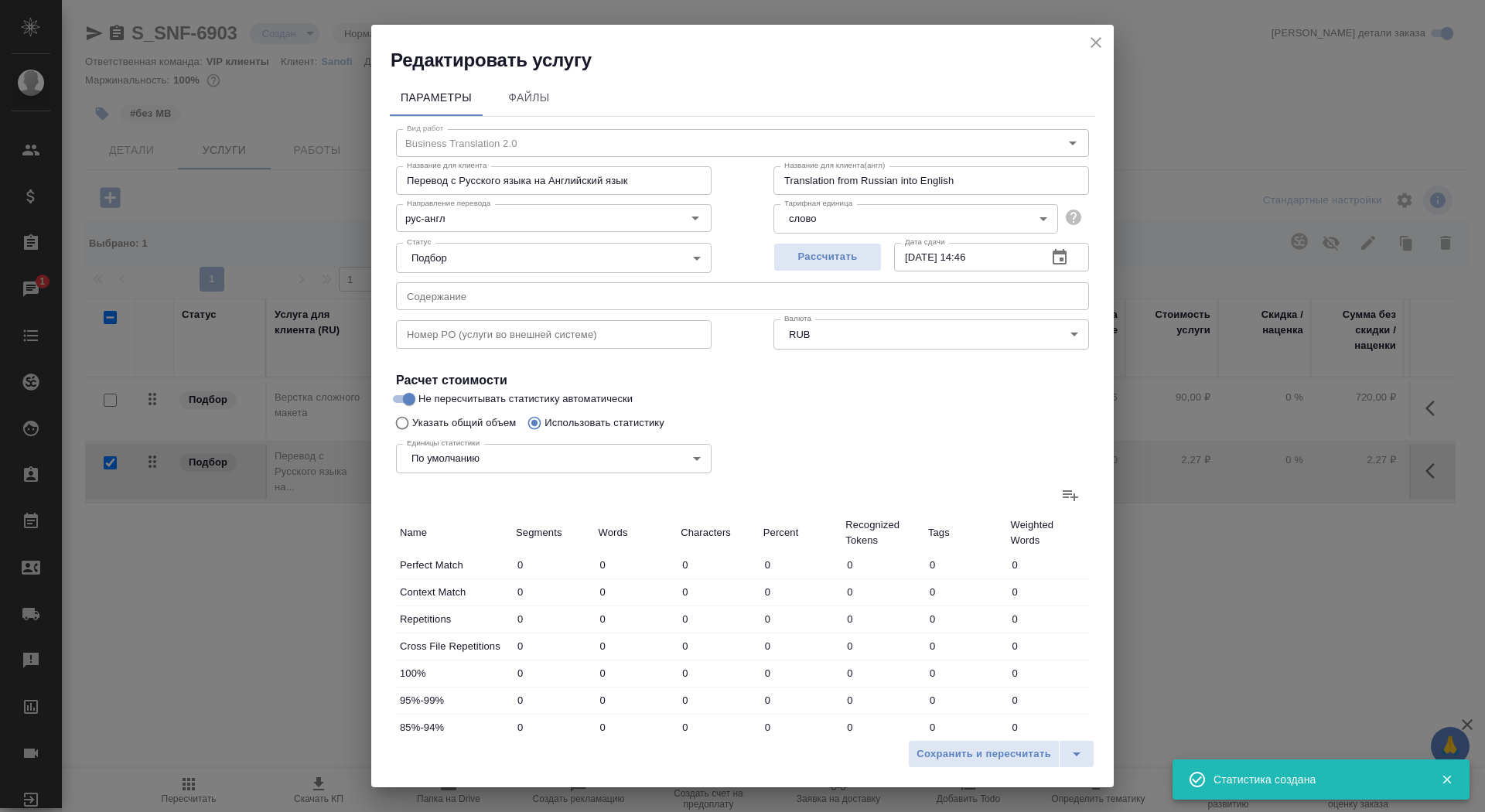
type input "105"
type input "907"
type input "4"
type input "26"
type input "191"
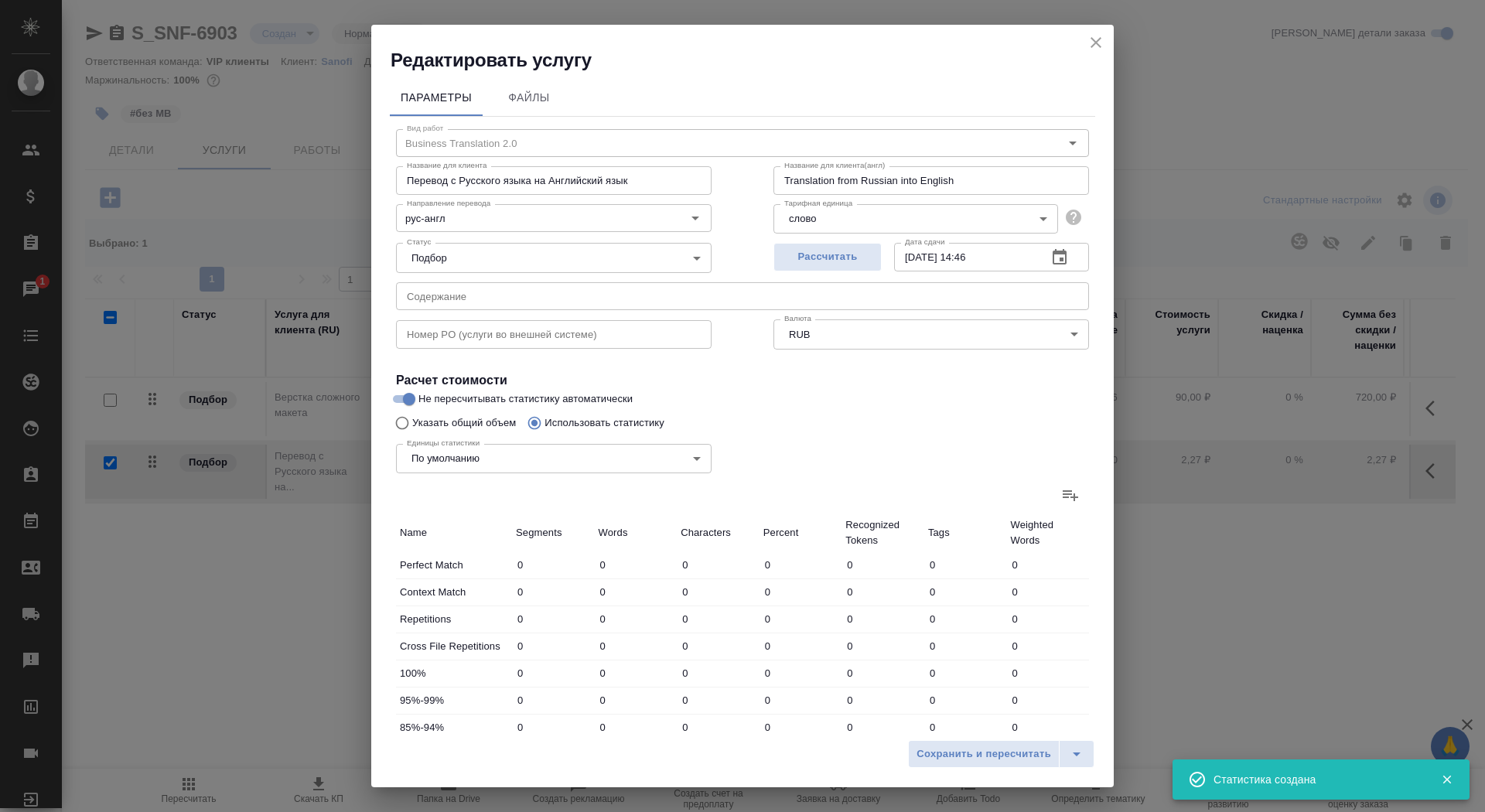
type input "26"
type input "98"
type input "833"
type input "201"
type input "746"
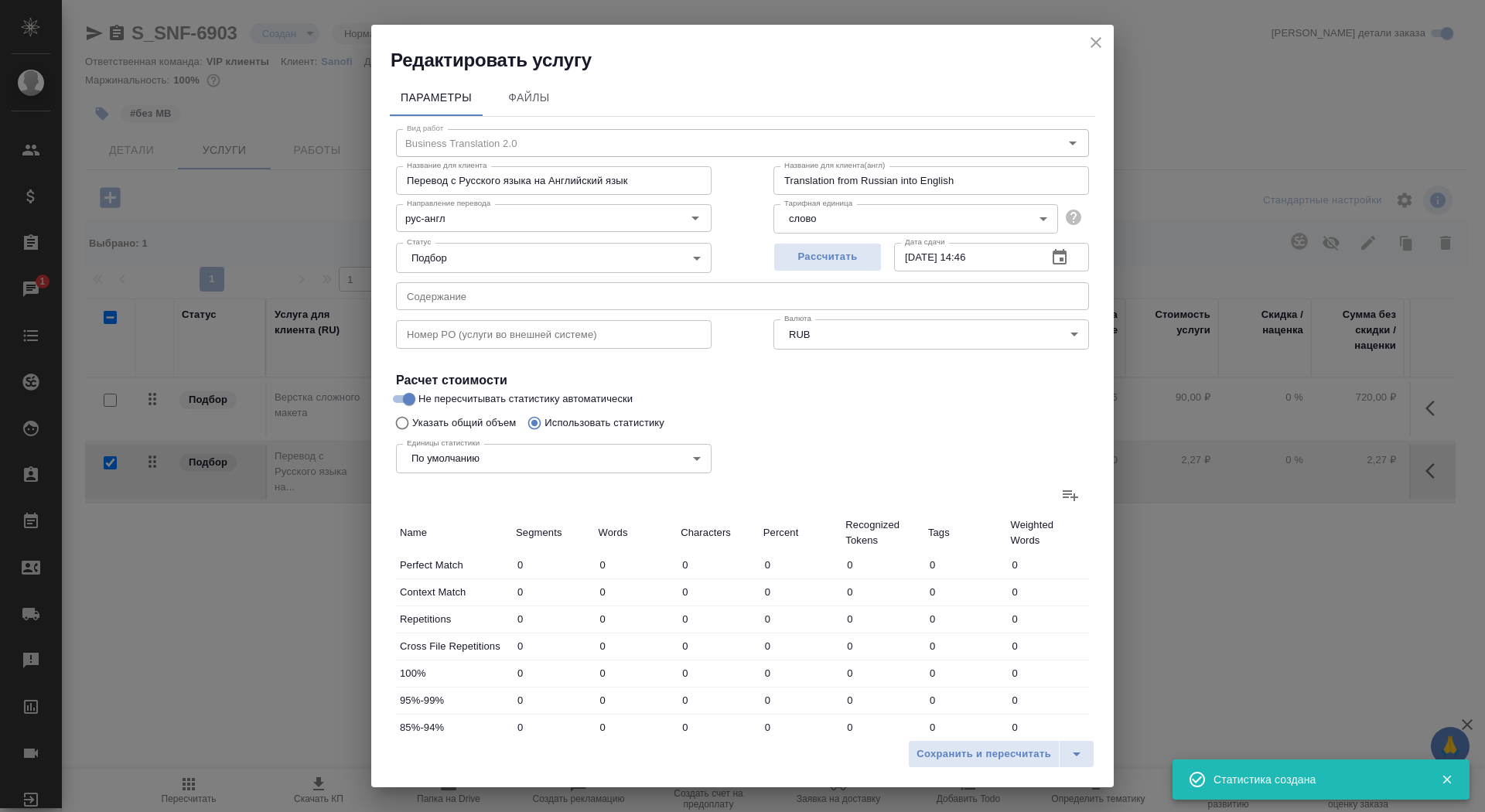
type input "6199"
type input "314"
type input "1095"
type input "9321"
type input "322"
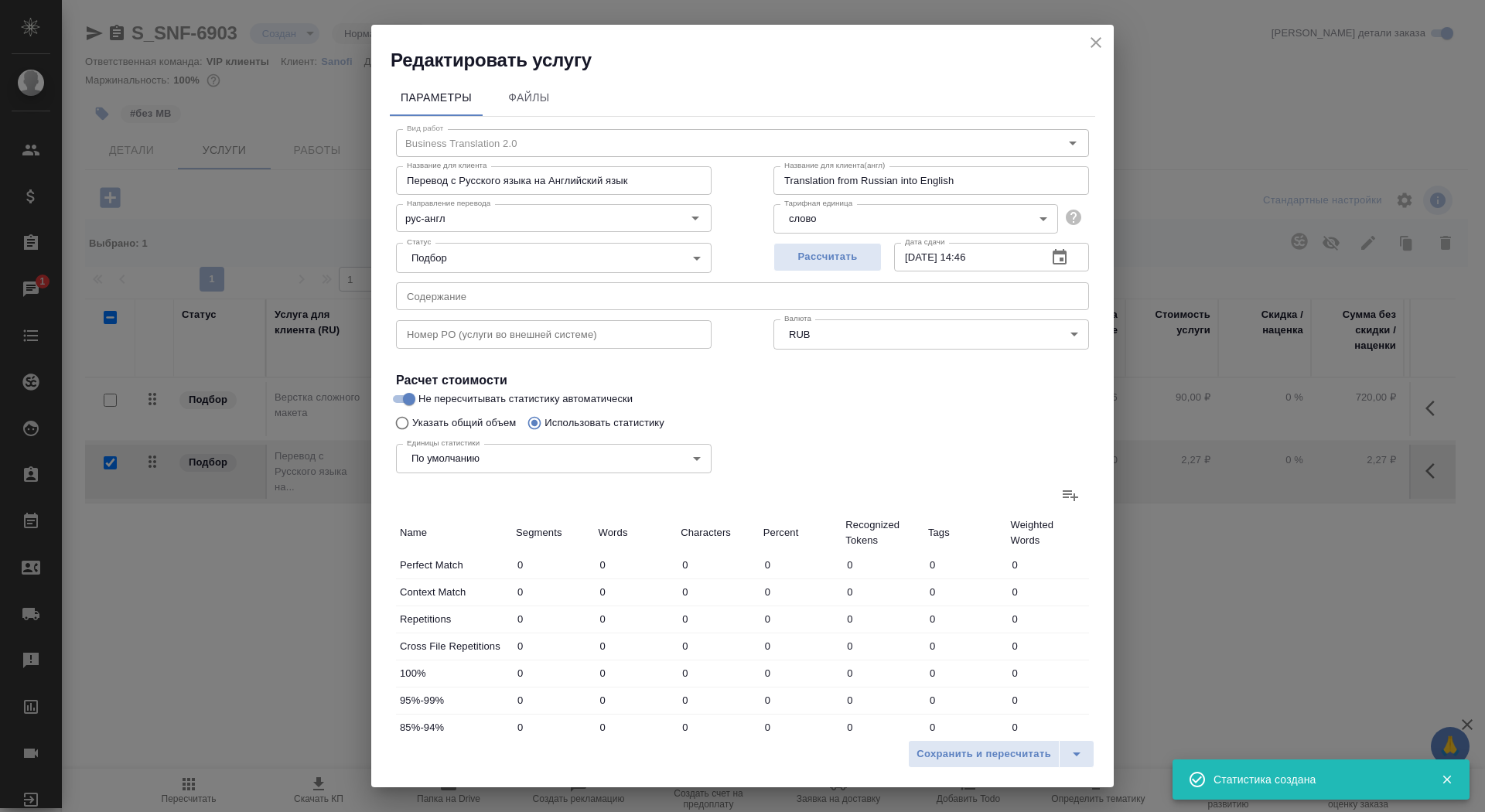
type input "1103"
type input "9379"
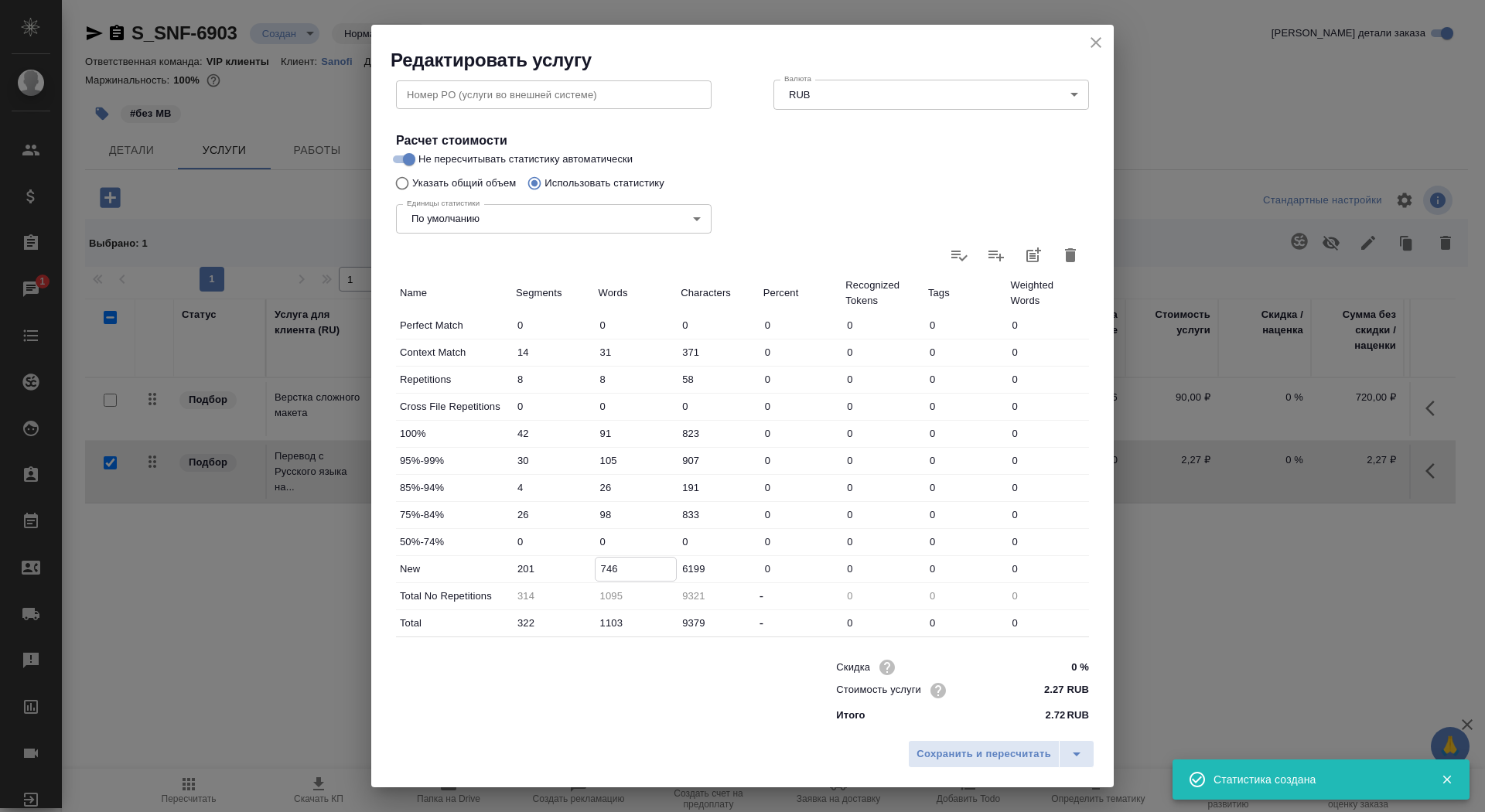
click at [600, 571] on input "746" at bounding box center [637, 568] width 81 height 22
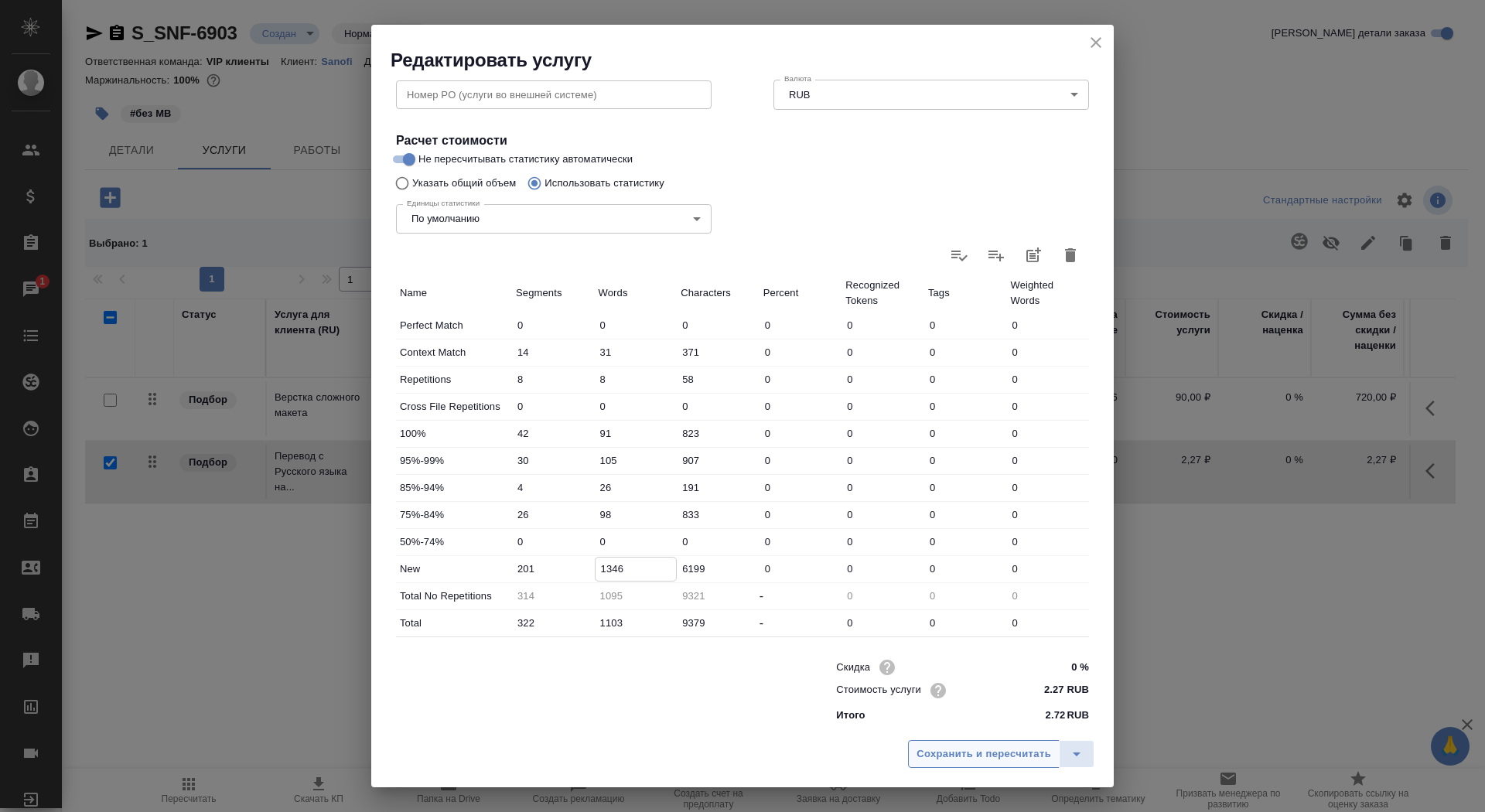
type input "1346"
click at [943, 759] on span "Сохранить и пересчитать" at bounding box center [984, 754] width 135 height 18
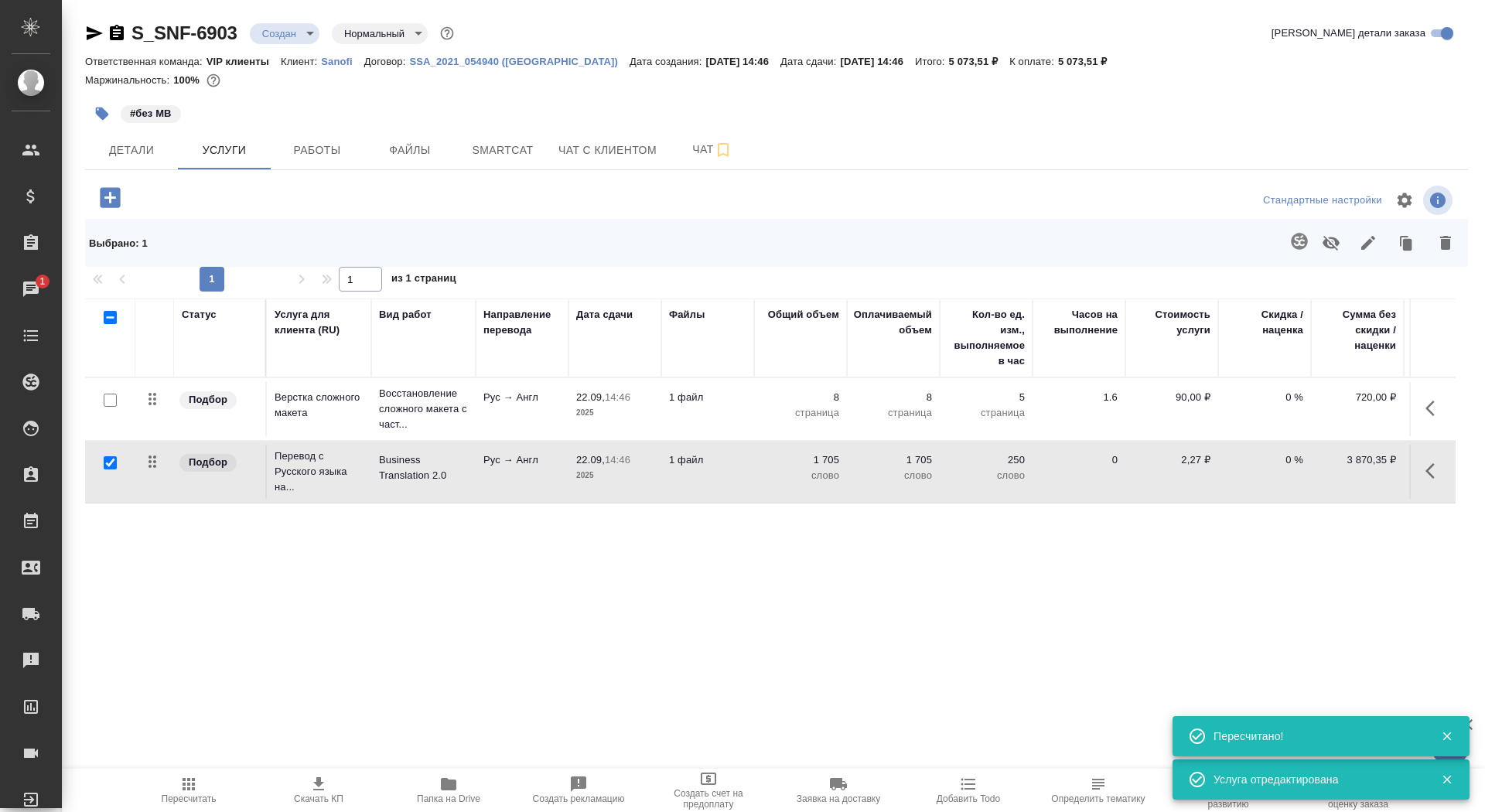
click at [315, 793] on span "Скачать КП" at bounding box center [319, 799] width 50 height 11
click at [141, 145] on span "Детали" at bounding box center [132, 151] width 74 height 19
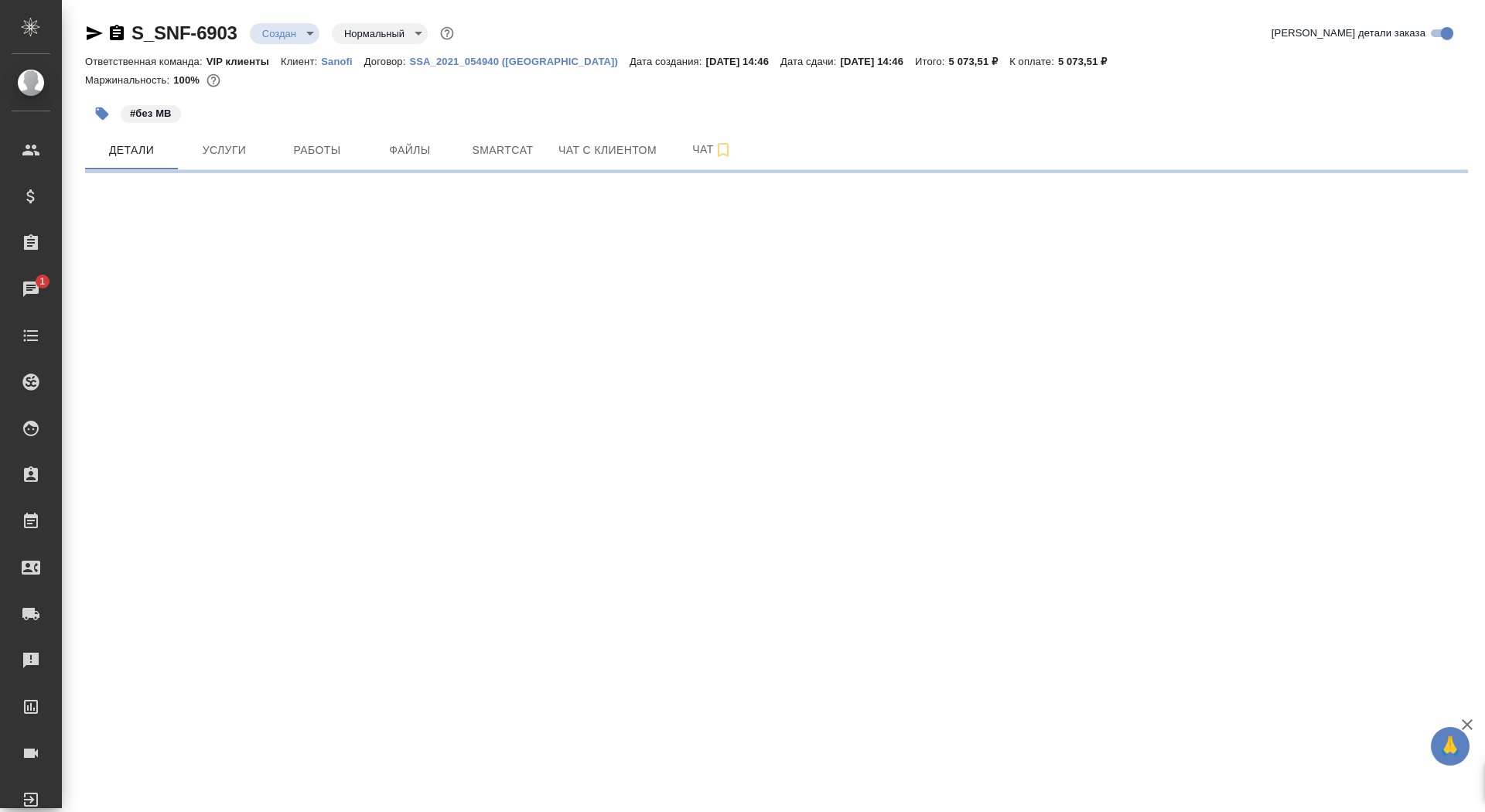
select select "RU"
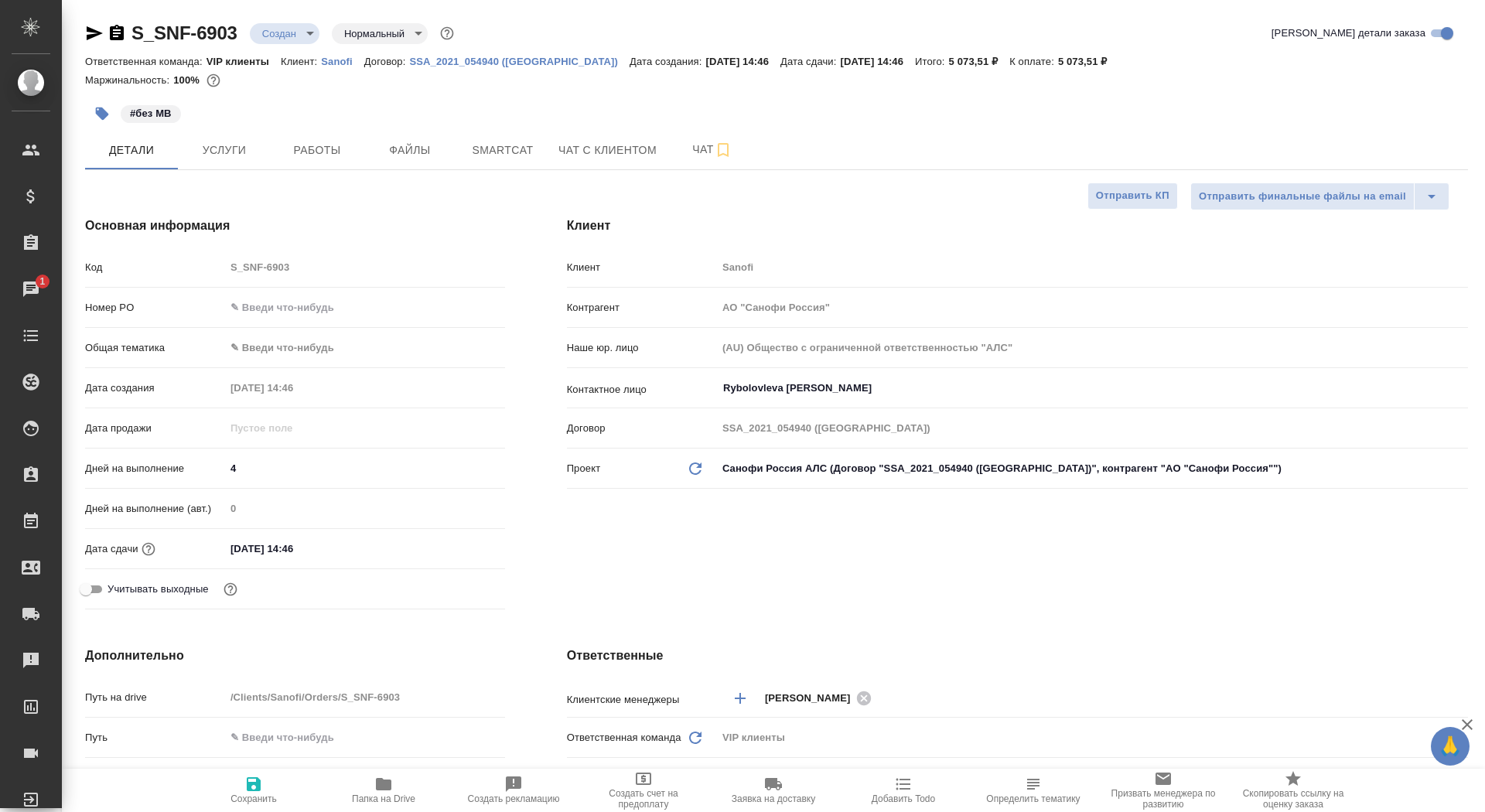
type textarea "x"
click at [264, 798] on span "Сохранить" at bounding box center [253, 799] width 46 height 11
type textarea "x"
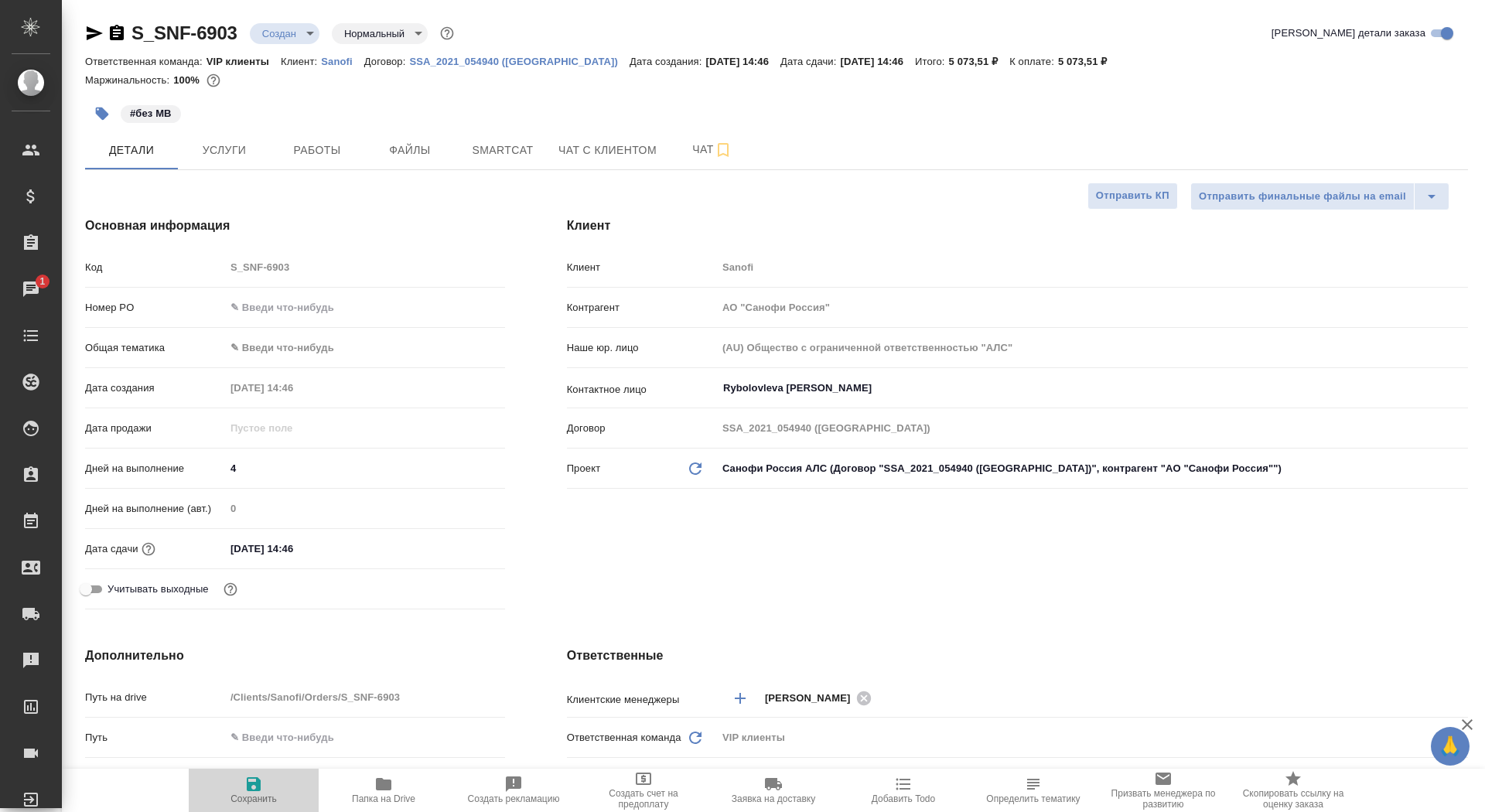
type textarea "x"
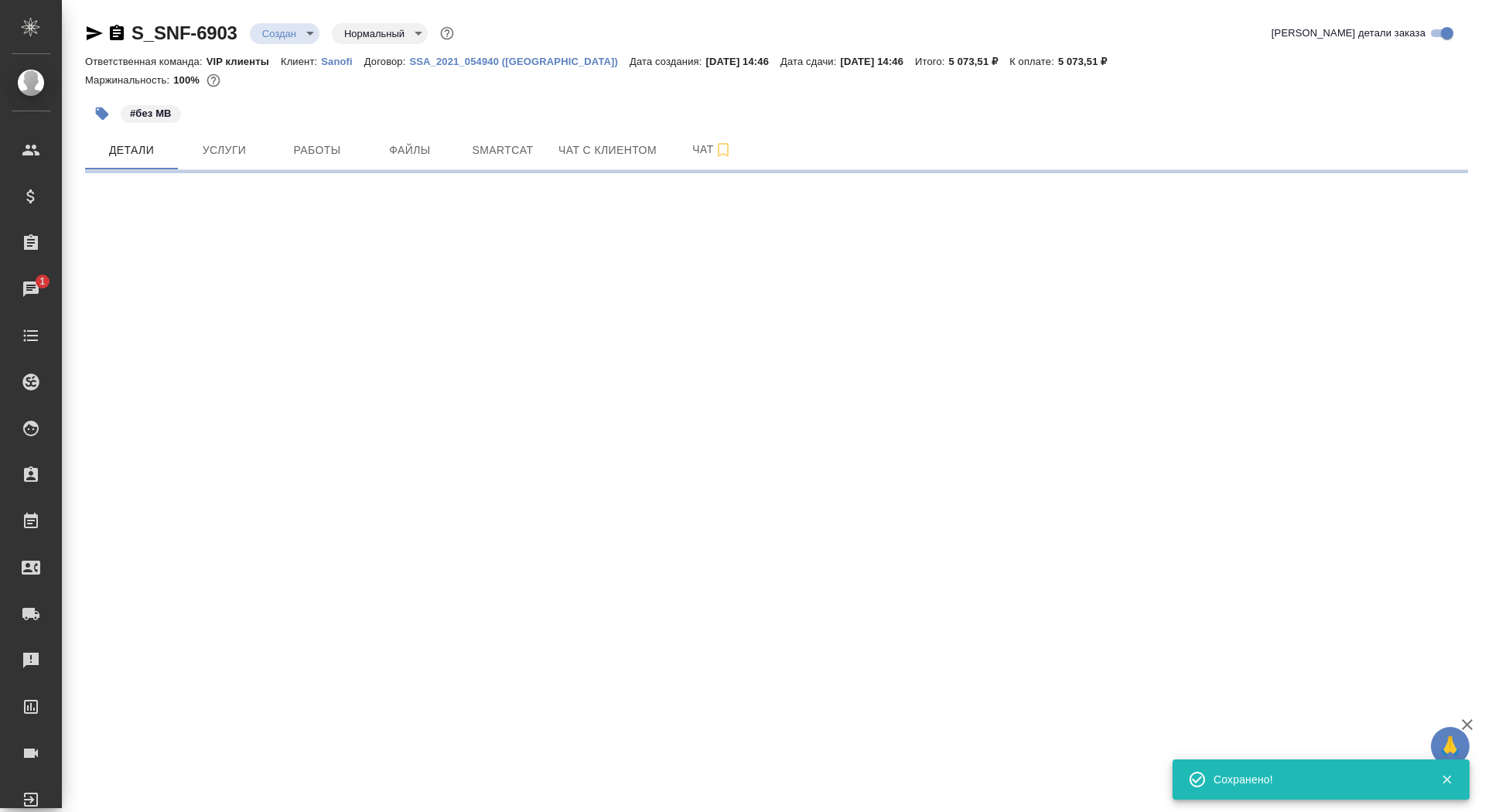
select select "RU"
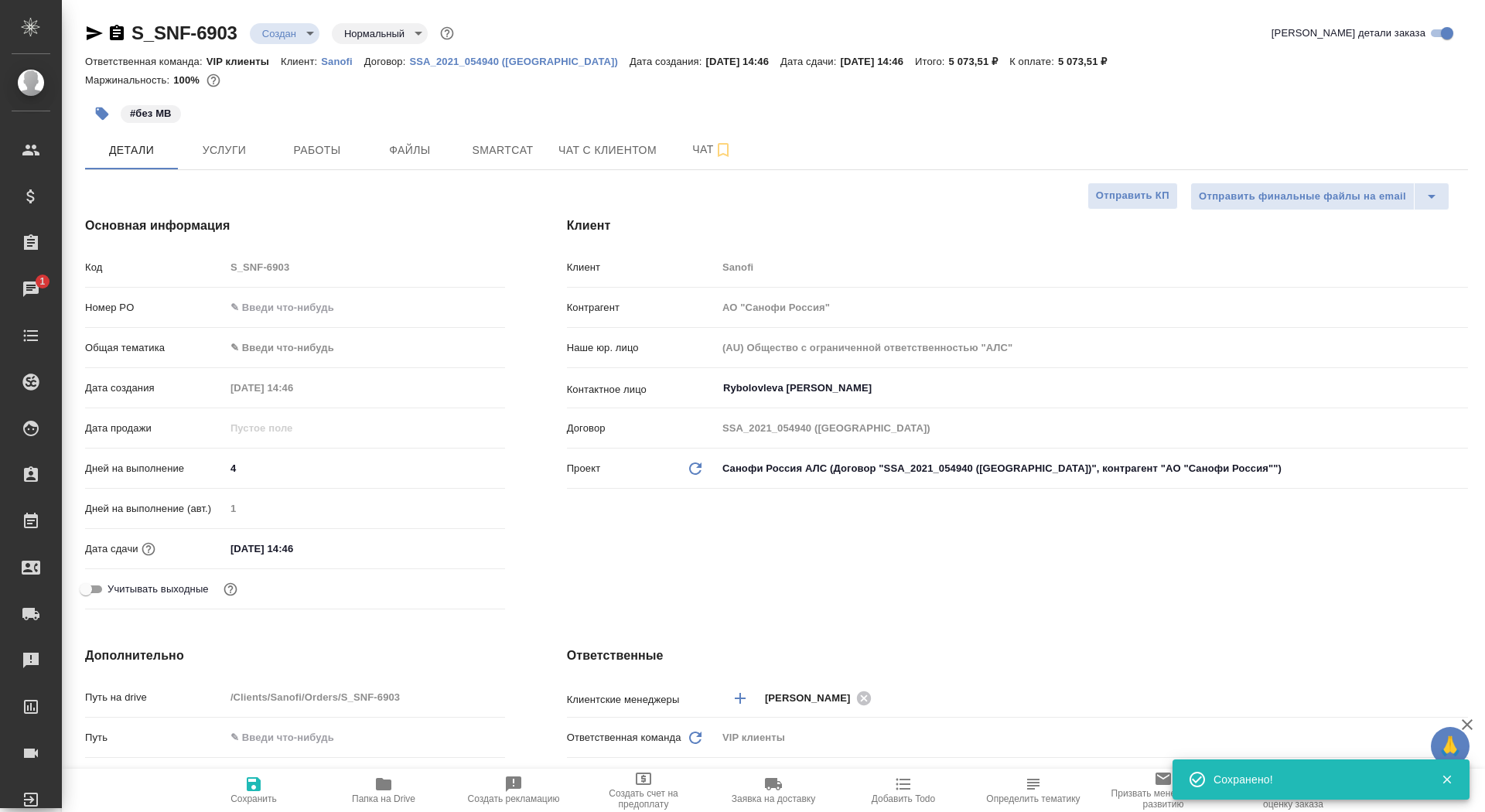
type textarea "x"
click at [255, 793] on span "Сохранить" at bounding box center [253, 799] width 46 height 11
type textarea "x"
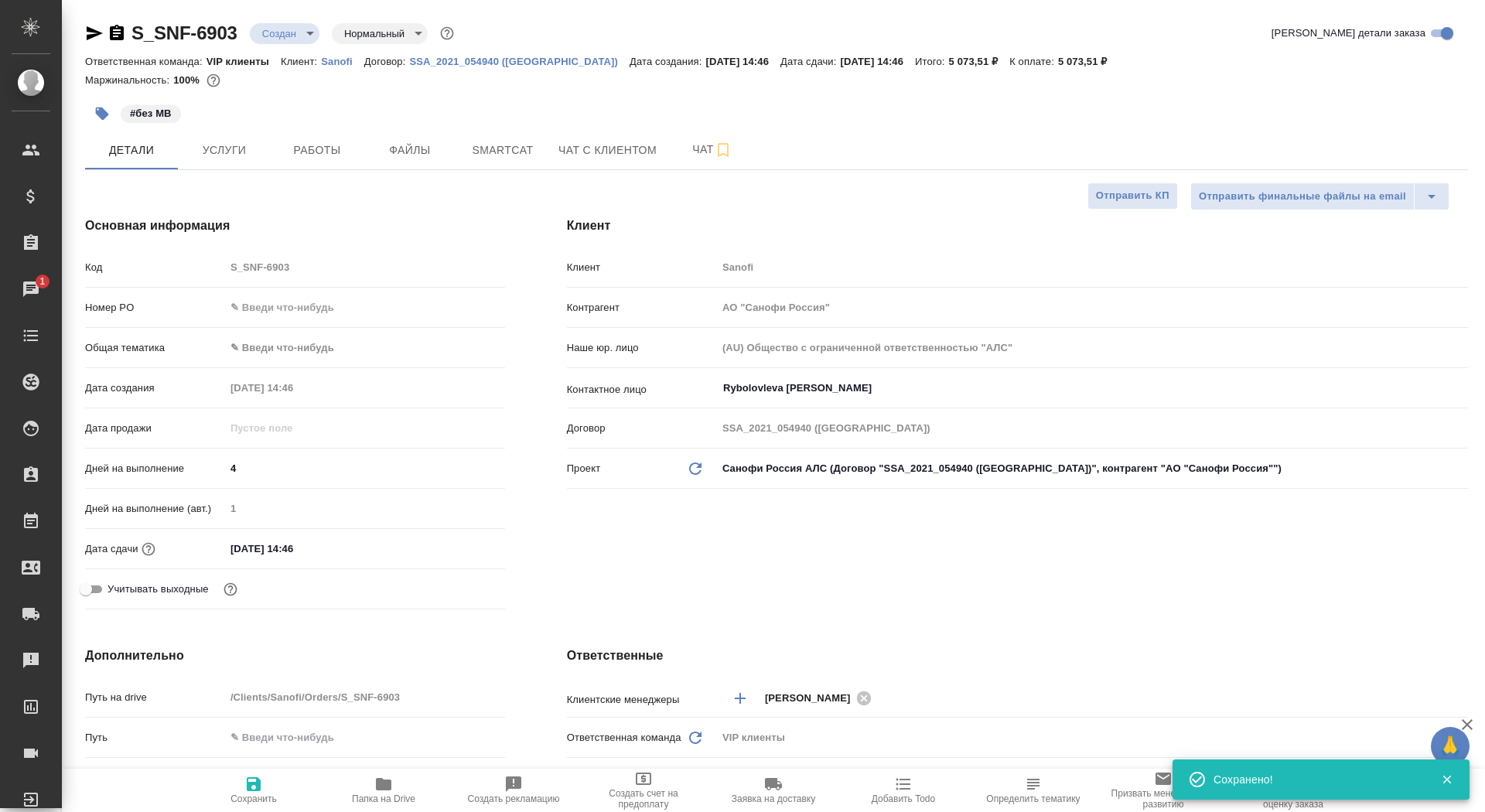
type textarea "x"
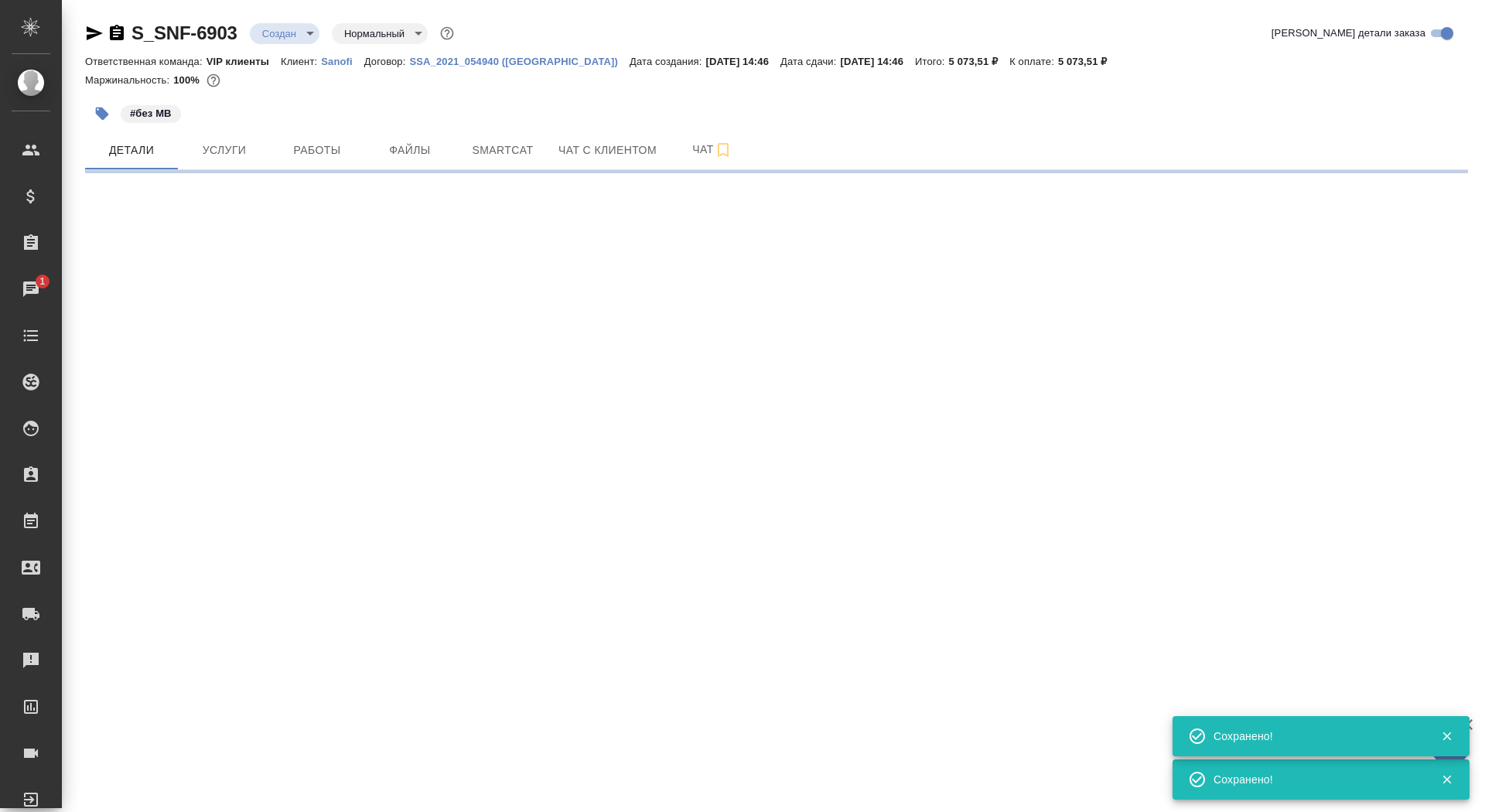
select select "RU"
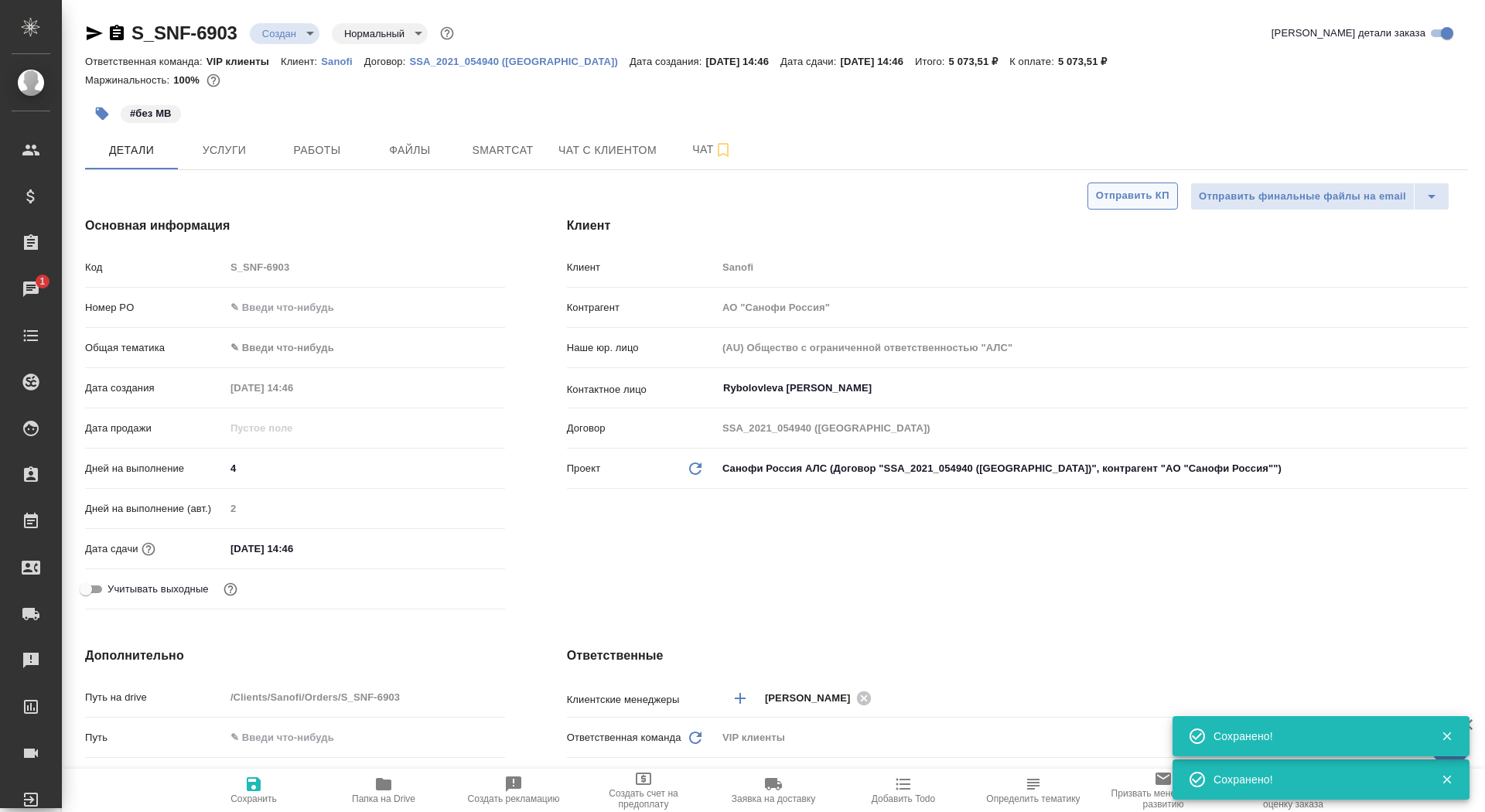
click at [1119, 201] on span "Отправить КП" at bounding box center [1133, 196] width 73 height 18
type textarea "x"
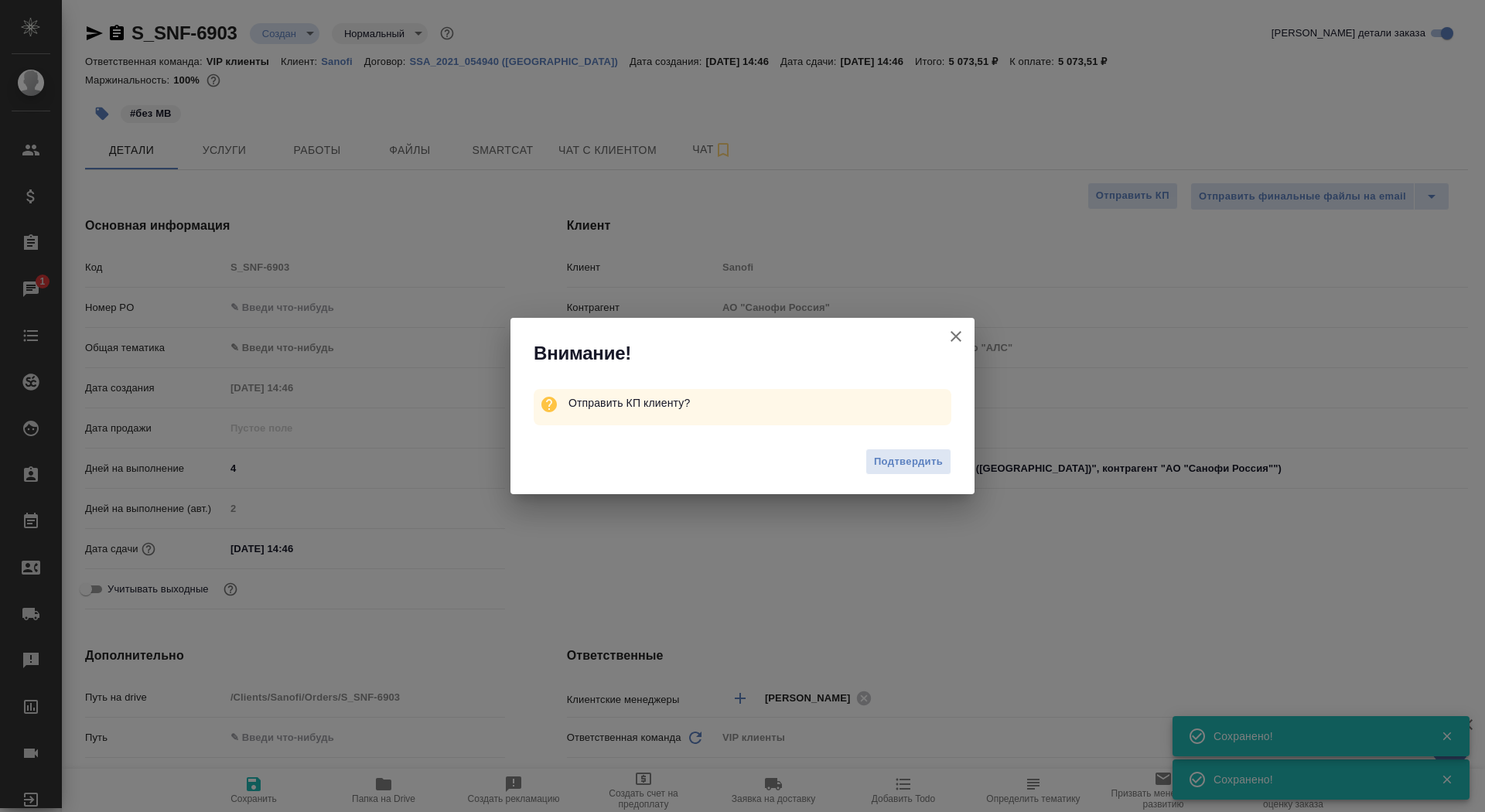
type textarea "x"
click at [938, 458] on span "Подтвердить" at bounding box center [909, 462] width 69 height 18
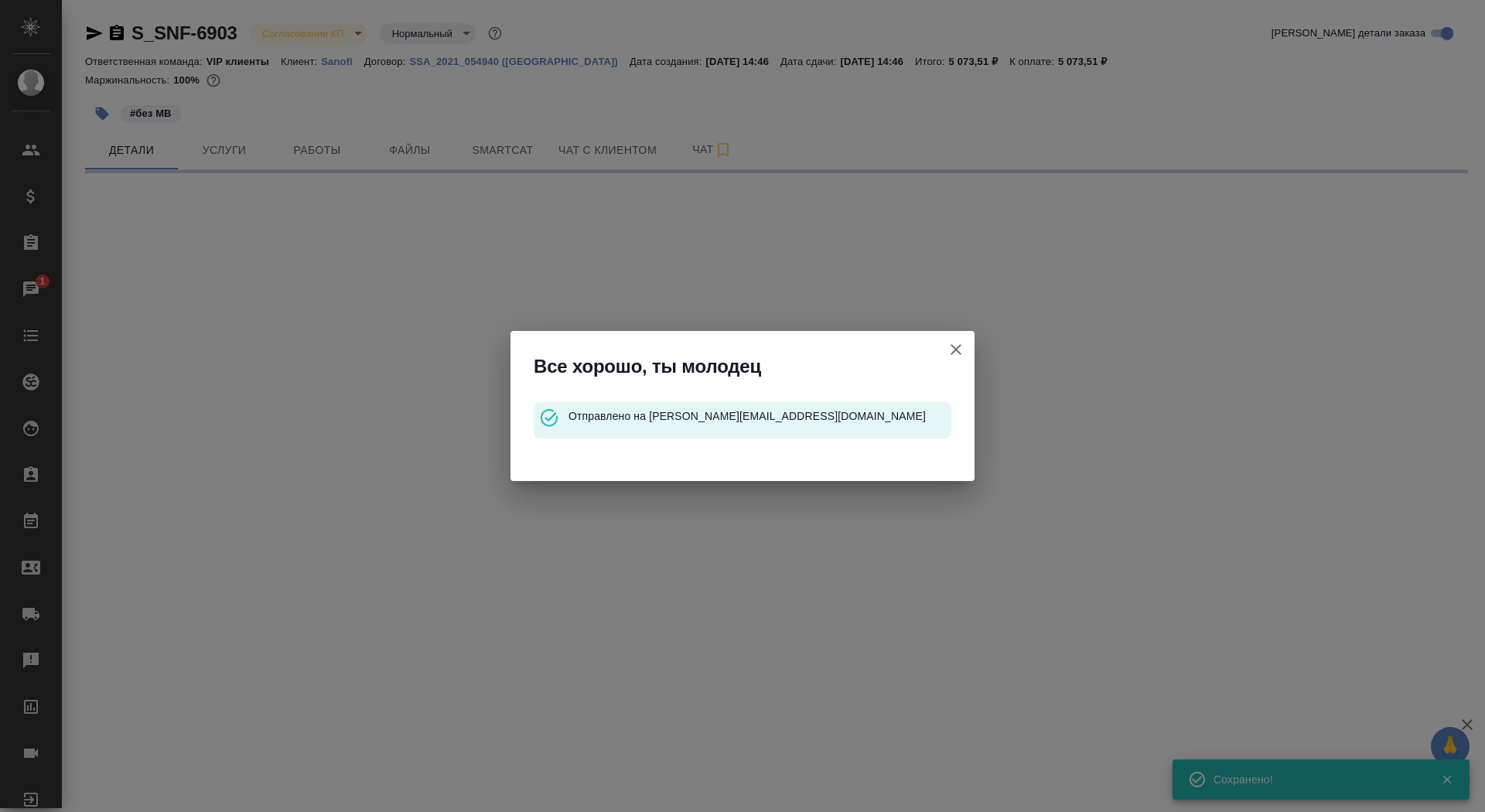
select select "RU"
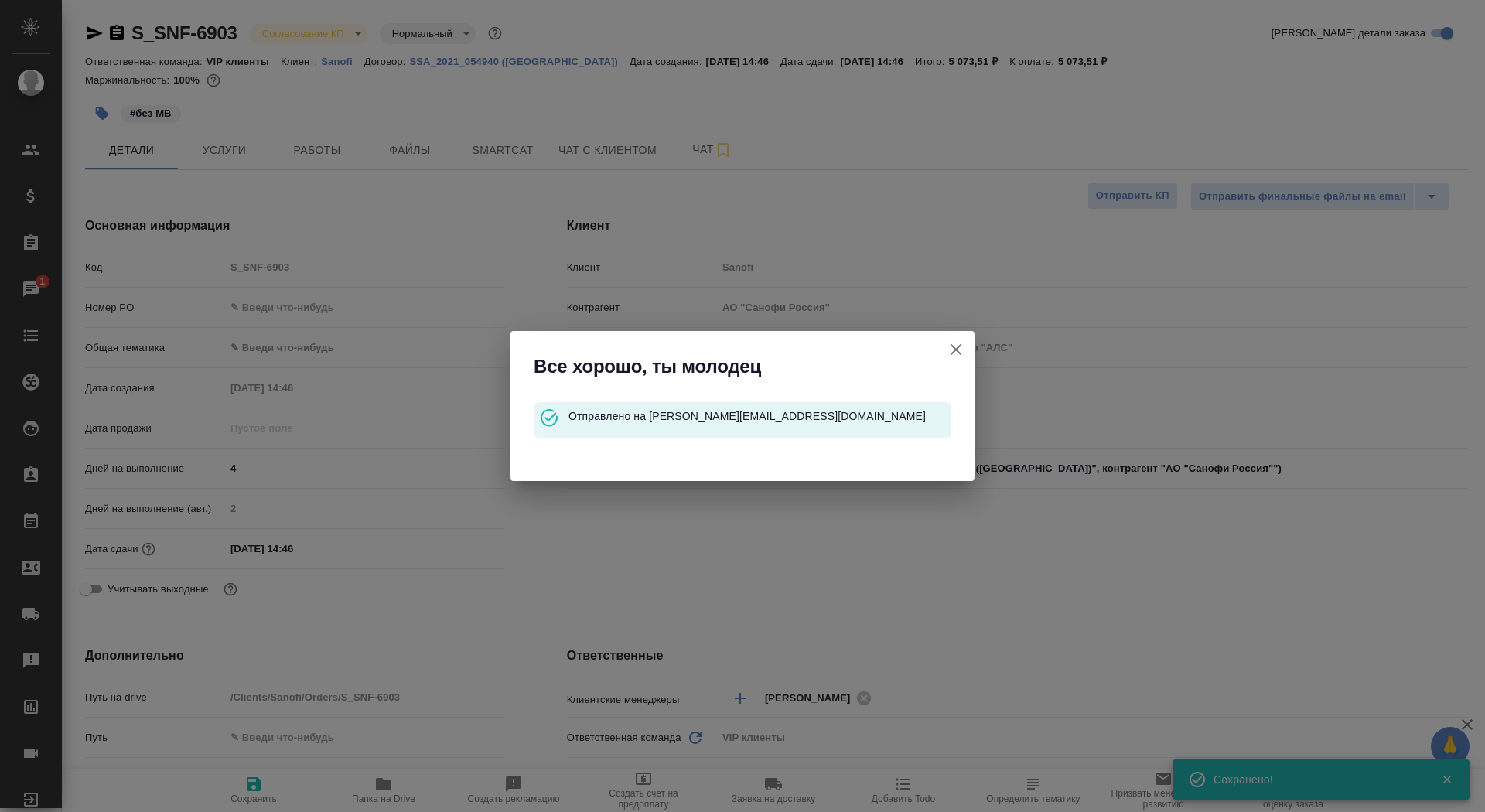
type textarea "x"
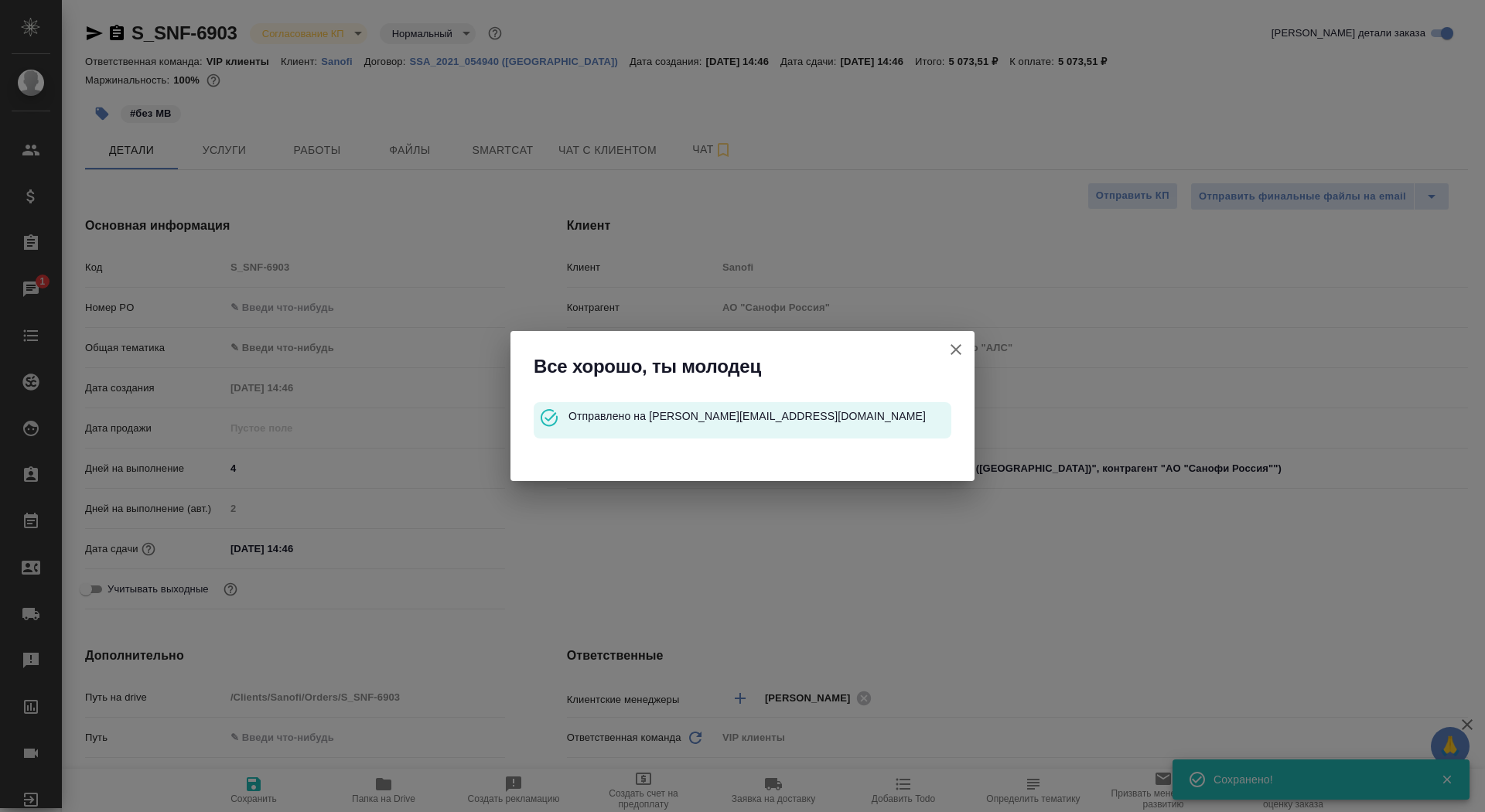
type textarea "x"
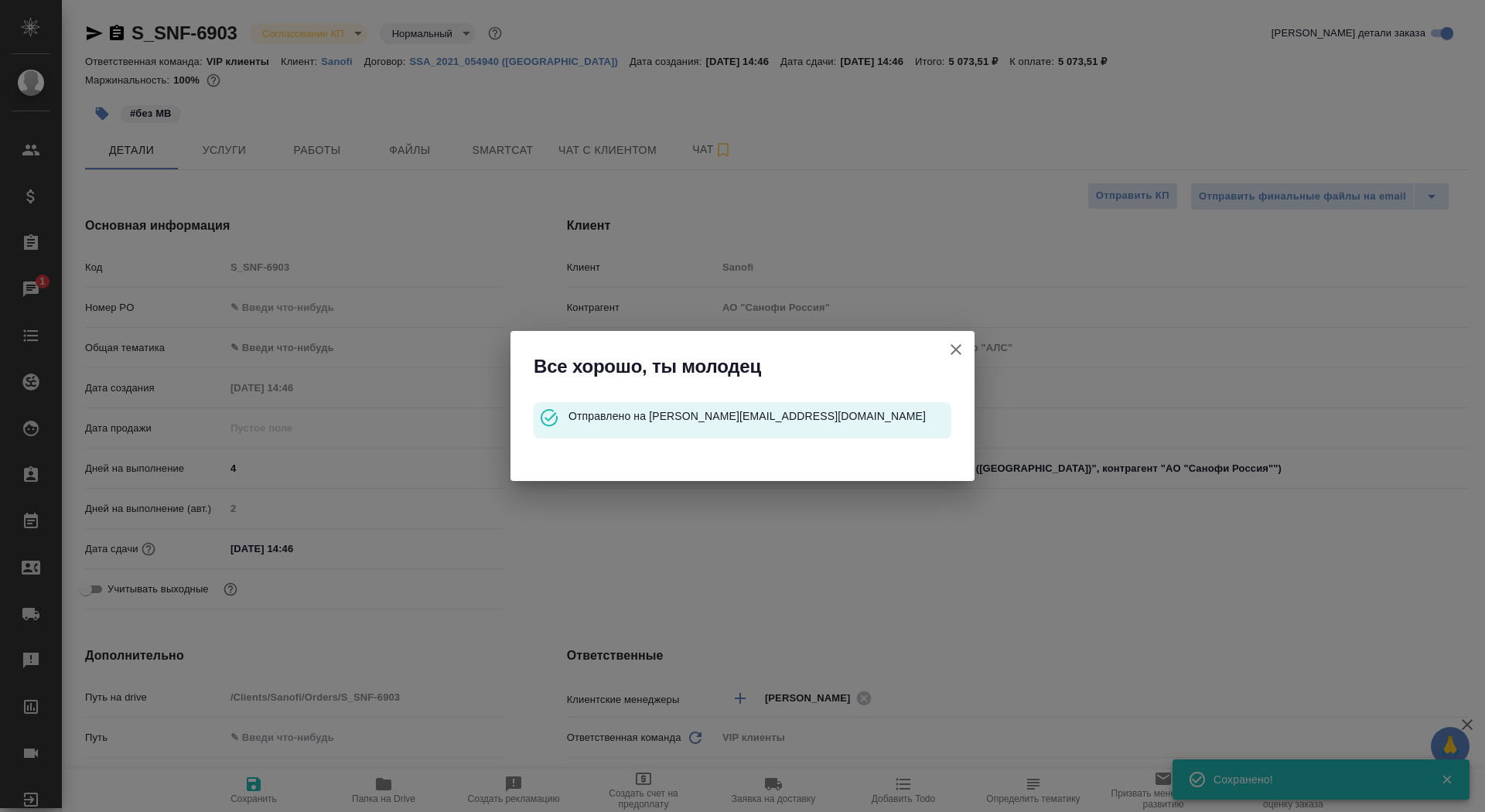
type textarea "x"
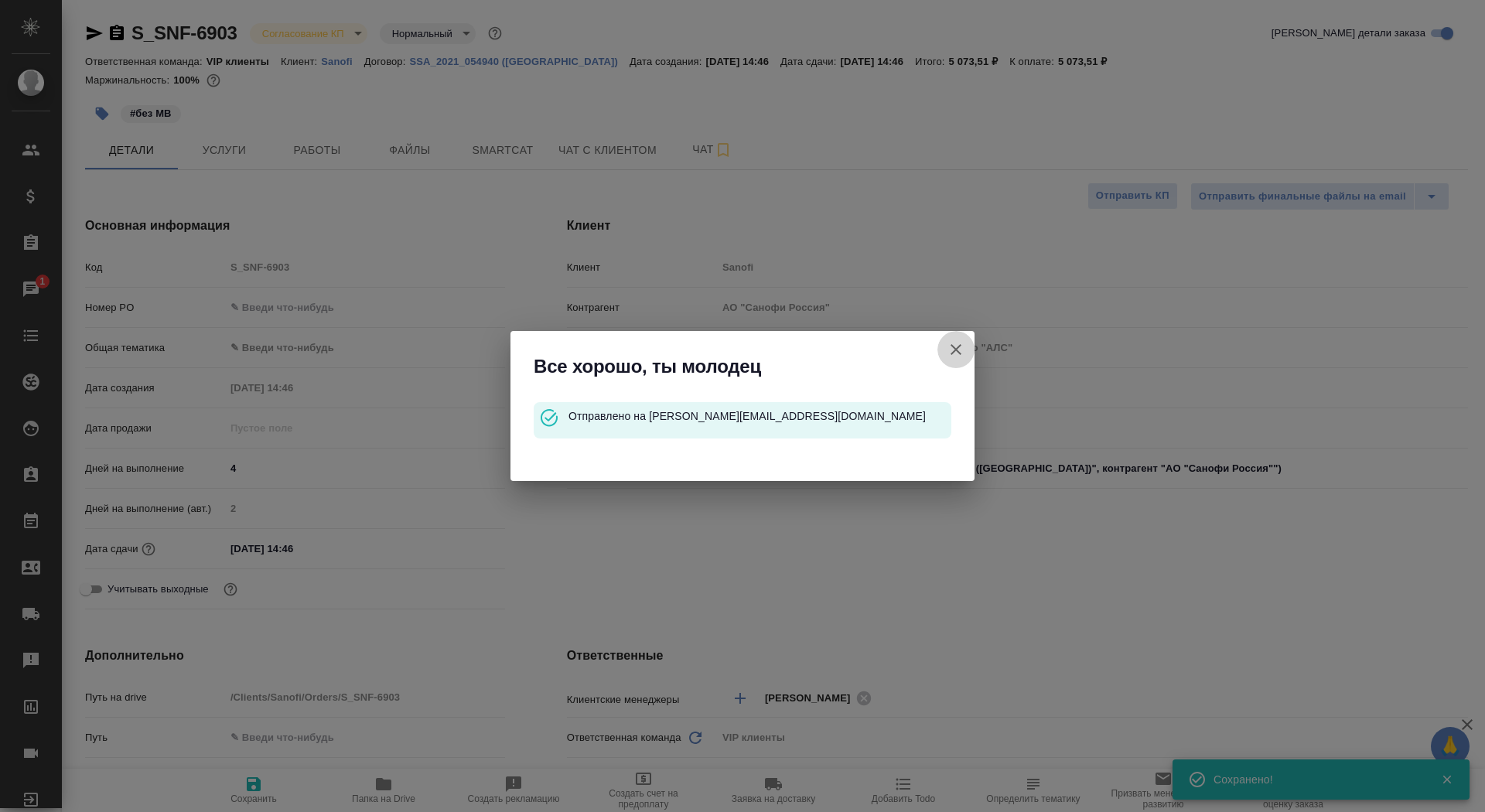
click at [944, 348] on button "Клиент не указал номер" at bounding box center [956, 350] width 37 height 37
type textarea "x"
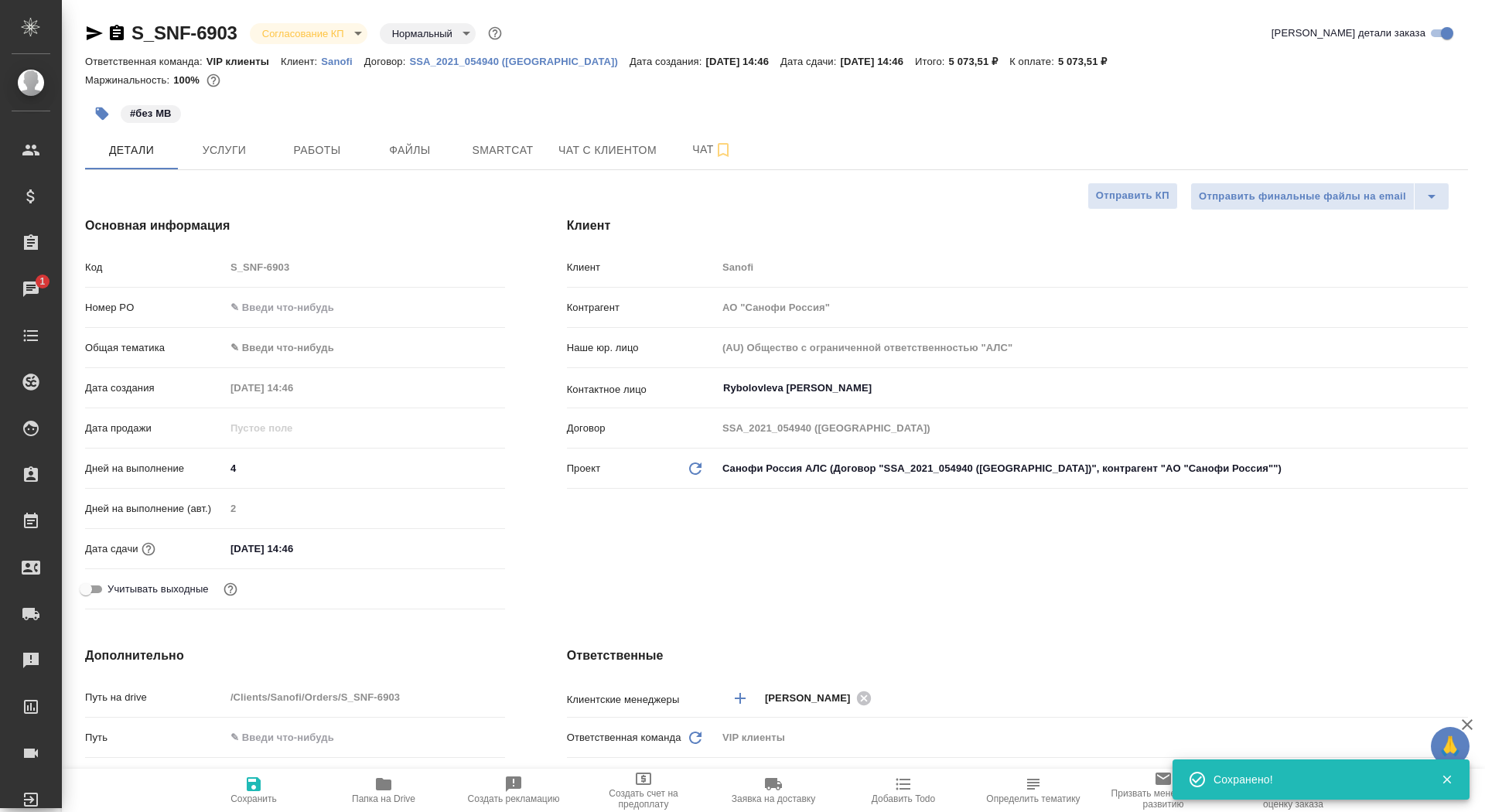
click at [113, 38] on icon "button" at bounding box center [117, 32] width 14 height 15
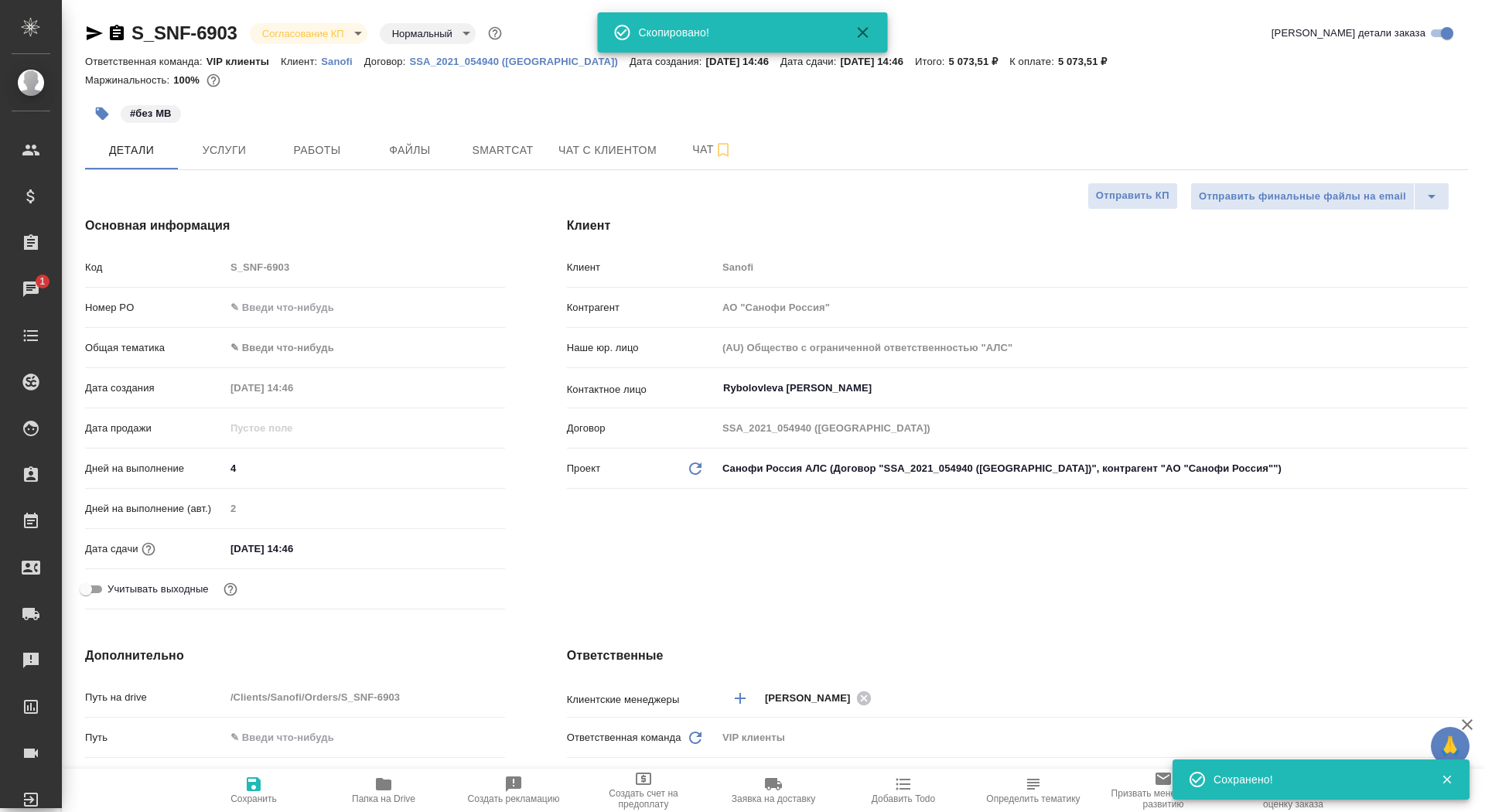
type textarea "x"
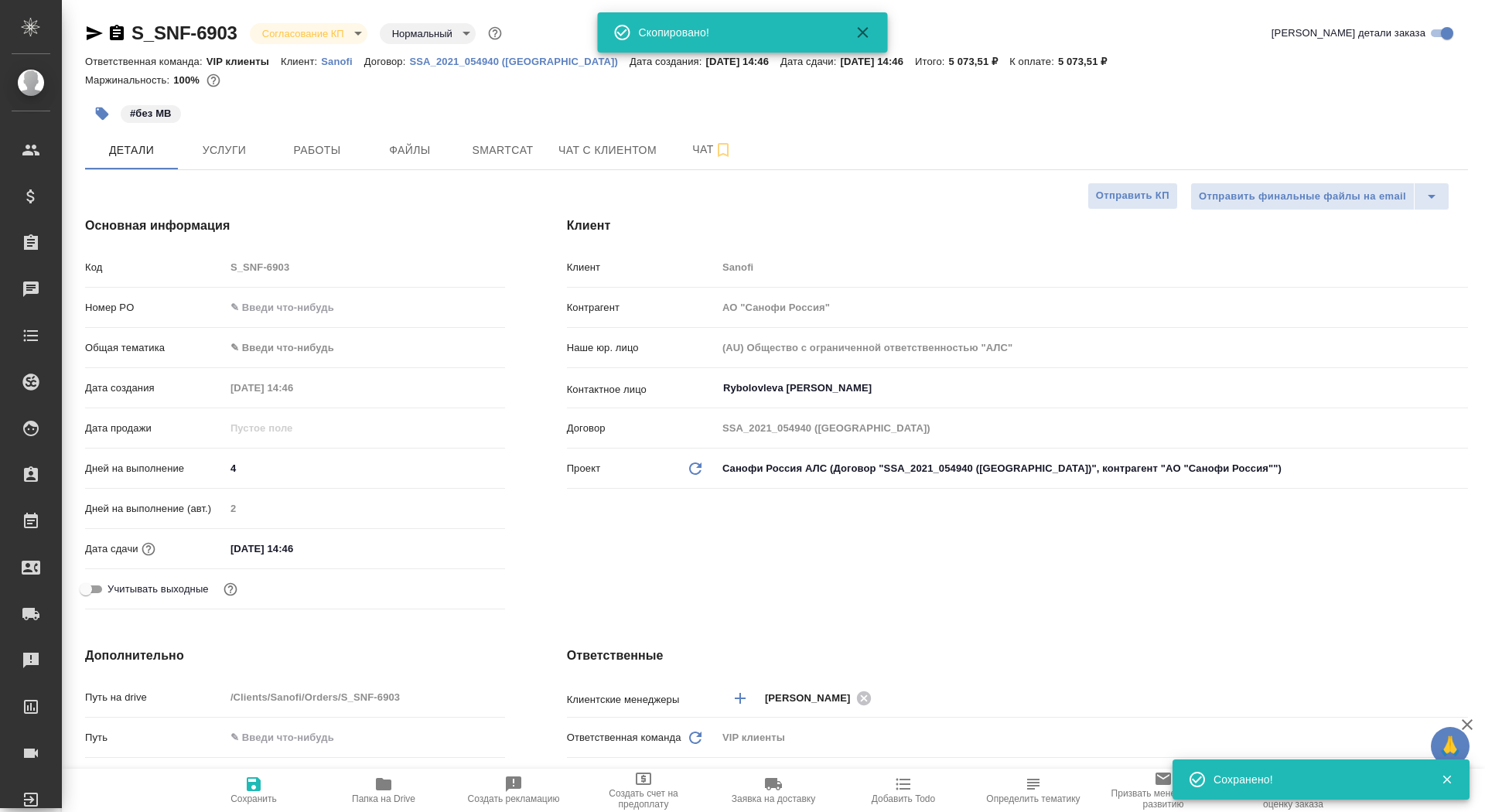
type textarea "x"
click at [313, 313] on input "text" at bounding box center [365, 307] width 278 height 22
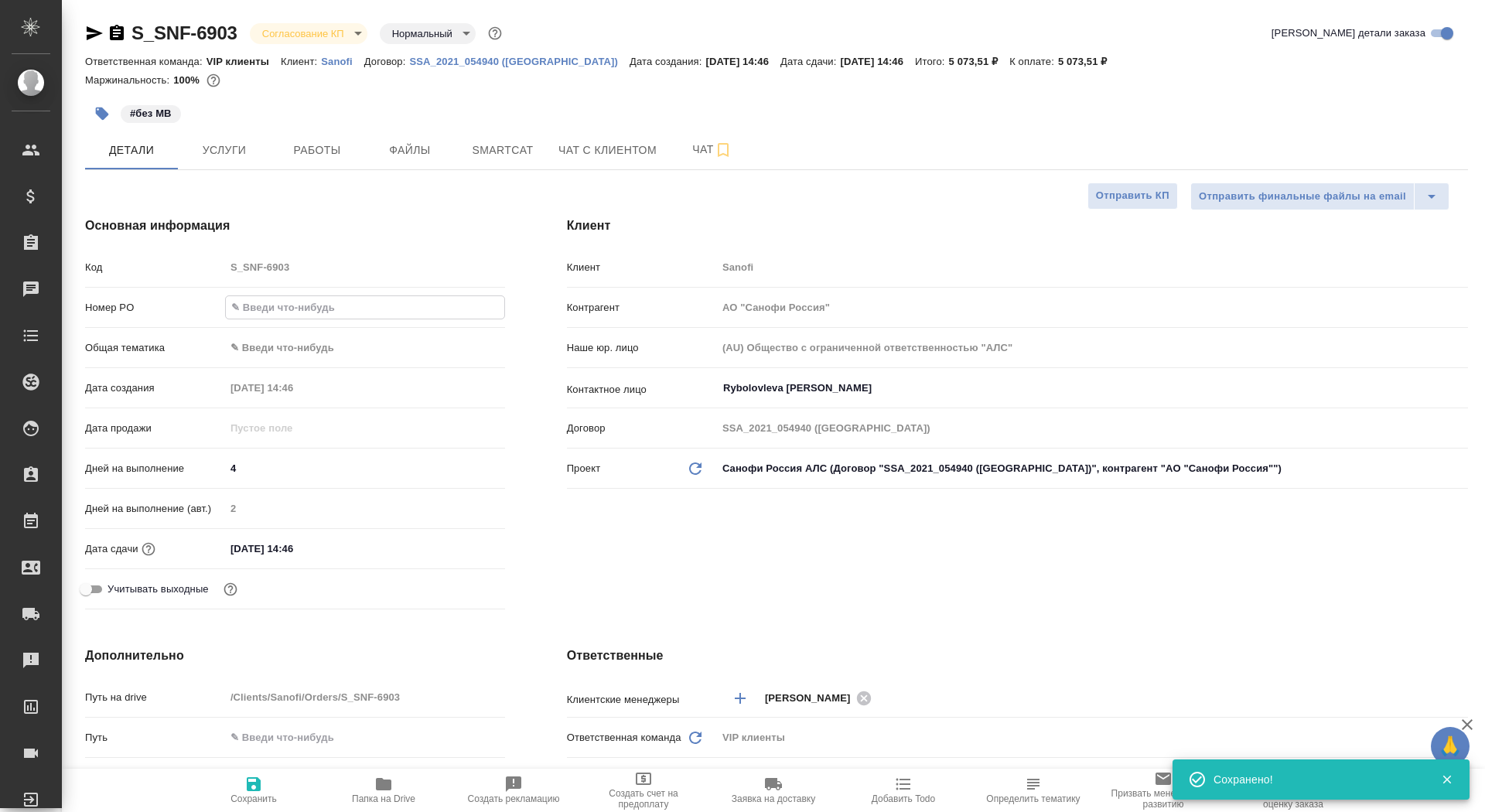
paste input "E005862556"
type input "E005862556"
type textarea "x"
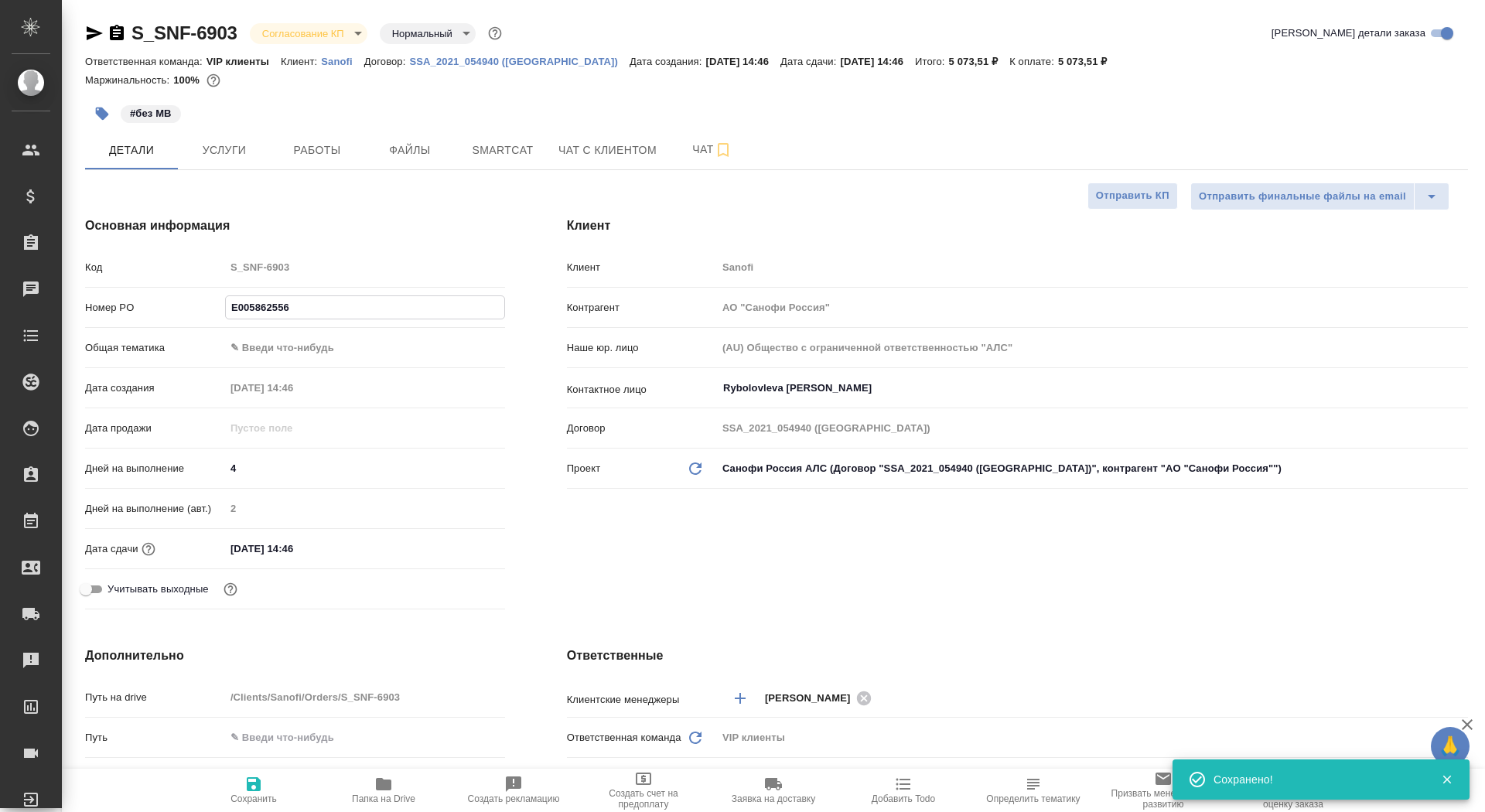
type input "E005862556"
click at [258, 780] on icon "button" at bounding box center [254, 785] width 14 height 14
type textarea "x"
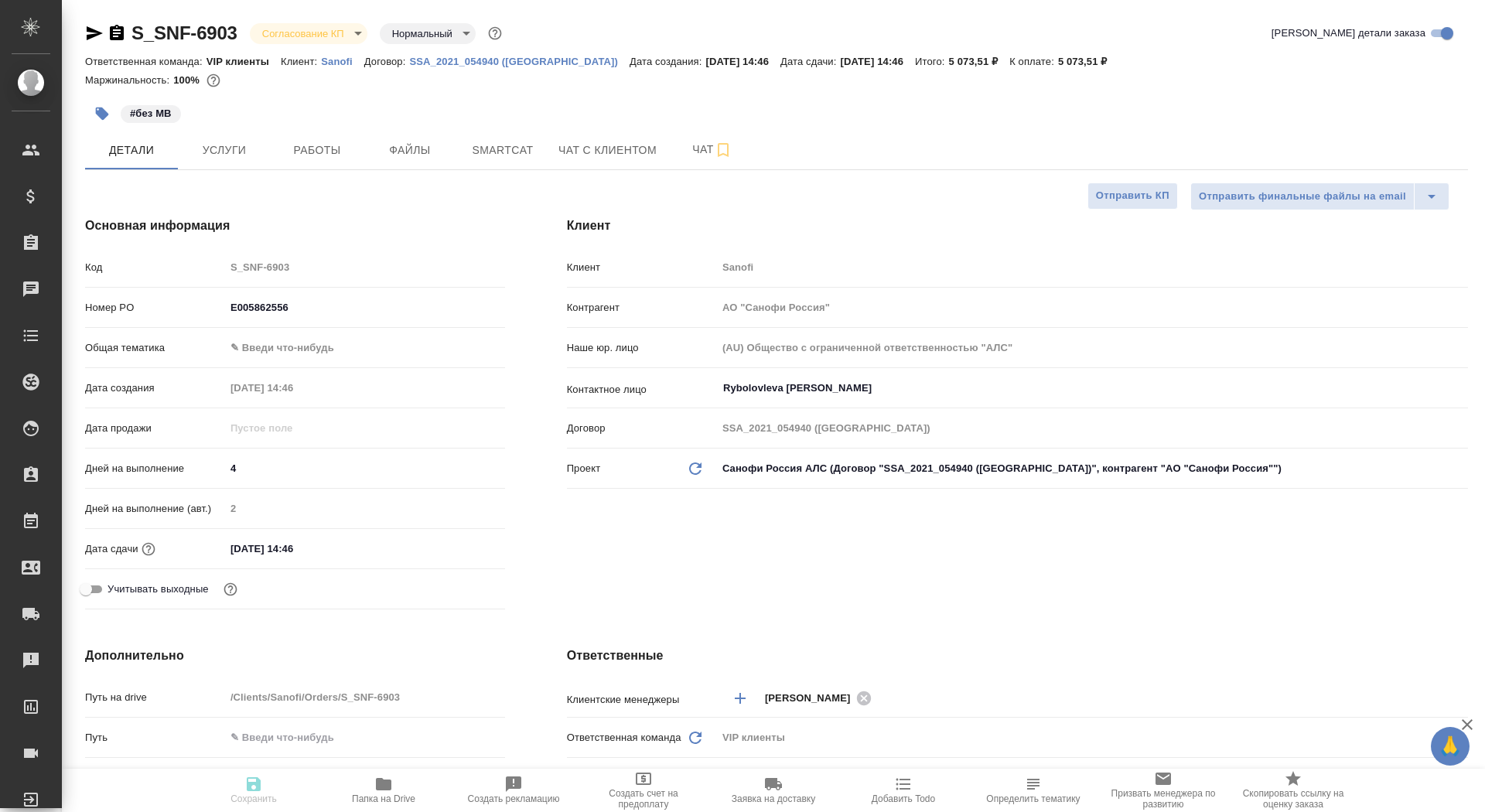
type textarea "x"
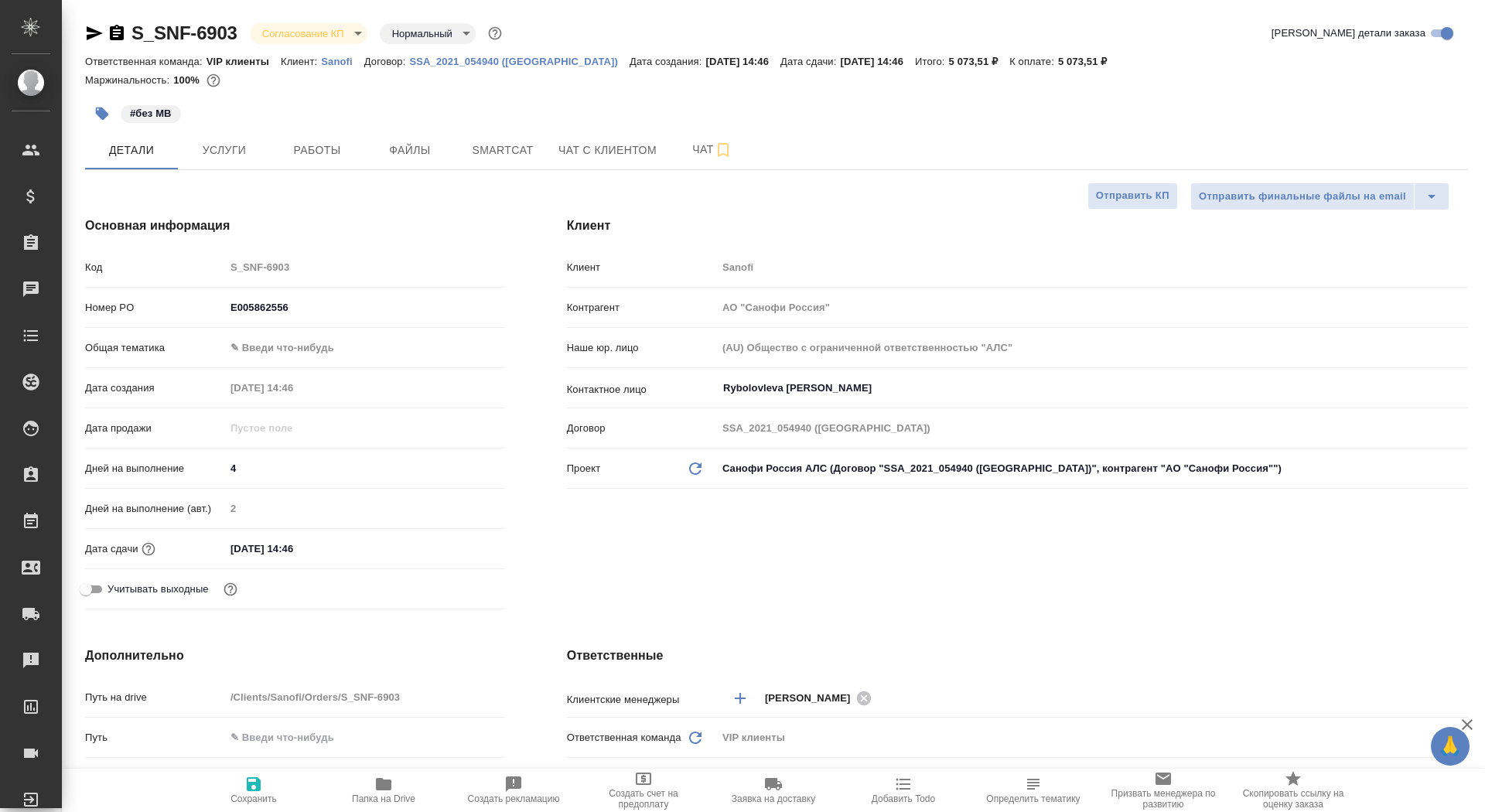
type textarea "x"
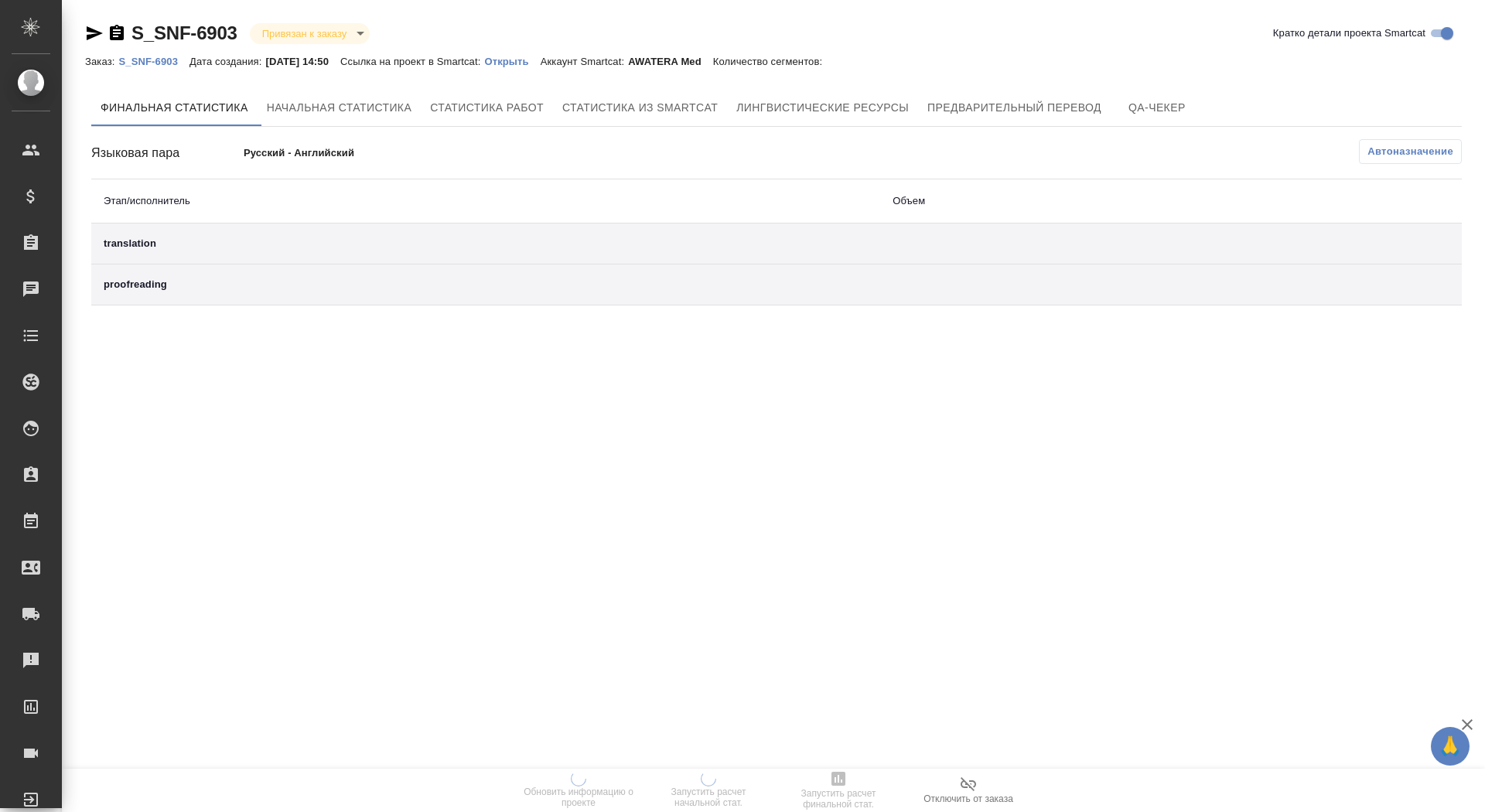
click at [527, 62] on p "Открыть" at bounding box center [512, 61] width 56 height 12
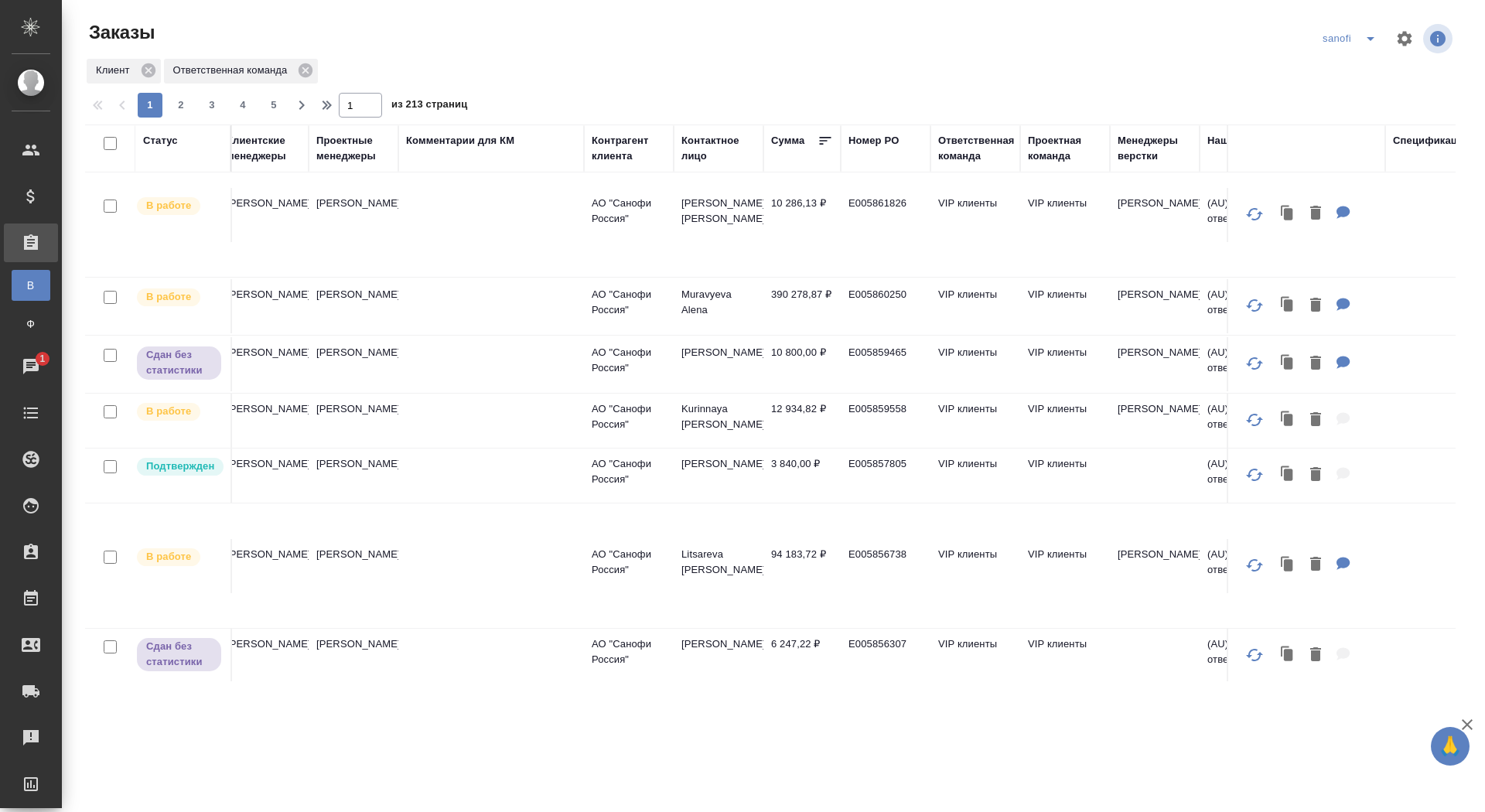
scroll to position [226, 630]
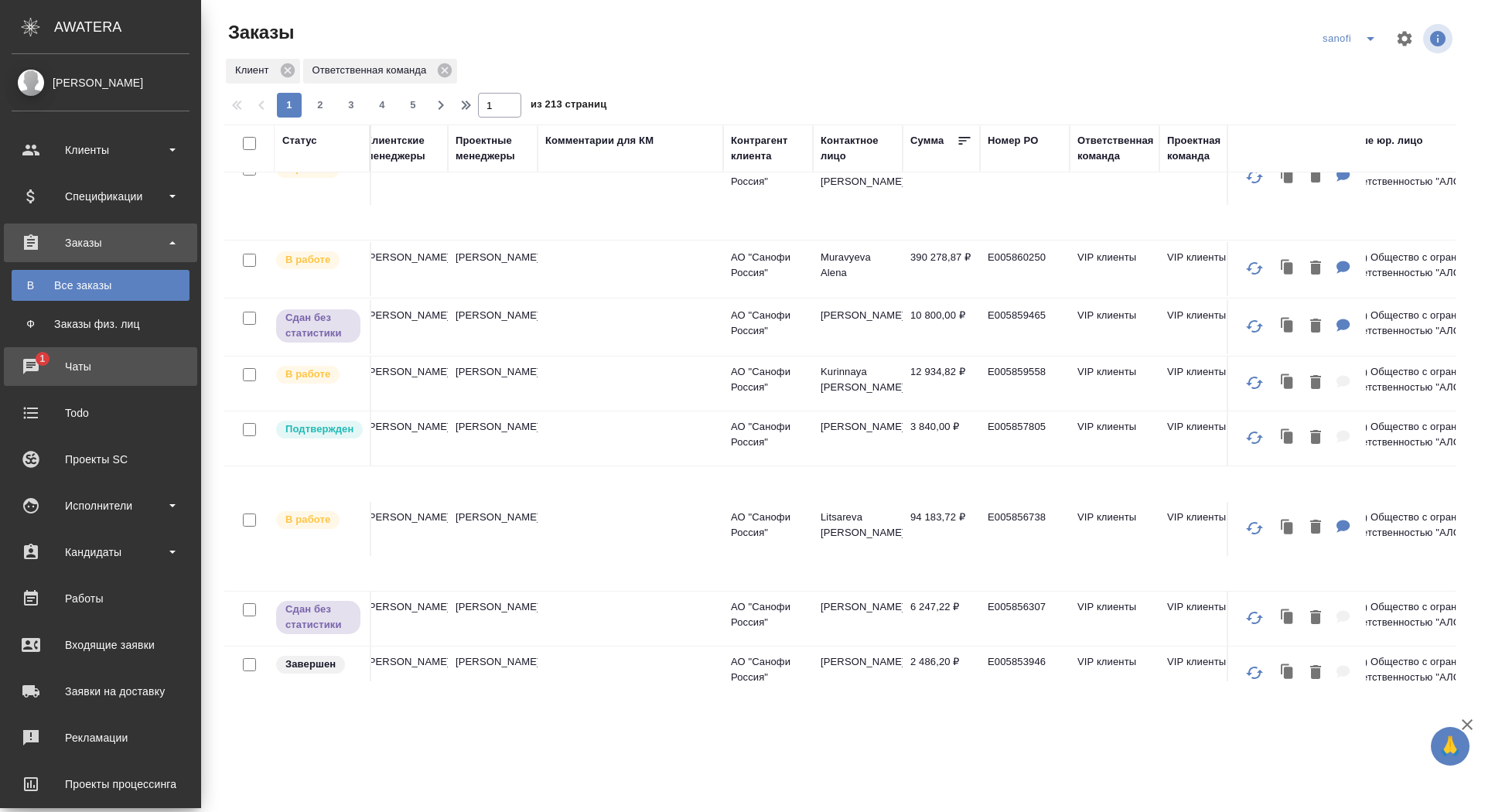
click at [35, 372] on div "Чаты" at bounding box center [100, 367] width 178 height 23
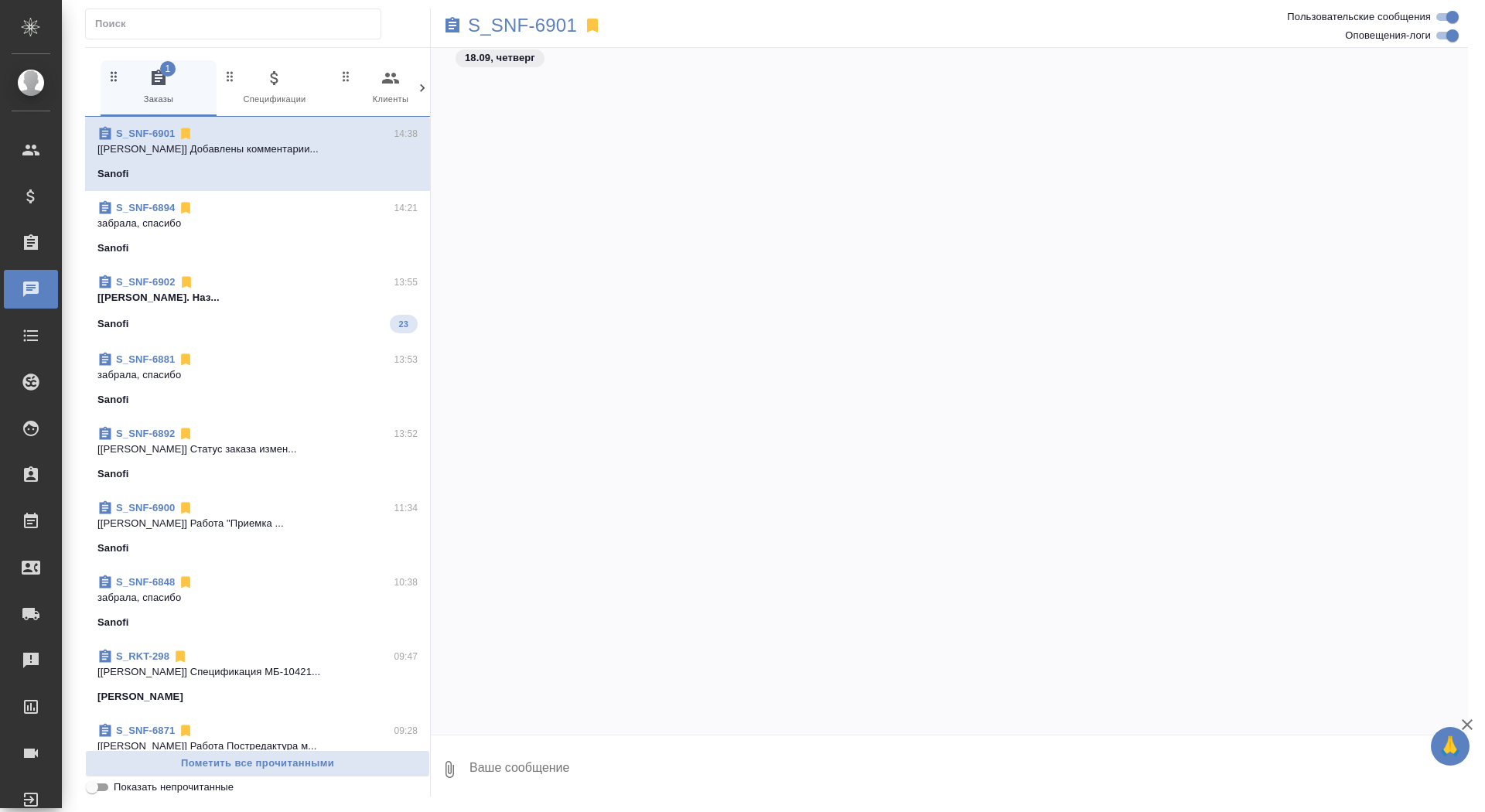
scroll to position [6639, 0]
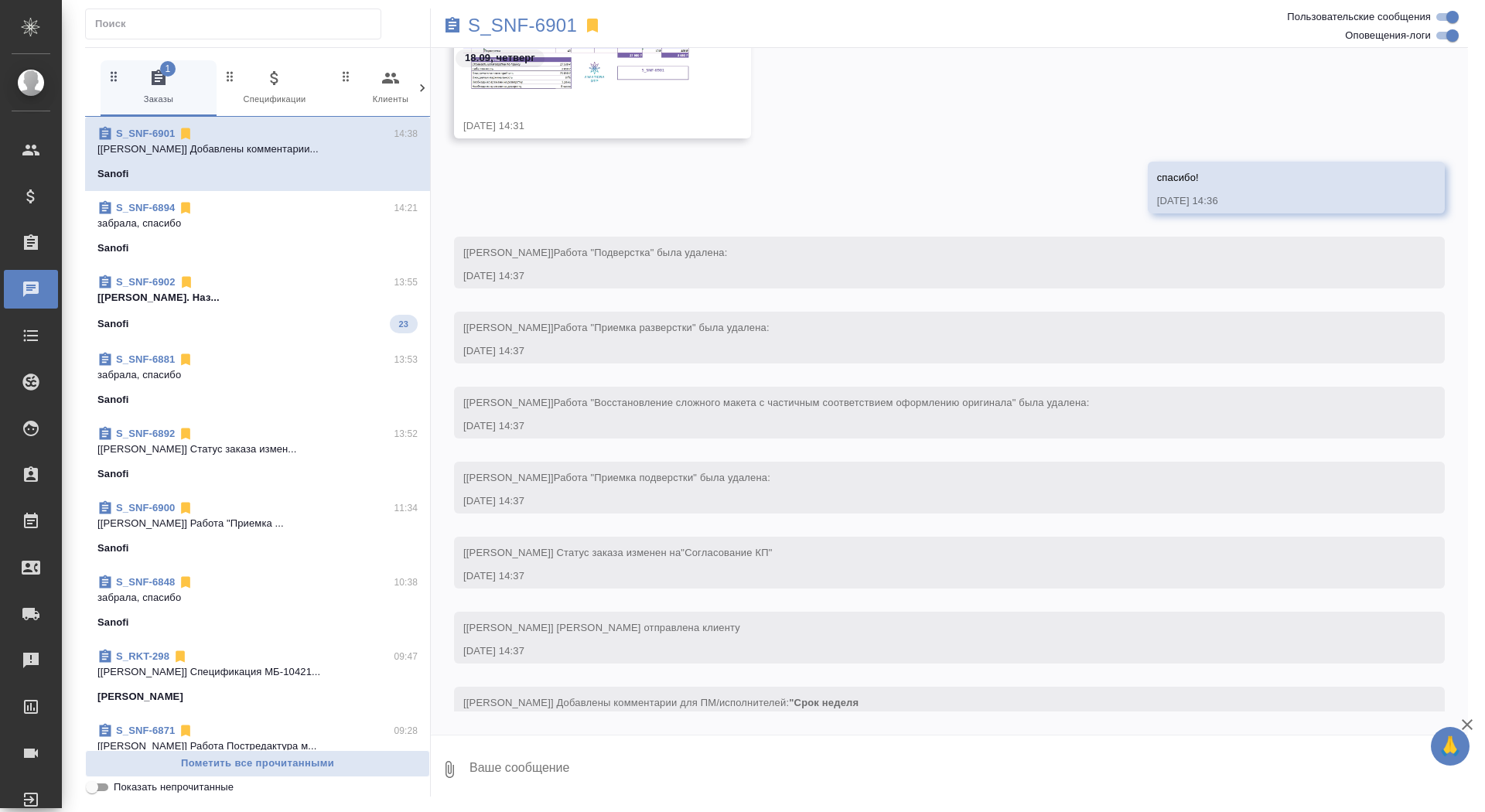
click at [308, 309] on span "S_SNF-6902 13:55 [[PERSON_NAME]. Наз... Sanofi 23" at bounding box center [258, 304] width 321 height 58
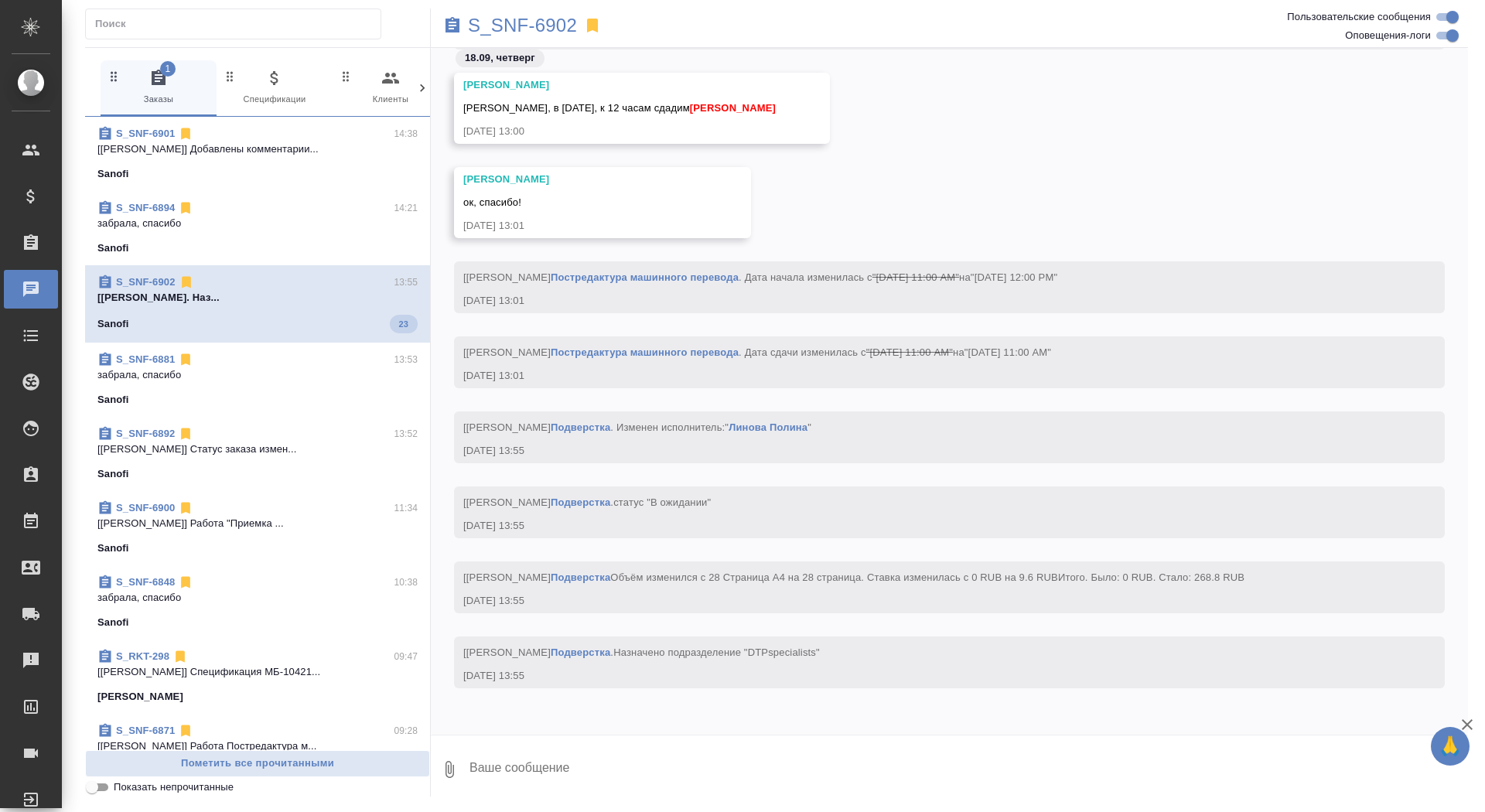
scroll to position [22349, 0]
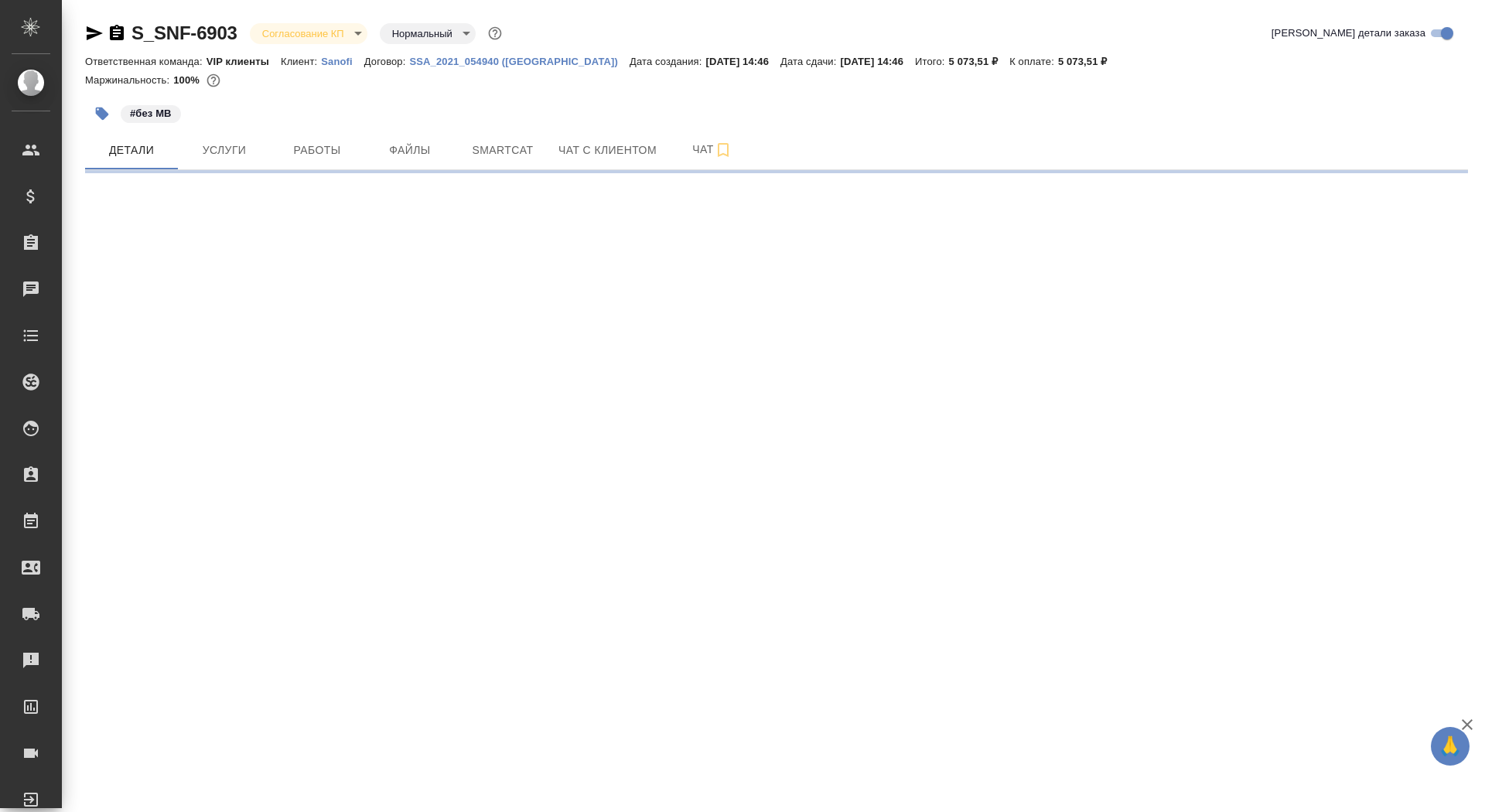
select select "RU"
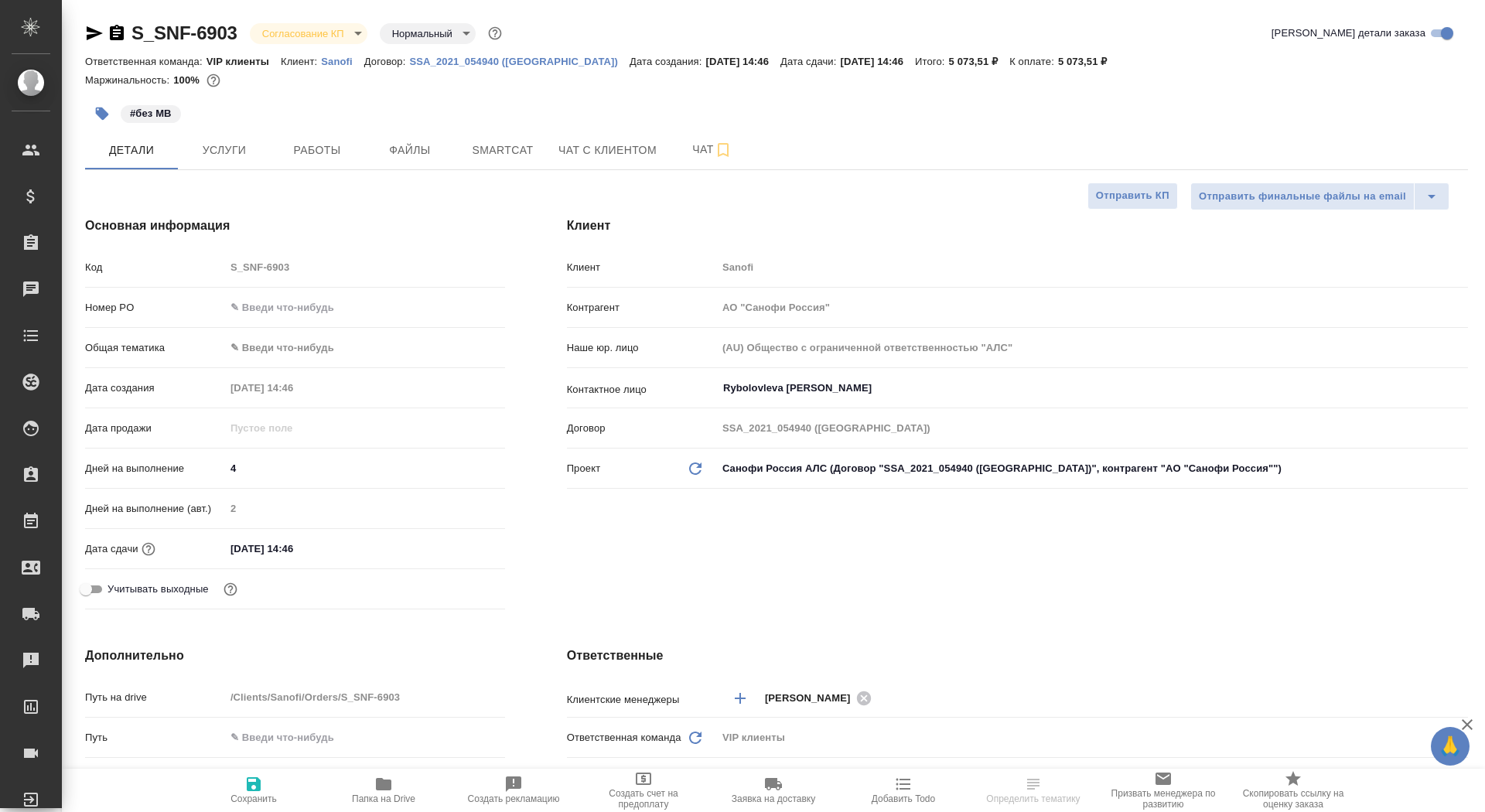
type textarea "x"
click at [301, 309] on input "text" at bounding box center [365, 307] width 280 height 22
paste input "E005862556"
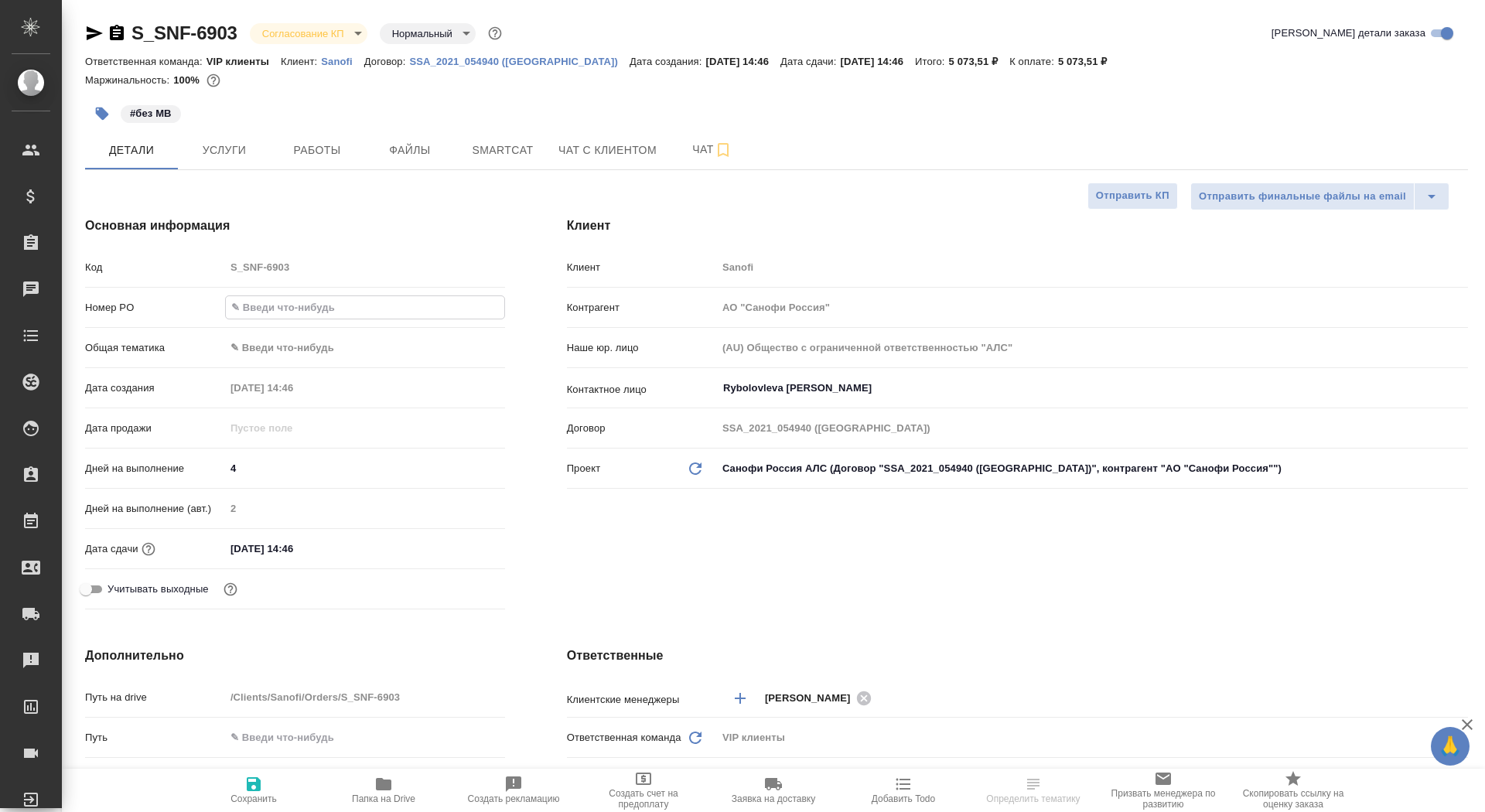
type input "E005862556"
type textarea "x"
type input "E005862556"
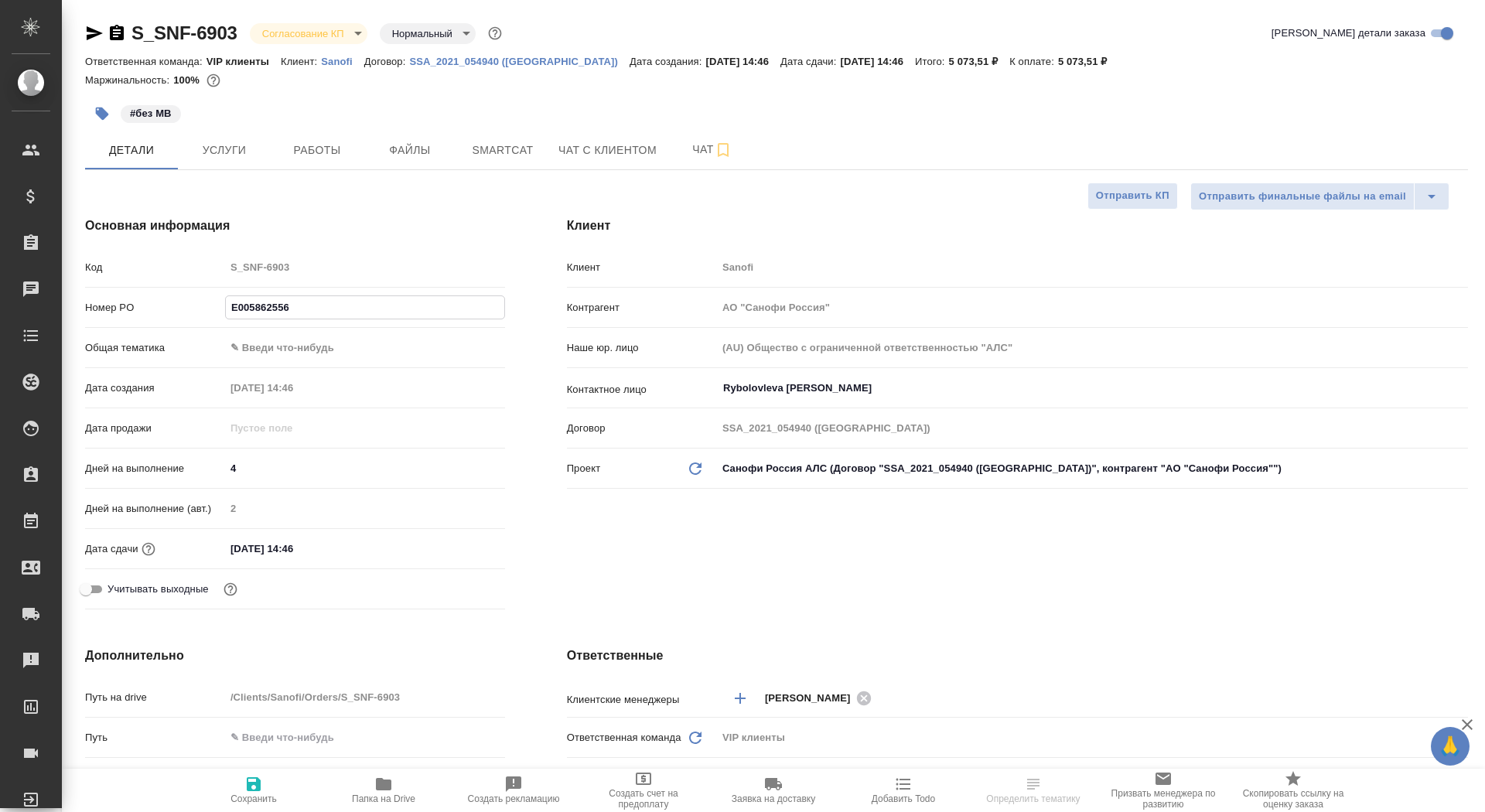
click at [272, 791] on span "Сохранить" at bounding box center [254, 789] width 112 height 29
type textarea "x"
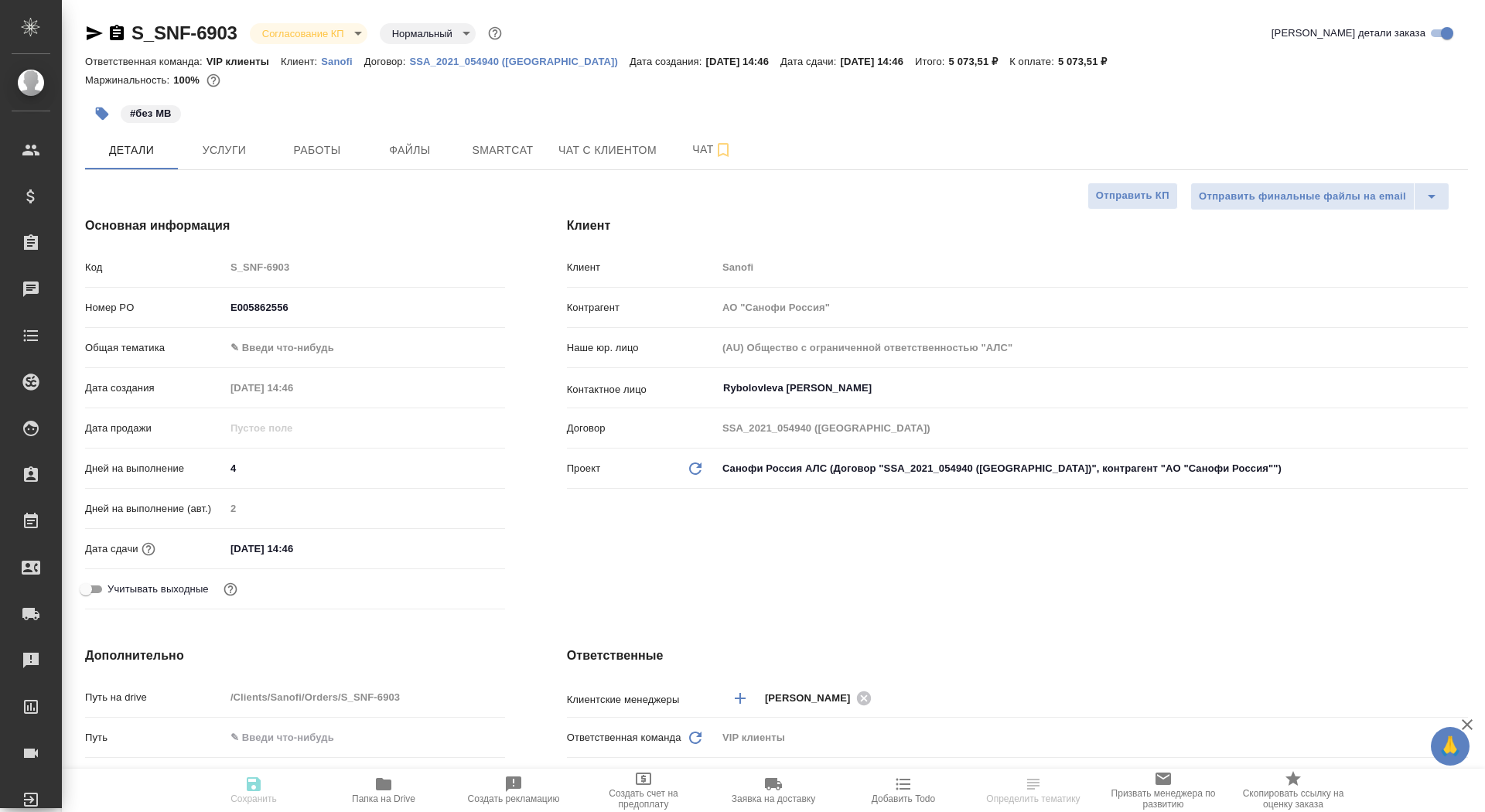
type textarea "x"
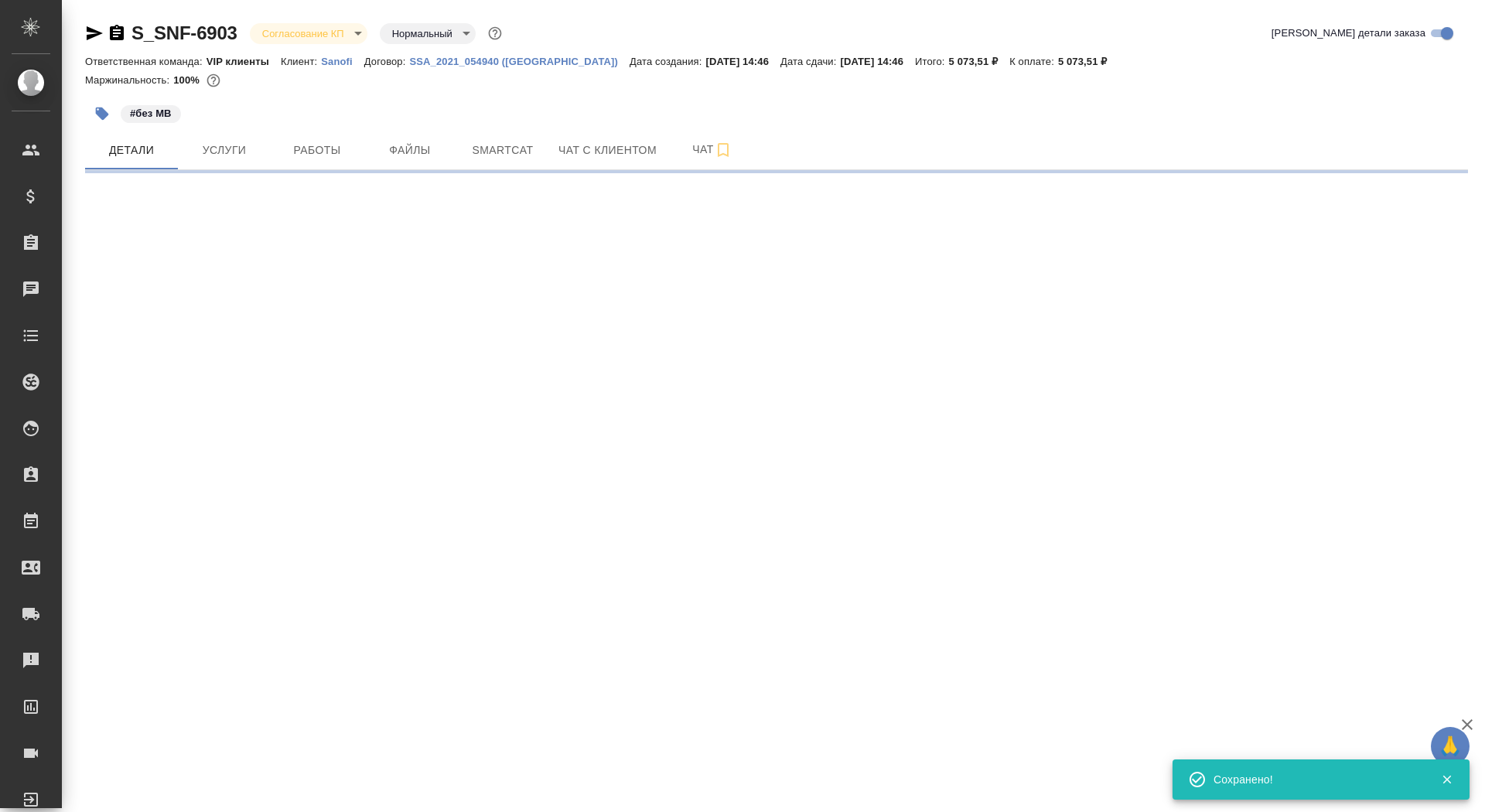
select select "RU"
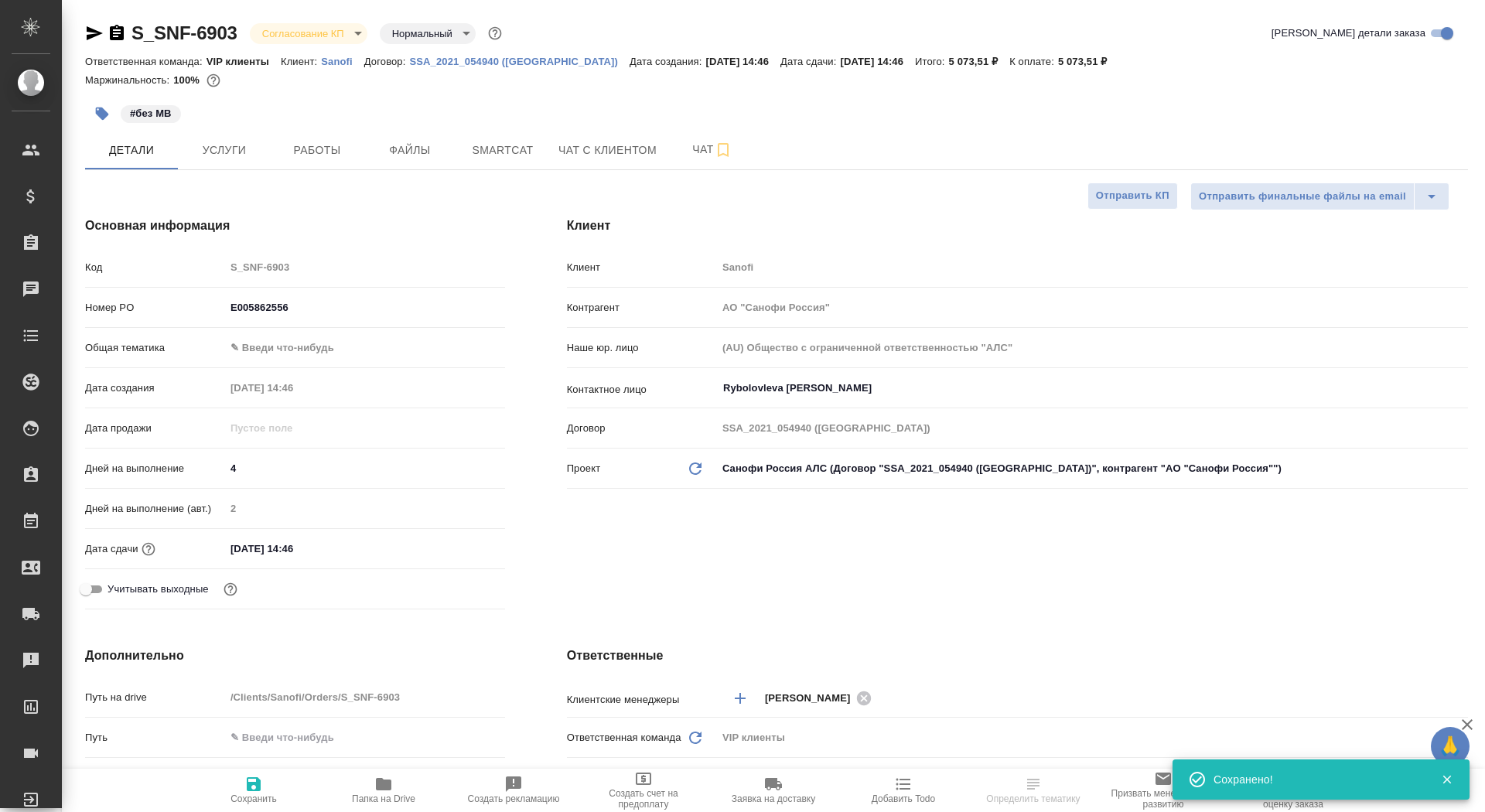
type textarea "x"
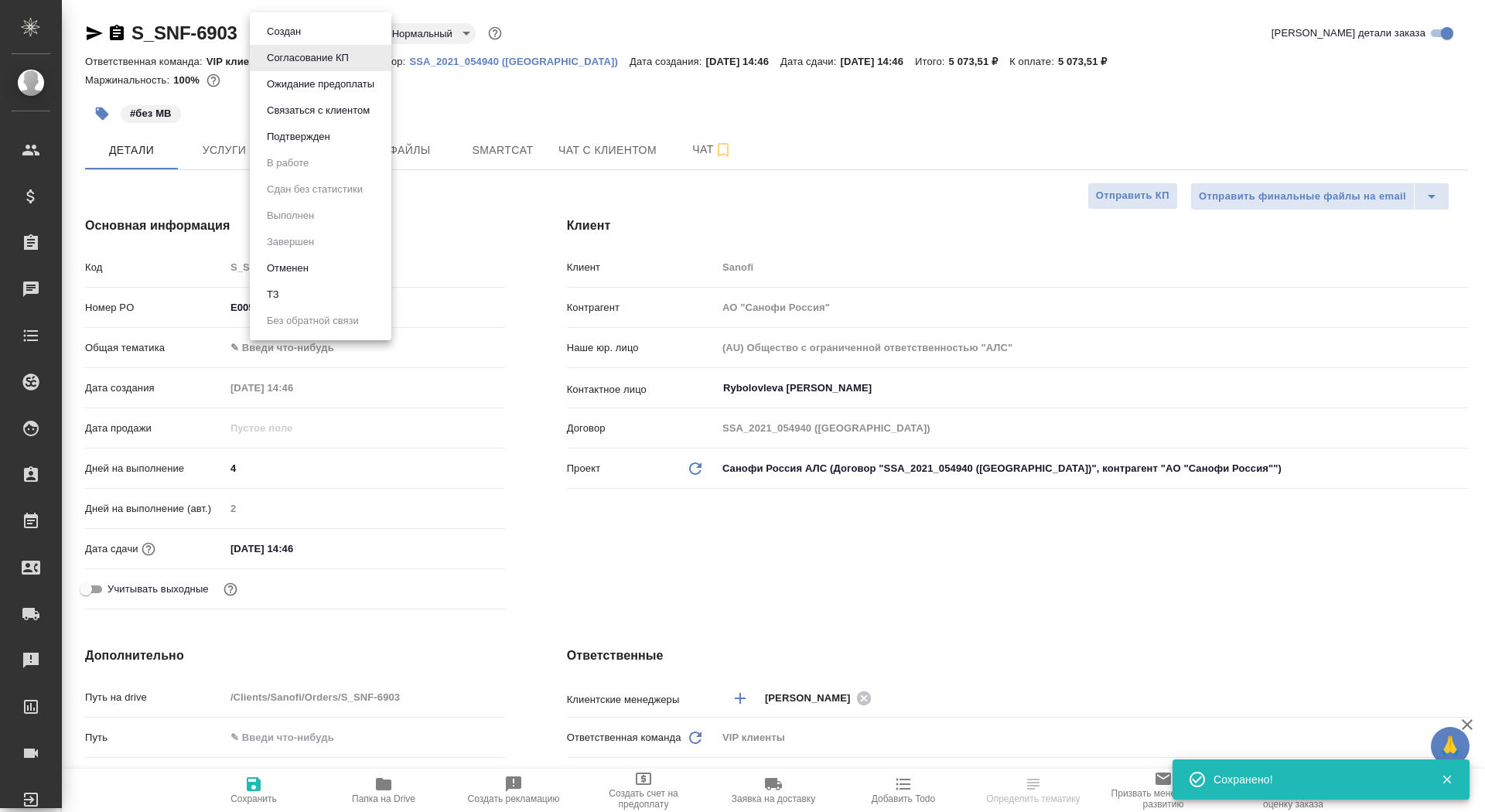
click at [325, 39] on body "🙏 .cls-1 fill:#fff; AWATERA Saydasheva Dilyara Клиенты Спецификации Заказы 0 Ча…" at bounding box center [742, 406] width 1485 height 812
click at [332, 140] on button "Подтвержден" at bounding box center [298, 136] width 73 height 17
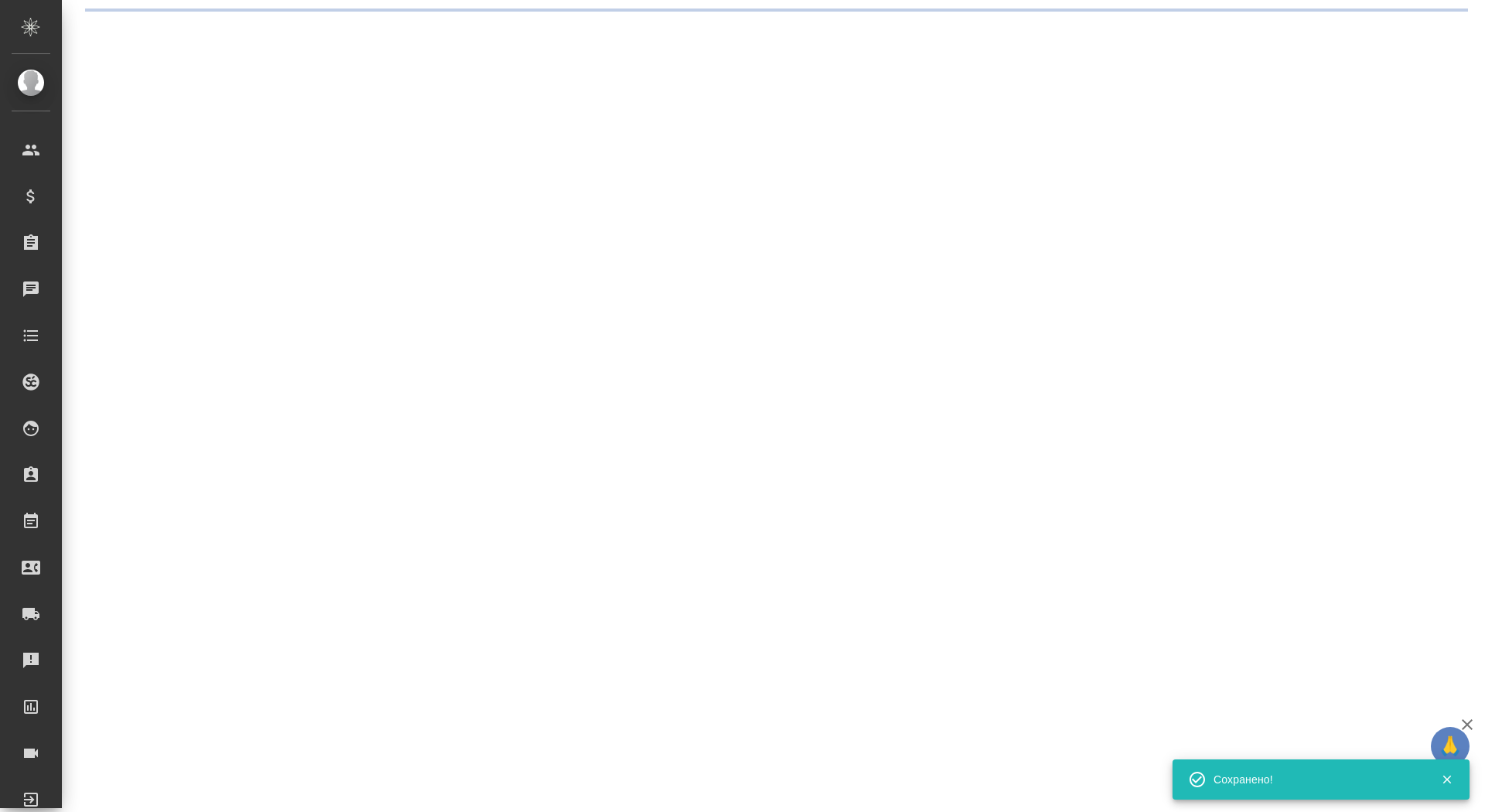
click at [329, 32] on div ".cls-1 fill:#fff; AWATERA Saydasheva Dilyara Клиенты Спецификации Заказы 0 Чаты…" at bounding box center [742, 406] width 1485 height 812
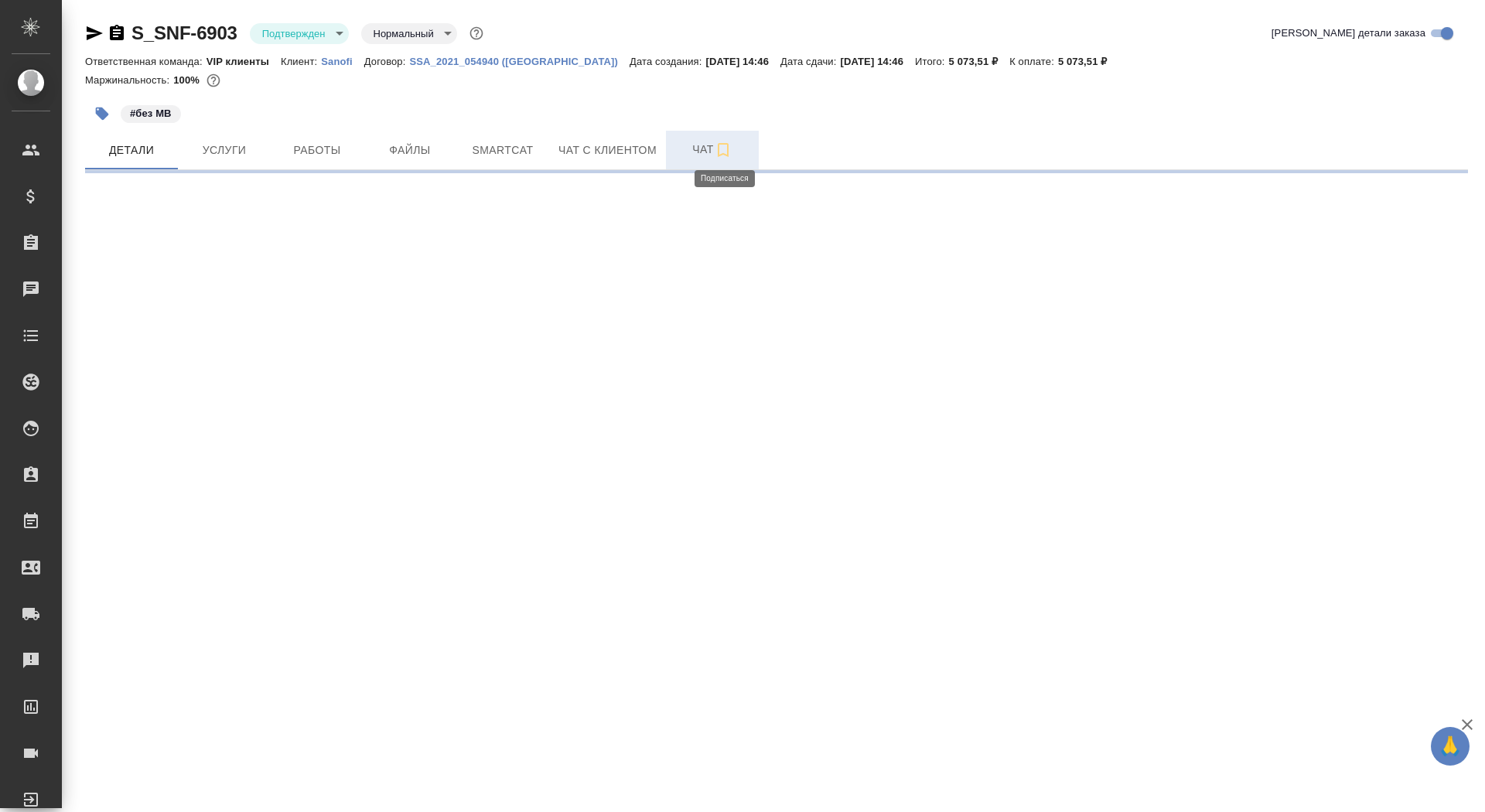
select select "RU"
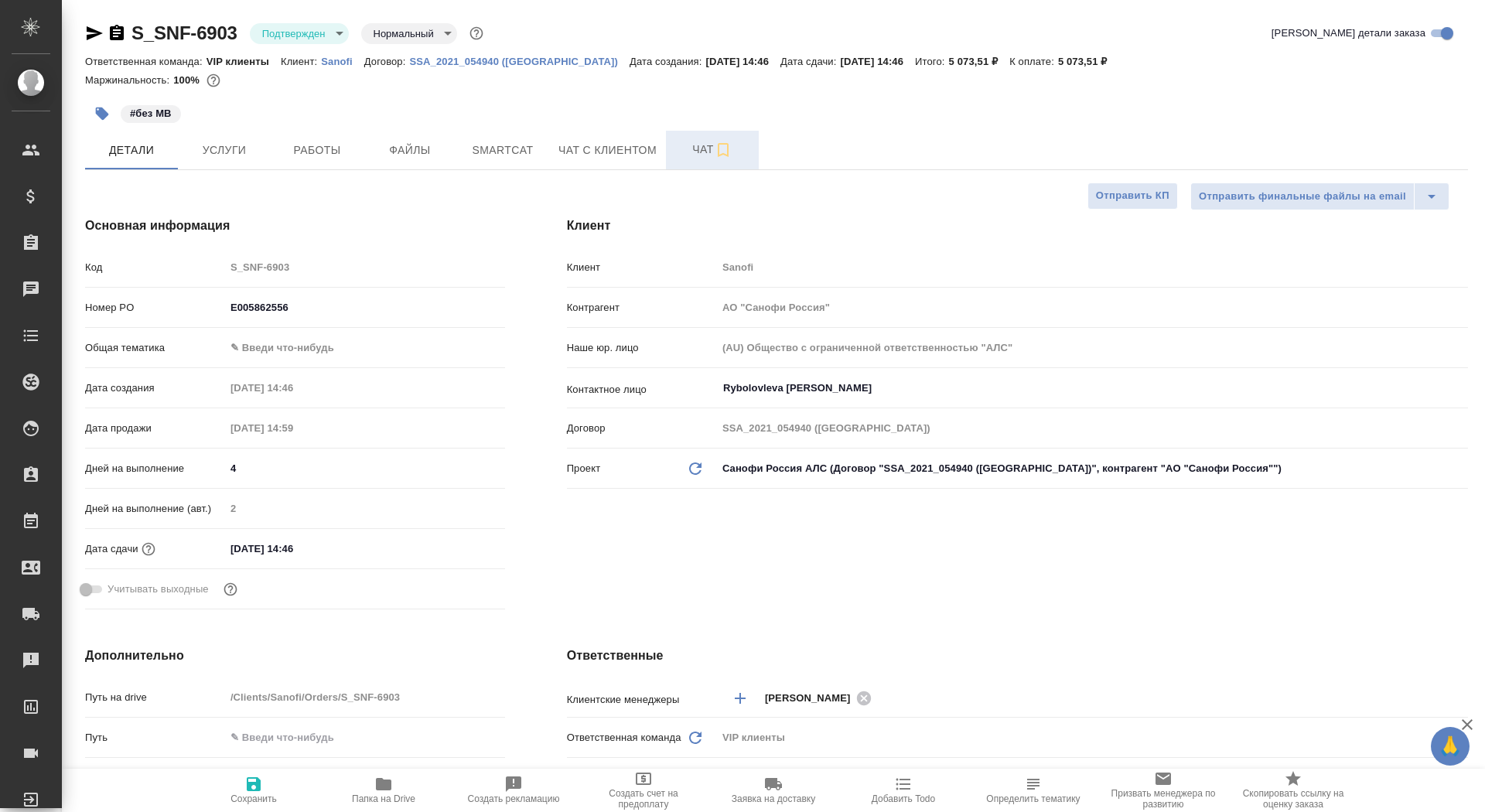
type textarea "x"
click at [697, 144] on span "Чат" at bounding box center [713, 150] width 74 height 19
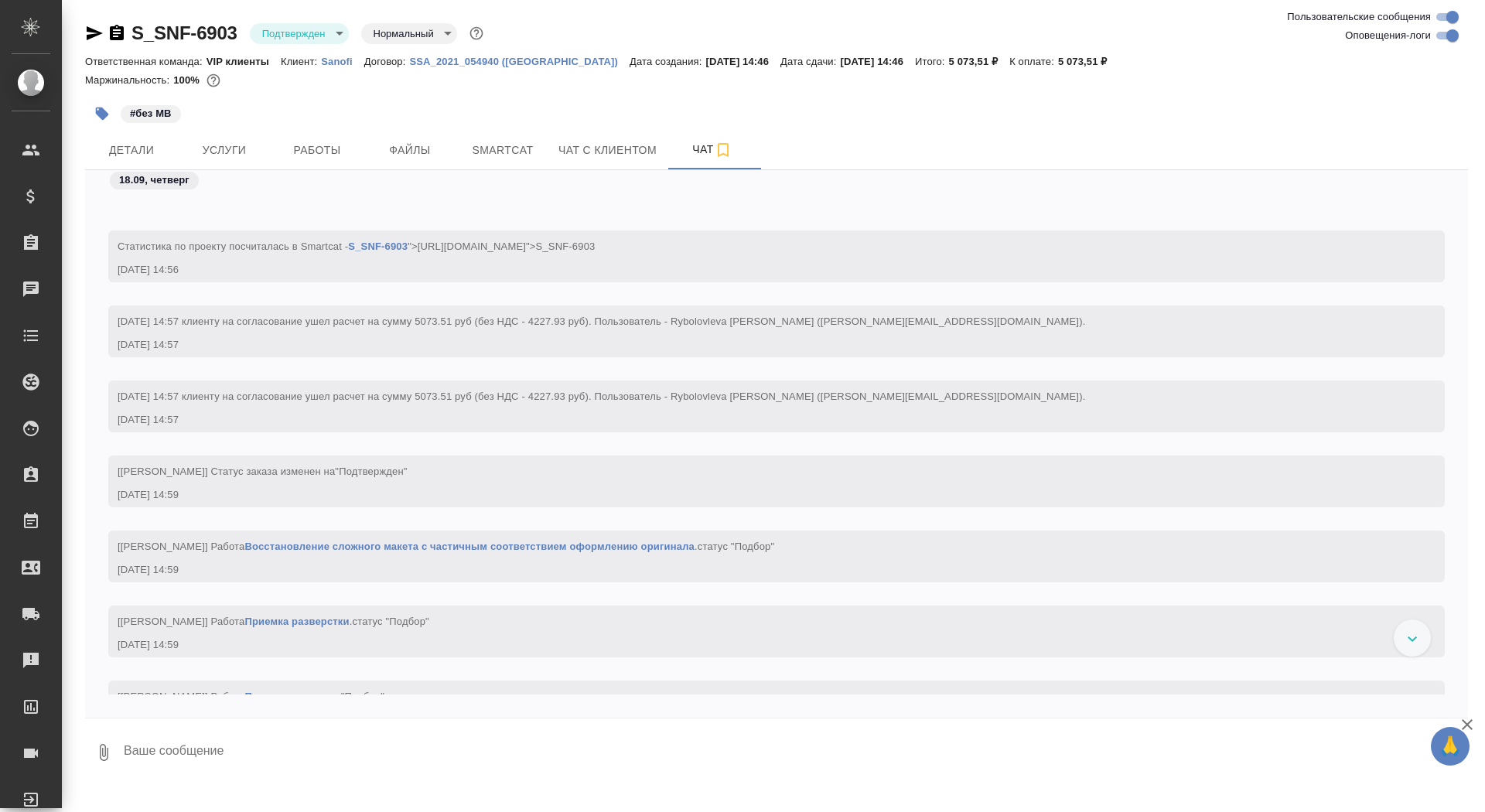
scroll to position [1015, 0]
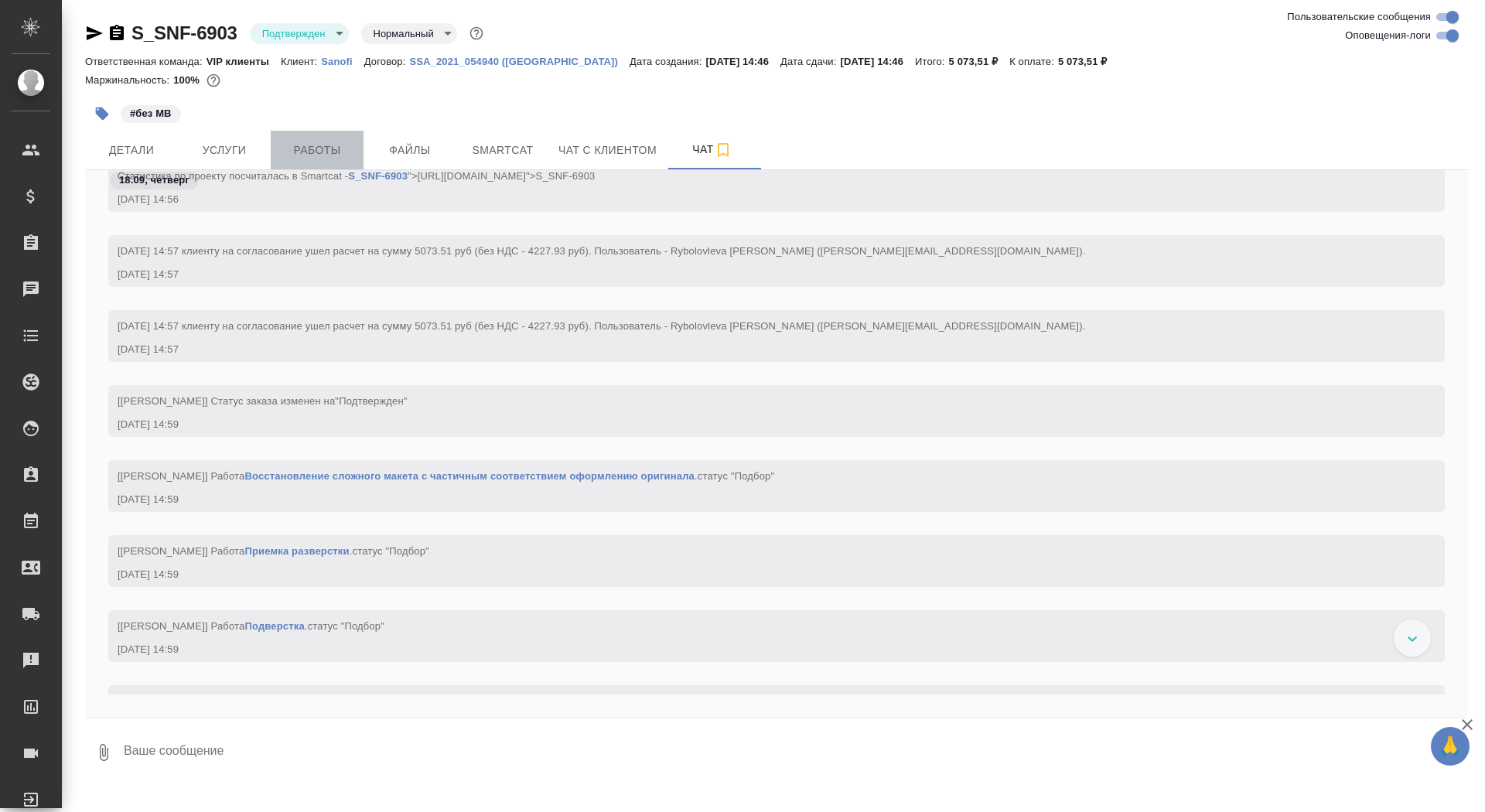
click at [328, 158] on span "Работы" at bounding box center [317, 151] width 74 height 19
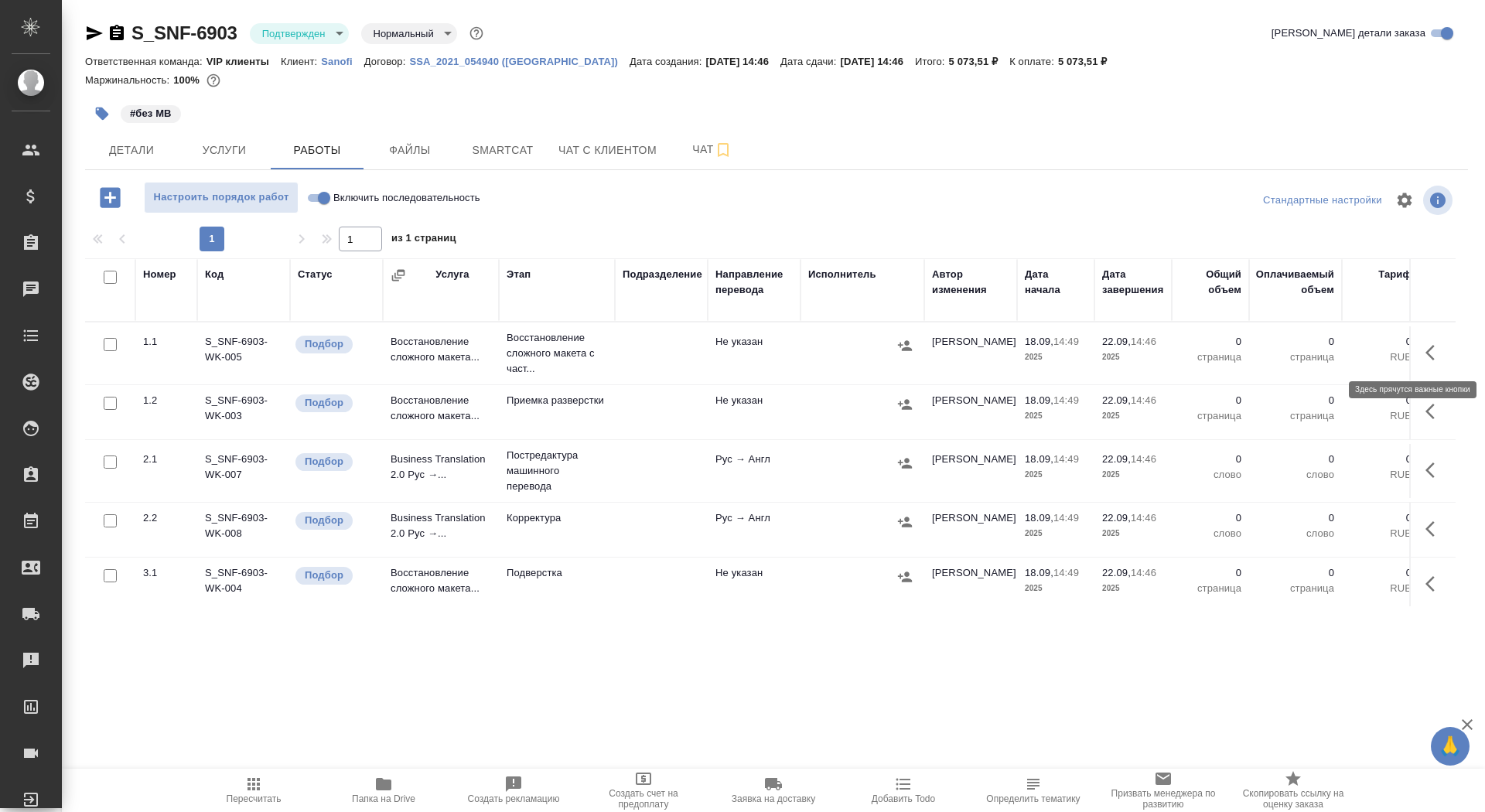
click at [1430, 355] on icon "button" at bounding box center [1430, 352] width 9 height 15
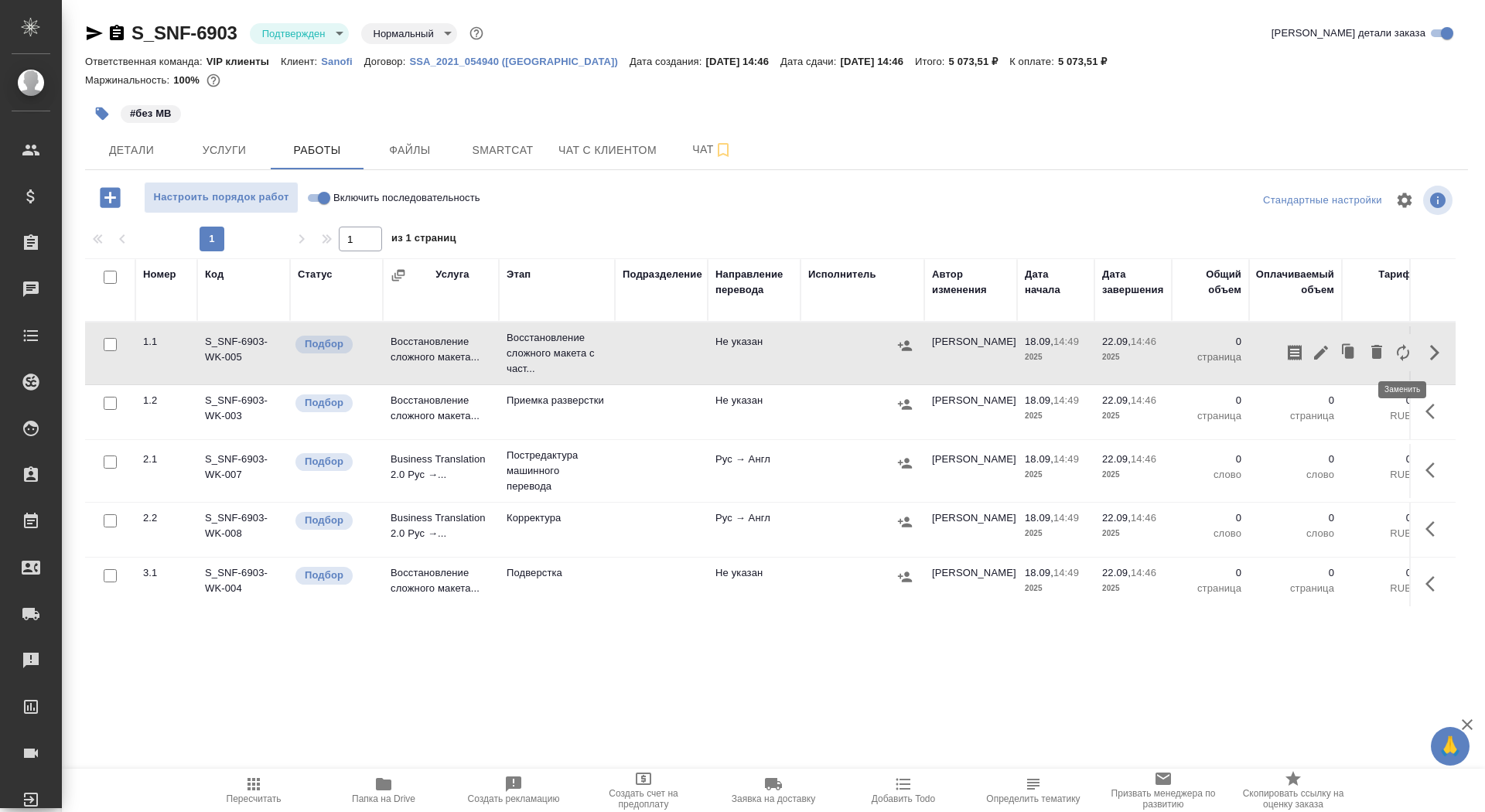
click at [1407, 354] on icon "button" at bounding box center [1403, 352] width 12 height 17
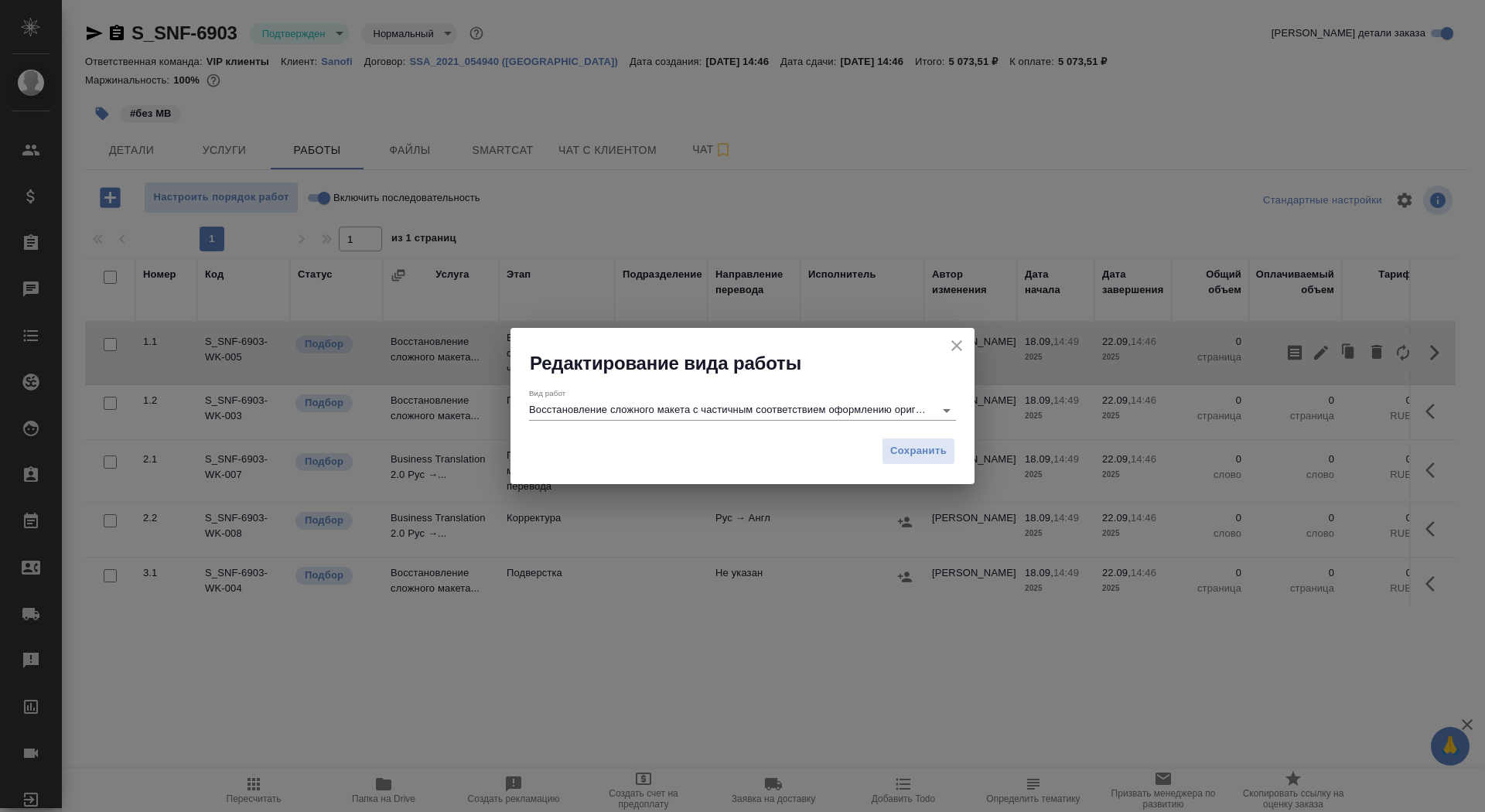
click at [873, 396] on div "Вид работ Восстановление сложного макета с частичным соответствием оформлению о…" at bounding box center [742, 404] width 427 height 32
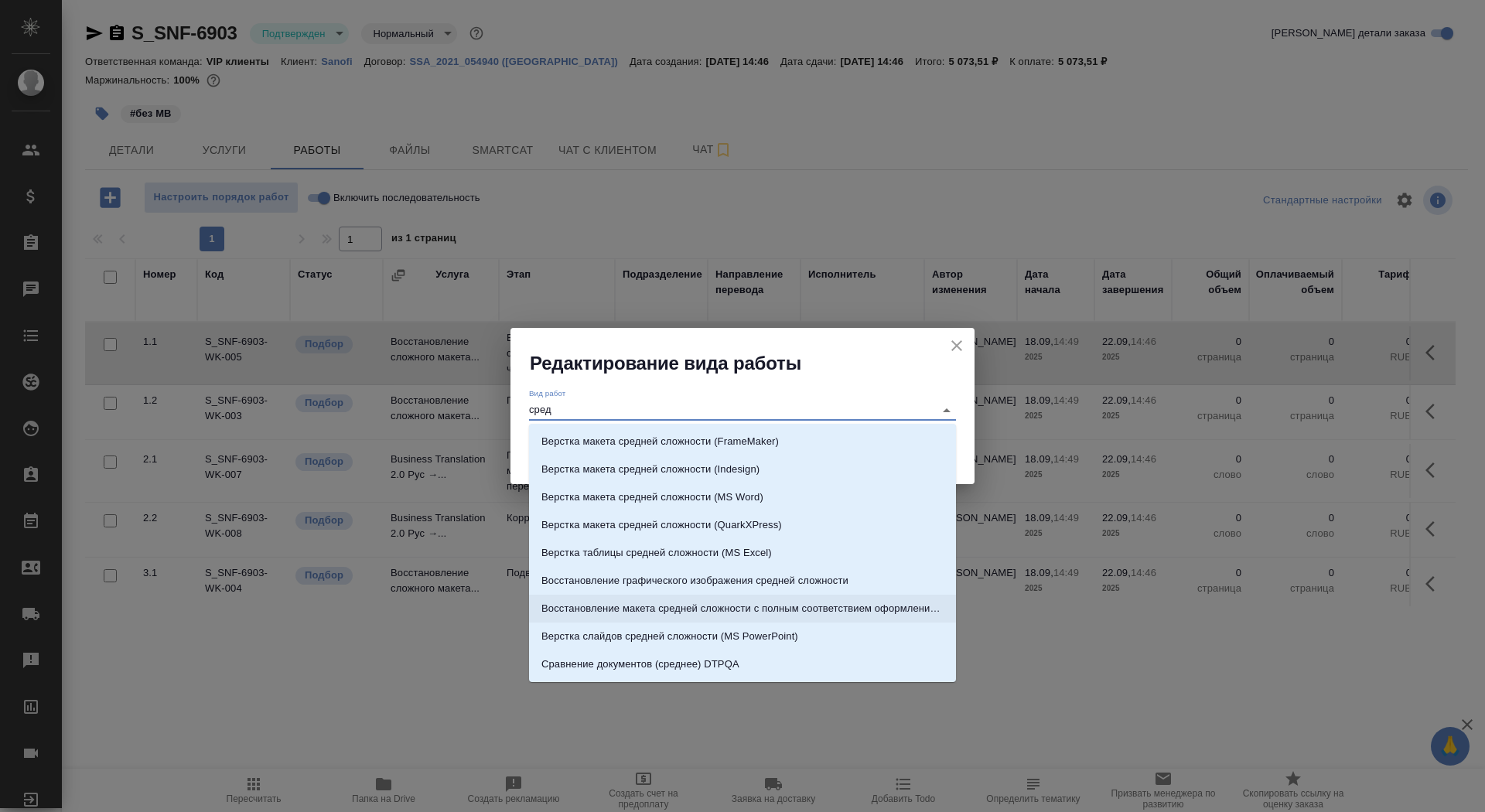
click at [914, 602] on p "Восстановление макета средней сложности с полным соответствием оформлению ориги…" at bounding box center [742, 608] width 402 height 15
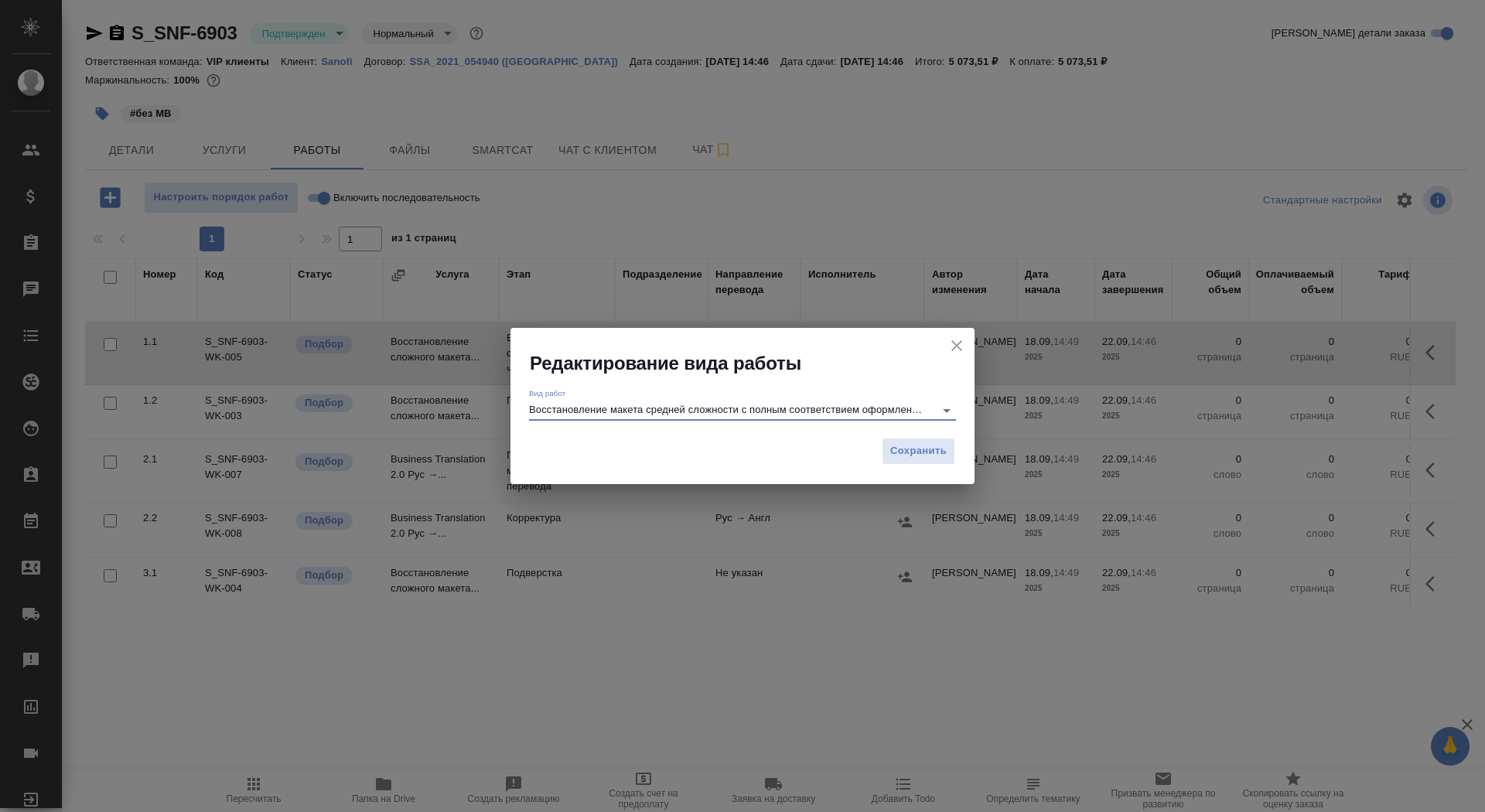
type input "Восстановление макета средней сложности с полным соответствием оформлению ориги…"
click at [918, 431] on div "Сохранить" at bounding box center [742, 457] width 464 height 54
click at [919, 444] on span "Сохранить" at bounding box center [918, 452] width 57 height 18
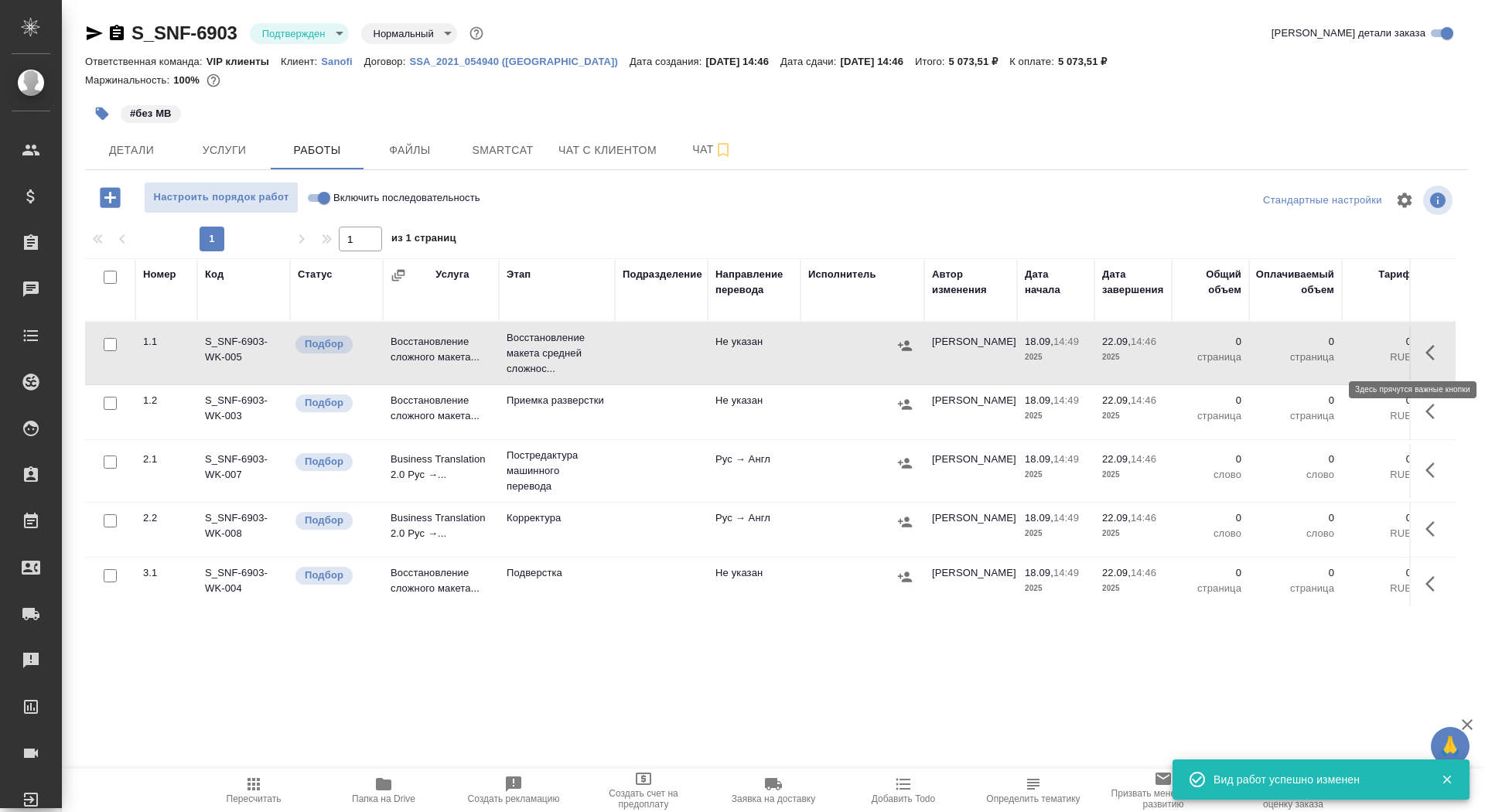
click at [1430, 354] on icon "button" at bounding box center [1430, 352] width 9 height 15
click at [1313, 353] on icon "button" at bounding box center [1320, 352] width 19 height 19
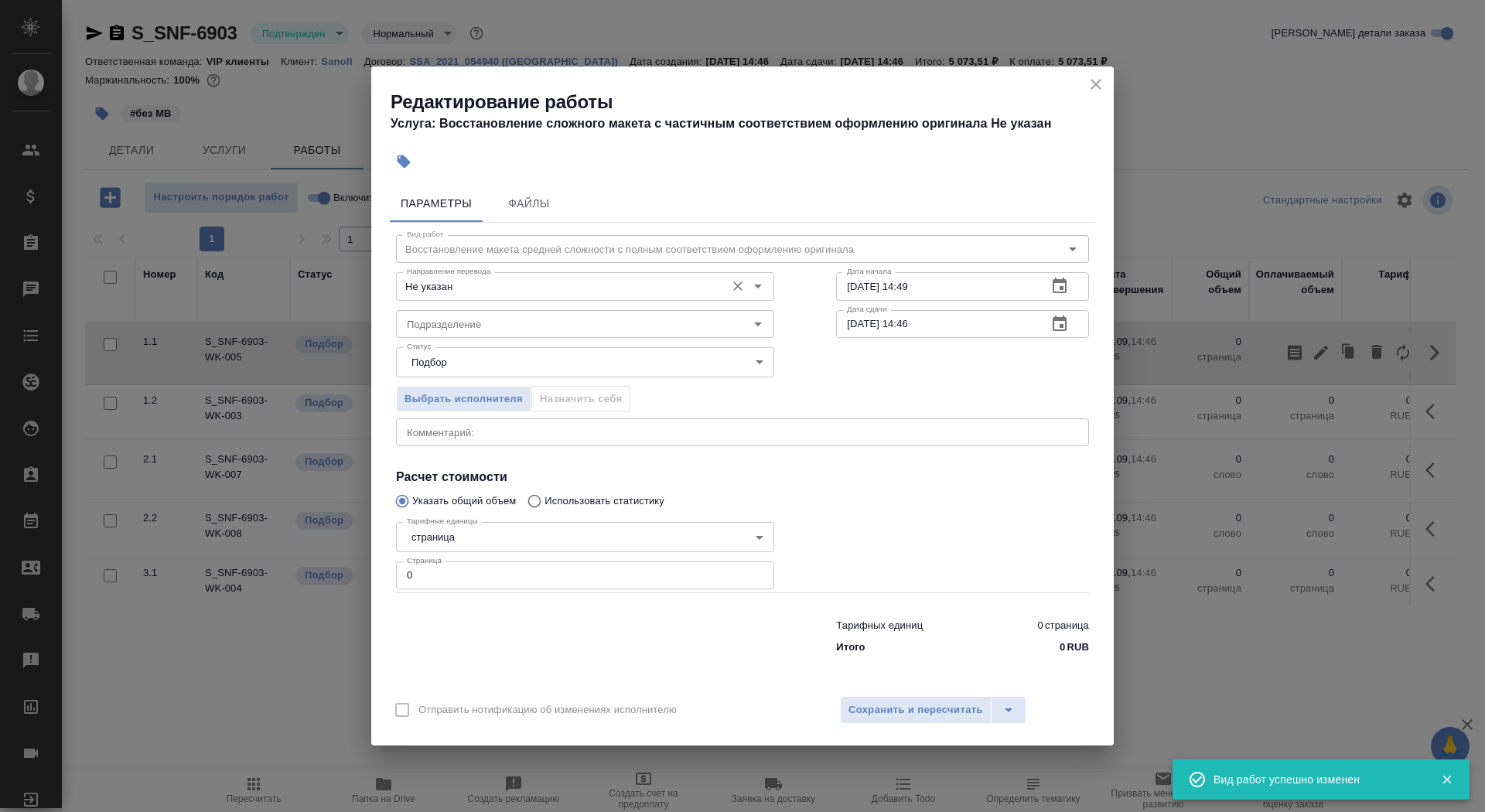
click at [565, 299] on div "Не указан Направление перевода" at bounding box center [584, 285] width 378 height 27
click at [565, 281] on input "Не указан" at bounding box center [559, 286] width 317 height 19
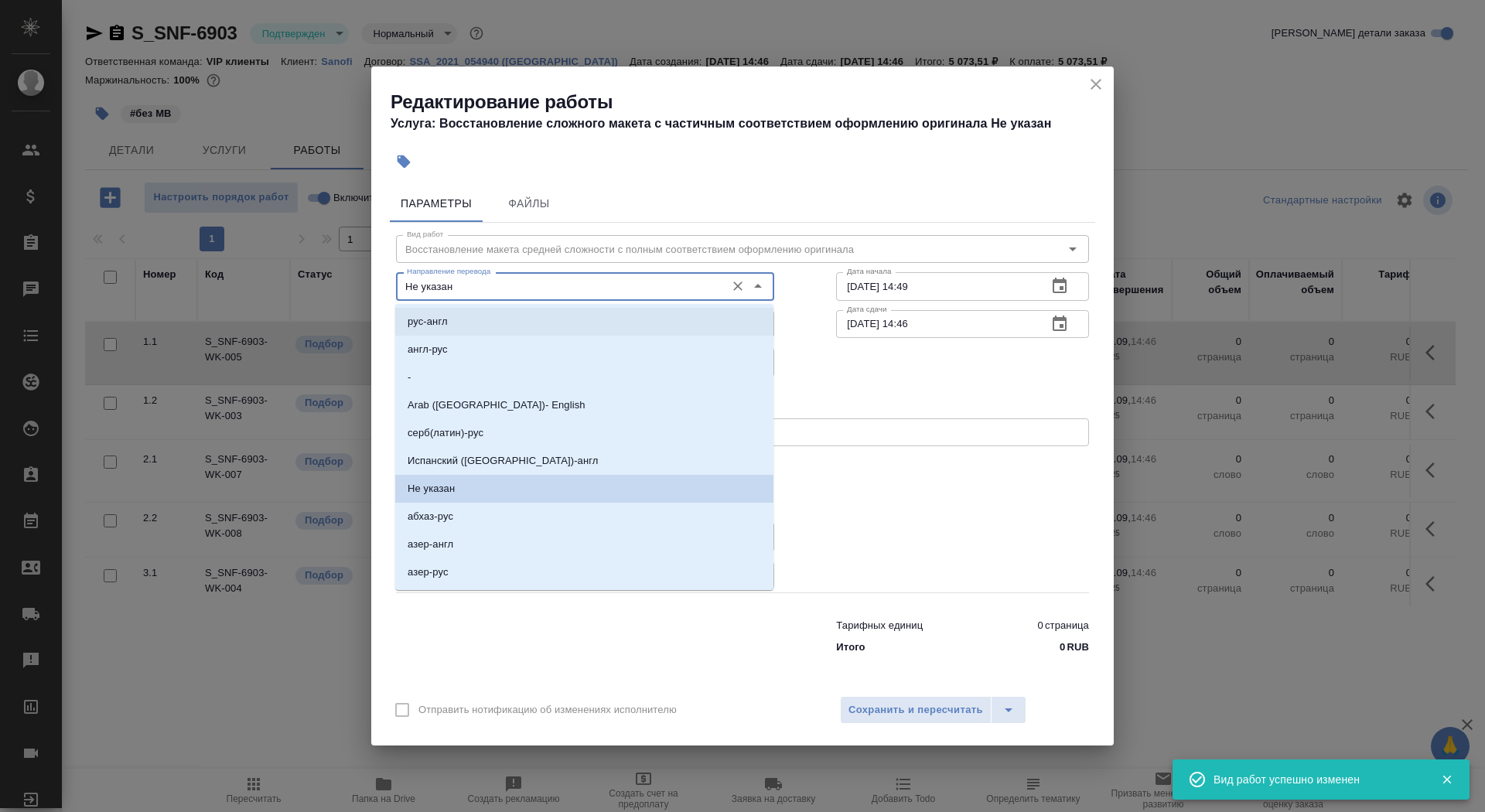
click at [563, 332] on li "рус-англ" at bounding box center [584, 321] width 378 height 27
type input "рус-англ"
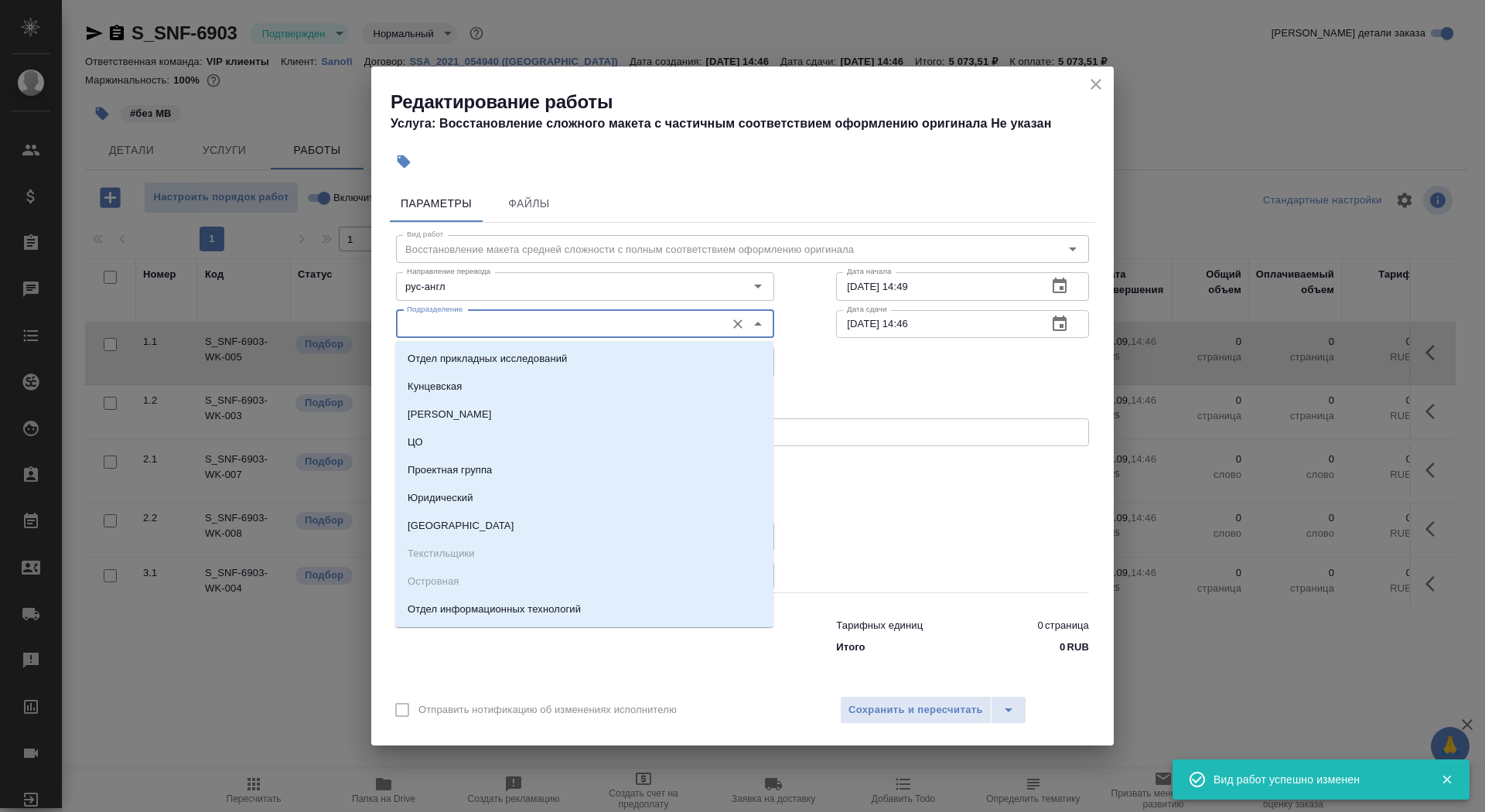
click at [553, 321] on input "Подразделение" at bounding box center [559, 323] width 317 height 19
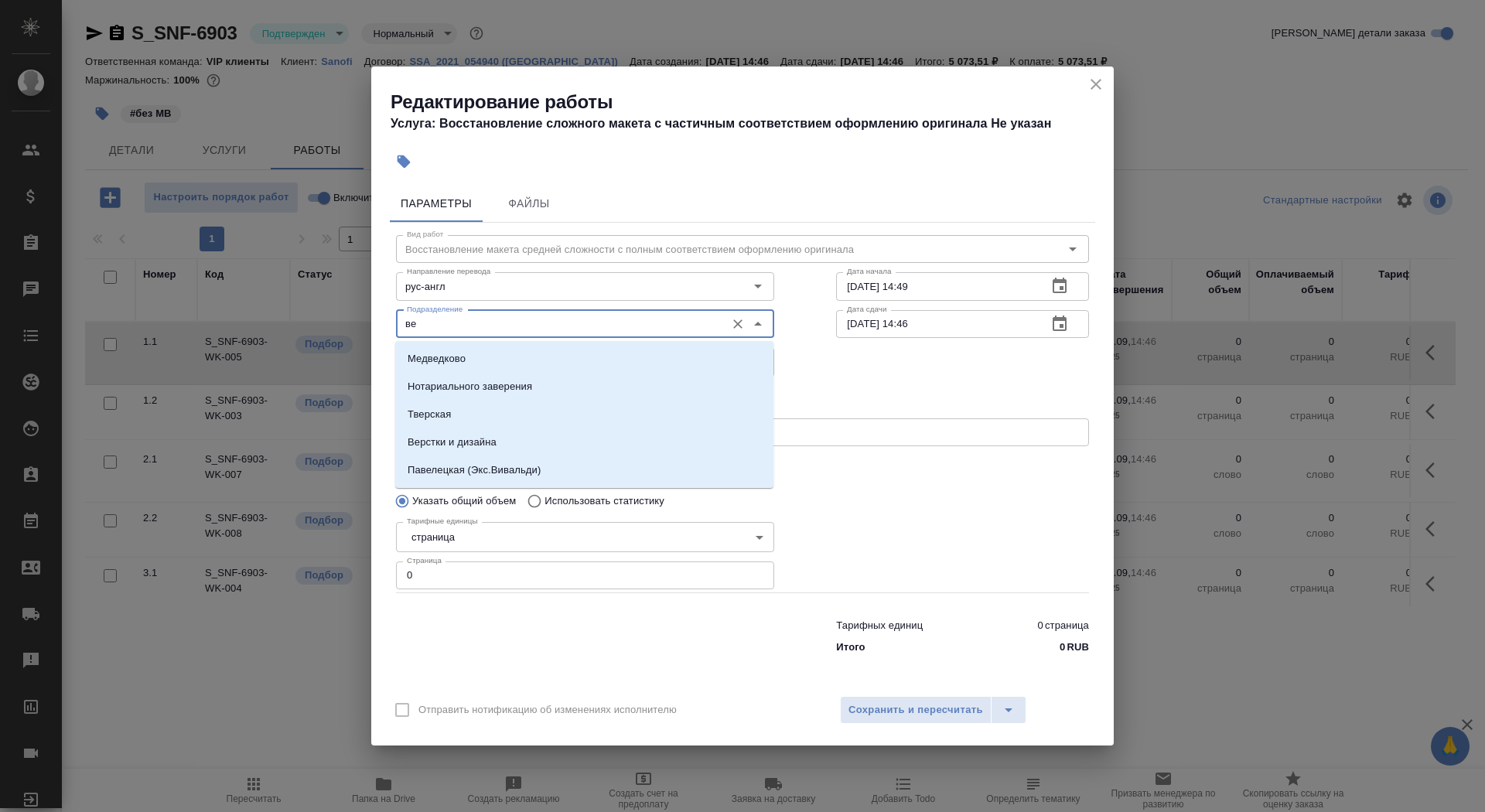
type input "в"
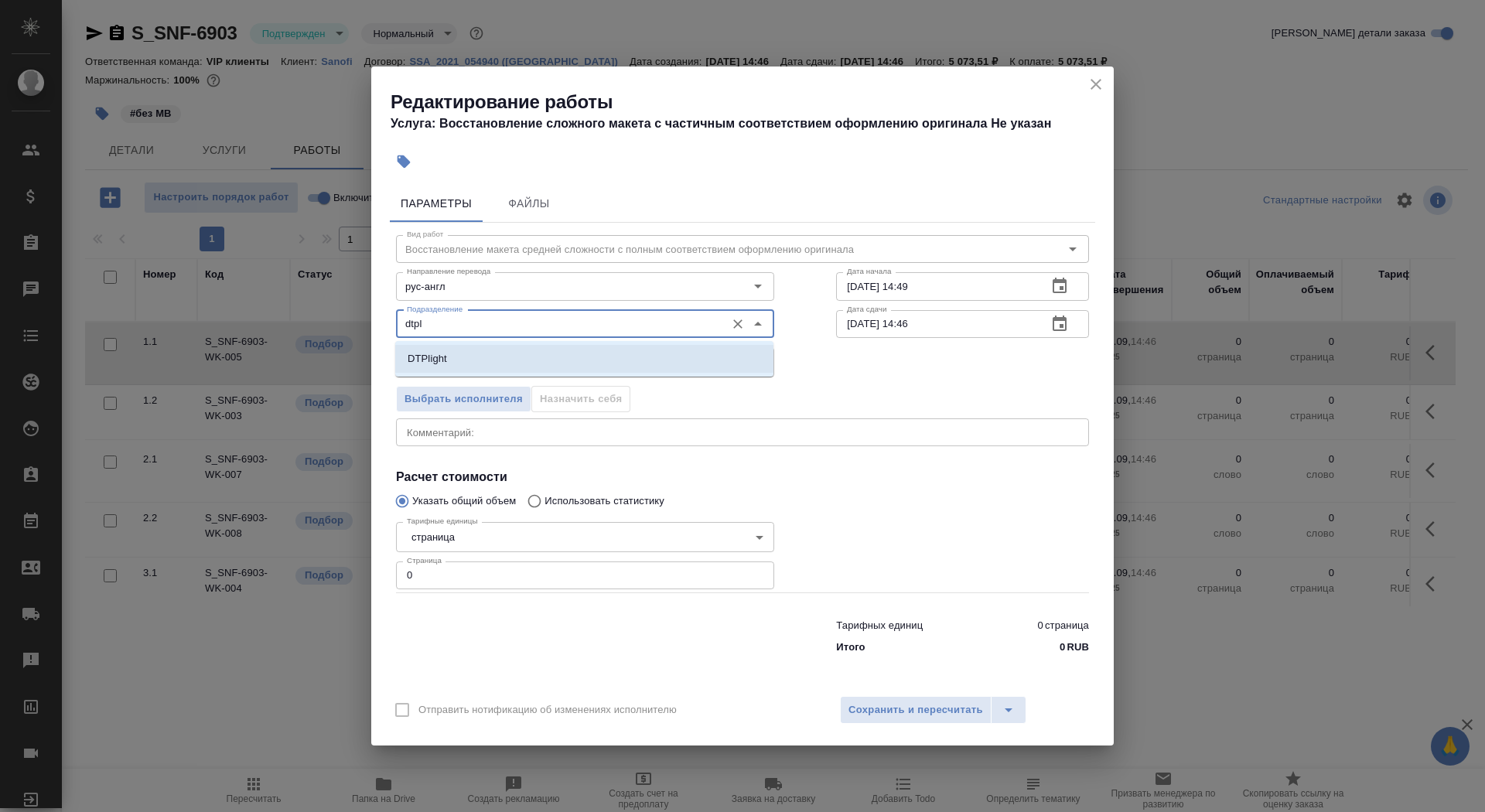
click at [611, 372] on li "DTPlight" at bounding box center [584, 359] width 378 height 27
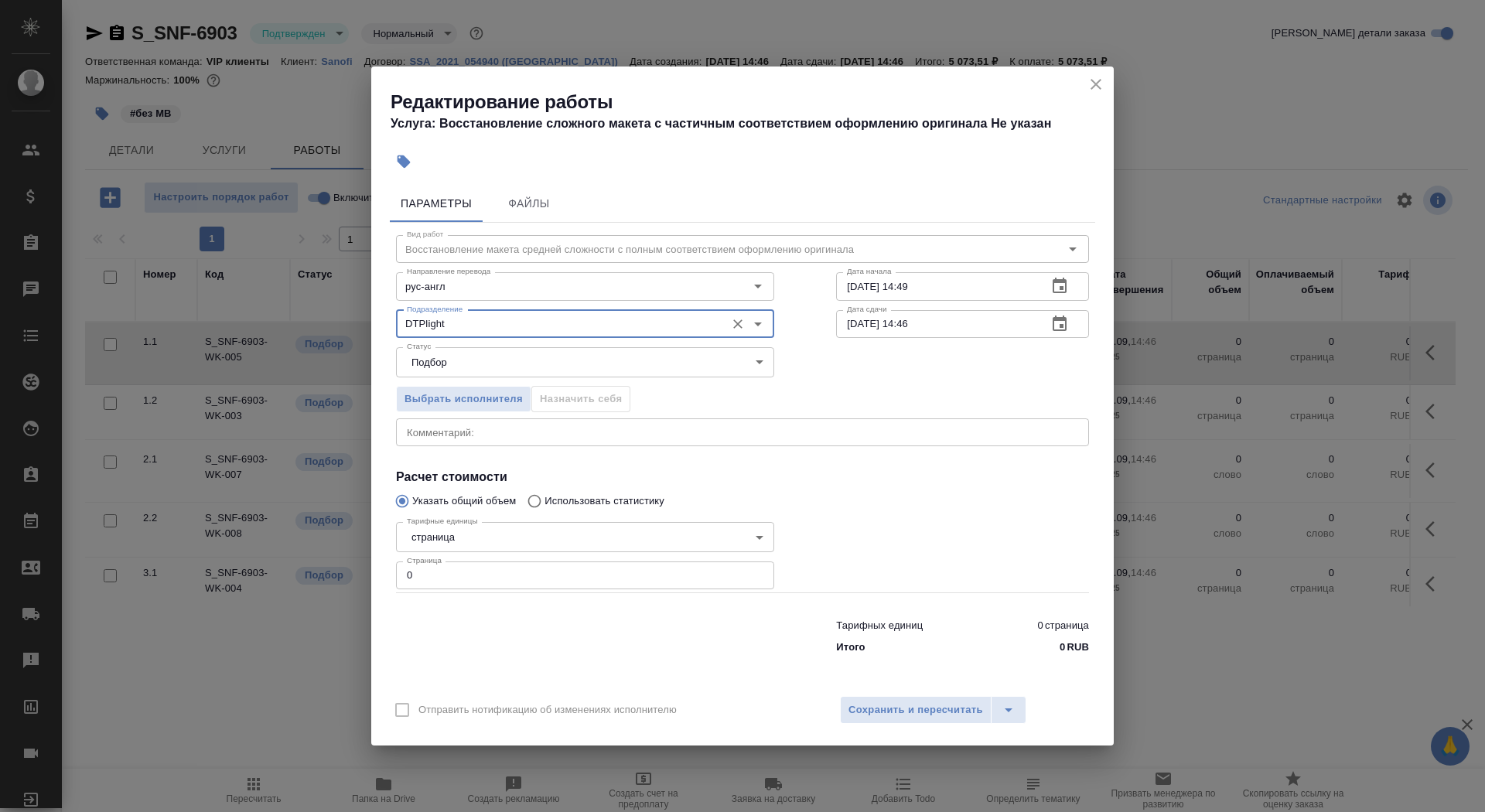
type input "DTPlight"
click at [505, 537] on body "🙏 .cls-1 fill:#fff; AWATERA Saydasheva Dilyara Клиенты Спецификации Заказы 0 Ча…" at bounding box center [742, 406] width 1485 height 812
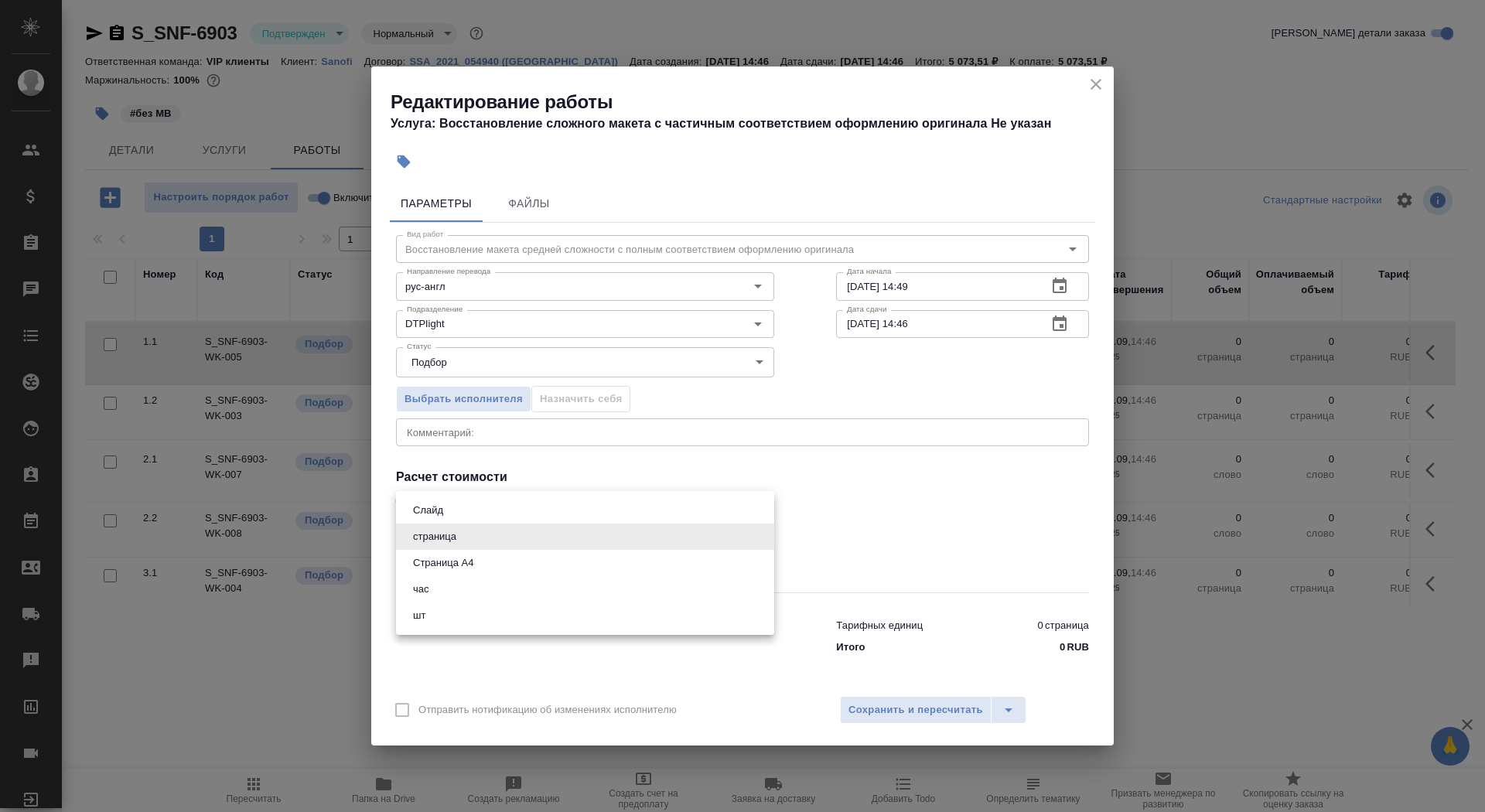
click at [499, 576] on li "час" at bounding box center [584, 590] width 378 height 27
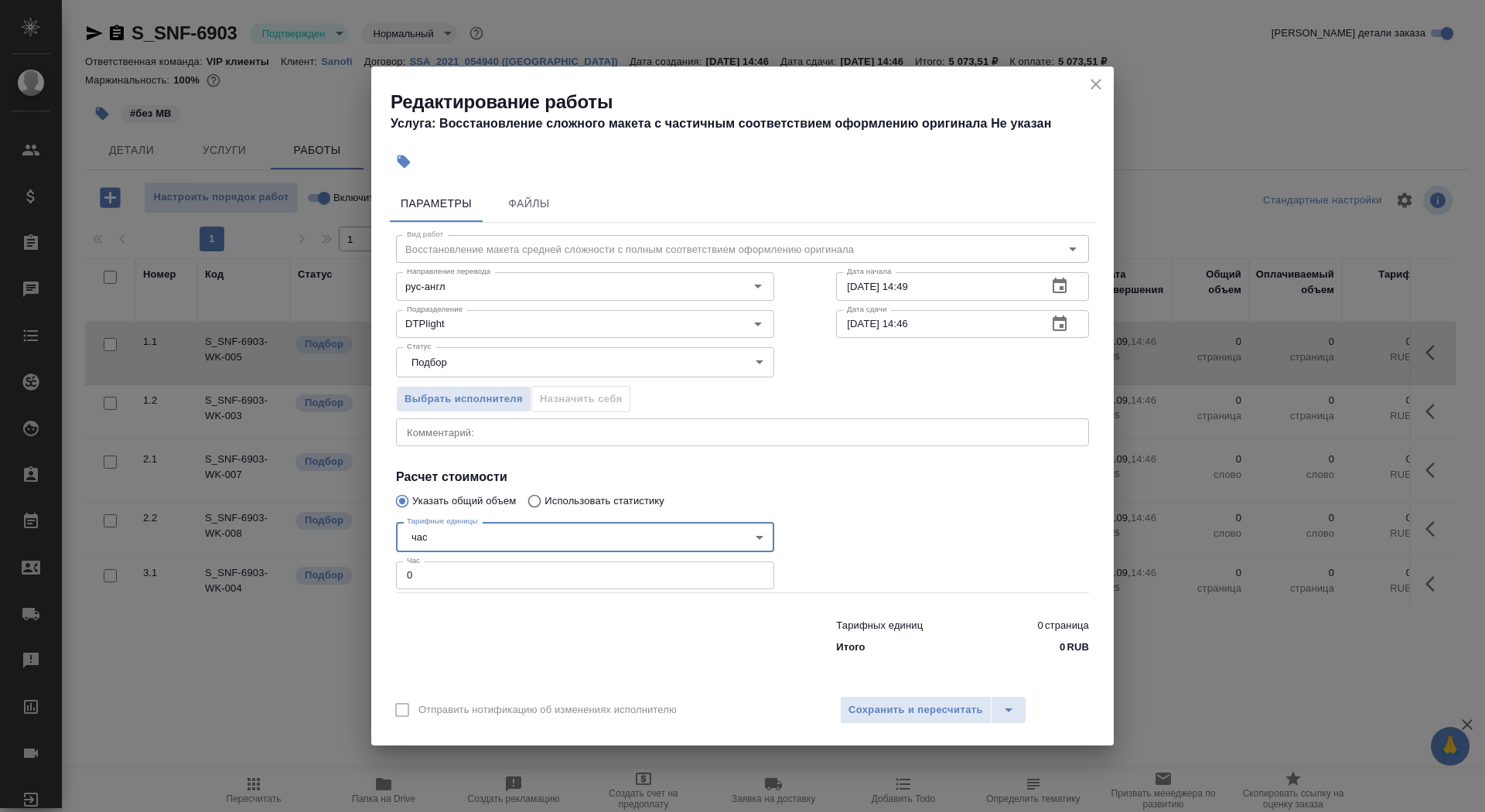
click at [492, 554] on div "Тарифные единицы час 5a8b1489cc6b4906c91bfd93 Тарифные единицы Час 0 Час" at bounding box center [584, 554] width 378 height 76
click at [487, 541] on body "🙏 .cls-1 fill:#fff; AWATERA Saydasheva Dilyara Клиенты Спецификации Заказы 0 Ча…" at bounding box center [742, 406] width 1485 height 812
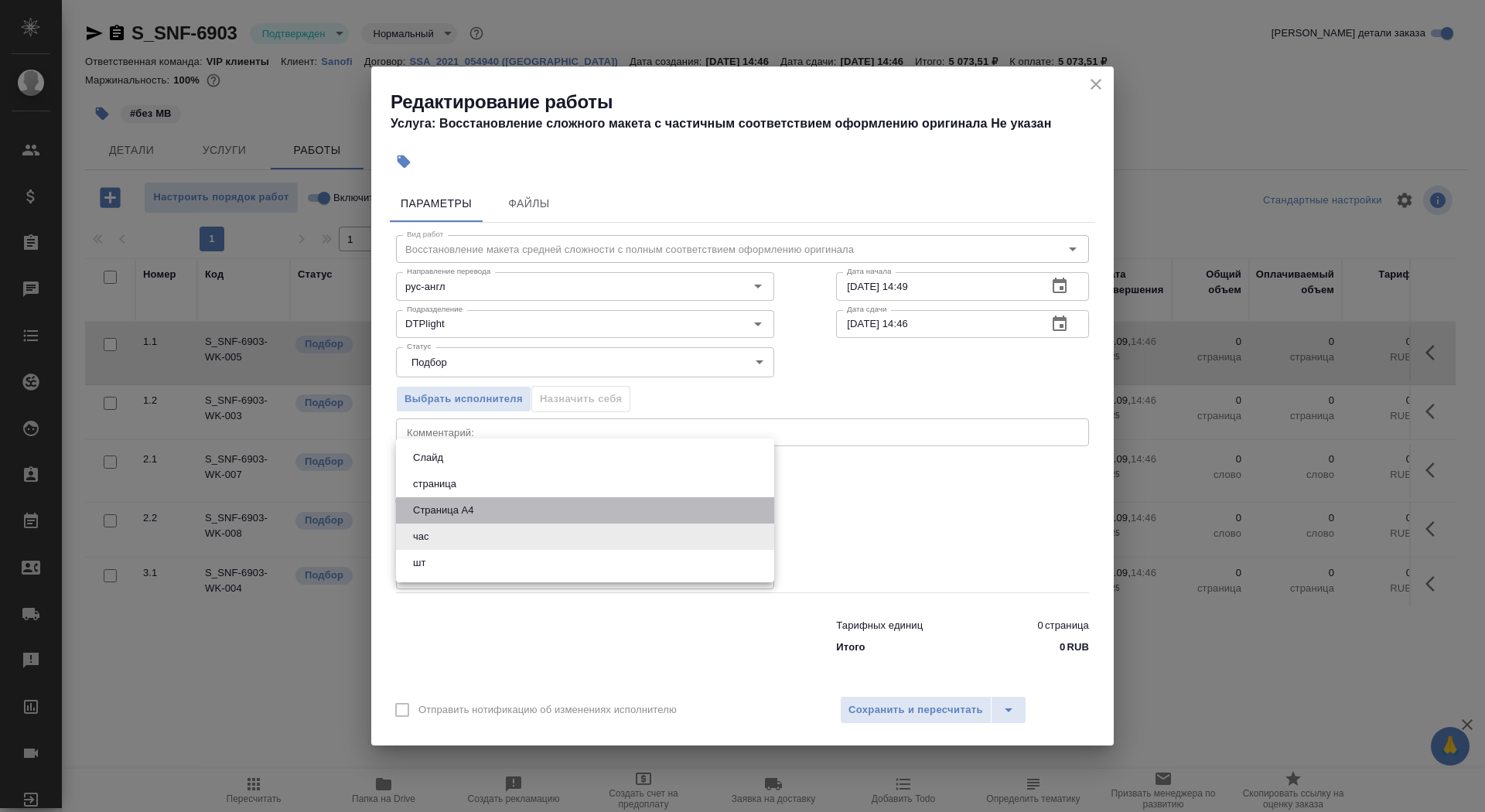
click at [479, 516] on li "Страница А4" at bounding box center [584, 511] width 378 height 27
type input "5f036ec4e16dec2d6b59c8ff"
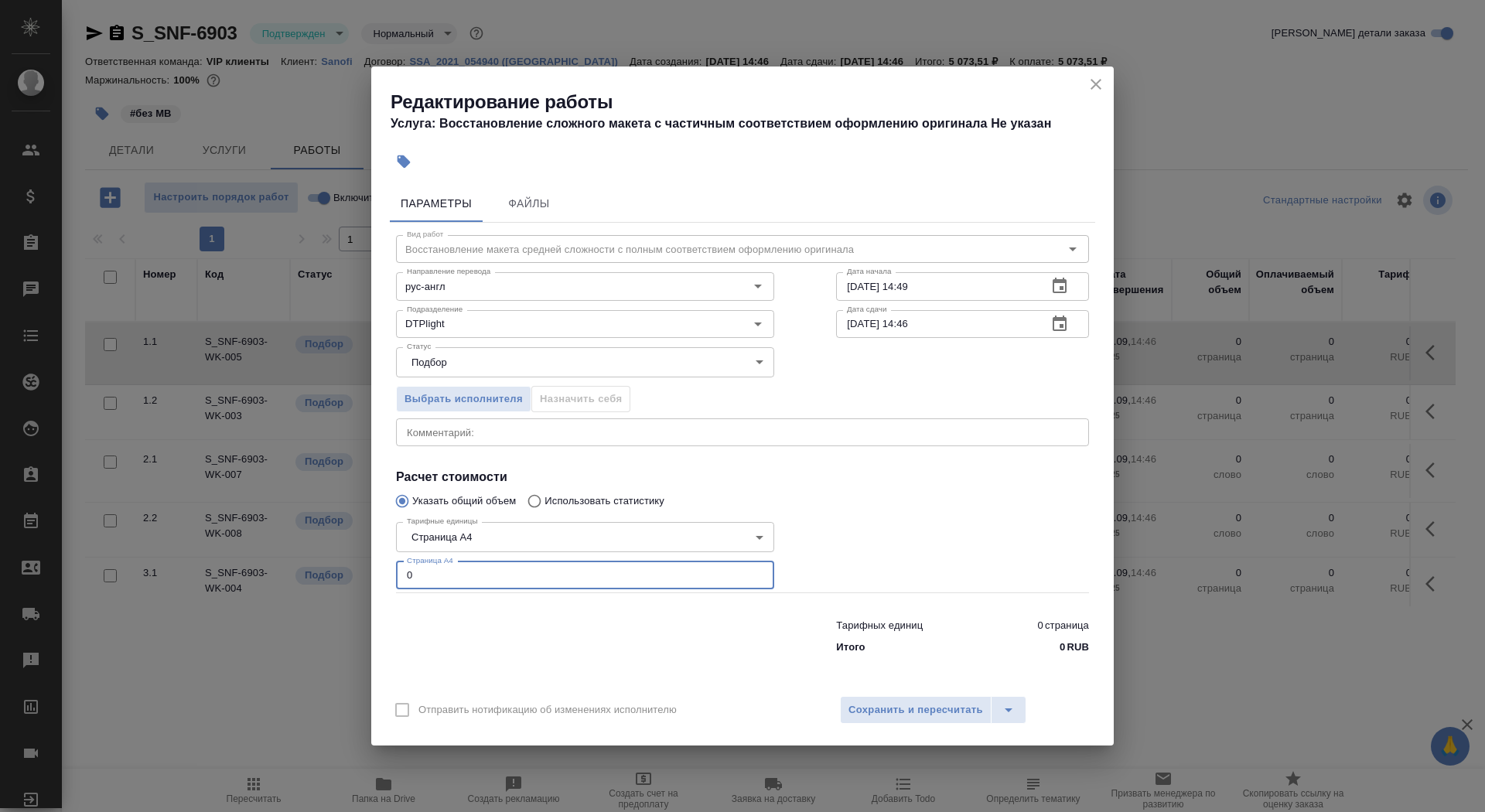
click at [478, 572] on input "0" at bounding box center [584, 575] width 378 height 27
type input "8"
click at [956, 286] on input "[DATE] 14:49" at bounding box center [935, 285] width 198 height 27
type input "[DATE] 15:00"
click at [1058, 320] on icon "button" at bounding box center [1060, 322] width 14 height 15
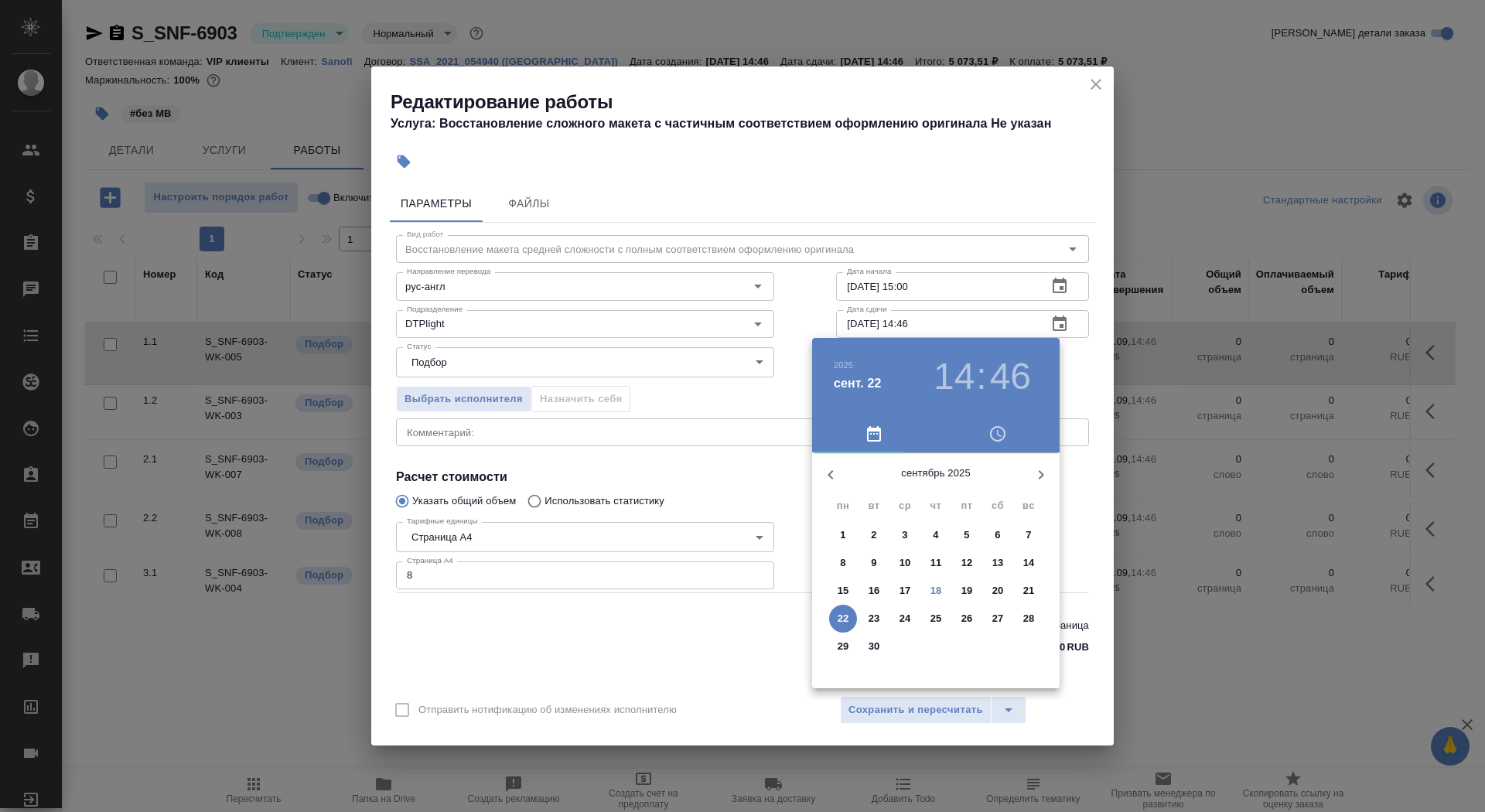
click at [932, 585] on p "18" at bounding box center [936, 591] width 12 height 15
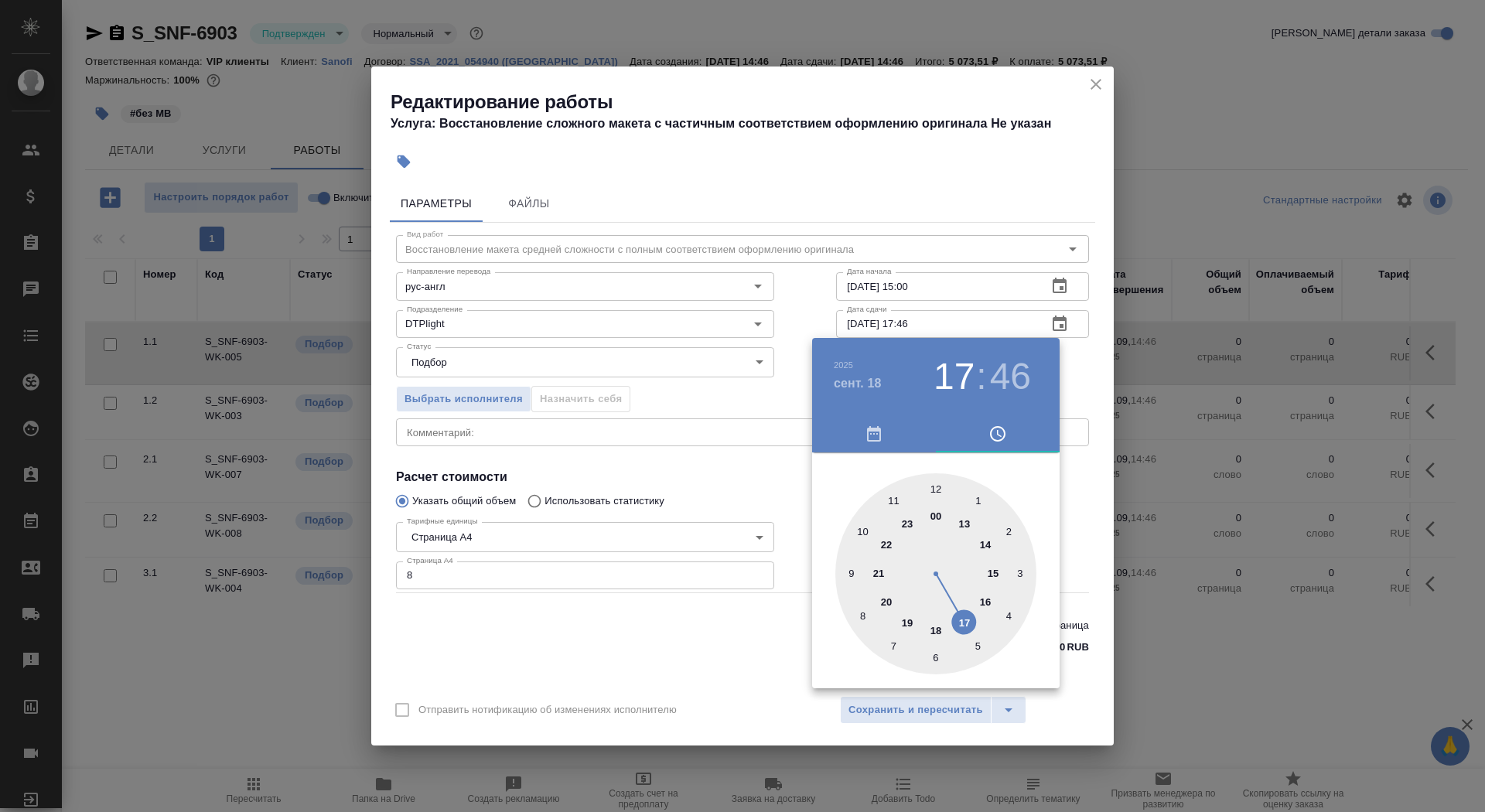
click at [966, 636] on div at bounding box center [935, 574] width 201 height 201
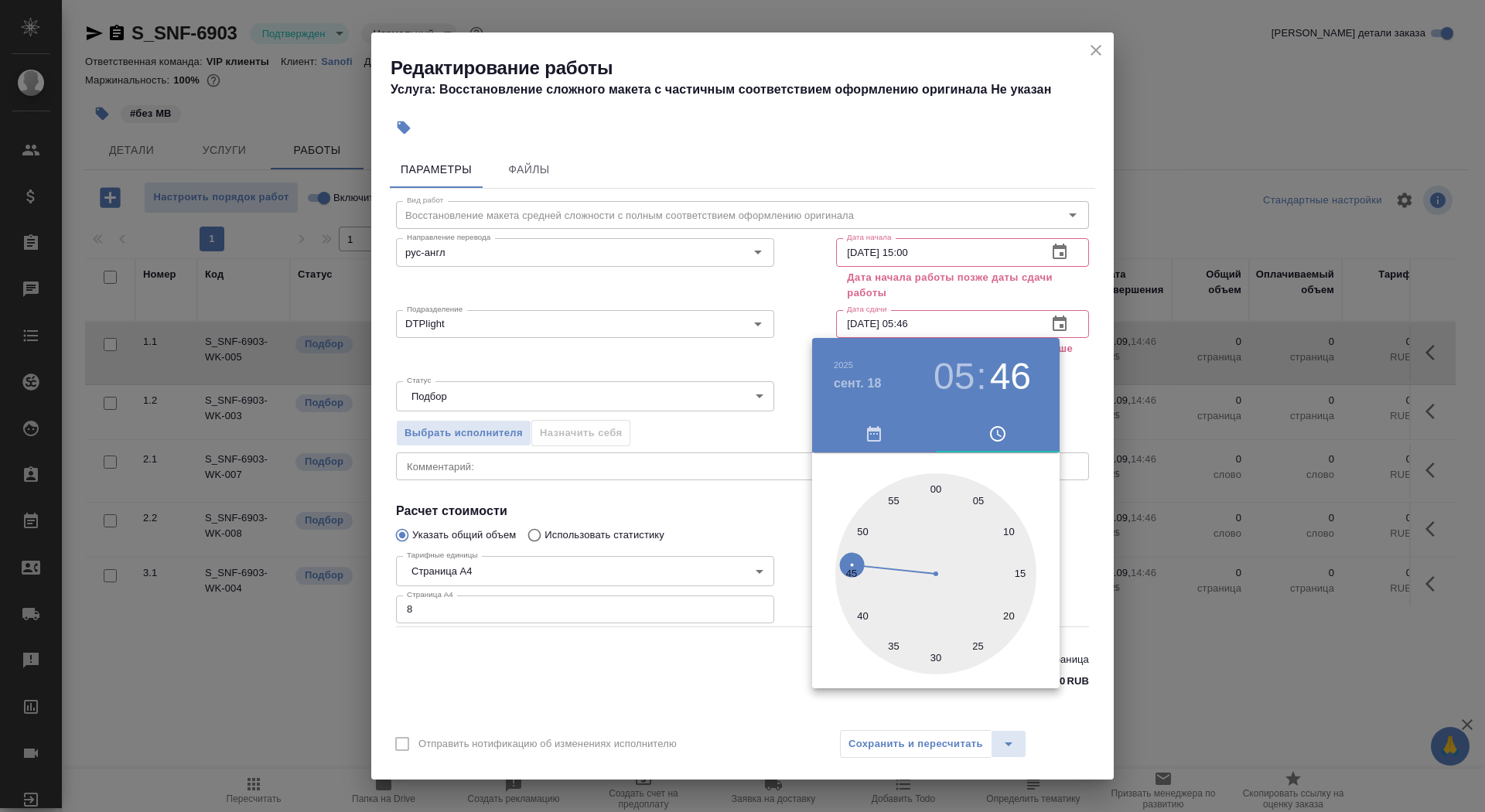
click at [940, 487] on div at bounding box center [935, 574] width 201 height 201
click at [932, 489] on div at bounding box center [935, 574] width 201 height 201
click at [946, 383] on h3 "05" at bounding box center [954, 376] width 41 height 43
click at [963, 624] on div at bounding box center [935, 574] width 201 height 201
type input "[DATE] 17:00"
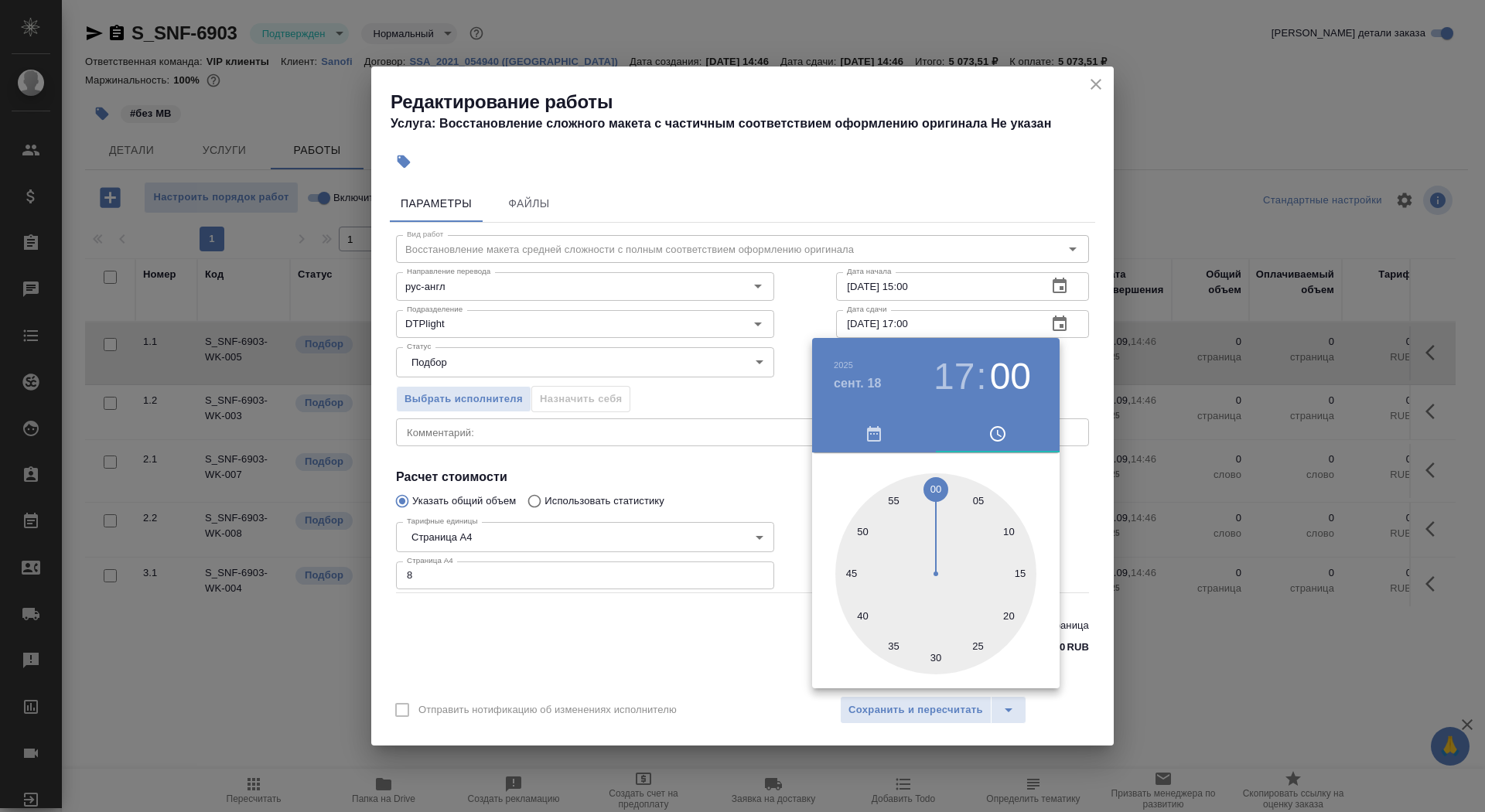
click at [685, 442] on div at bounding box center [742, 406] width 1485 height 812
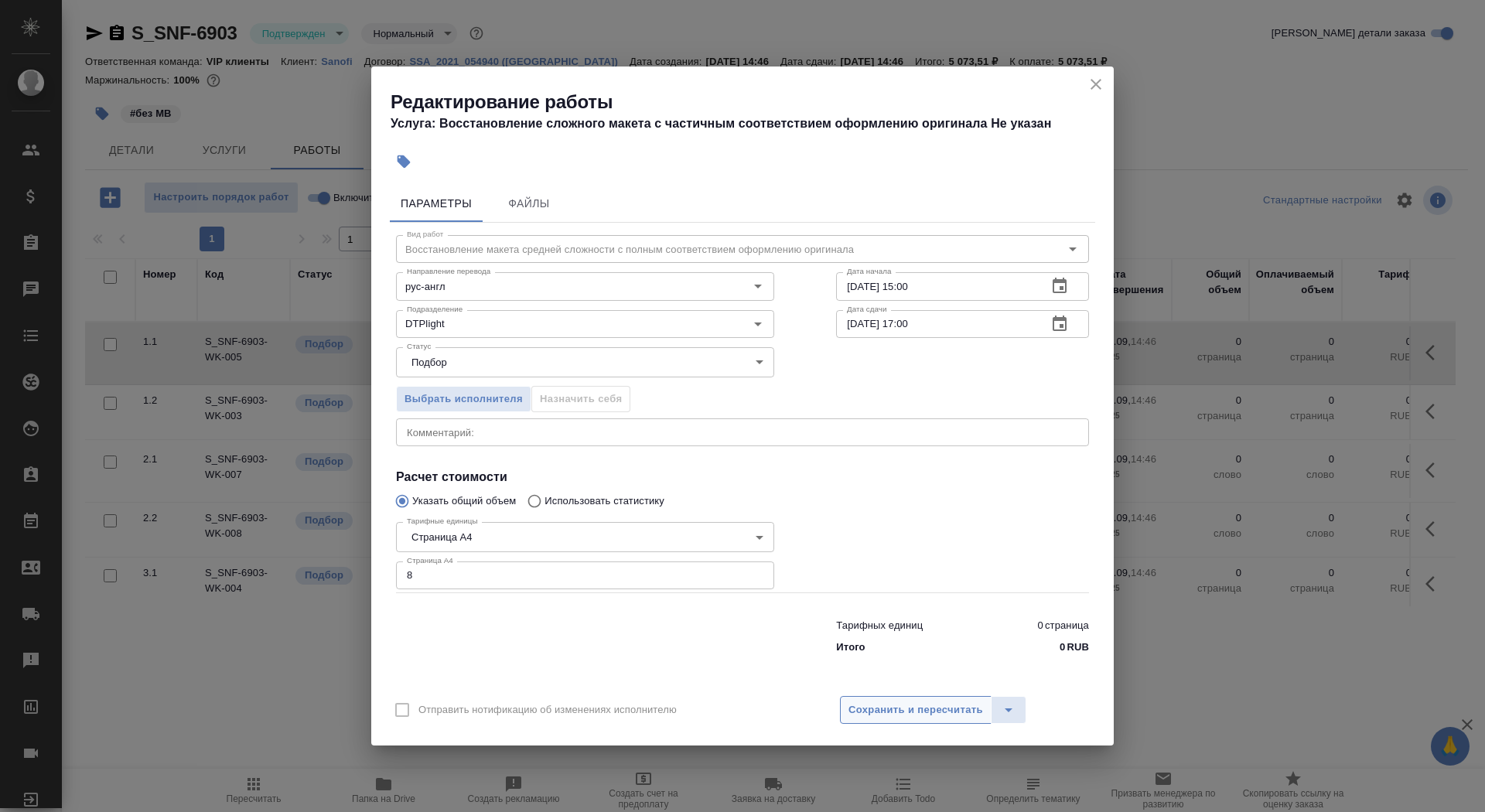
click at [889, 713] on span "Сохранить и пересчитать" at bounding box center [916, 710] width 135 height 18
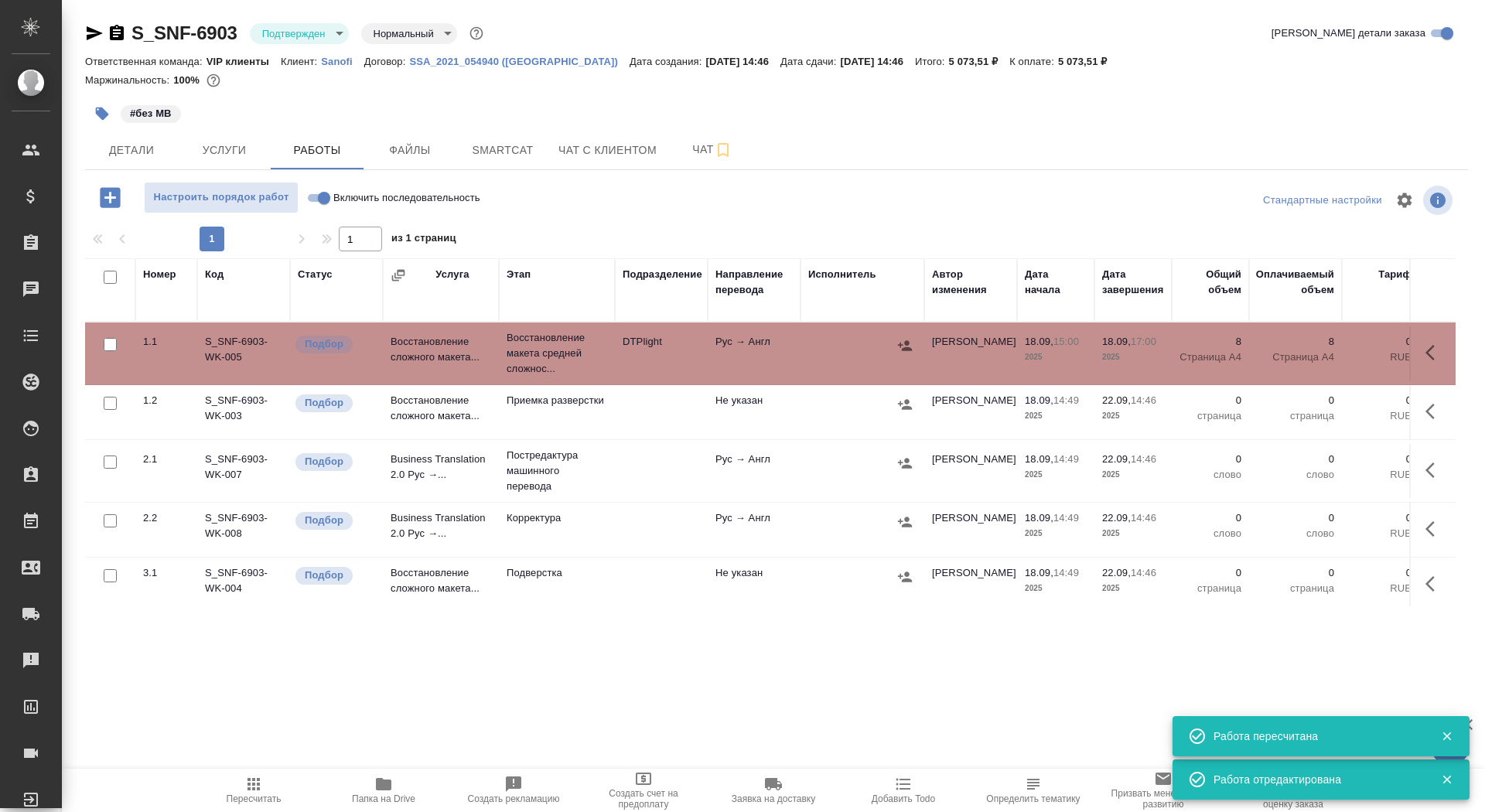
click at [117, 113] on button "button" at bounding box center [102, 113] width 34 height 34
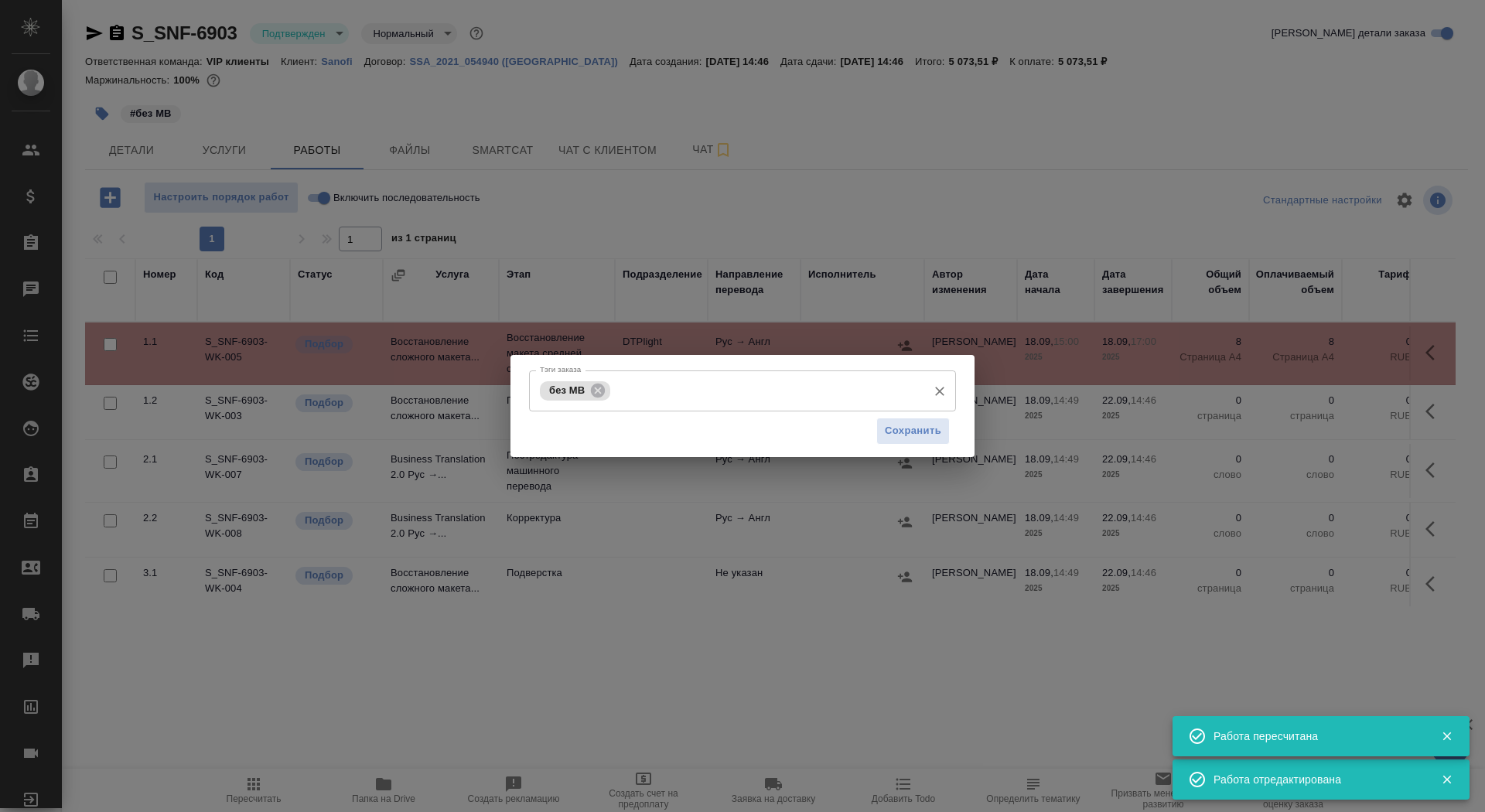
click at [729, 406] on div "без МВ Тэги заказа" at bounding box center [742, 391] width 427 height 41
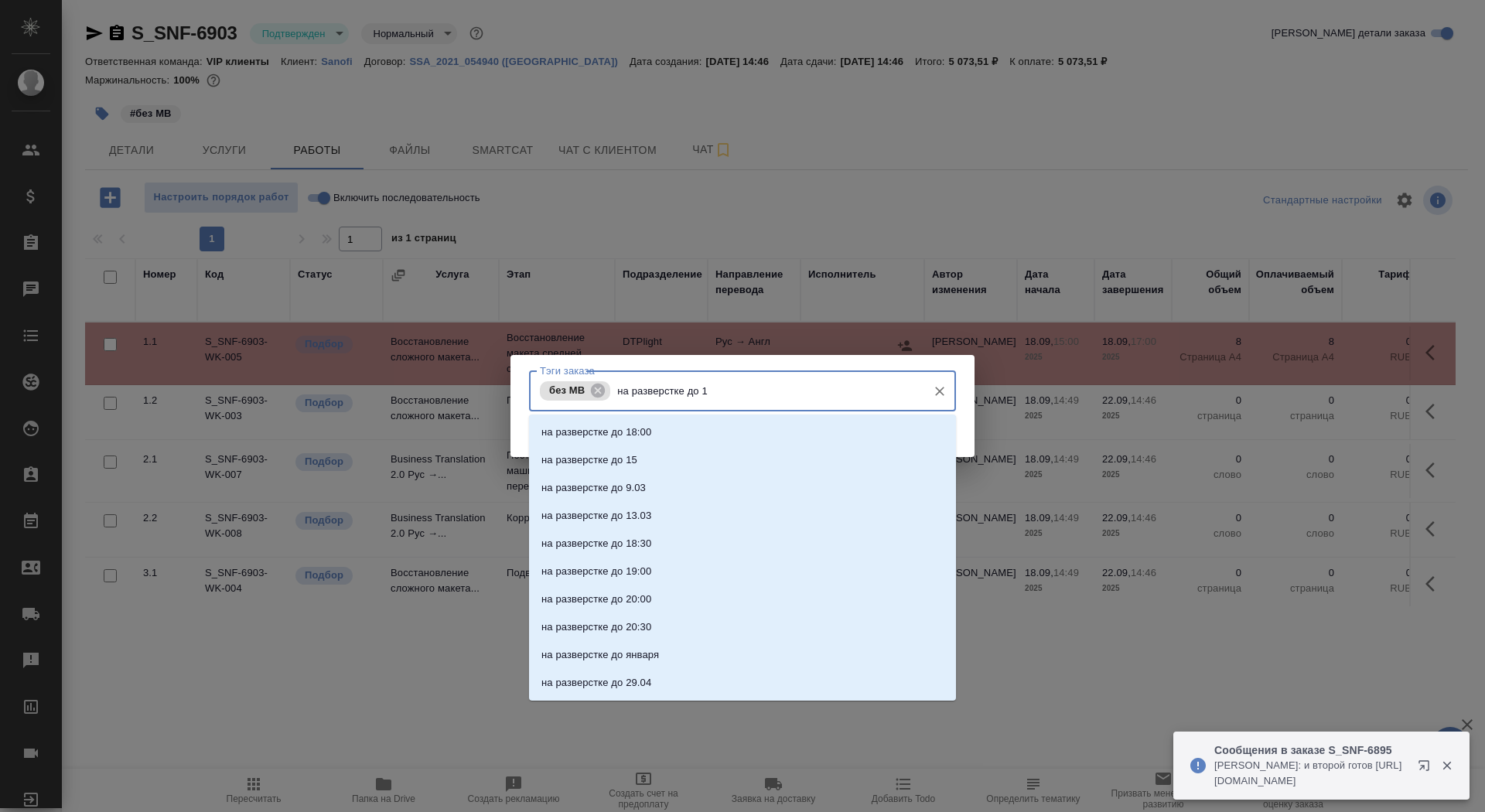
type input "на разверстке до 17"
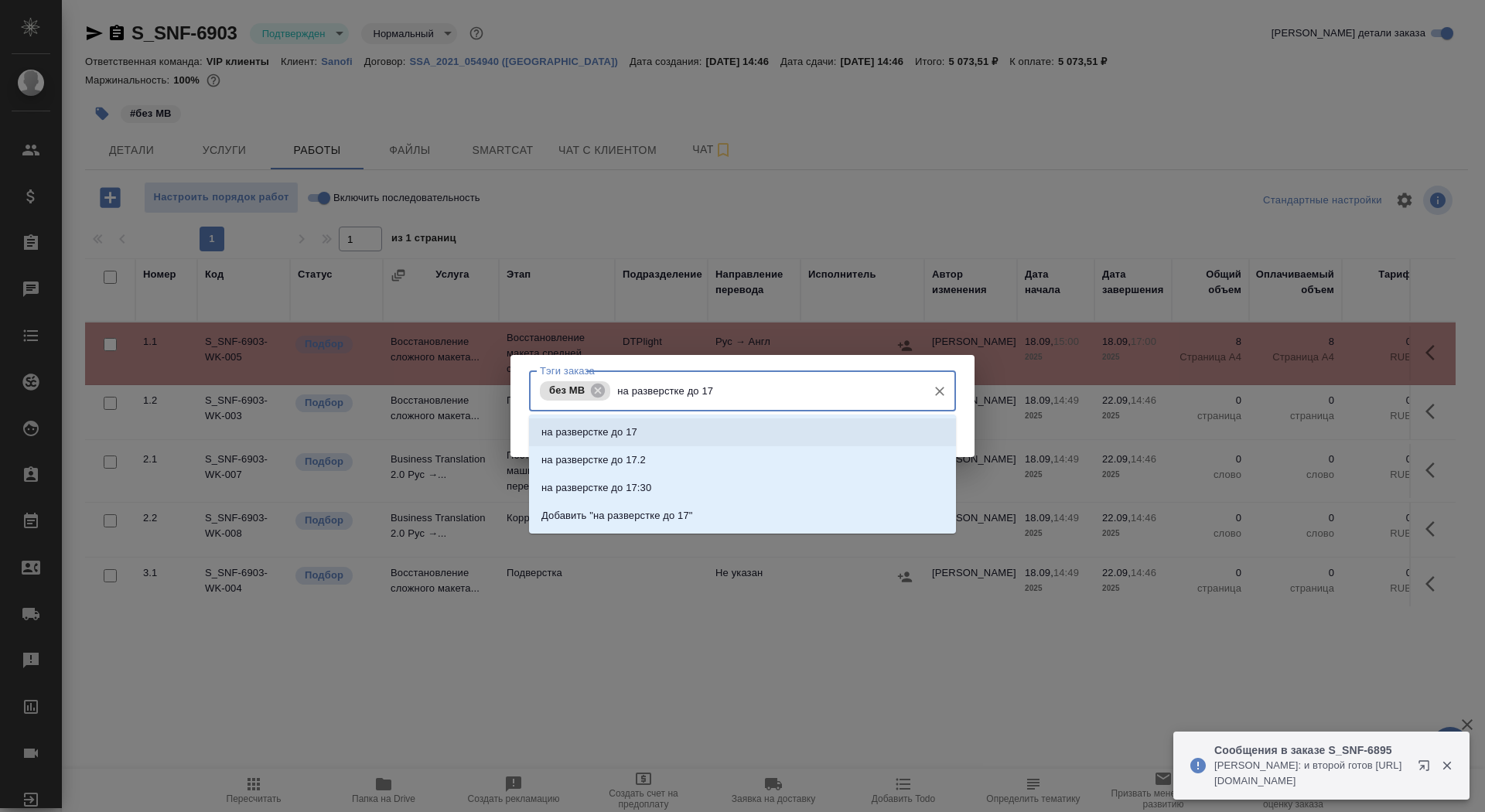
click at [901, 431] on li "на разверстке до 17" at bounding box center [742, 432] width 427 height 27
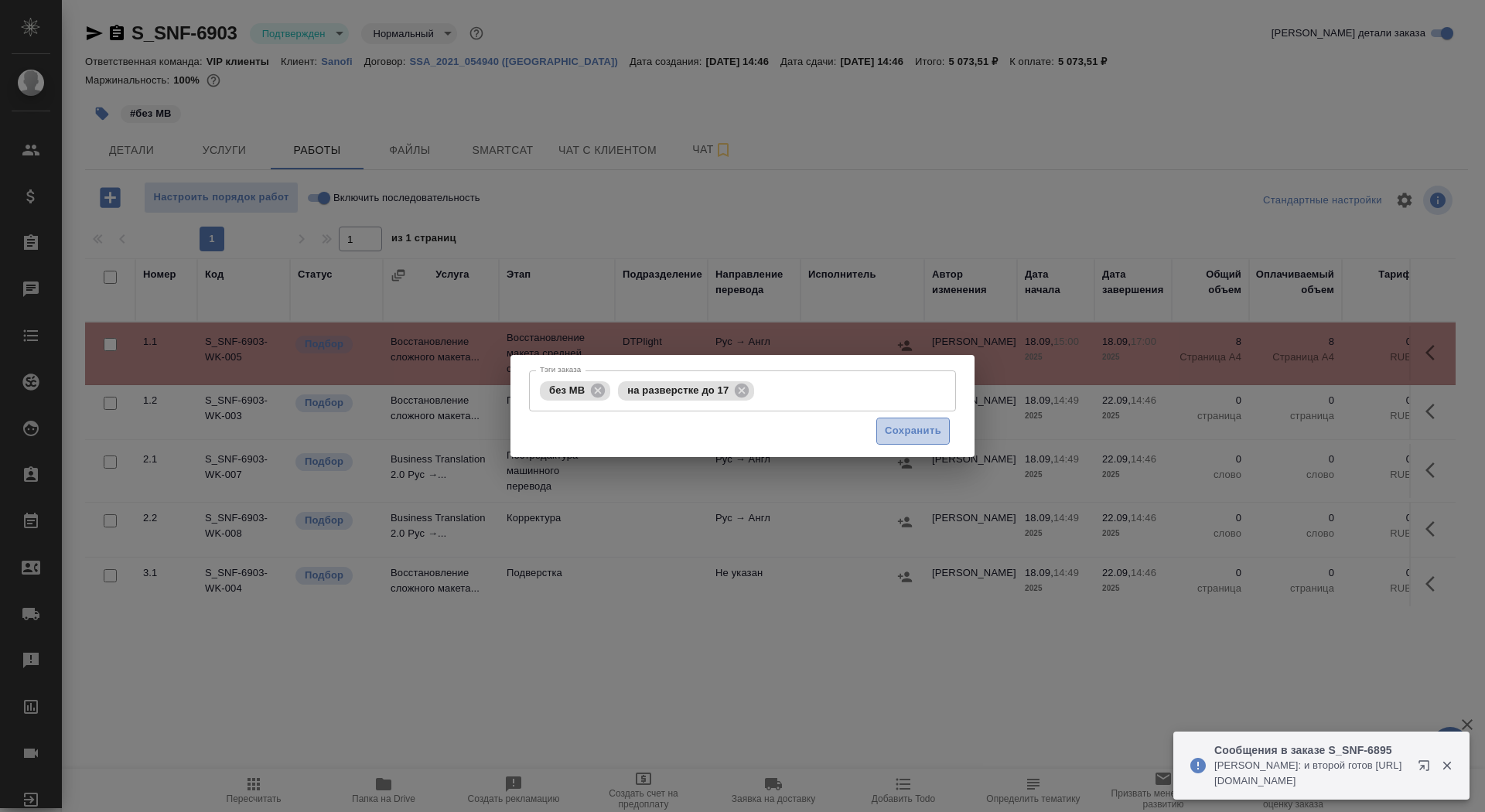
click at [907, 431] on span "Сохранить" at bounding box center [913, 431] width 57 height 18
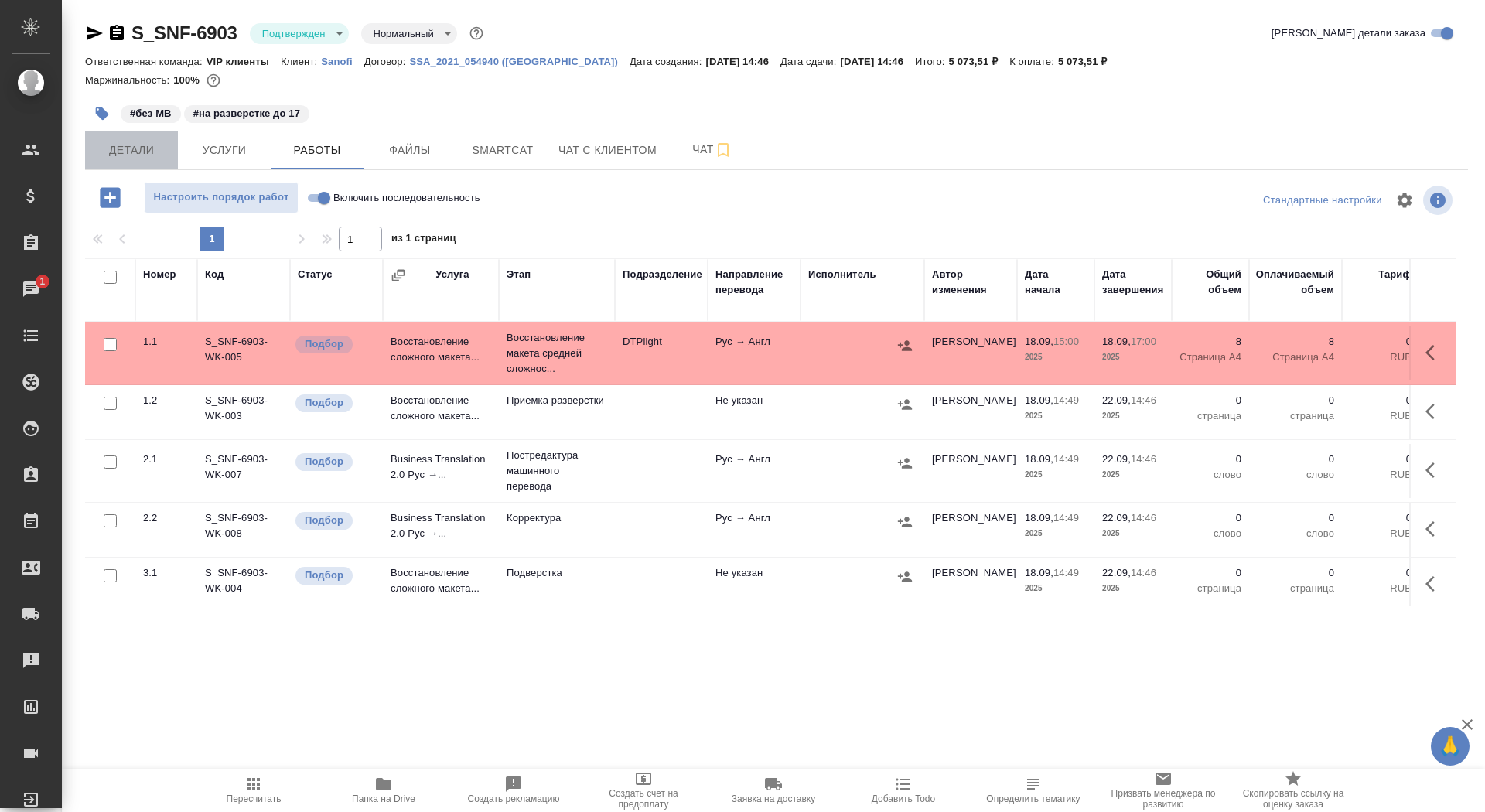
click at [146, 162] on button "Детали" at bounding box center [131, 151] width 93 height 39
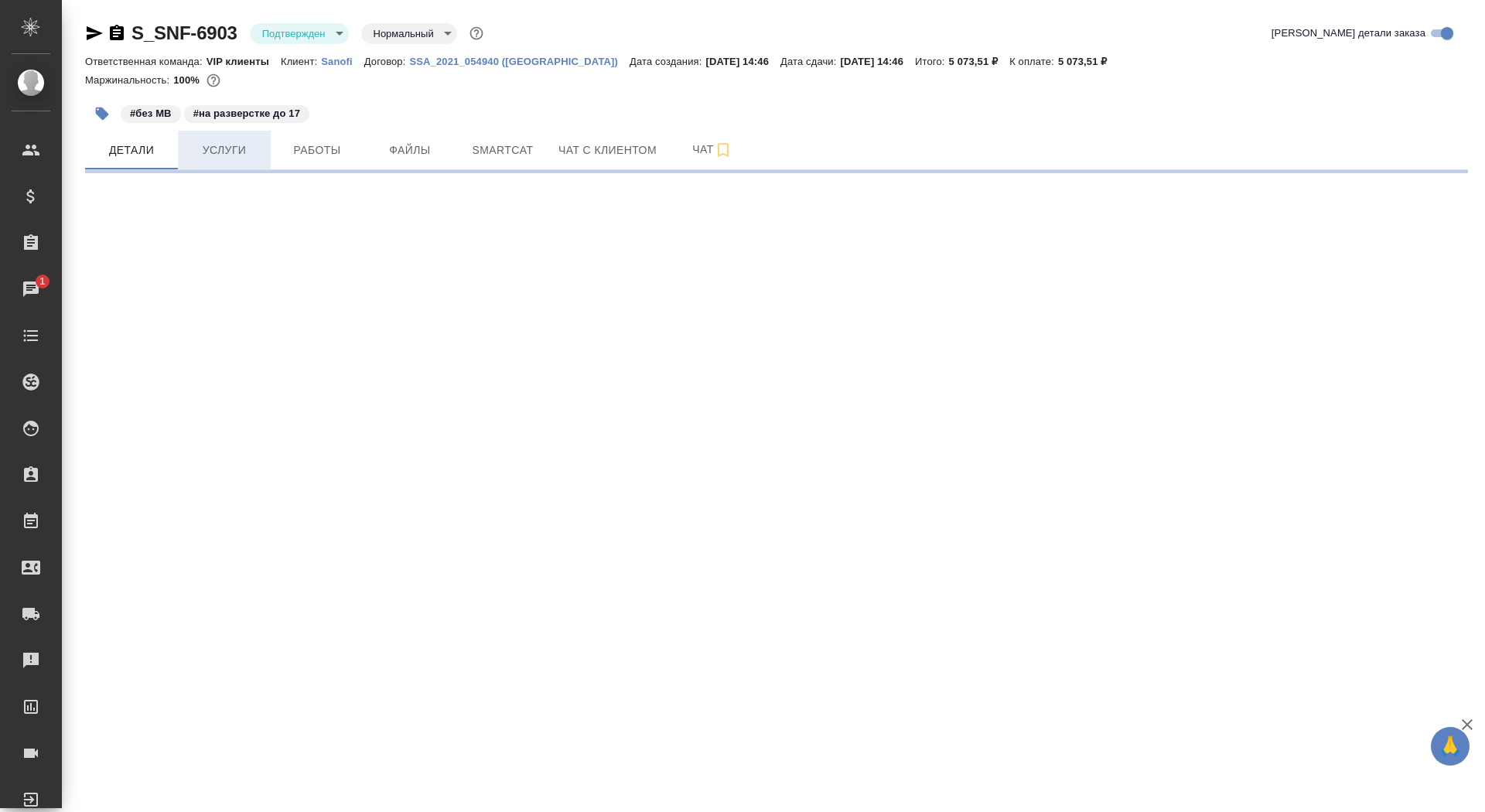
click at [211, 155] on span "Услуги" at bounding box center [224, 151] width 74 height 19
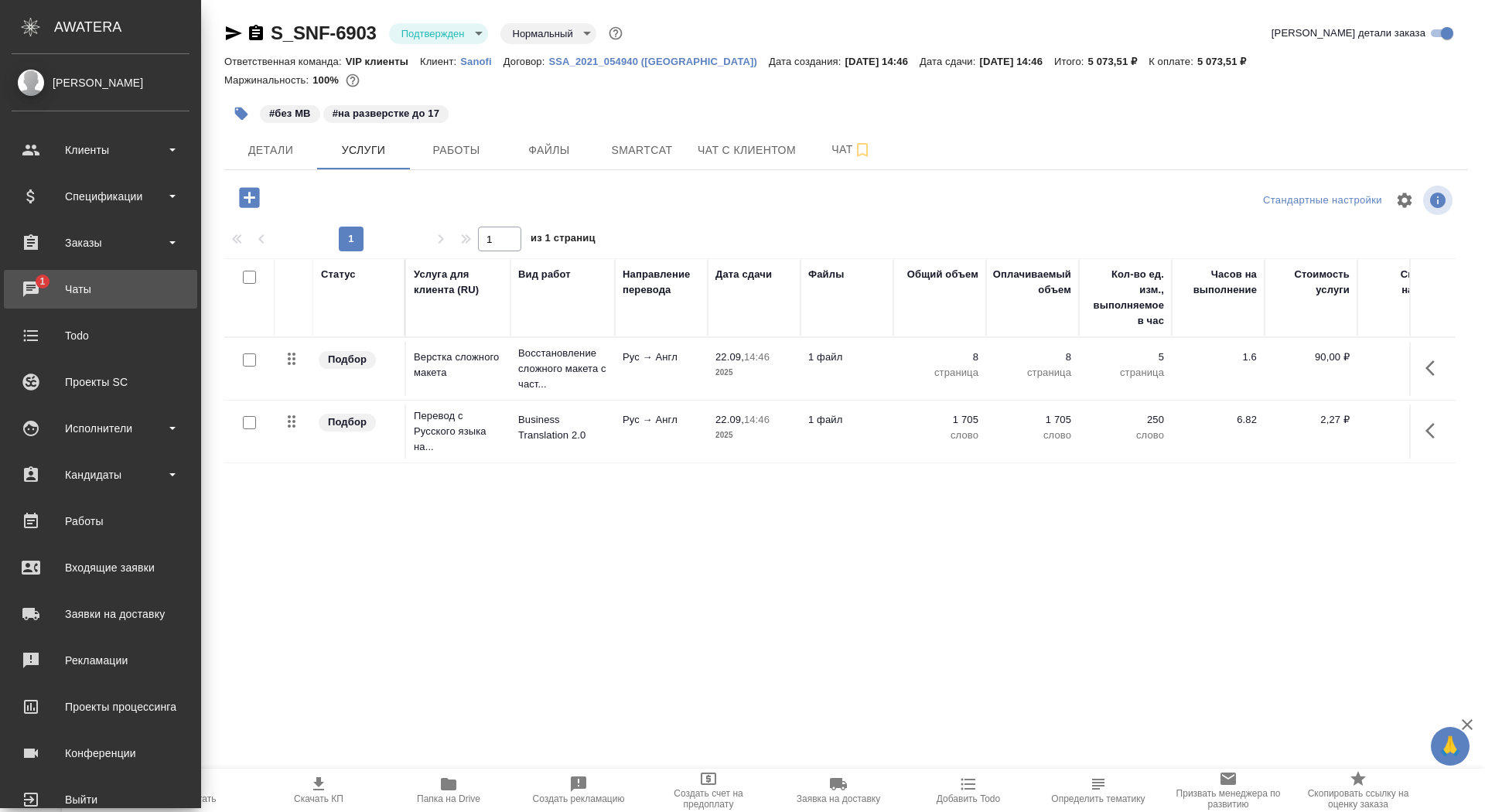
click at [23, 290] on div "Чаты" at bounding box center [100, 290] width 178 height 23
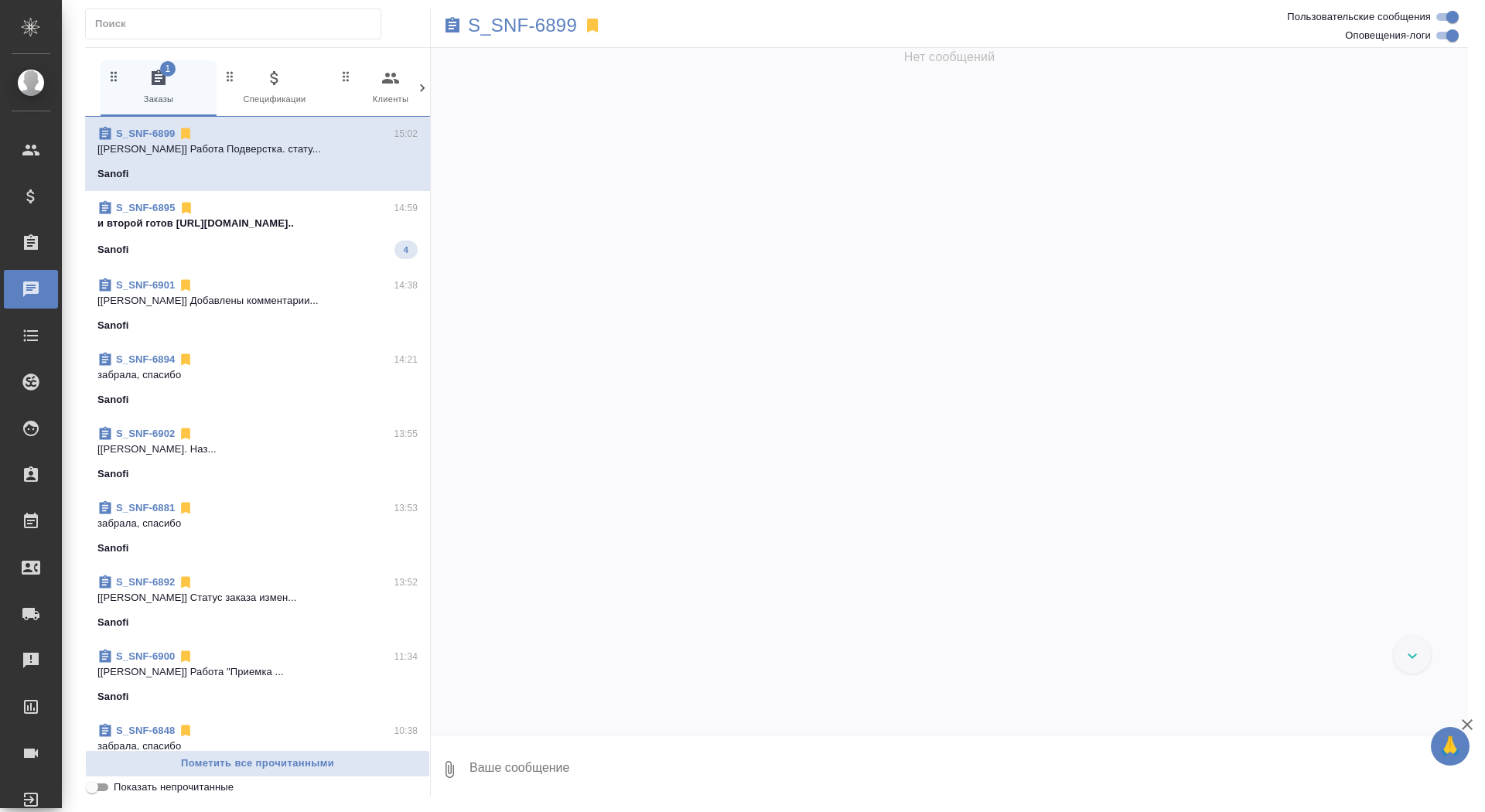
click at [303, 236] on span "S_SNF-6895 14:59 и второй готов [URL][DOMAIN_NAME].. Sanofi 4" at bounding box center [258, 229] width 321 height 58
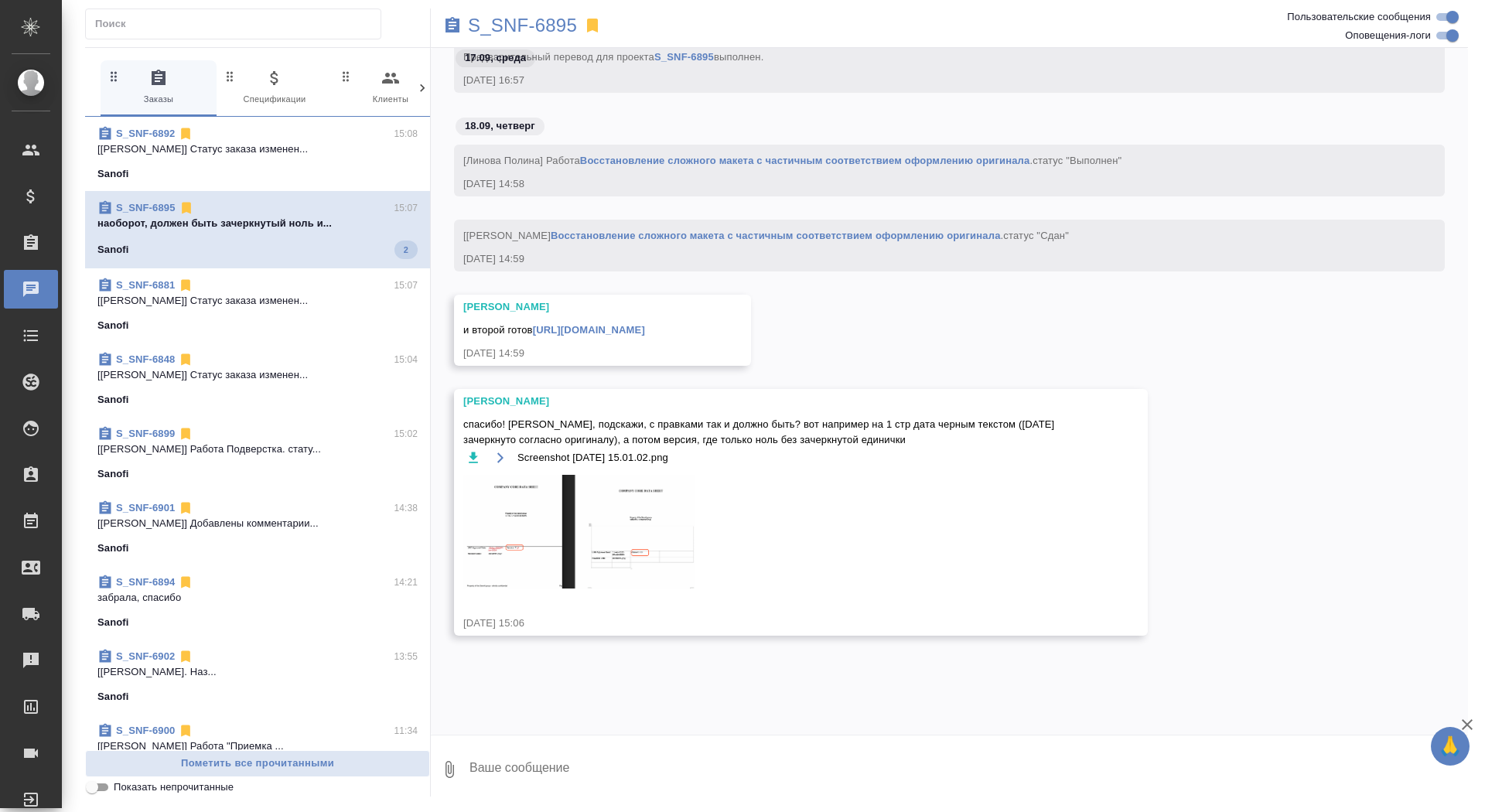
scroll to position [54215, 0]
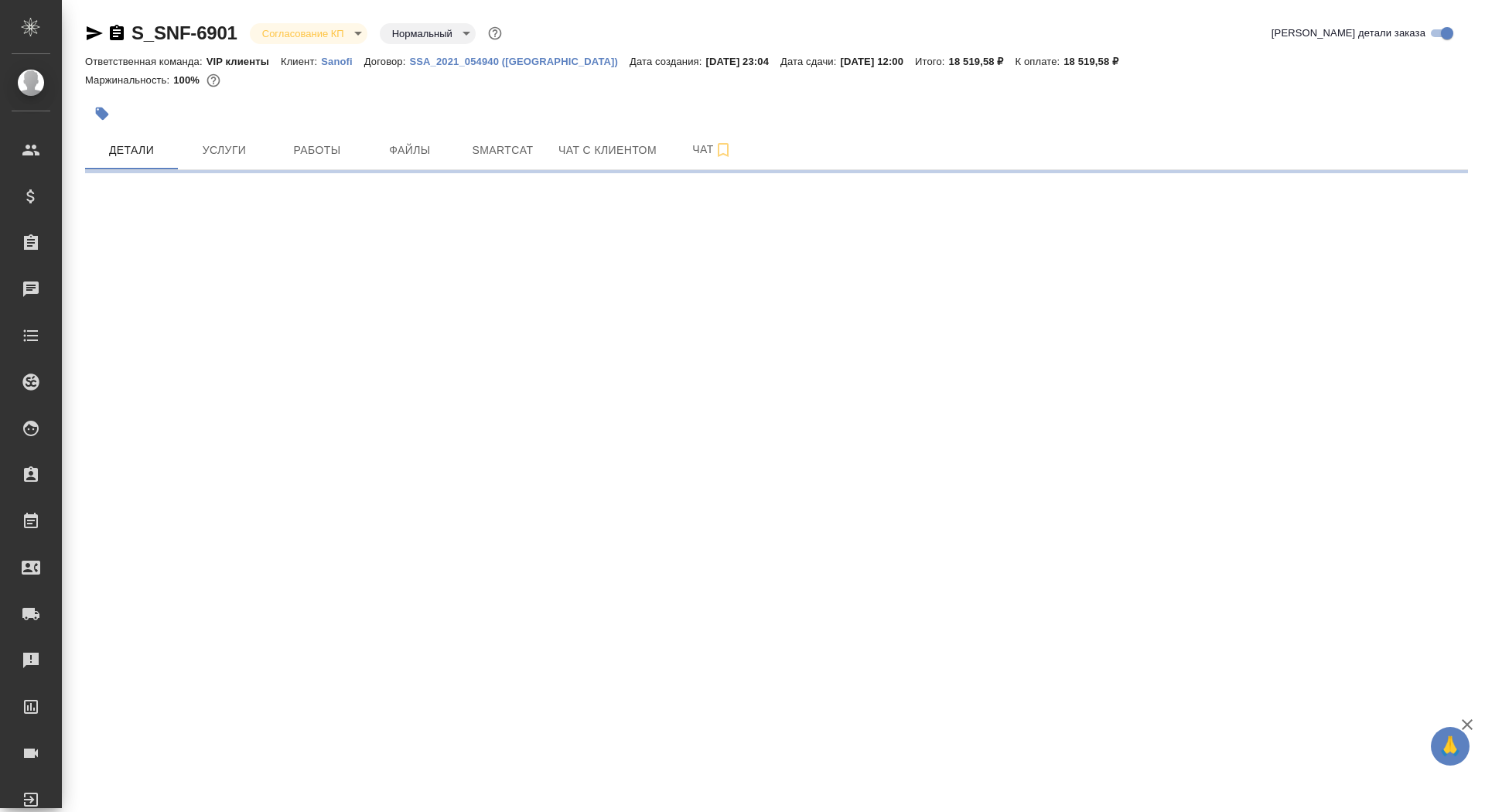
select select "RU"
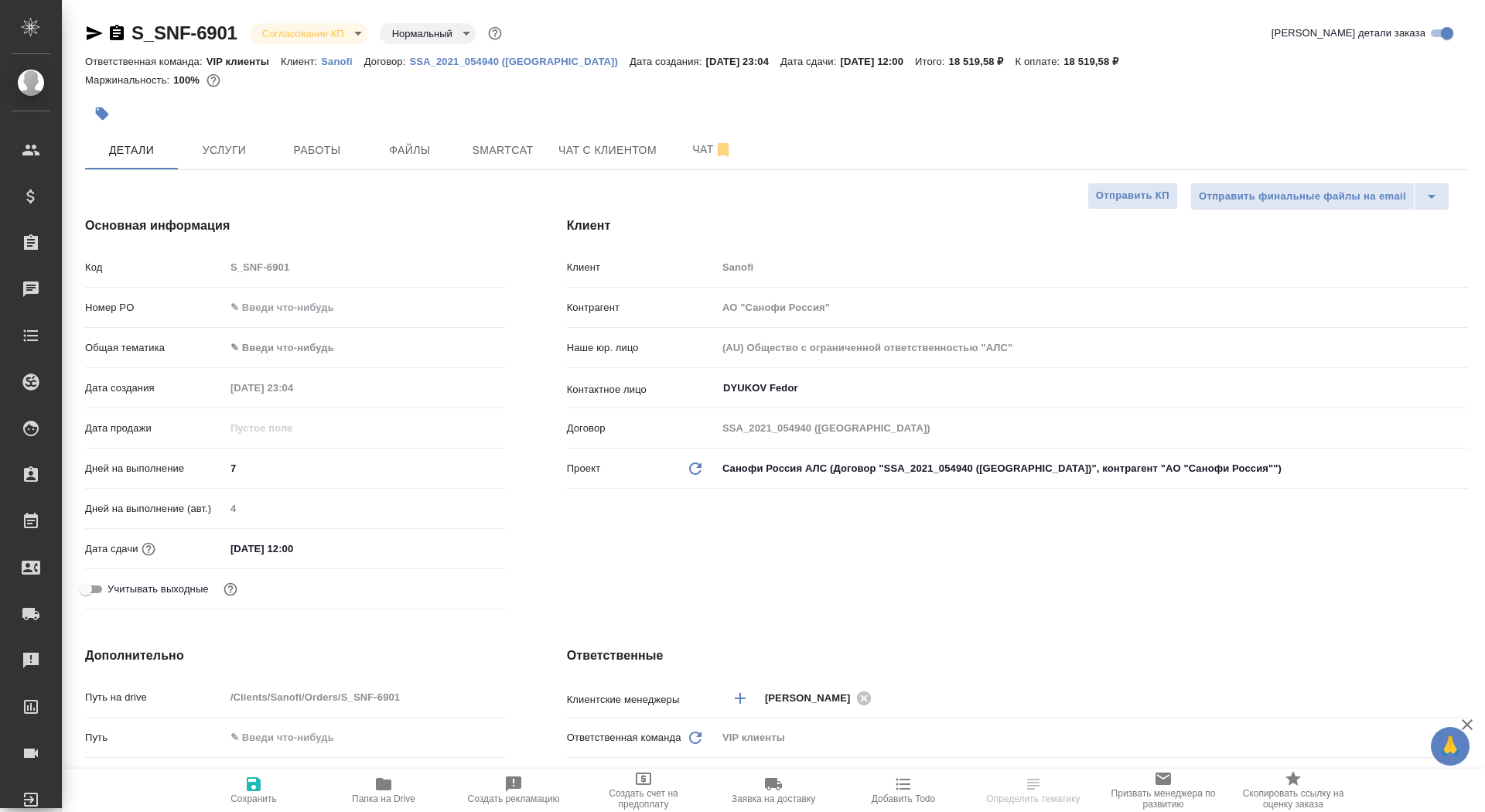
type textarea "x"
click at [105, 112] on icon "button" at bounding box center [102, 113] width 13 height 13
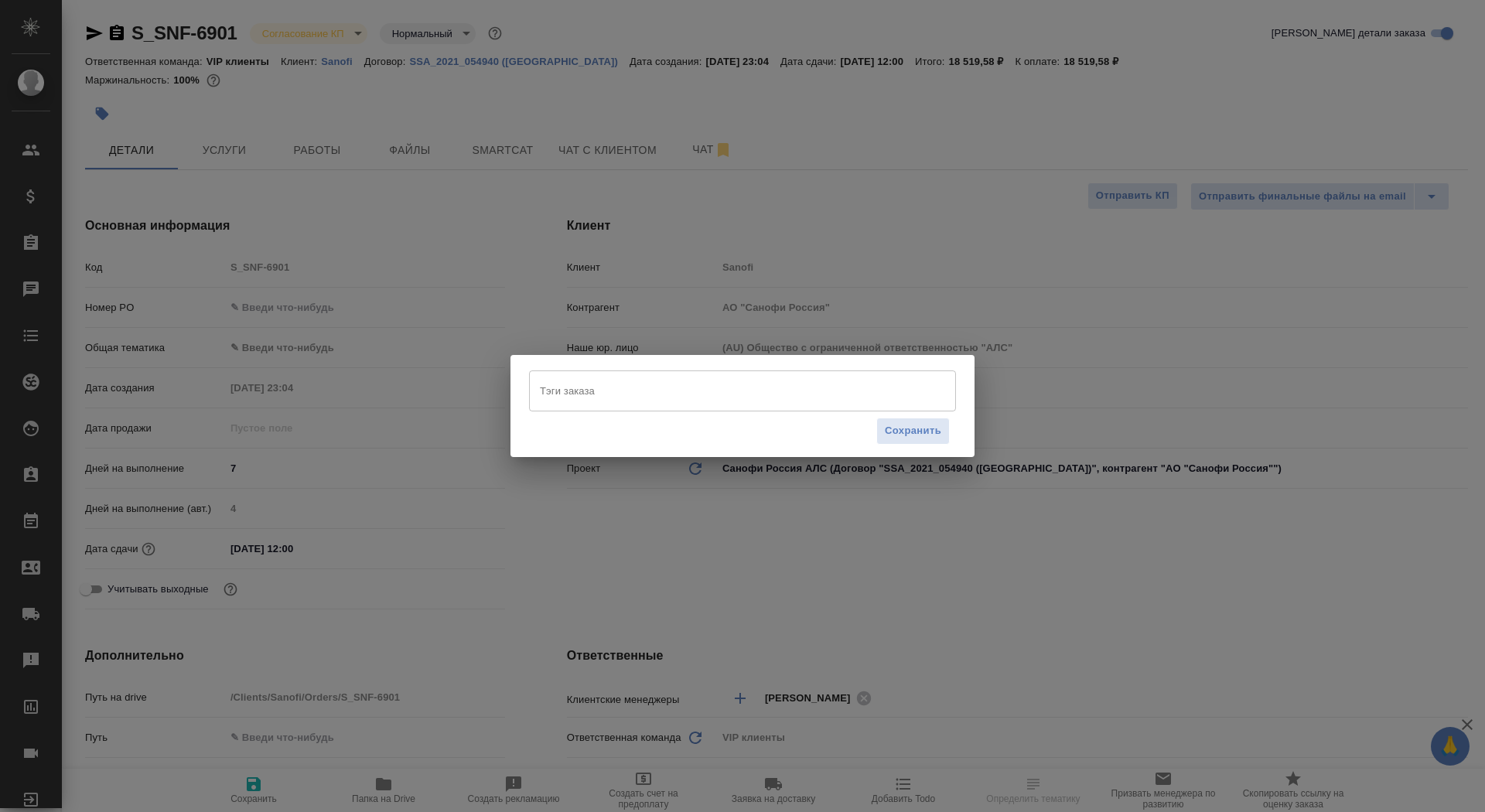
click at [631, 391] on input "Тэги заказа" at bounding box center [727, 391] width 383 height 27
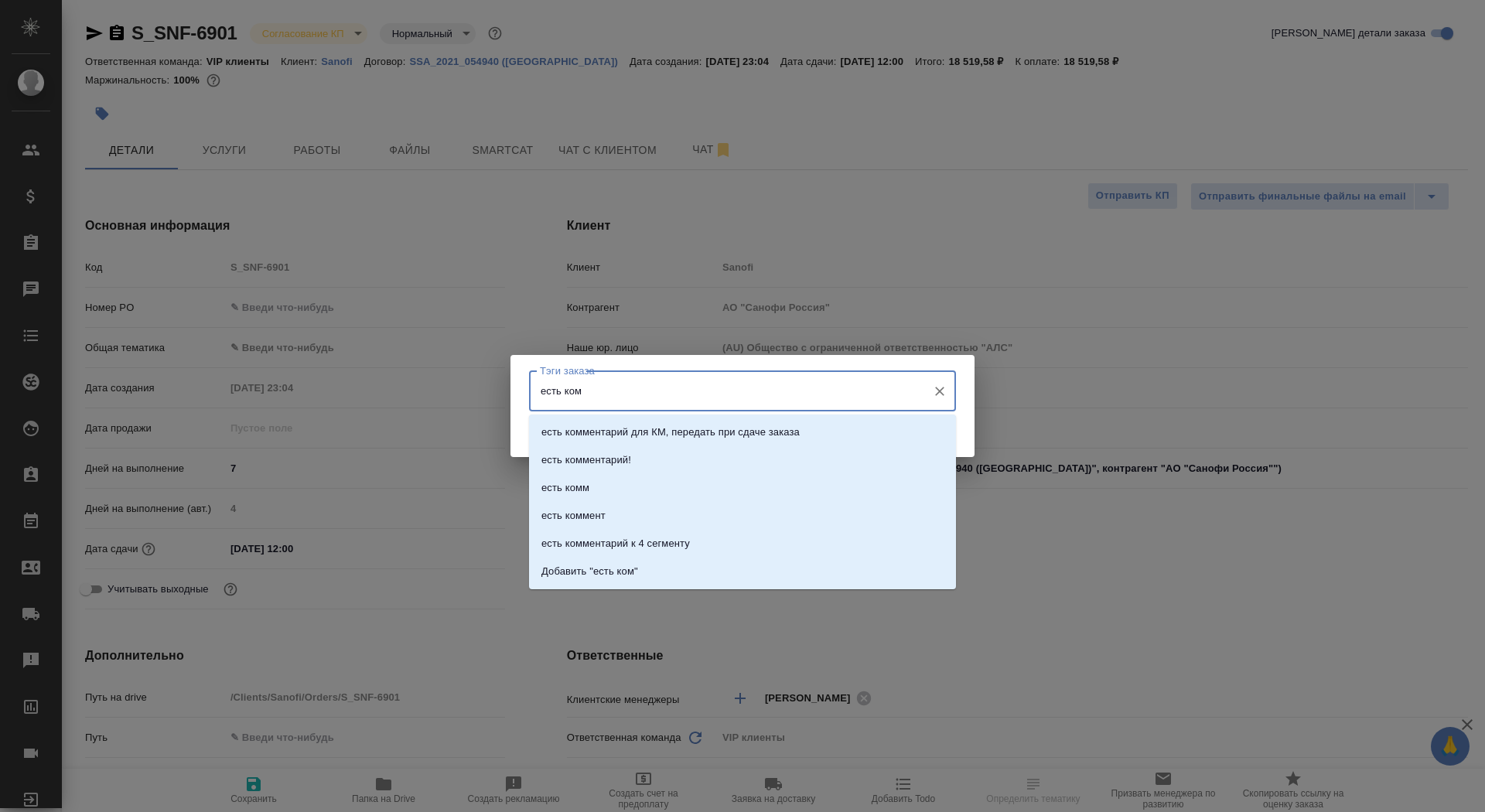
type input "есть комм"
click at [717, 489] on li "есть комм" at bounding box center [742, 487] width 427 height 27
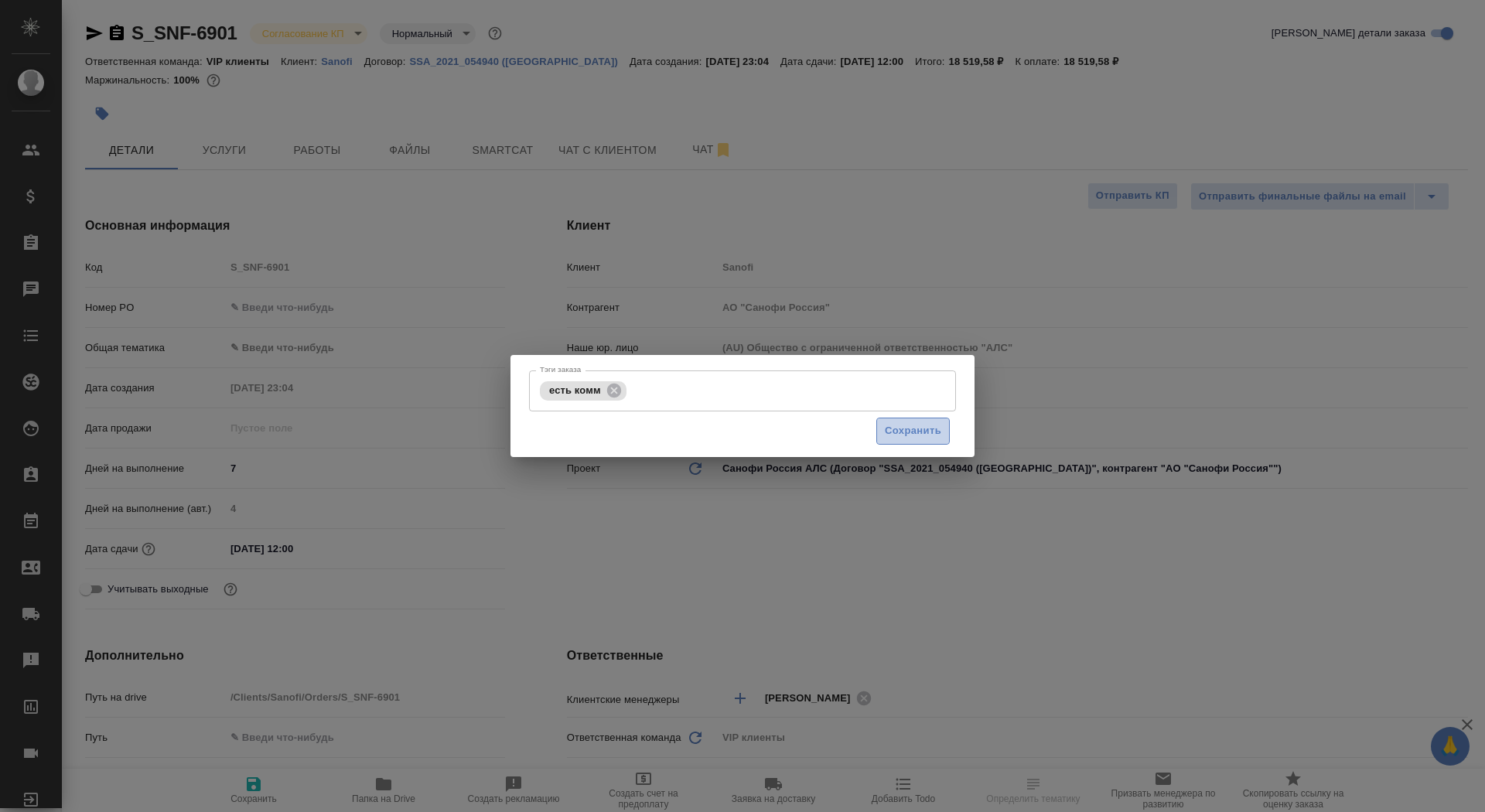
click at [905, 434] on span "Сохранить" at bounding box center [913, 431] width 57 height 18
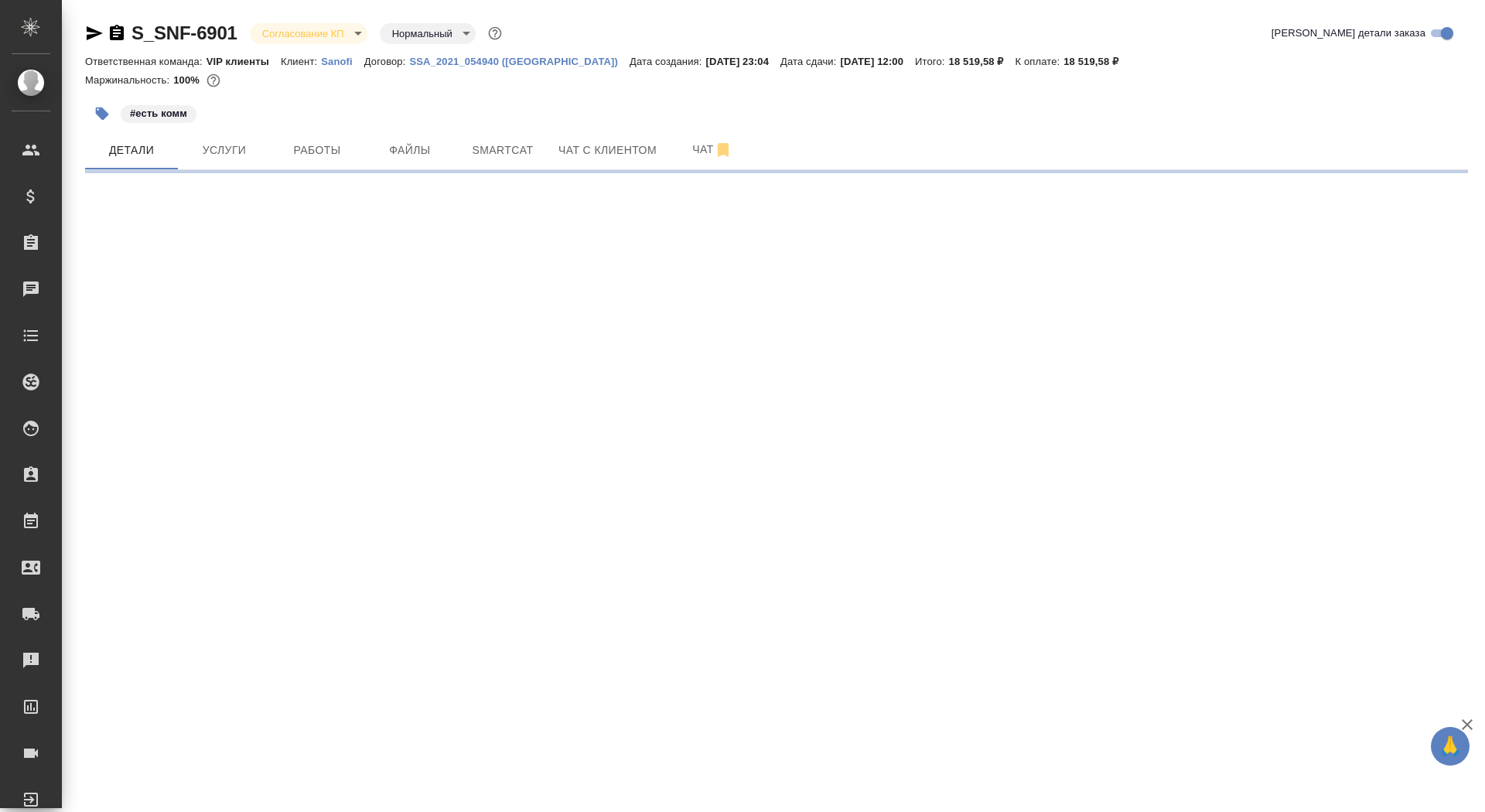
select select "RU"
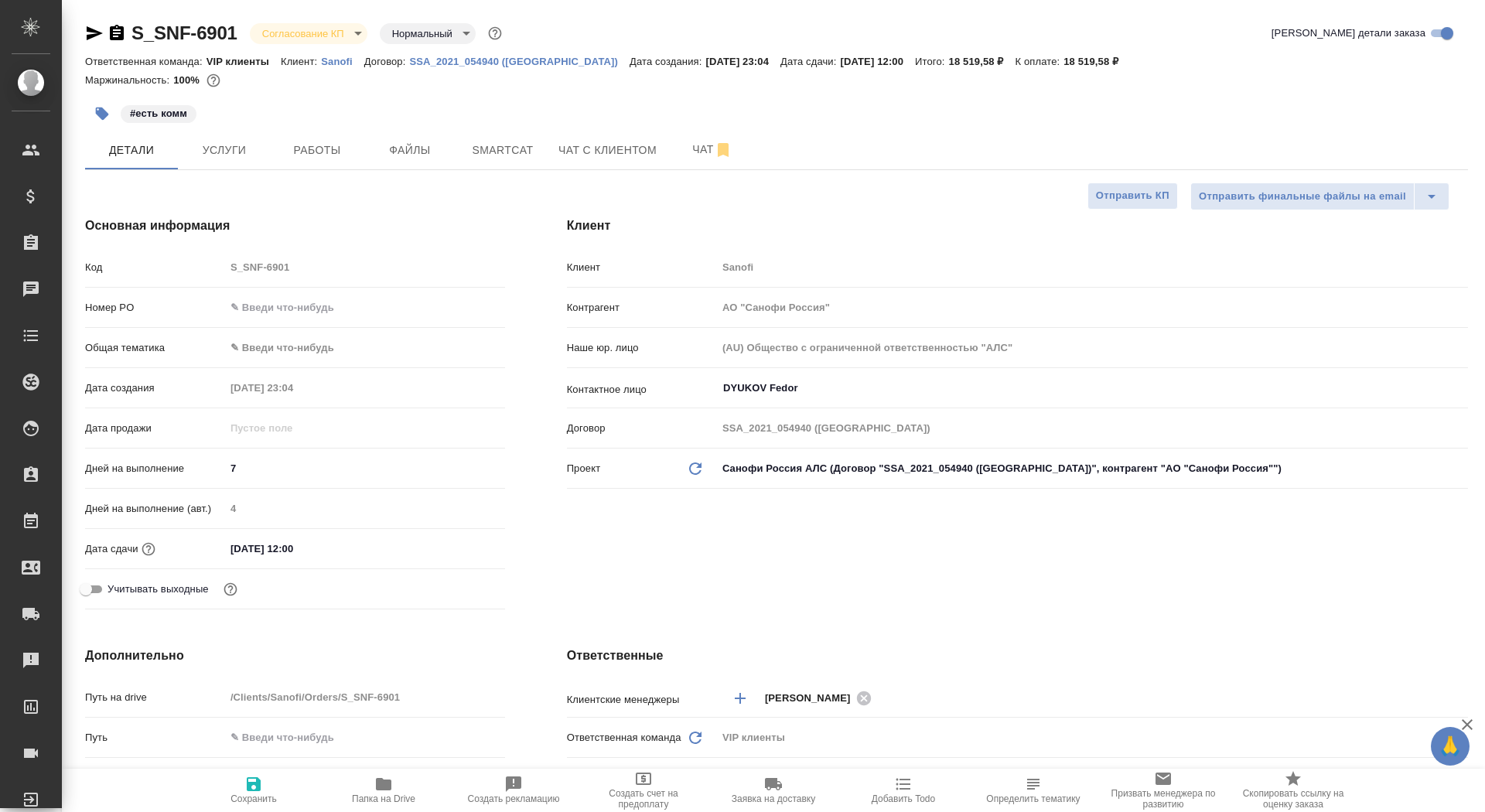
type textarea "x"
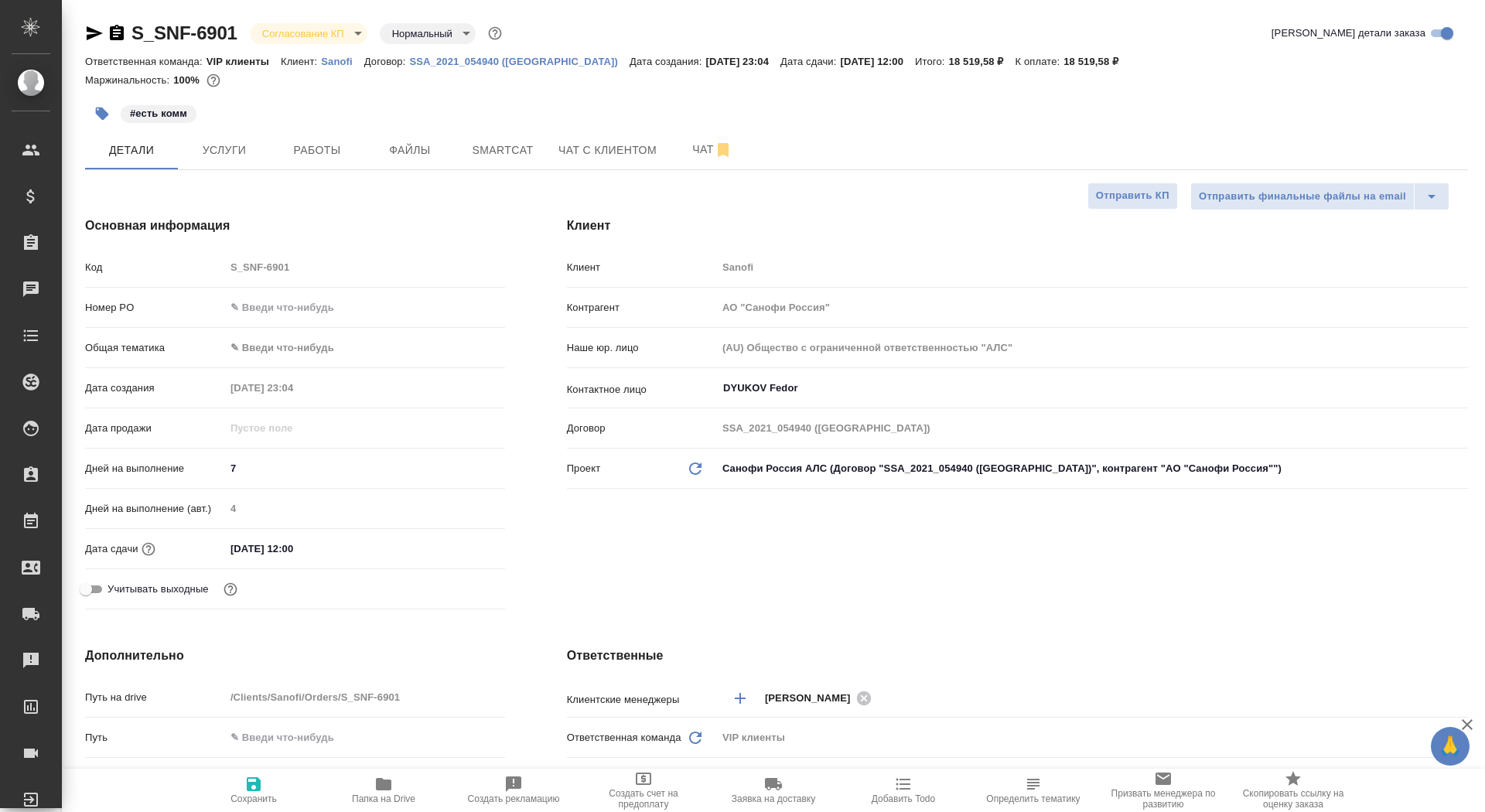
type textarea "x"
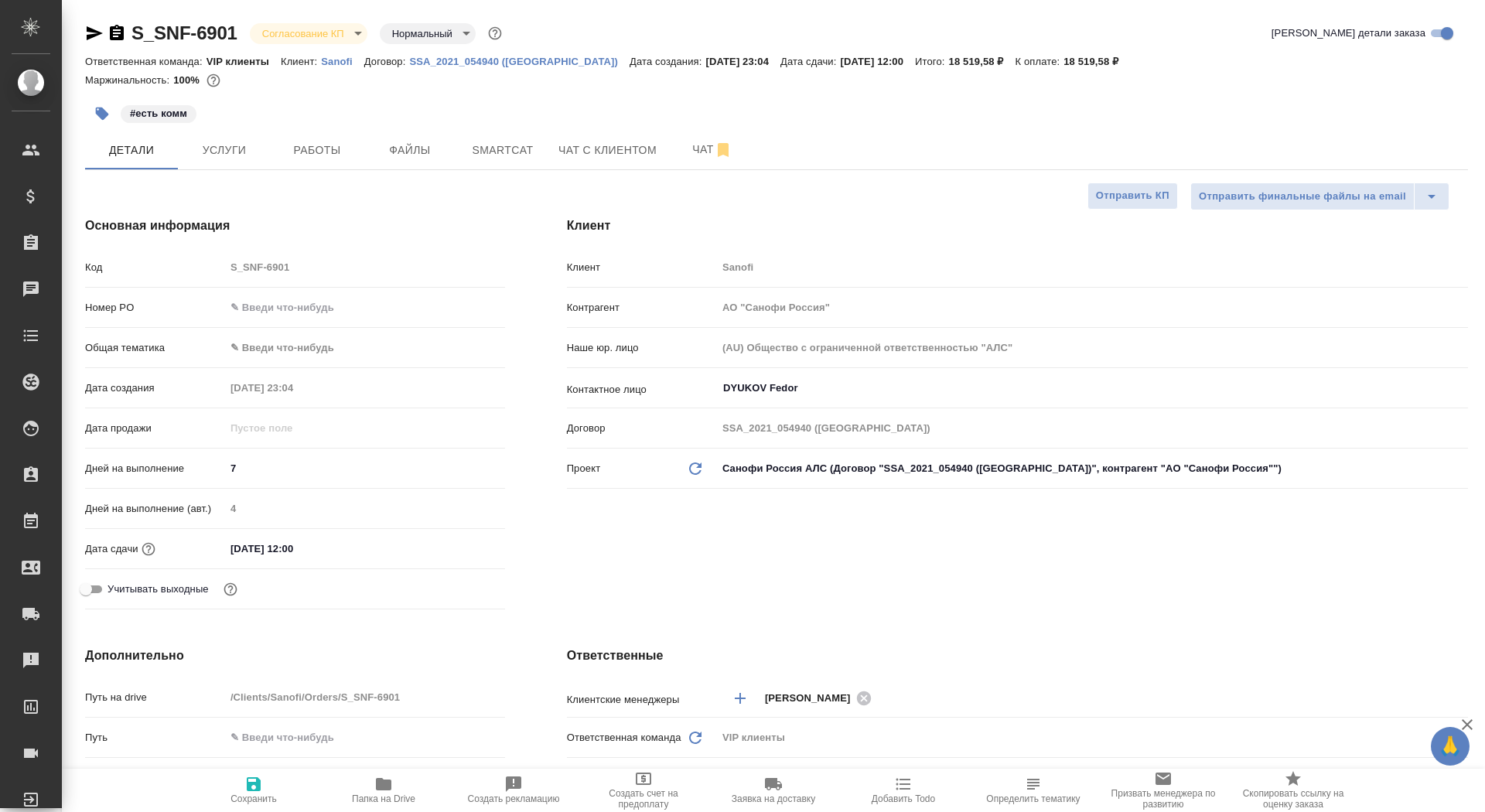
type textarea "x"
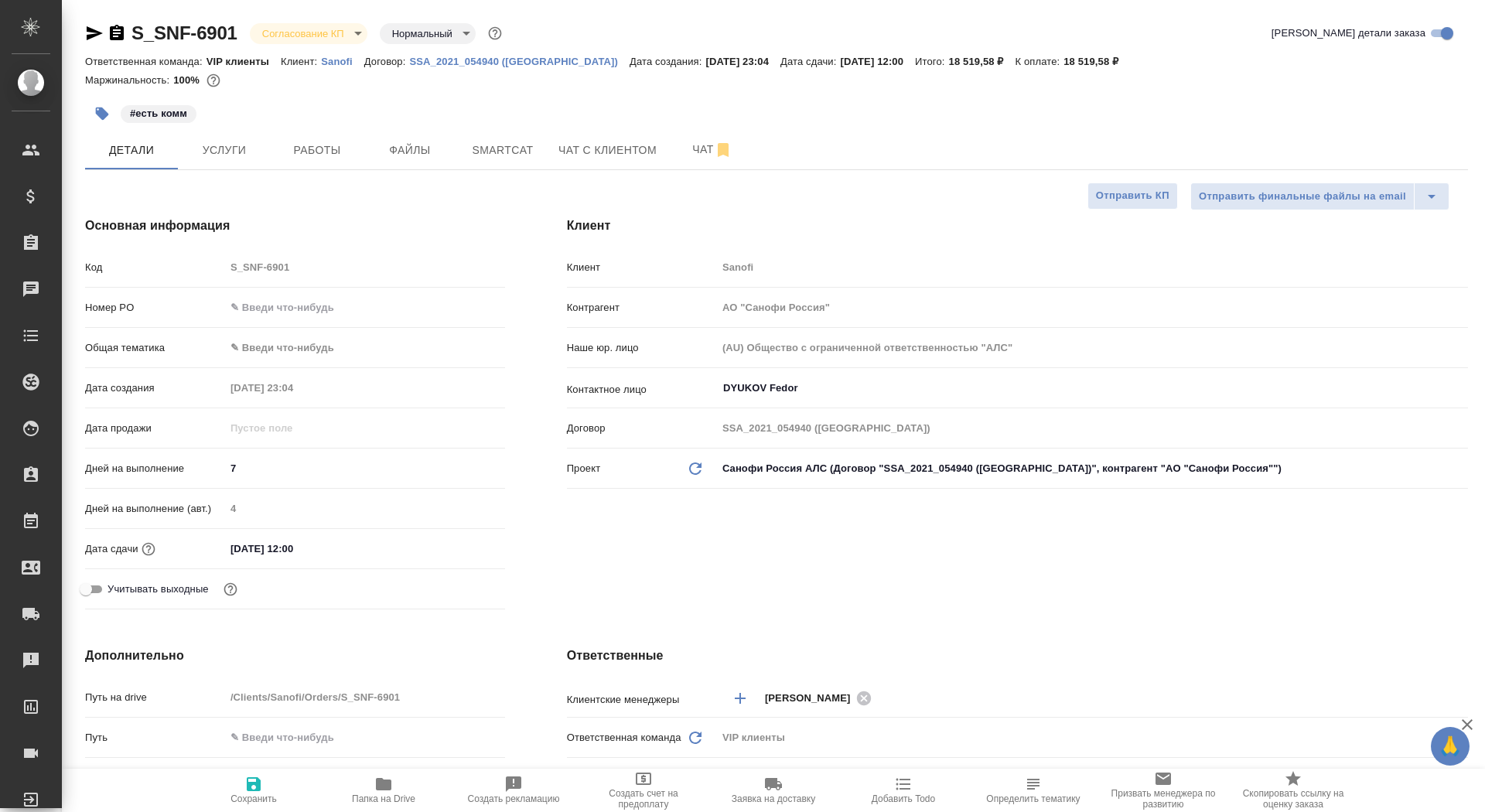
type textarea "x"
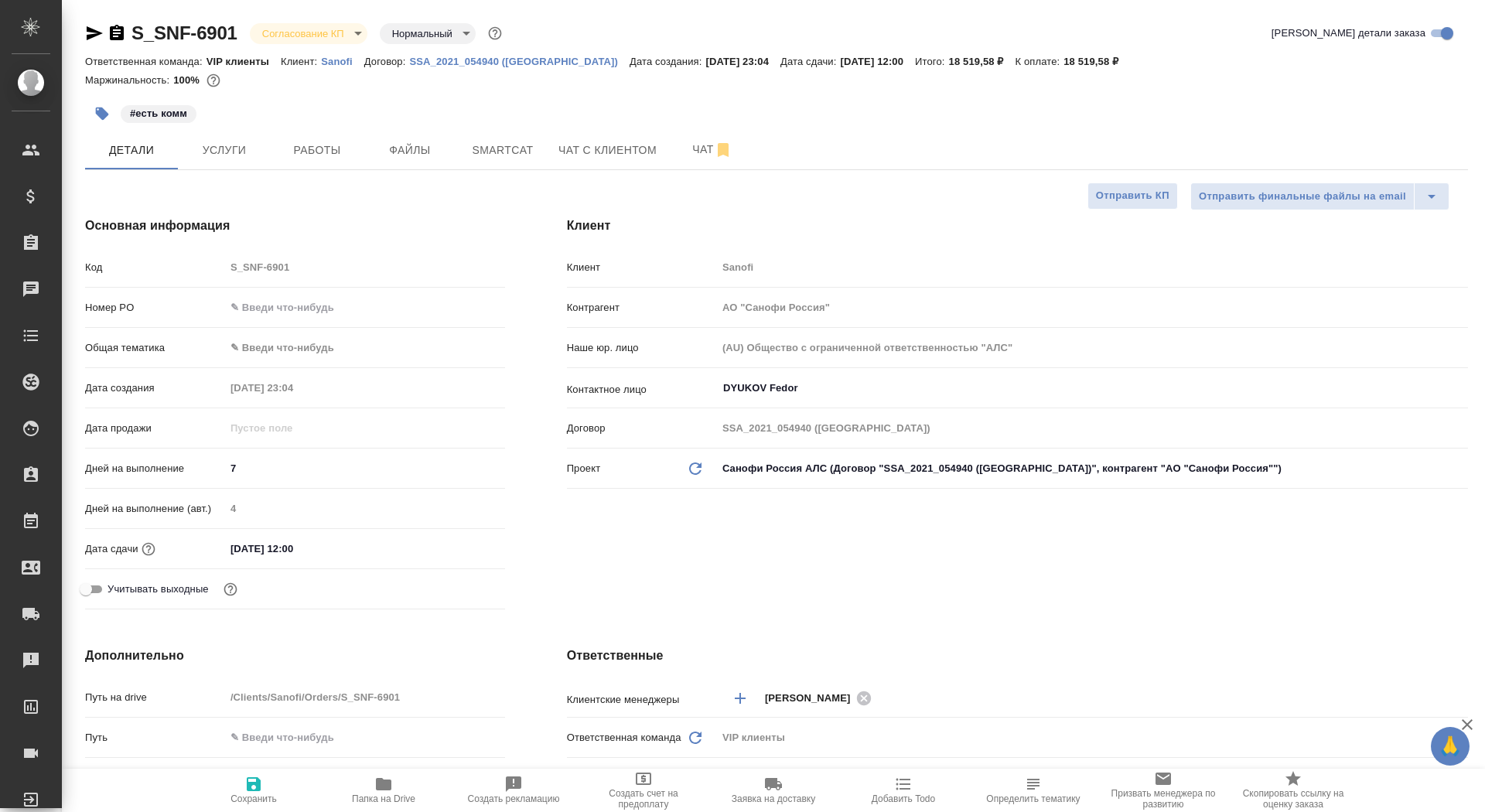
type textarea "x"
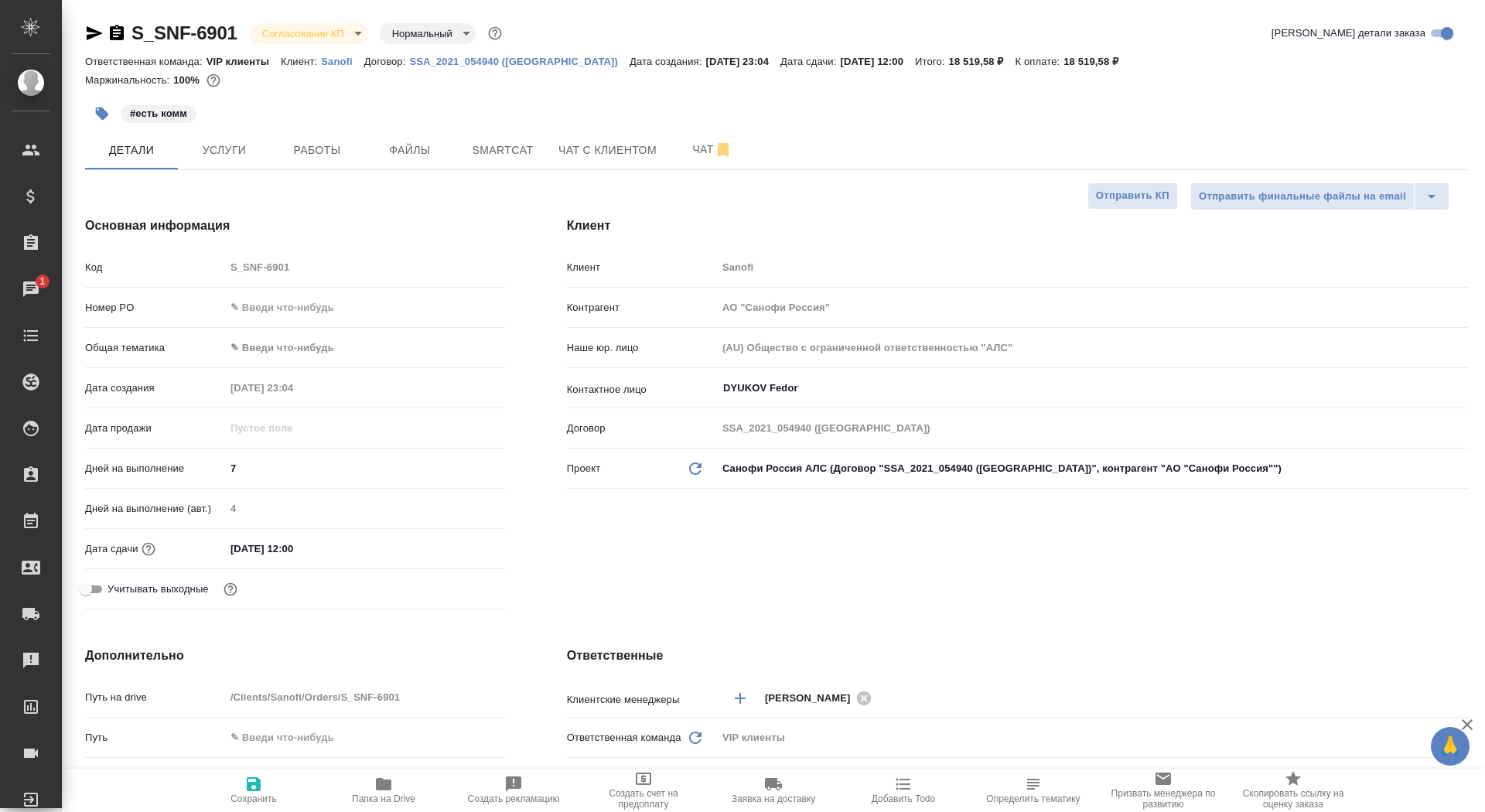
type textarea "x"
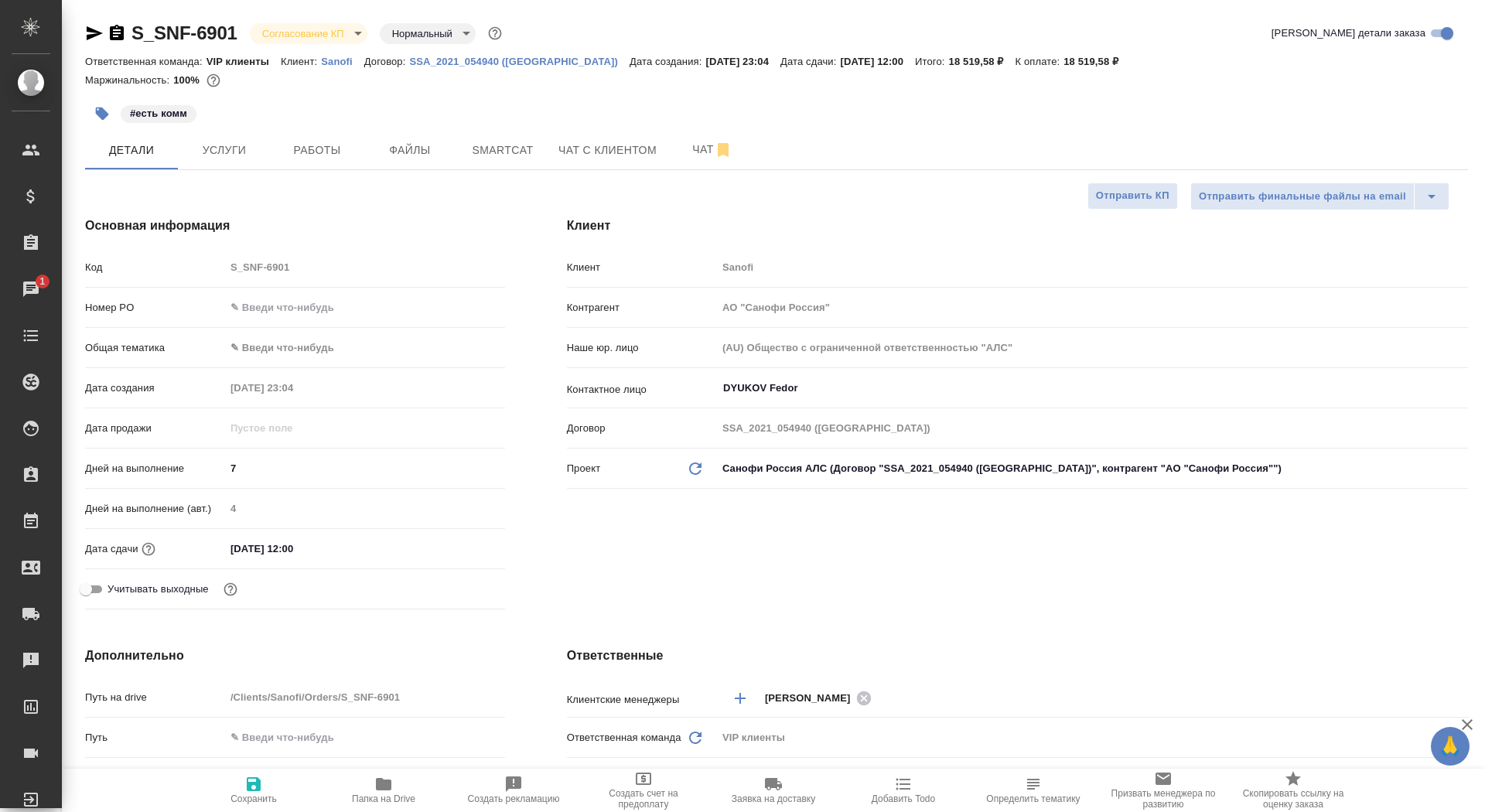
type textarea "x"
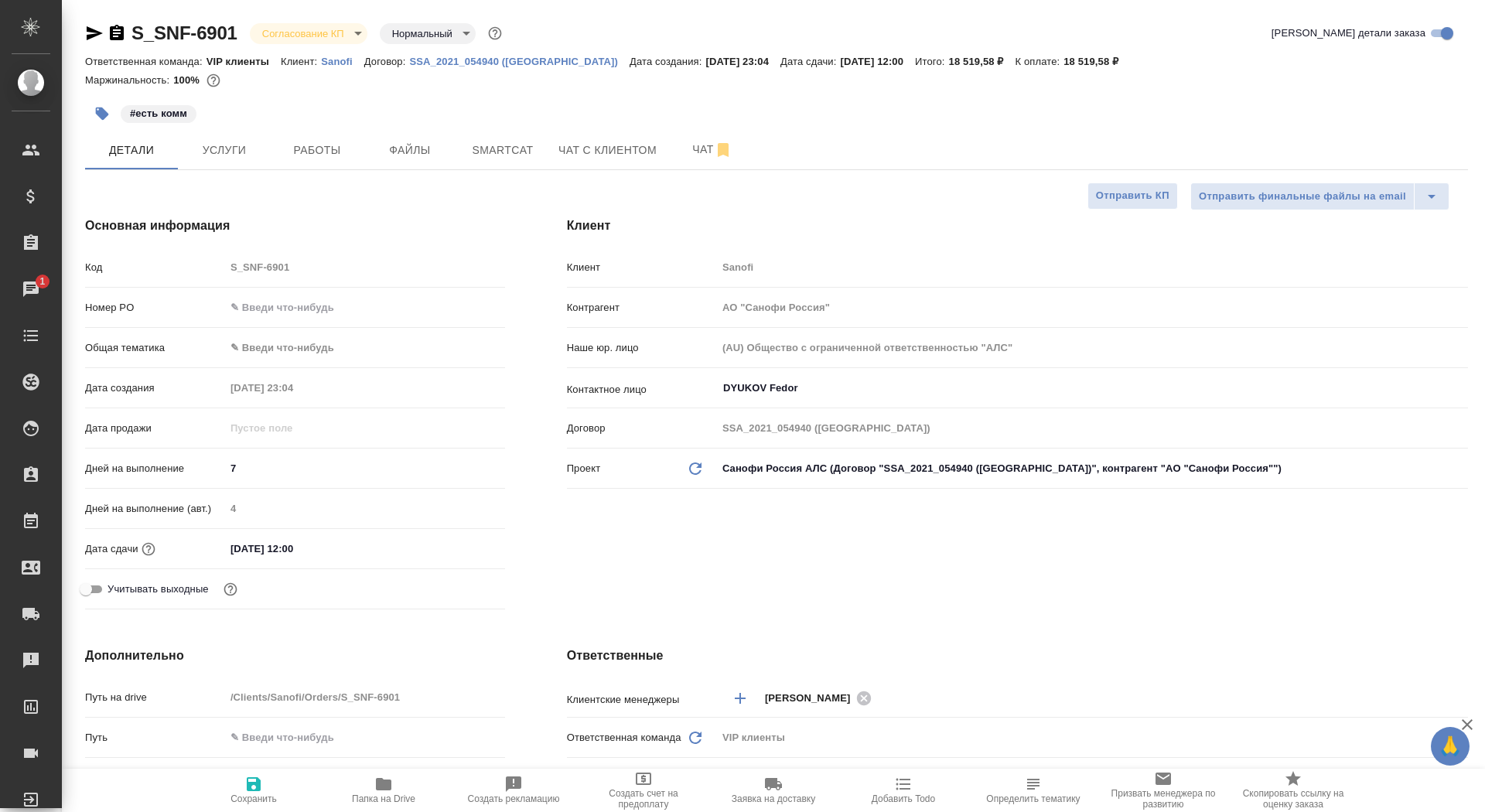
type textarea "x"
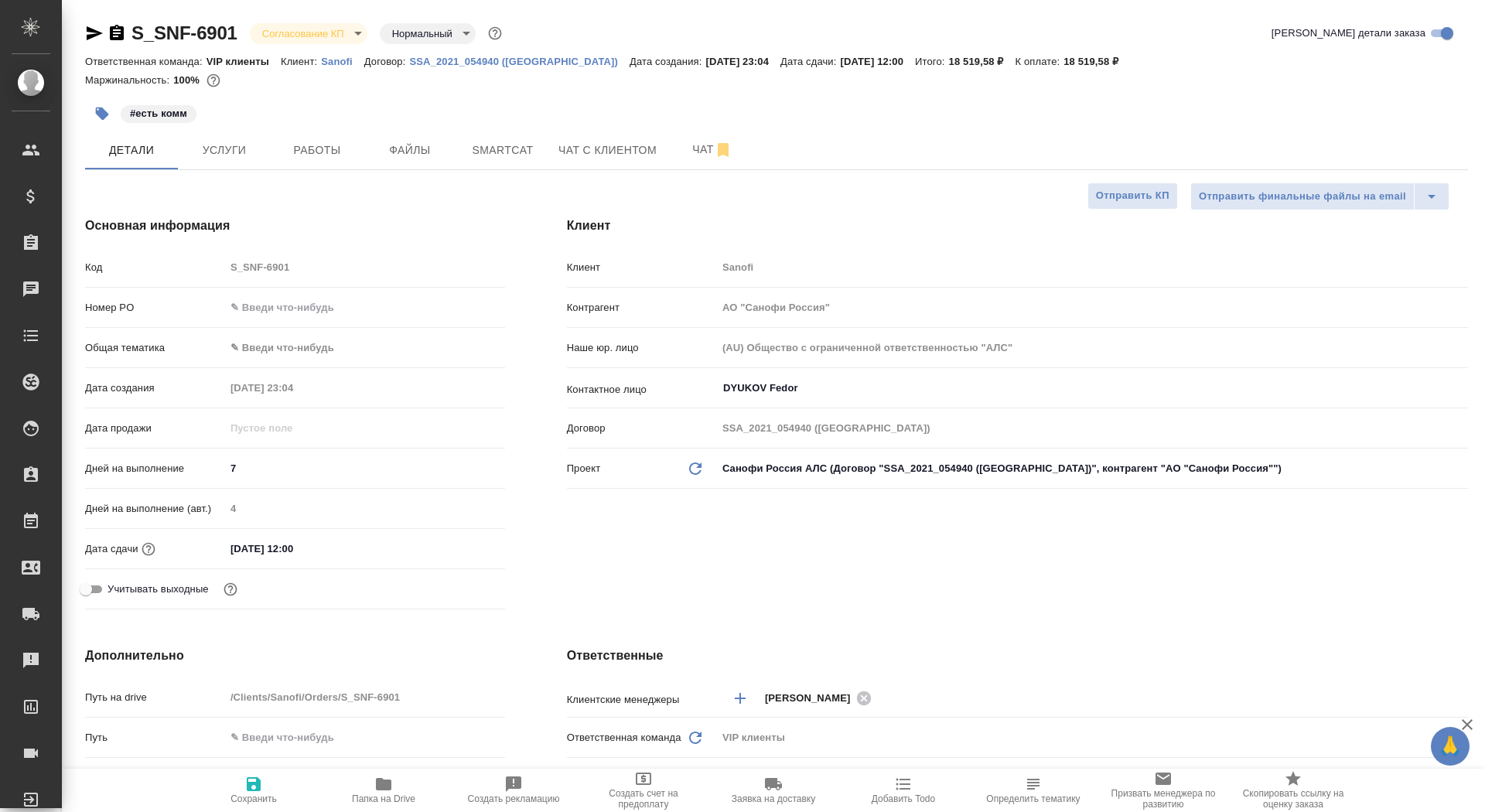
type textarea "x"
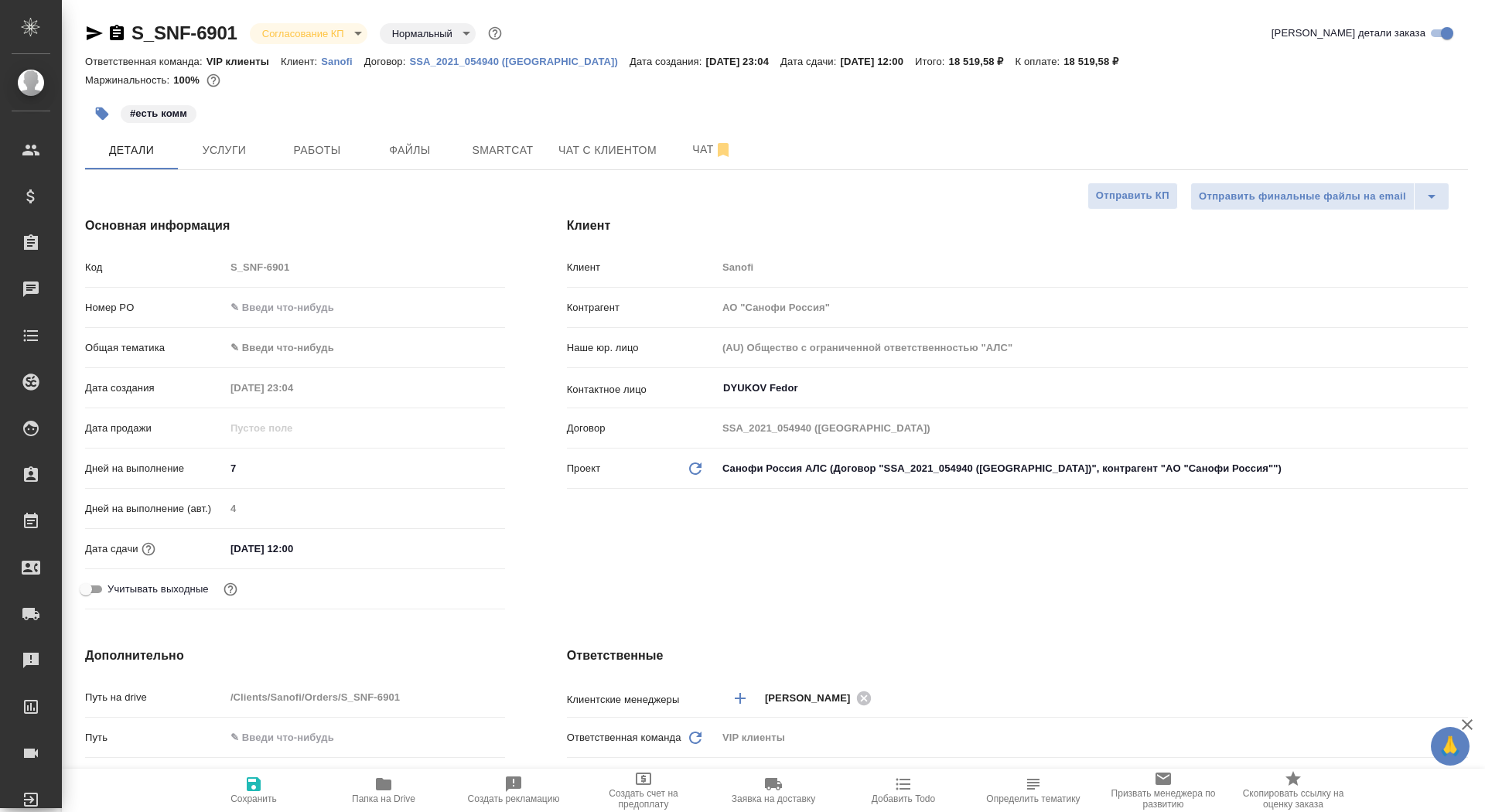
type textarea "x"
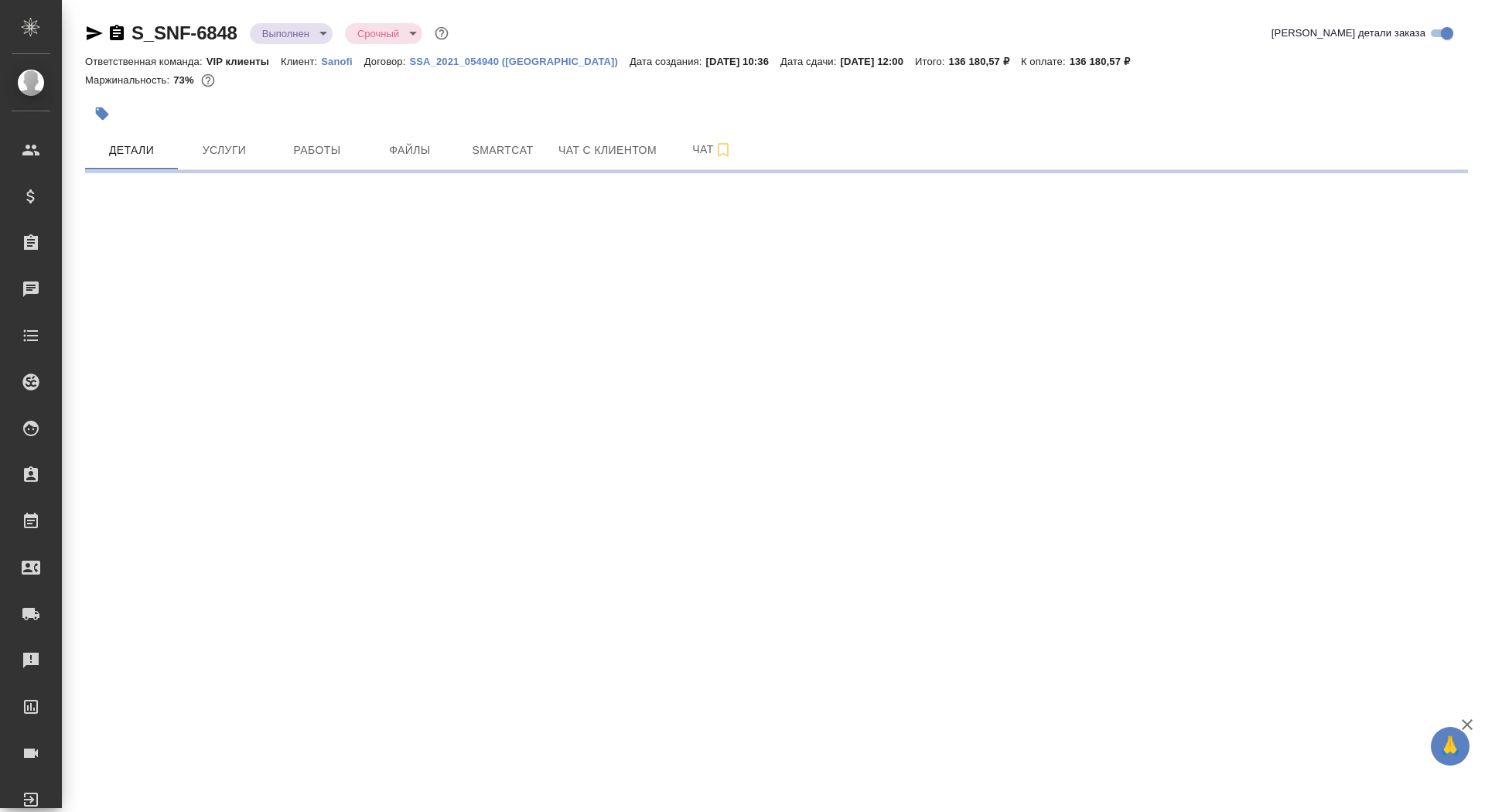
select select "RU"
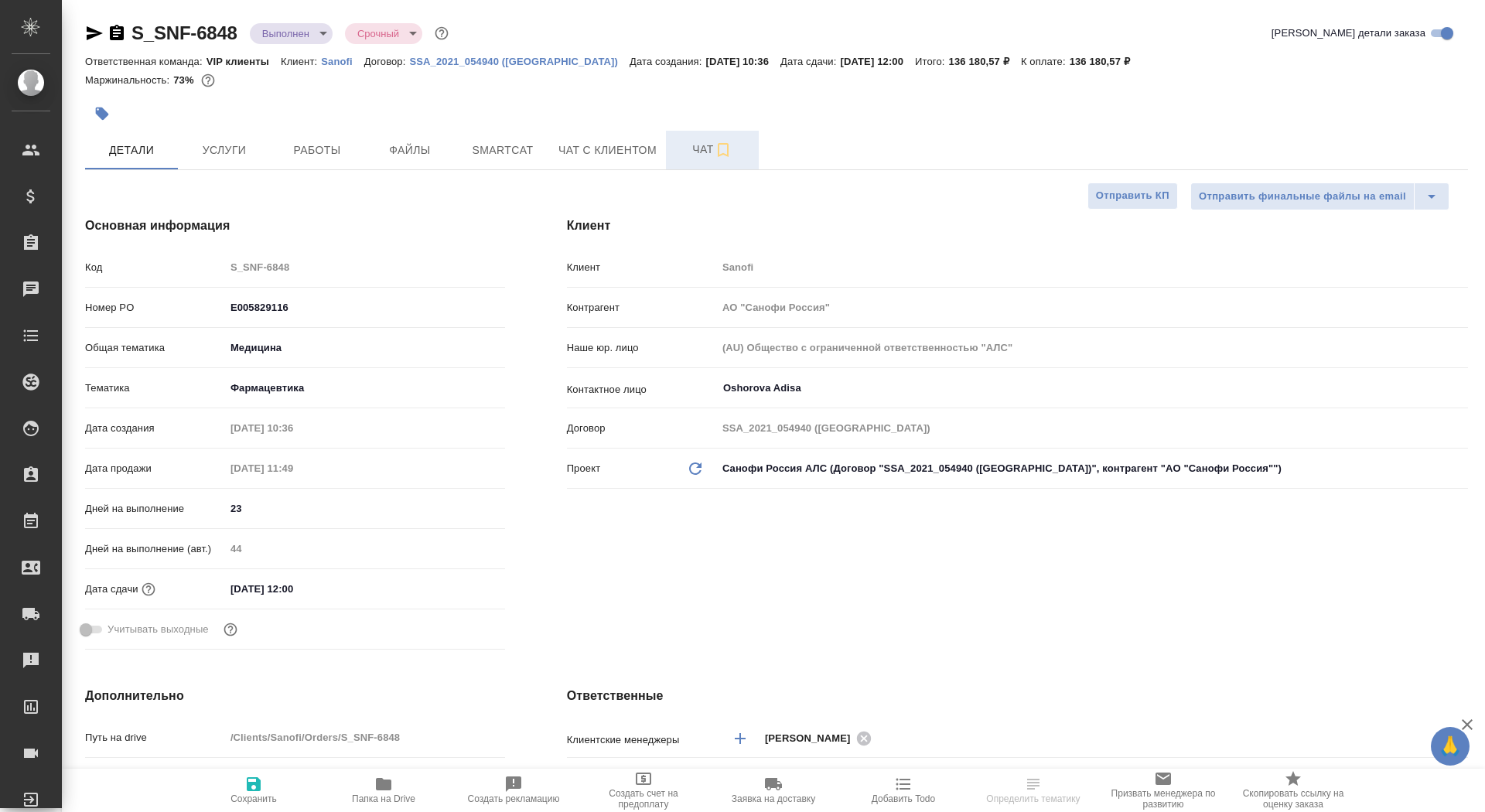
type textarea "x"
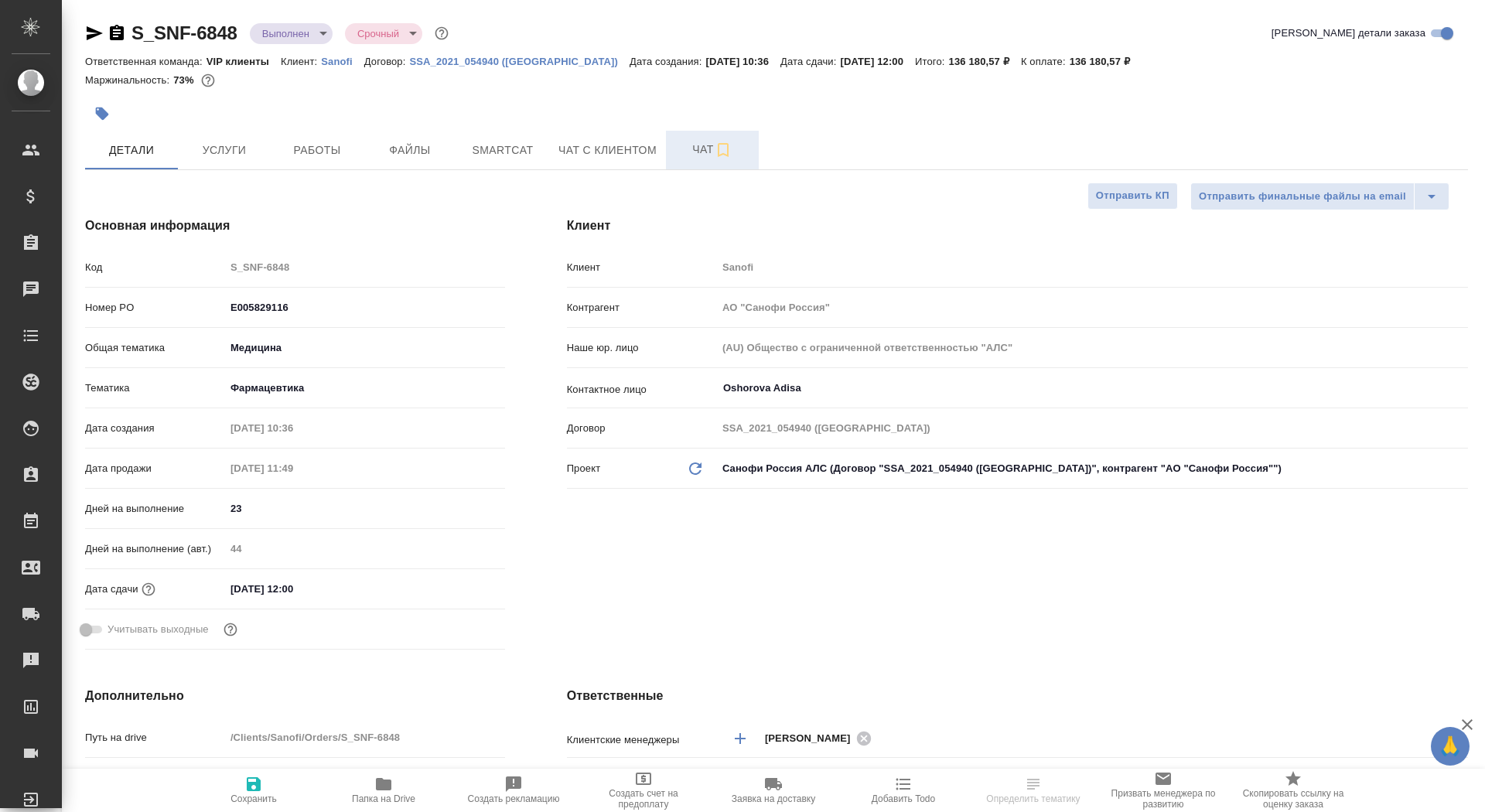
type textarea "x"
click at [680, 146] on span "Чат" at bounding box center [713, 150] width 74 height 19
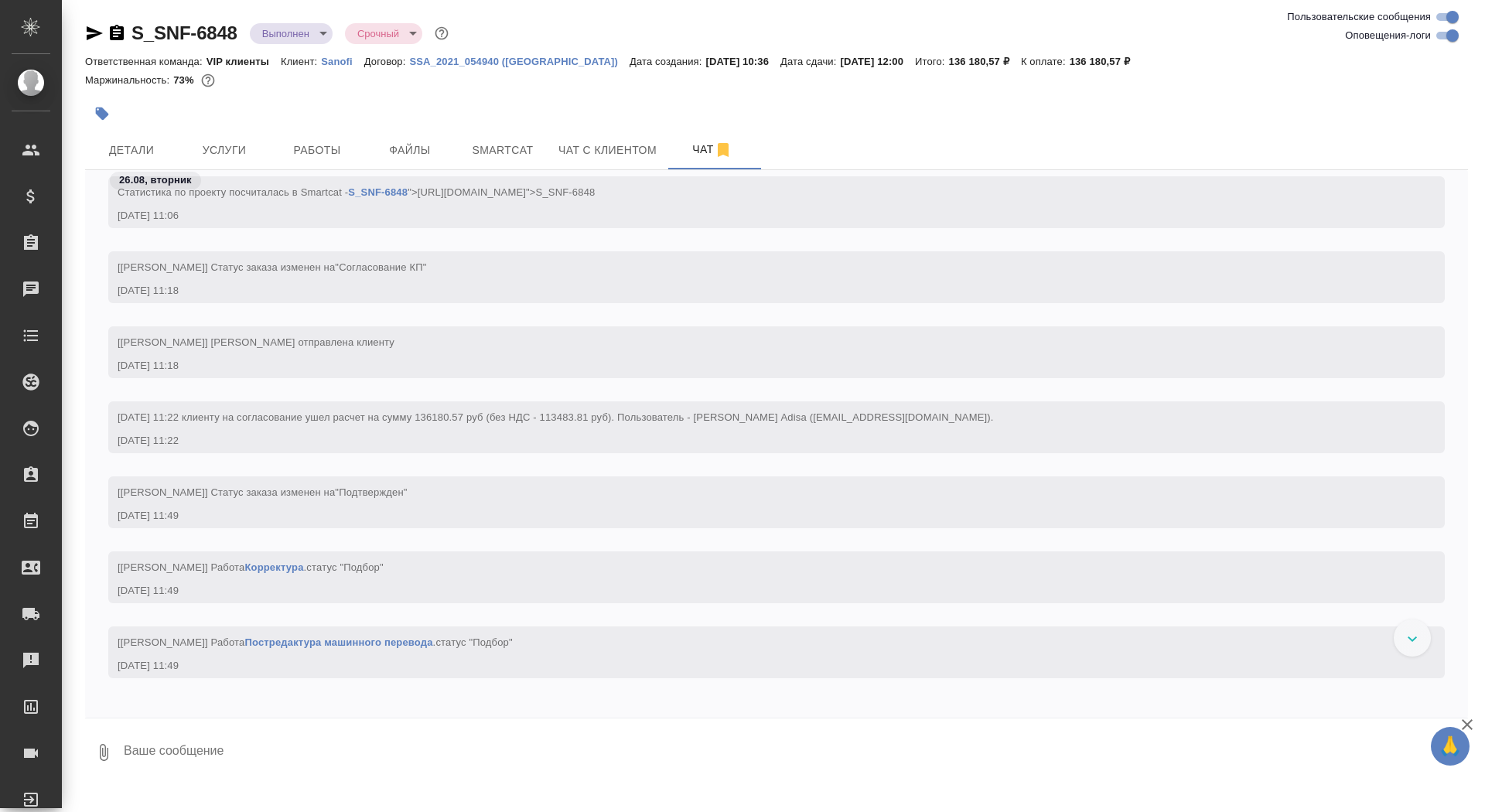
scroll to position [1400, 0]
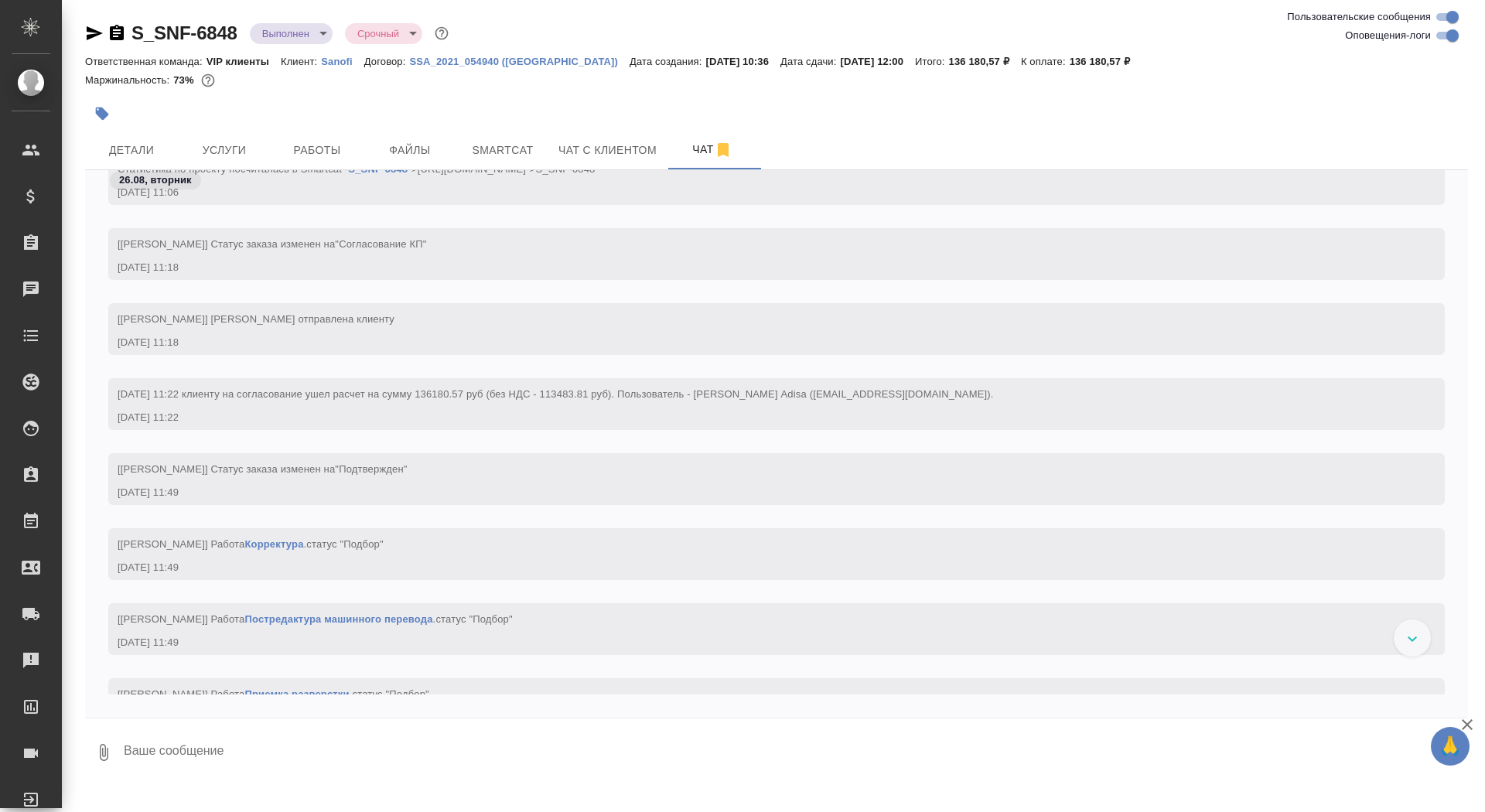
click at [111, 34] on icon "button" at bounding box center [117, 32] width 14 height 15
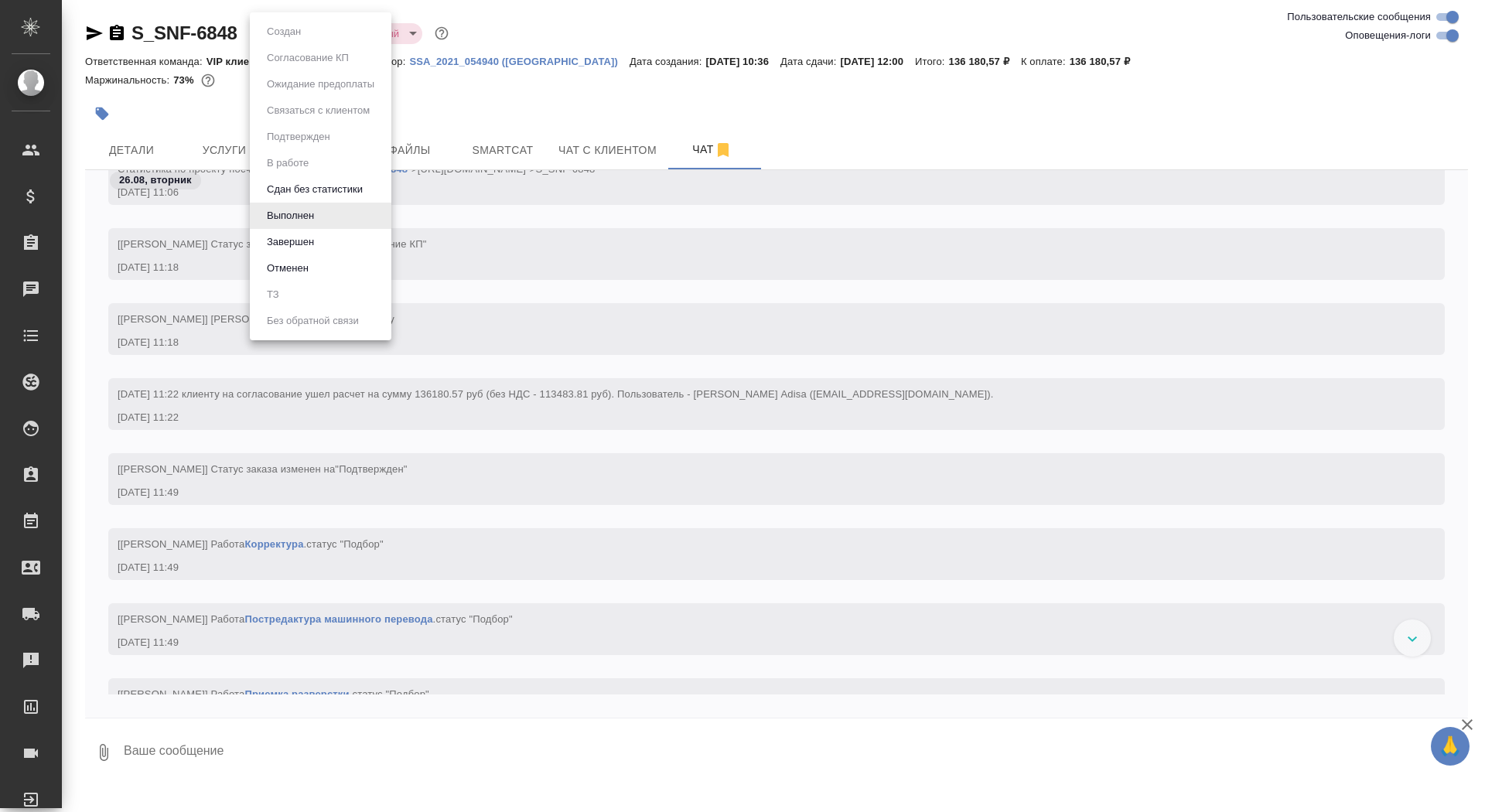
click at [313, 40] on body "🙏 .cls-1 fill:#fff; AWATERA Saydasheva Dilyara Клиенты Спецификации Заказы 0 Ча…" at bounding box center [742, 406] width 1485 height 812
click at [319, 239] on button "Завершен" at bounding box center [290, 242] width 57 height 17
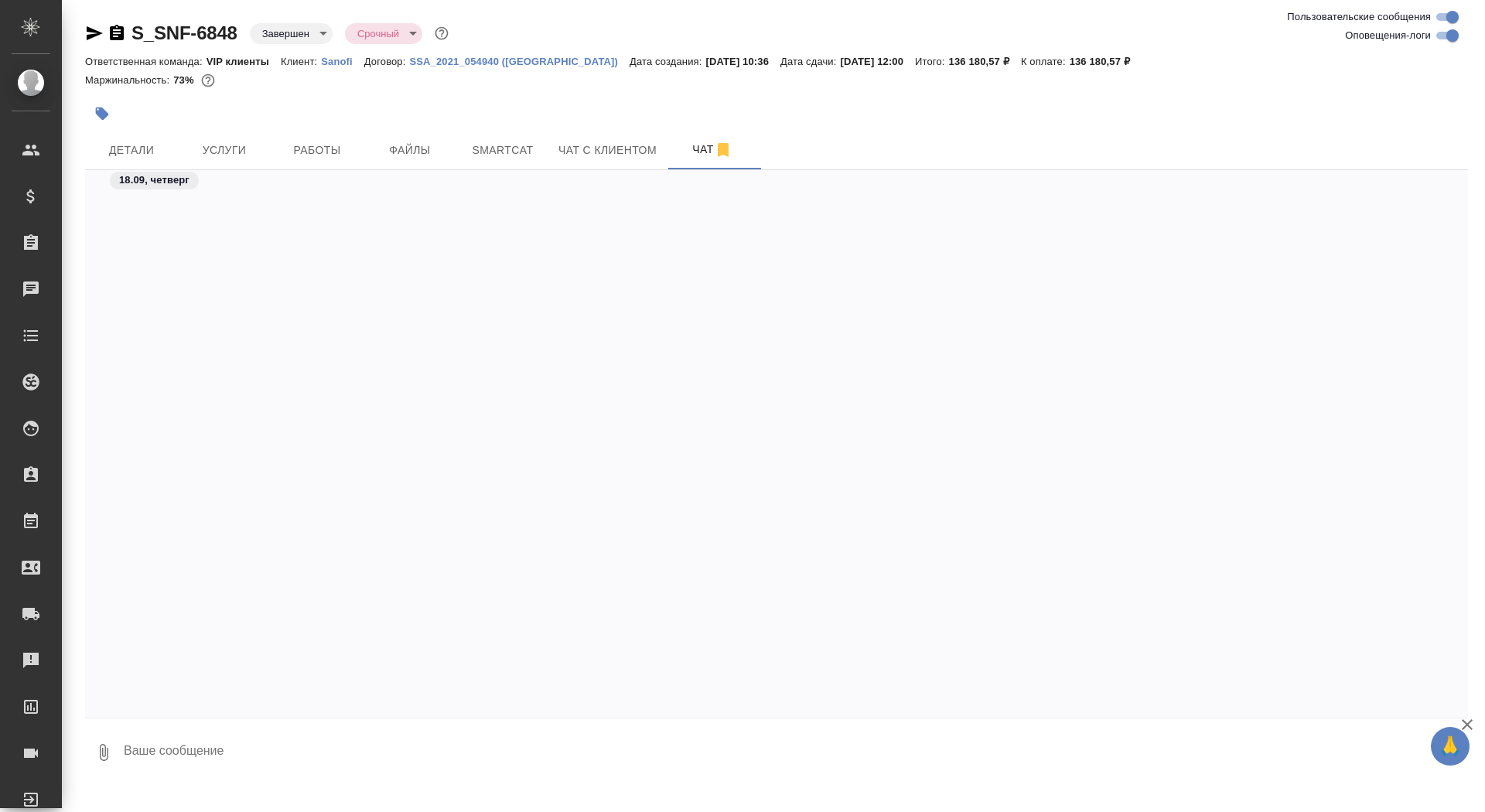
scroll to position [81575, 0]
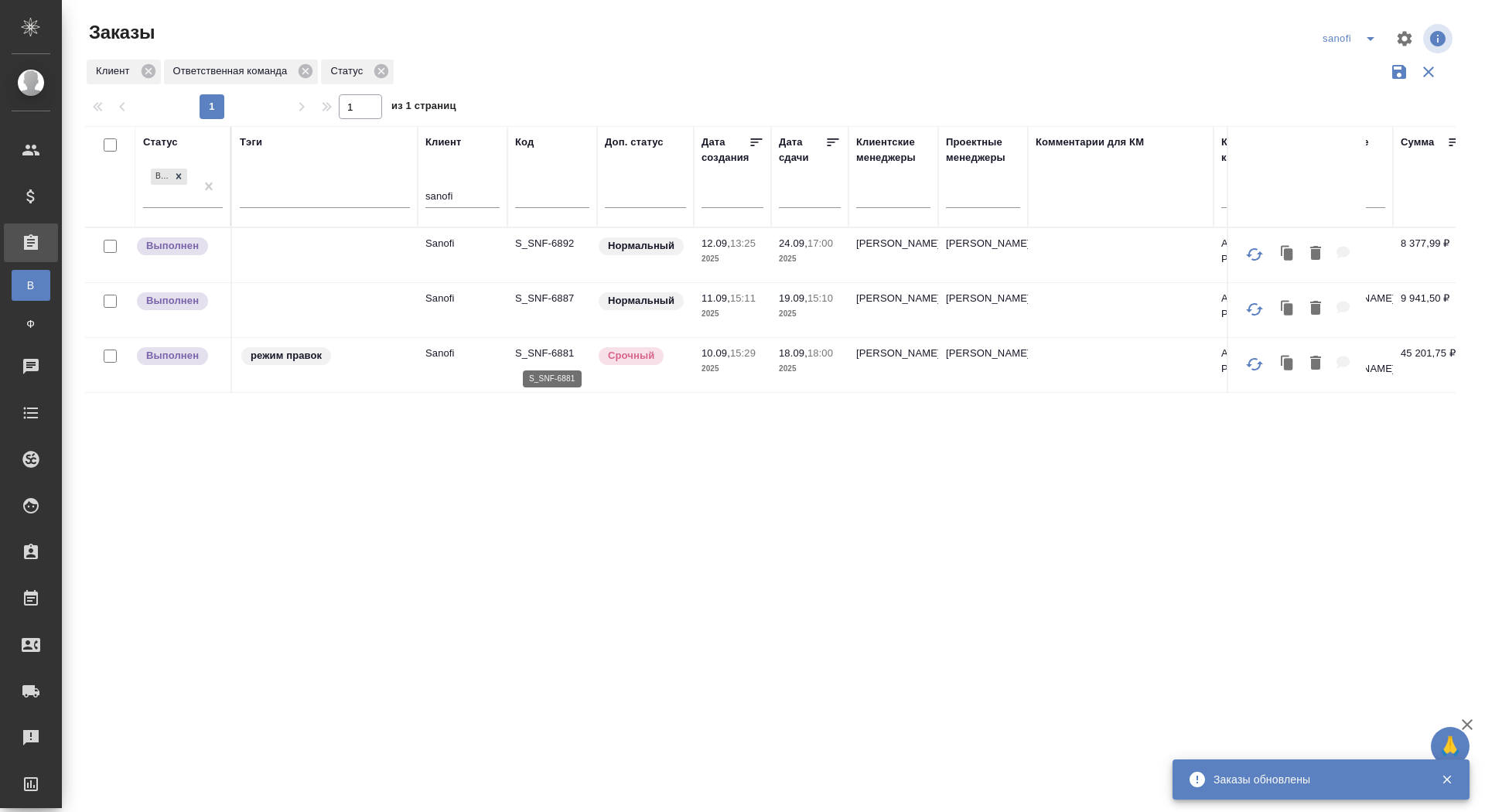
click at [559, 352] on p "S_SNF-6881" at bounding box center [553, 352] width 74 height 15
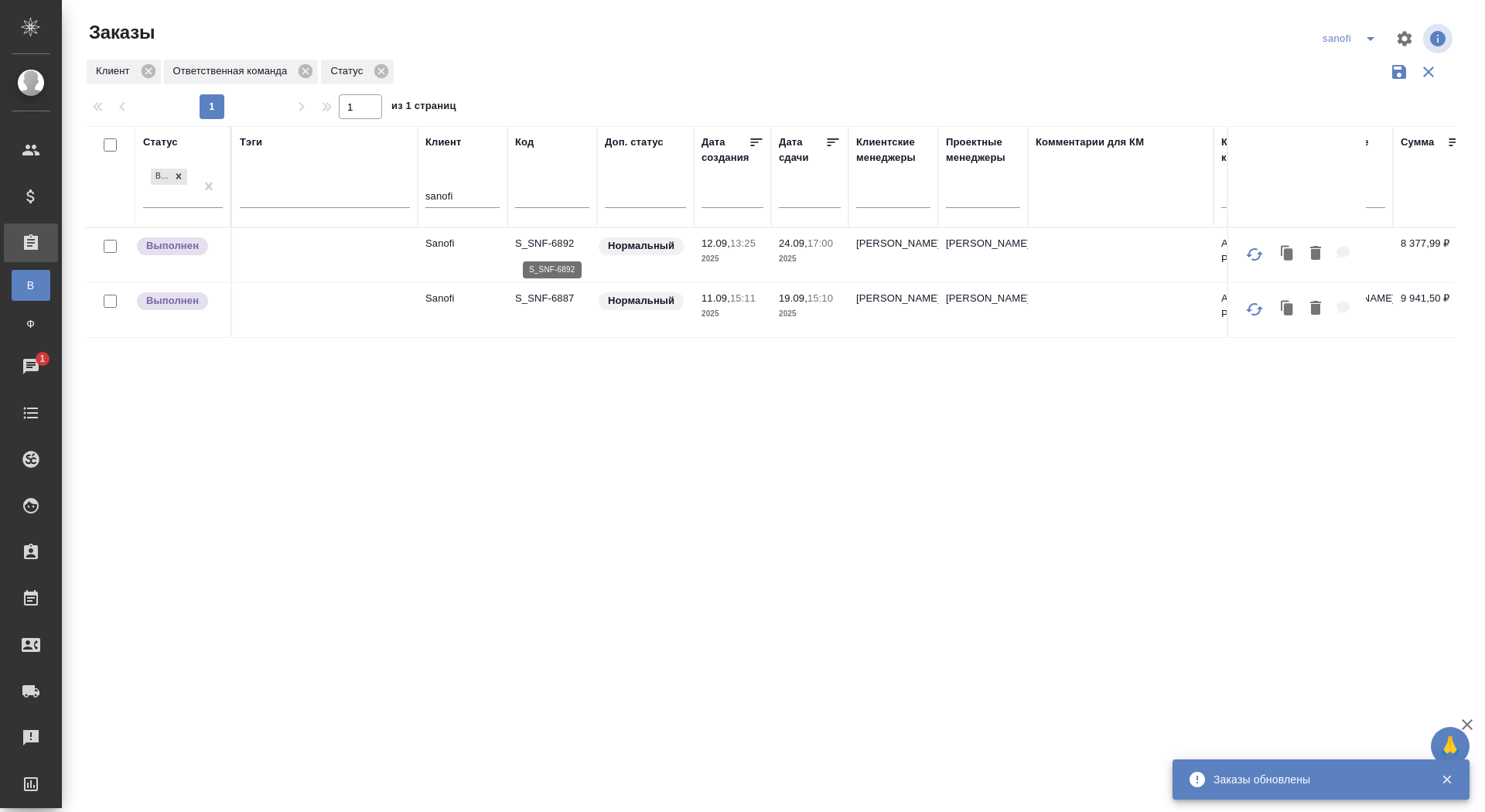
click at [545, 244] on p "S_SNF-6892" at bounding box center [553, 243] width 74 height 15
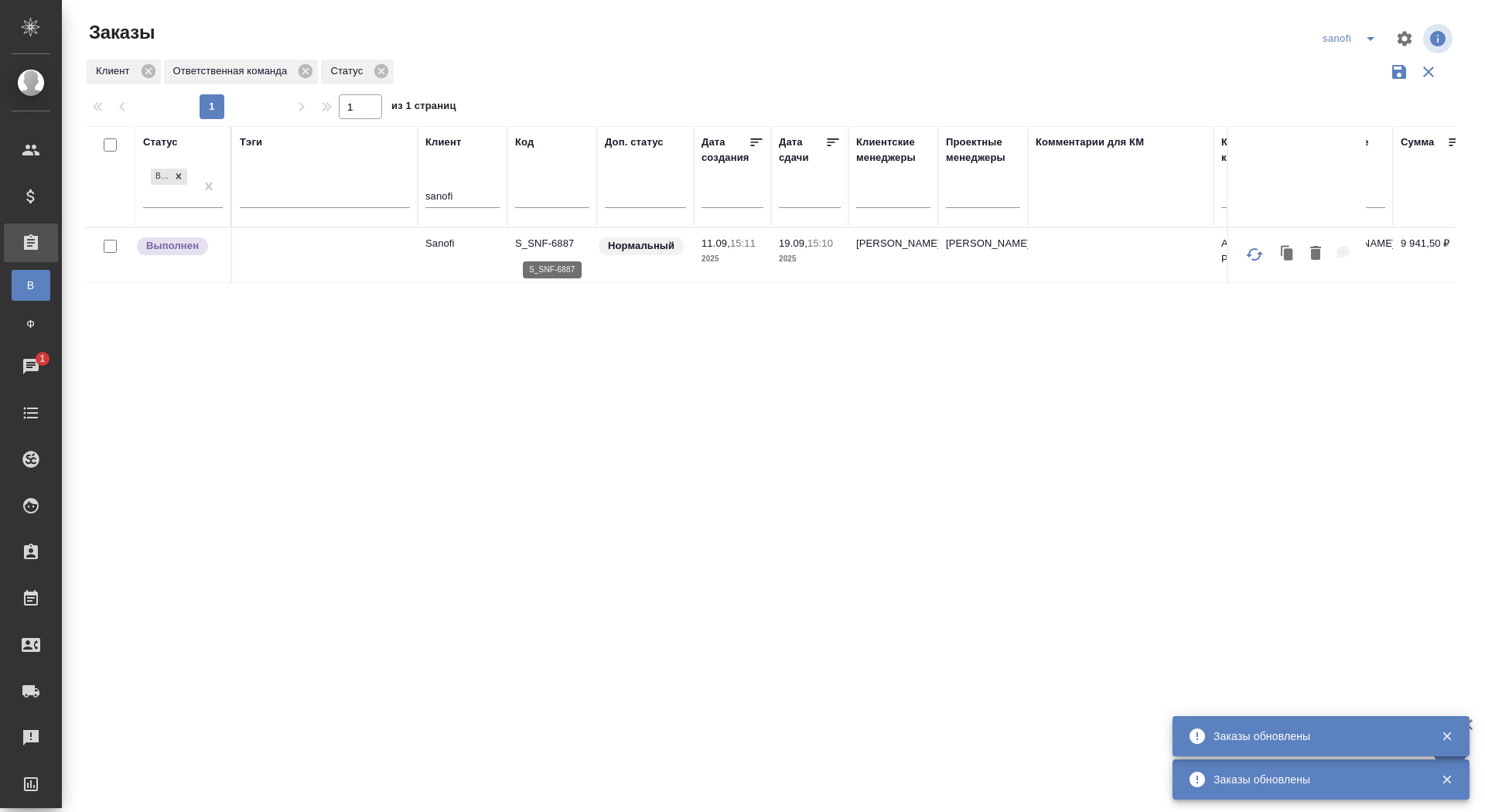
click at [553, 247] on p "S_SNF-6887" at bounding box center [553, 243] width 74 height 15
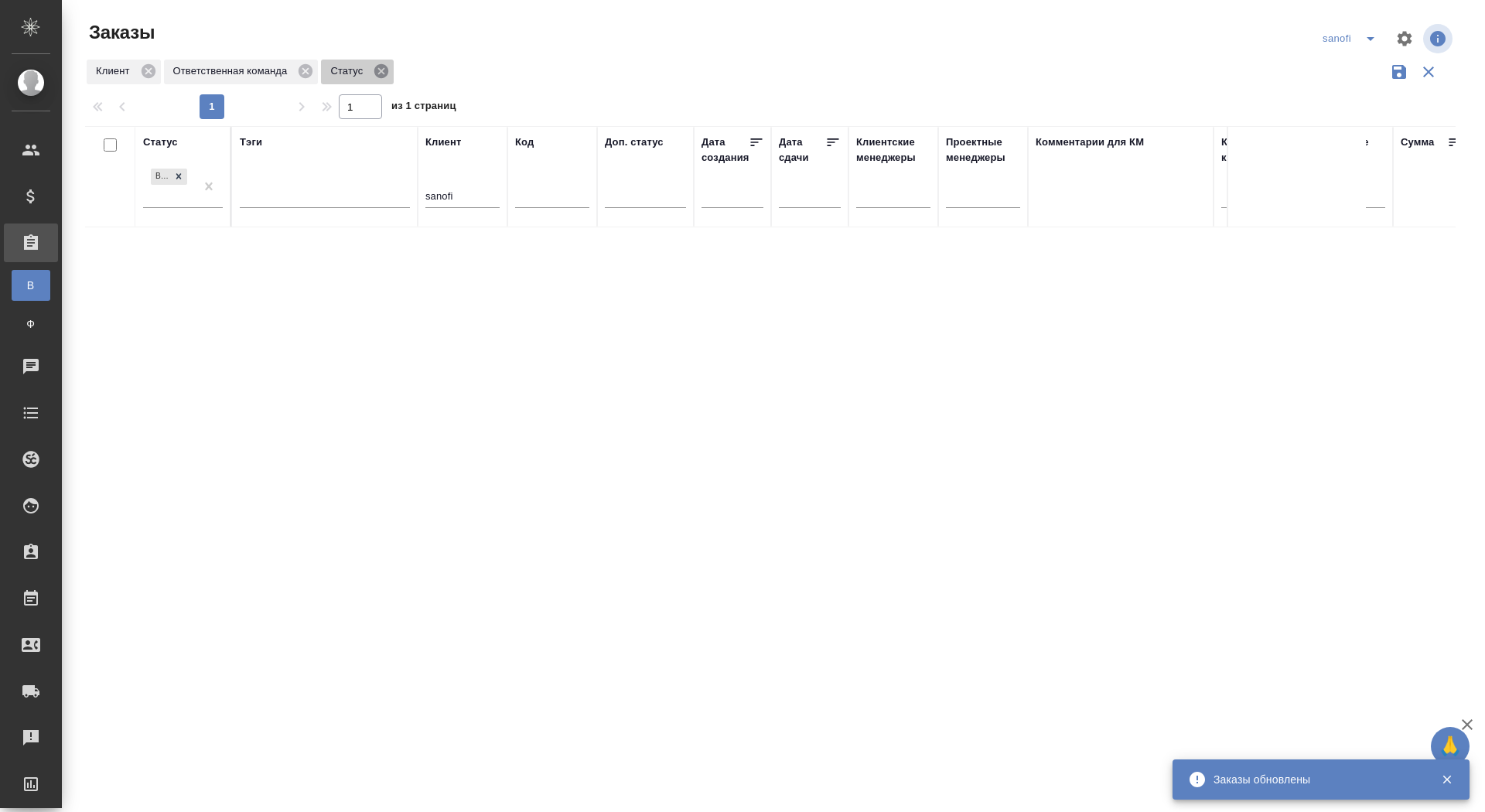
click at [388, 66] on icon at bounding box center [382, 71] width 14 height 14
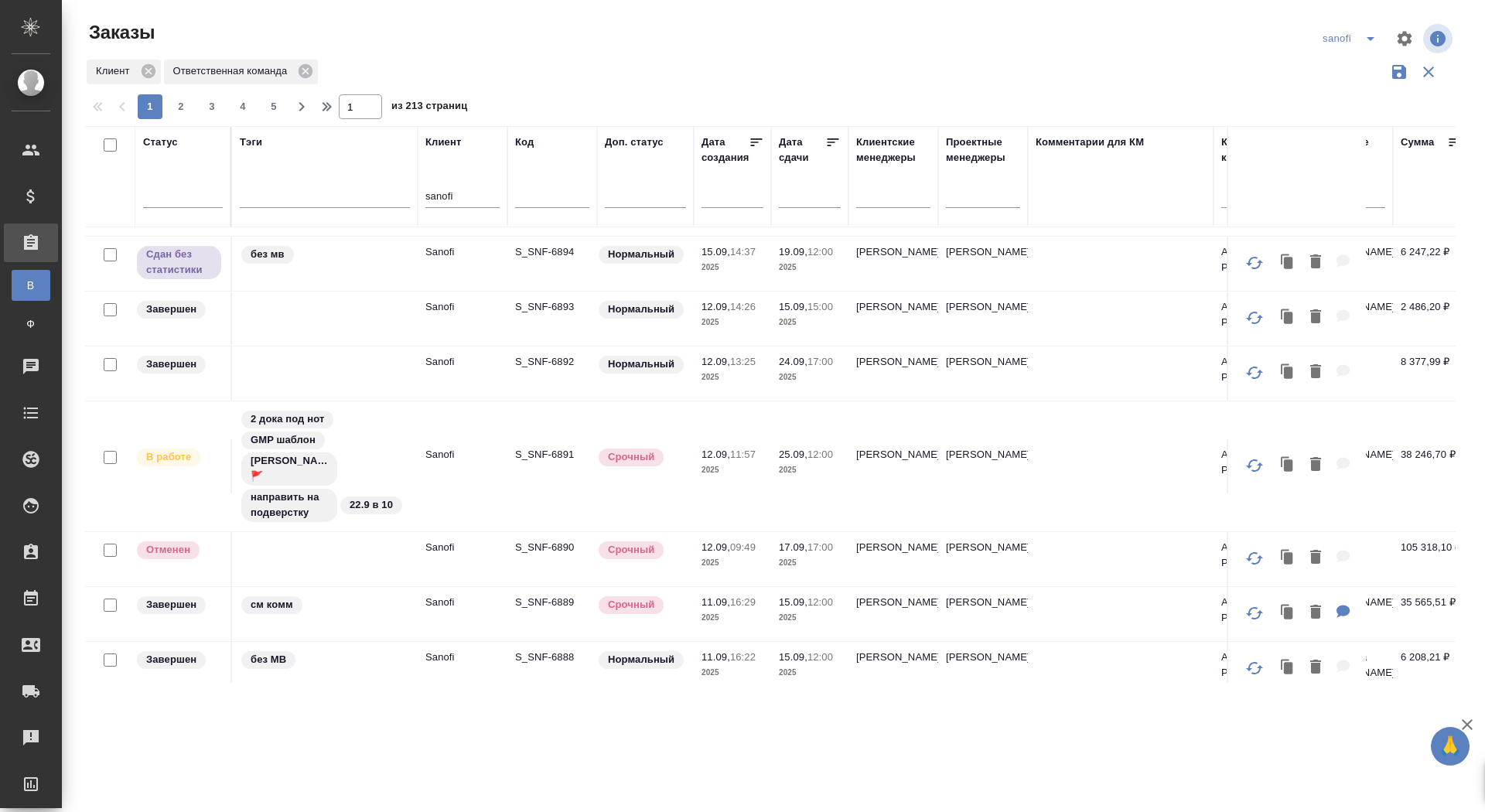
scroll to position [644, 4]
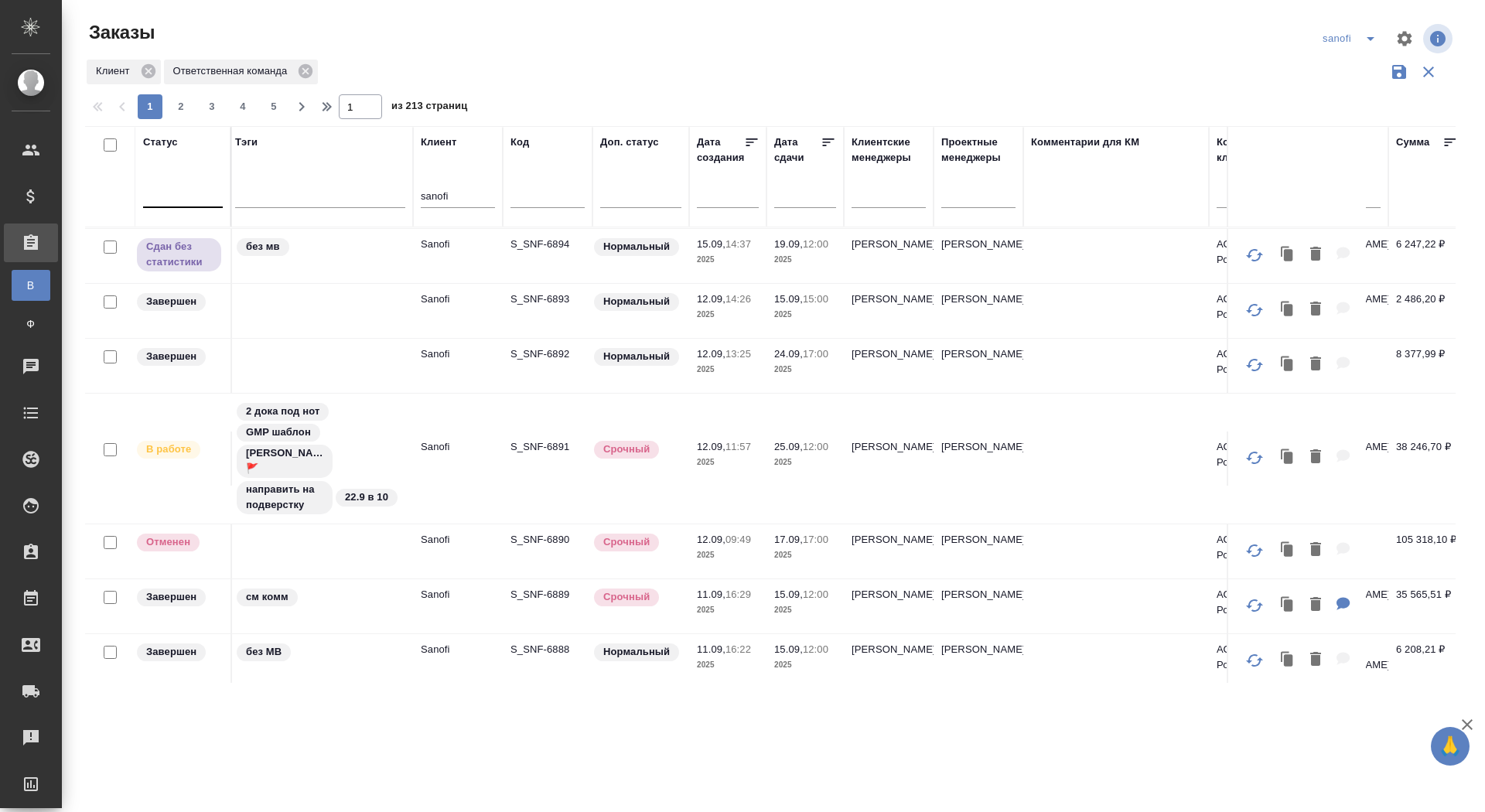
click at [174, 194] on div at bounding box center [183, 191] width 80 height 22
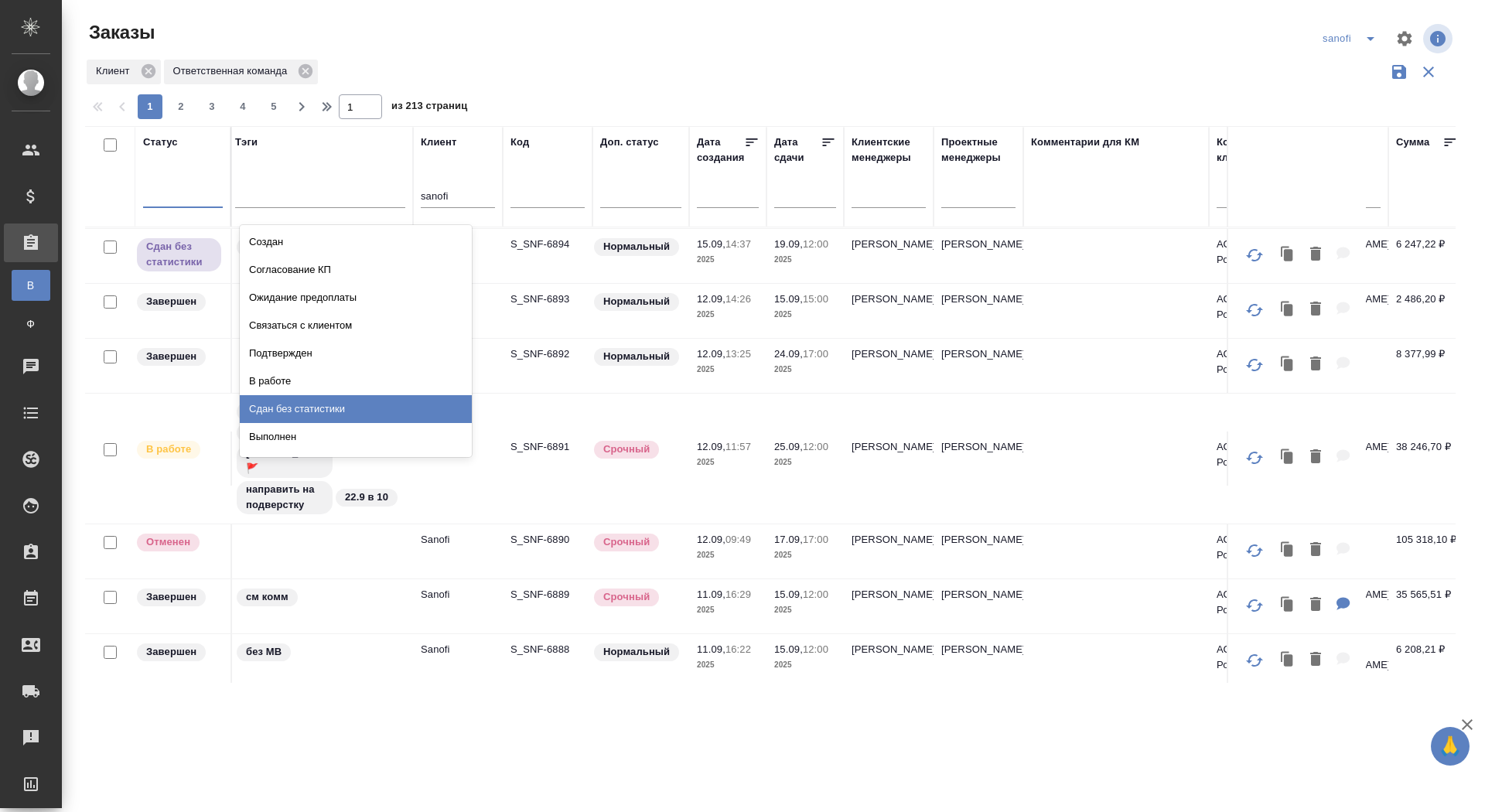
click at [314, 405] on div "Сдан без статистики" at bounding box center [356, 408] width 232 height 27
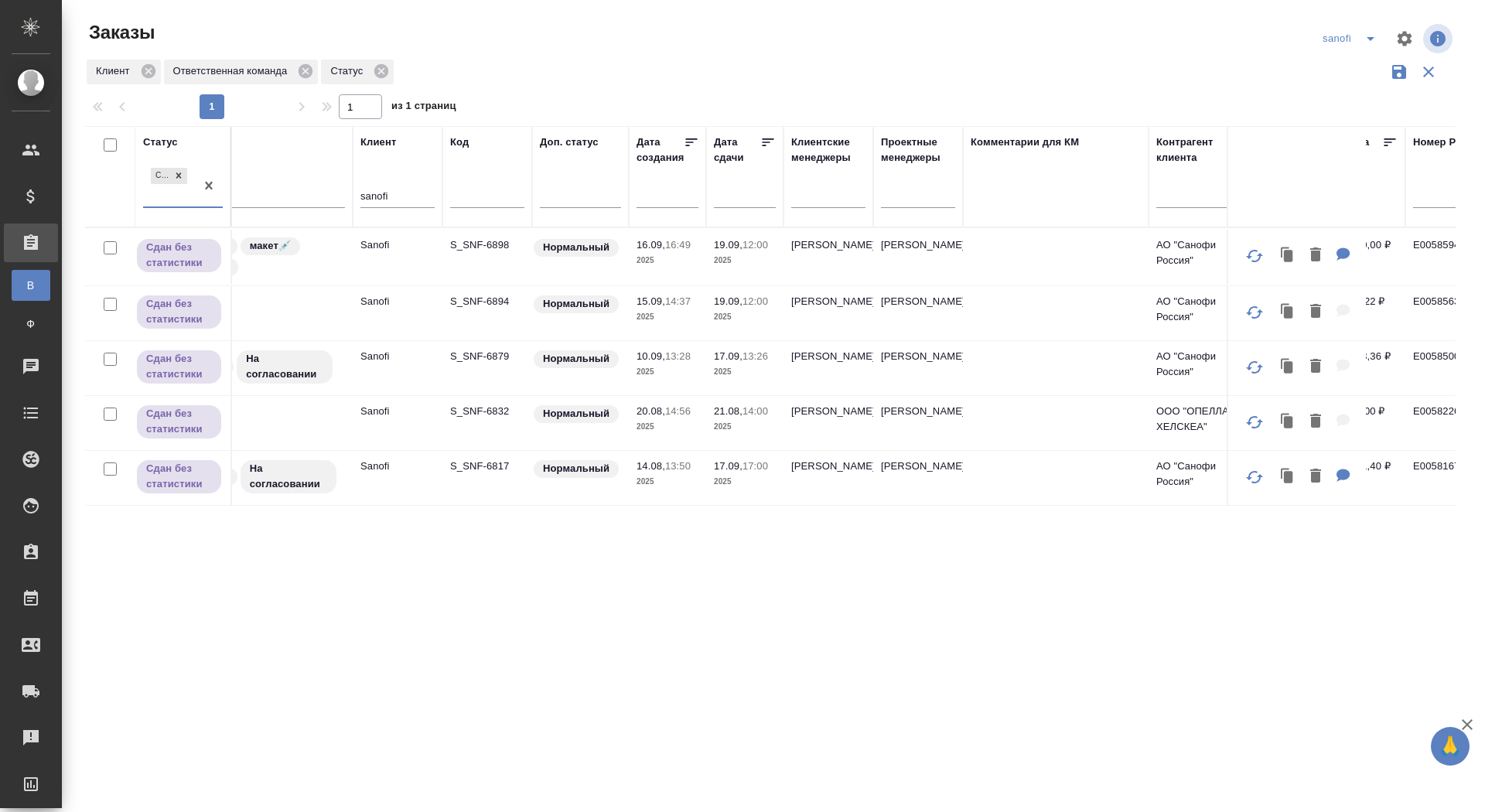
scroll to position [0, 61]
click at [493, 462] on p "S_SNF-6817" at bounding box center [491, 466] width 74 height 15
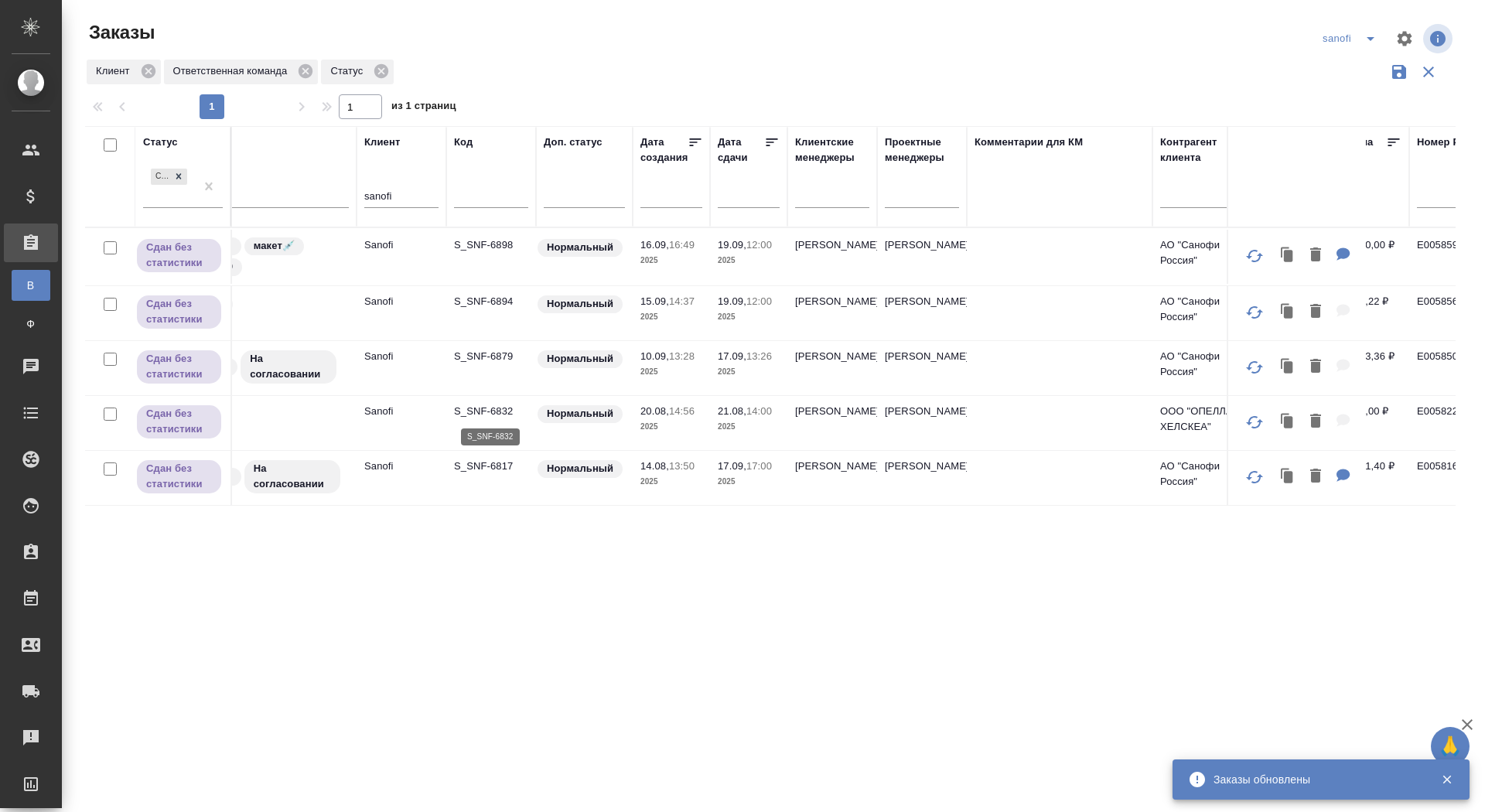
click at [499, 410] on p "S_SNF-6832" at bounding box center [491, 411] width 74 height 15
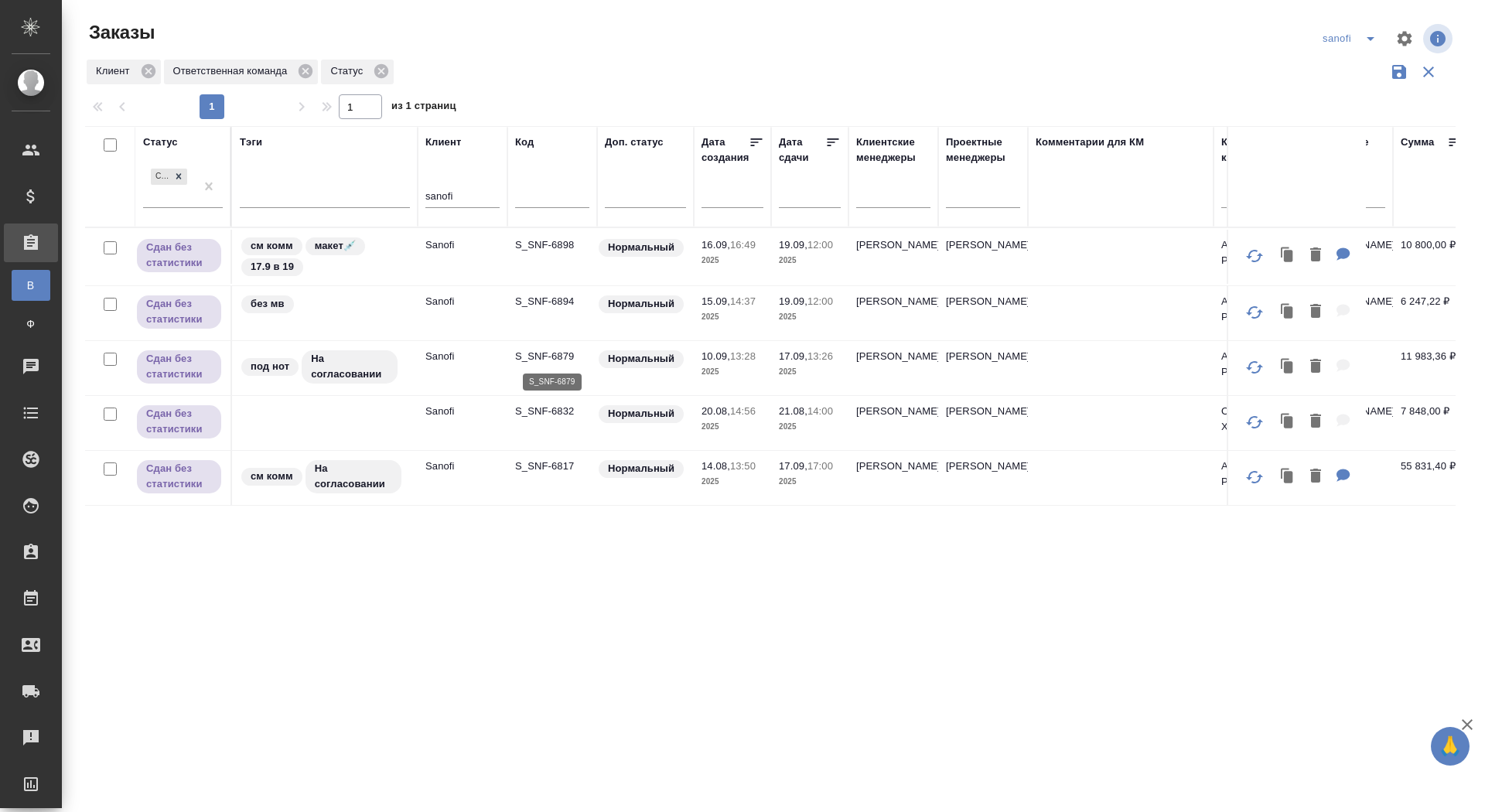
click at [541, 352] on p "S_SNF-6879" at bounding box center [553, 356] width 74 height 15
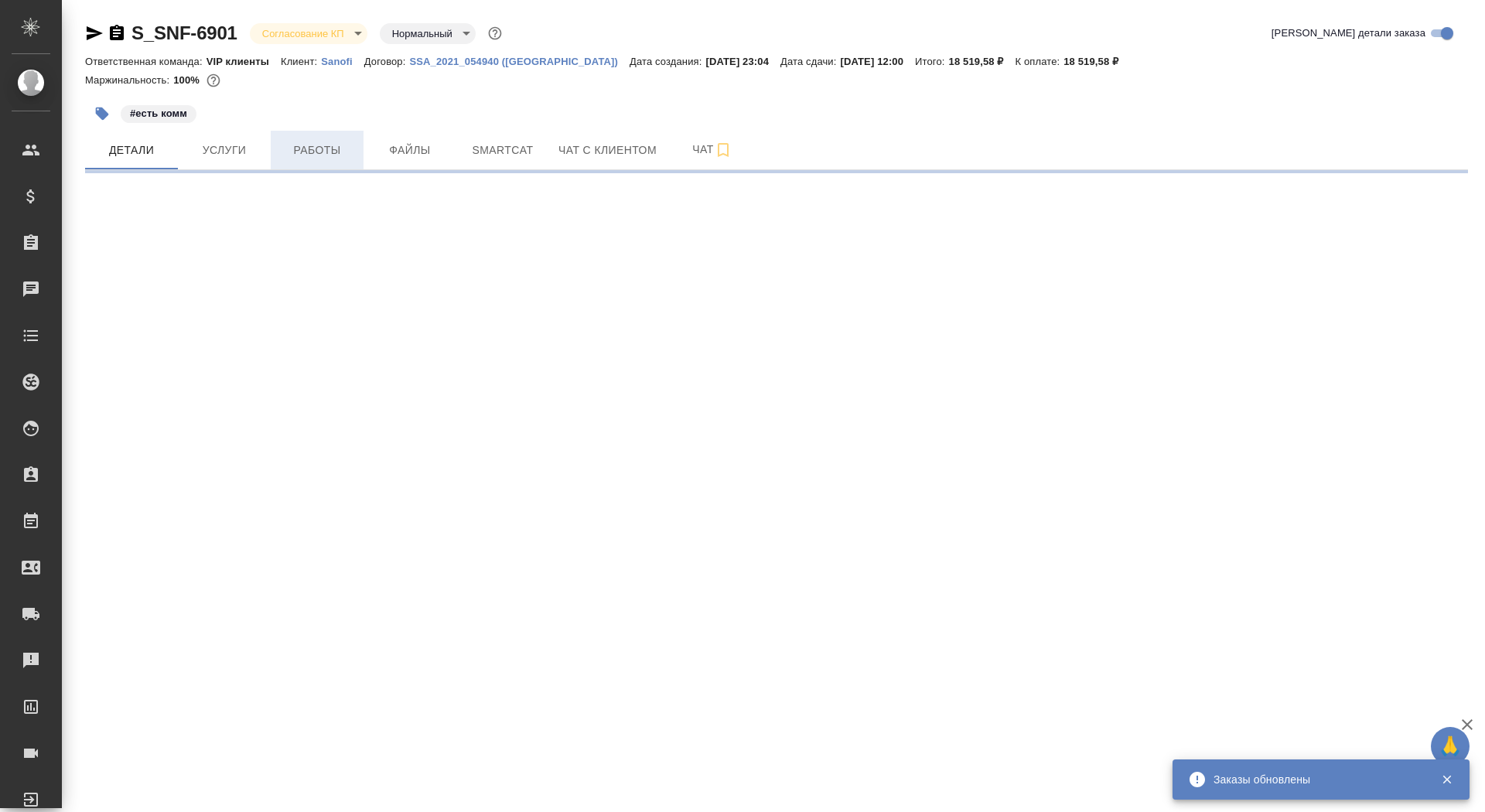
select select "RU"
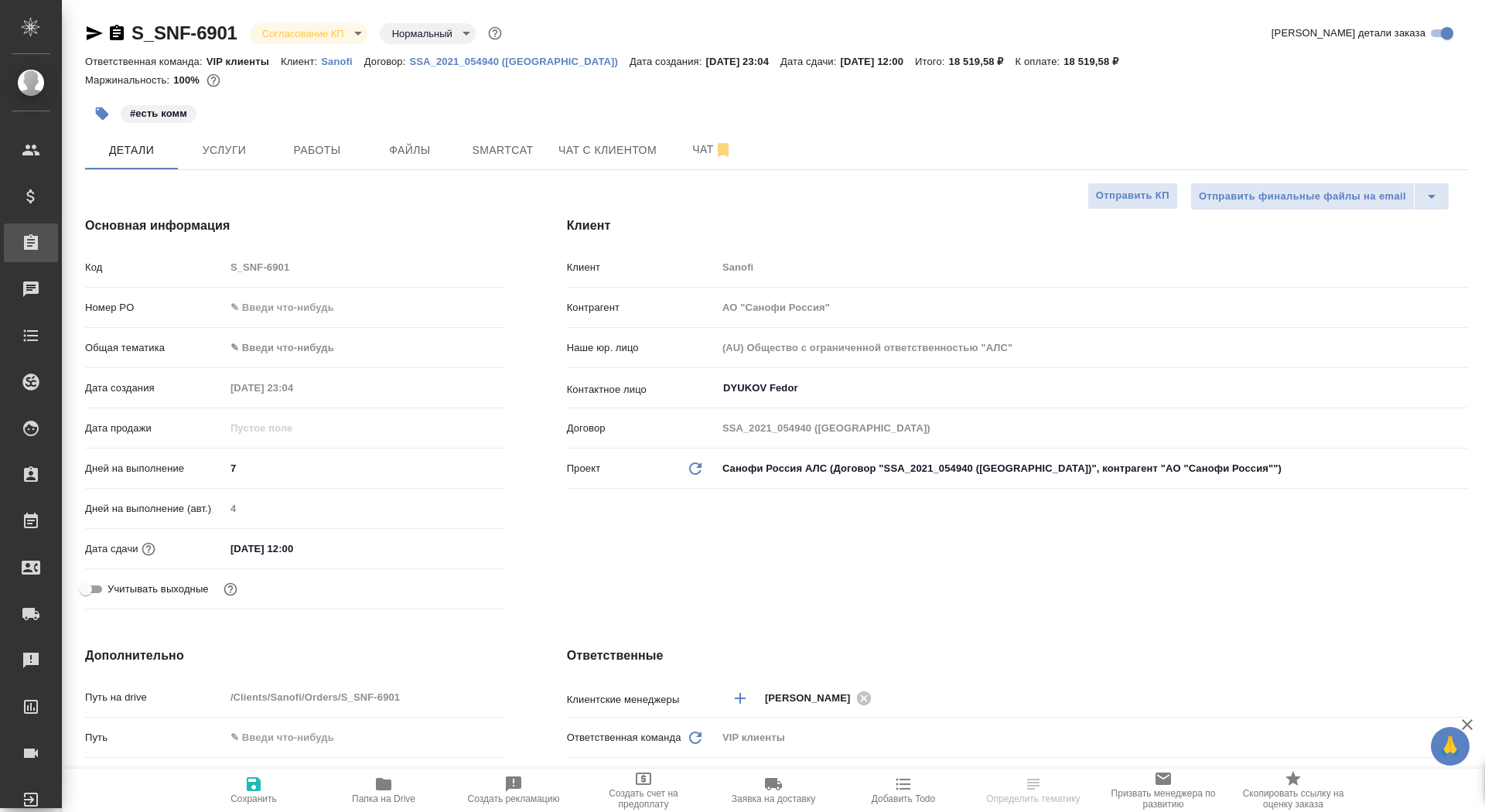
type textarea "x"
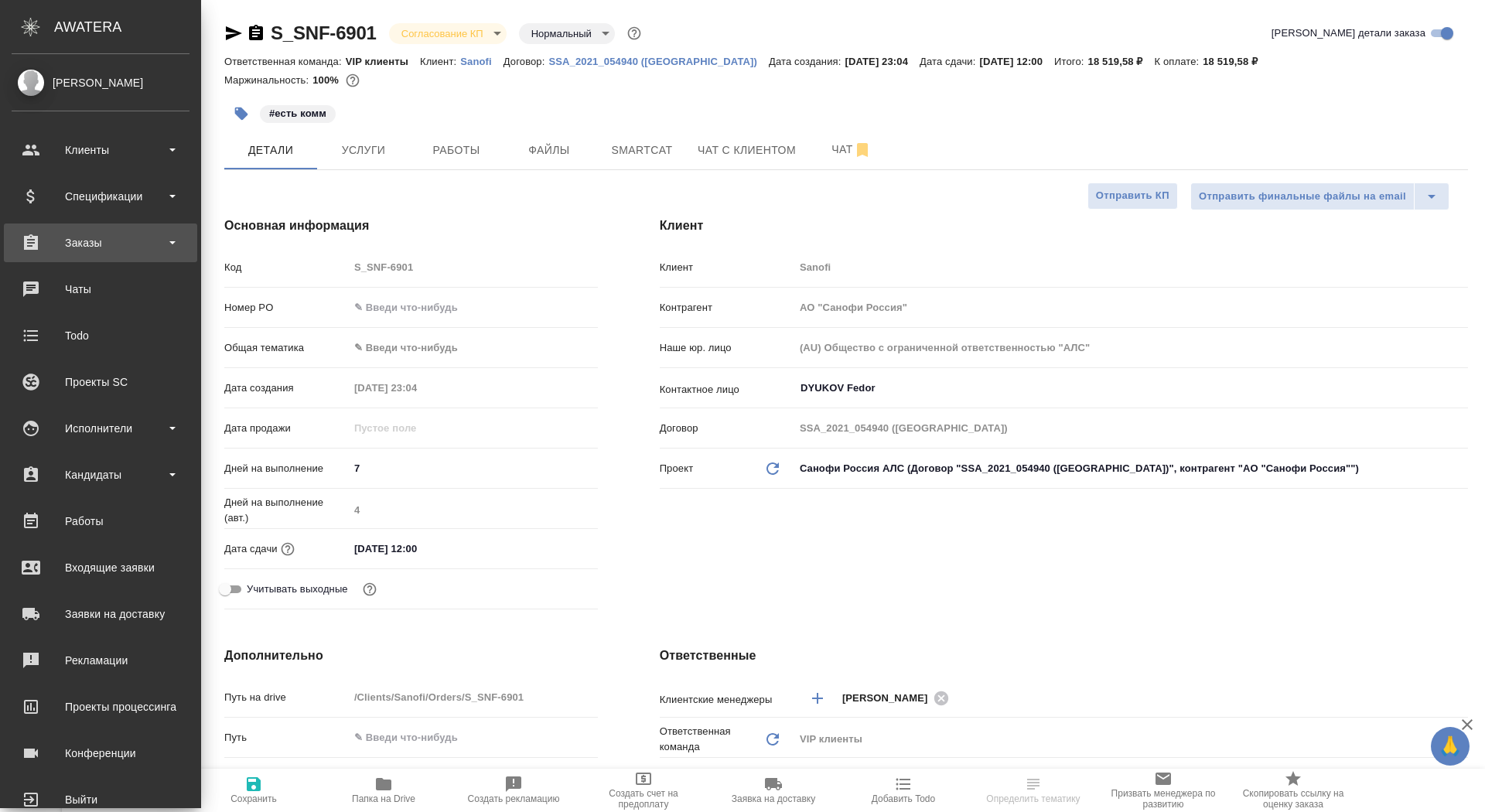
type textarea "x"
click at [24, 244] on div "Заказы" at bounding box center [100, 243] width 178 height 23
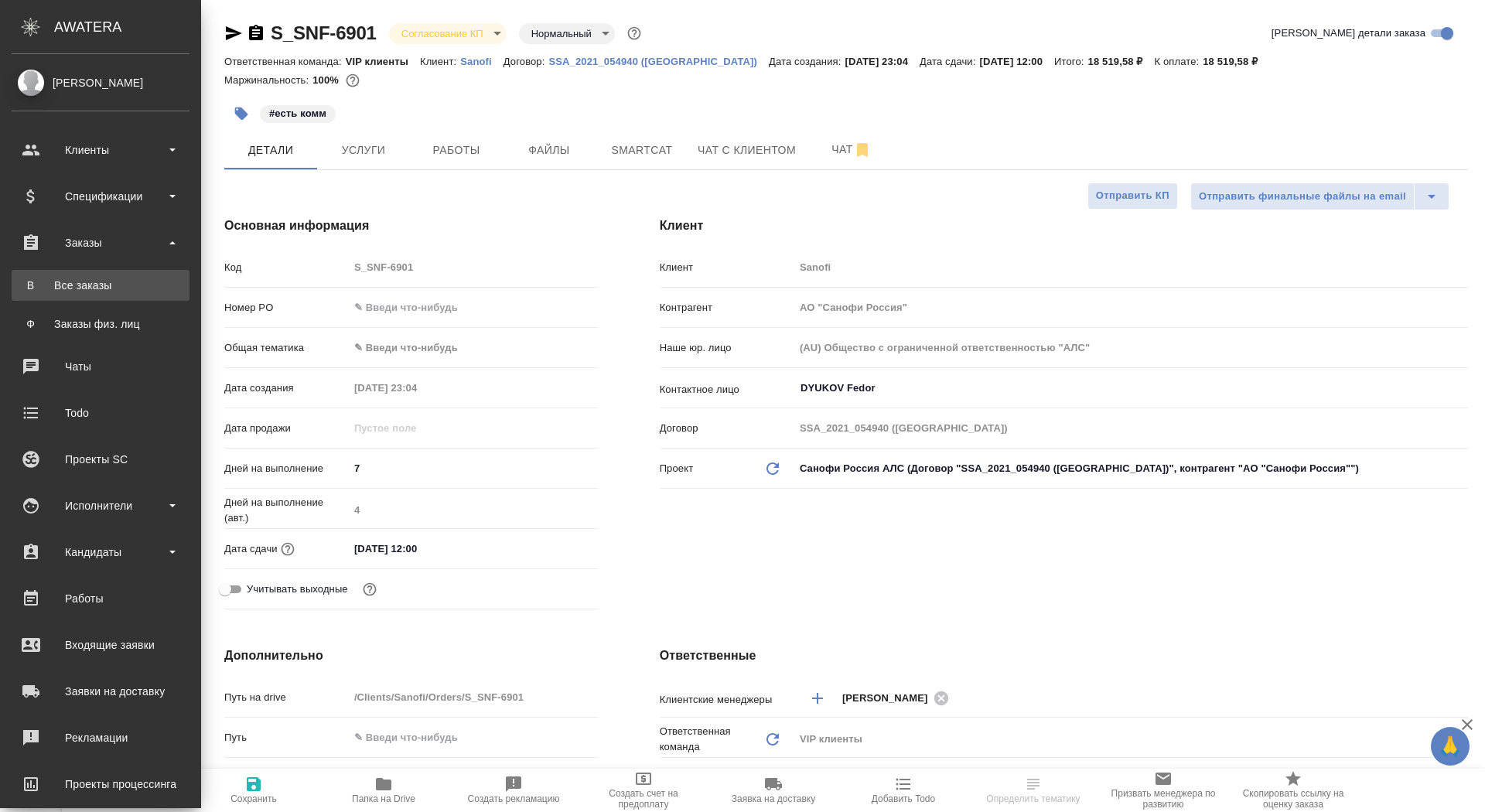
type textarea "x"
click at [53, 289] on div "Все заказы" at bounding box center [100, 285] width 162 height 15
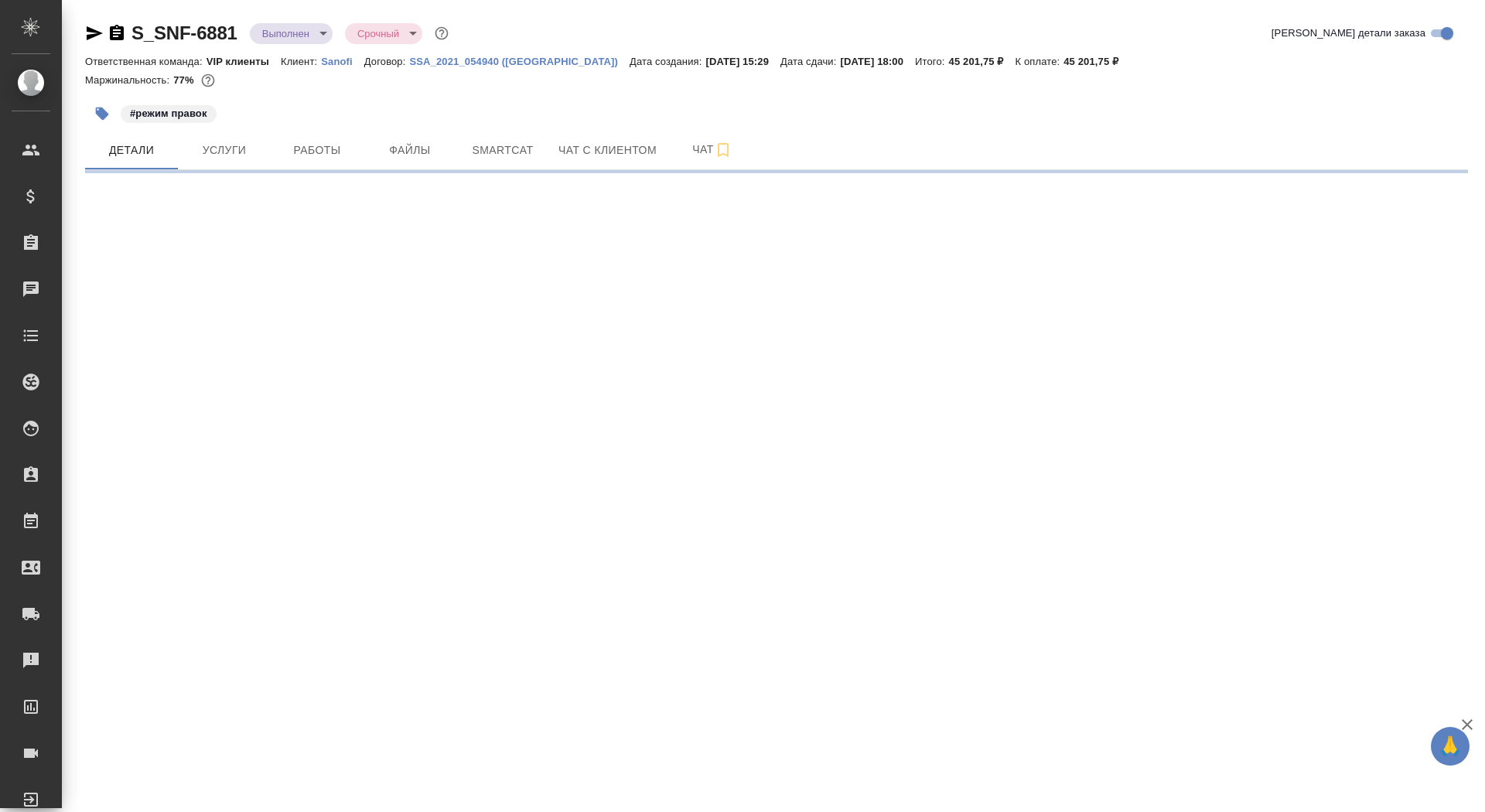
select select "RU"
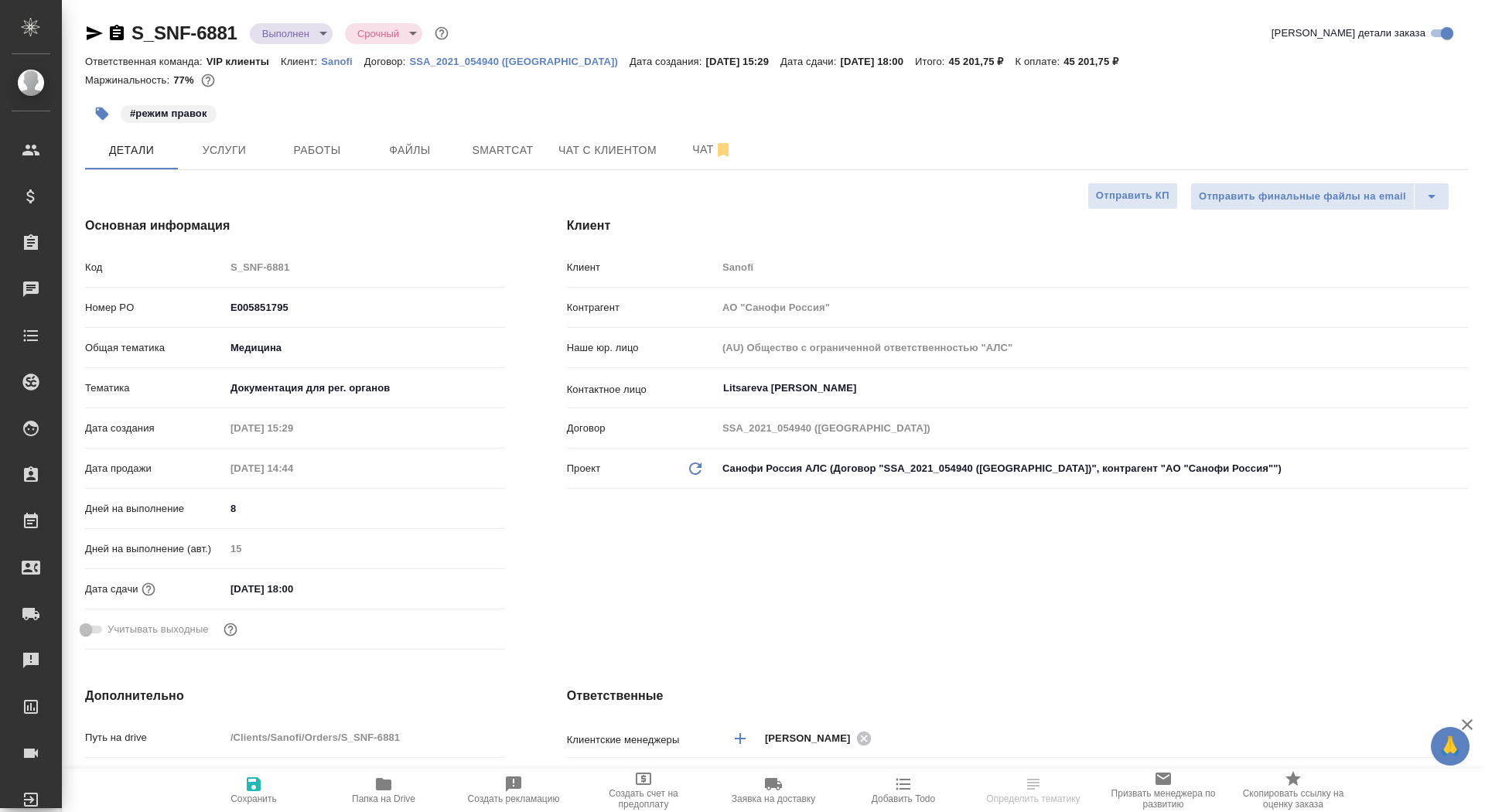
type textarea "x"
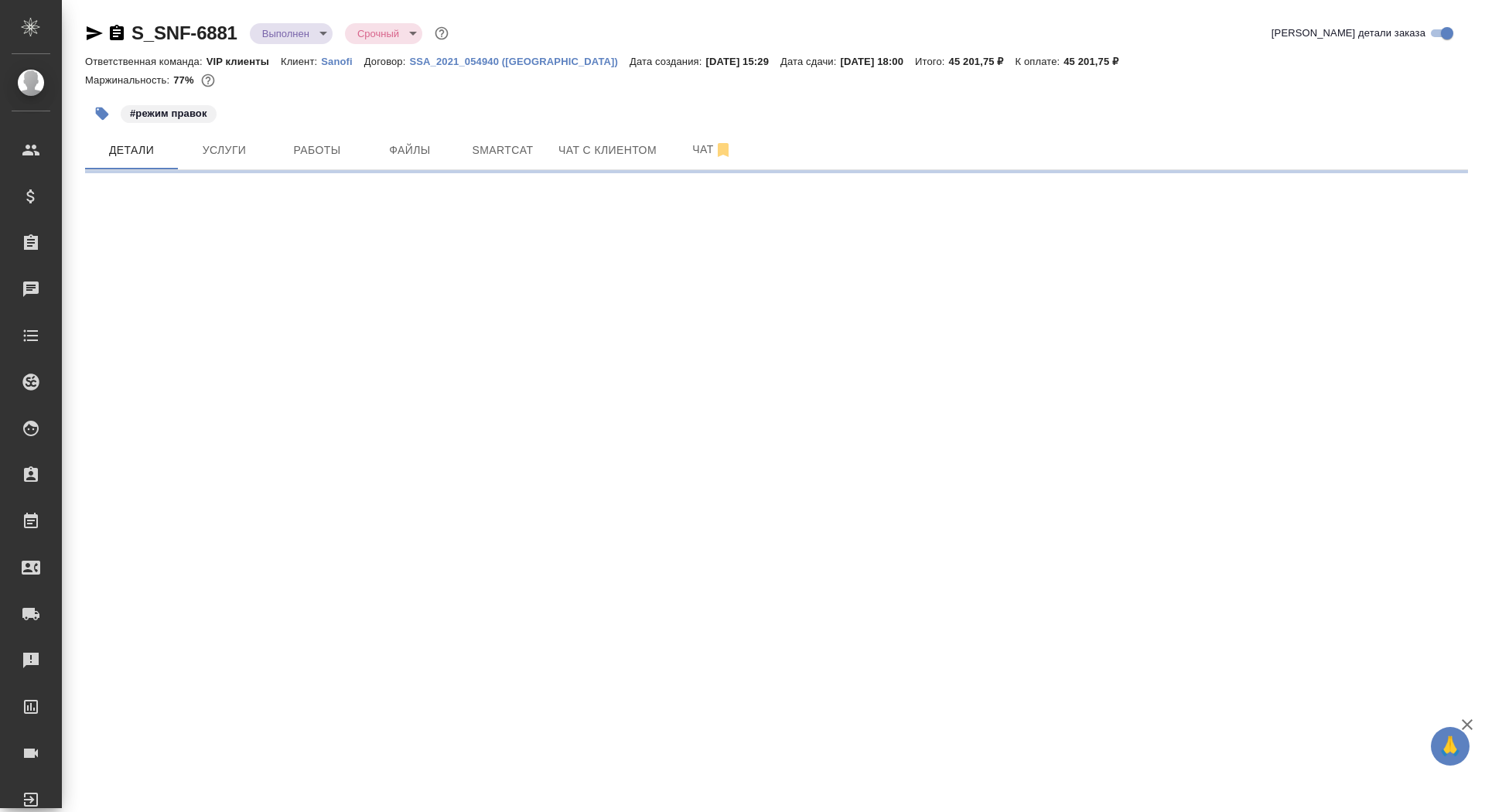
select select "RU"
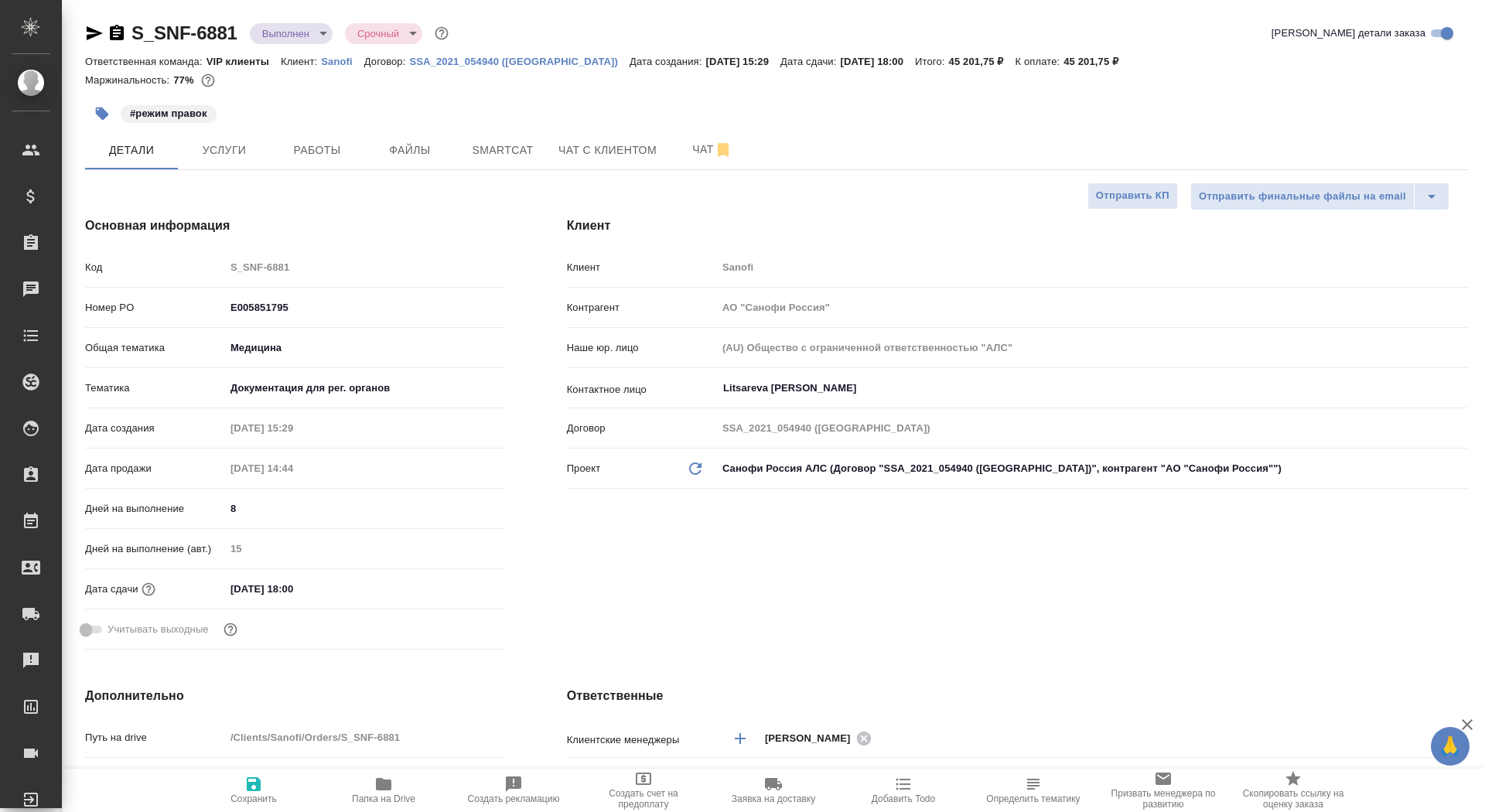
type textarea "x"
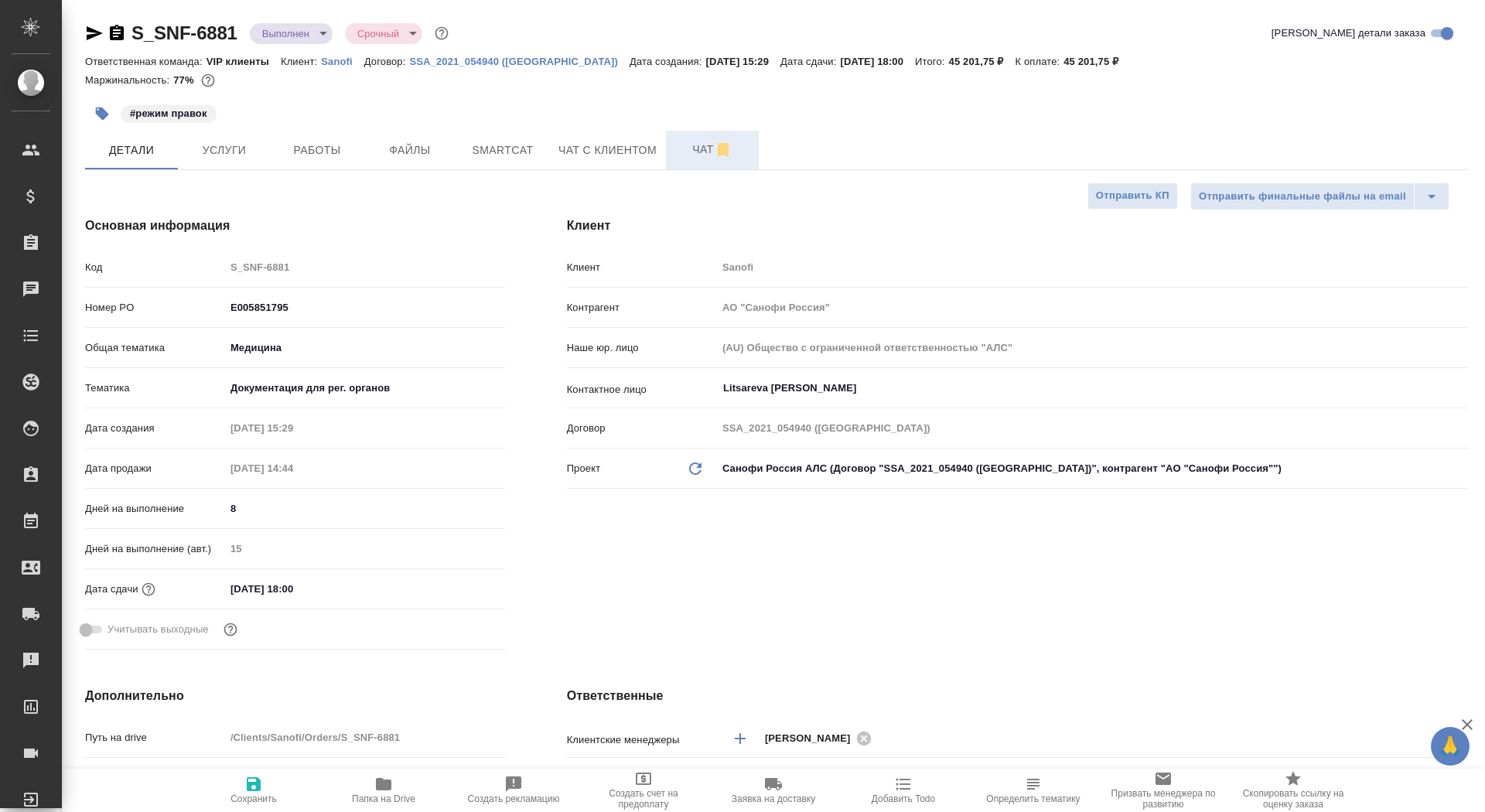
type textarea "x"
click at [674, 155] on button "Чат" at bounding box center [712, 151] width 93 height 39
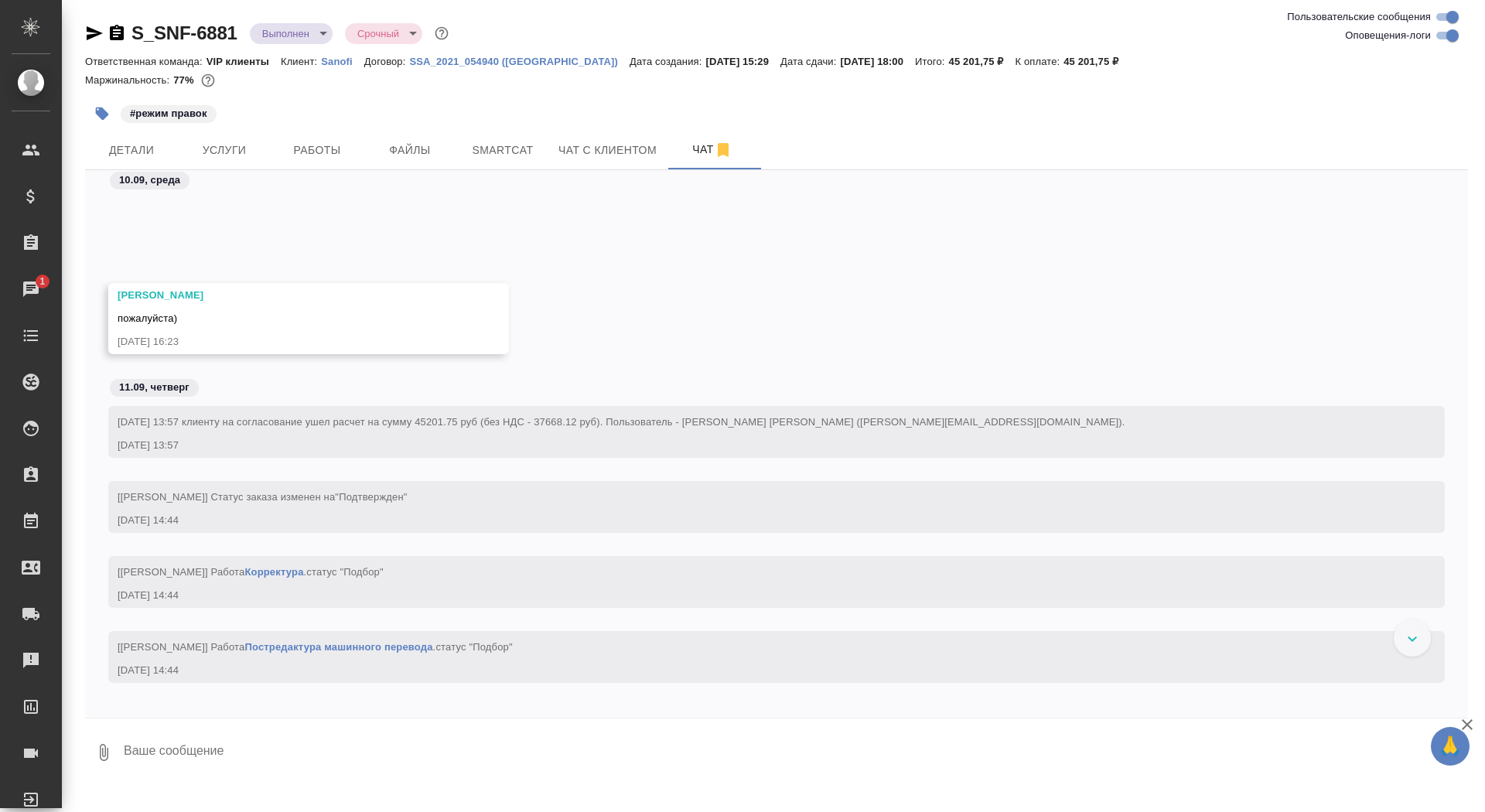
scroll to position [1340, 0]
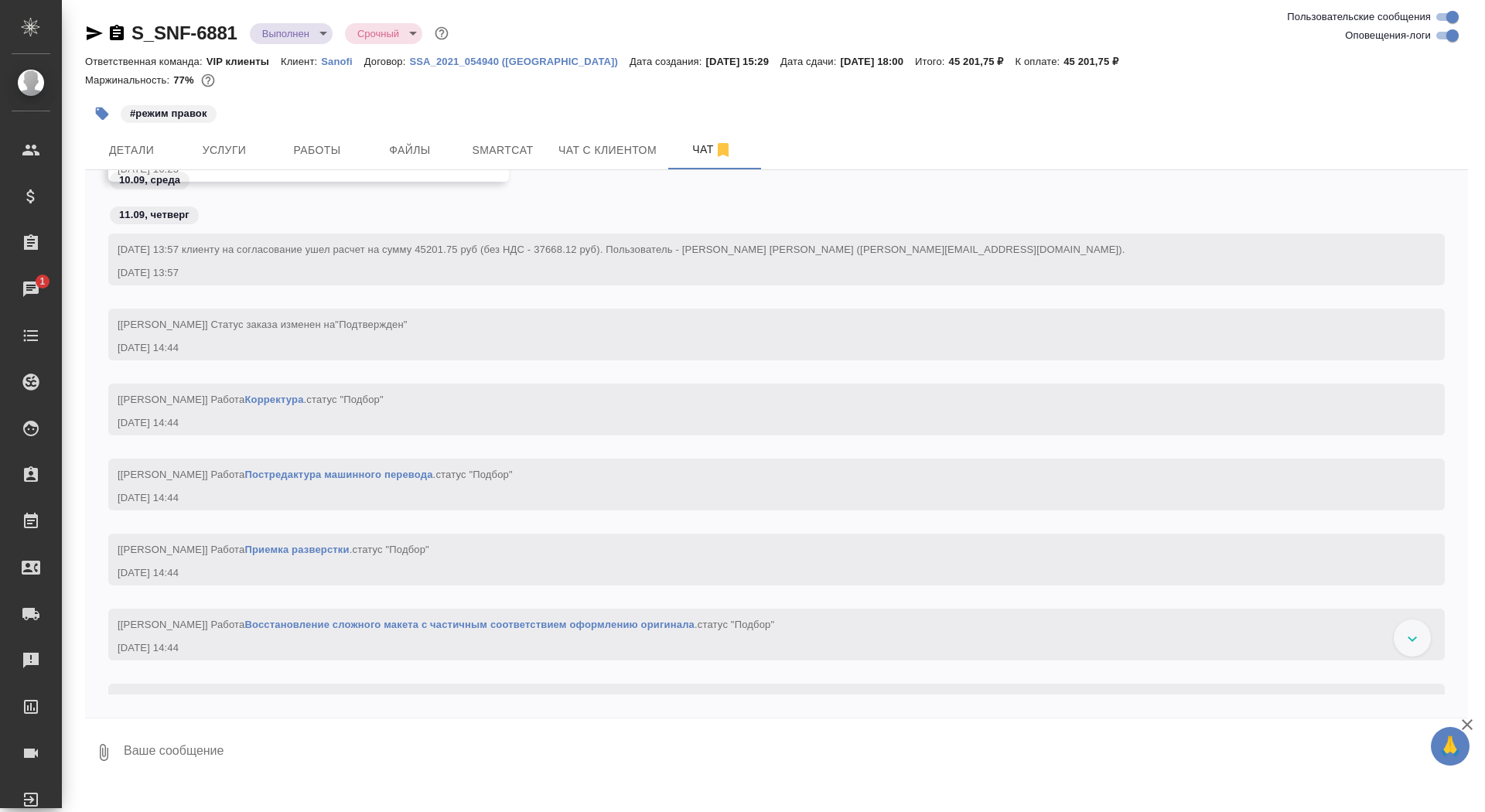
click at [120, 30] on icon "button" at bounding box center [116, 33] width 19 height 19
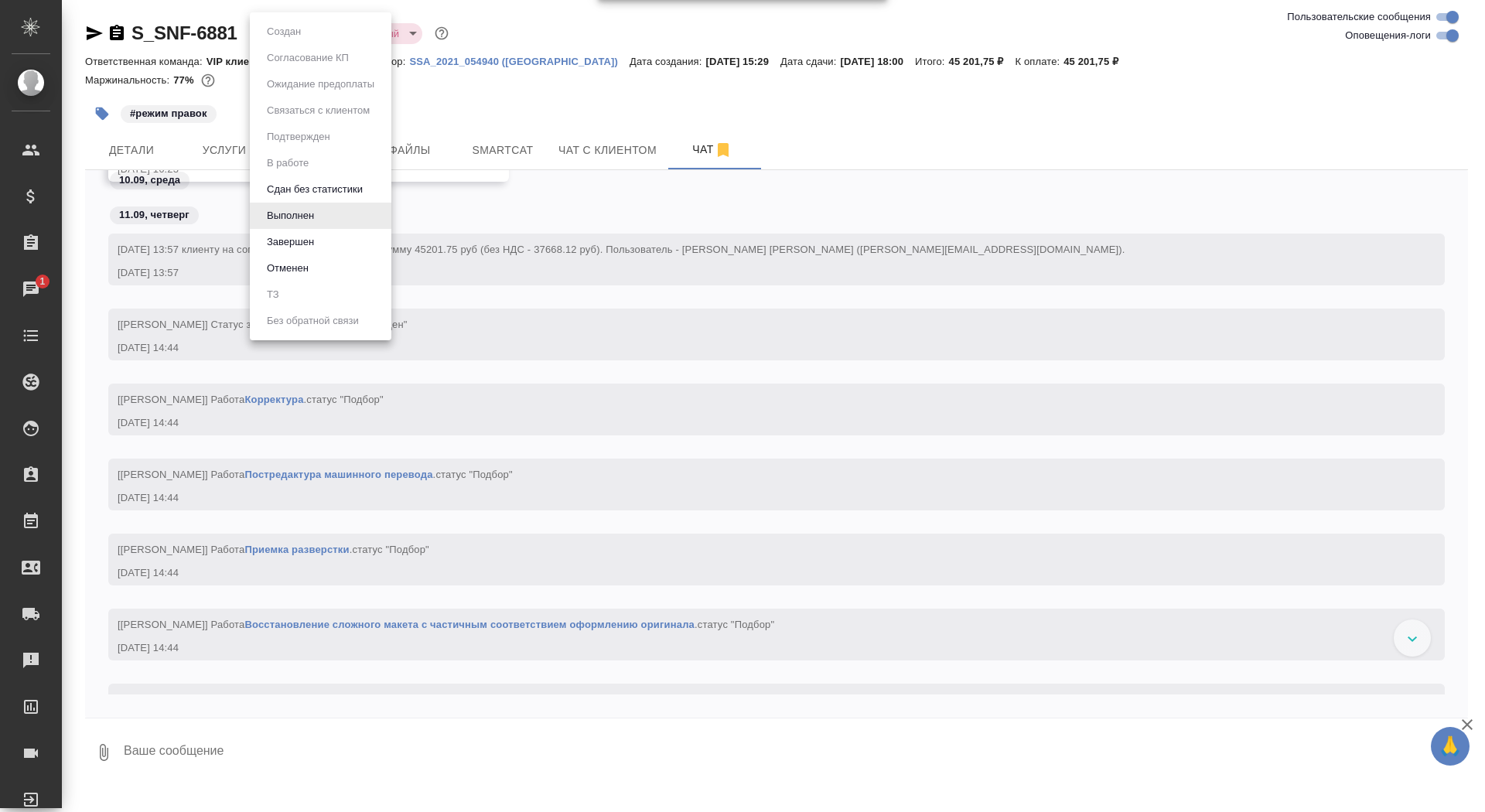
click at [292, 34] on body "🙏 .cls-1 fill:#fff; AWATERA Saydasheva Dilyara Клиенты Спецификации Заказы 1 Ча…" at bounding box center [742, 406] width 1485 height 812
click at [331, 236] on li "Завершен" at bounding box center [321, 243] width 142 height 27
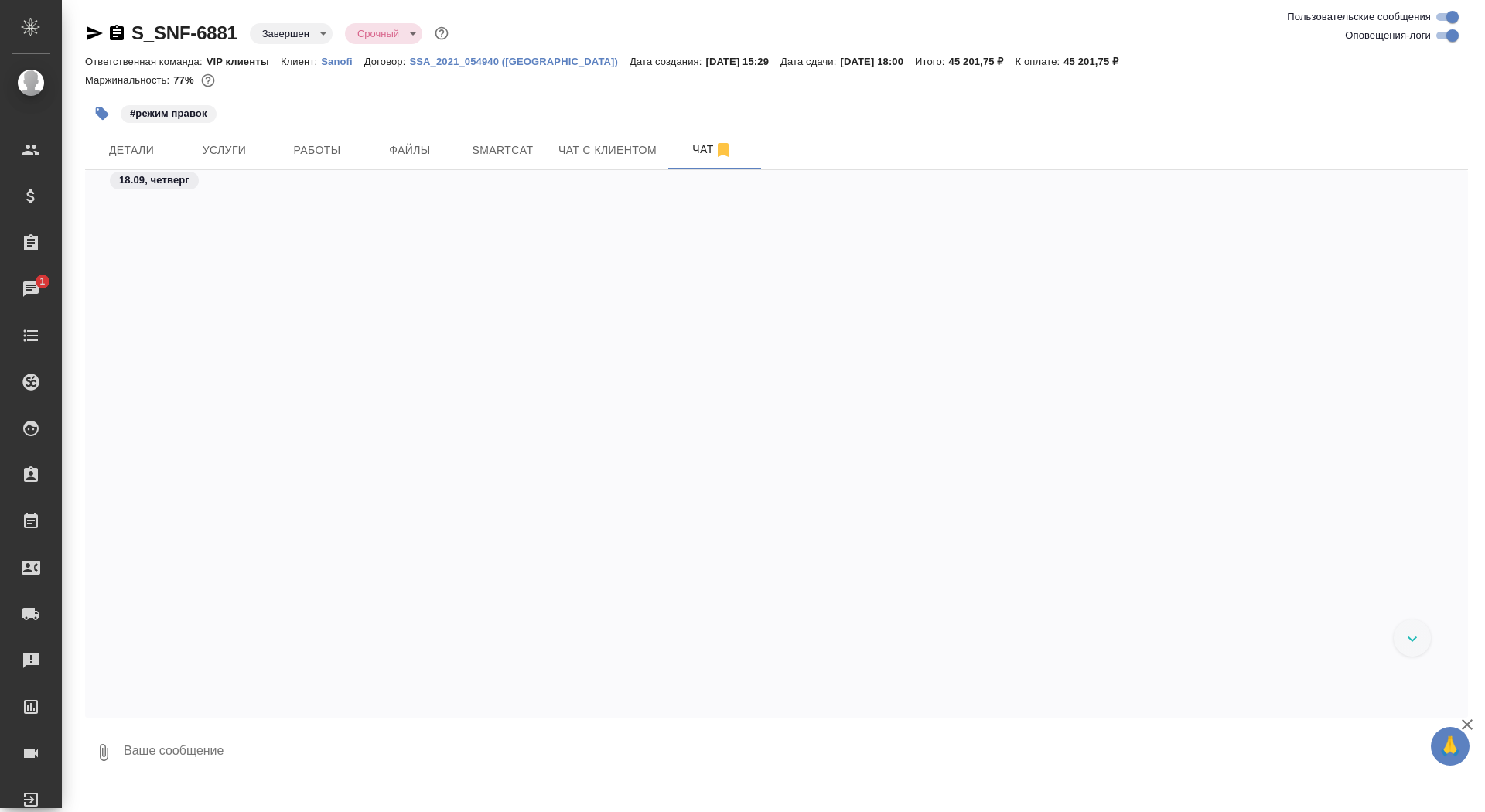
scroll to position [63356, 0]
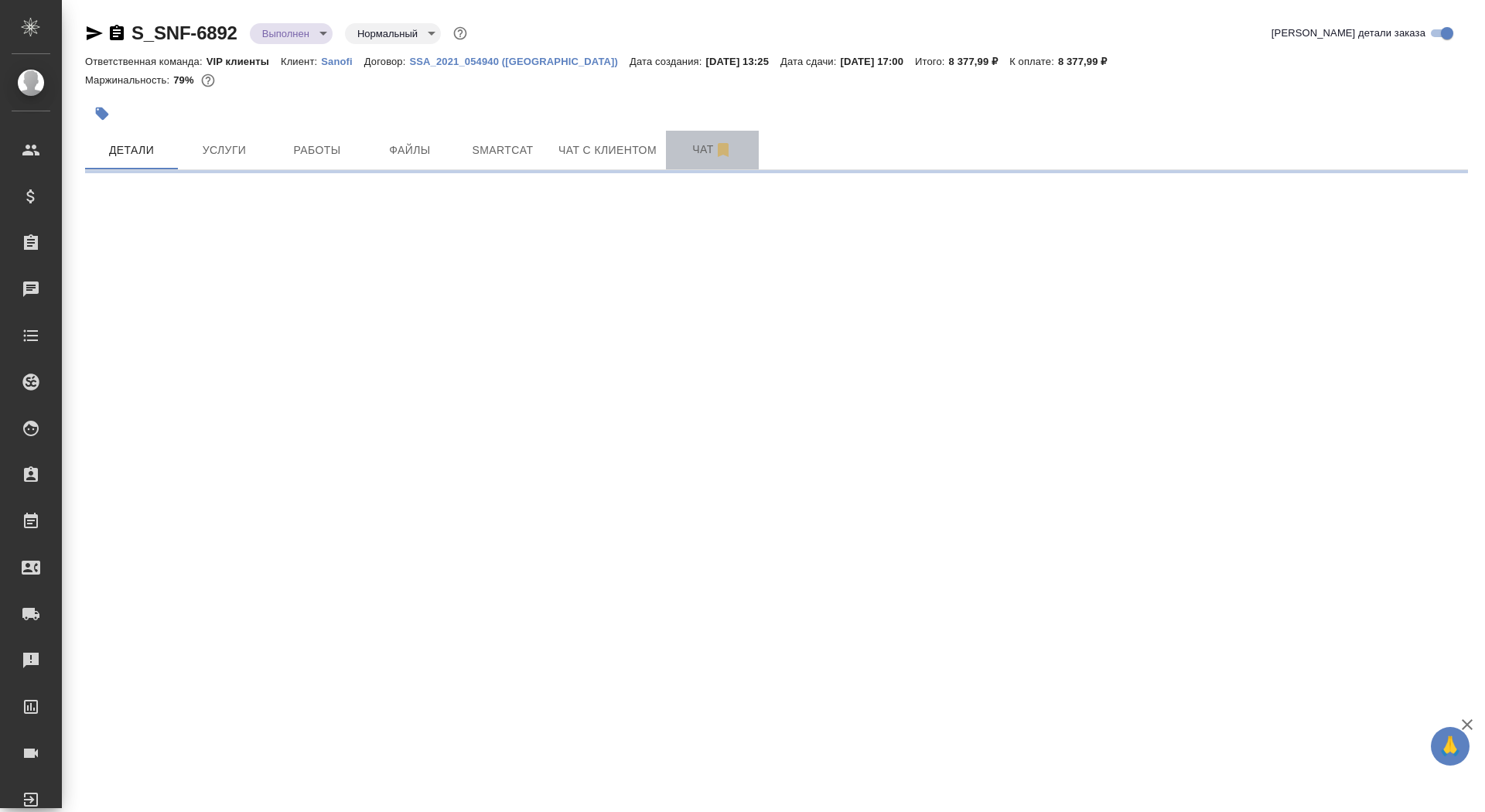
click at [676, 166] on button "Чат" at bounding box center [712, 151] width 93 height 39
select select "RU"
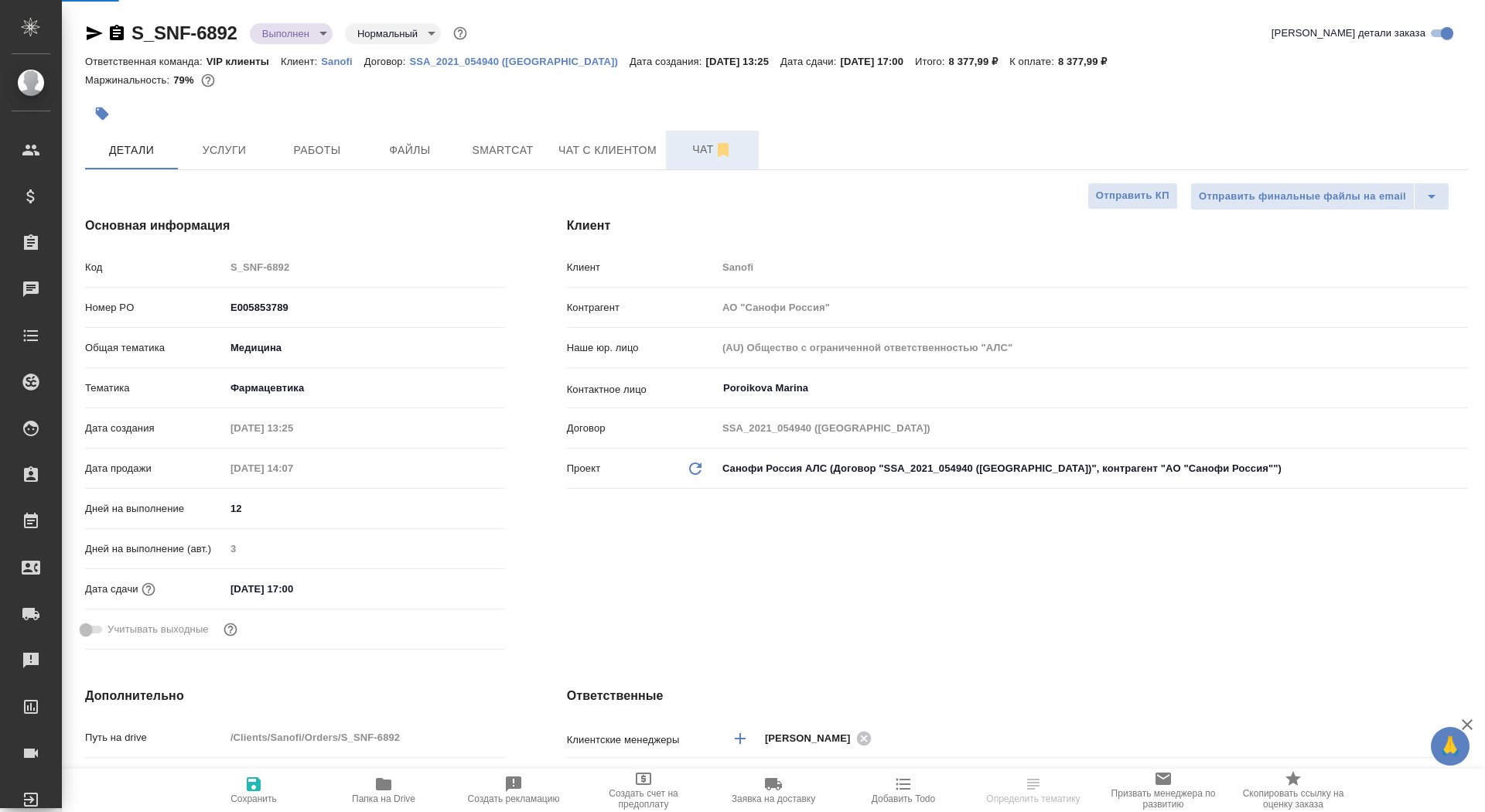
type textarea "x"
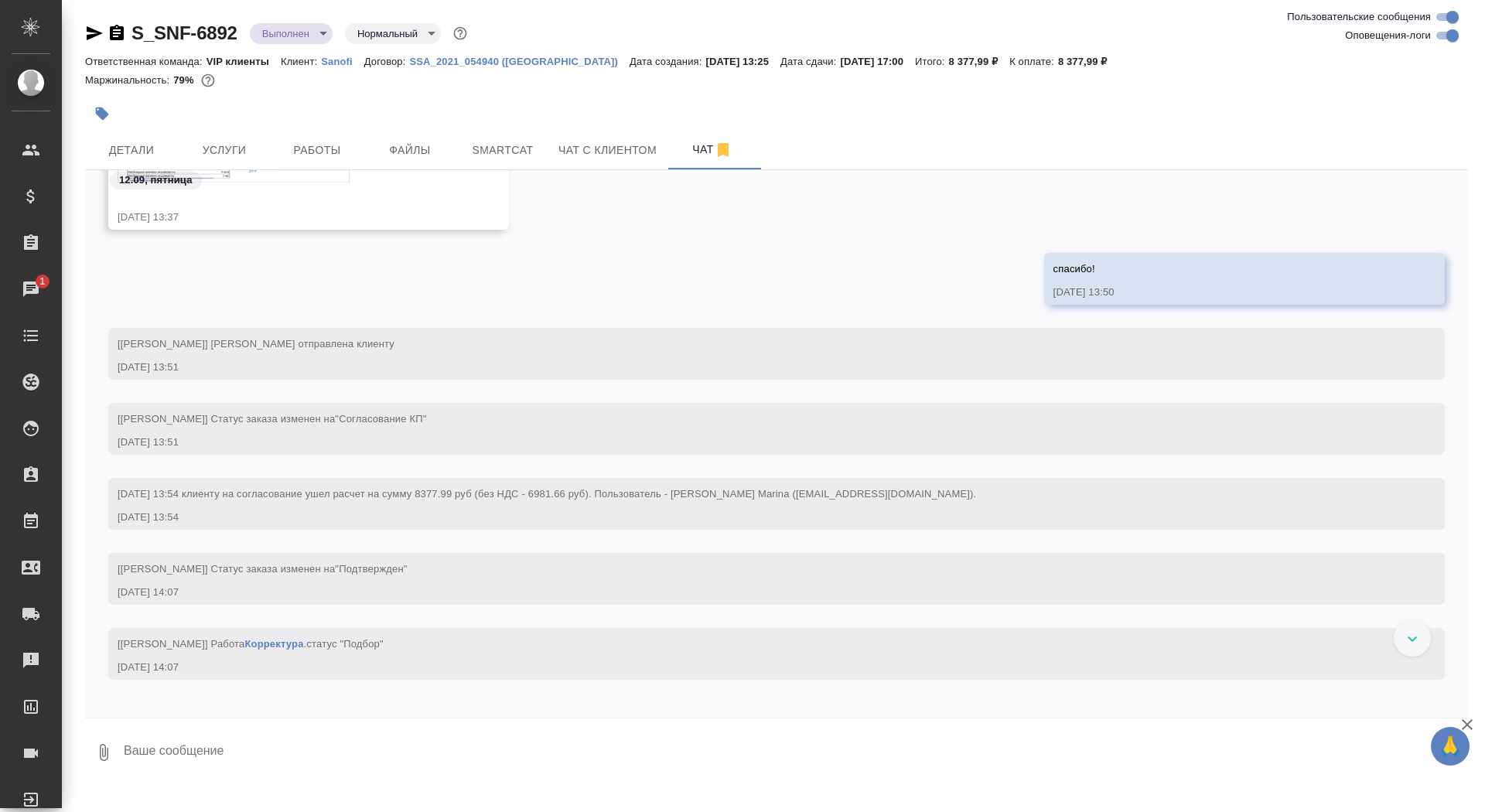
scroll to position [970, 0]
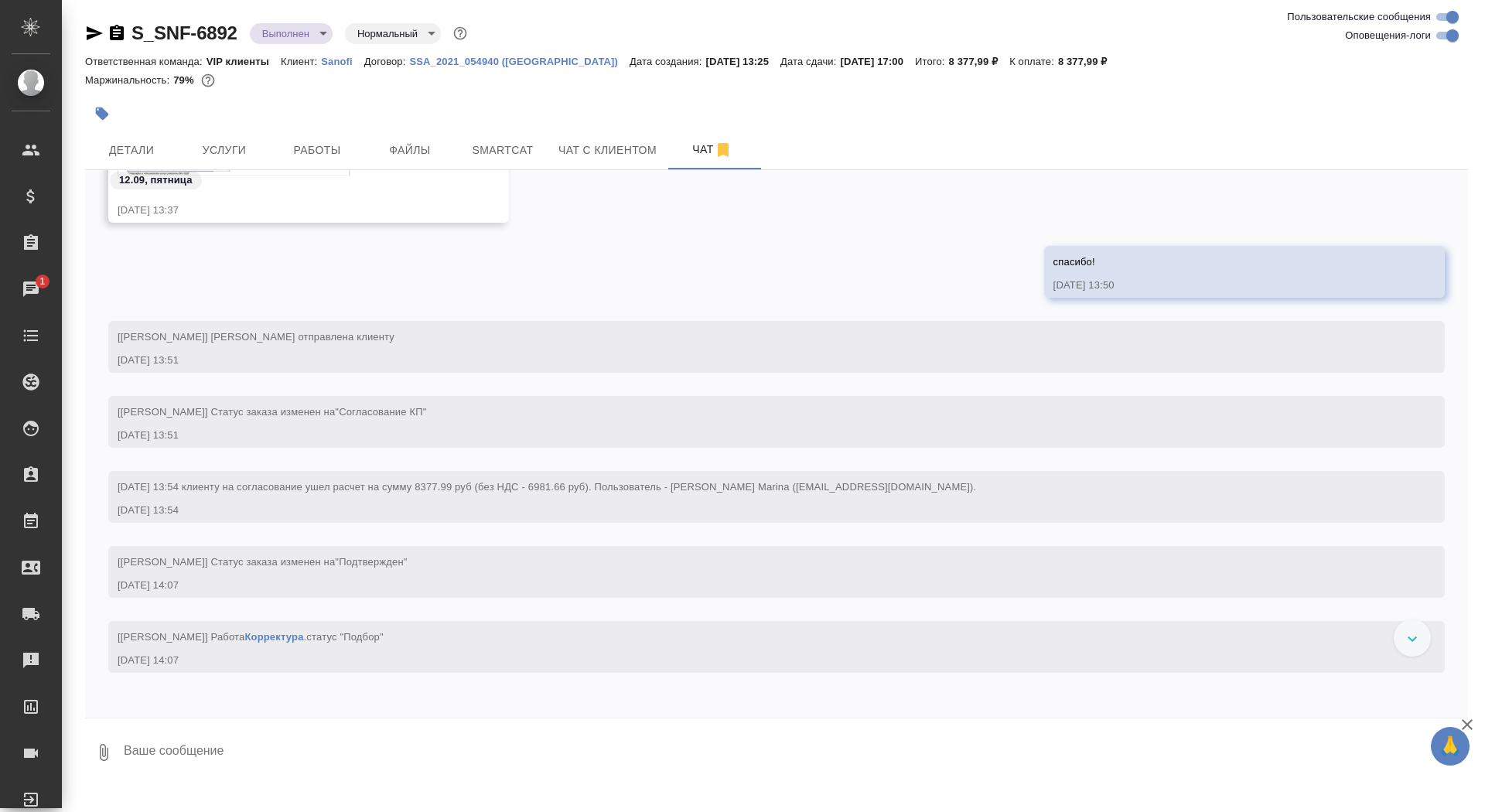
click at [114, 29] on icon "button" at bounding box center [116, 33] width 19 height 19
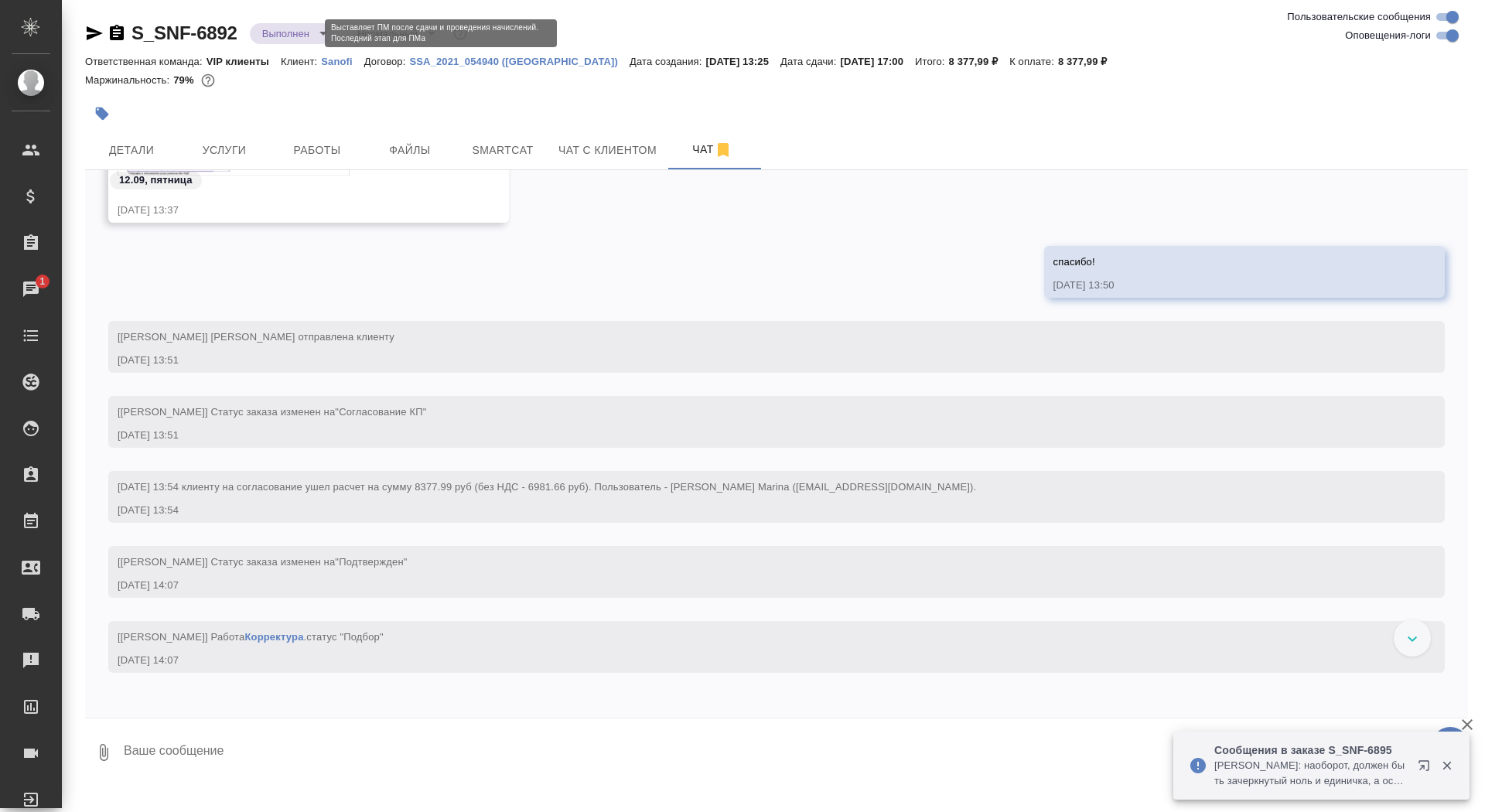
click at [303, 30] on body "🙏 .cls-1 fill:#fff; AWATERA Saydasheva Dilyara Клиенты Спецификации Заказы 1 Ча…" at bounding box center [742, 406] width 1485 height 812
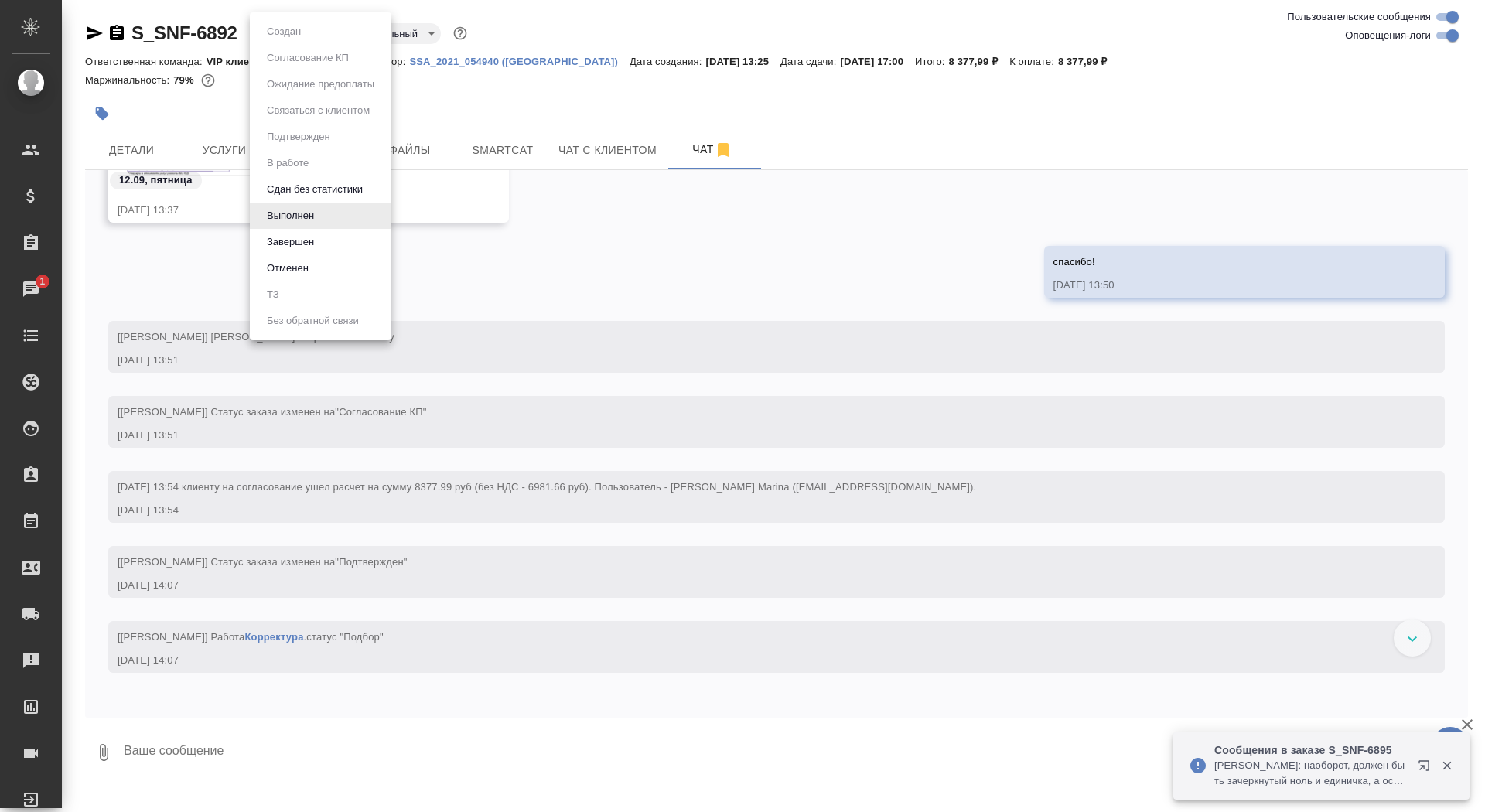
click at [345, 238] on li "Завершен" at bounding box center [321, 243] width 142 height 27
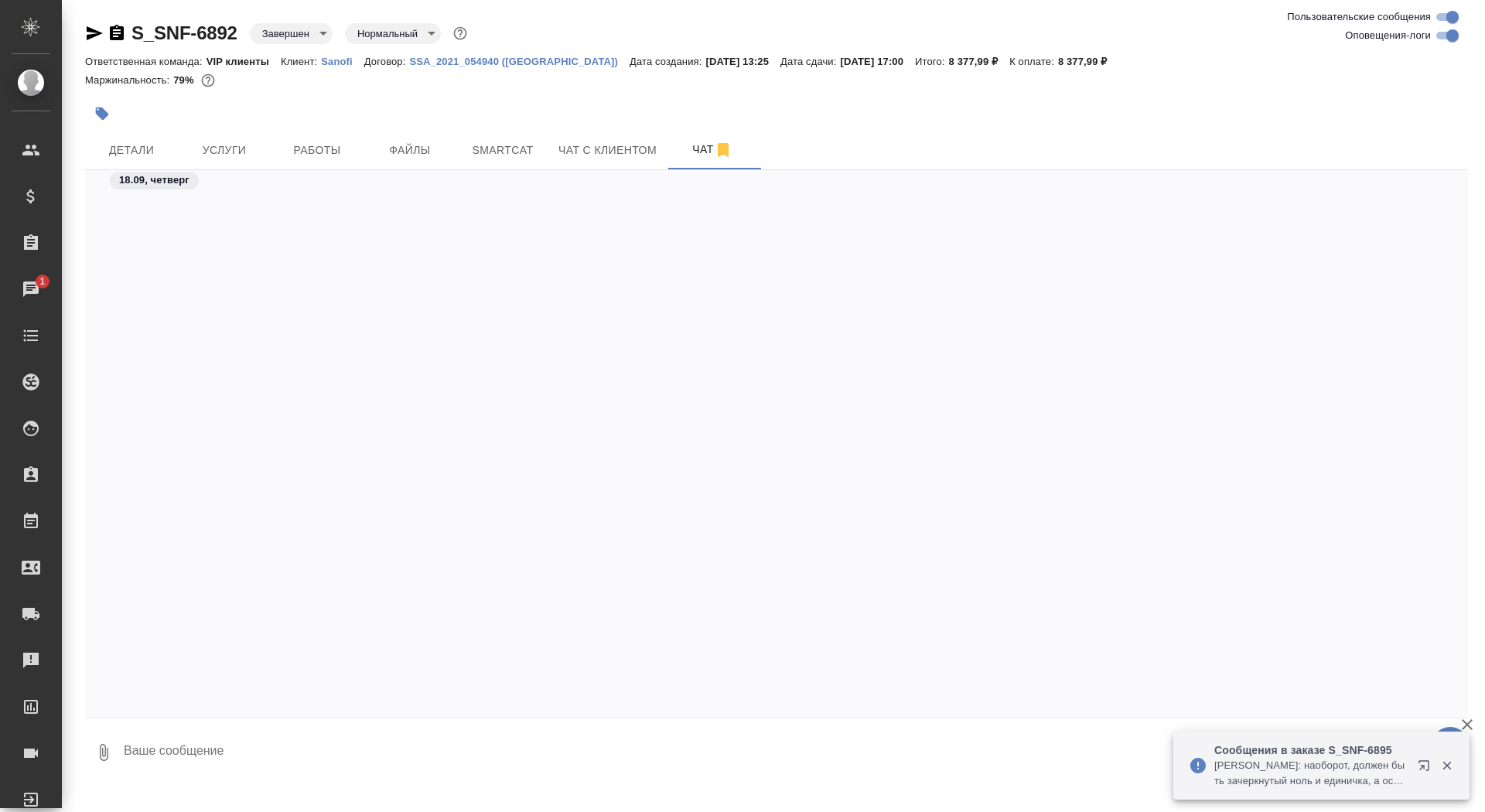
scroll to position [37362, 0]
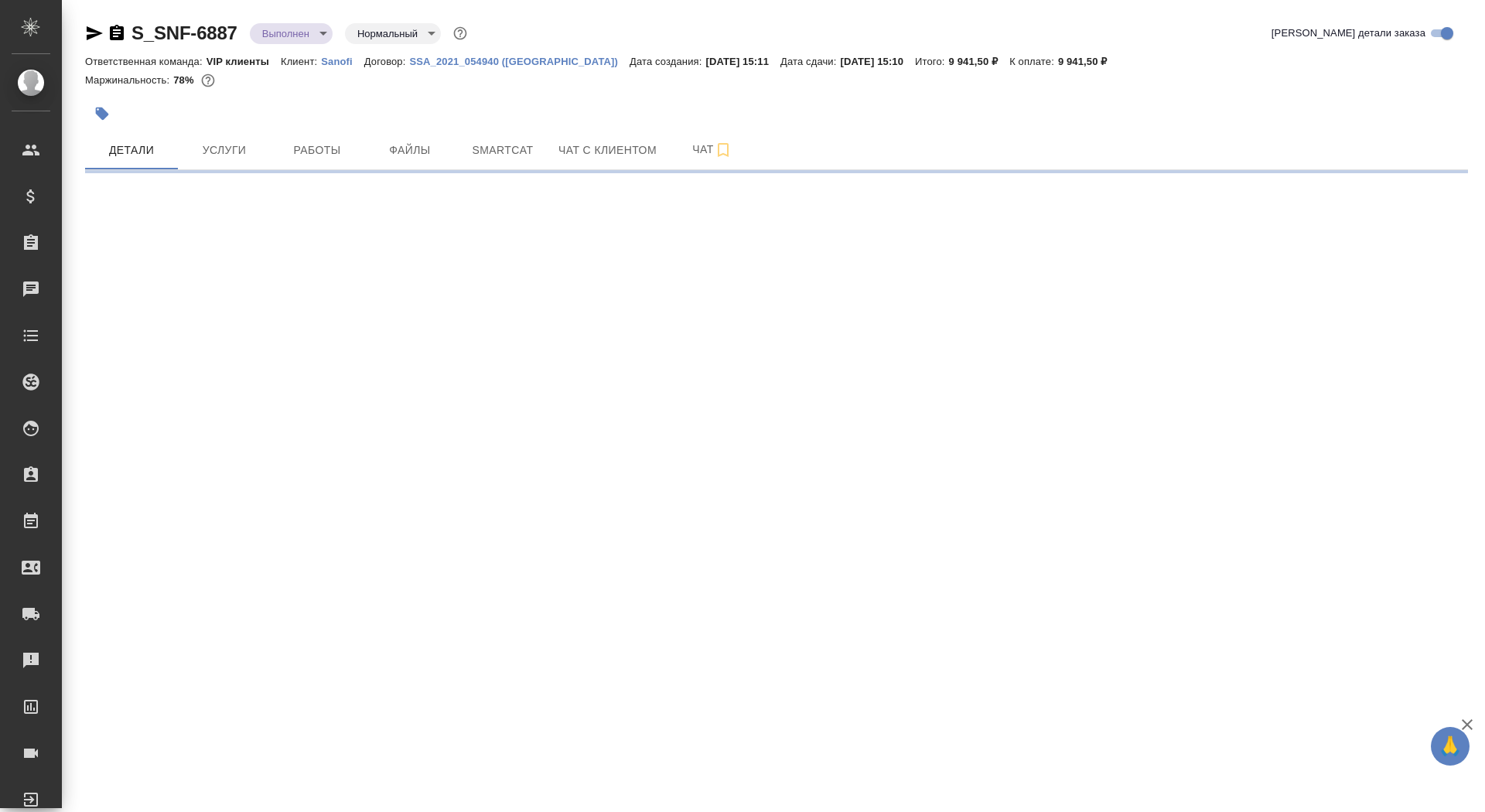
select select "RU"
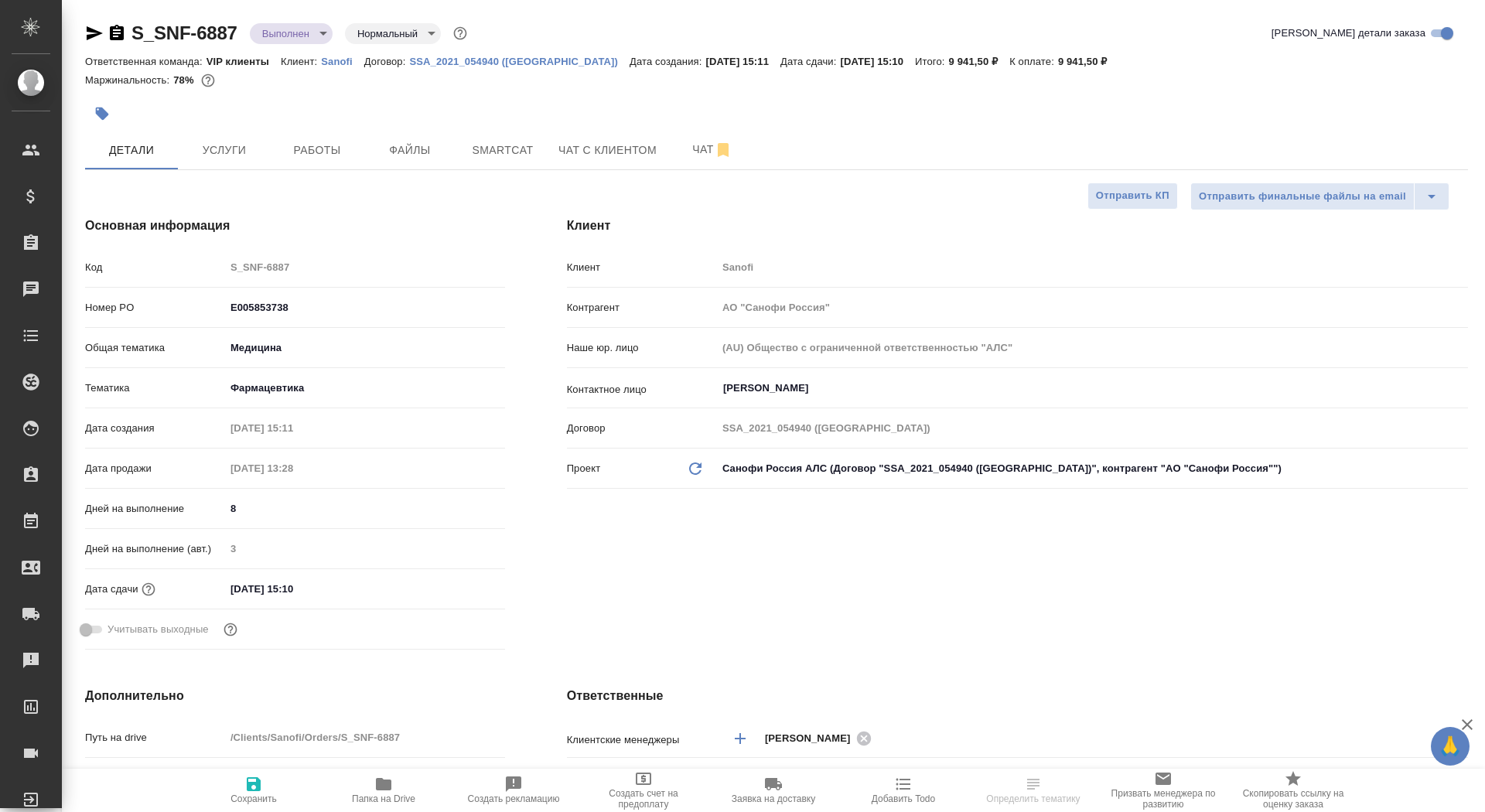
type textarea "x"
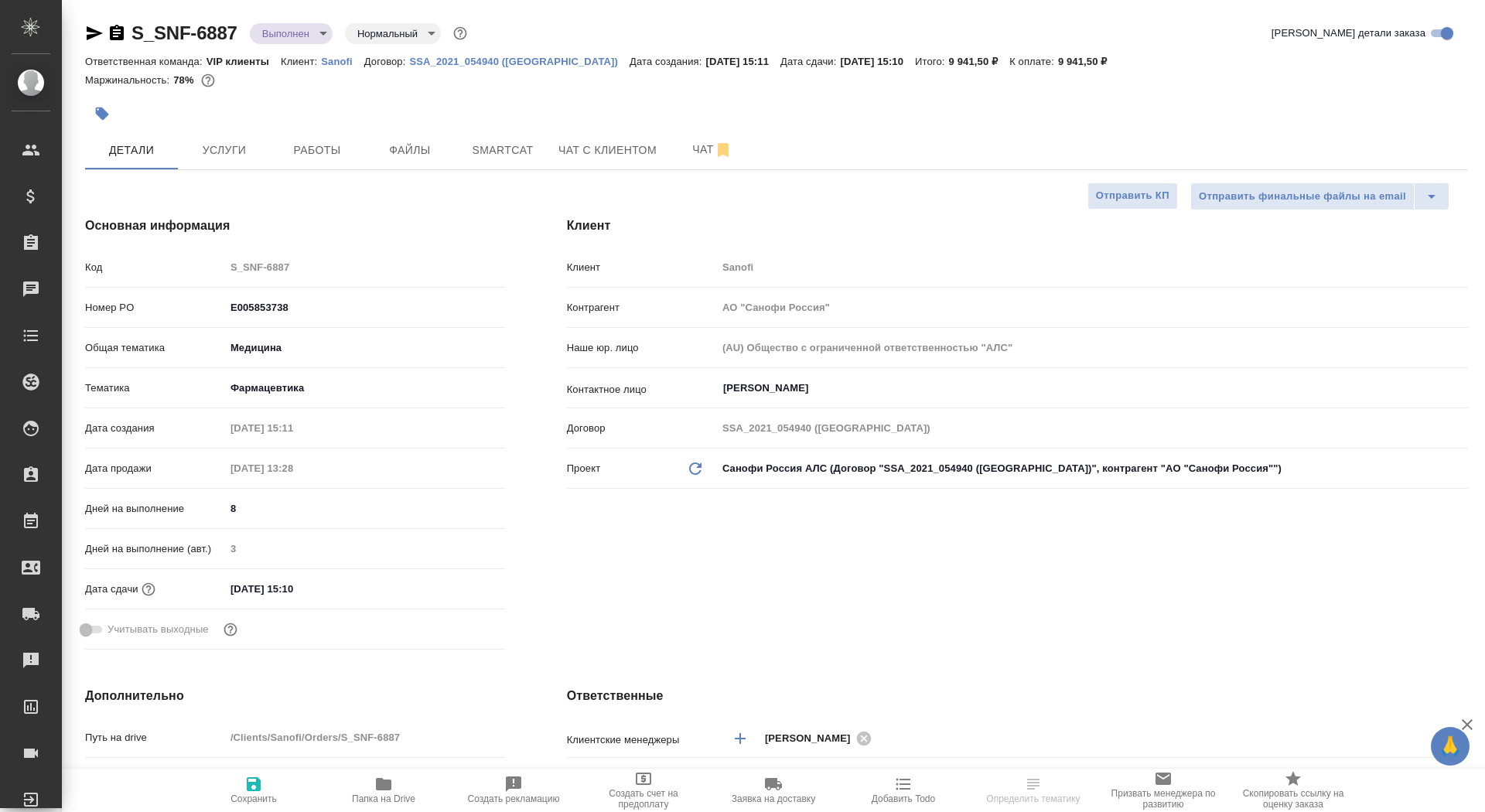
type textarea "x"
click at [692, 153] on span "Чат" at bounding box center [713, 150] width 74 height 19
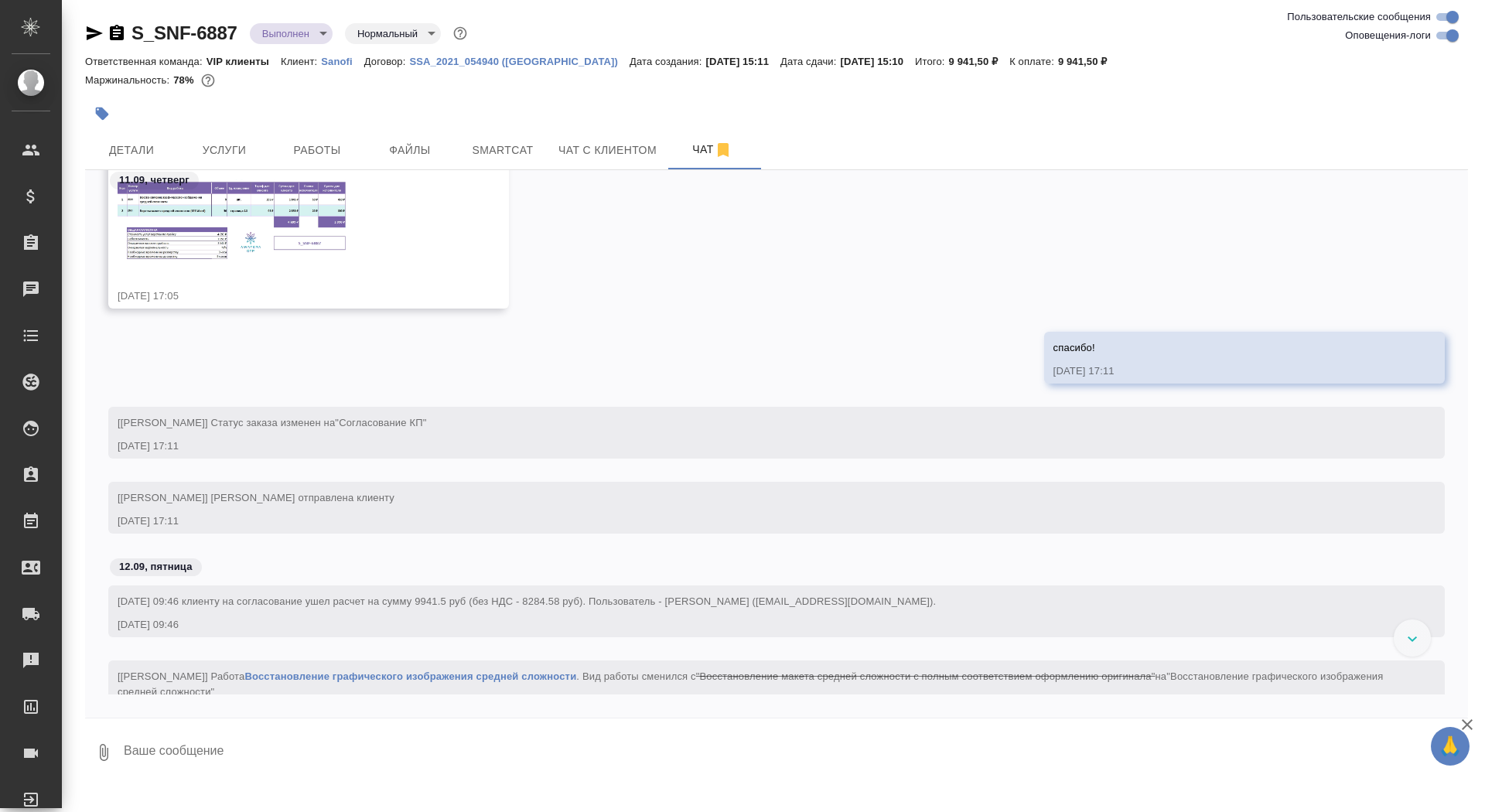
scroll to position [1244, 0]
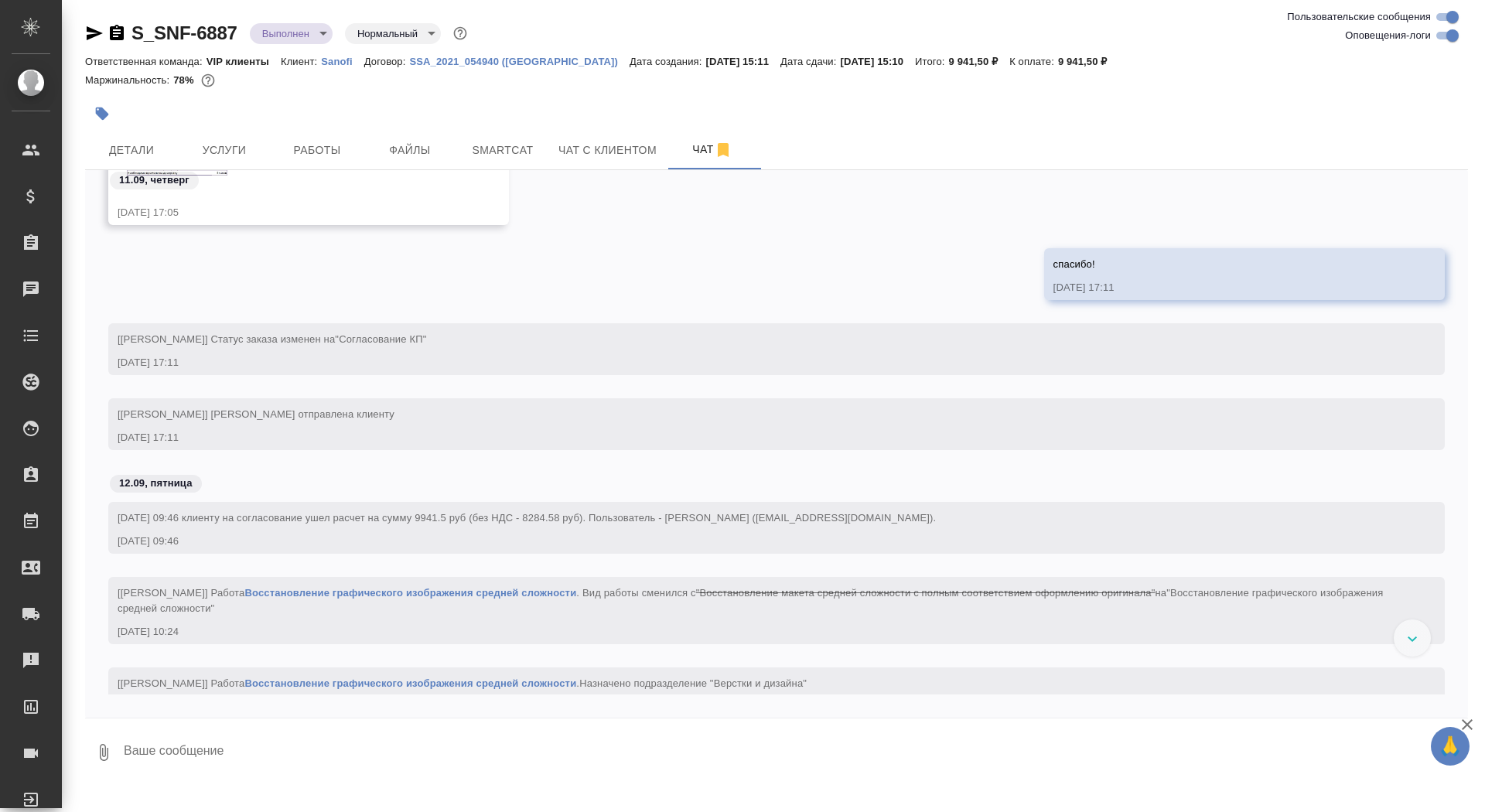
click at [105, 27] on div at bounding box center [105, 33] width 41 height 19
click at [120, 33] on icon "button" at bounding box center [116, 33] width 19 height 19
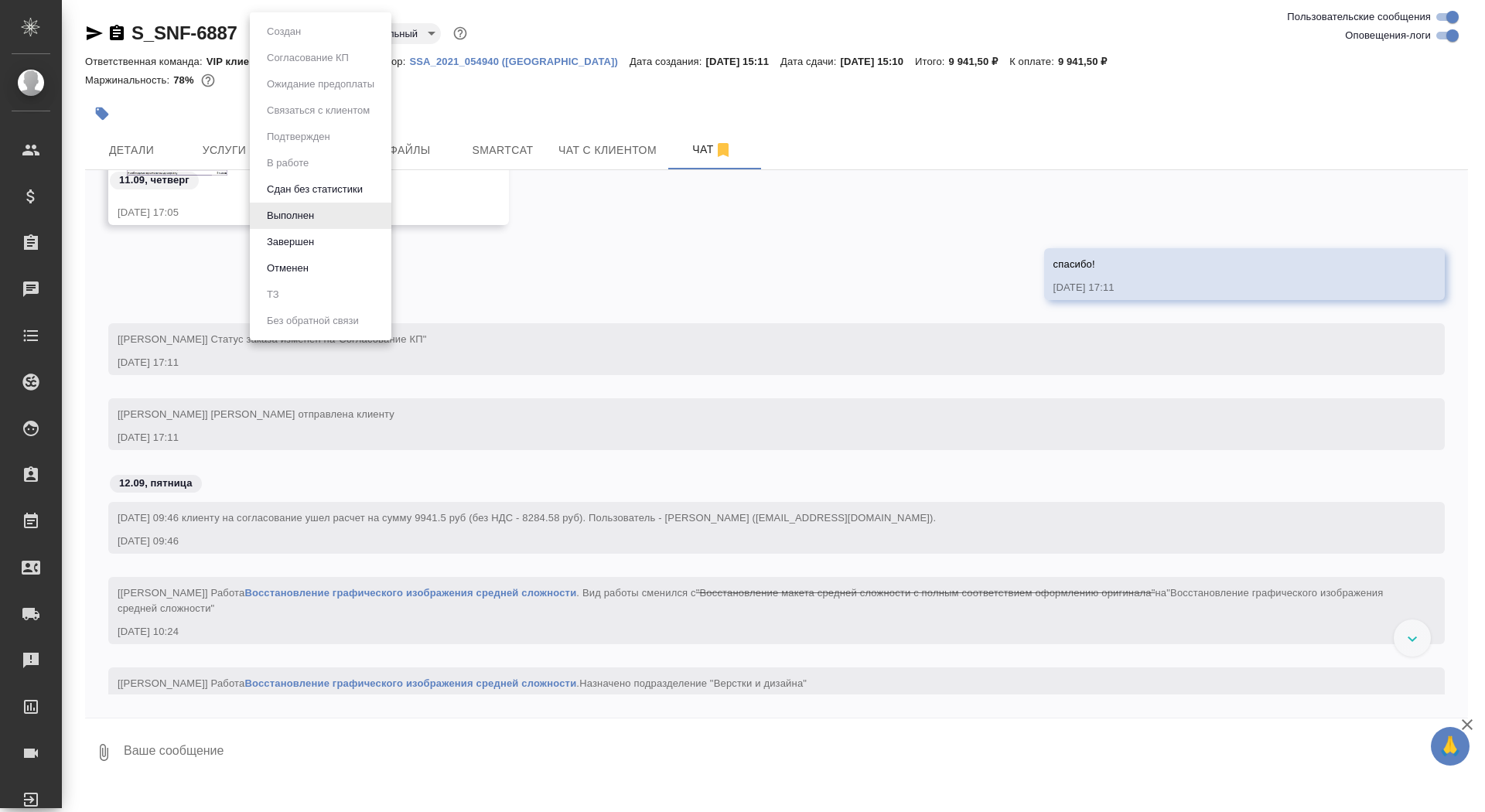
click at [309, 30] on body "🙏 .cls-1 fill:#fff; AWATERA Saydasheva Dilyara Клиенты Спецификации Заказы 0 Ча…" at bounding box center [742, 406] width 1485 height 812
click at [328, 249] on li "Завершен" at bounding box center [321, 243] width 142 height 27
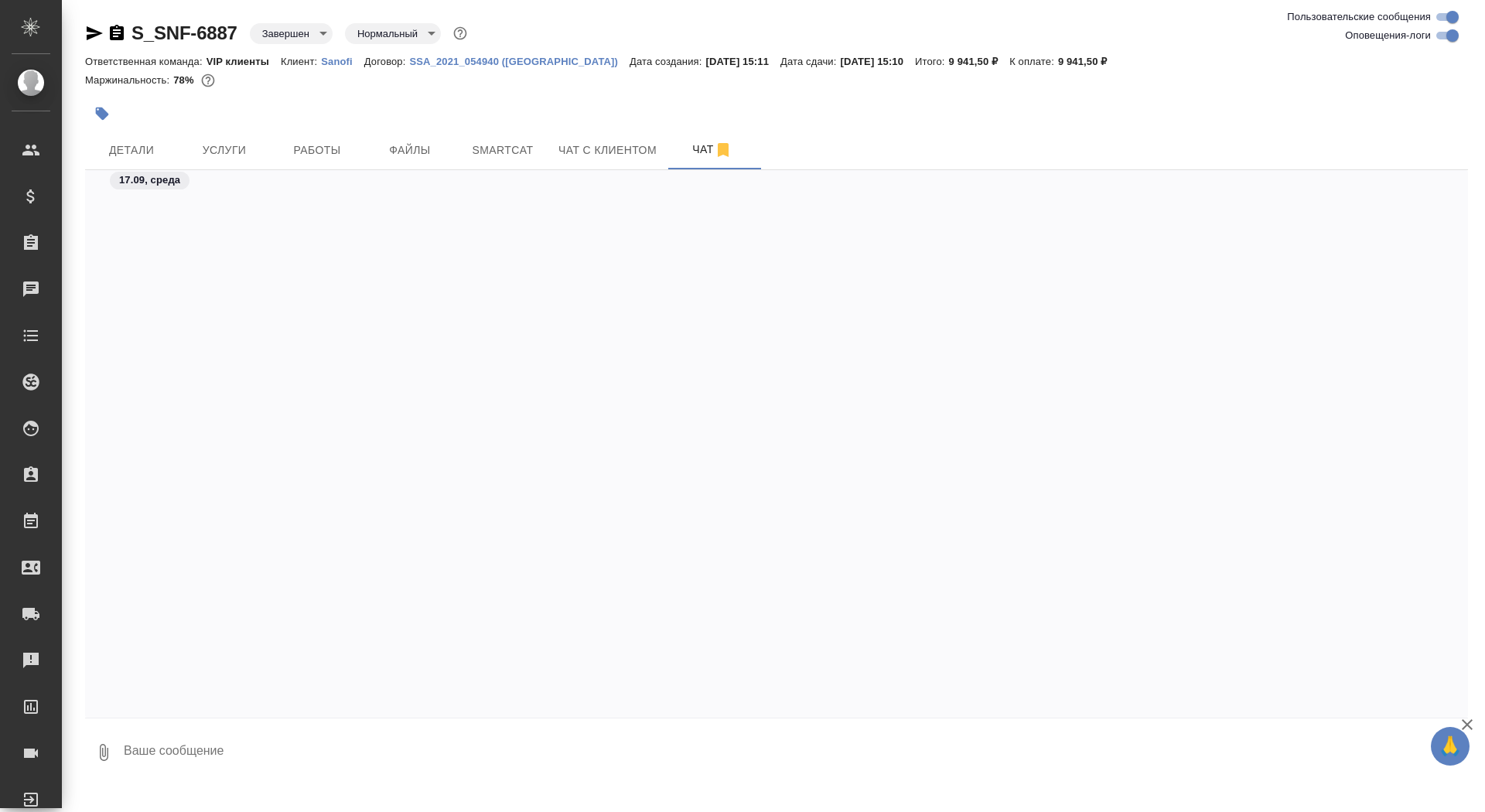
scroll to position [51903, 0]
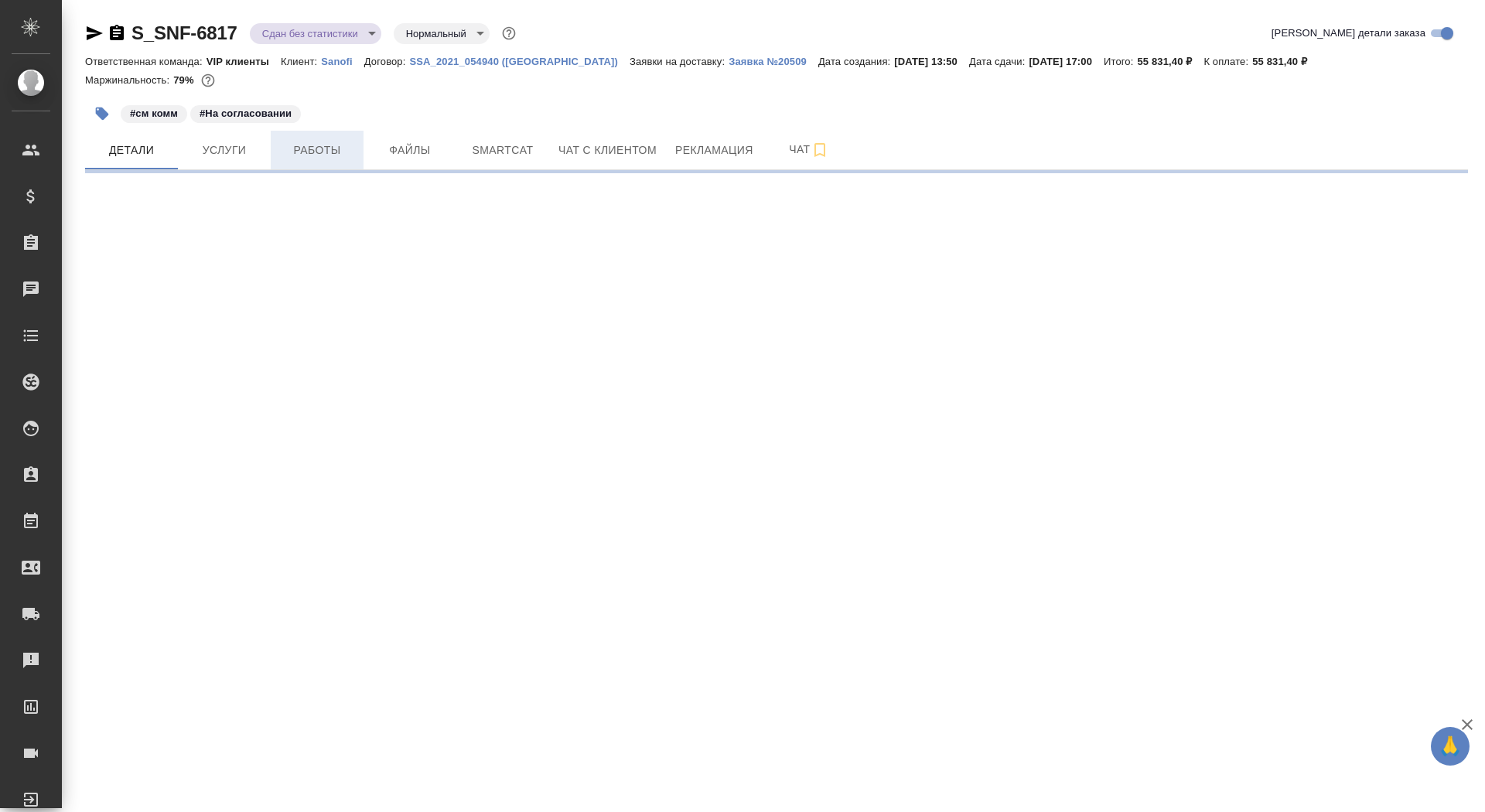
select select "RU"
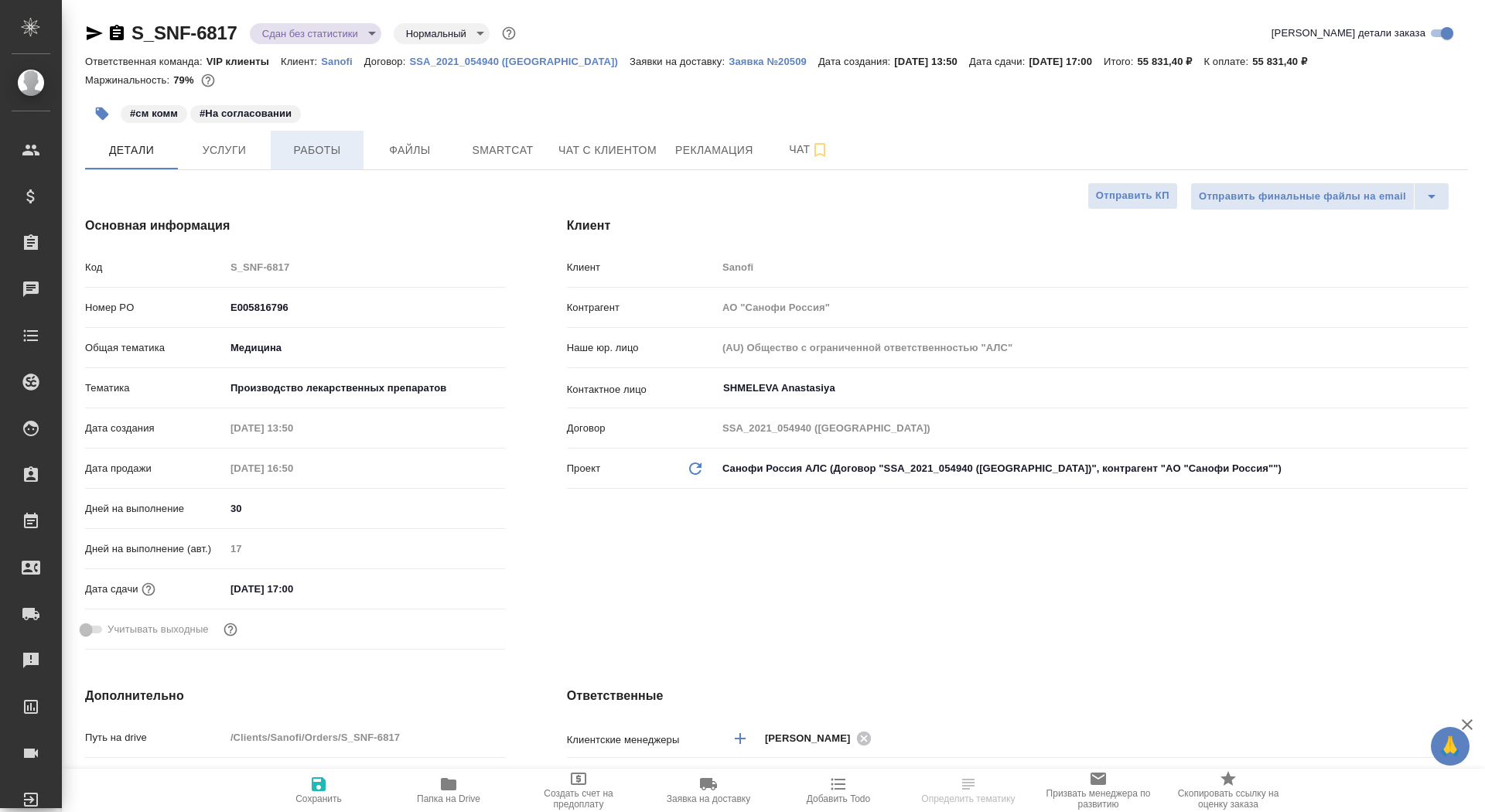
type textarea "x"
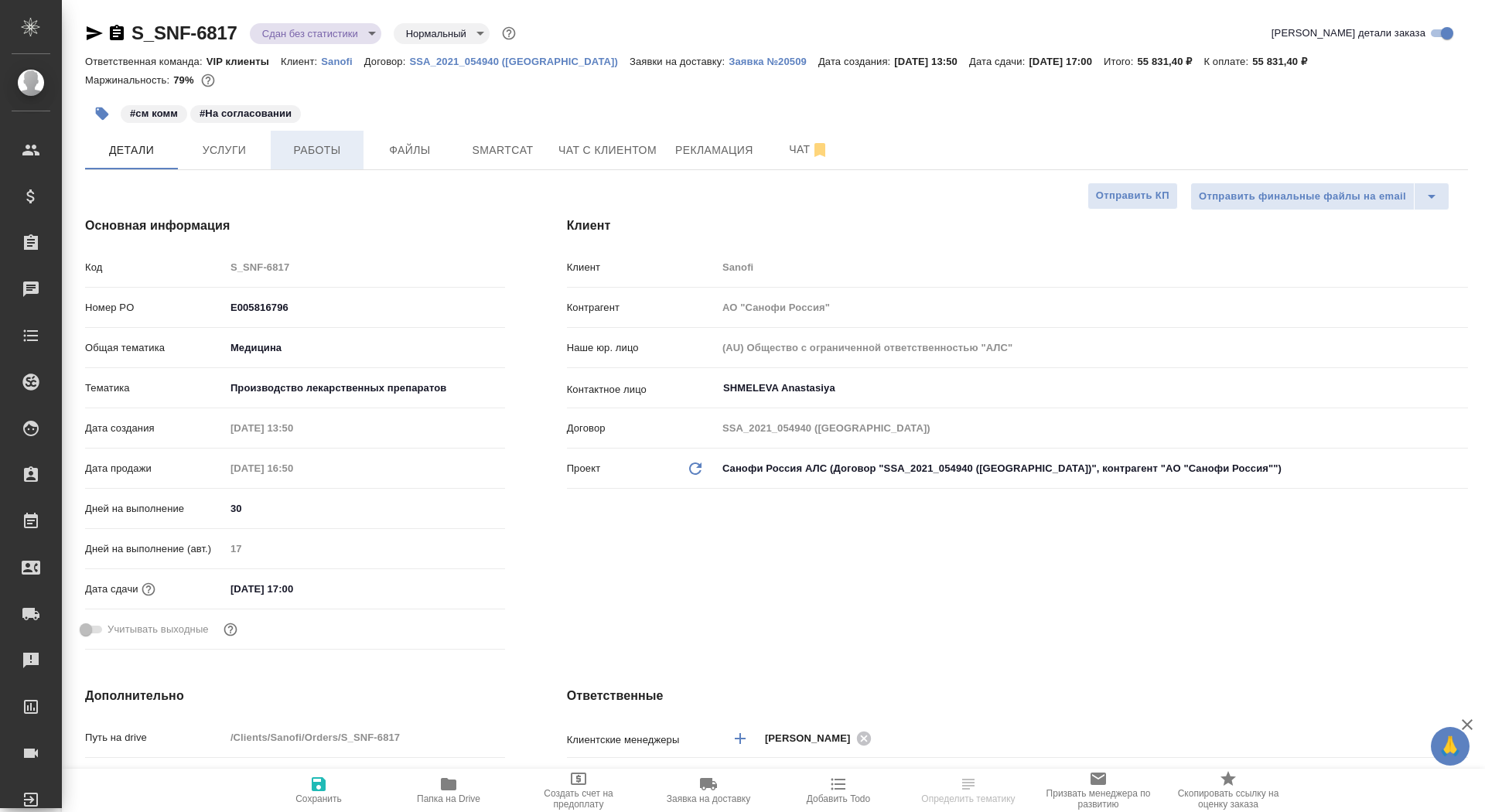
type textarea "x"
click at [317, 144] on span "Работы" at bounding box center [317, 151] width 74 height 19
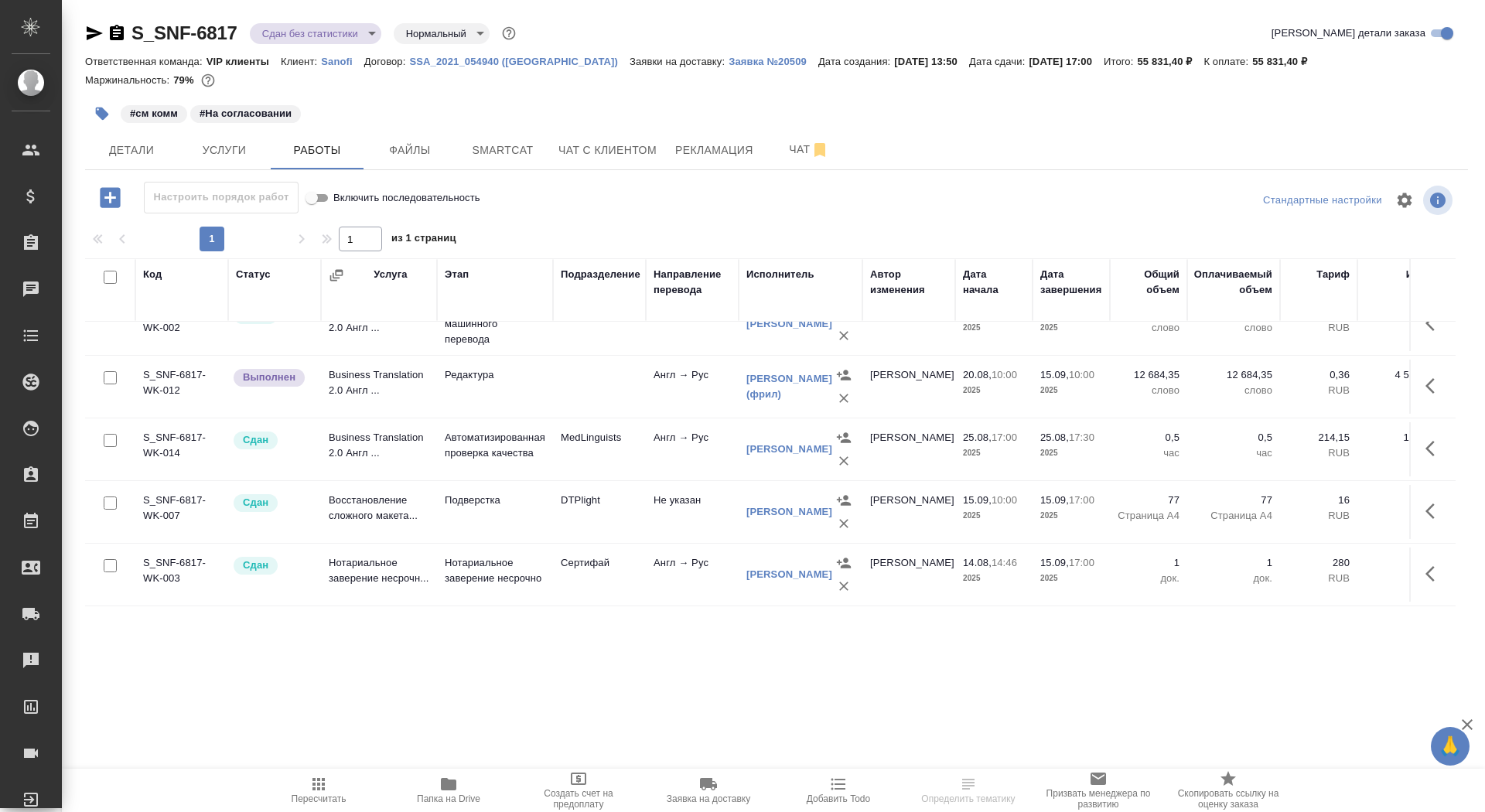
scroll to position [168, 0]
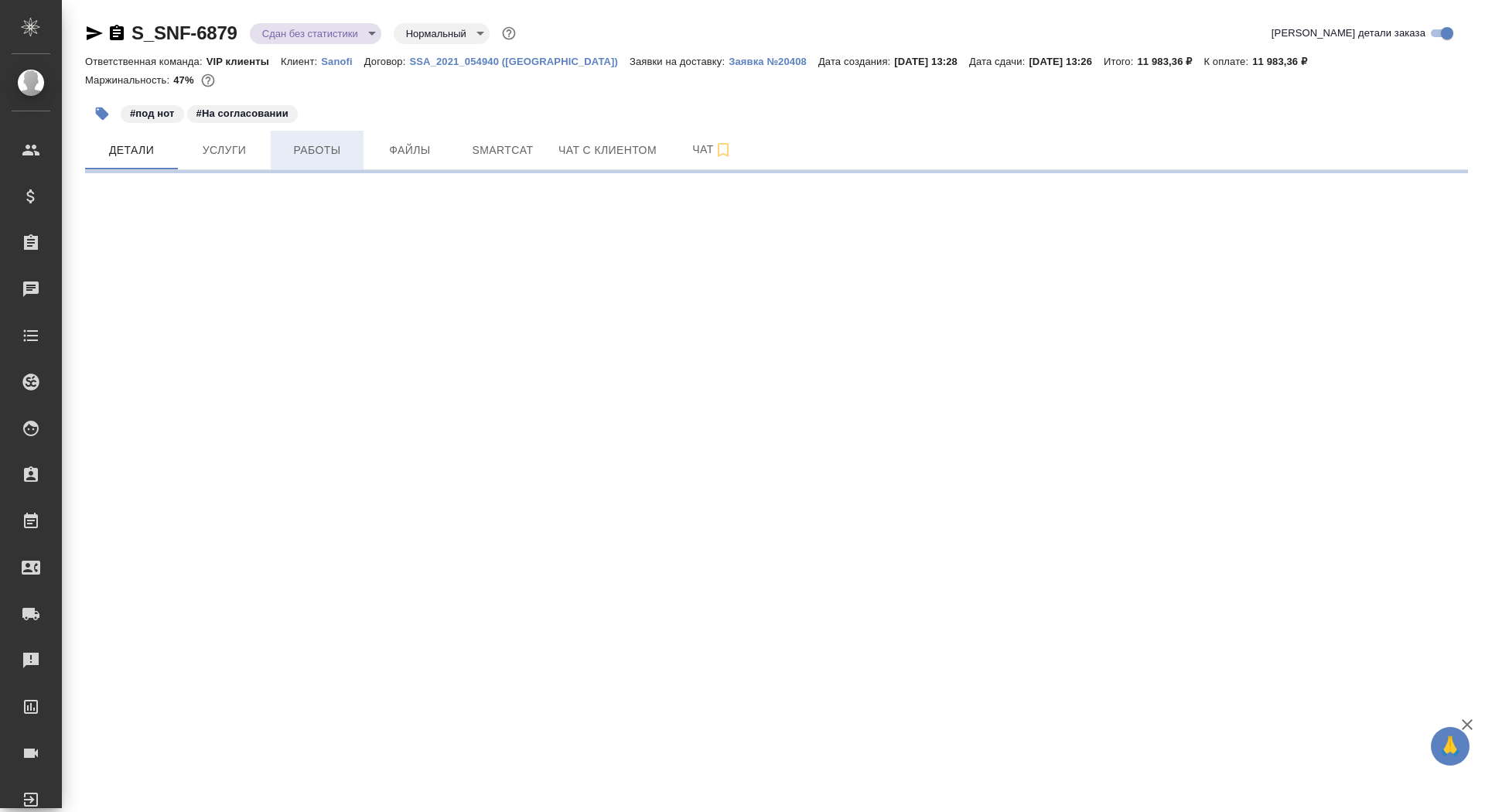
select select "RU"
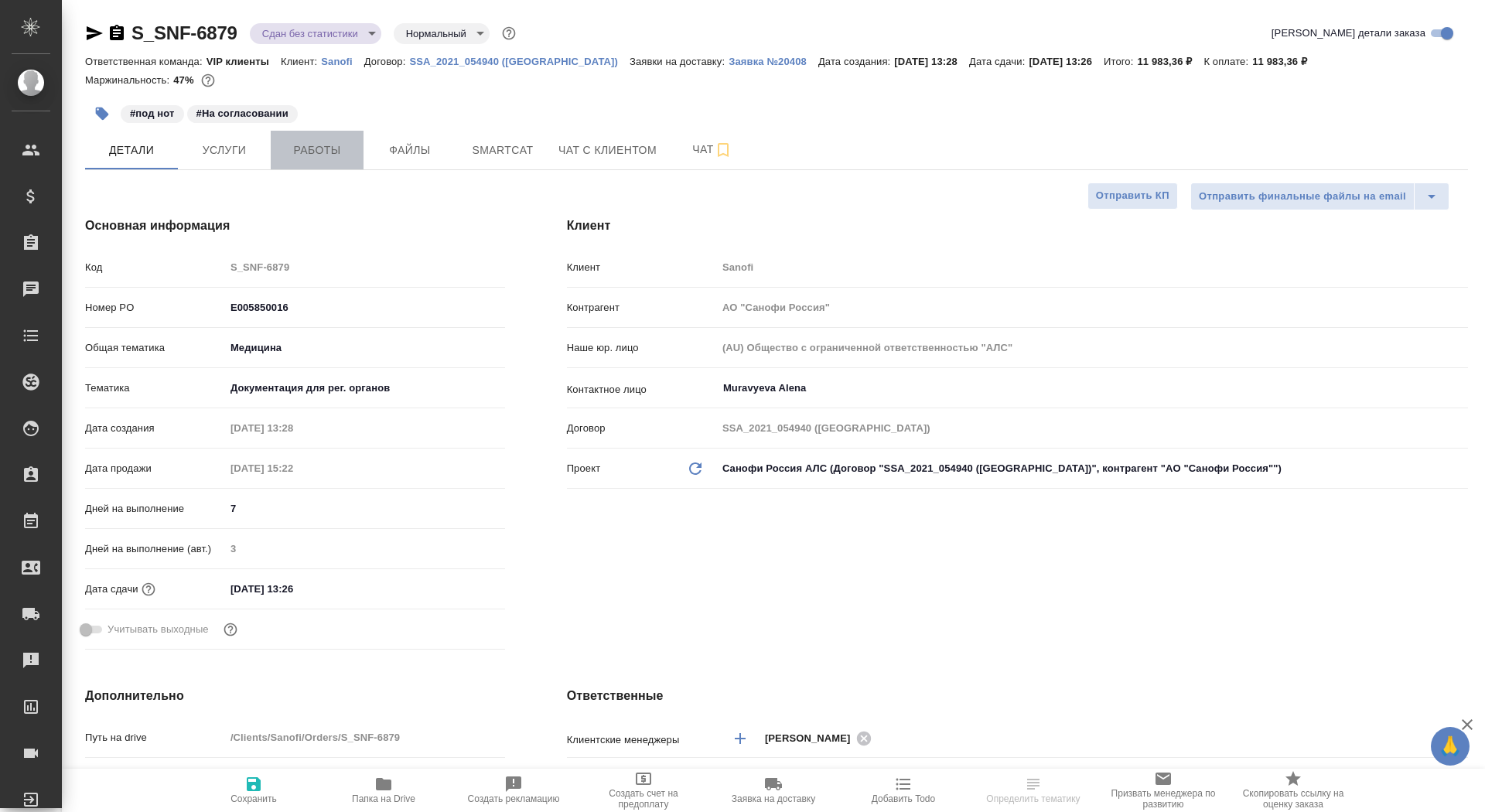
type textarea "x"
click at [342, 151] on span "Работы" at bounding box center [317, 151] width 74 height 19
type textarea "x"
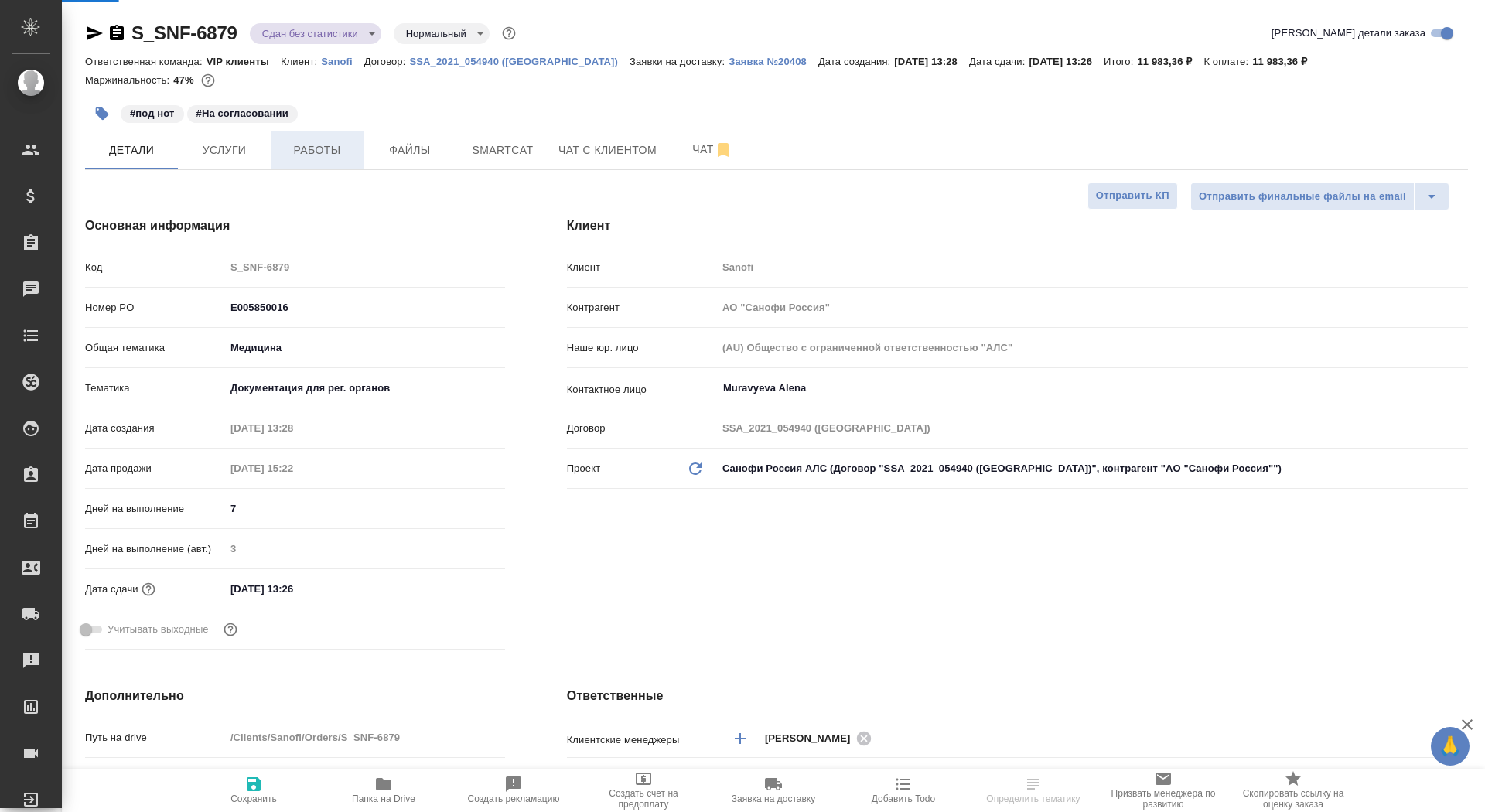
type textarea "x"
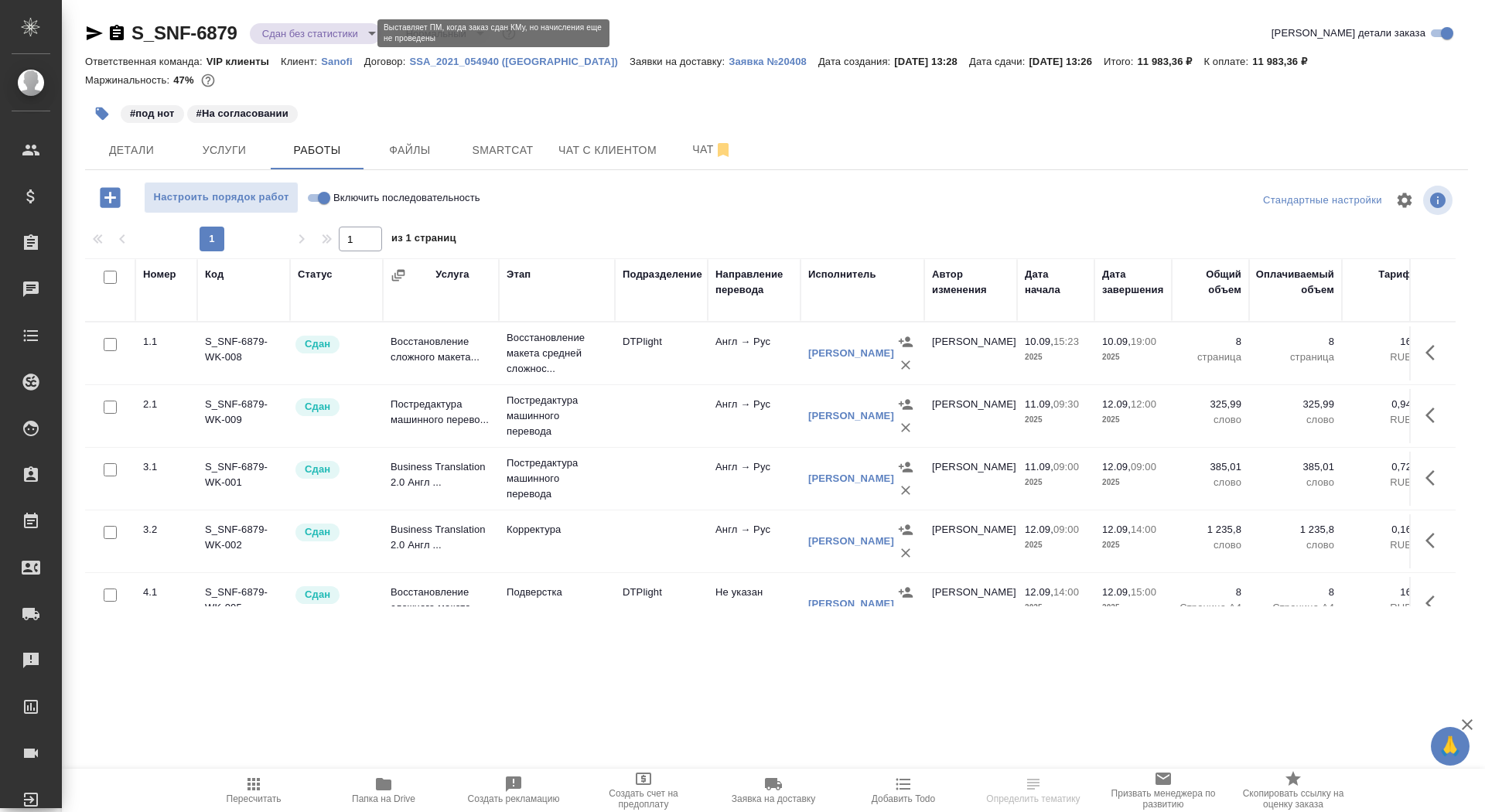
click at [293, 40] on body "🙏 .cls-1 fill:#fff; AWATERA Saydasheva Dilyara Клиенты Спецификации Заказы 0 Ча…" at bounding box center [742, 406] width 1485 height 812
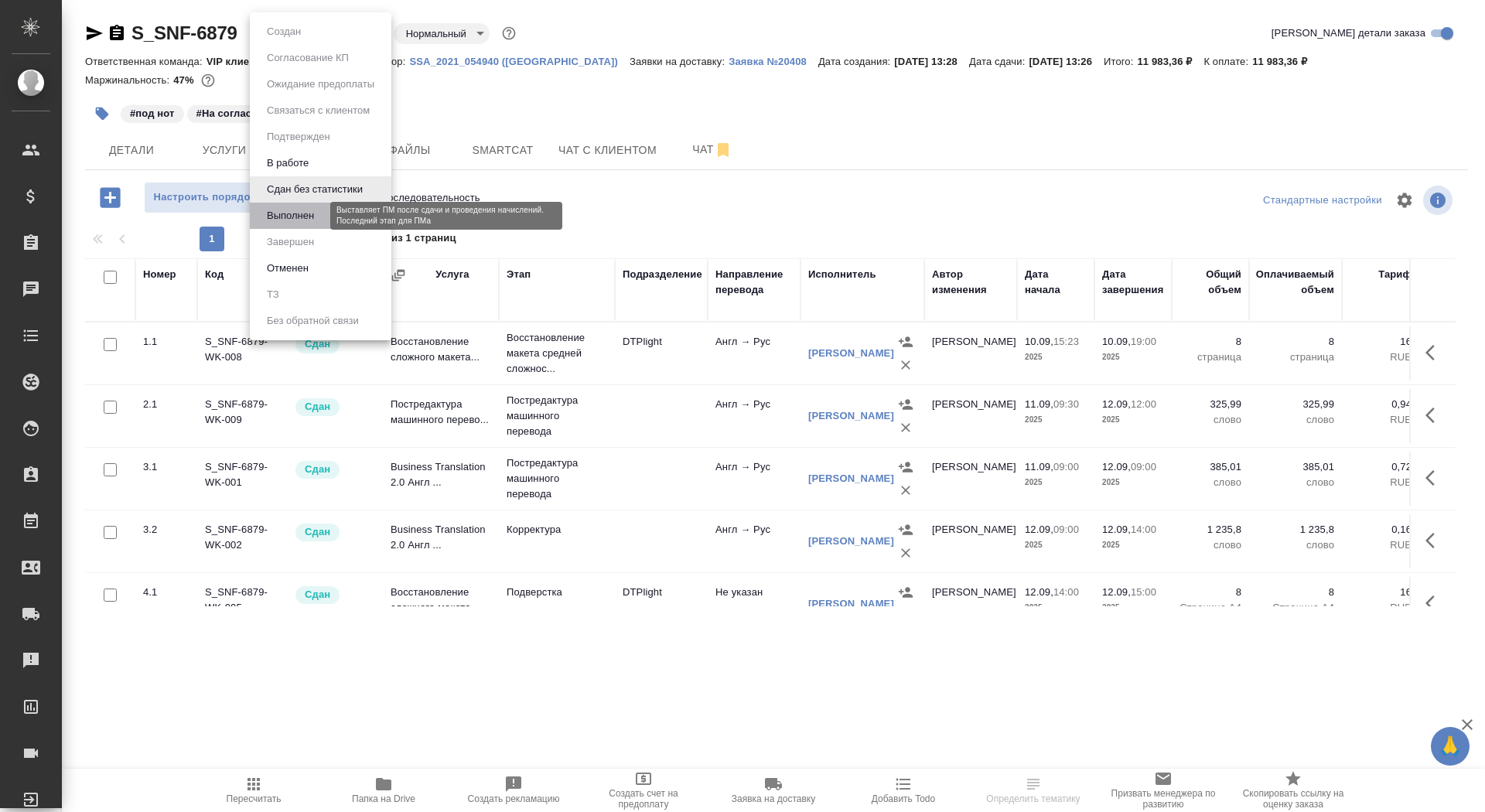
click at [313, 223] on button "Выполнен" at bounding box center [290, 215] width 57 height 17
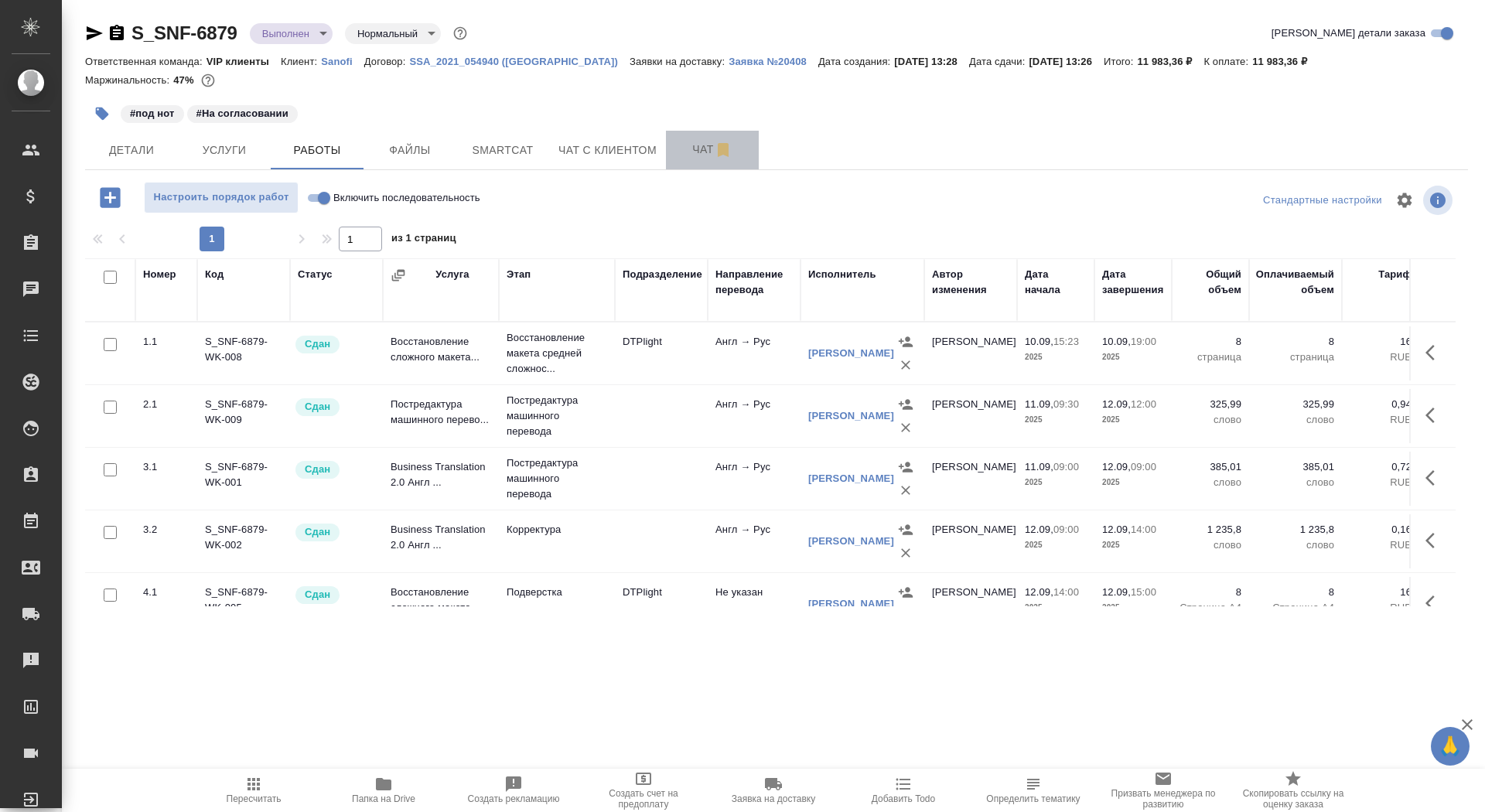
click at [693, 144] on span "Чат" at bounding box center [713, 150] width 74 height 19
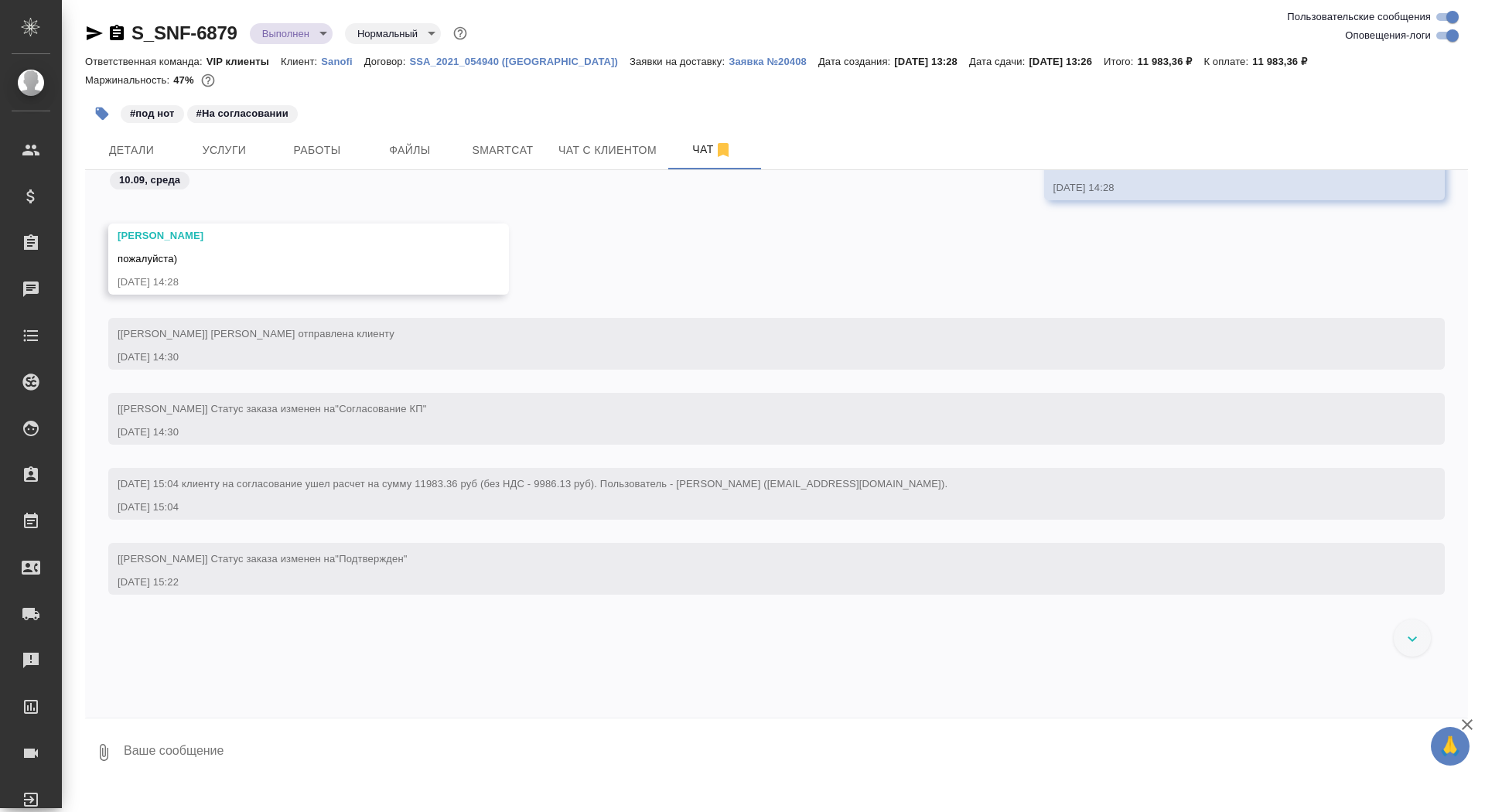
scroll to position [1230, 0]
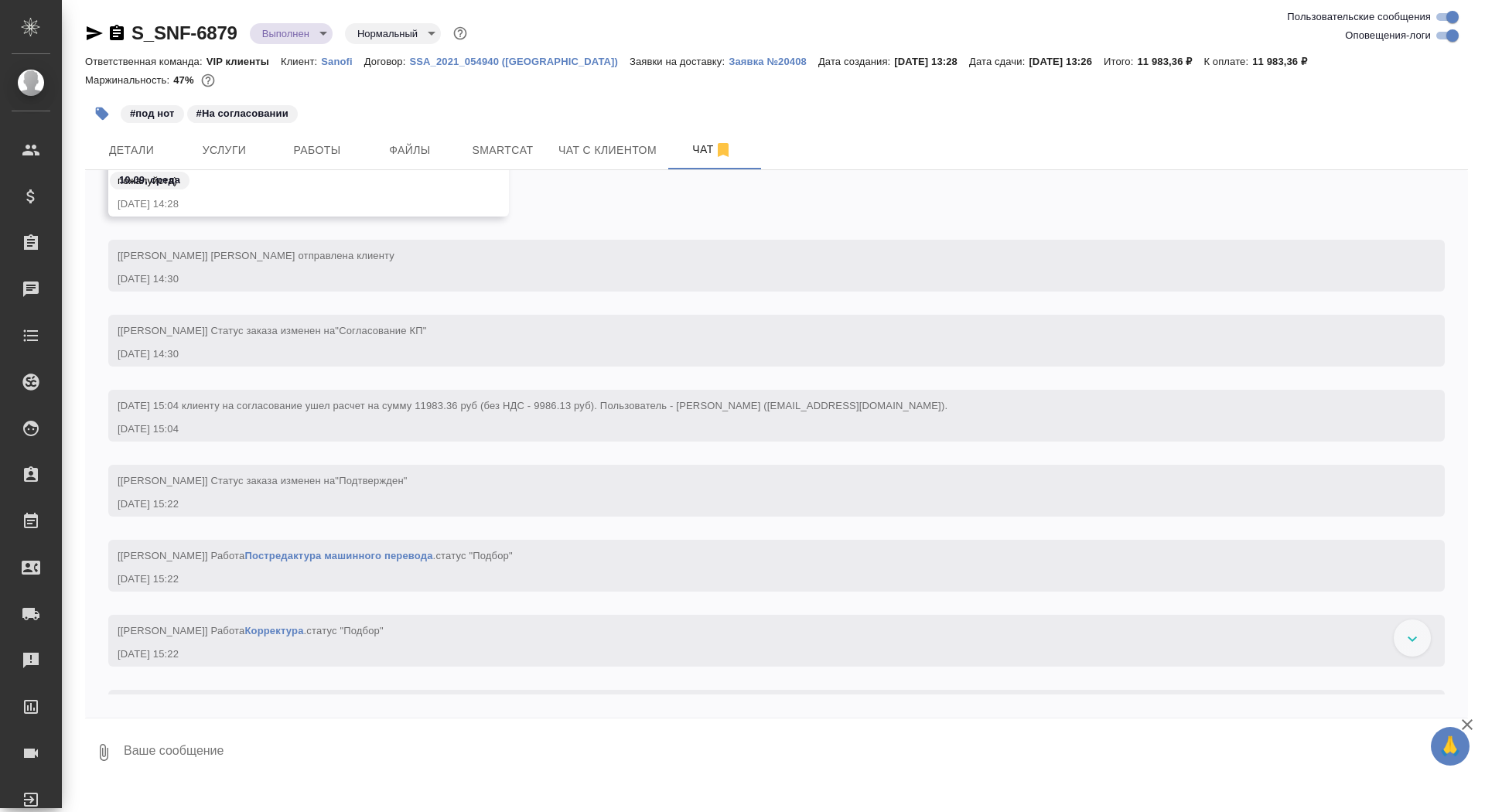
click at [116, 33] on icon "button" at bounding box center [116, 33] width 19 height 19
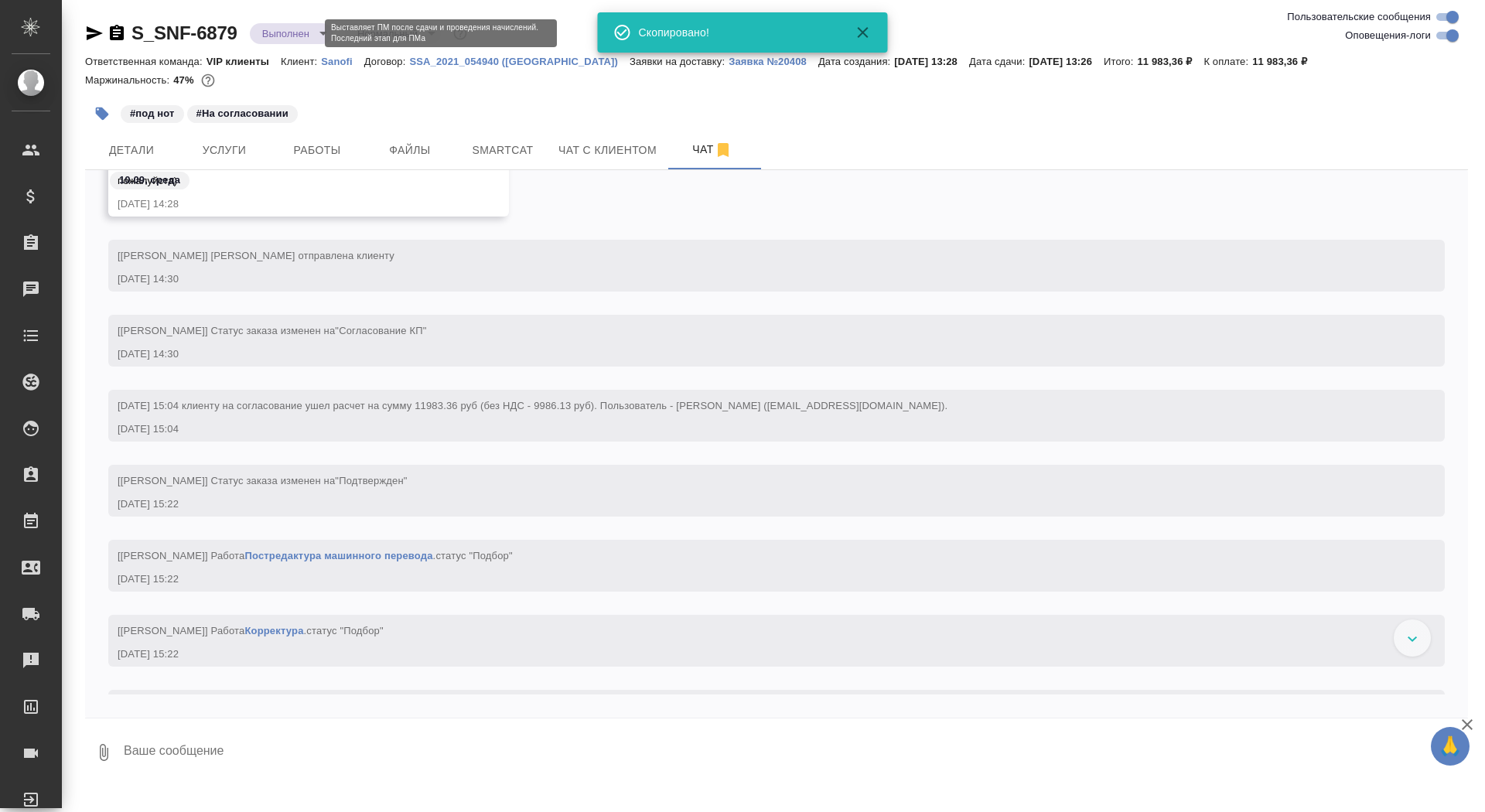
click at [284, 34] on body "🙏 .cls-1 fill:#fff; AWATERA Saydasheva Dilyara Клиенты Спецификации Заказы 0 Ча…" at bounding box center [742, 406] width 1485 height 812
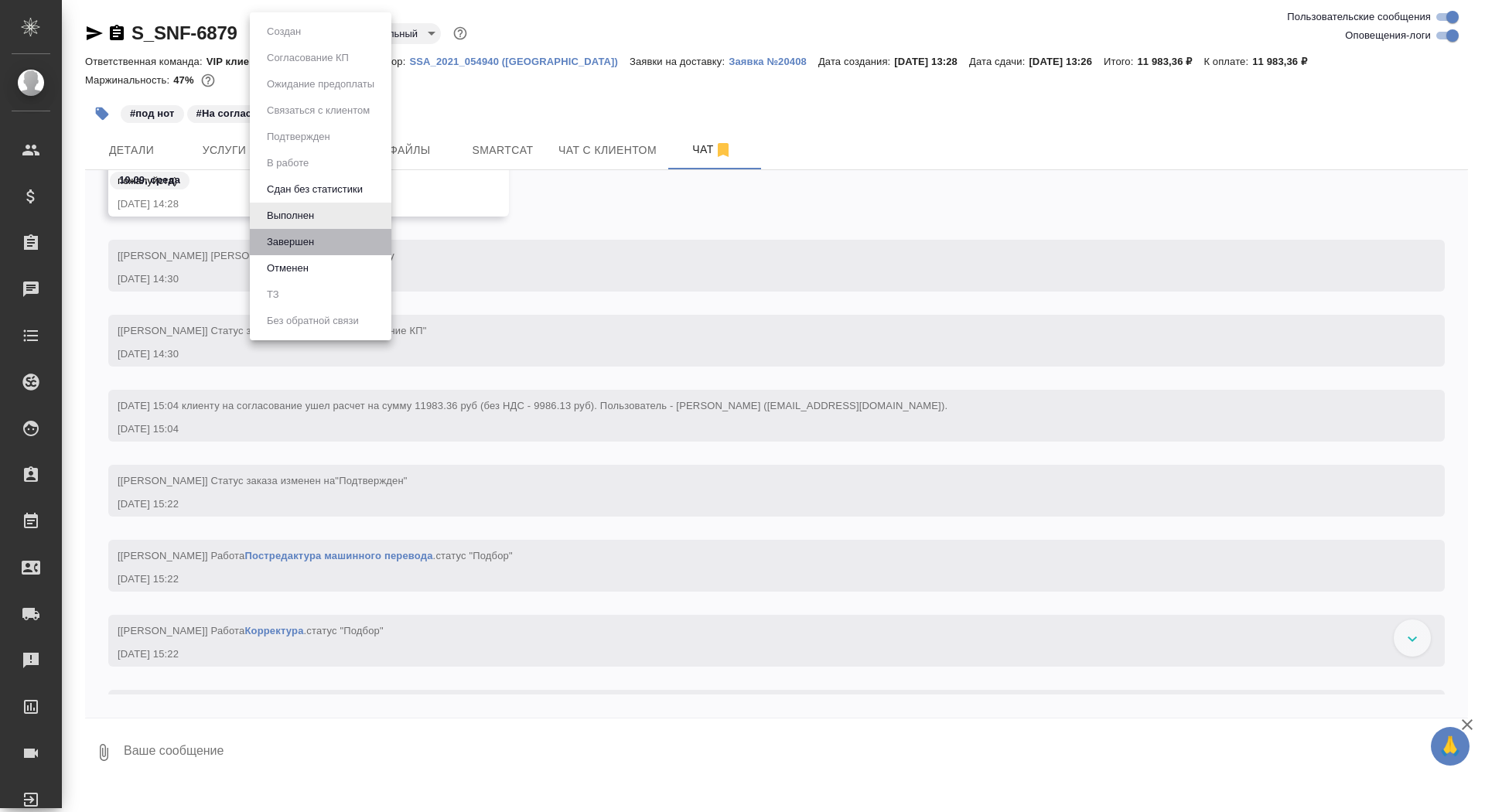
click at [331, 230] on li "Завершен" at bounding box center [321, 243] width 142 height 27
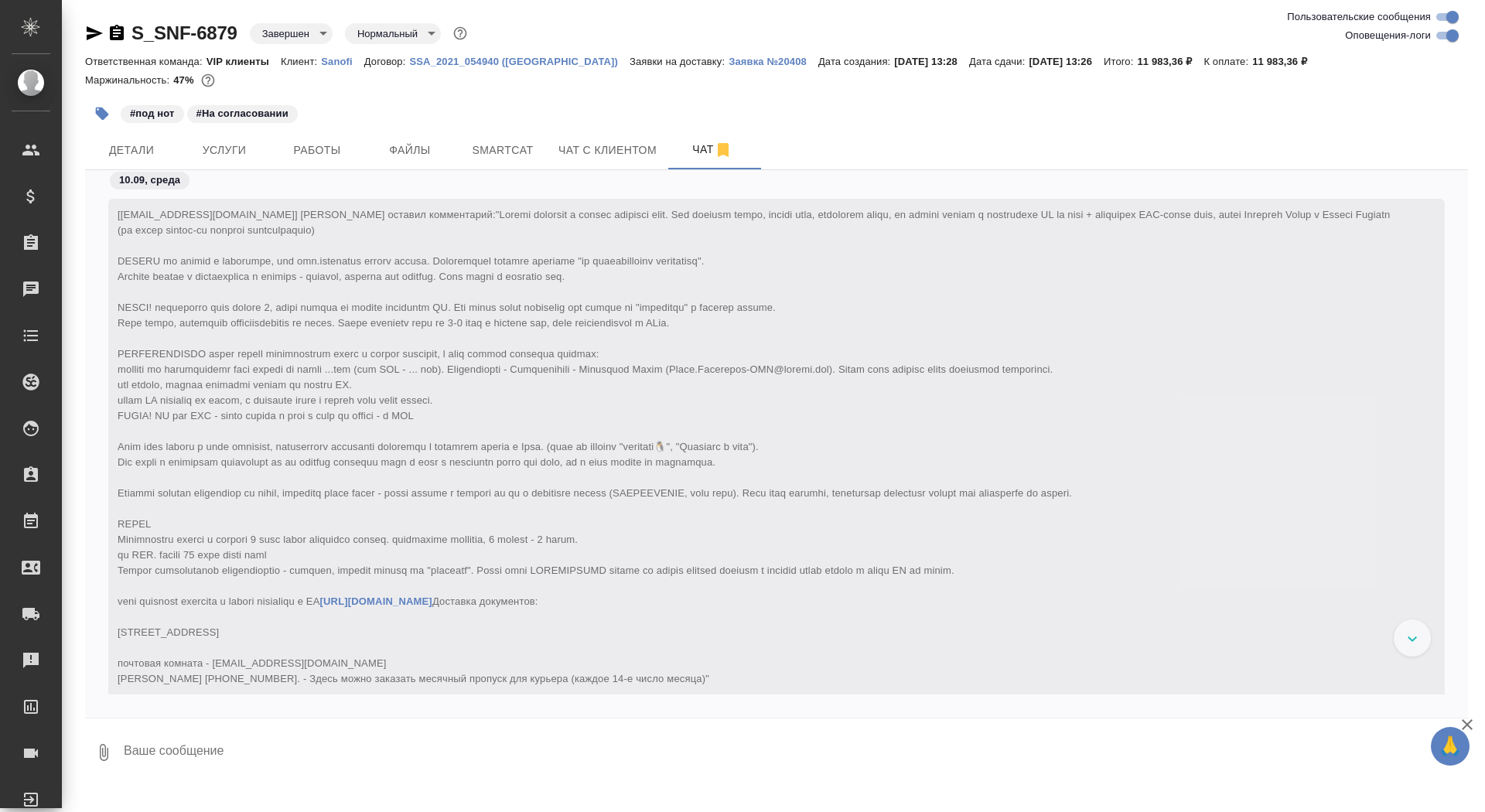
scroll to position [65665, 0]
